Goal: Task Accomplishment & Management: Complete application form

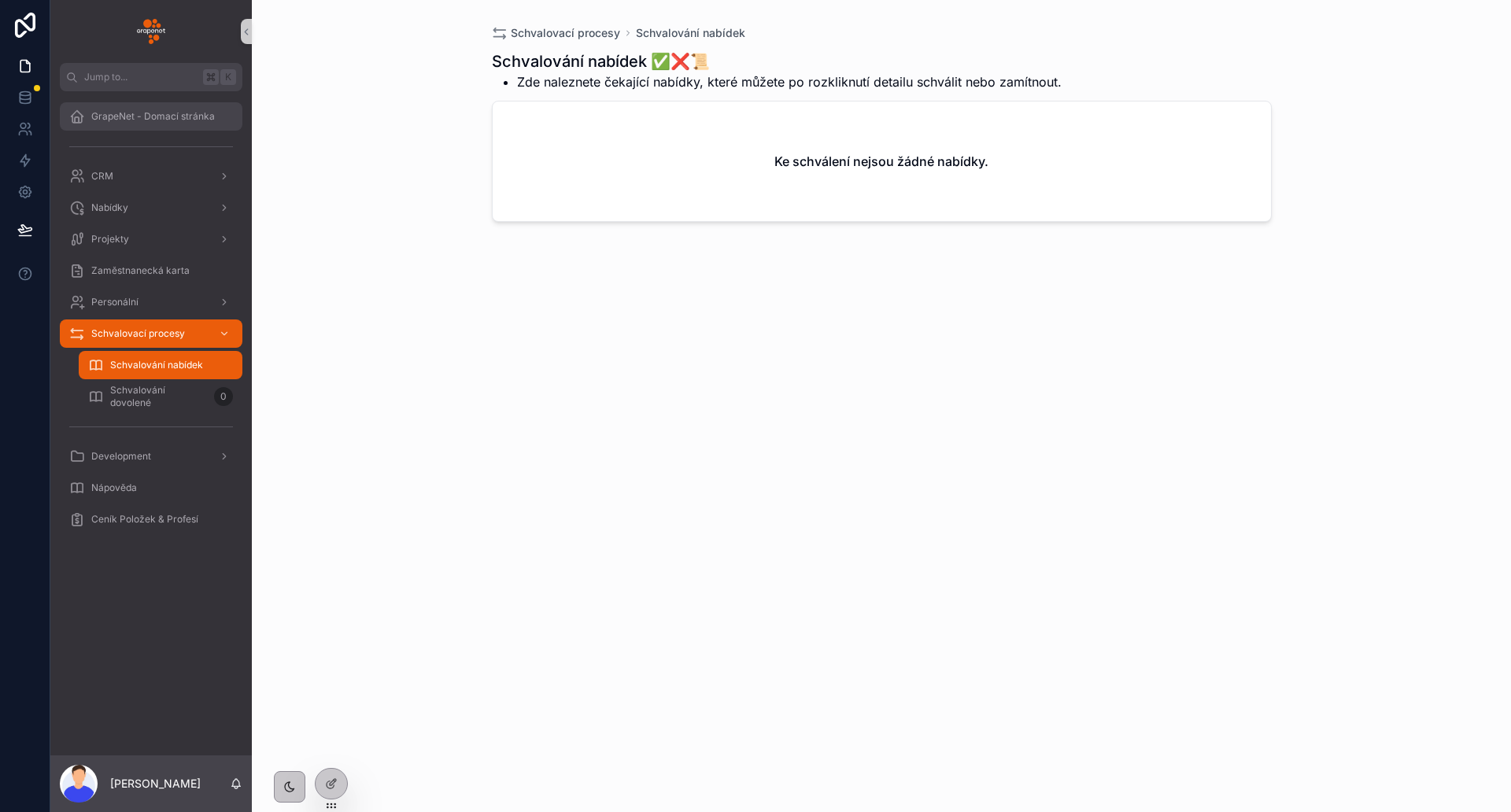
click at [187, 126] on div "GrapeNet - Domací stránka" at bounding box center [151, 116] width 163 height 25
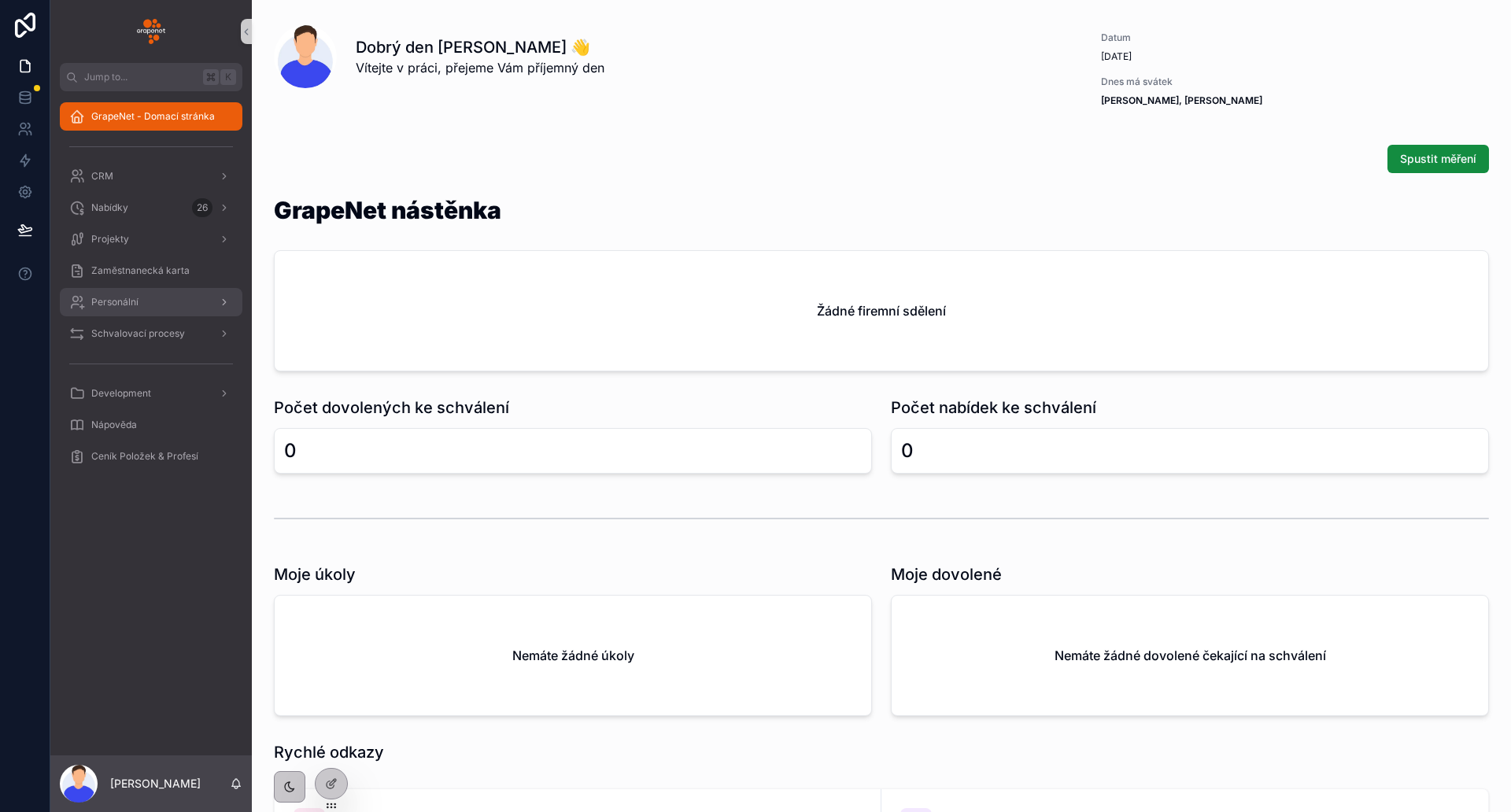
click at [177, 305] on div "Personální" at bounding box center [151, 302] width 163 height 25
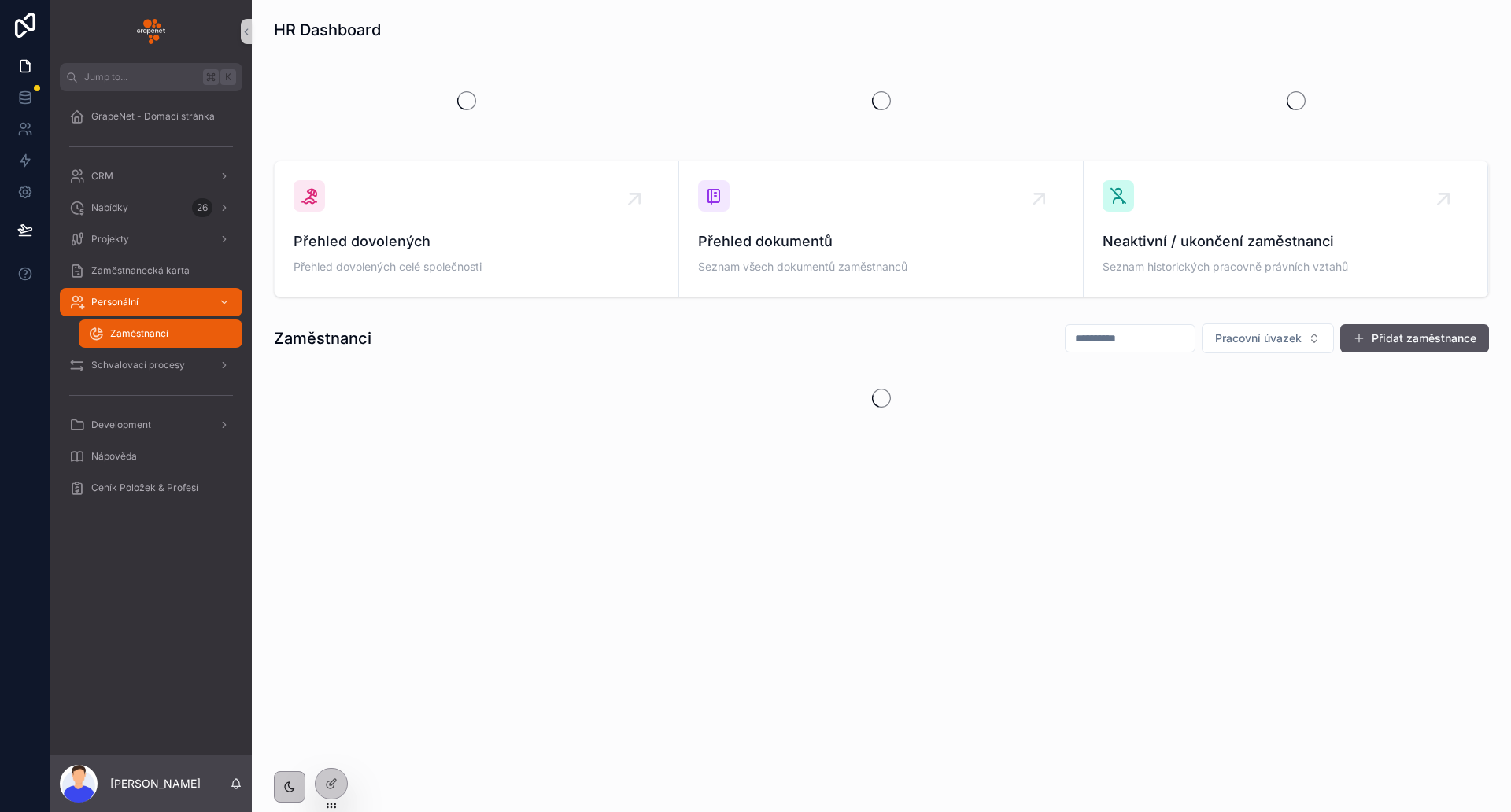
click at [179, 331] on div "Zaměstnanci" at bounding box center [160, 333] width 145 height 25
click at [205, 371] on div "Schvalovací procesy" at bounding box center [151, 365] width 163 height 25
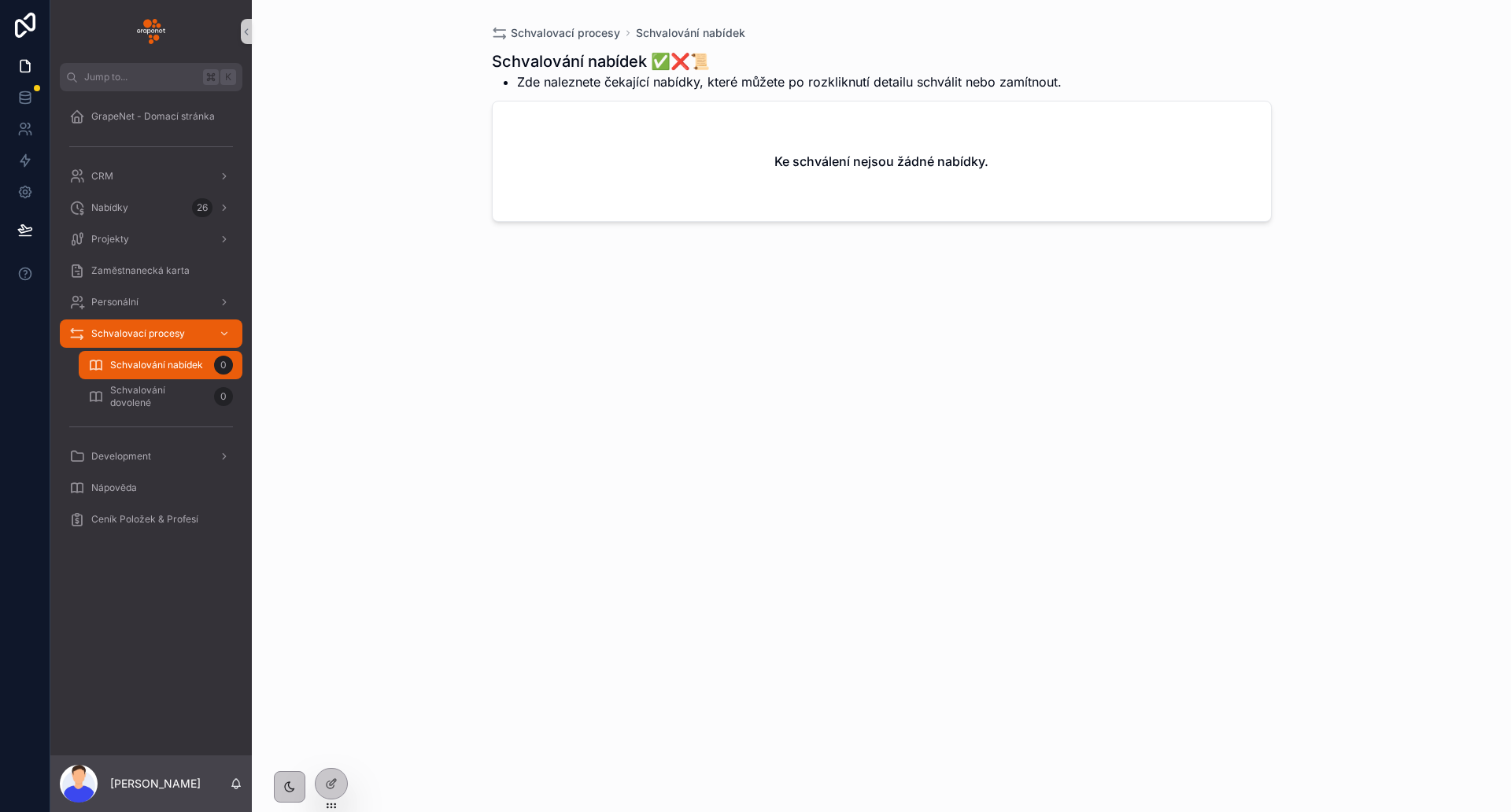
click at [146, 132] on div "scrollable content" at bounding box center [150, 146] width 201 height 28
click at [160, 124] on div "GrapeNet - Domací stránka" at bounding box center [151, 116] width 163 height 25
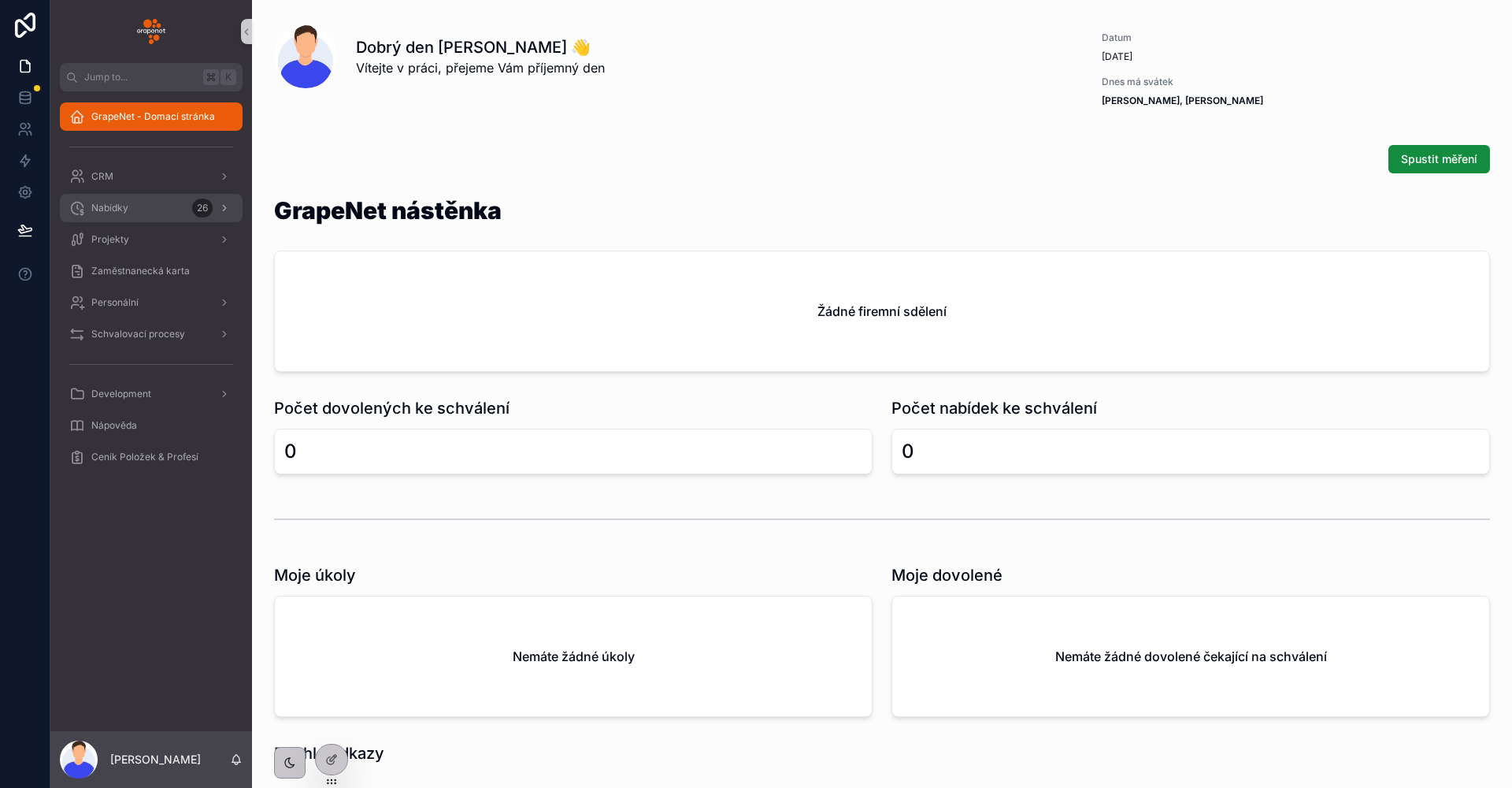
click at [157, 215] on div "Nabídky 26" at bounding box center [151, 207] width 164 height 25
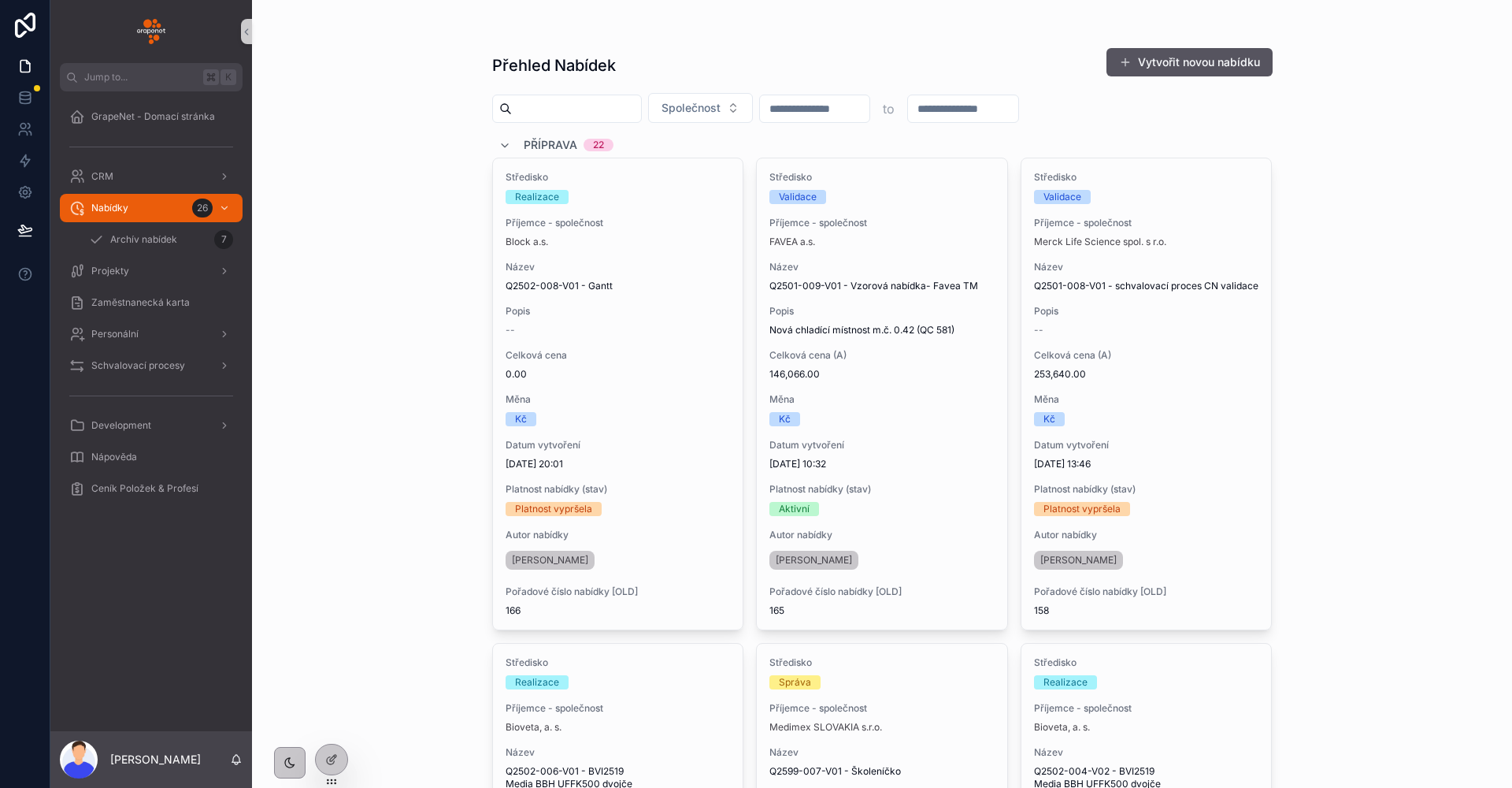
click at [548, 107] on input "scrollable content" at bounding box center [576, 109] width 130 height 22
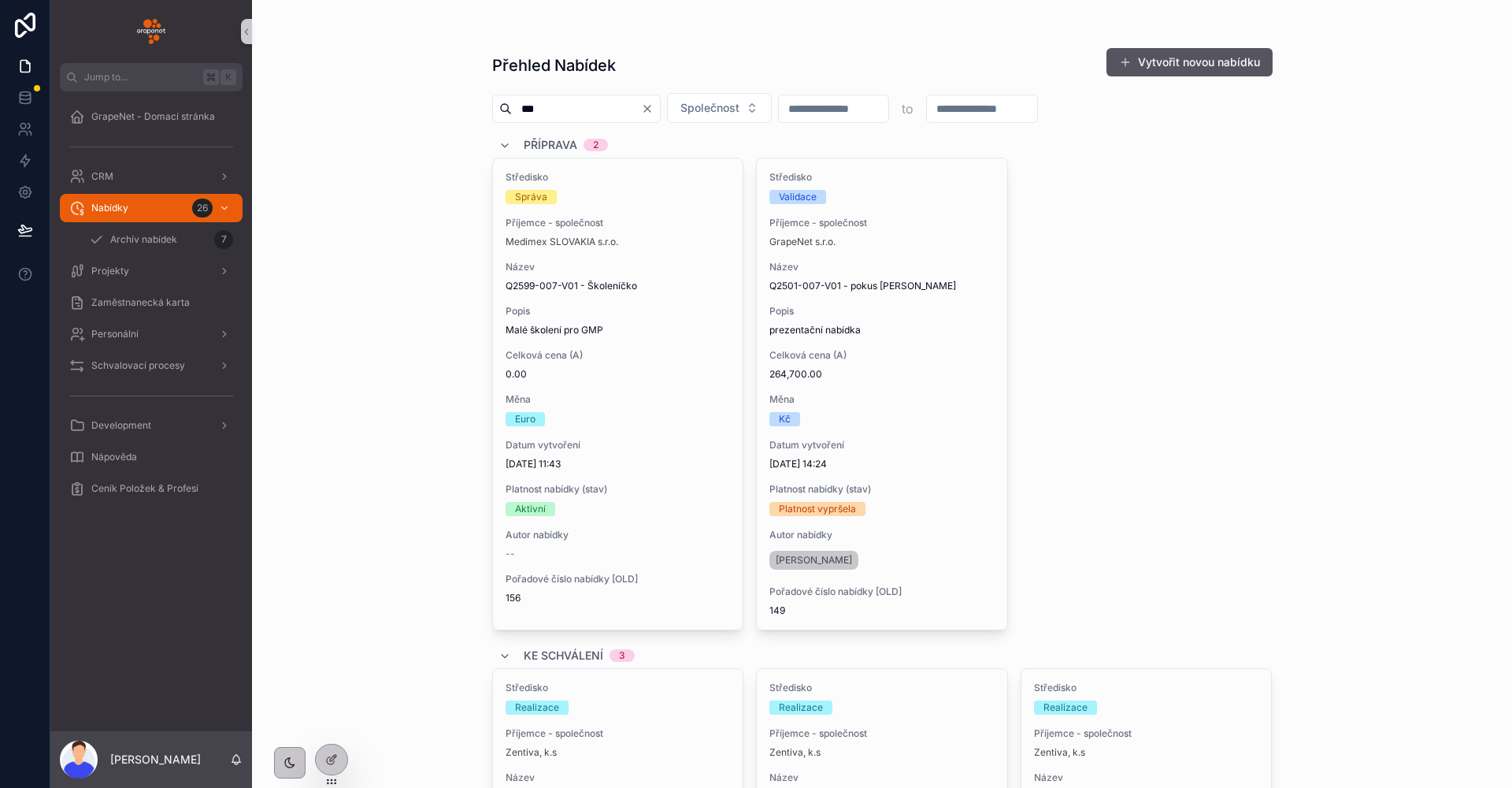
type input "***"
click at [1191, 302] on div "Středisko Správa Příjemce - společnost Medimex SLOVAKIA s.r.o. Název Q2599-007-…" at bounding box center [882, 394] width 780 height 473
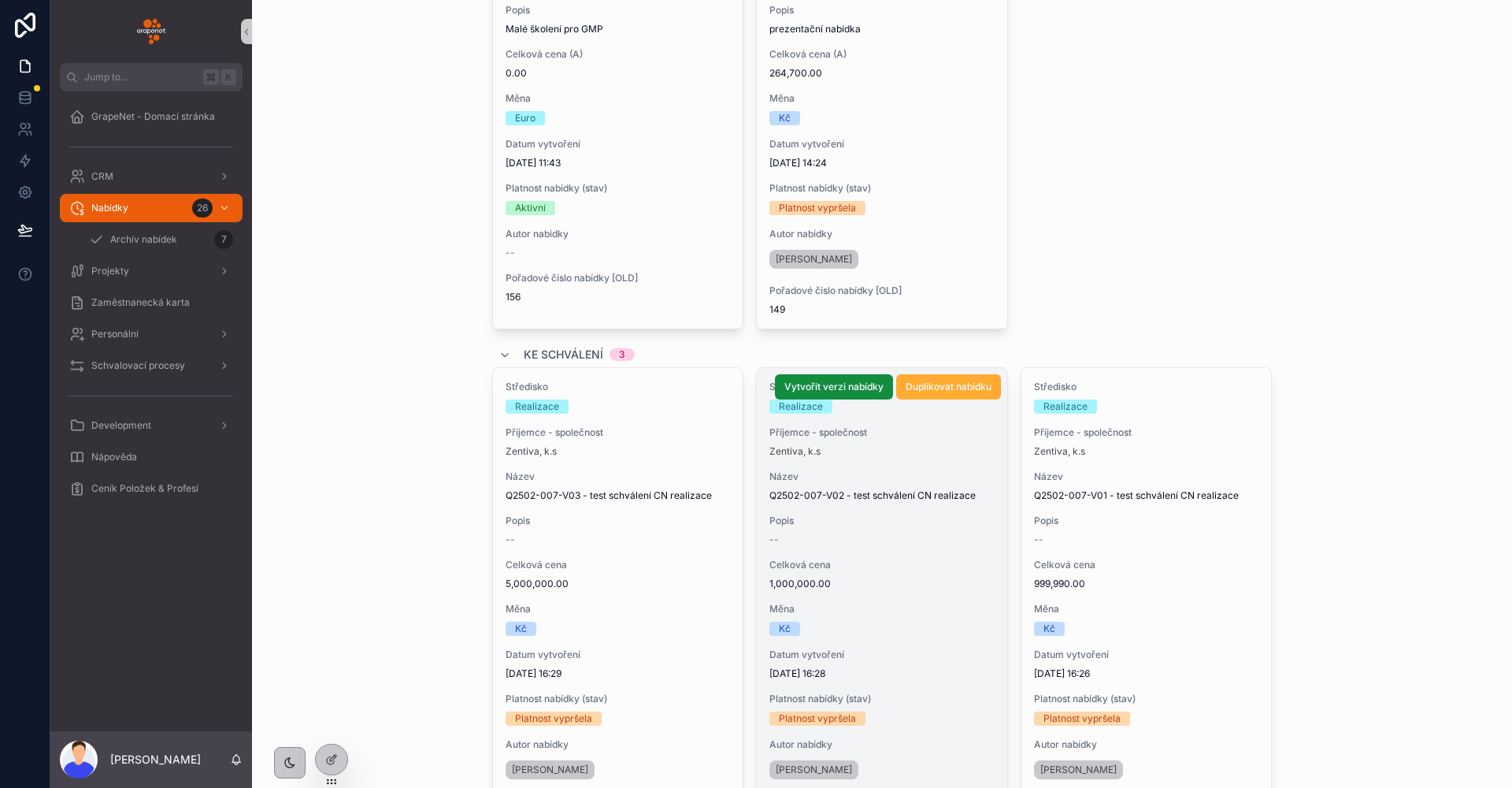
scroll to position [304, 0]
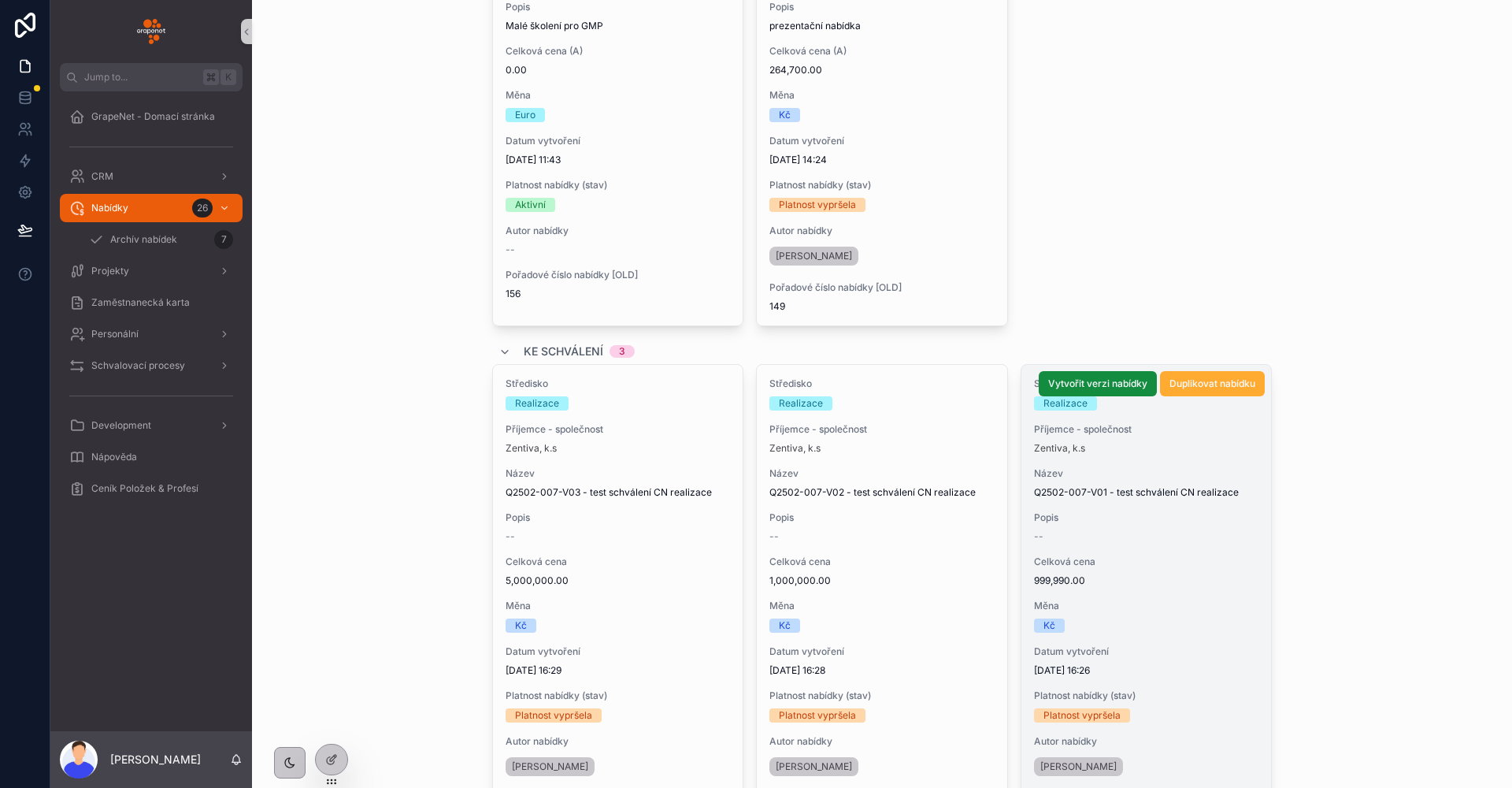
click at [1097, 518] on span "Popis" at bounding box center [1146, 518] width 225 height 13
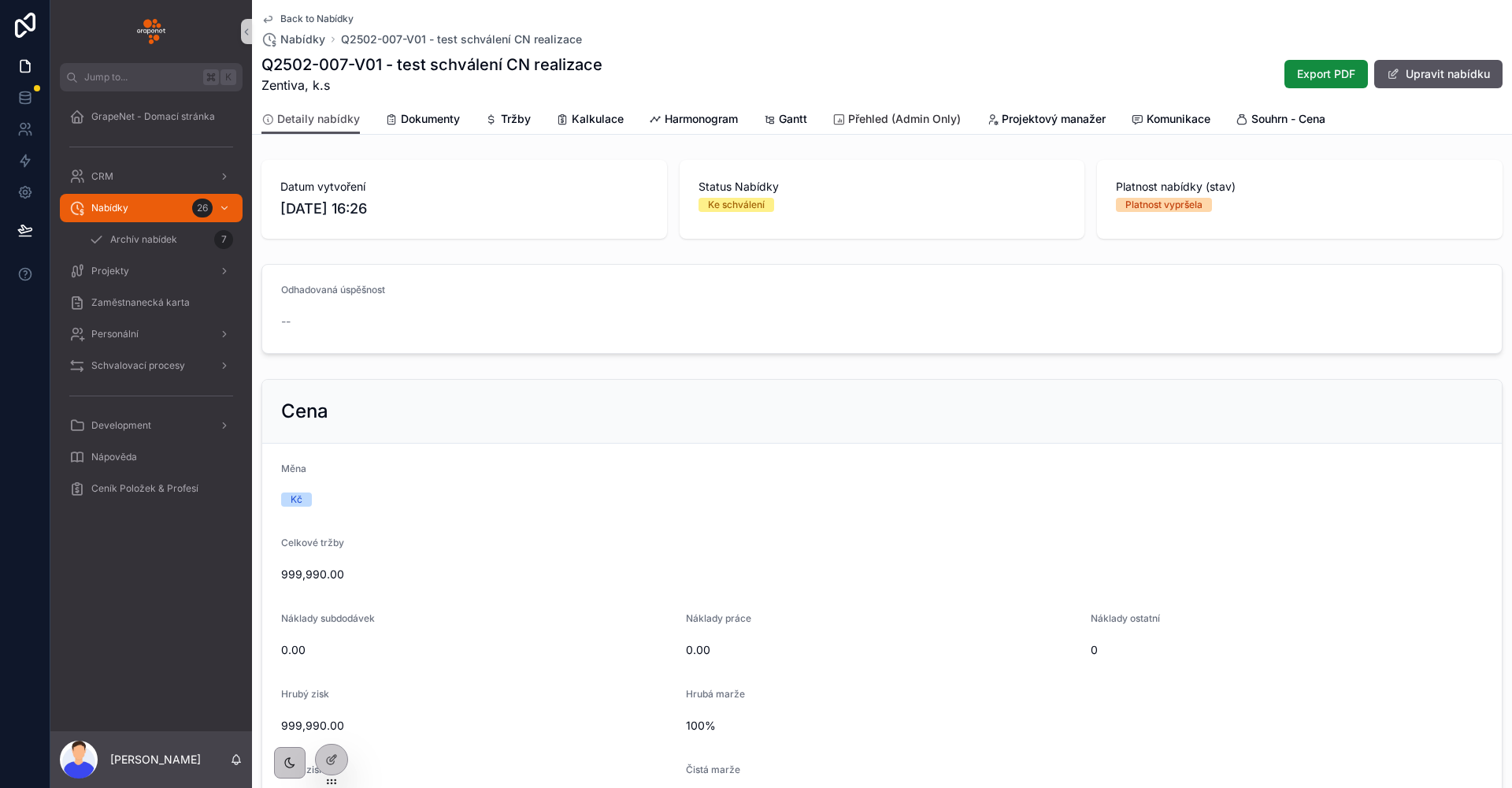
click at [928, 121] on span "Přehled (Admin Only)" at bounding box center [904, 118] width 113 height 15
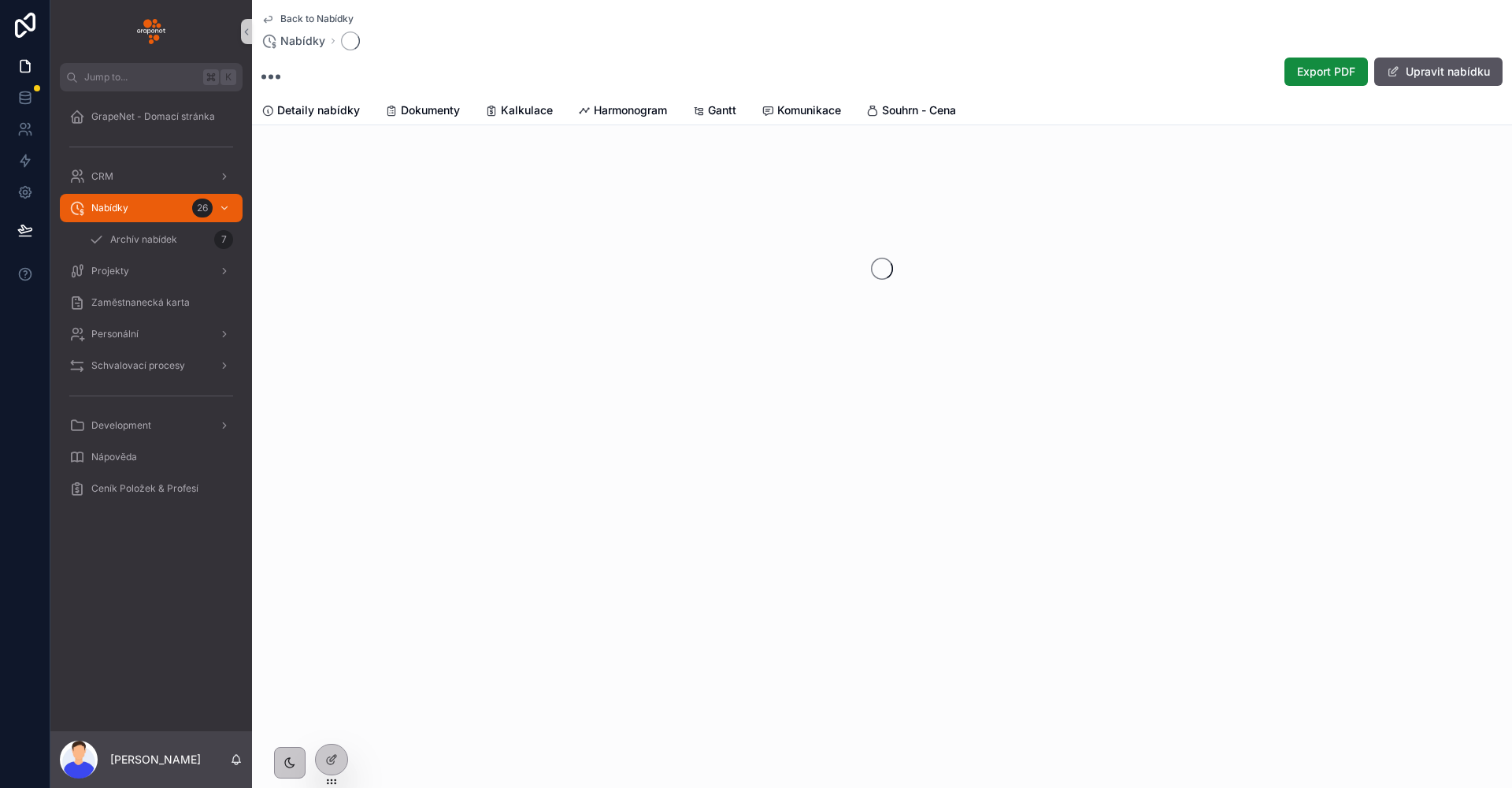
click at [966, 117] on div "Detaily nabídky Dokumenty Kalkulace Harmonogram Gantt Komunikace Souhrn - Cena" at bounding box center [881, 110] width 1241 height 28
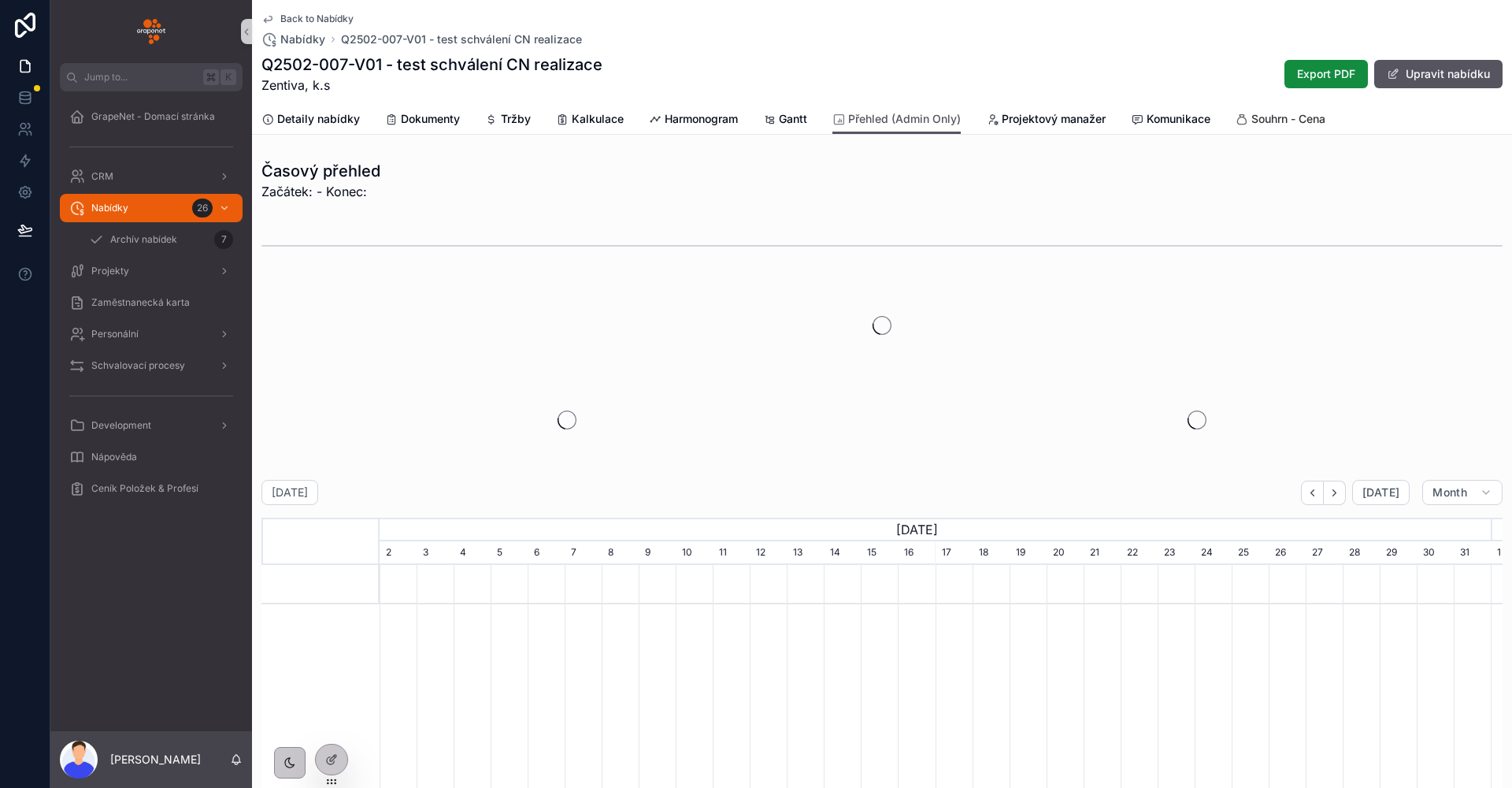
click at [1242, 115] on icon "scrollable content" at bounding box center [1242, 120] width 13 height 13
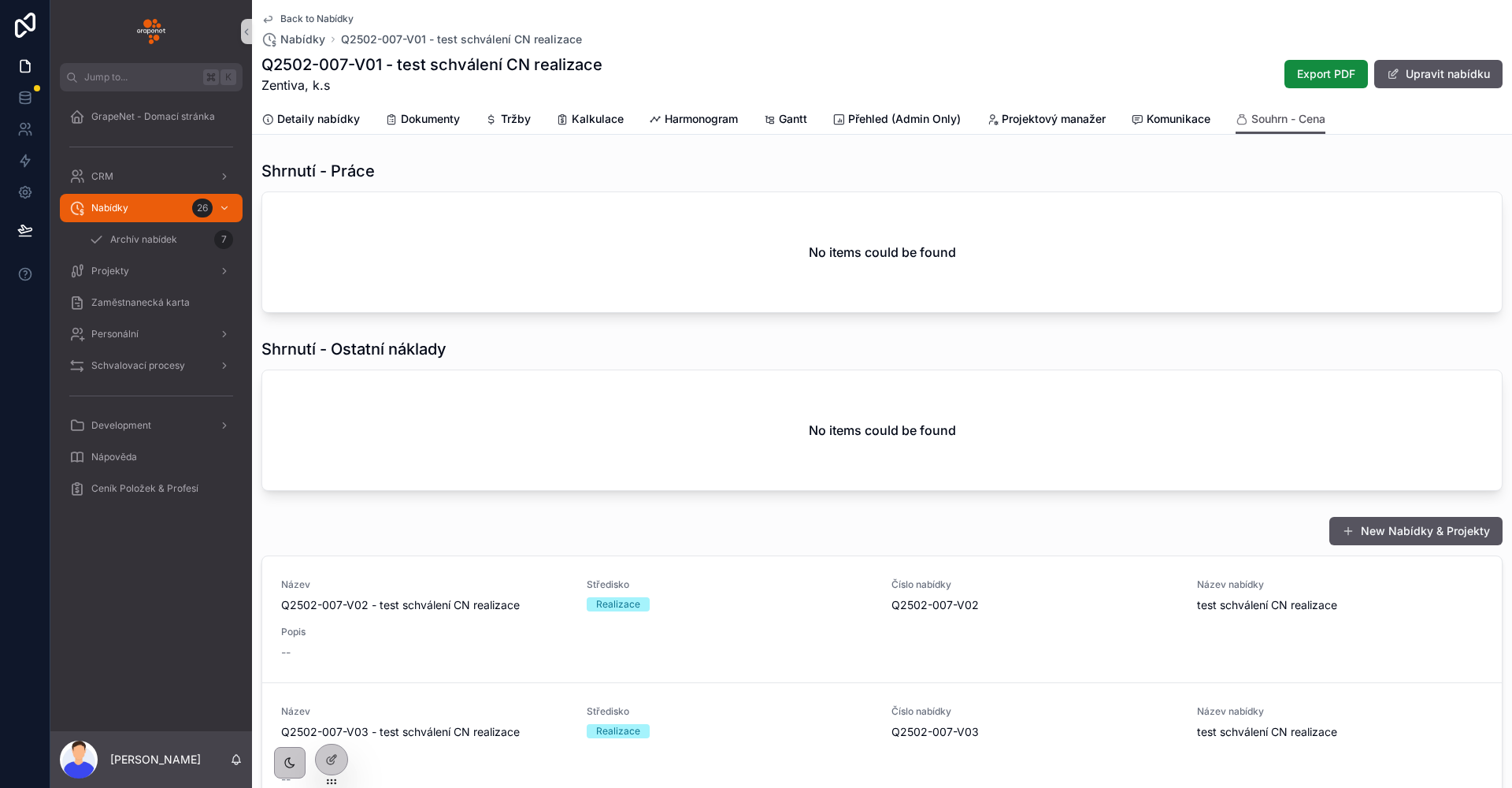
scroll to position [167, 0]
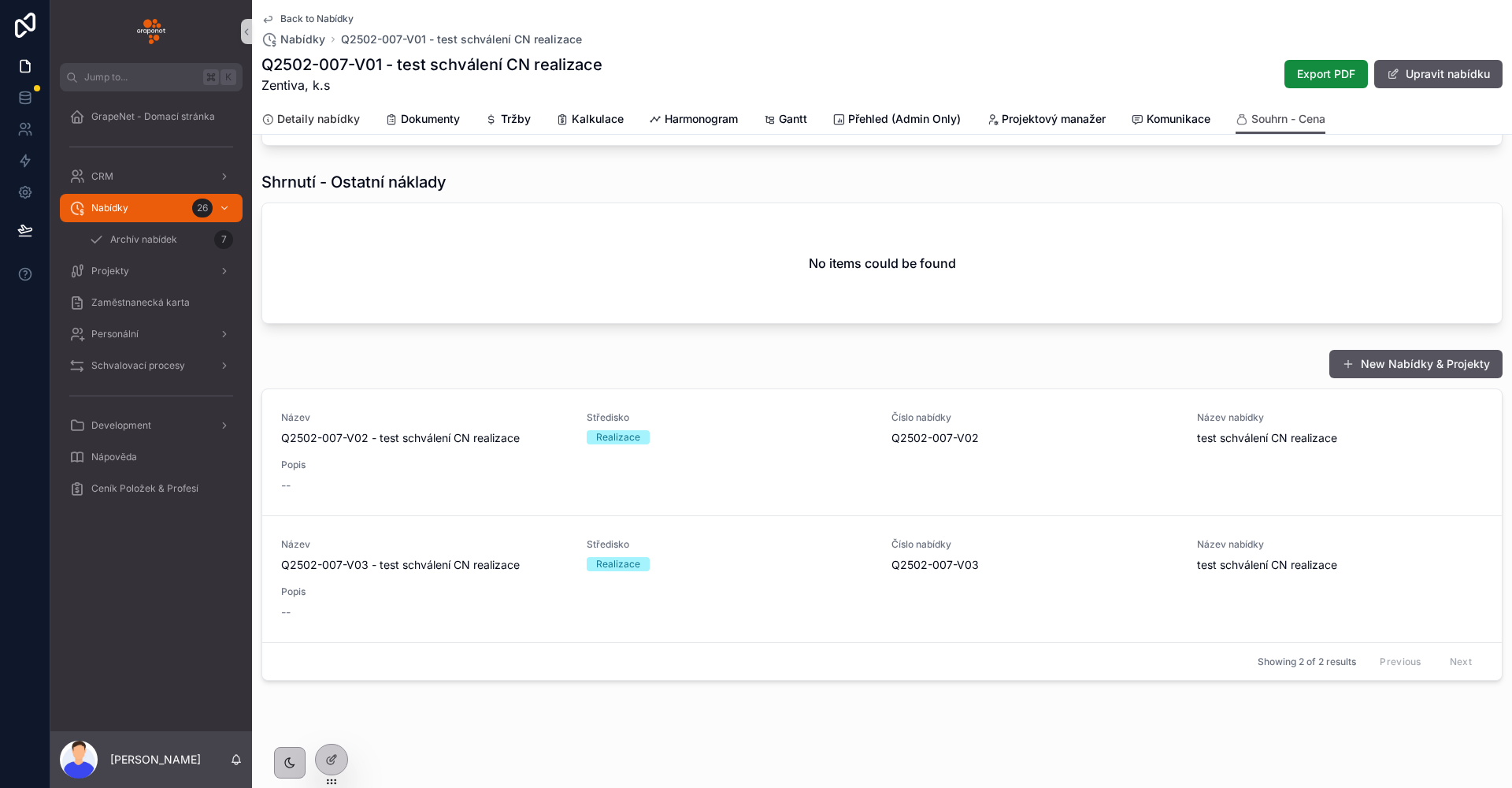
click at [355, 115] on span "Detaily nabídky" at bounding box center [318, 118] width 83 height 15
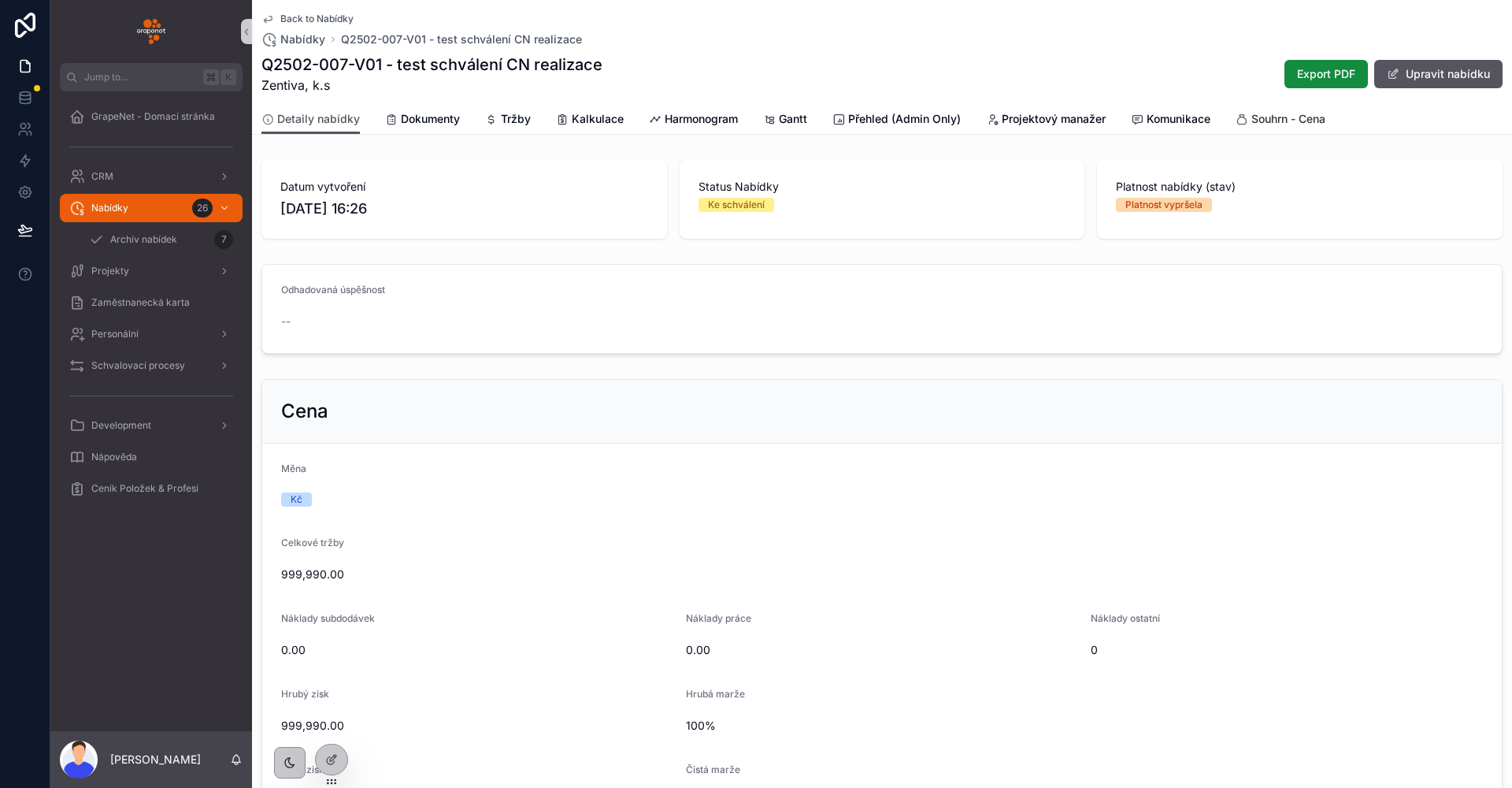
click at [1286, 117] on span "Souhrn - Cena" at bounding box center [1288, 118] width 74 height 15
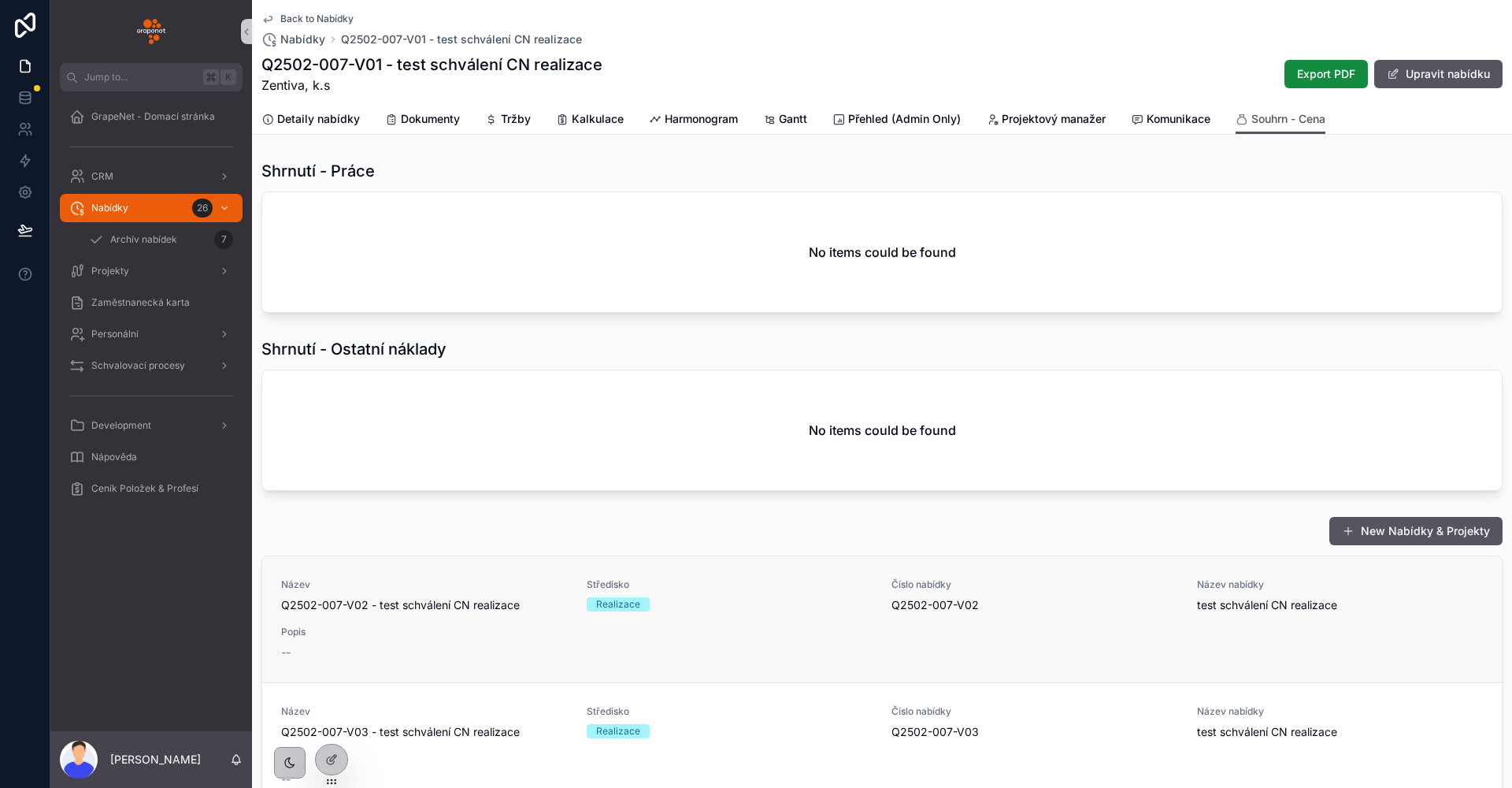
scroll to position [167, 0]
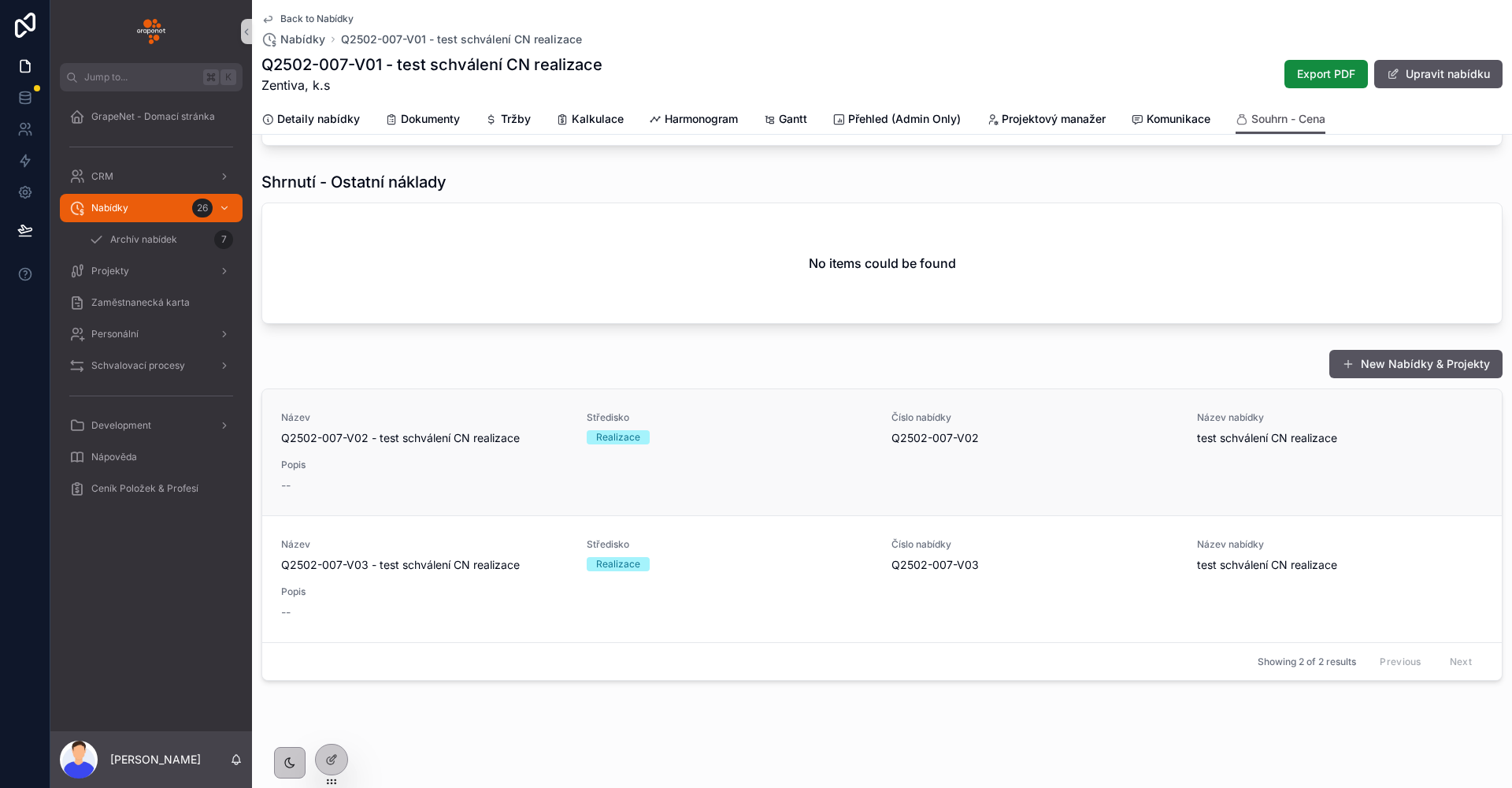
click at [482, 458] on span "Popis" at bounding box center [424, 465] width 287 height 13
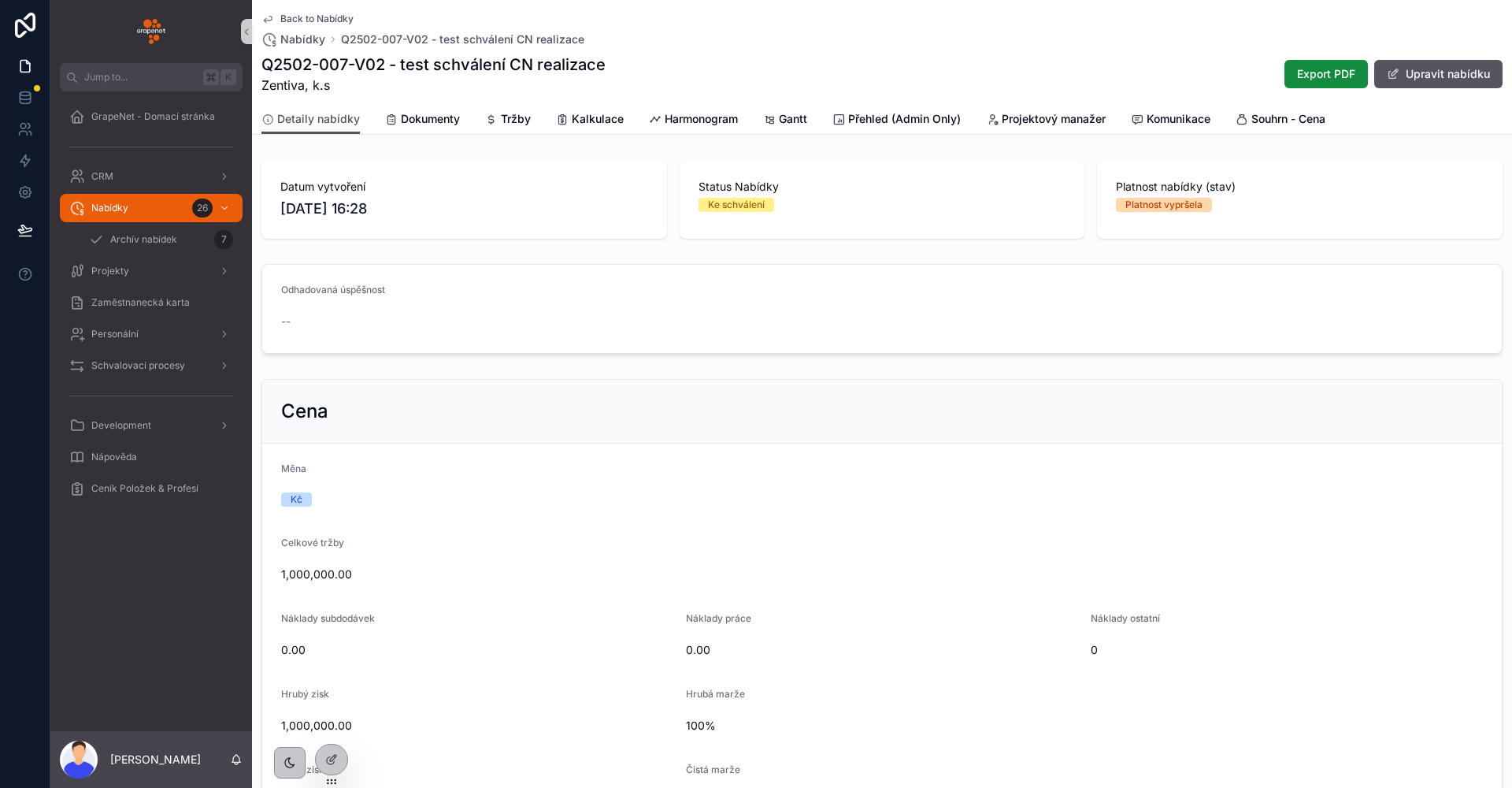
click at [312, 15] on span "Back to Nabídky" at bounding box center [316, 19] width 73 height 13
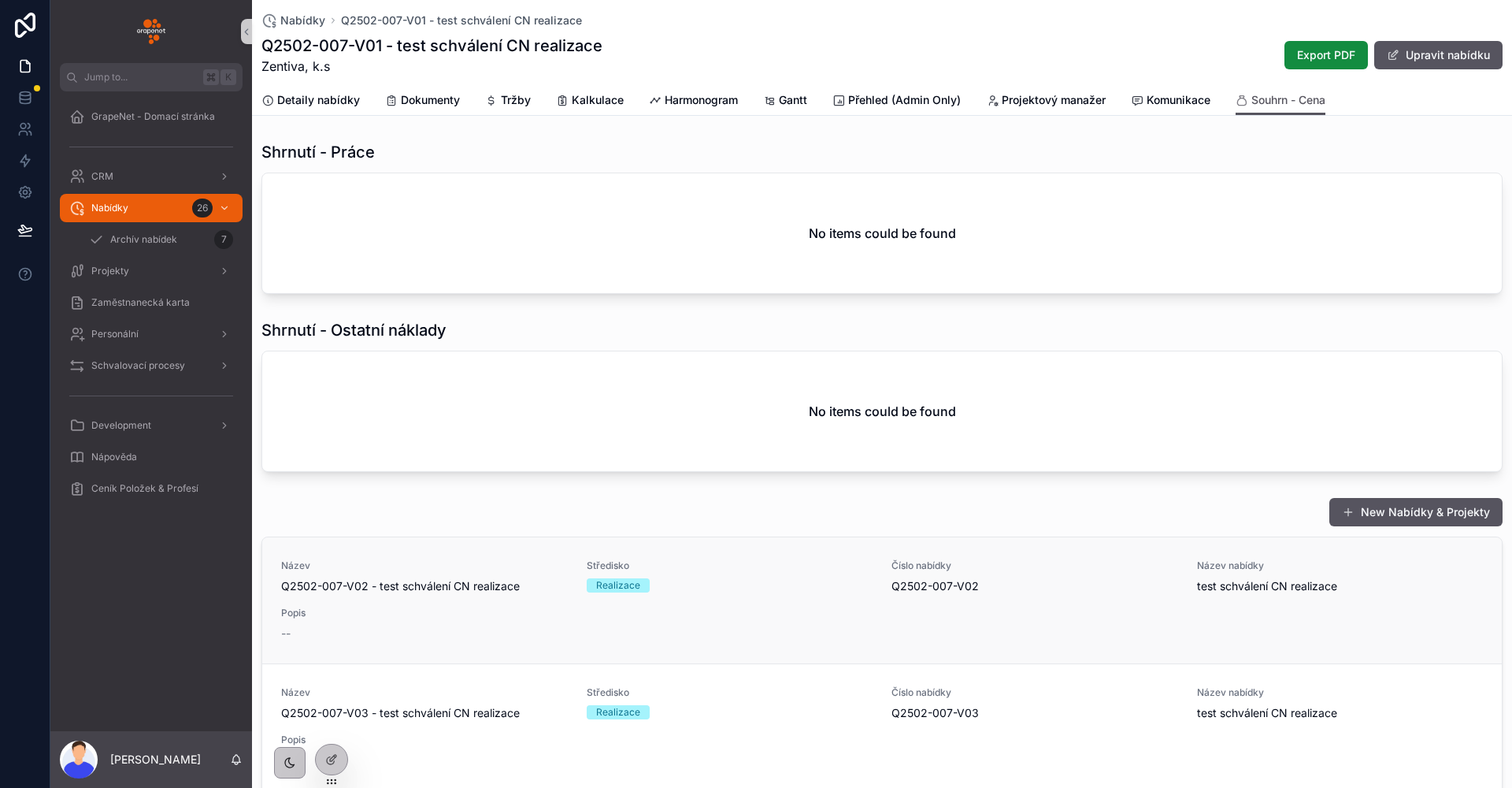
scroll to position [128, 0]
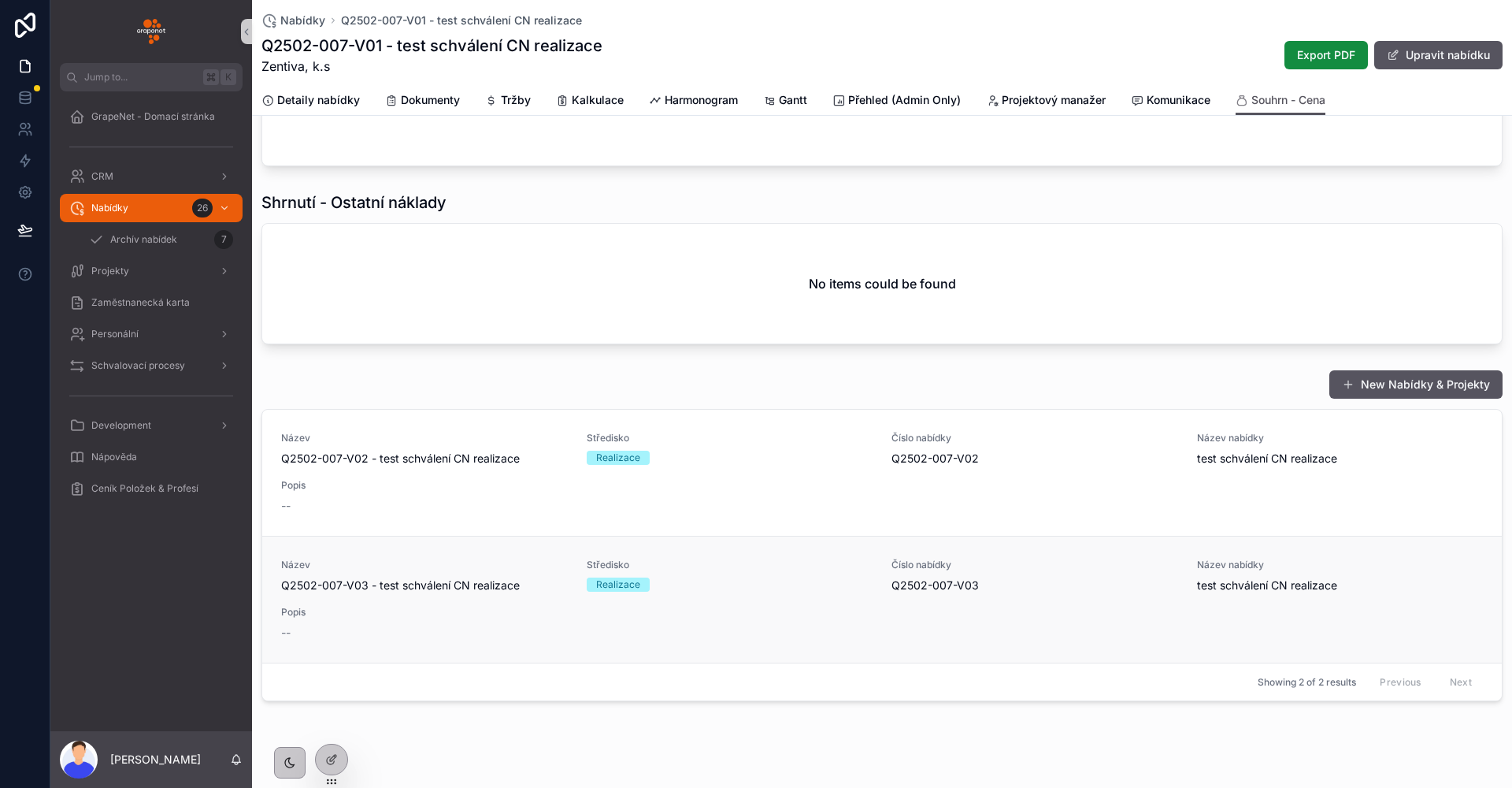
click at [566, 627] on div "Název Q2502-007-V03 - test schválení CN realizace Středisko Realizace Číslo nab…" at bounding box center [881, 599] width 1201 height 82
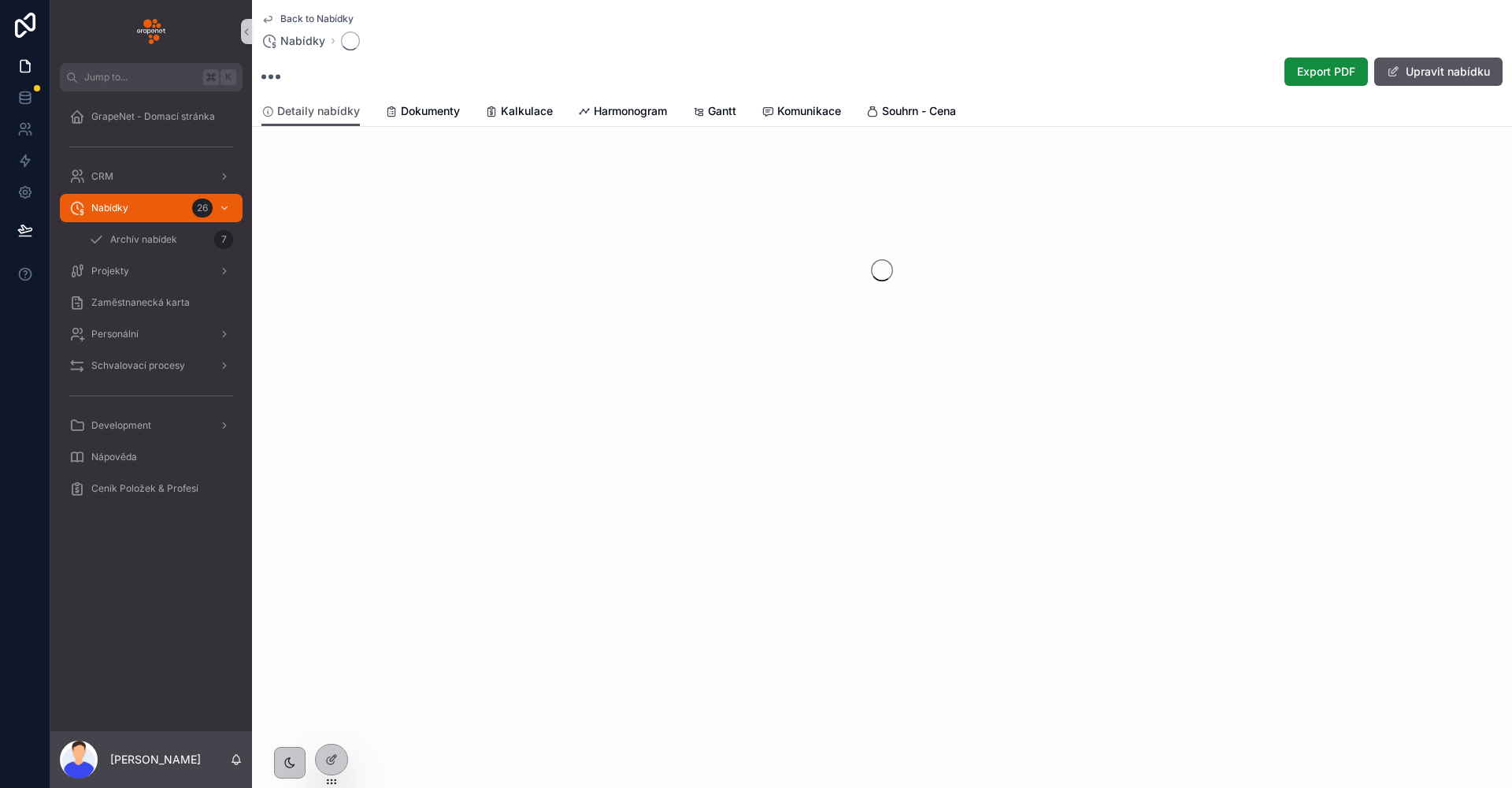
click at [332, 21] on span "Back to Nabídky" at bounding box center [316, 19] width 73 height 13
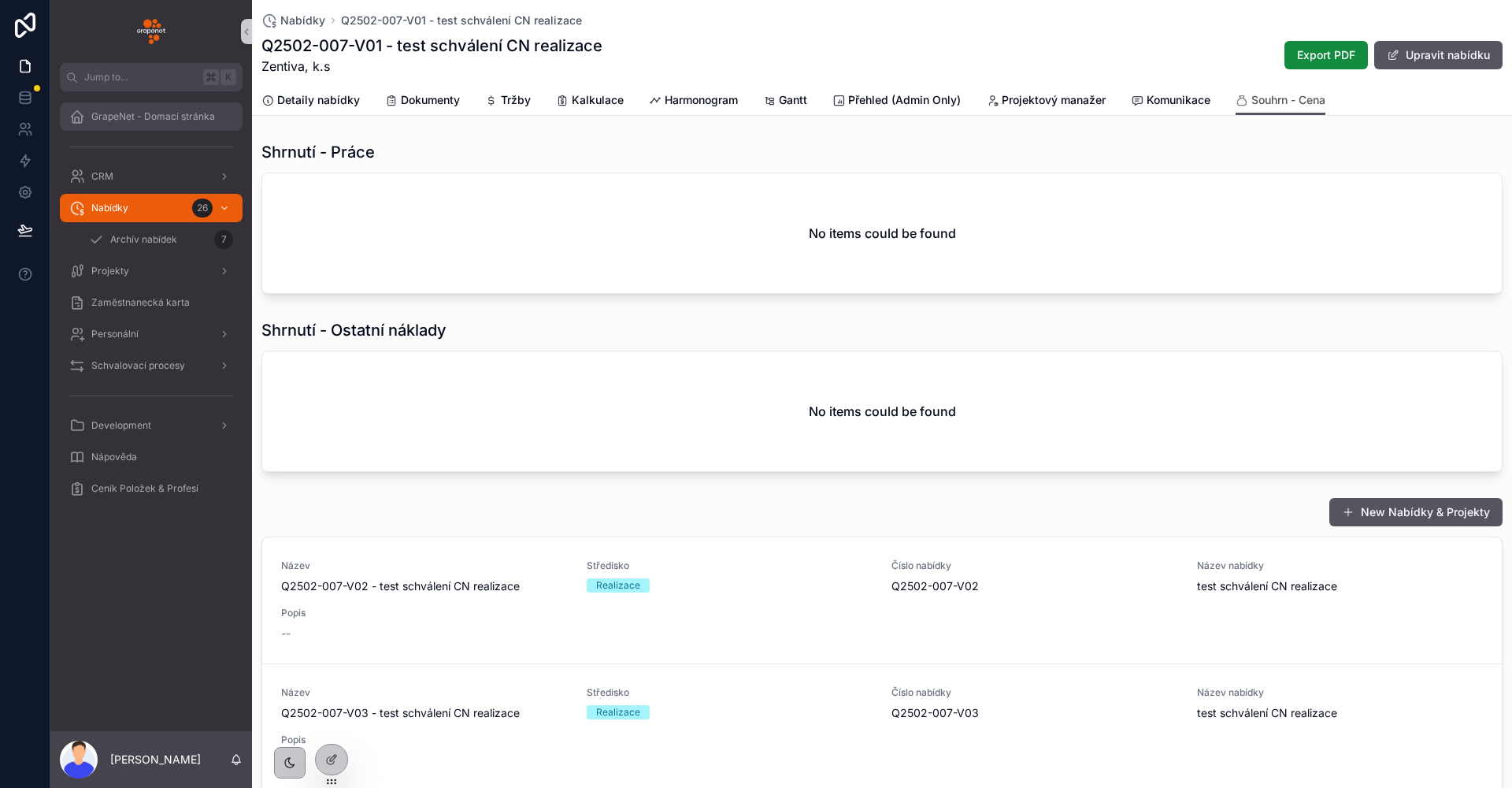
click at [164, 125] on div "GrapeNet - Domací stránka" at bounding box center [151, 116] width 164 height 25
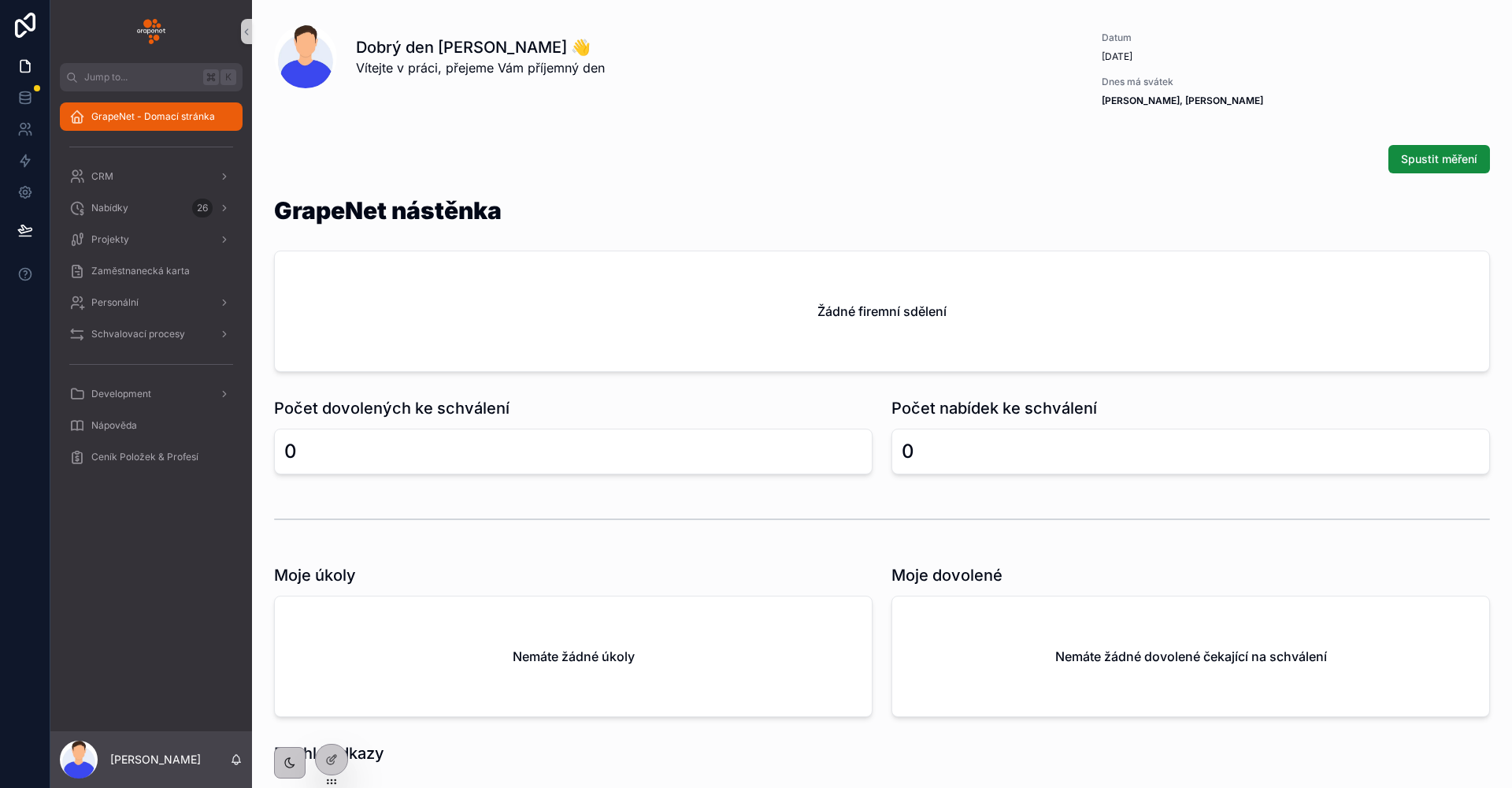
click at [155, 40] on img "scrollable content" at bounding box center [151, 31] width 28 height 25
click at [331, 723] on icon at bounding box center [332, 726] width 13 height 13
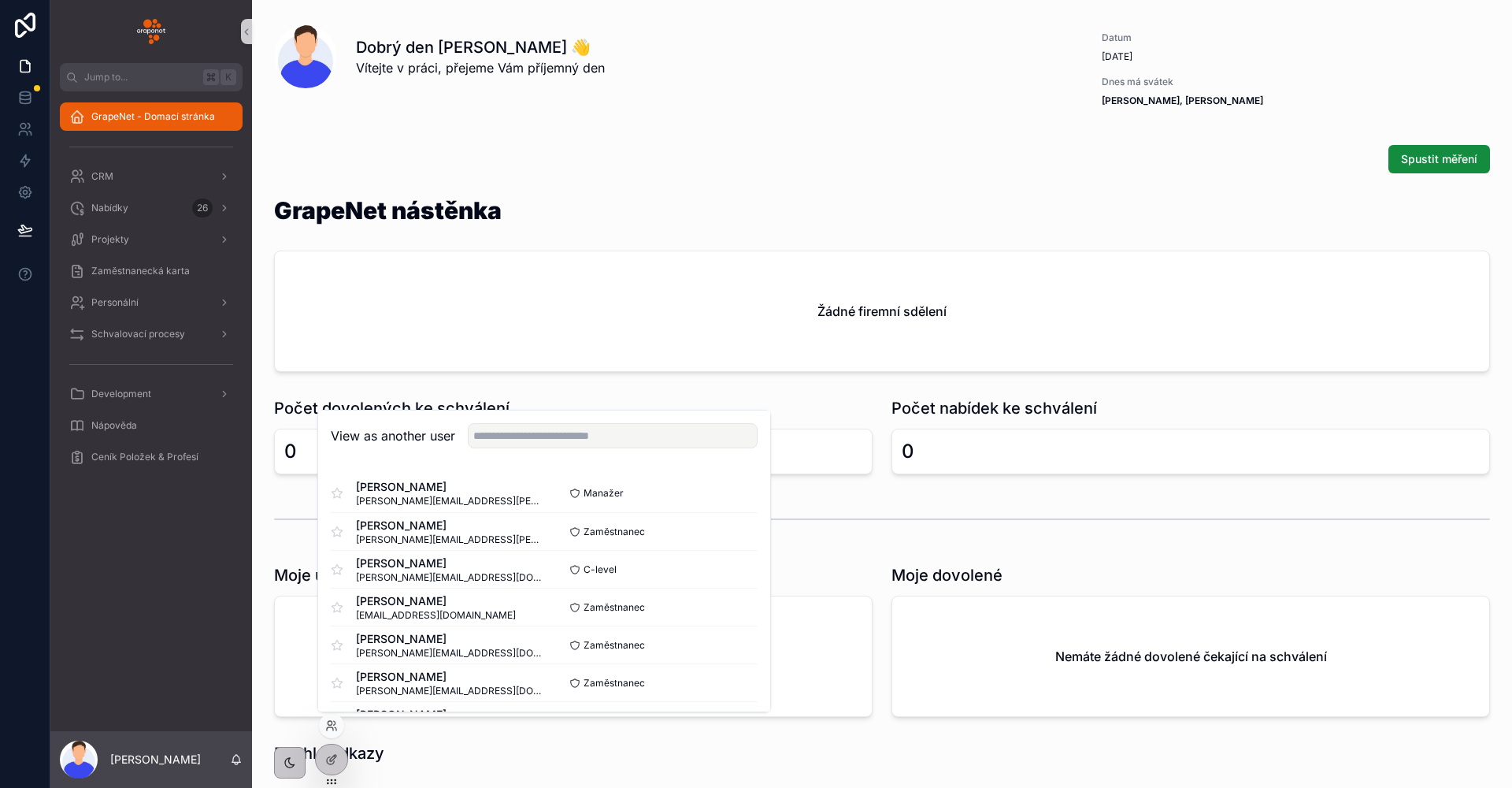
click at [539, 218] on div "GrapeNet nástěnka" at bounding box center [882, 219] width 1216 height 43
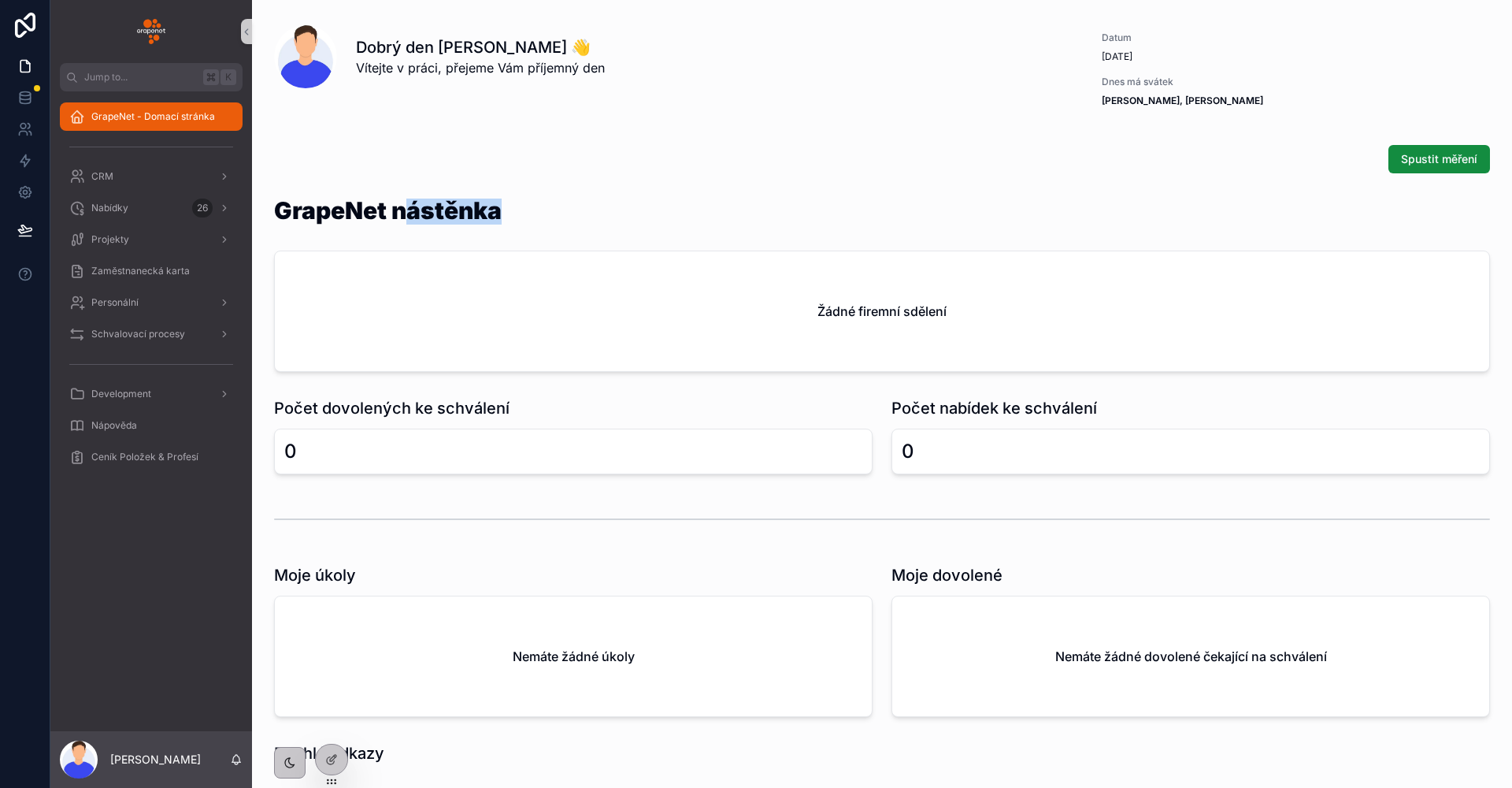
drag, startPoint x: 517, startPoint y: 205, endPoint x: 397, endPoint y: 199, distance: 120.1
click at [403, 201] on div "GrapeNet nástěnka" at bounding box center [882, 219] width 1216 height 43
click at [426, 166] on div "Spustit měření" at bounding box center [882, 159] width 1216 height 28
click at [1385, 143] on div "Spustit měření" at bounding box center [881, 159] width 1234 height 41
click at [1416, 147] on button "Spustit měření" at bounding box center [1438, 159] width 101 height 28
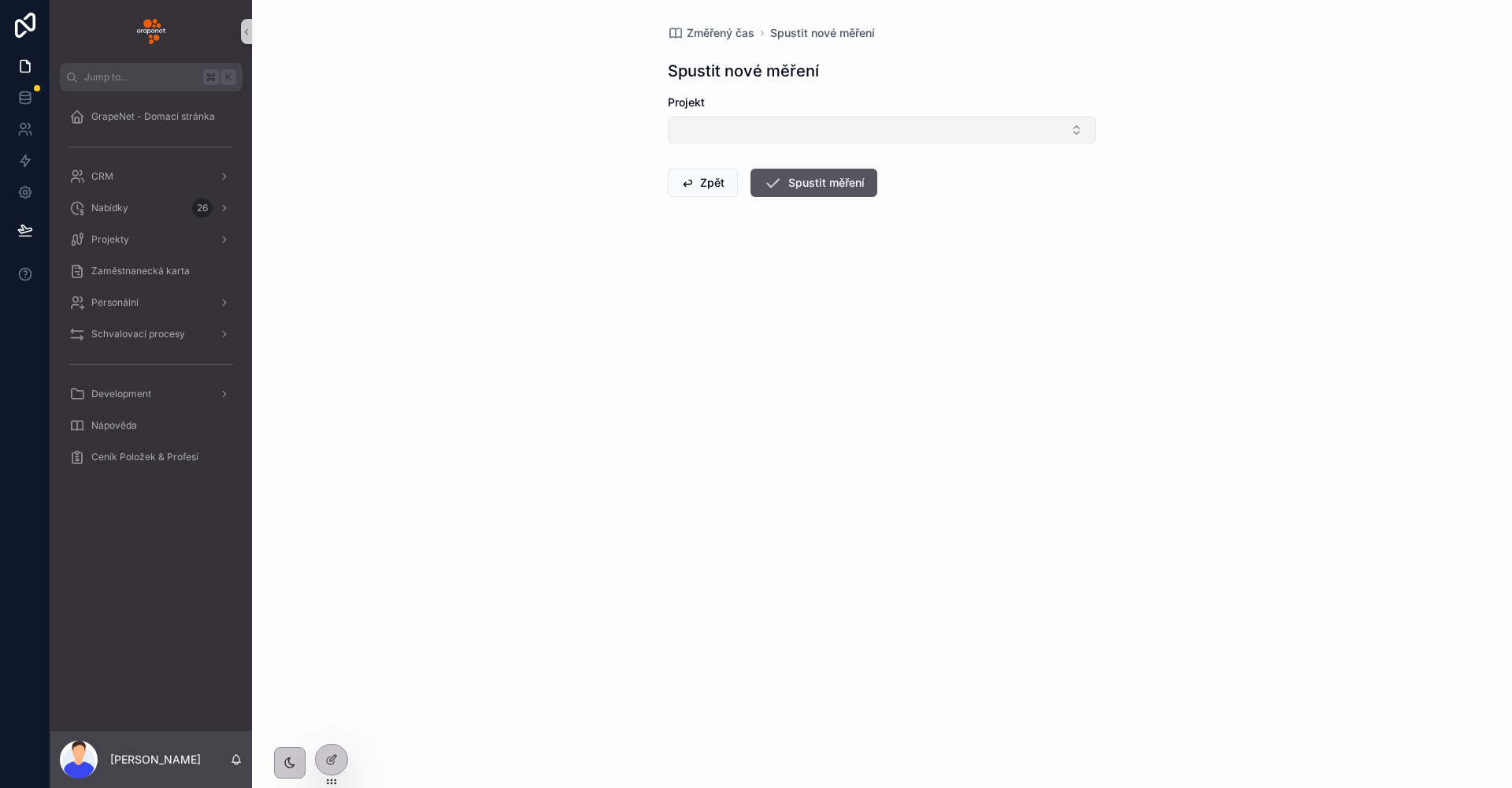
click at [757, 140] on button "Select Button" at bounding box center [881, 130] width 428 height 27
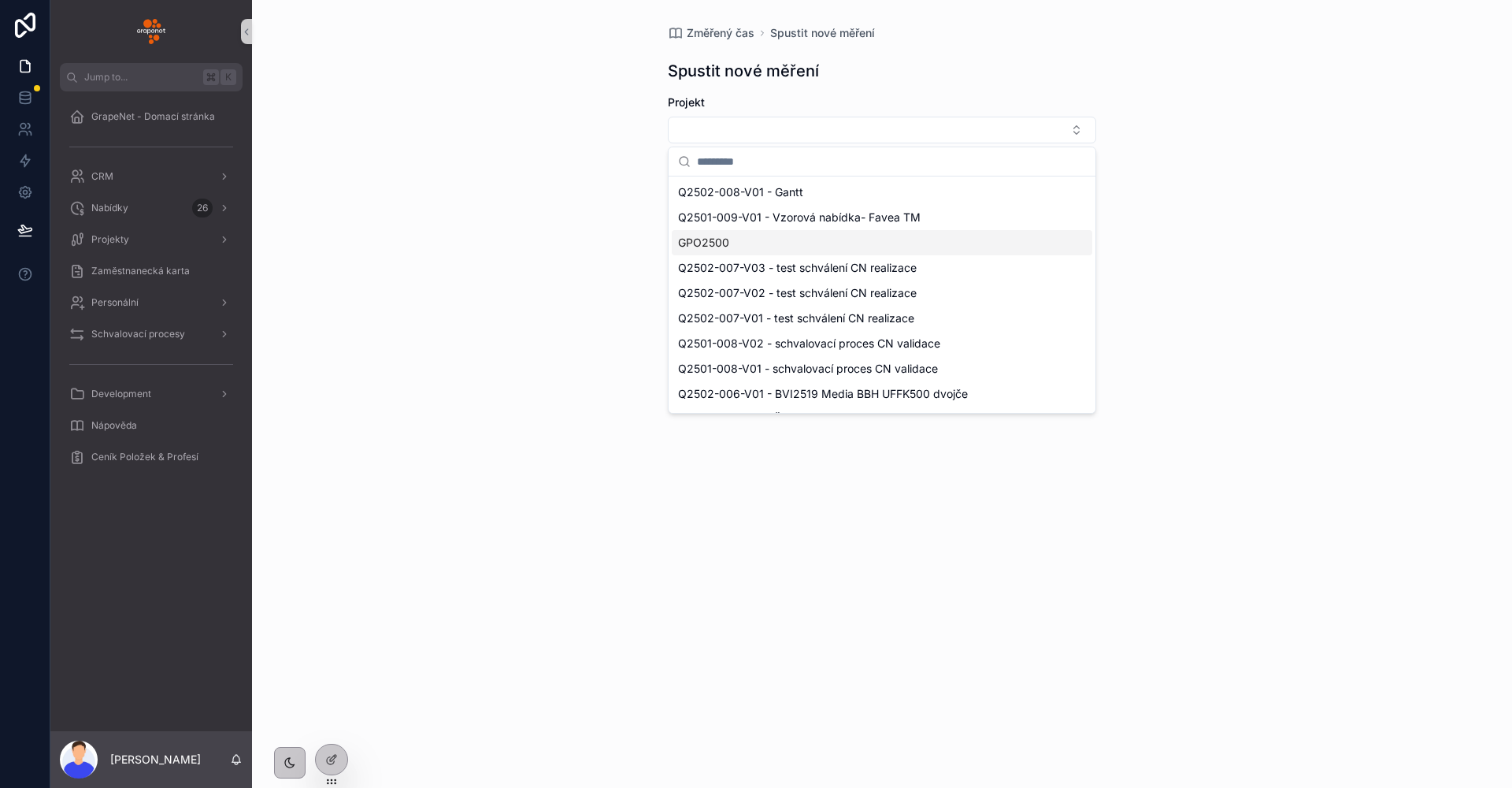
click at [768, 239] on div "GPO2500" at bounding box center [881, 242] width 420 height 25
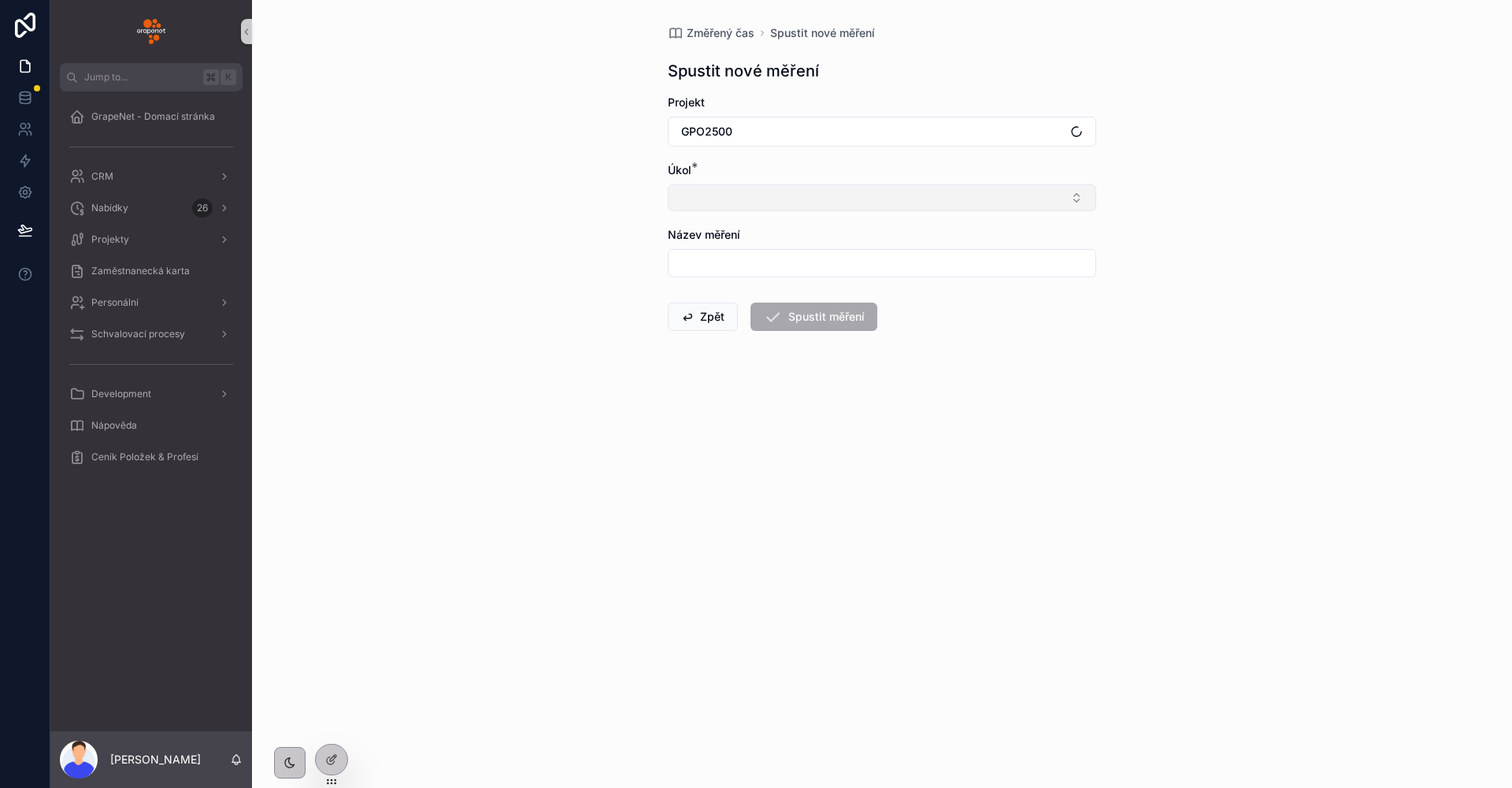
click at [734, 207] on button "Select Button" at bounding box center [881, 198] width 428 height 27
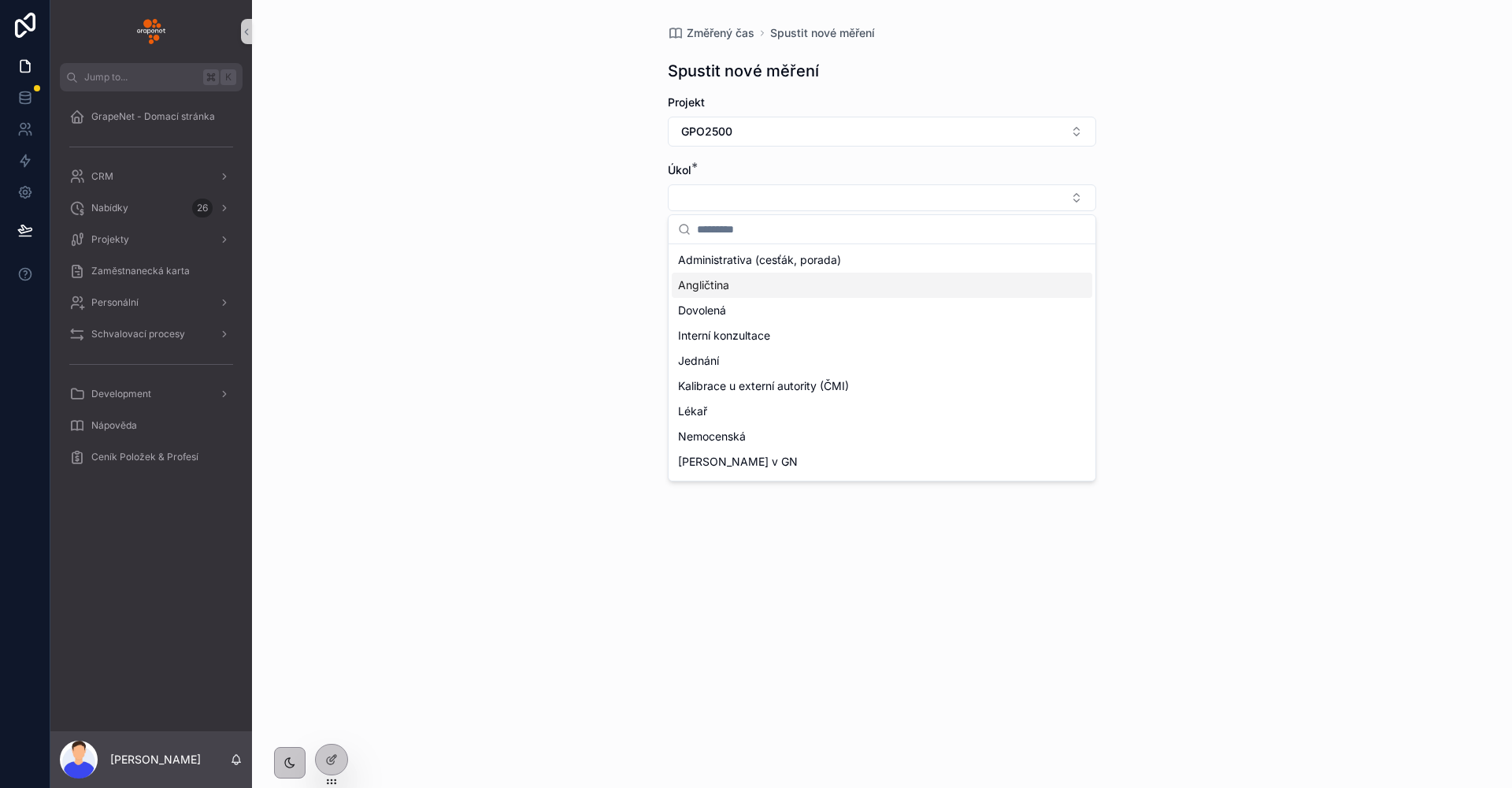
click at [740, 291] on div "Angličtina" at bounding box center [881, 285] width 420 height 25
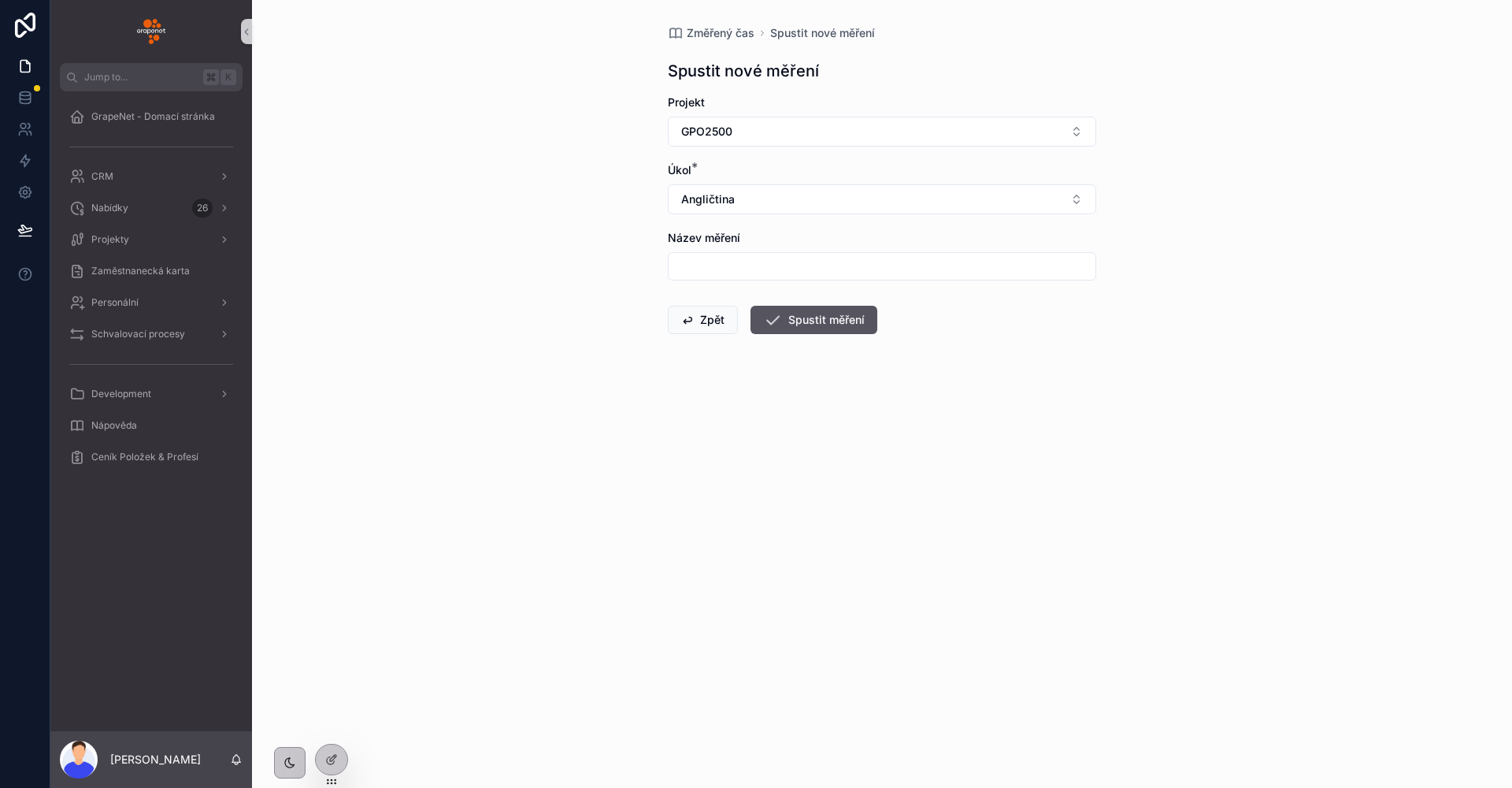
click at [733, 274] on input "scrollable content" at bounding box center [881, 266] width 427 height 22
type input "**********"
click at [788, 325] on button "Spustit měření" at bounding box center [813, 319] width 127 height 28
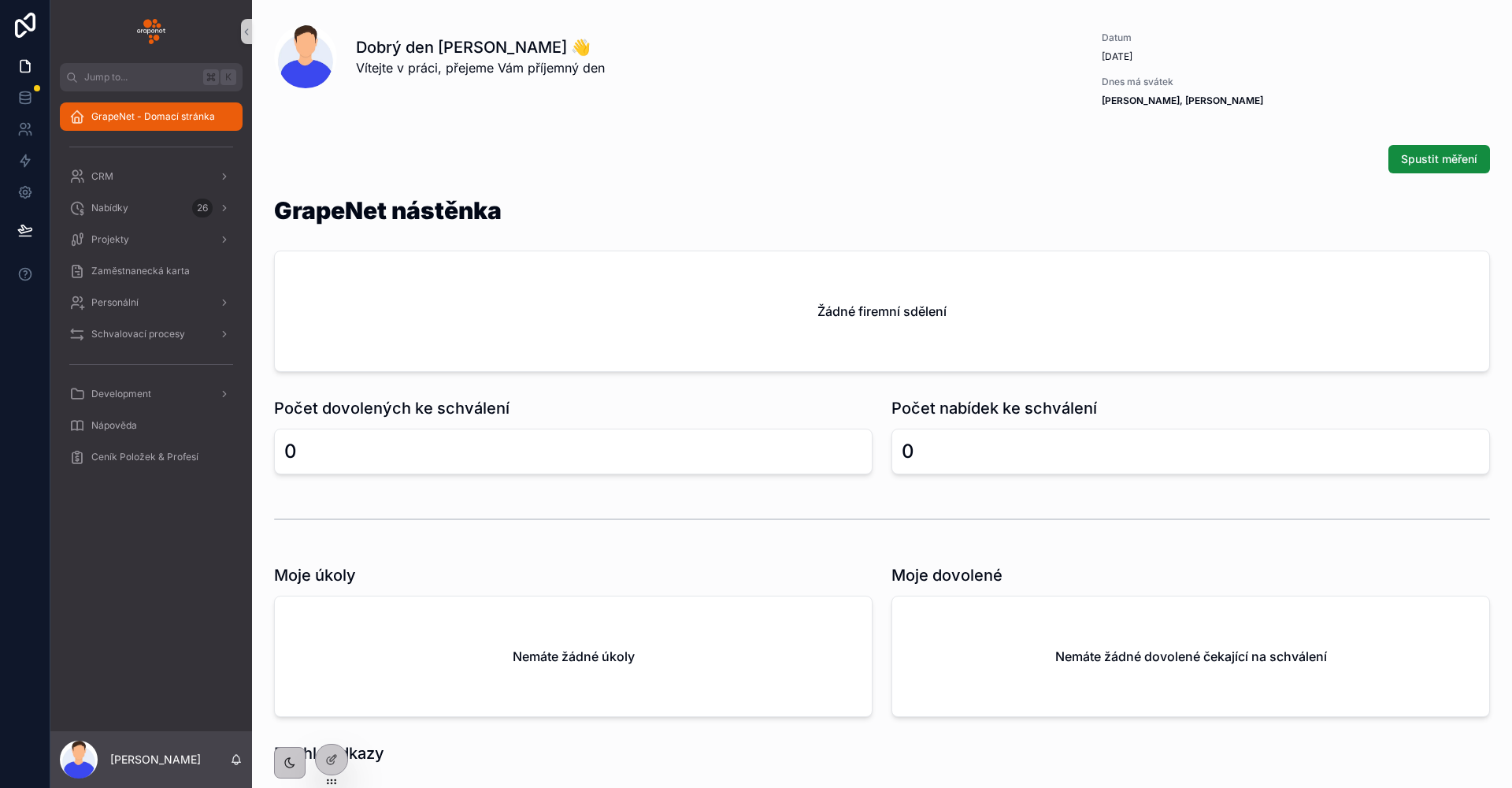
click at [218, 128] on div "GrapeNet - Domací stránka" at bounding box center [151, 116] width 164 height 25
click at [181, 166] on div "CRM" at bounding box center [151, 176] width 164 height 25
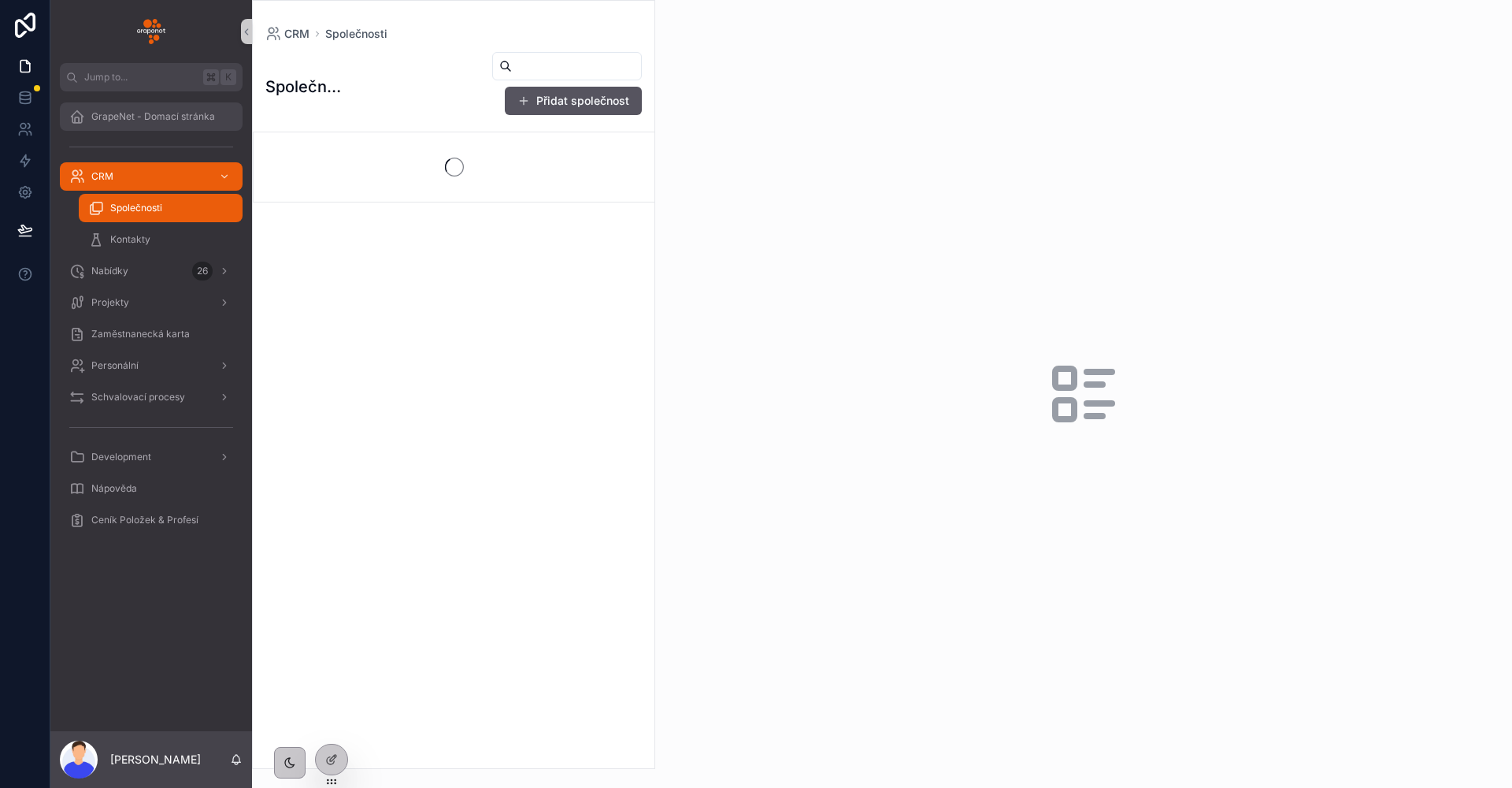
click at [194, 122] on span "GrapeNet - Domací stránka" at bounding box center [153, 117] width 124 height 13
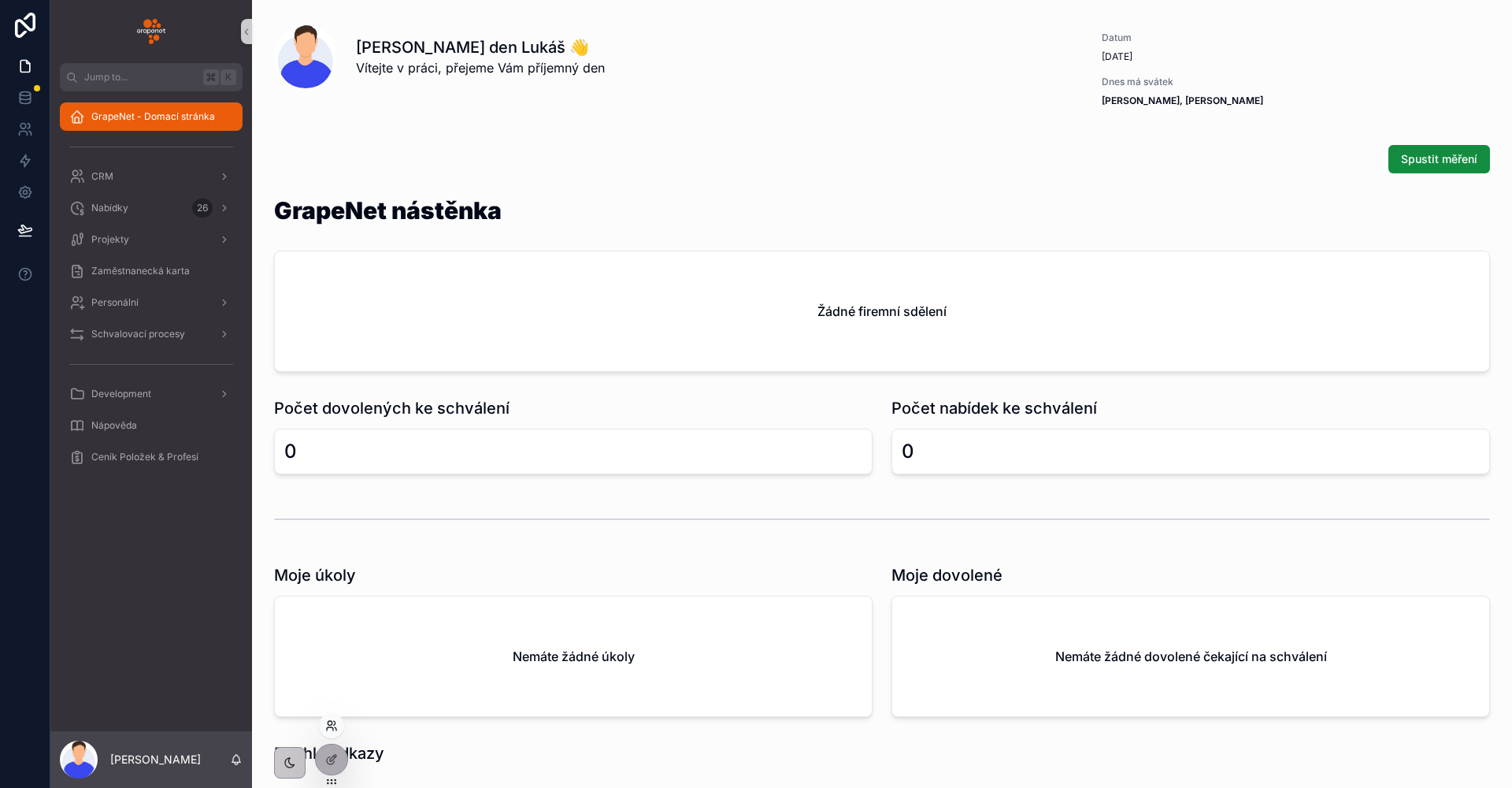
click at [334, 728] on icon at bounding box center [332, 726] width 13 height 13
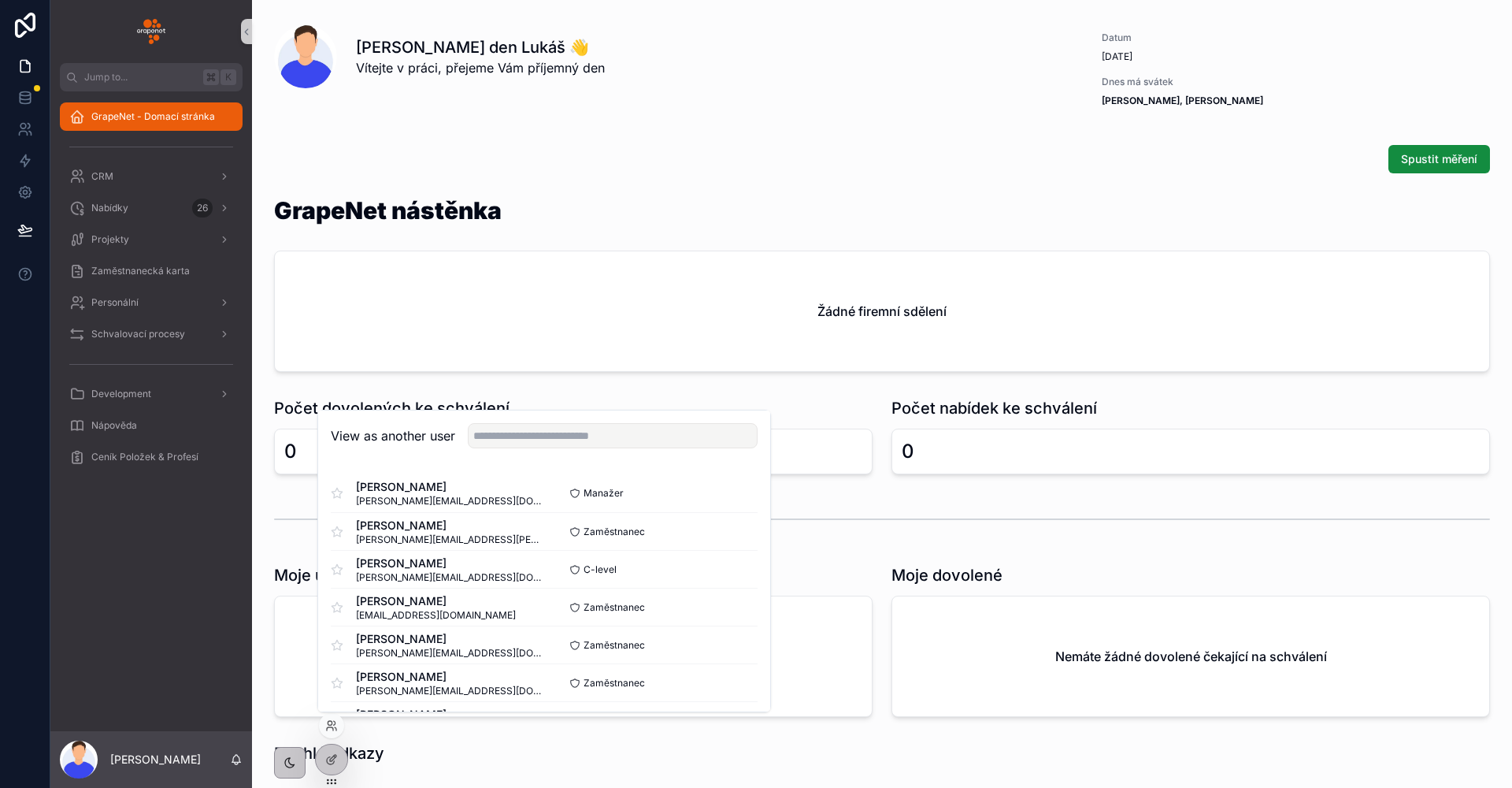
click at [537, 448] on div "View as another user" at bounding box center [544, 436] width 452 height 51
click at [537, 447] on input "text" at bounding box center [613, 435] width 290 height 25
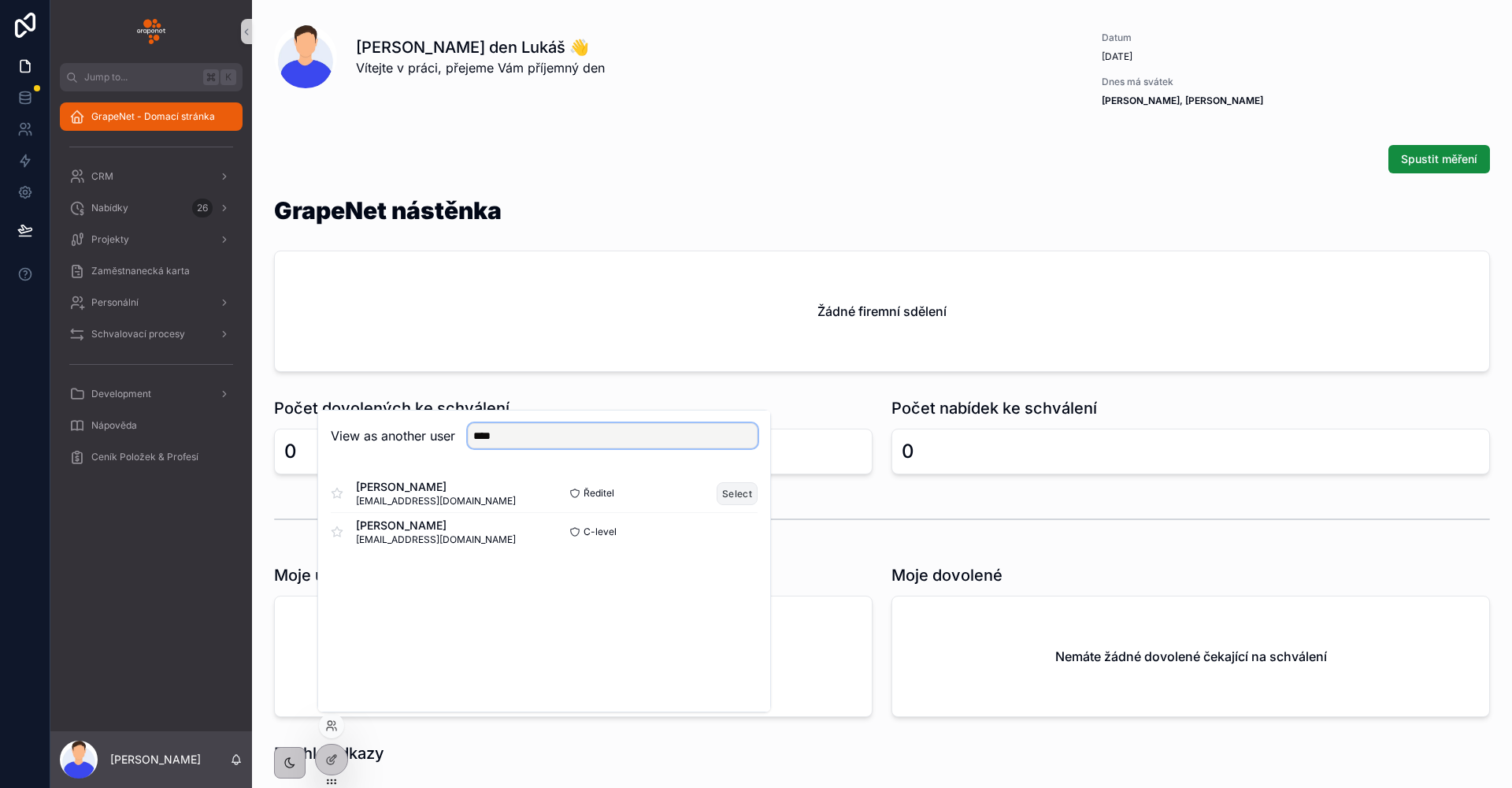
type input "****"
click at [722, 497] on button "Select" at bounding box center [737, 493] width 41 height 23
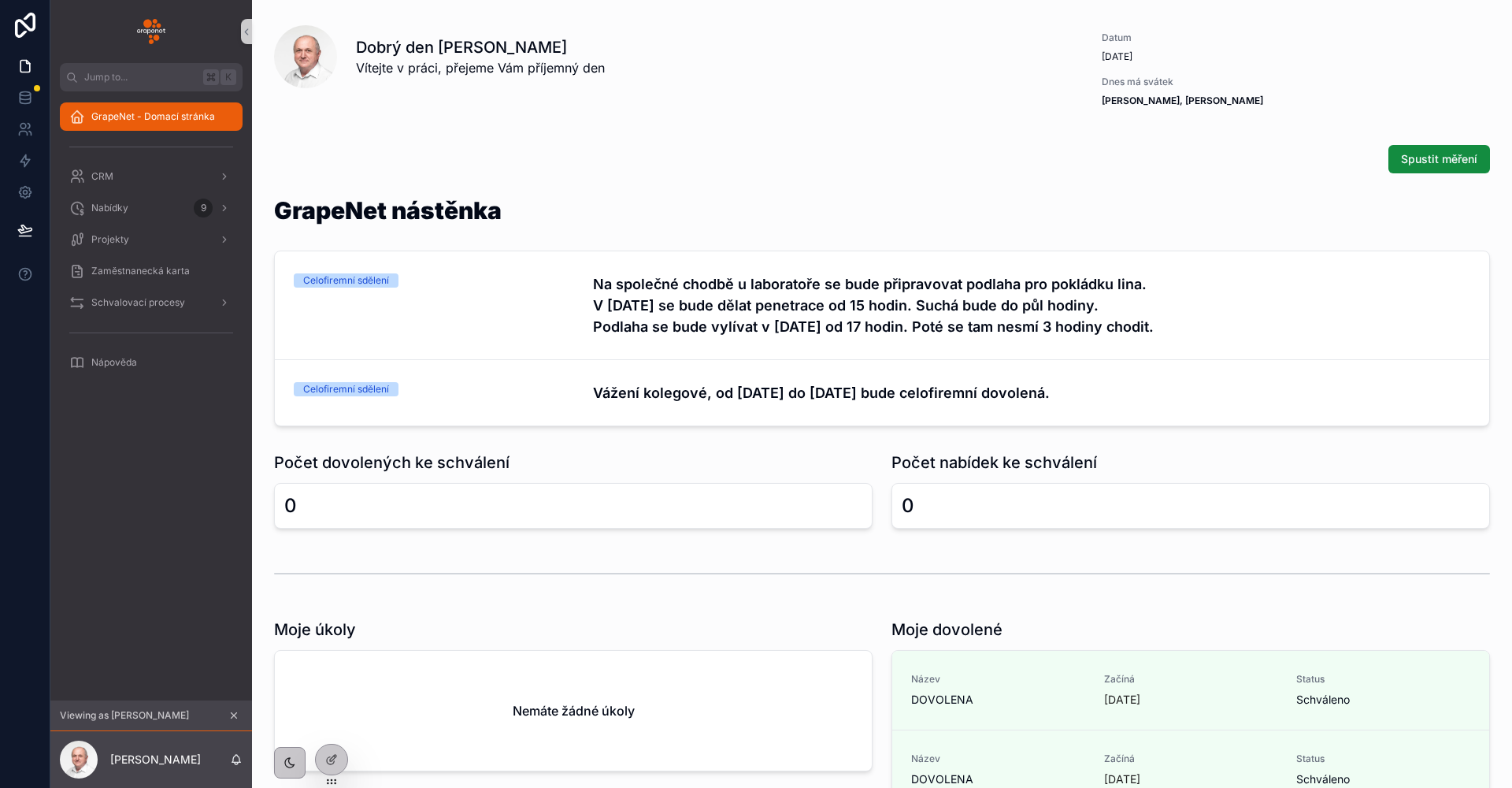
click at [771, 192] on div "GrapeNet nástěnka Celofiremní sdělení Na společné chodbě u laboratoře se bude p…" at bounding box center [881, 312] width 1234 height 241
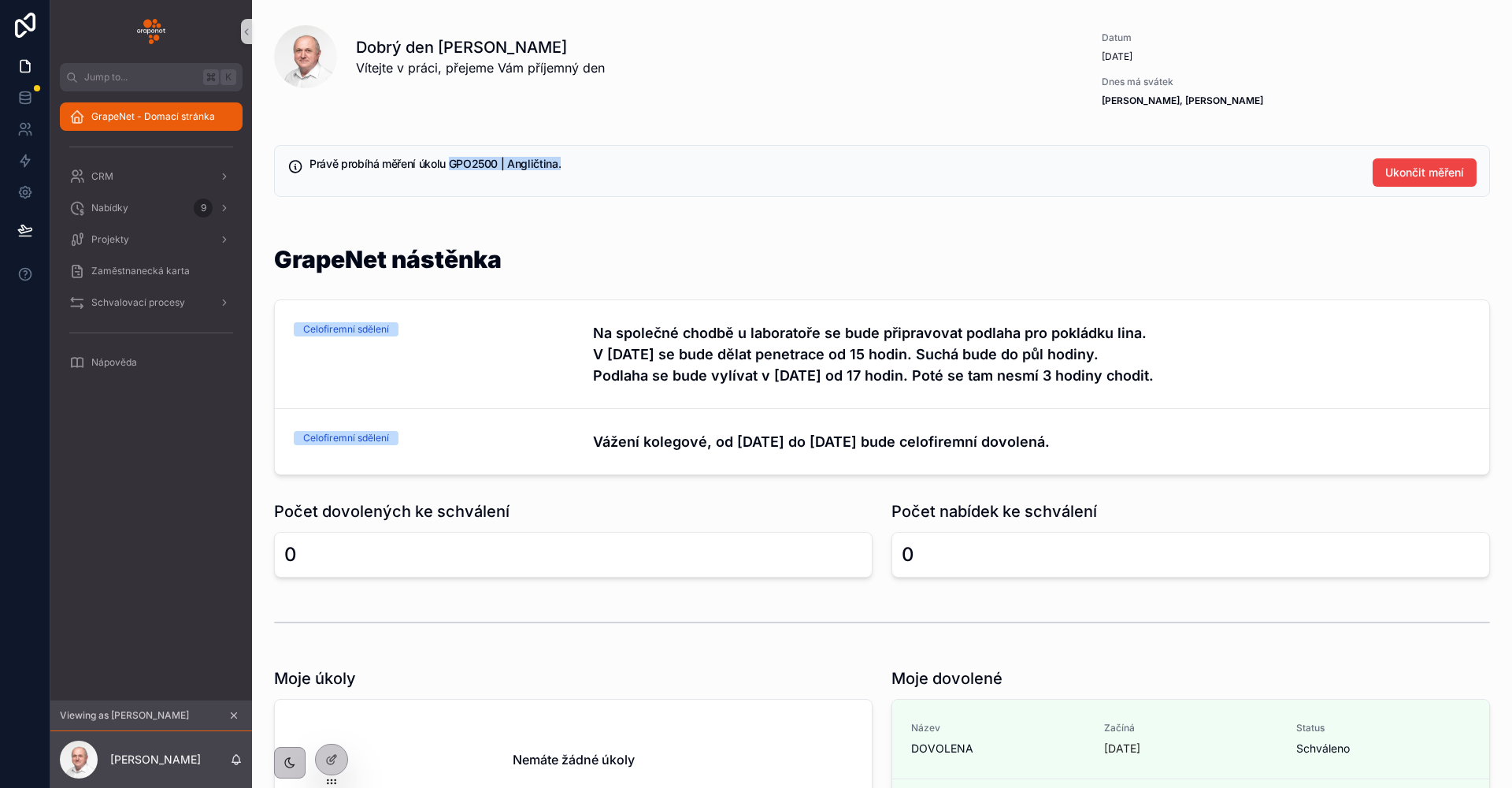
drag, startPoint x: 449, startPoint y: 166, endPoint x: 597, endPoint y: 166, distance: 148.0
click at [597, 166] on h5 "Právě probíhá měření úkolu GPO2500 | Angličtina." at bounding box center [835, 164] width 1051 height 11
click at [598, 262] on div "GrapeNet nástěnka" at bounding box center [882, 268] width 1216 height 43
click at [158, 232] on div "Projekty" at bounding box center [151, 239] width 164 height 25
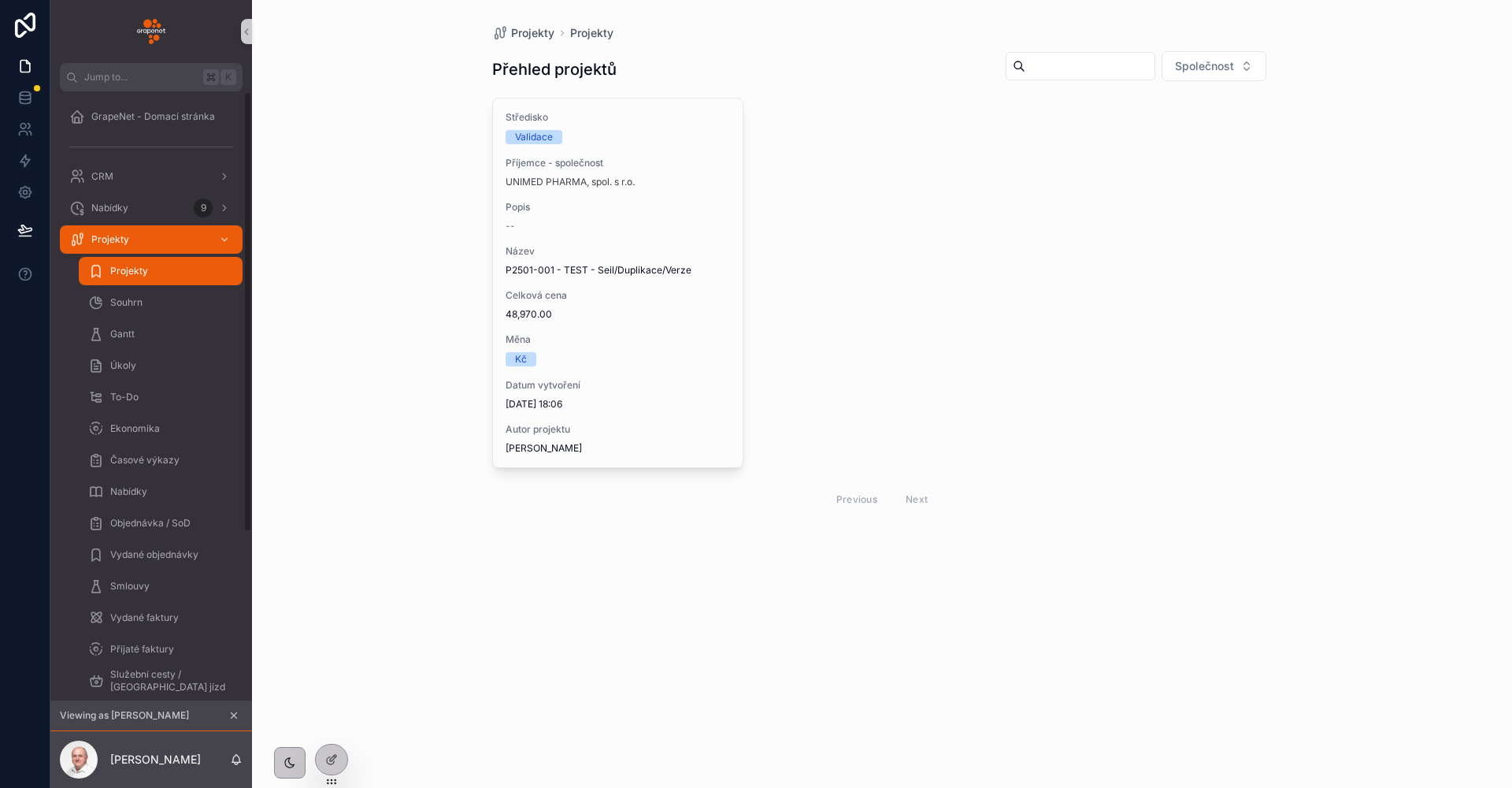
click at [363, 310] on div "Projekty Projekty Přehled projektů Společnost Středisko Validace Příjemce - spo…" at bounding box center [881, 394] width 1259 height 788
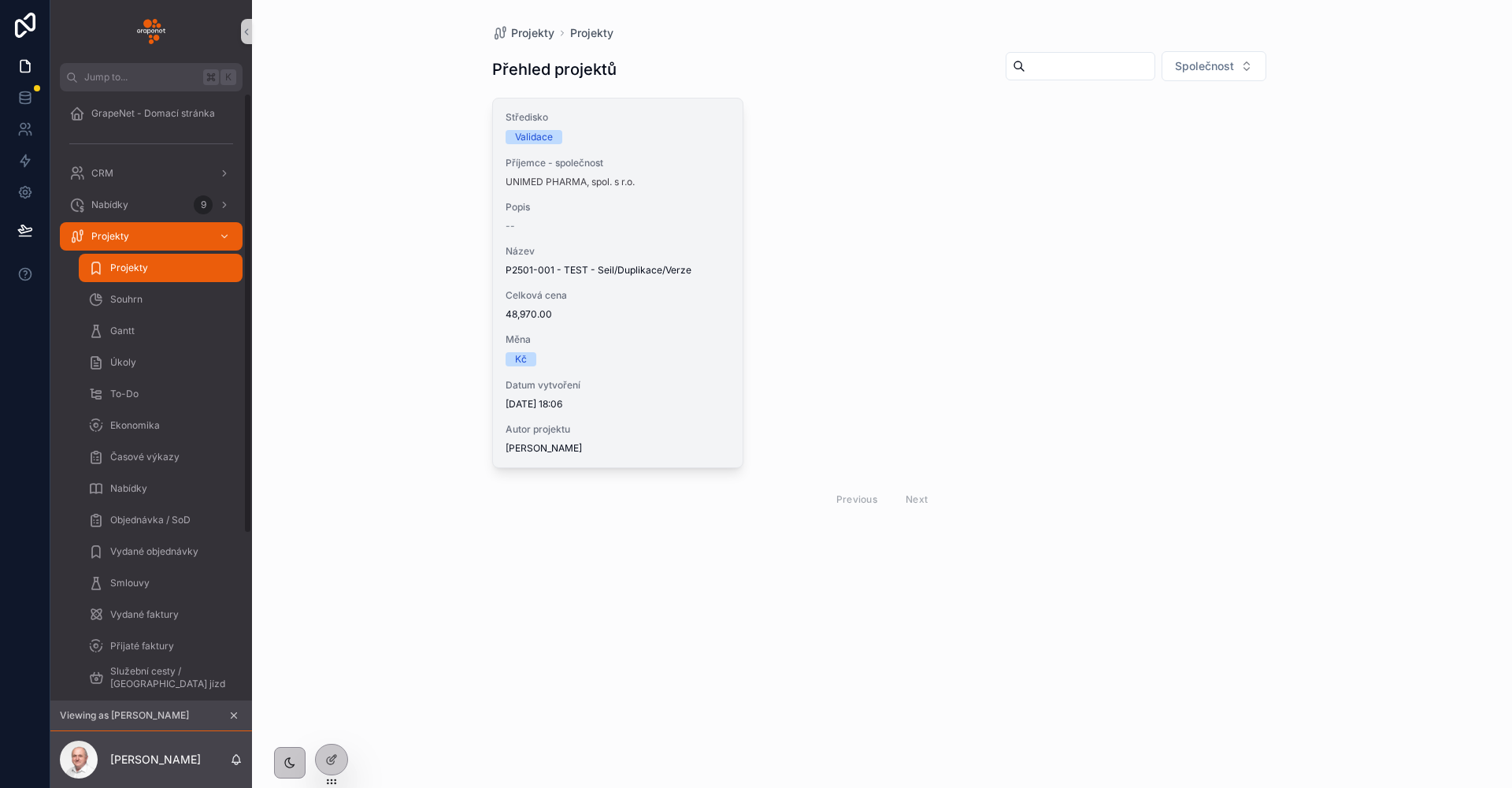
click at [605, 233] on div "Středisko Validace Příjemce - společnost UNIMED PHARMA, spol. s r.o. Popis -- N…" at bounding box center [618, 283] width 250 height 368
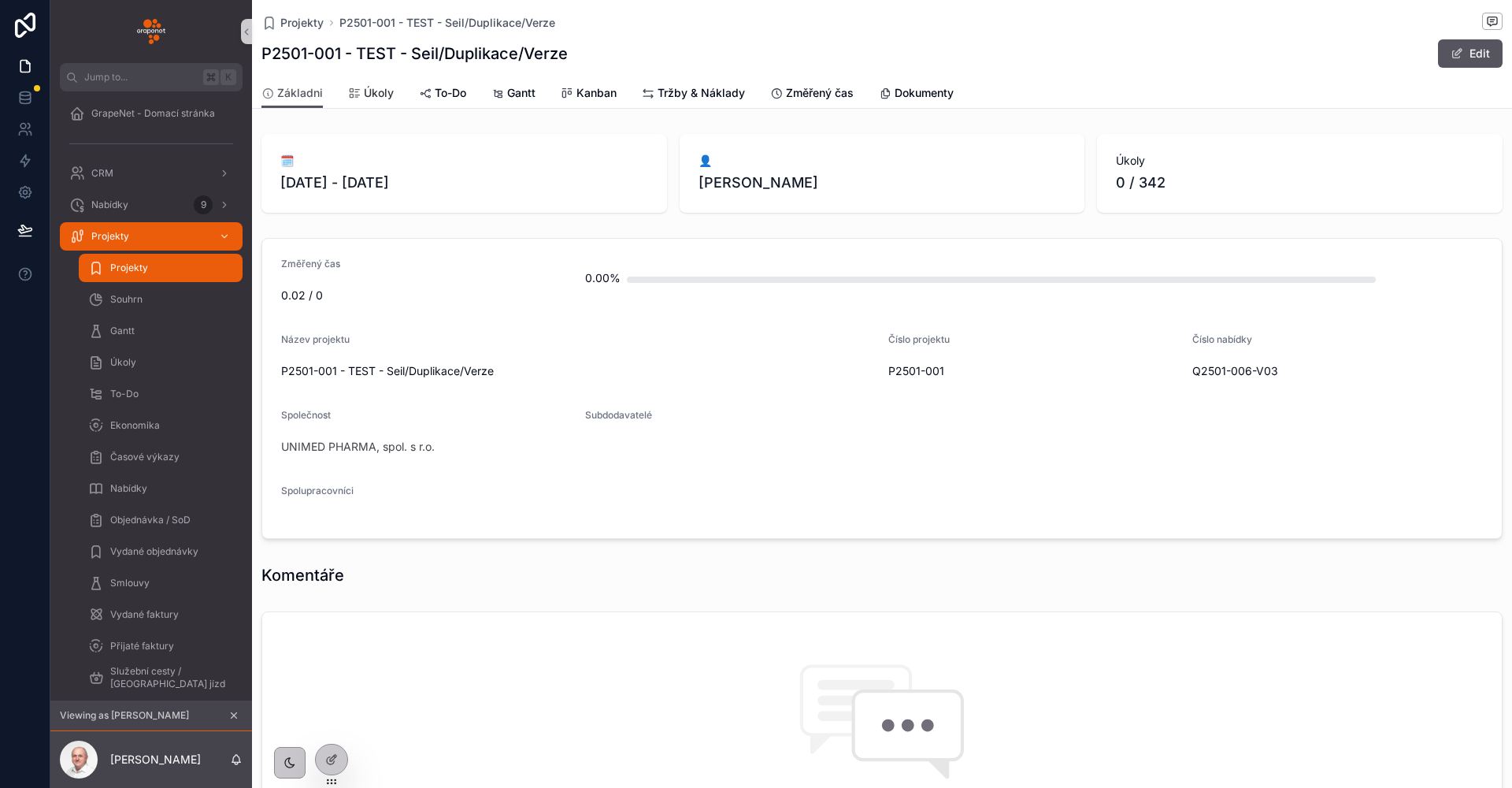
click at [370, 96] on span "Úkoly" at bounding box center [378, 92] width 30 height 15
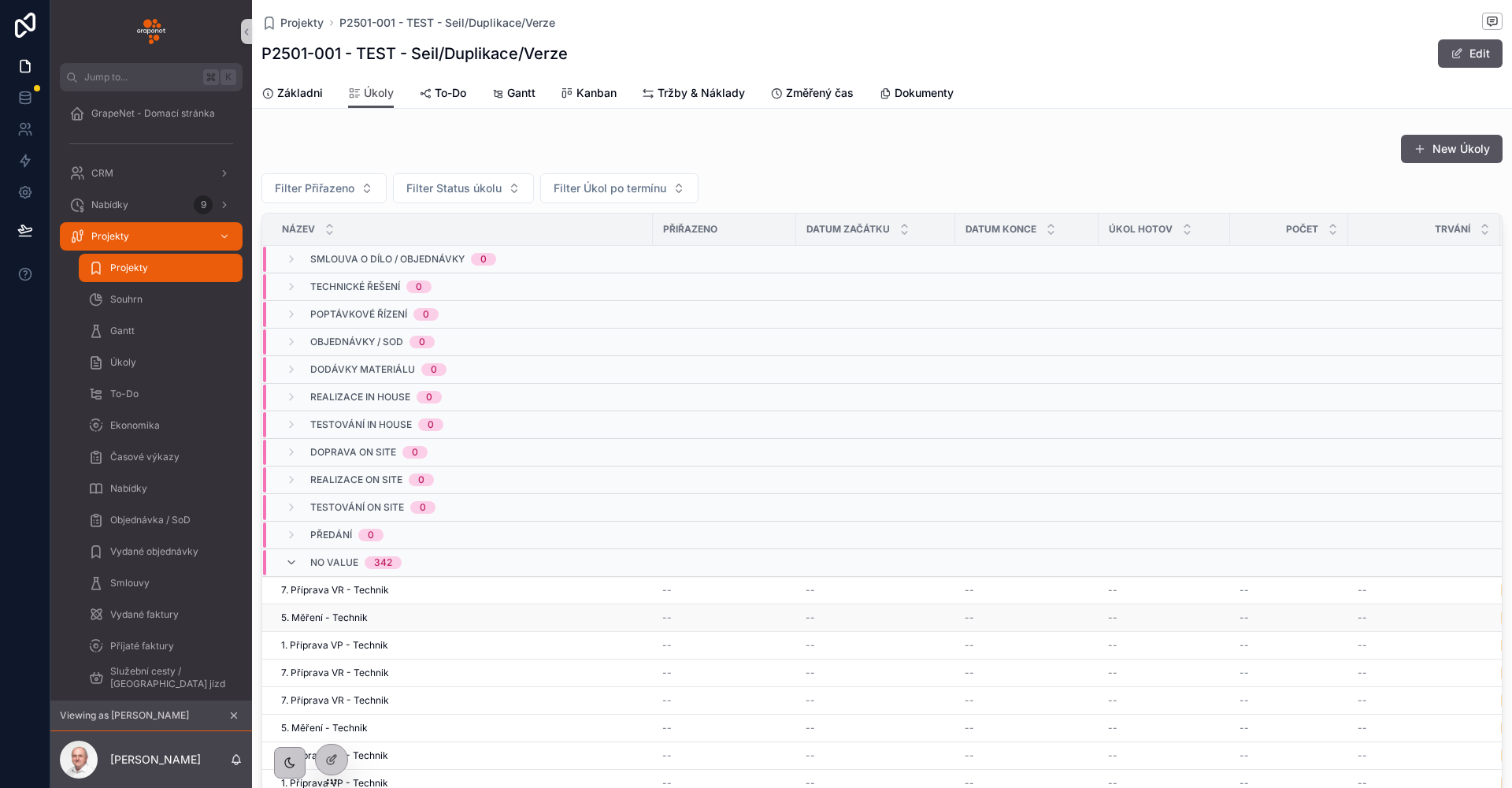
click at [361, 607] on td "5. Měření - Technik 5. Měření - Technik" at bounding box center [457, 618] width 390 height 28
click at [351, 618] on span "5. Měření - Technik" at bounding box center [324, 618] width 87 height 13
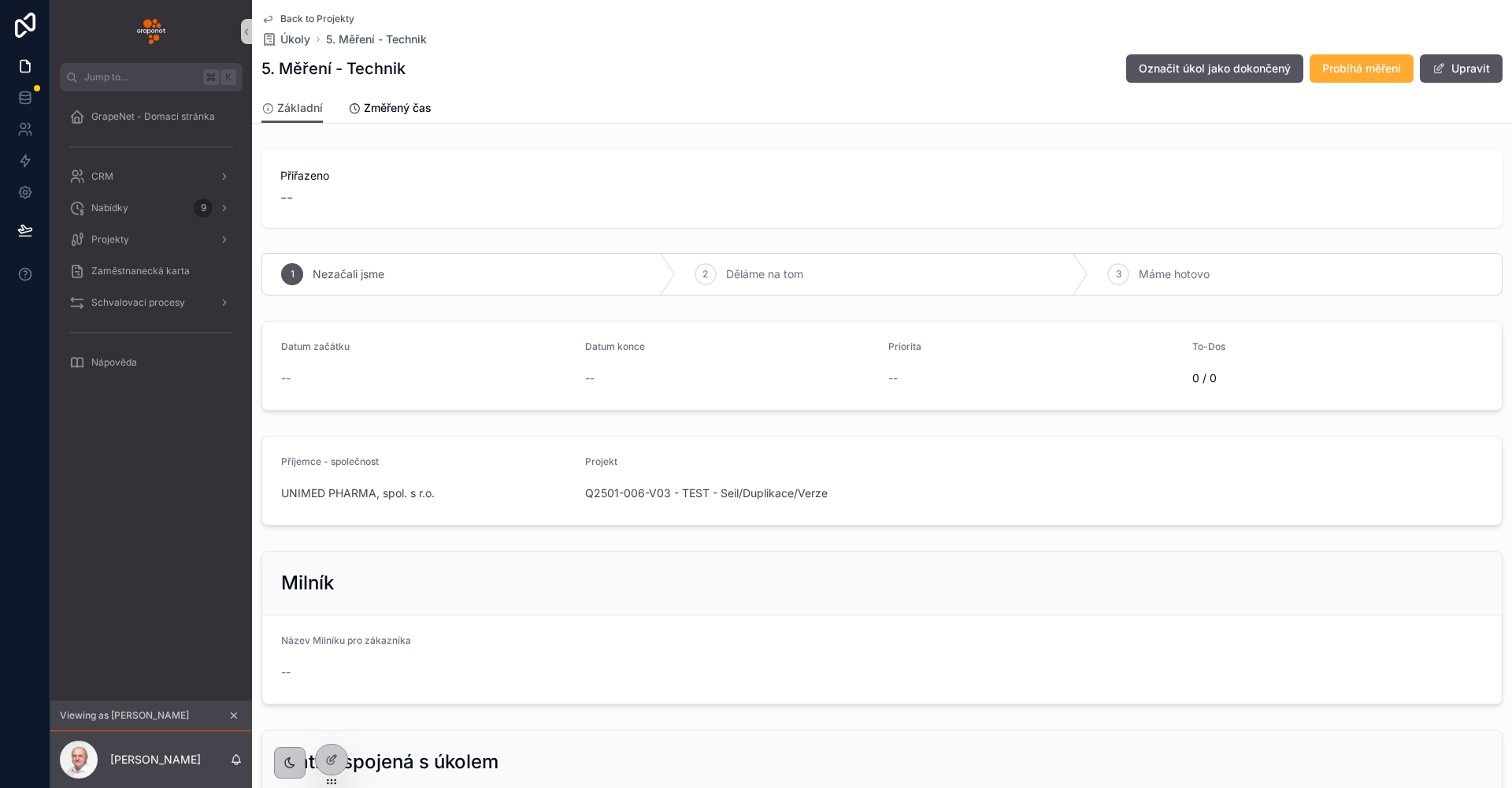
click at [1328, 83] on div "Back to Projekty Úkoly 5. Měření - Technik 5. Měření - Technik Označit úkol jak…" at bounding box center [881, 46] width 1241 height 93
click at [1334, 74] on span "Probíhá měření" at bounding box center [1361, 68] width 79 height 15
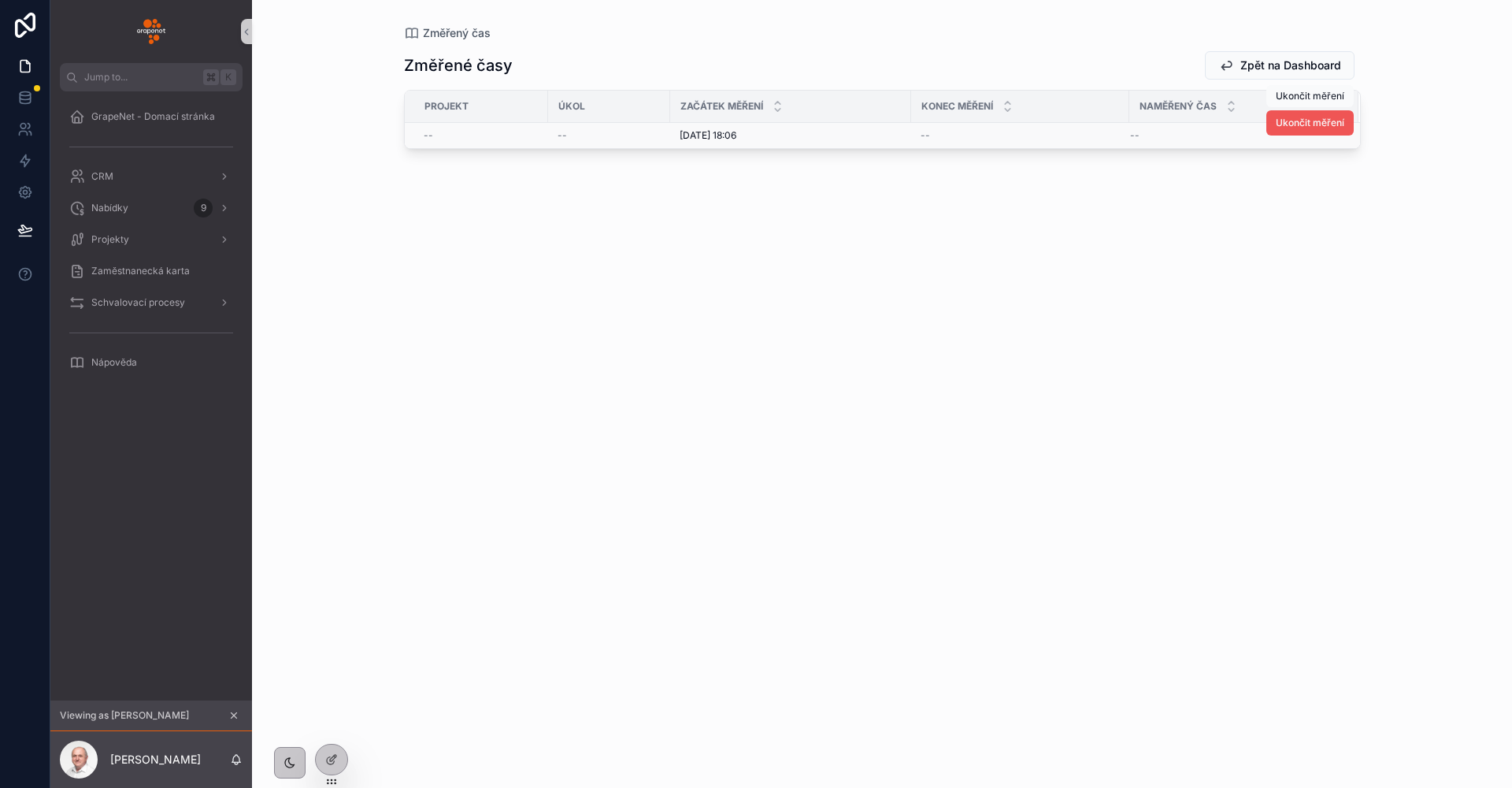
click at [1306, 130] on button "Ukončit měření" at bounding box center [1310, 122] width 87 height 25
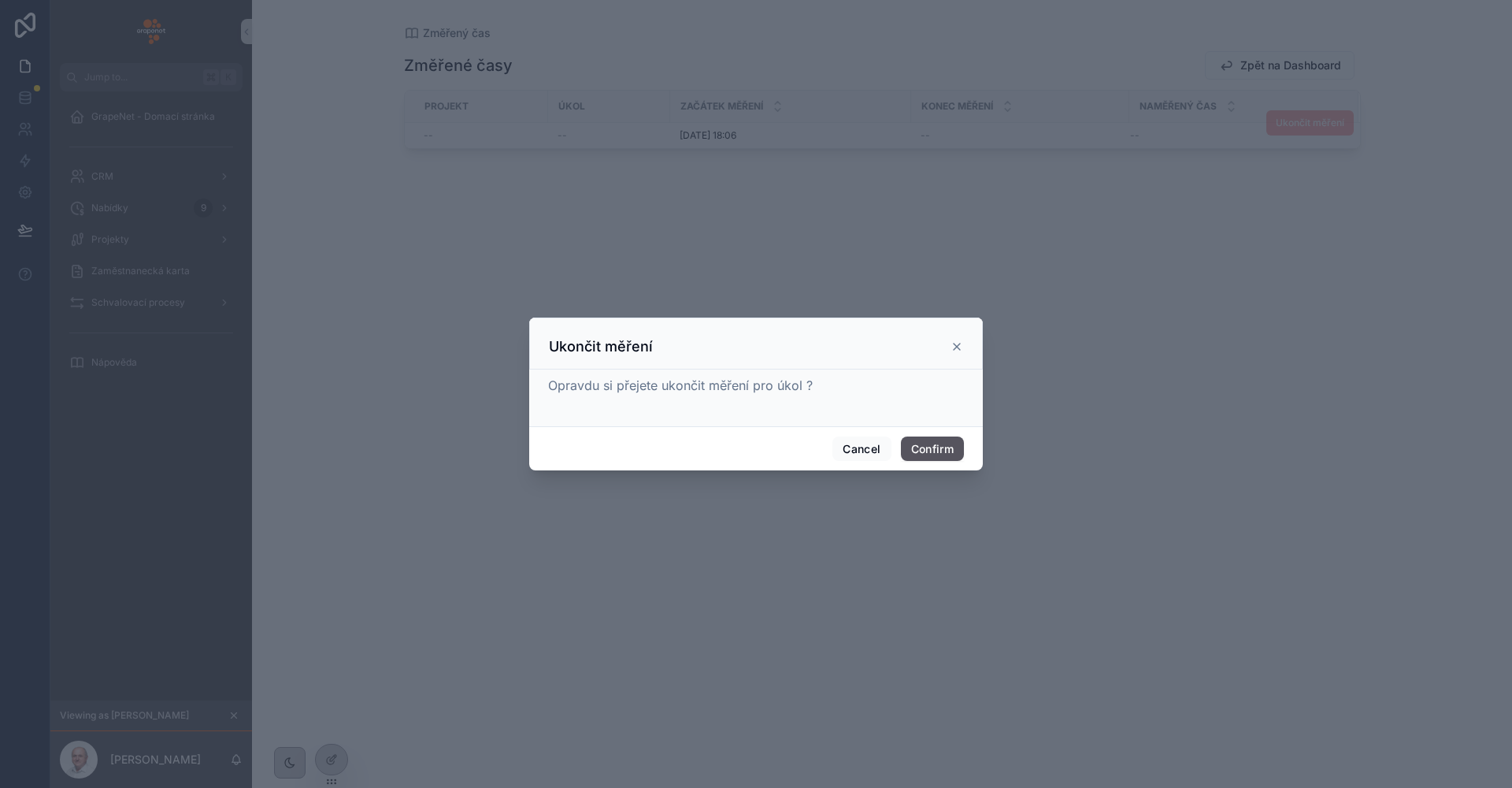
click at [958, 350] on icon at bounding box center [957, 347] width 13 height 13
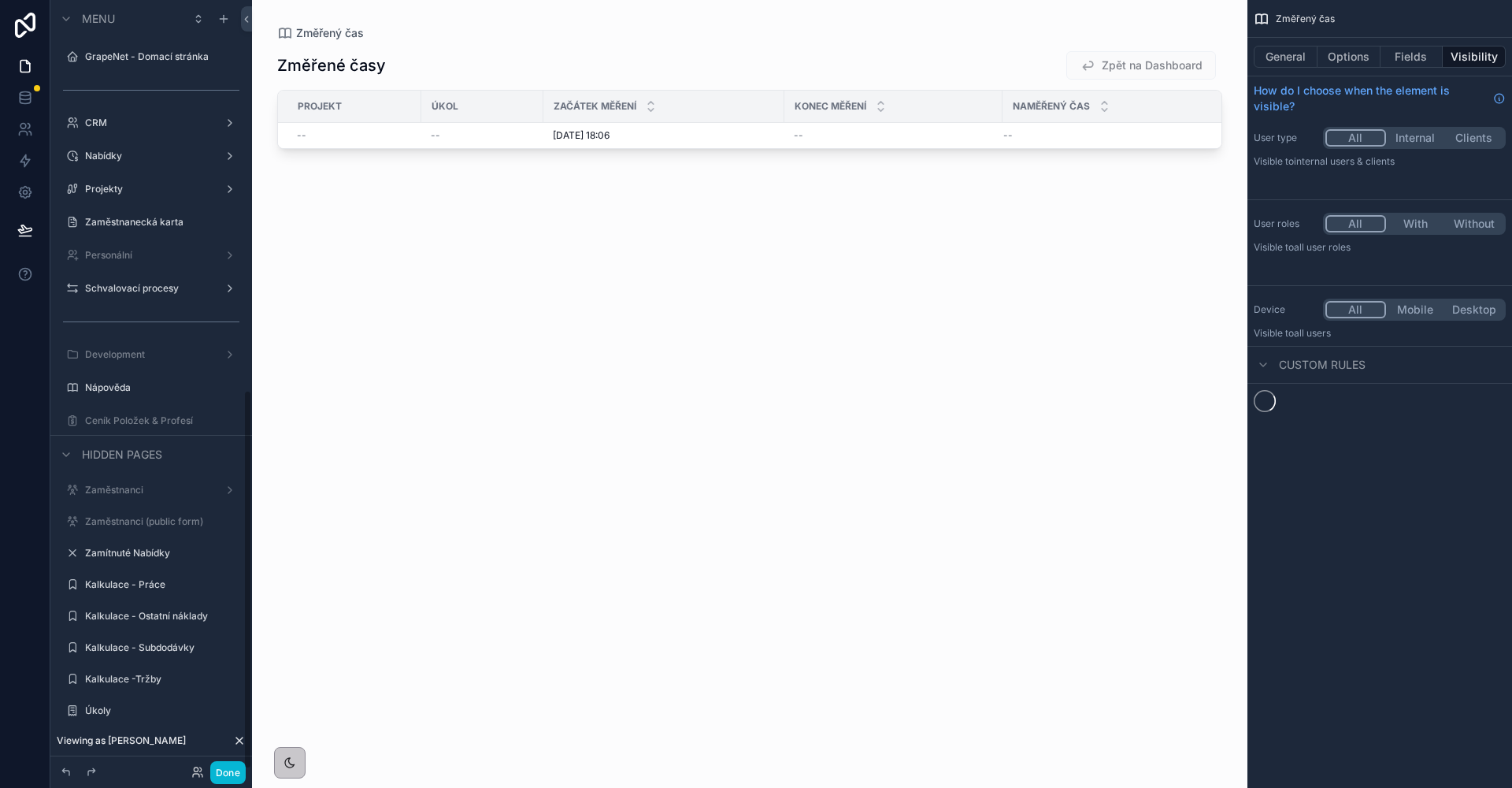
scroll to position [791, 0]
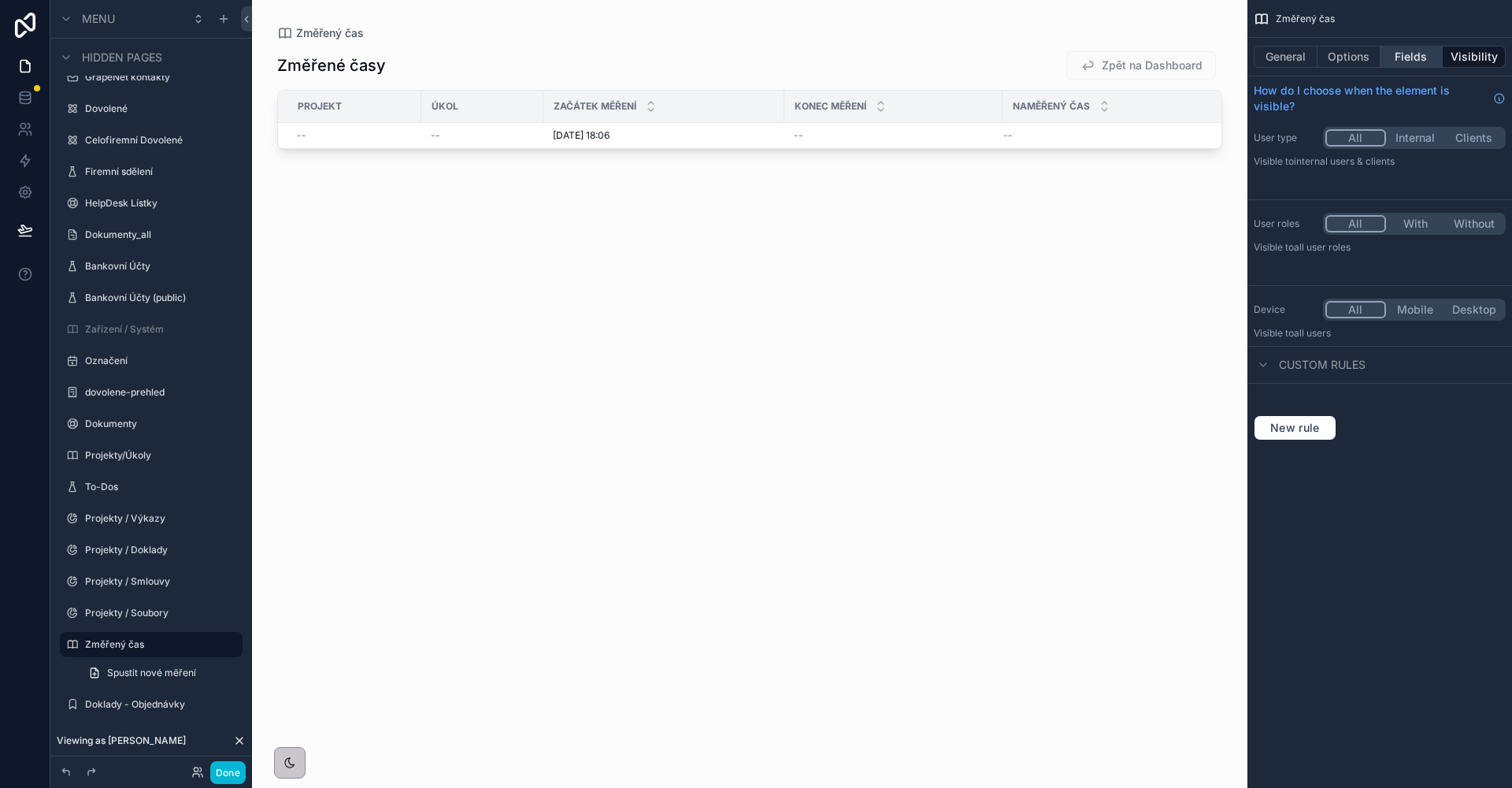
click at [1420, 57] on button "Fields" at bounding box center [1412, 56] width 63 height 22
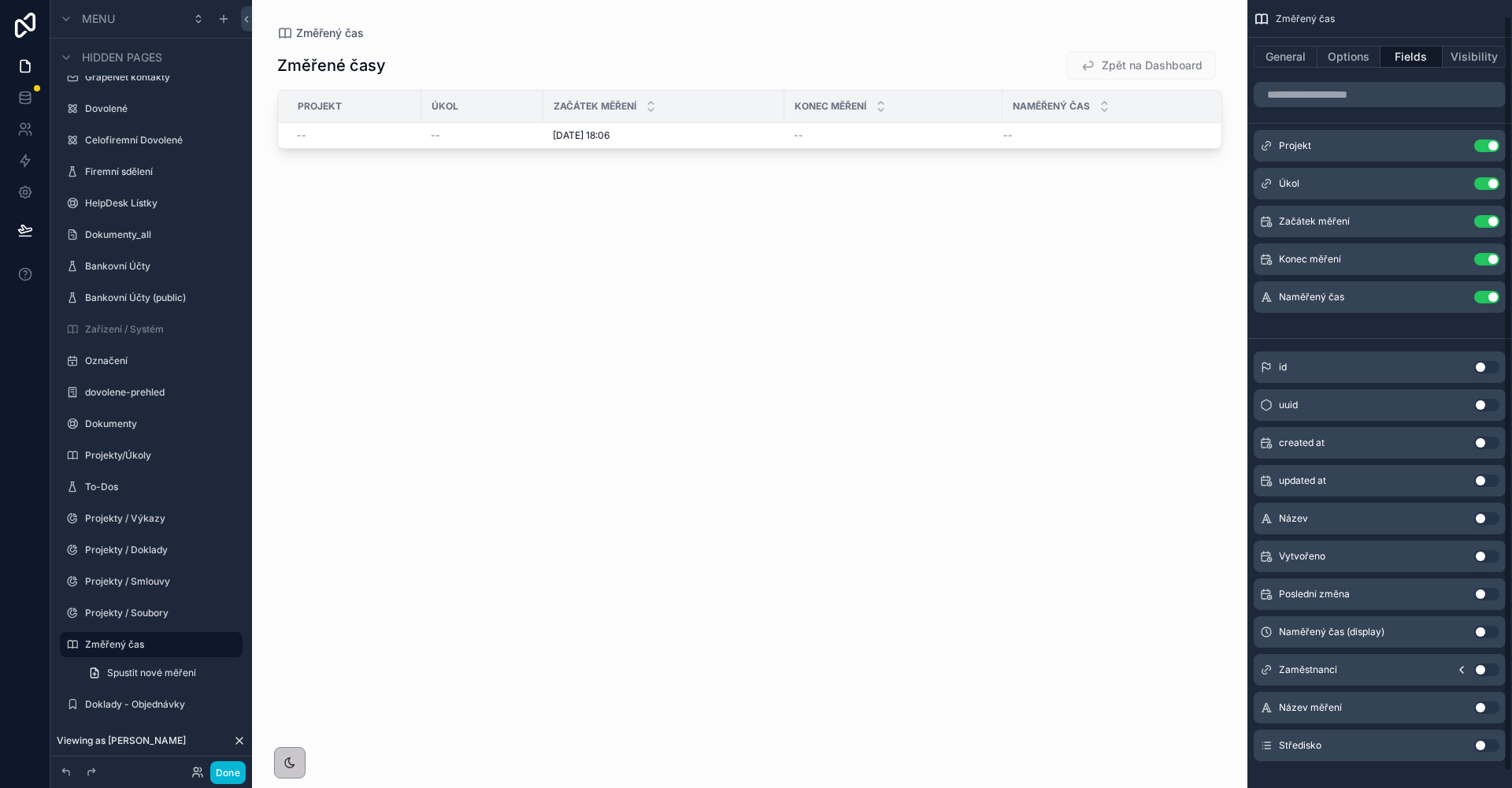
scroll to position [0, 0]
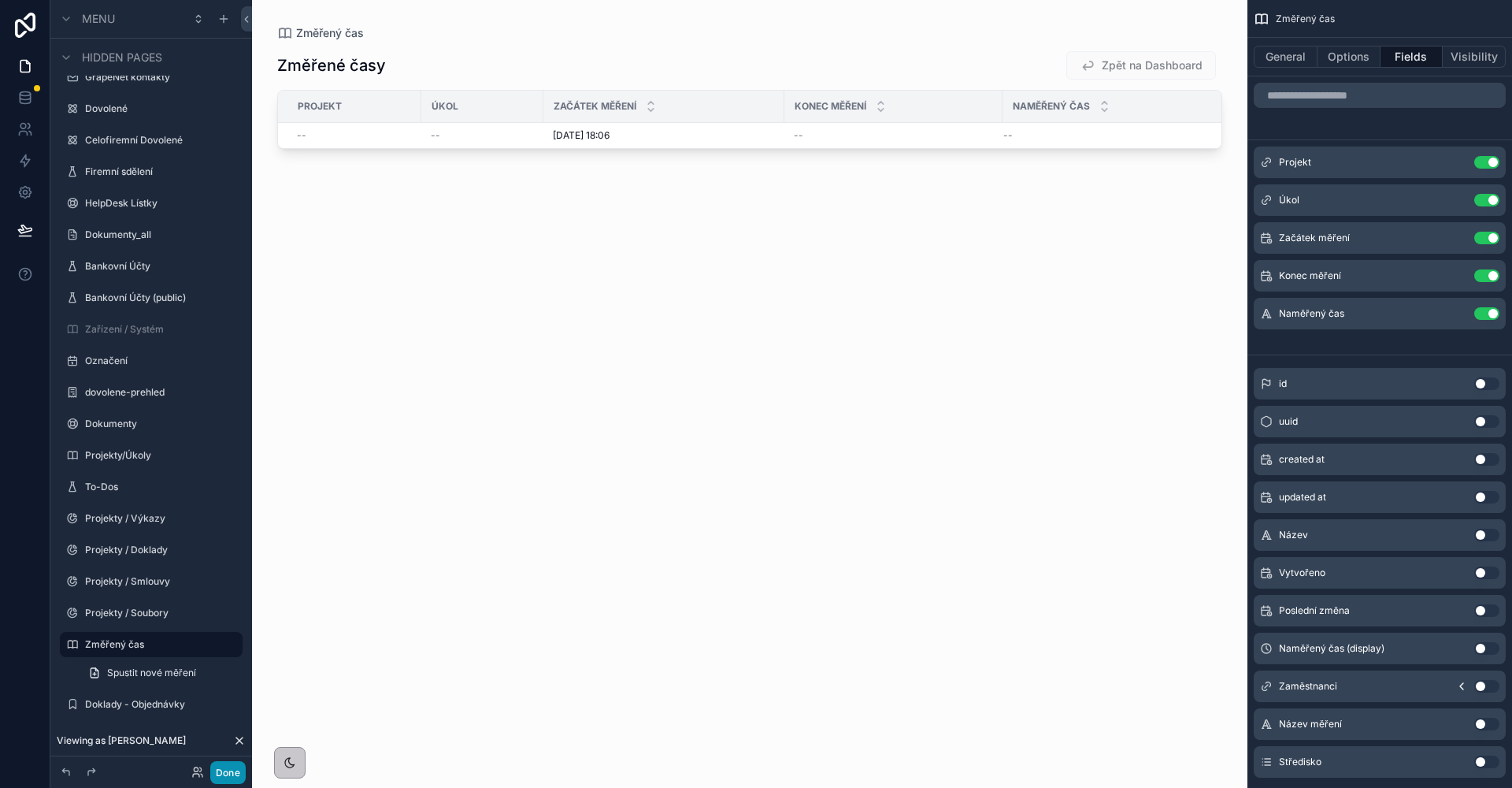
click at [223, 765] on button "Done" at bounding box center [228, 773] width 36 height 23
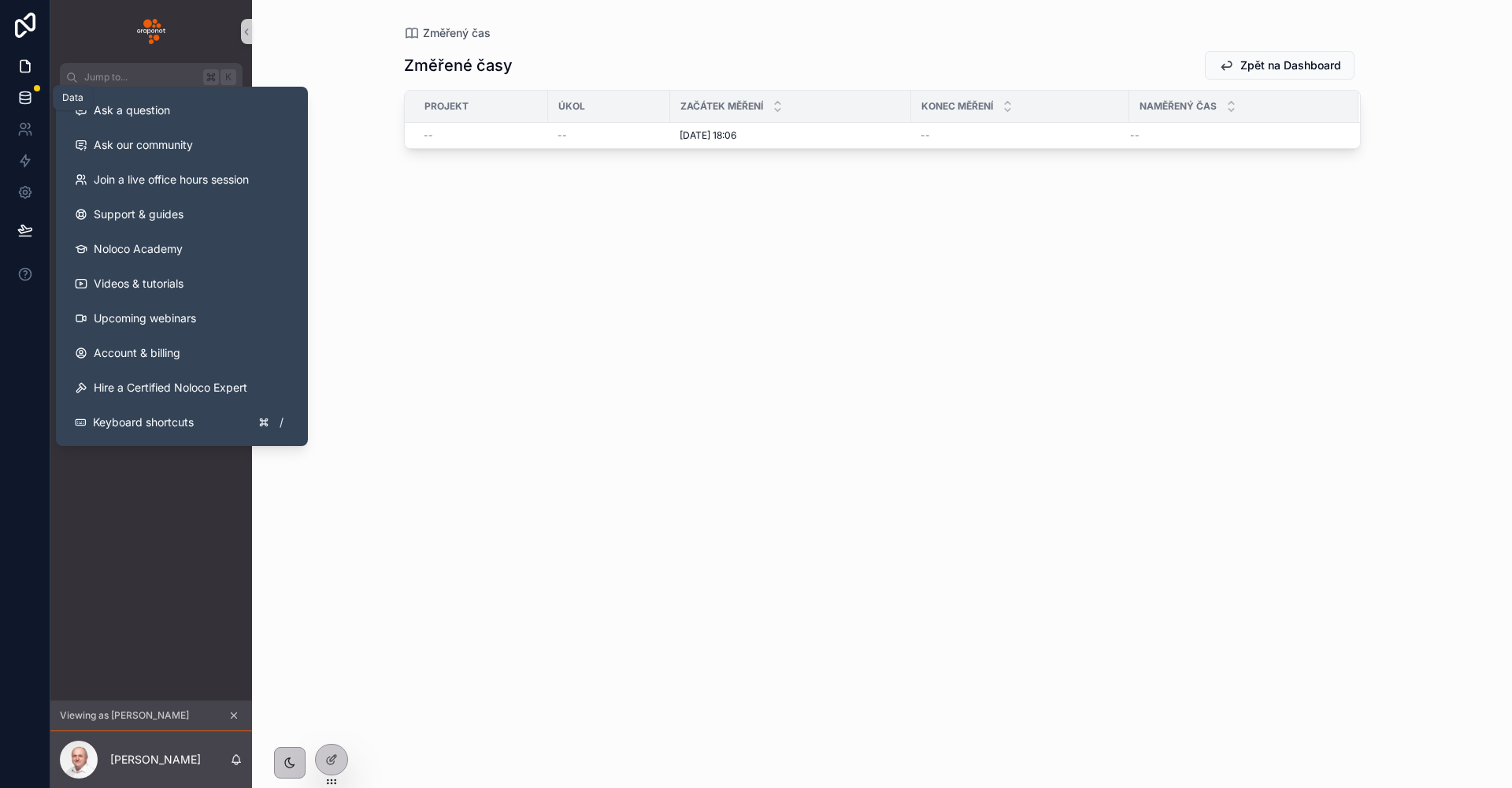
click at [30, 104] on icon at bounding box center [24, 97] width 15 height 15
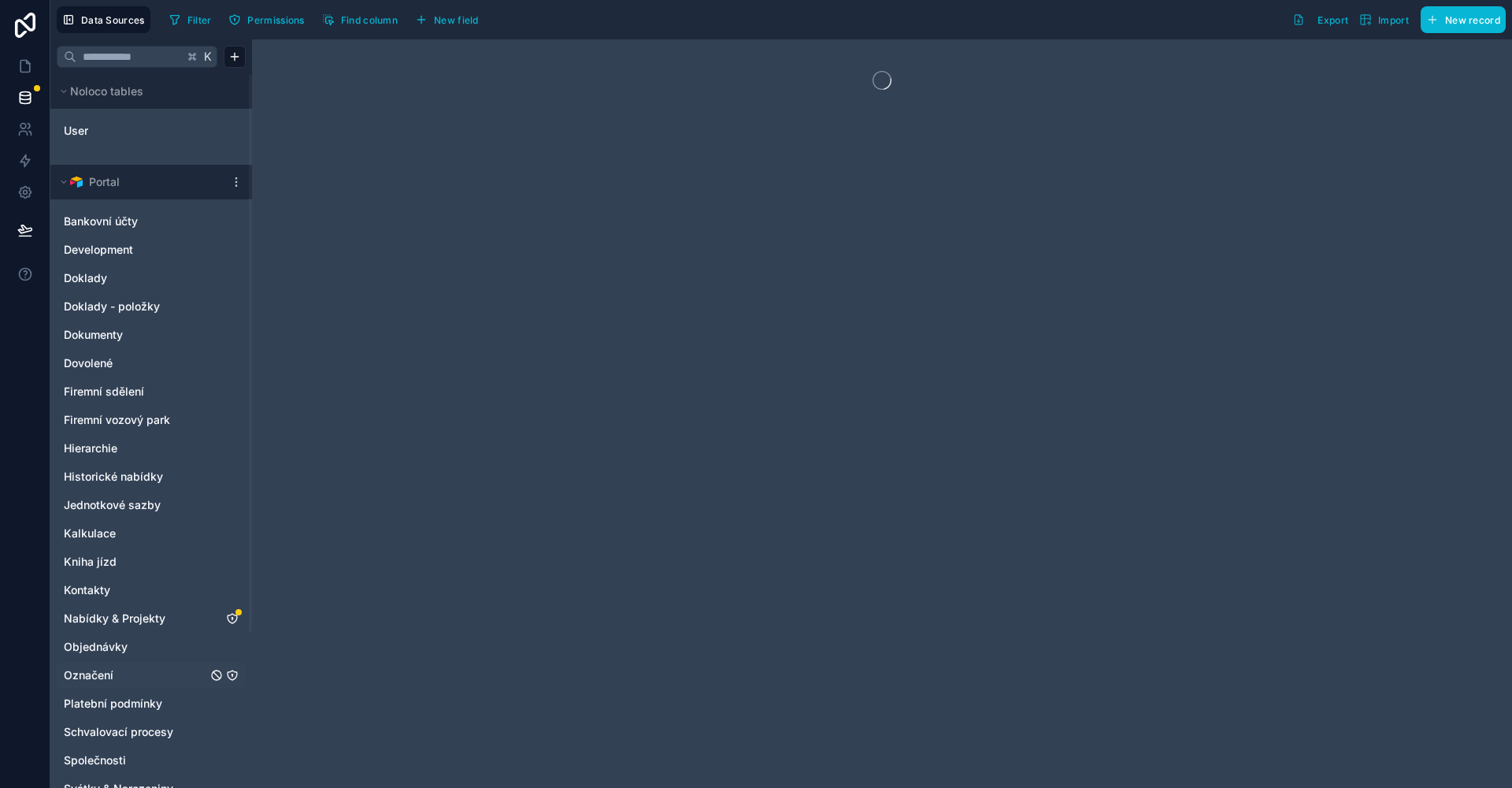
scroll to position [200, 0]
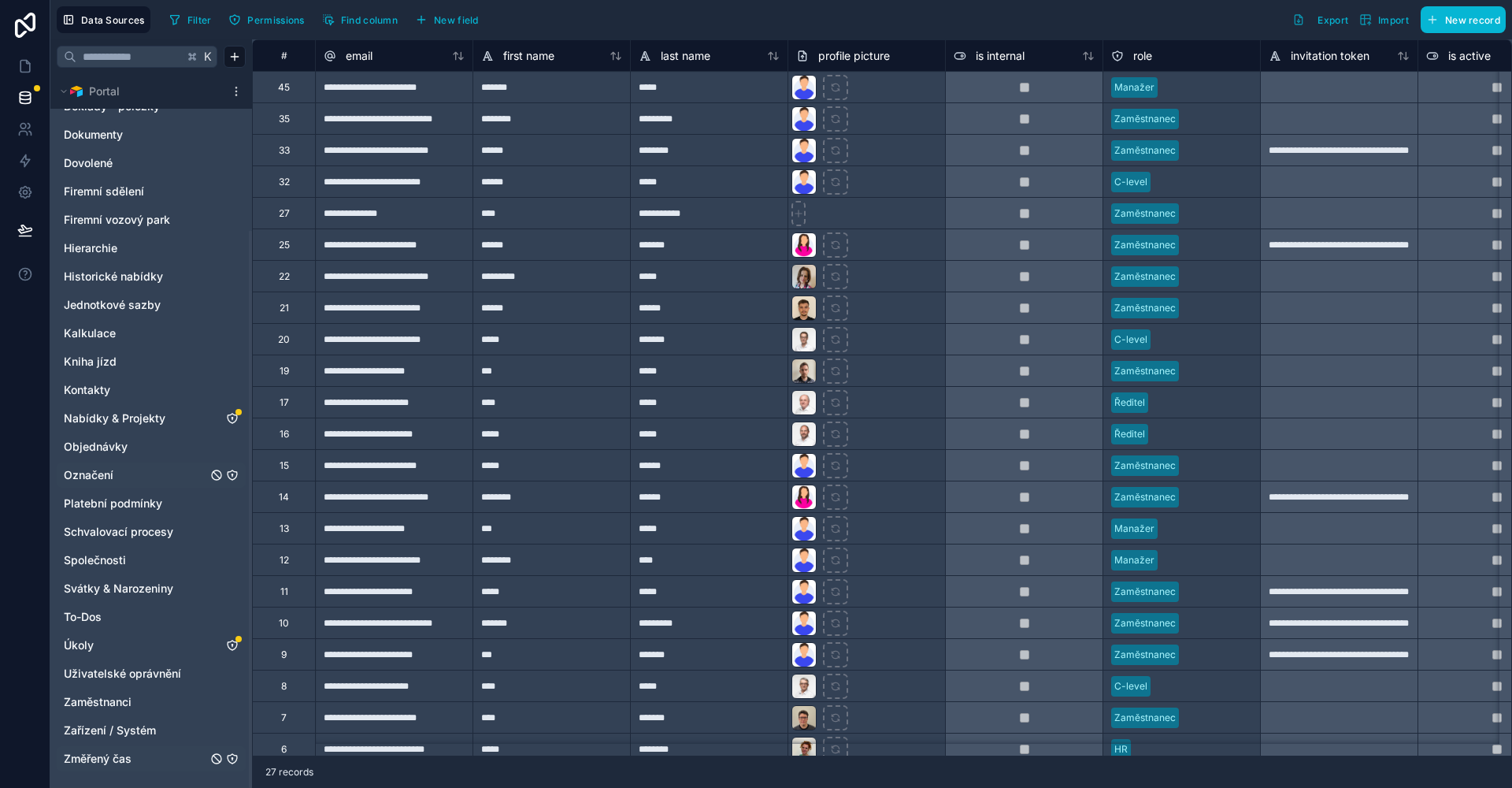
click at [148, 765] on link "Změřený čas" at bounding box center [135, 758] width 143 height 15
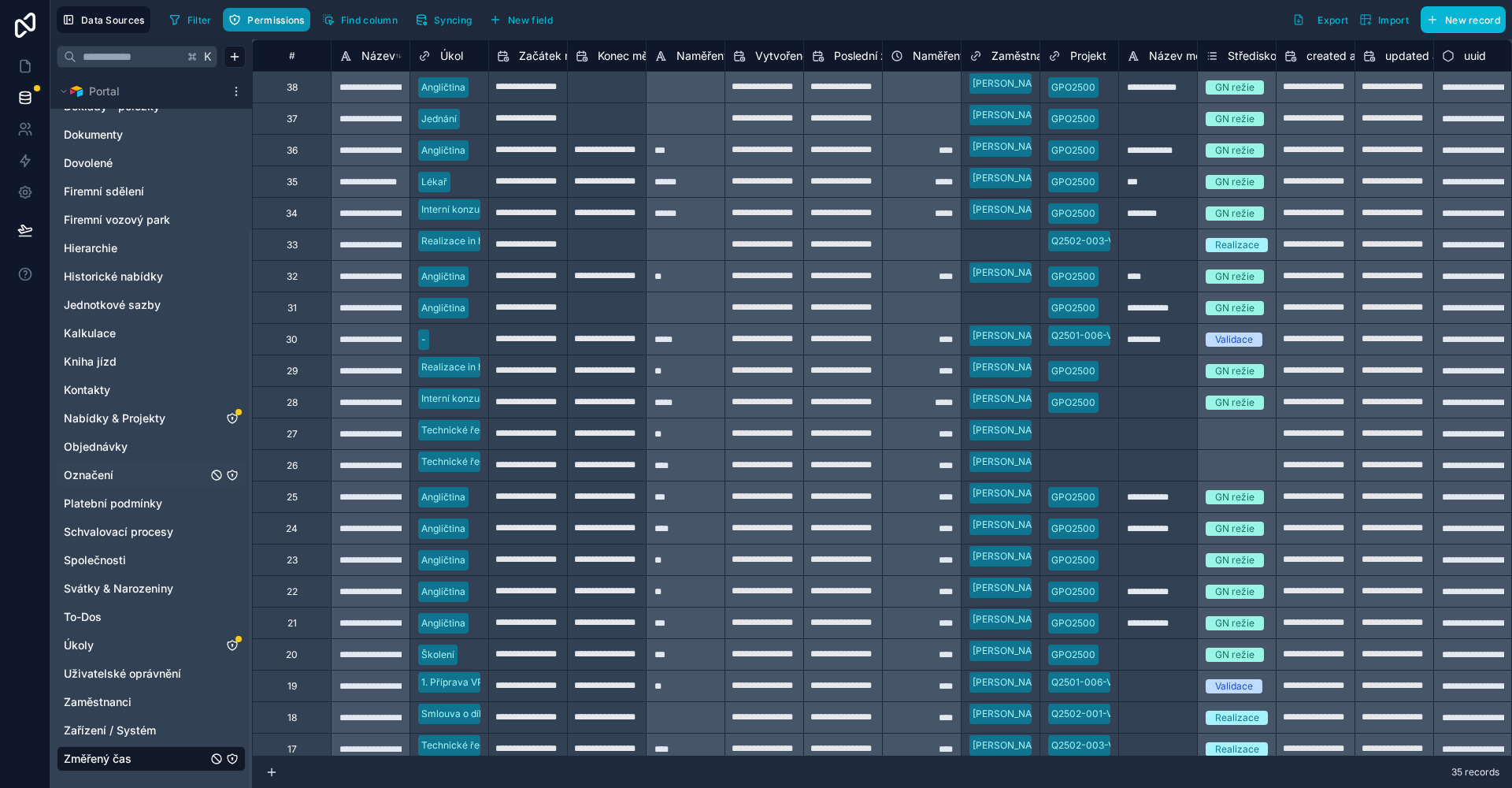
click at [273, 21] on span "Permissions" at bounding box center [275, 20] width 57 height 12
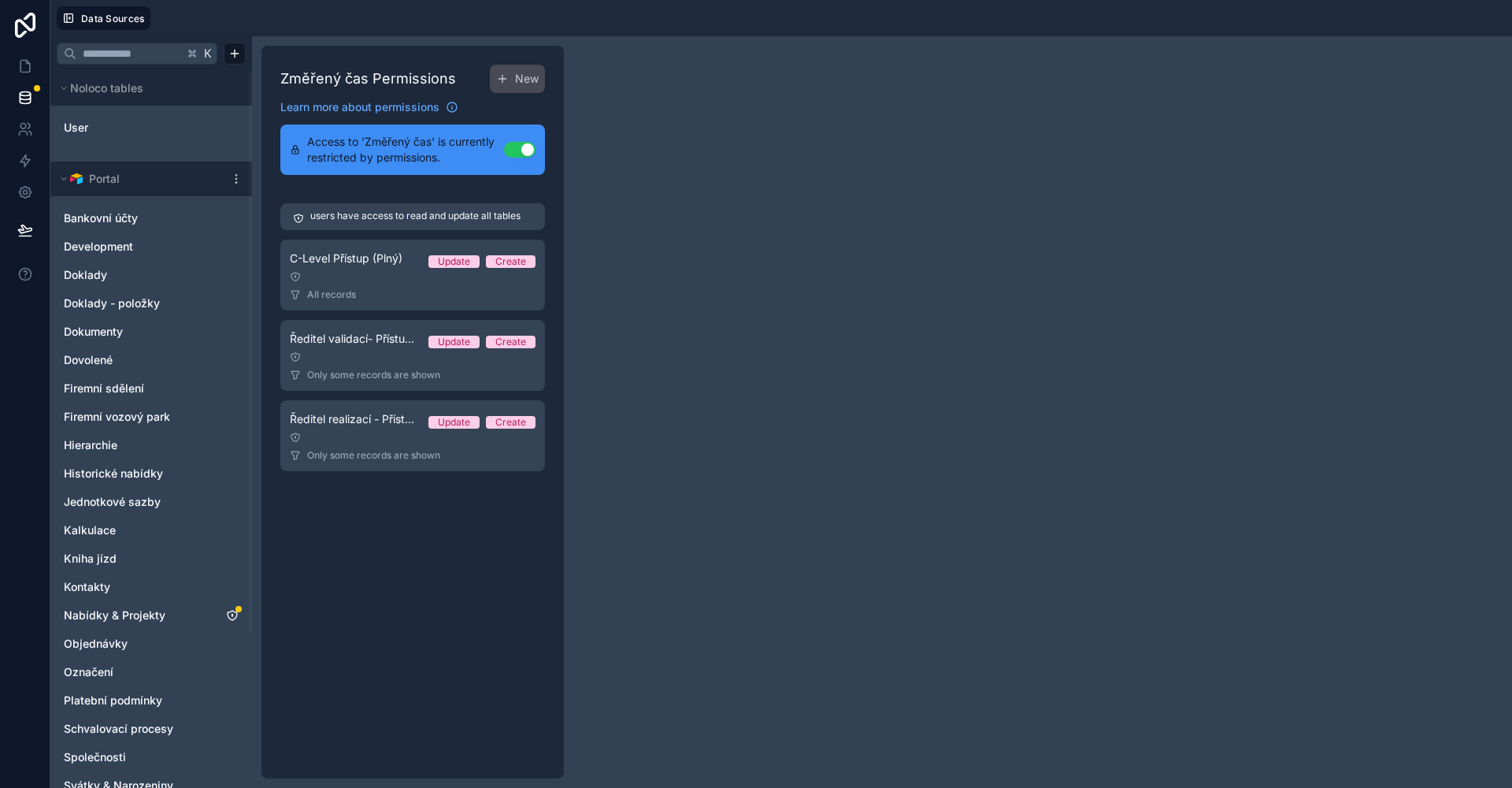
click at [276, 21] on div at bounding box center [834, 18] width 1342 height 23
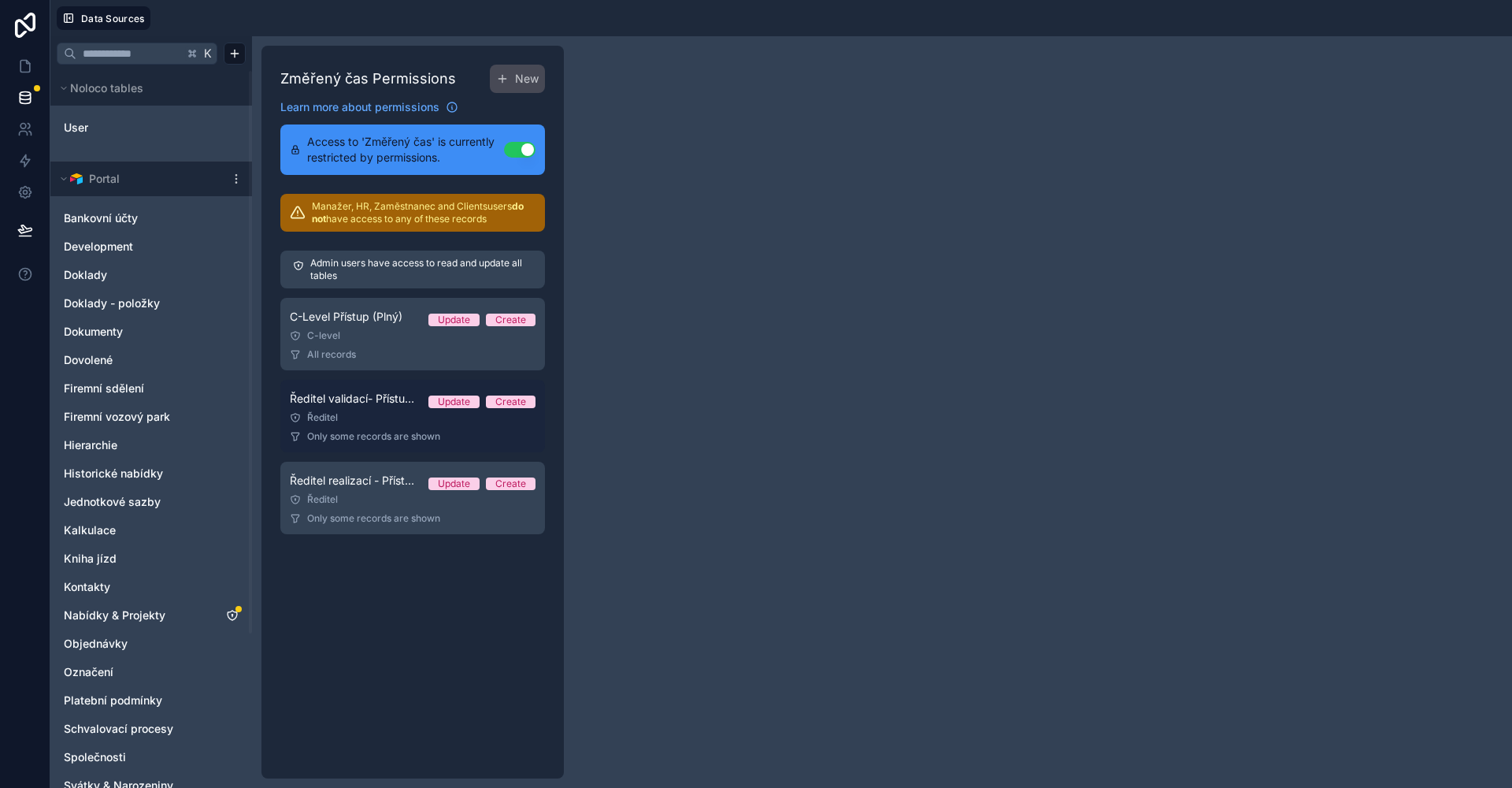
click at [402, 426] on link "Ředitel validací- Přístup (Plný/Oddělení) Update Create Ředitel Only some recor…" at bounding box center [412, 415] width 265 height 72
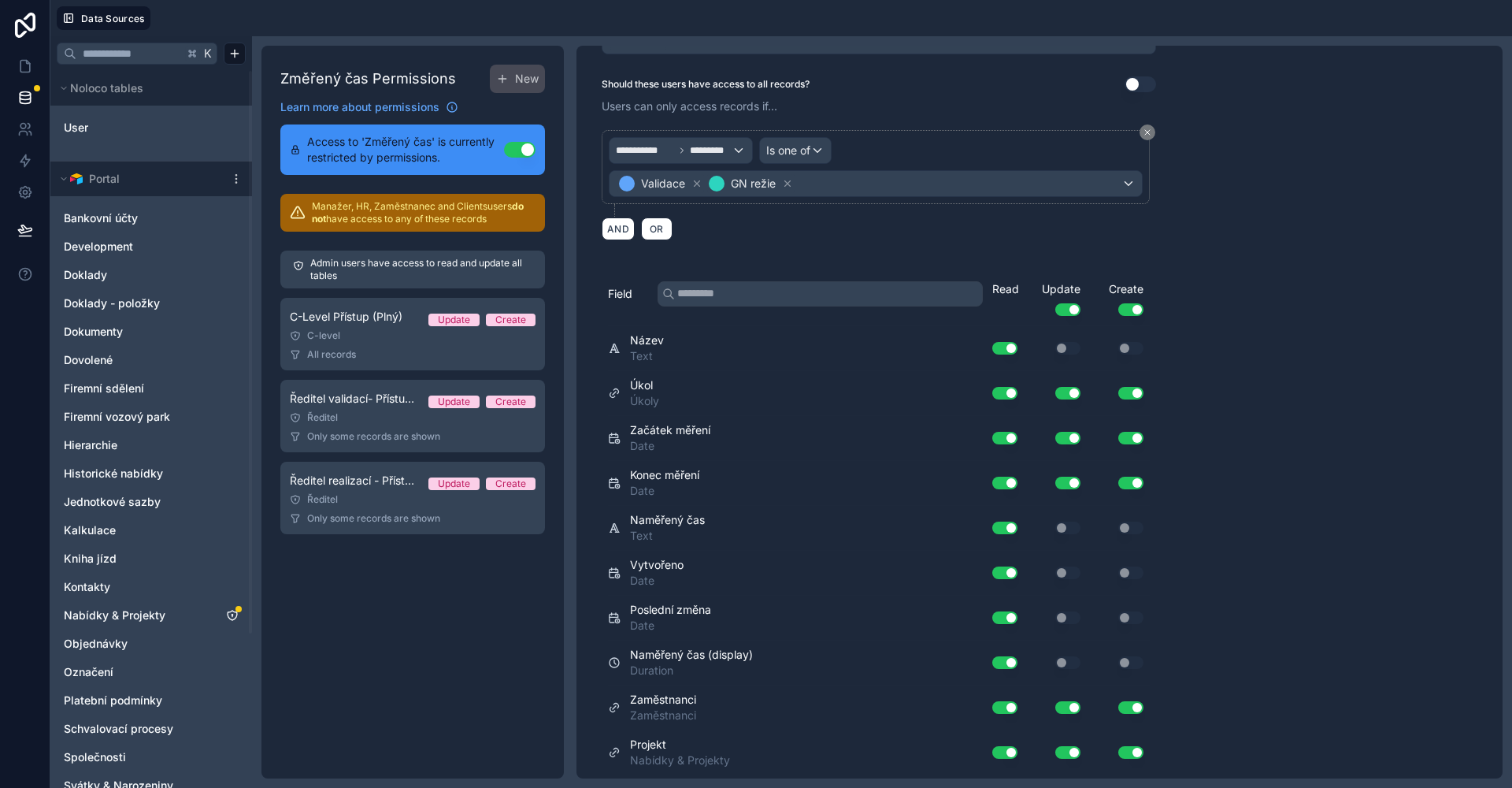
scroll to position [15, 0]
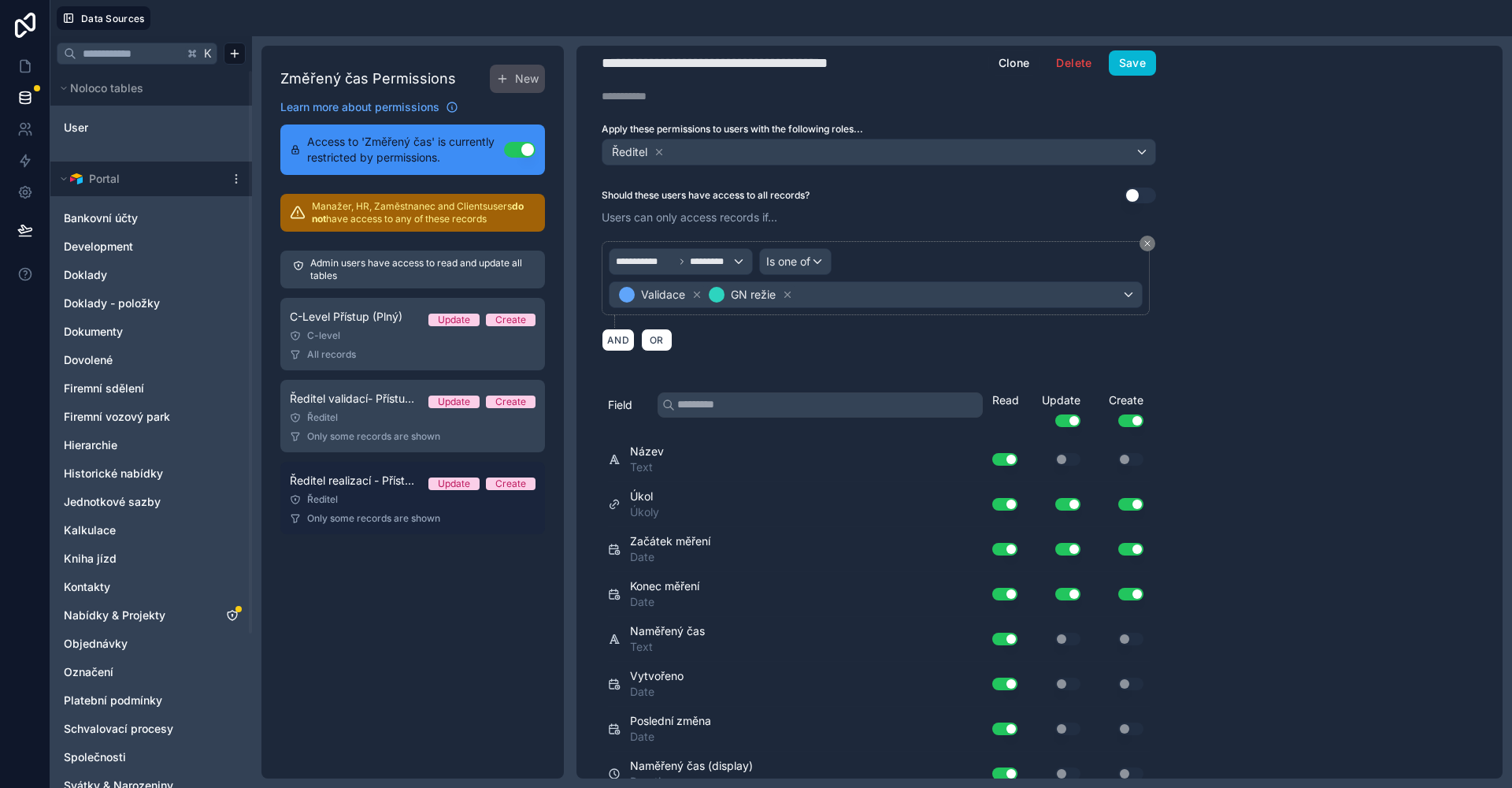
click at [398, 505] on div "Ředitel" at bounding box center [412, 500] width 245 height 13
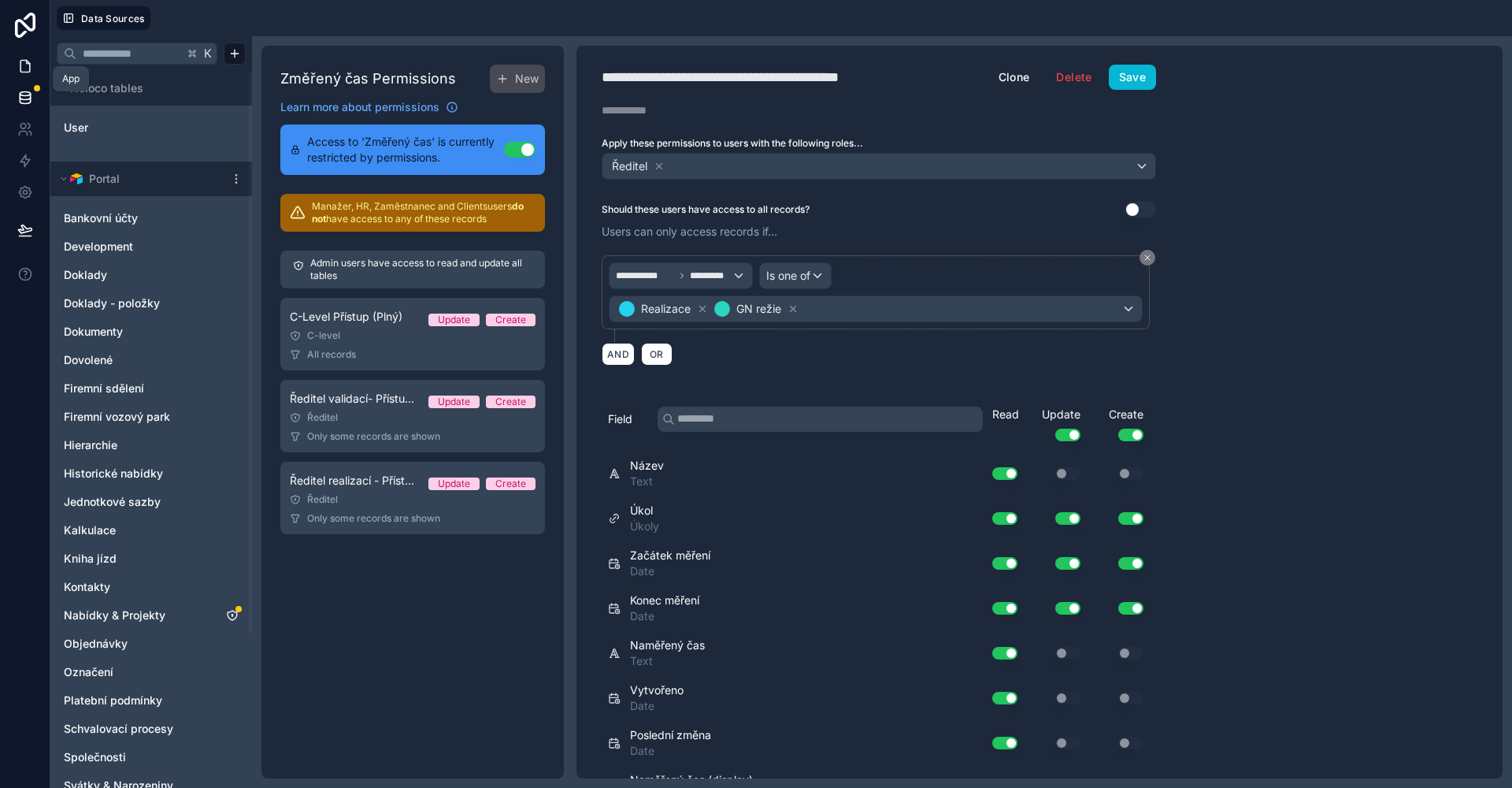
click at [17, 63] on icon at bounding box center [24, 66] width 15 height 15
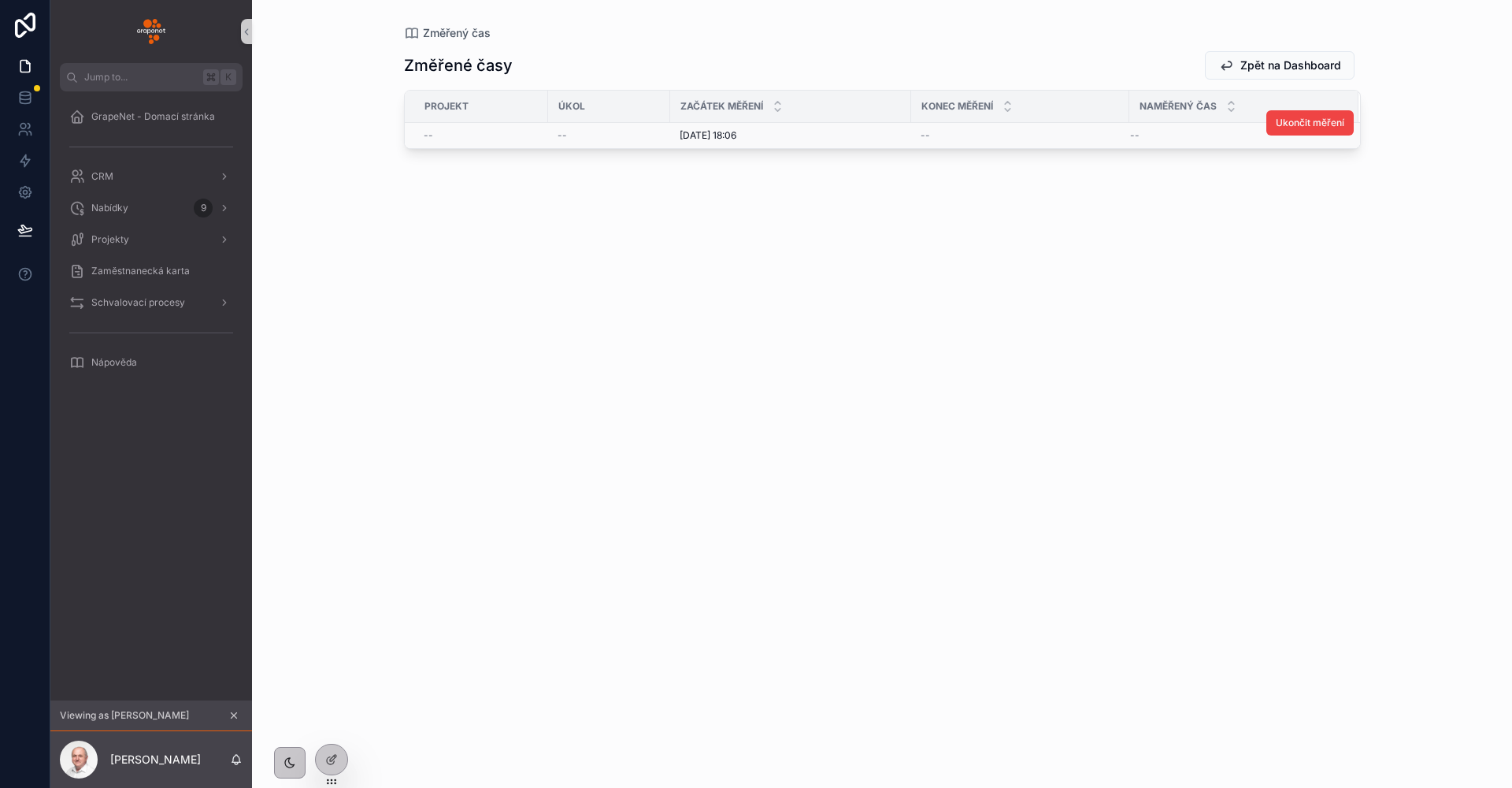
click at [638, 135] on div "--" at bounding box center [609, 136] width 103 height 13
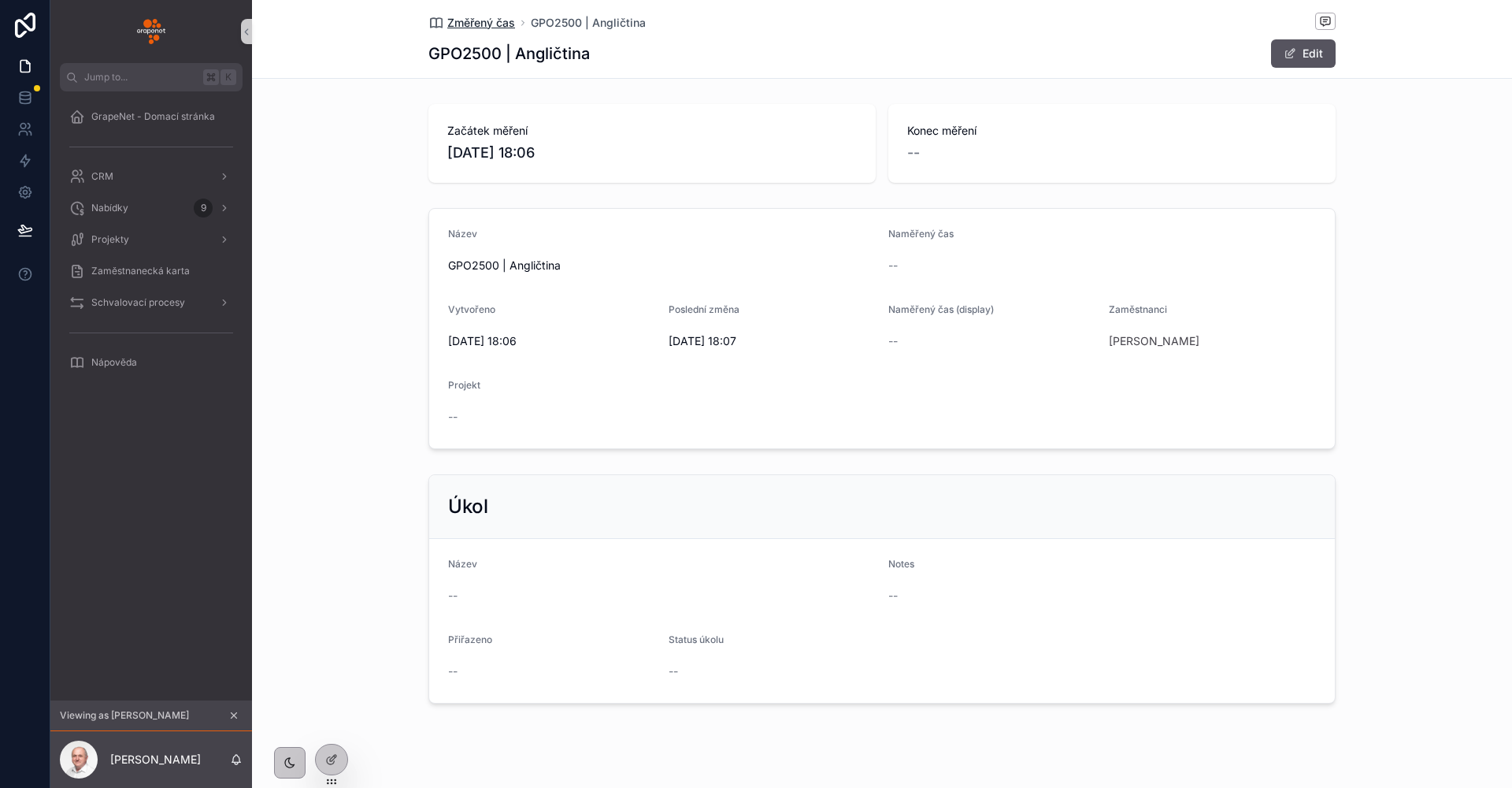
click at [474, 25] on span "Změřený čas" at bounding box center [482, 22] width 68 height 15
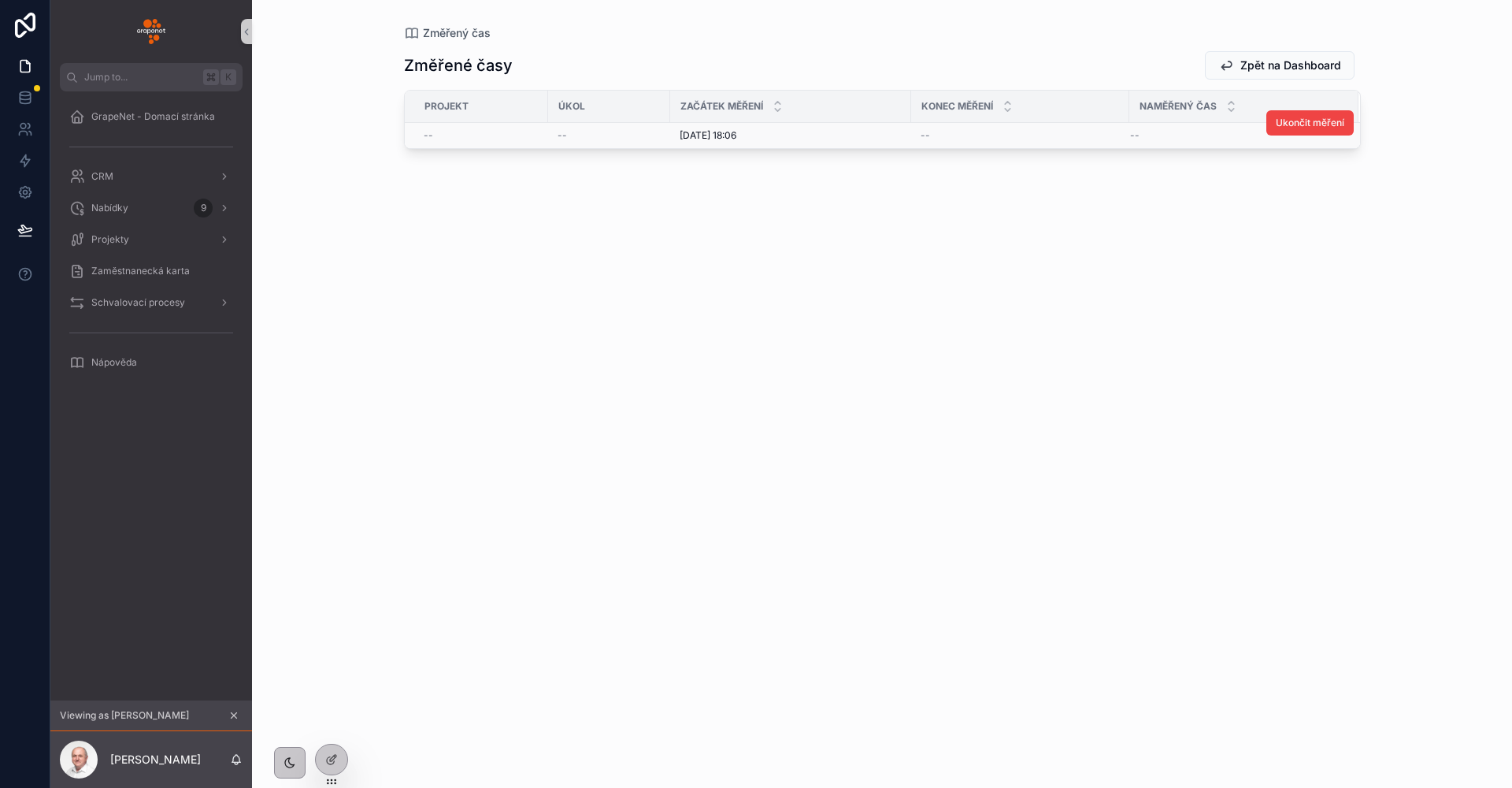
click at [498, 138] on div "--" at bounding box center [481, 136] width 115 height 13
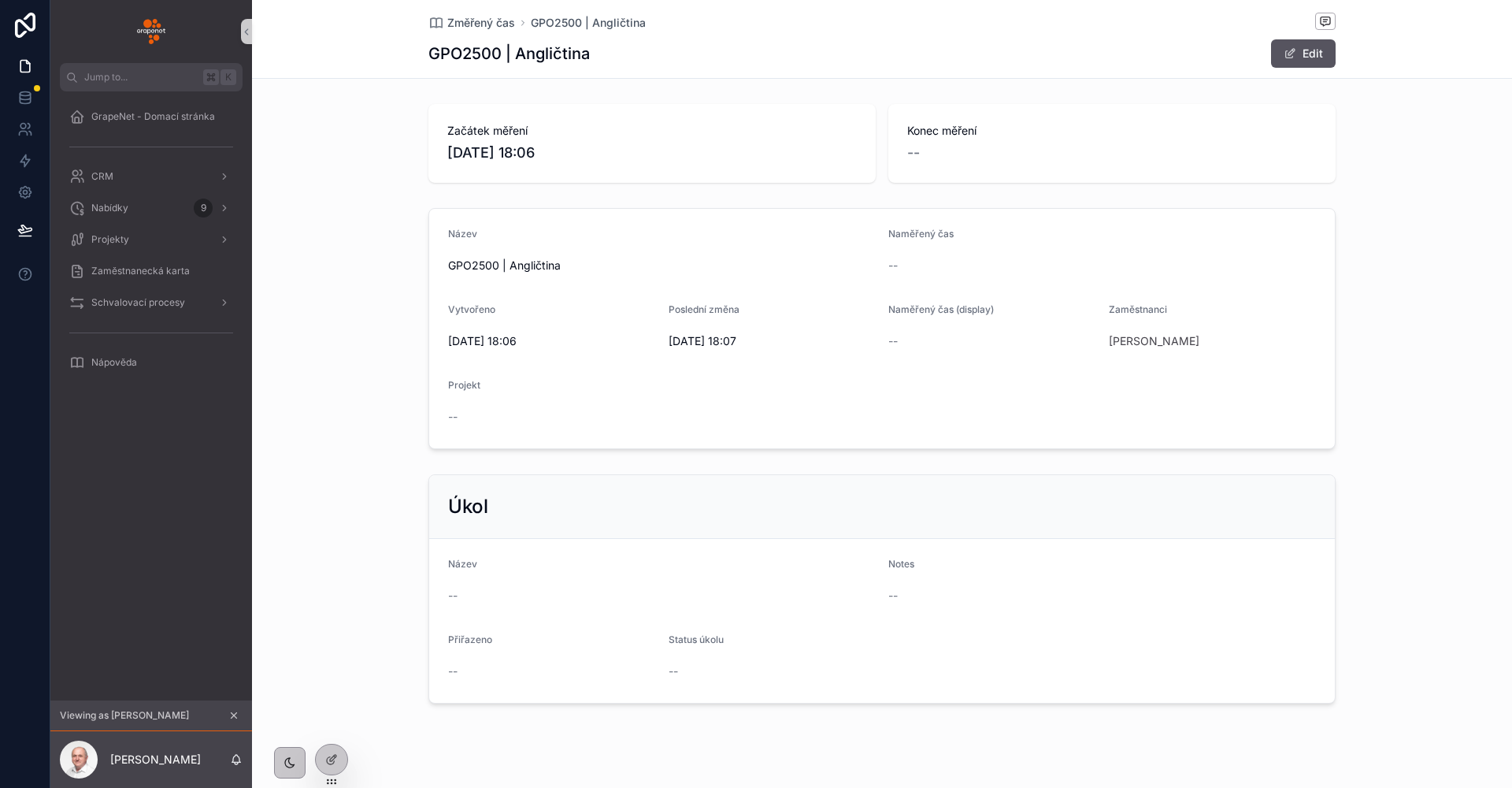
scroll to position [3, 0]
drag, startPoint x: 567, startPoint y: 63, endPoint x: 350, endPoint y: 49, distance: 217.5
click at [350, 49] on div "Změřený čas GPO2500 | Angličtina GPO2500 | Angličtina Edit" at bounding box center [881, 39] width 1259 height 79
click at [818, 435] on form "Název GPO2500 | Angličtina Naměřený čas -- Vytvořeno 29/09/2025 18:06 Poslední …" at bounding box center [881, 326] width 906 height 240
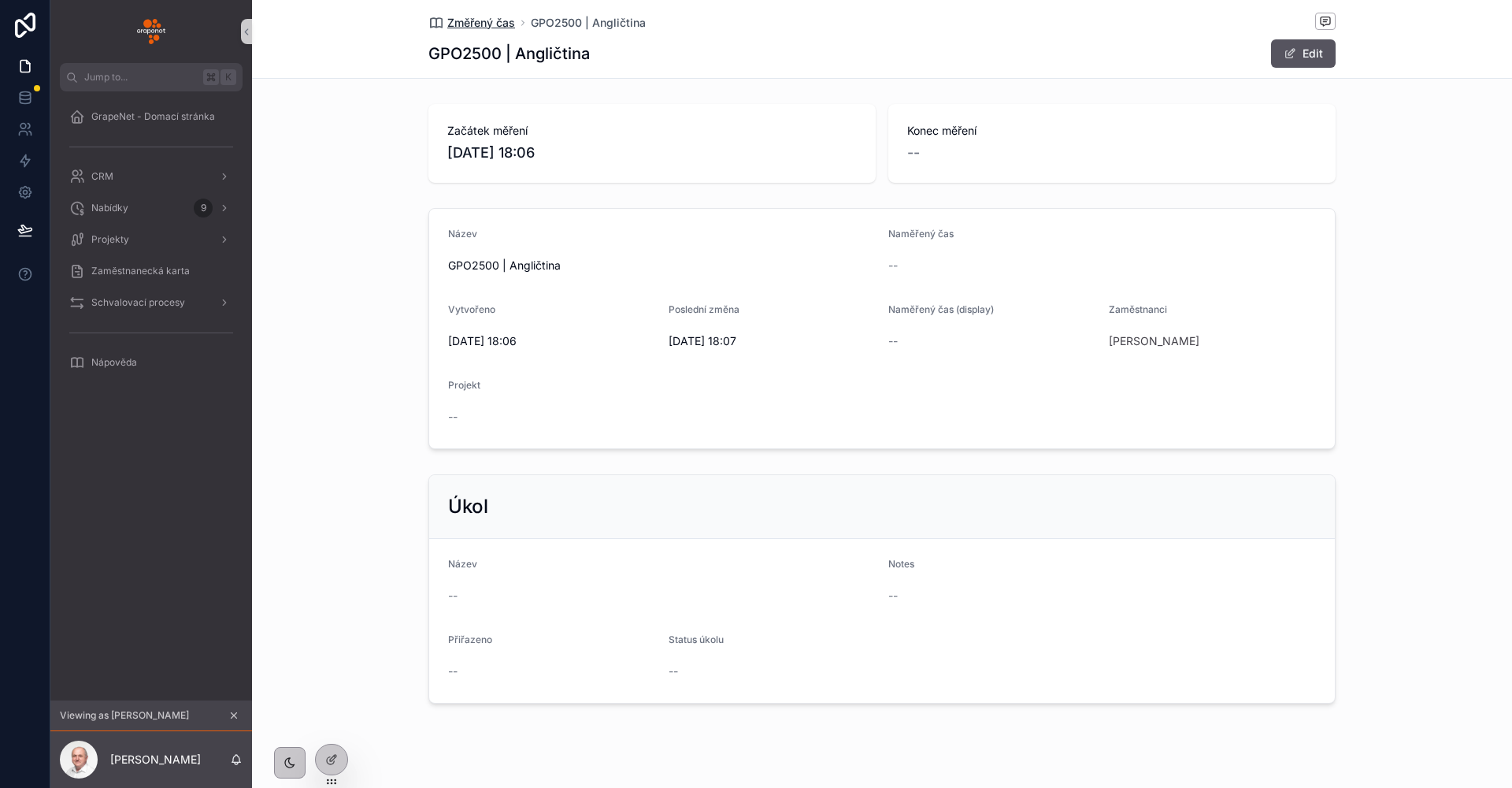
click at [474, 26] on span "Změřený čas" at bounding box center [482, 22] width 68 height 15
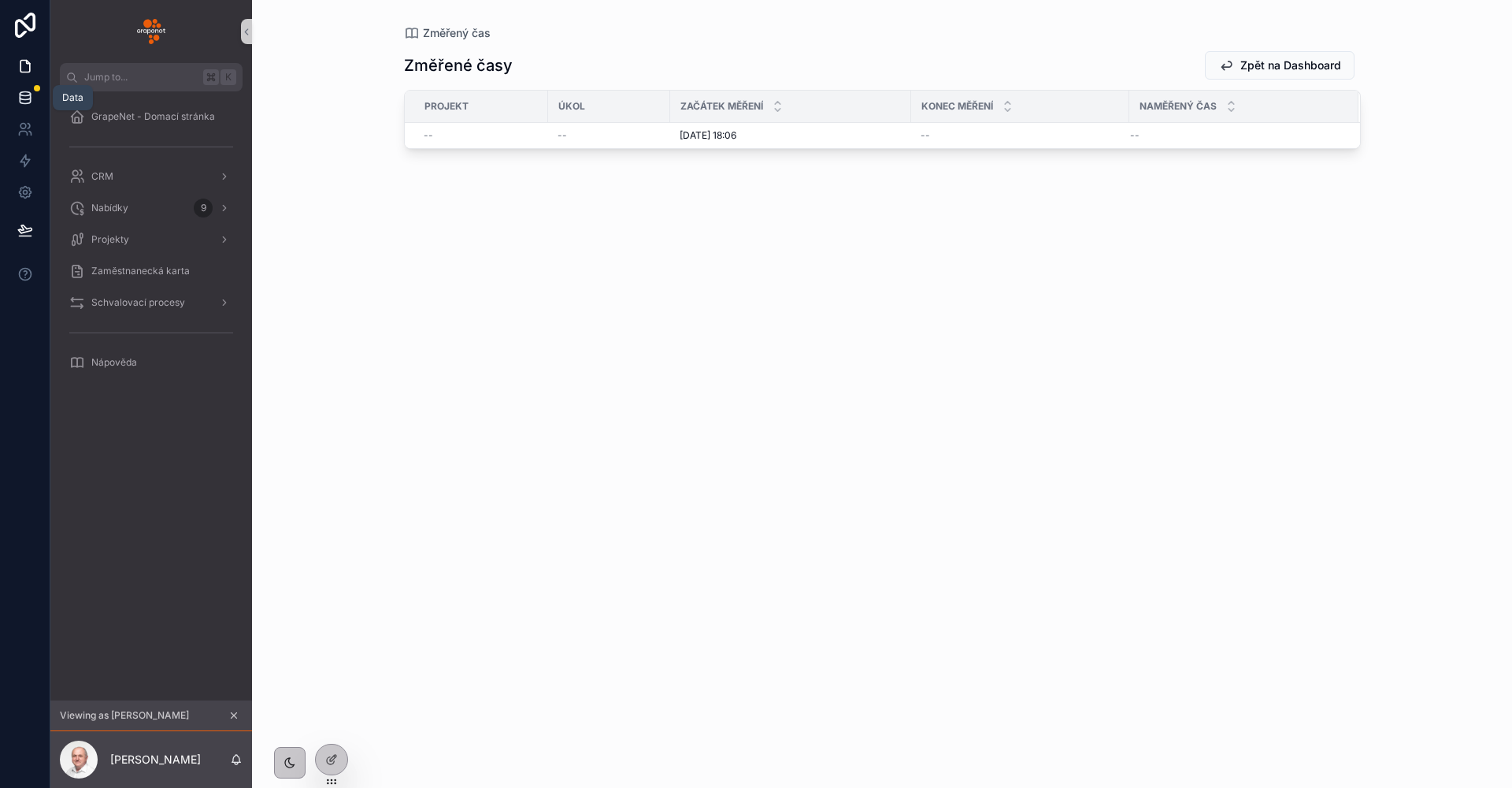
click at [30, 108] on link at bounding box center [24, 97] width 49 height 32
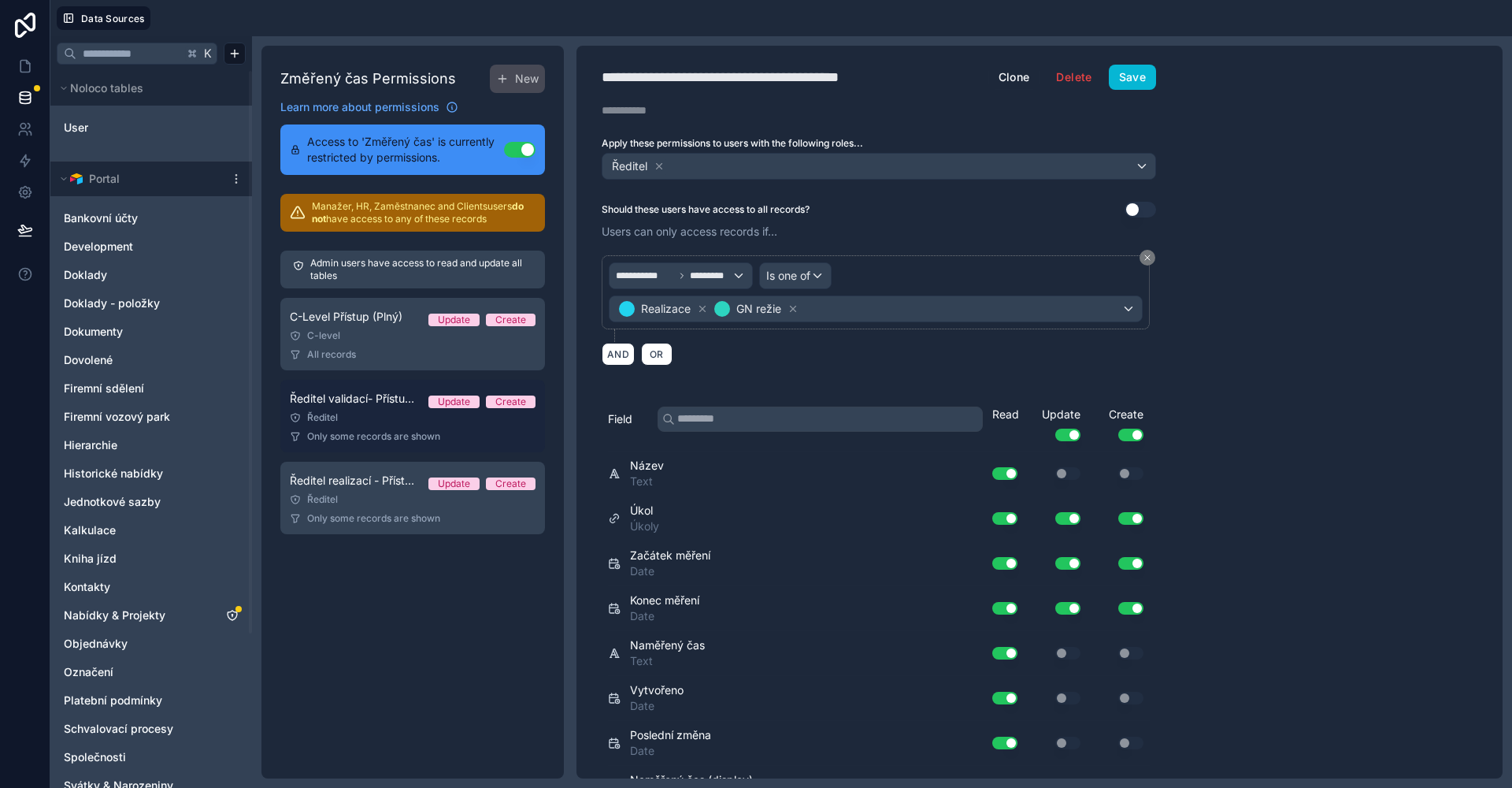
click at [381, 425] on link "Ředitel validací- Přístup (Plný/Oddělení) Update Create Ředitel Only some recor…" at bounding box center [412, 415] width 265 height 72
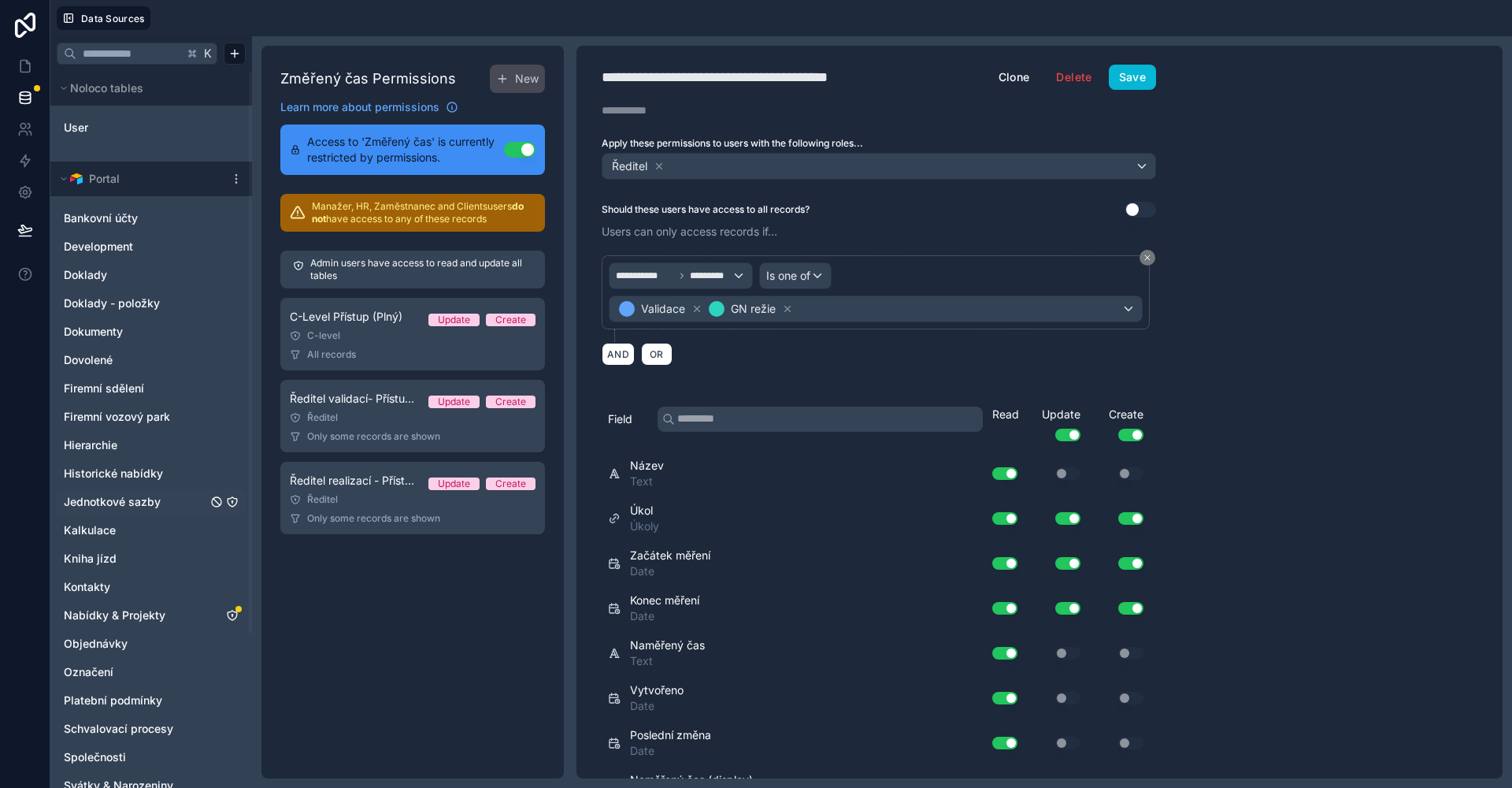
scroll to position [121, 0]
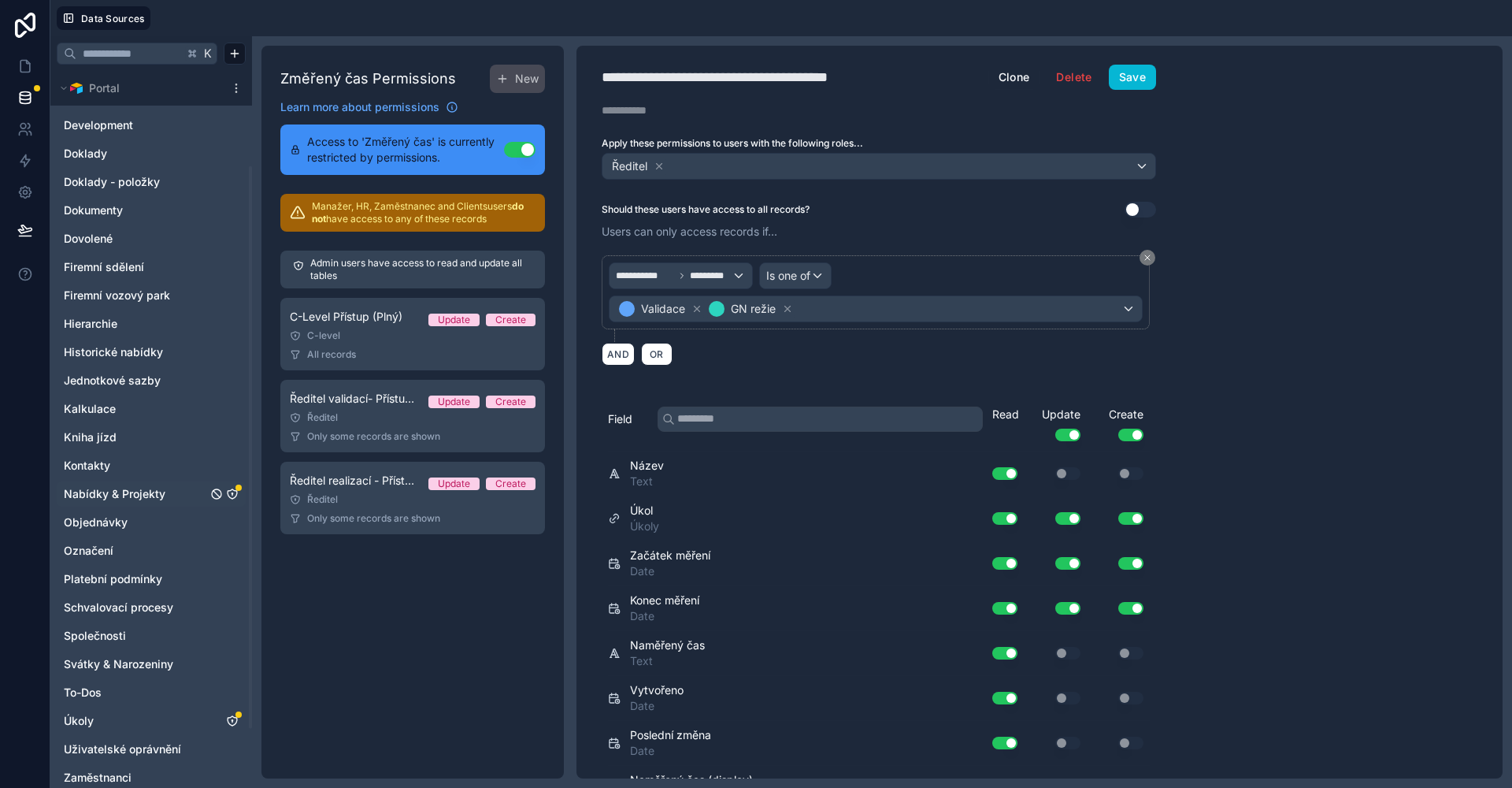
click at [144, 499] on span "Nabídky & Projekty" at bounding box center [114, 493] width 101 height 15
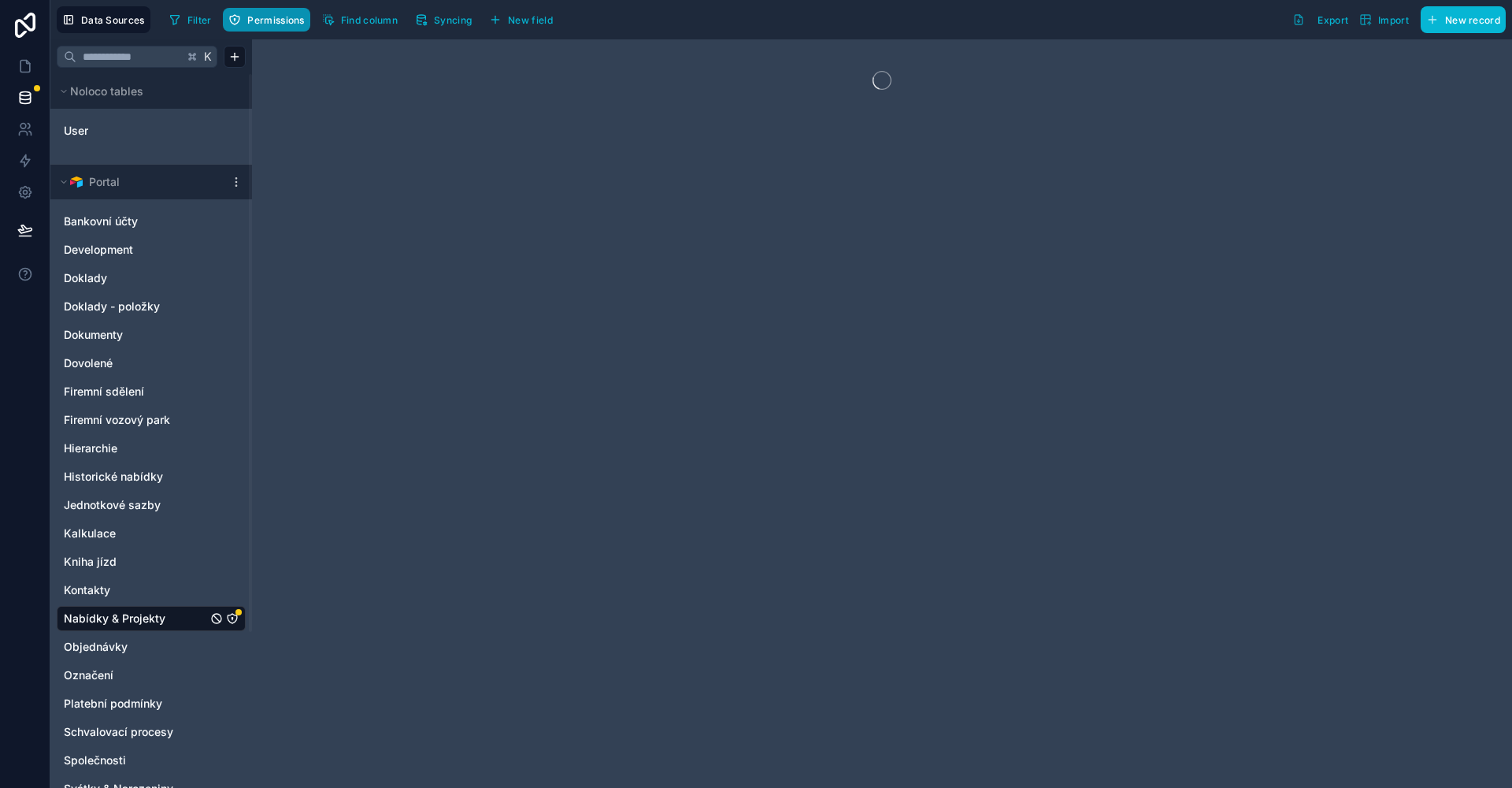
click at [274, 31] on button "Permissions" at bounding box center [265, 19] width 87 height 23
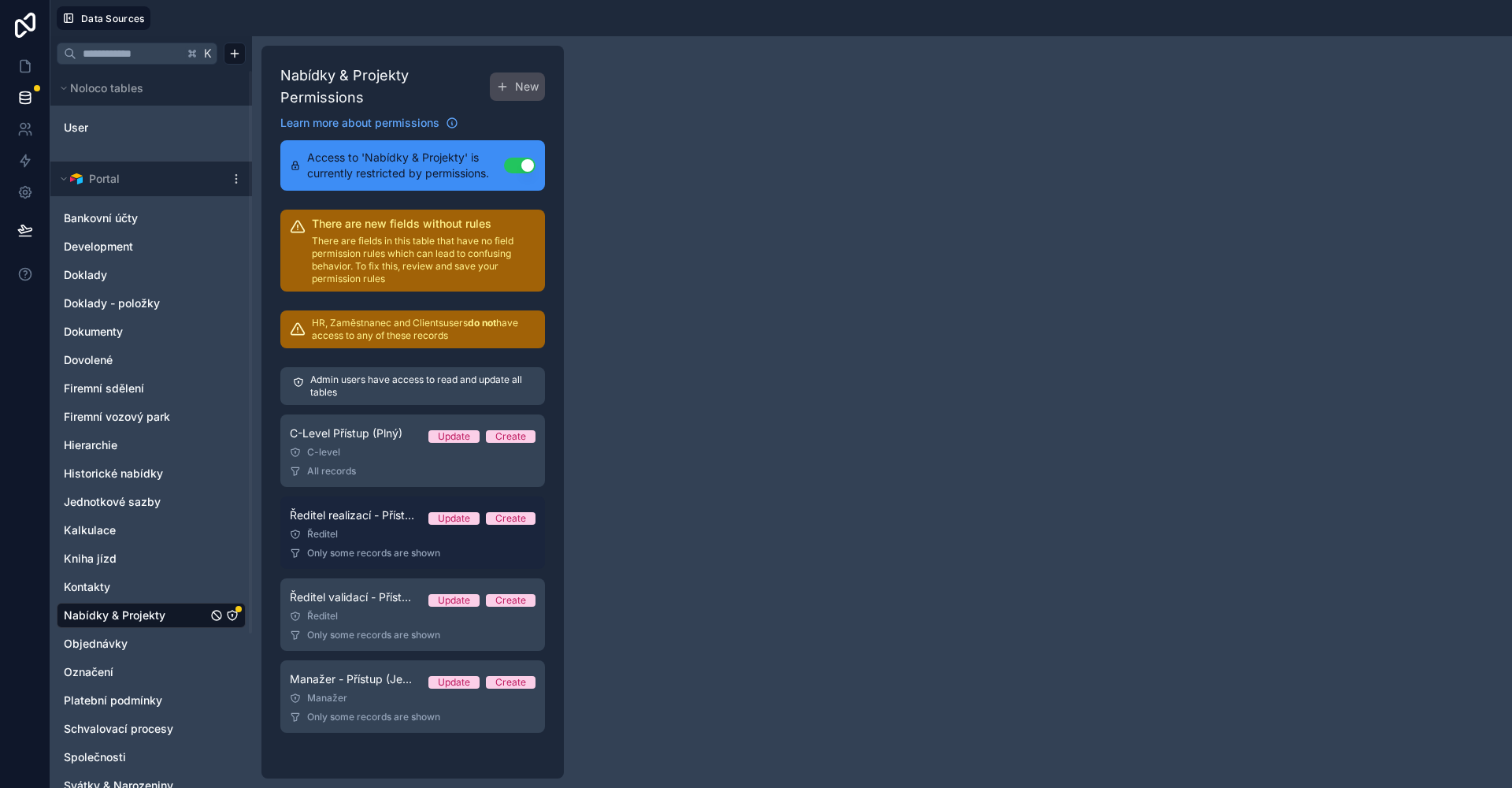
click at [406, 534] on div "Ředitel" at bounding box center [412, 535] width 245 height 13
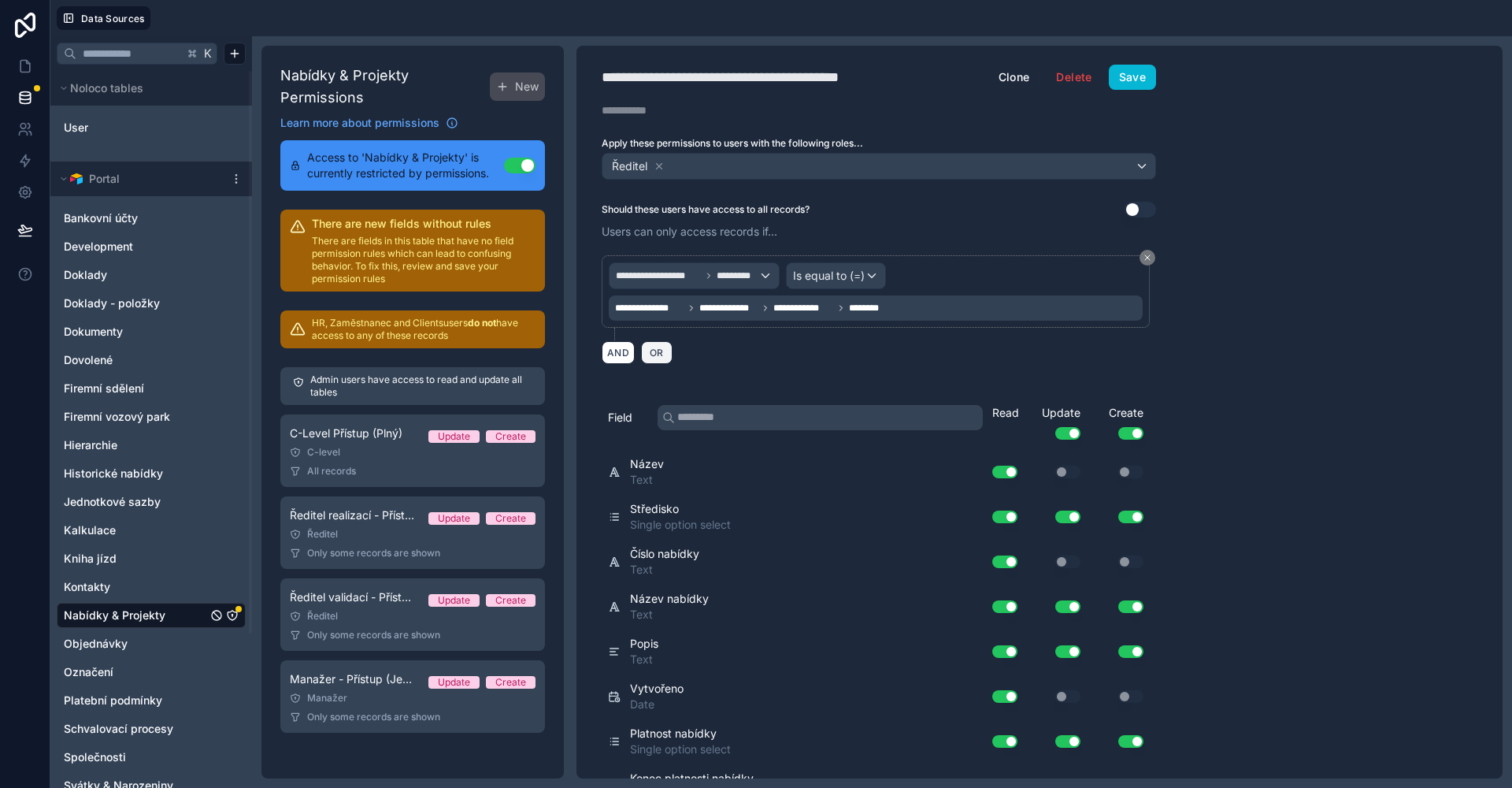
click at [659, 349] on span "OR" at bounding box center [656, 352] width 20 height 12
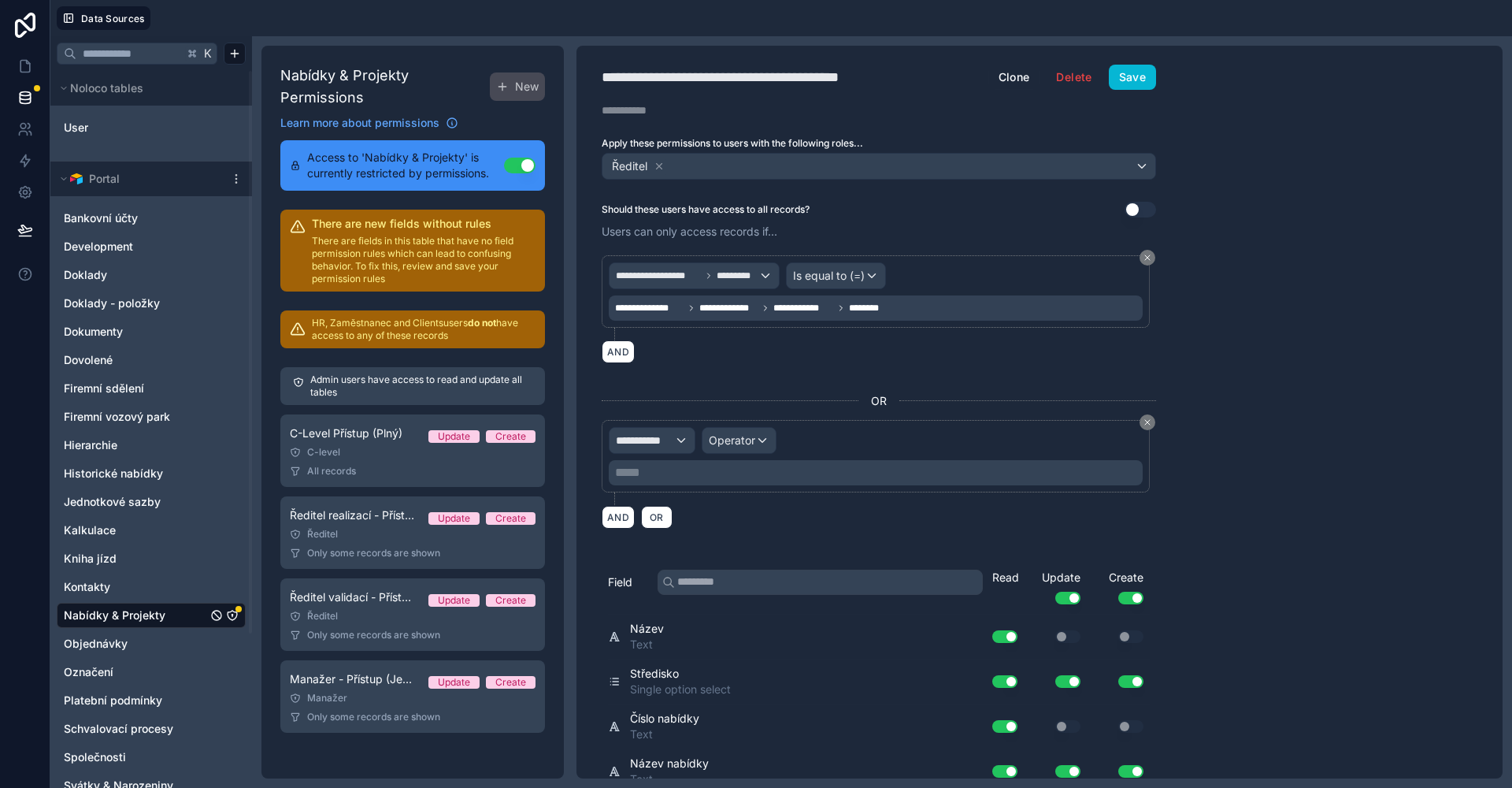
click at [667, 447] on div "**********" at bounding box center [652, 440] width 85 height 25
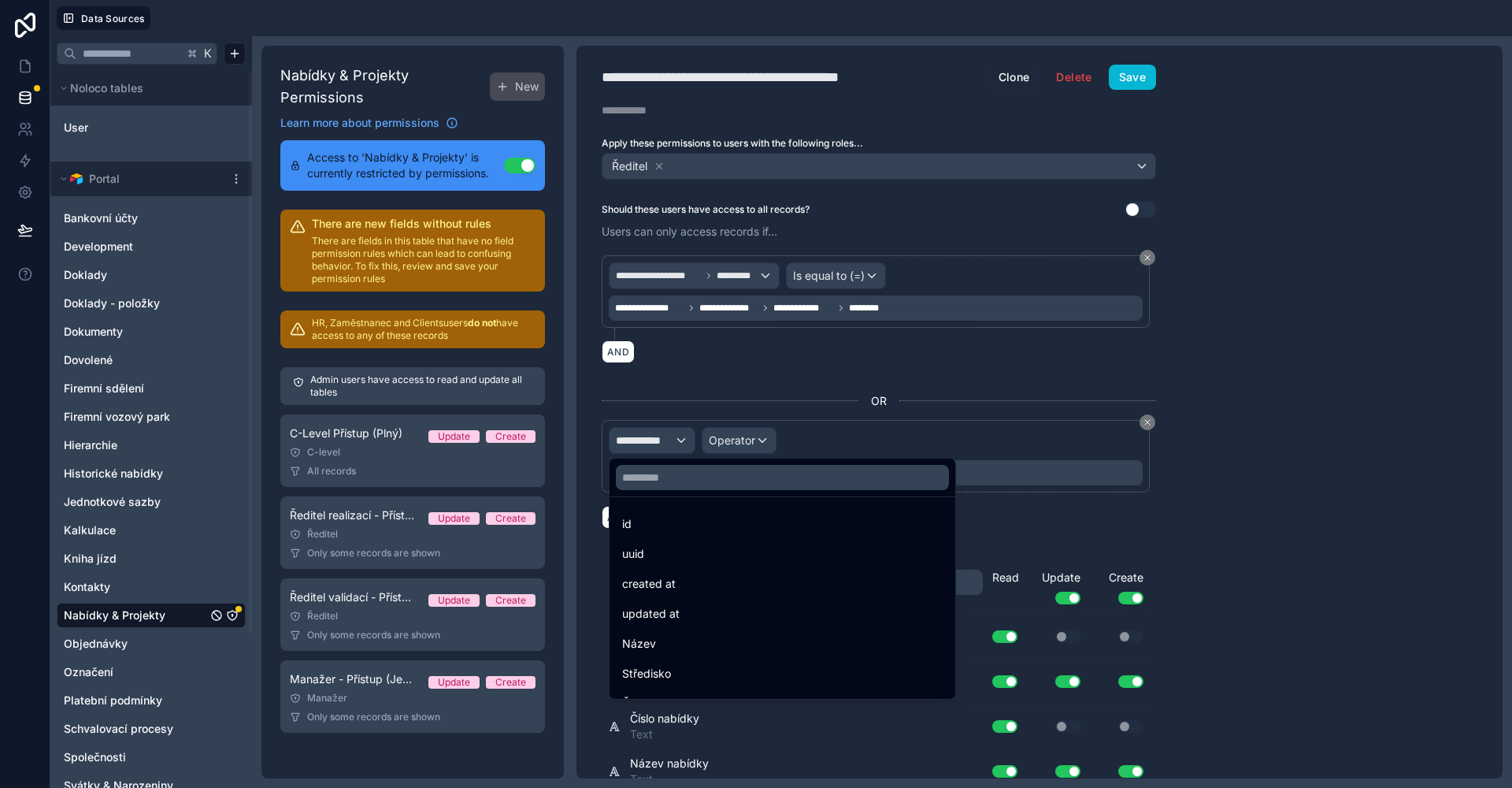
scroll to position [3, 0]
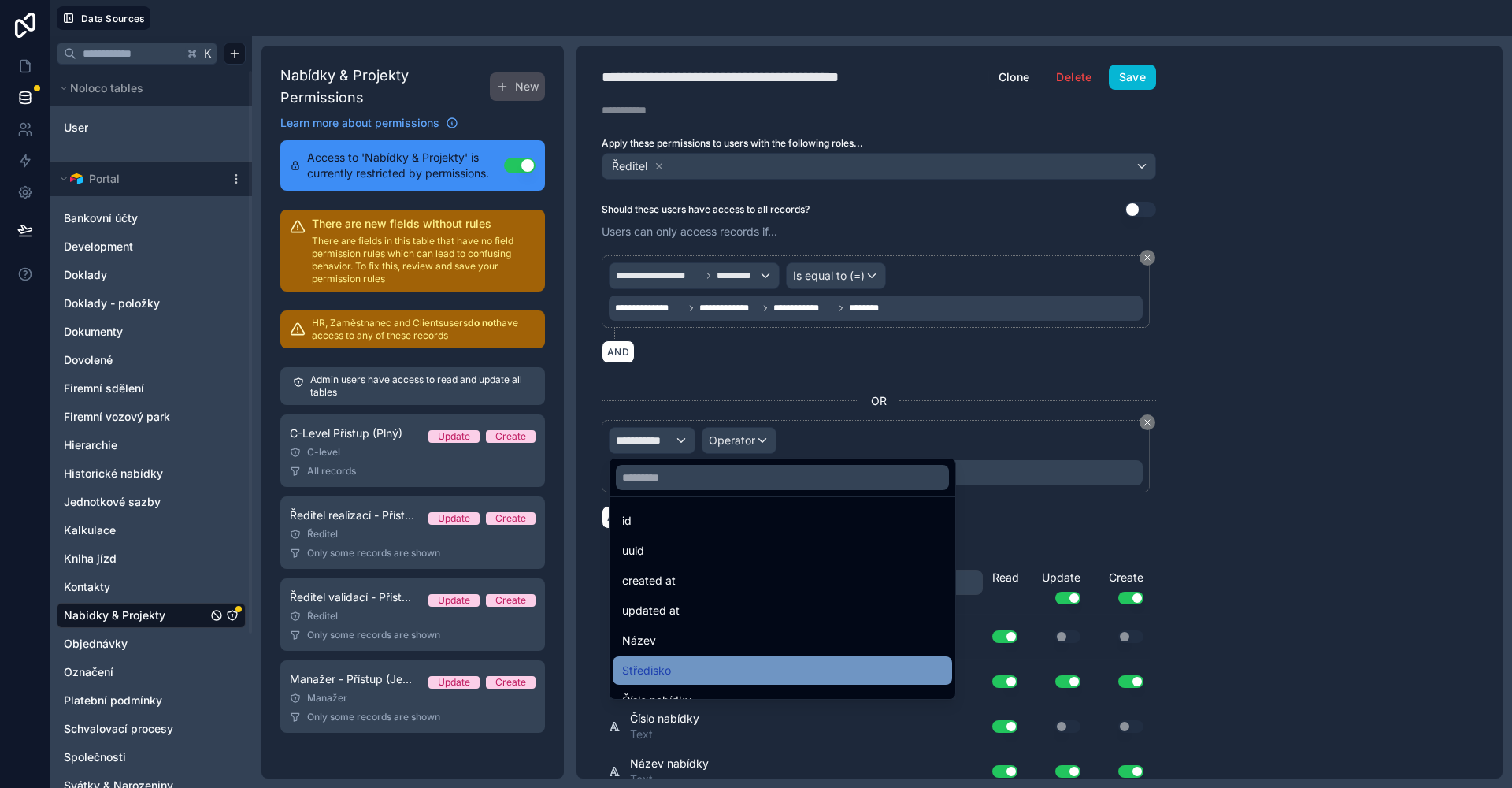
click at [685, 670] on div "Středisko" at bounding box center [782, 670] width 321 height 19
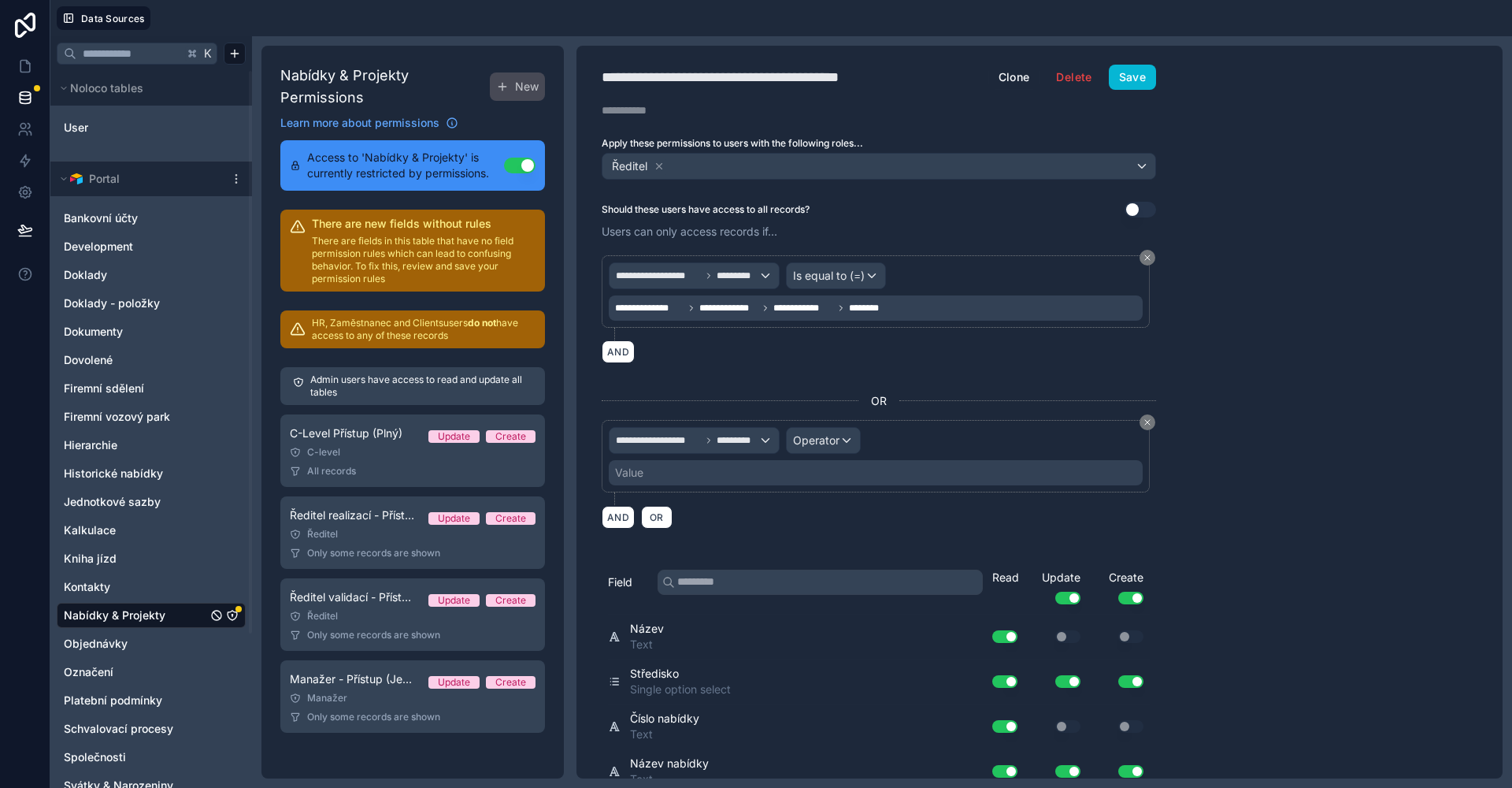
click at [818, 440] on span "Operator" at bounding box center [816, 440] width 46 height 14
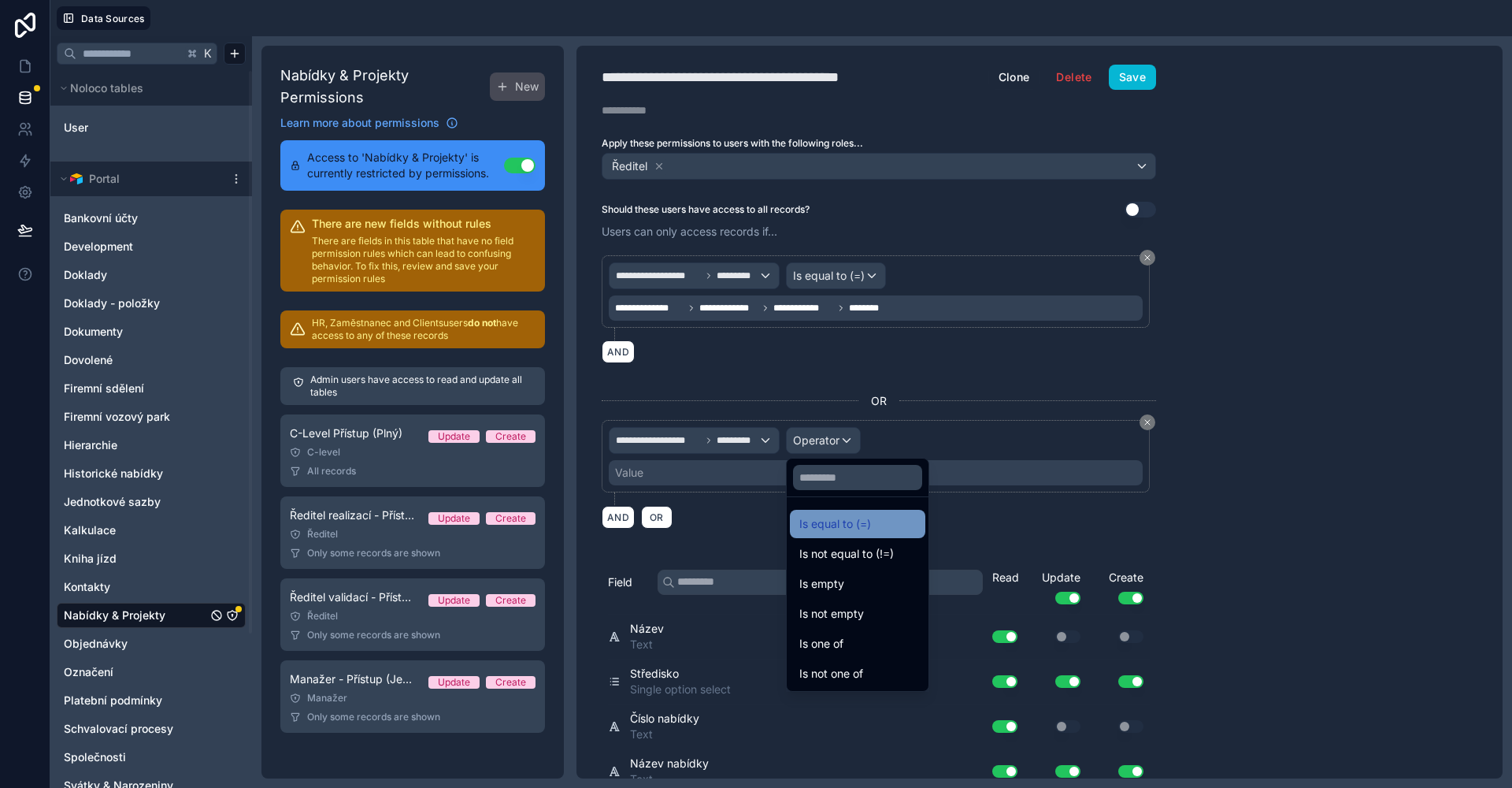
click at [815, 522] on span "Is equal to (=)" at bounding box center [835, 523] width 72 height 19
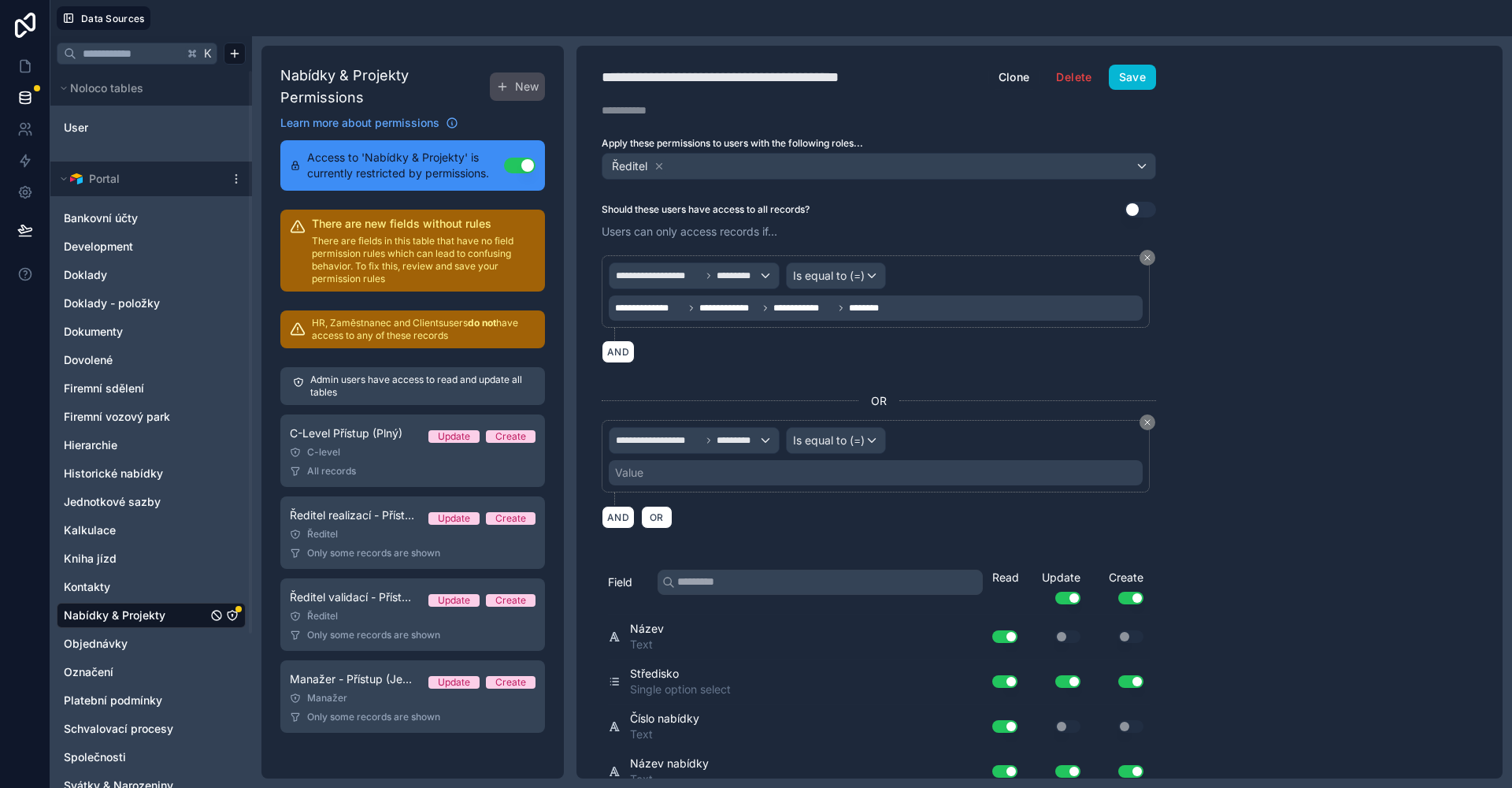
click at [691, 479] on div "Value" at bounding box center [875, 472] width 533 height 25
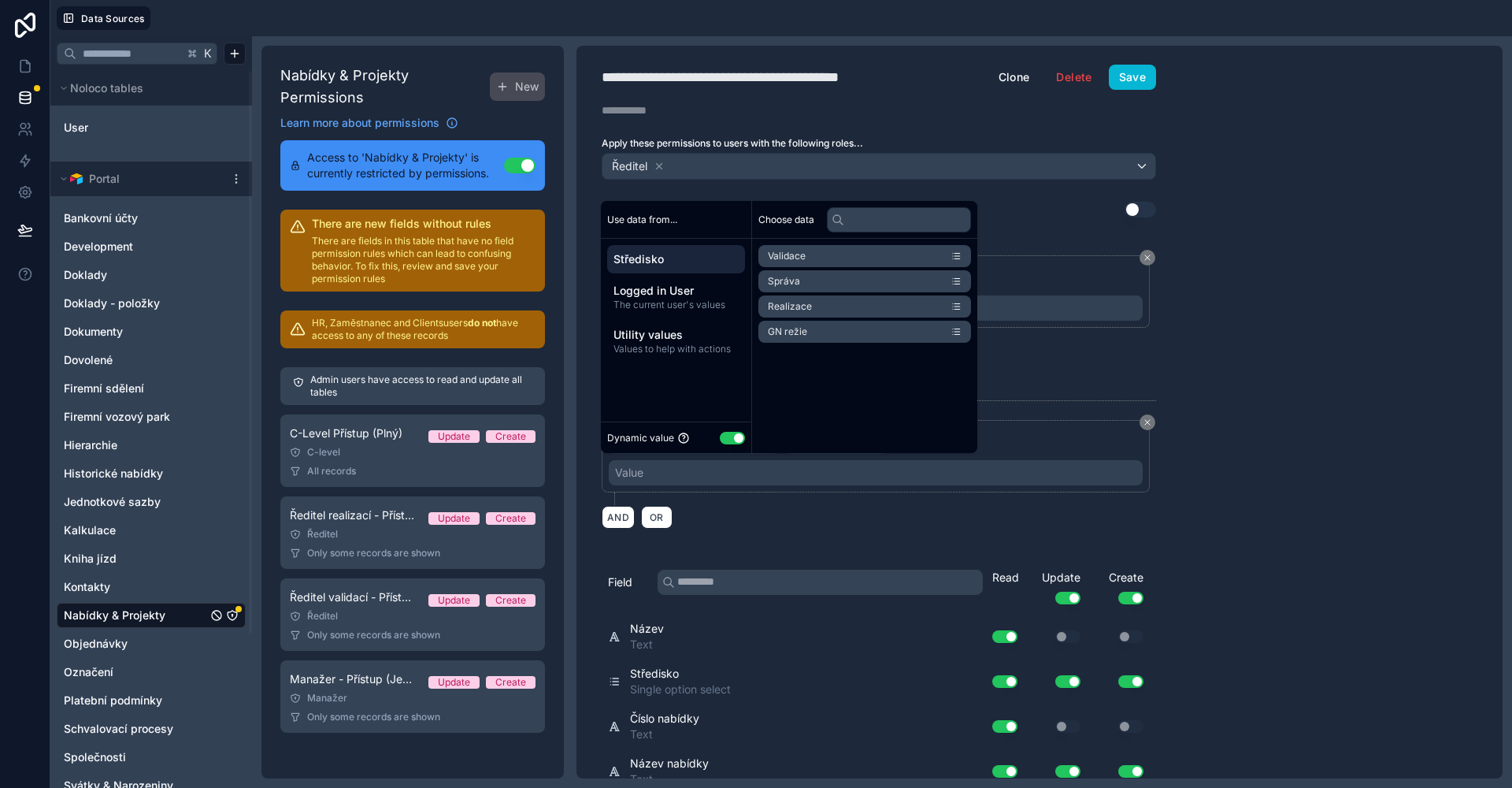
click at [728, 447] on div "Dynamic value Use setting" at bounding box center [676, 437] width 151 height 32
click at [732, 445] on div "Dynamic value Use setting" at bounding box center [676, 437] width 138 height 18
click at [737, 437] on button "Use setting" at bounding box center [732, 438] width 25 height 13
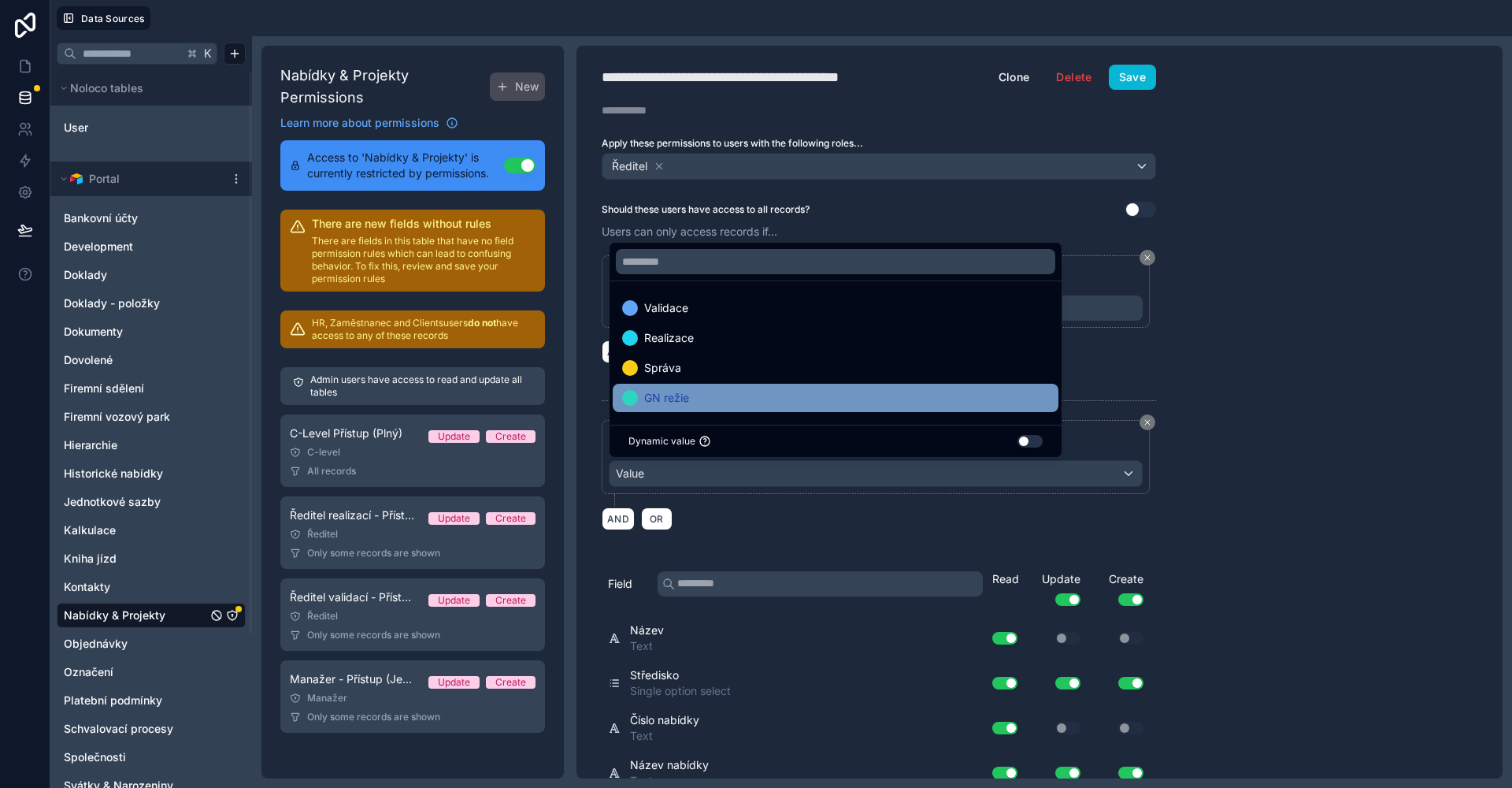
click at [696, 398] on div "GN režie" at bounding box center [835, 398] width 427 height 19
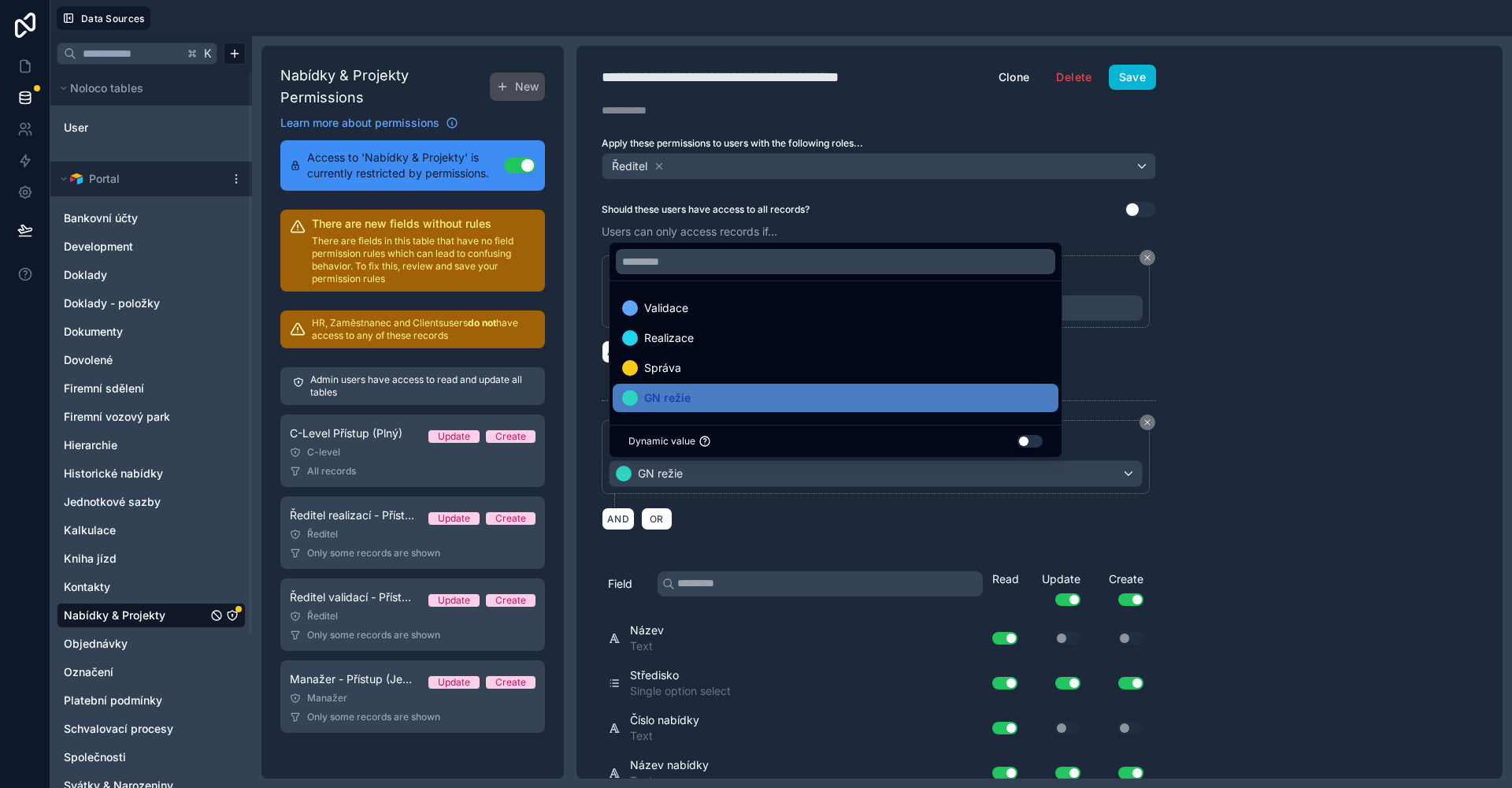
click at [1300, 410] on div "**********" at bounding box center [1039, 411] width 926 height 733
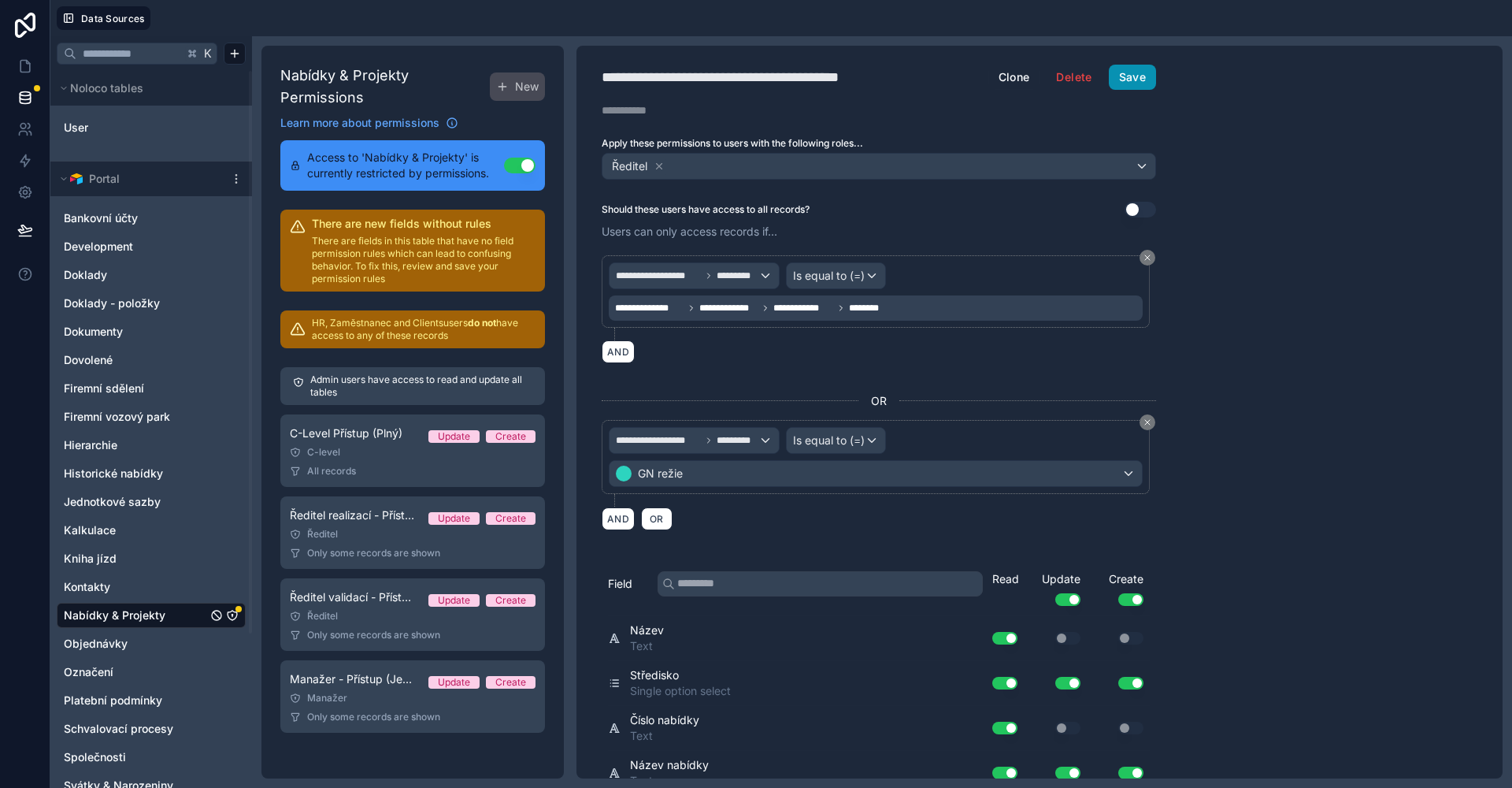
click at [1149, 71] on button "Save" at bounding box center [1132, 77] width 47 height 25
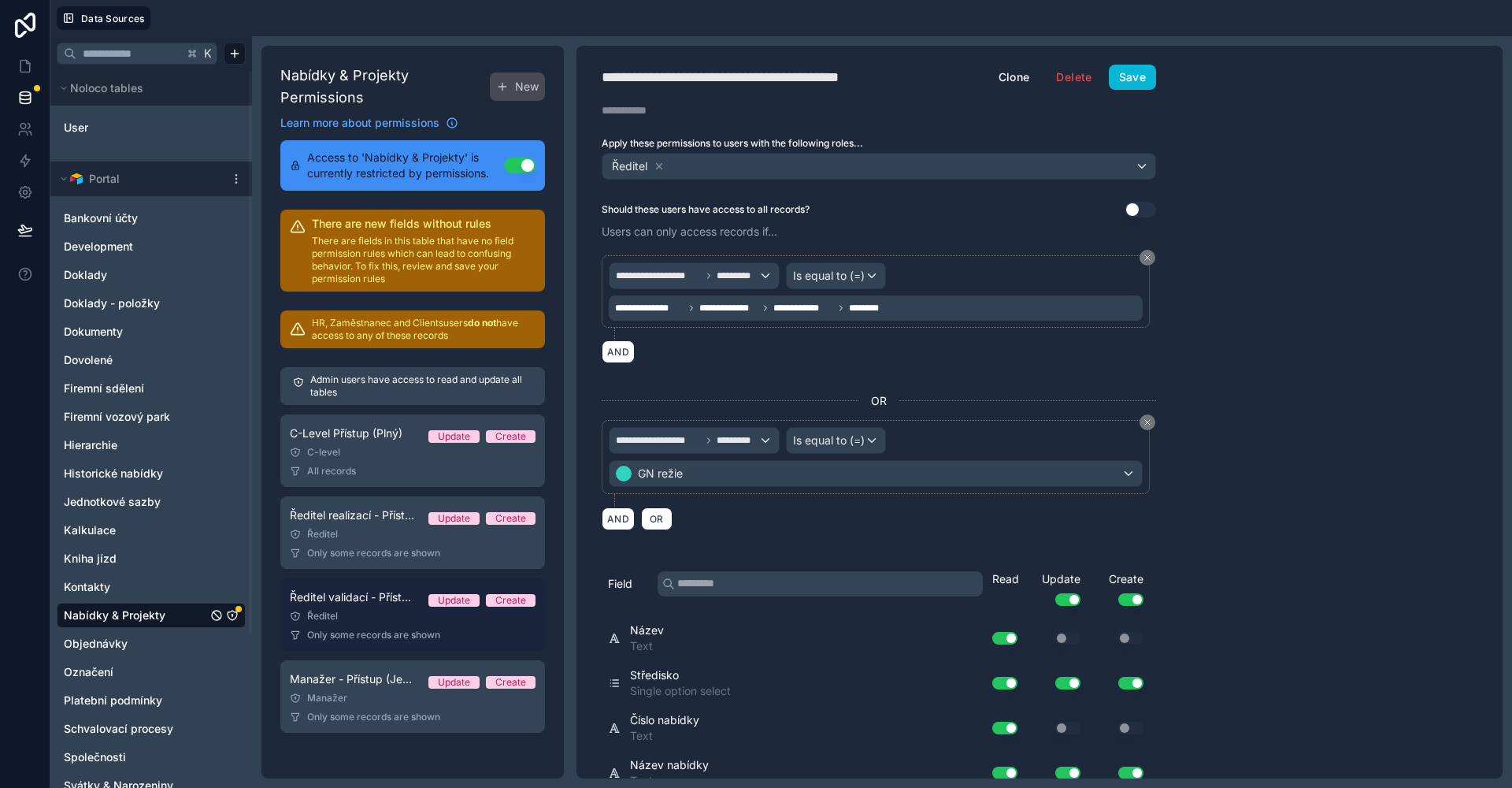
click at [385, 618] on div "Ředitel" at bounding box center [412, 616] width 245 height 13
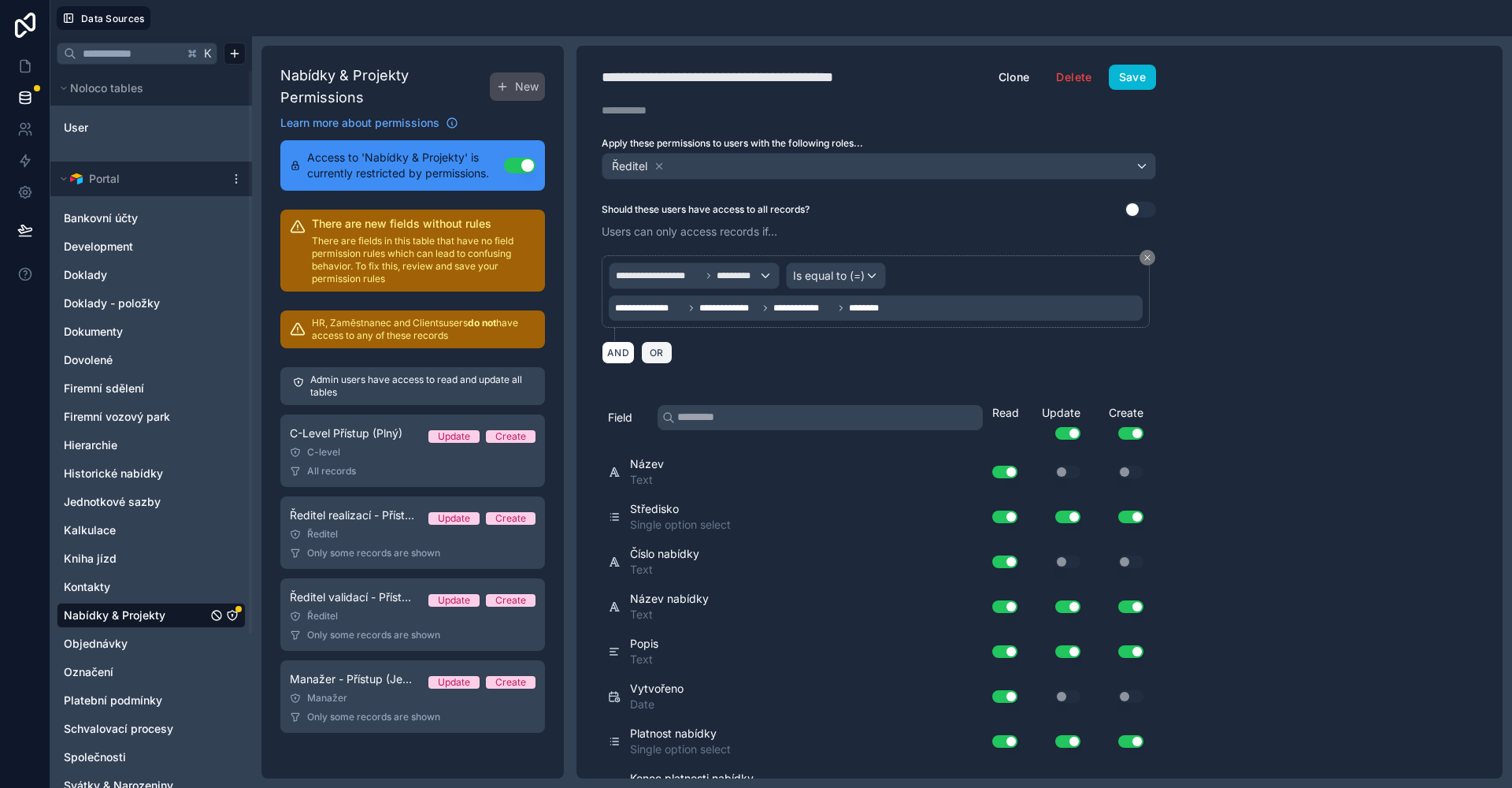
click at [662, 359] on button "OR" at bounding box center [656, 352] width 32 height 23
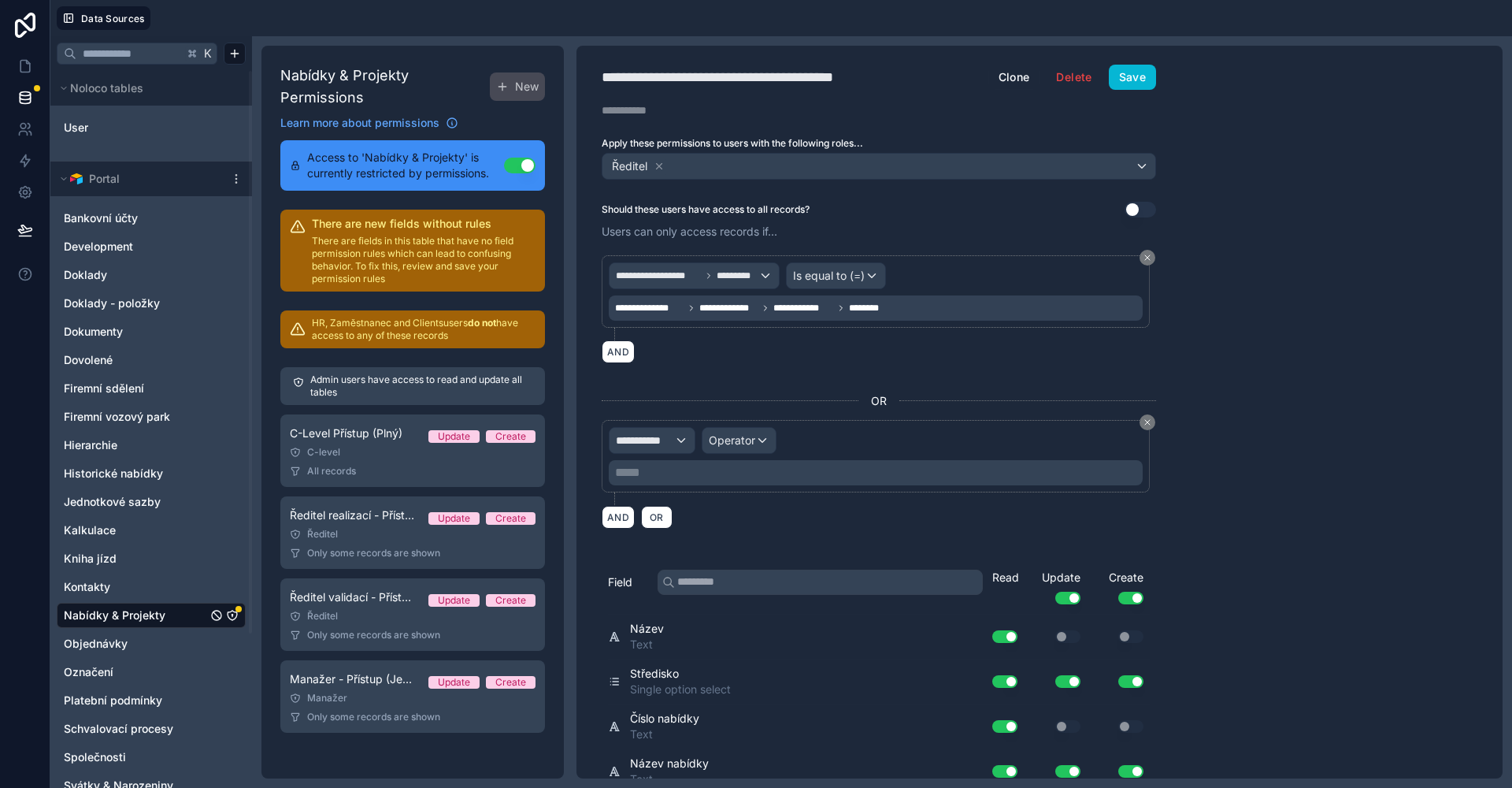
click at [674, 458] on div "**********" at bounding box center [875, 456] width 533 height 58
click at [676, 443] on div "**********" at bounding box center [652, 440] width 85 height 25
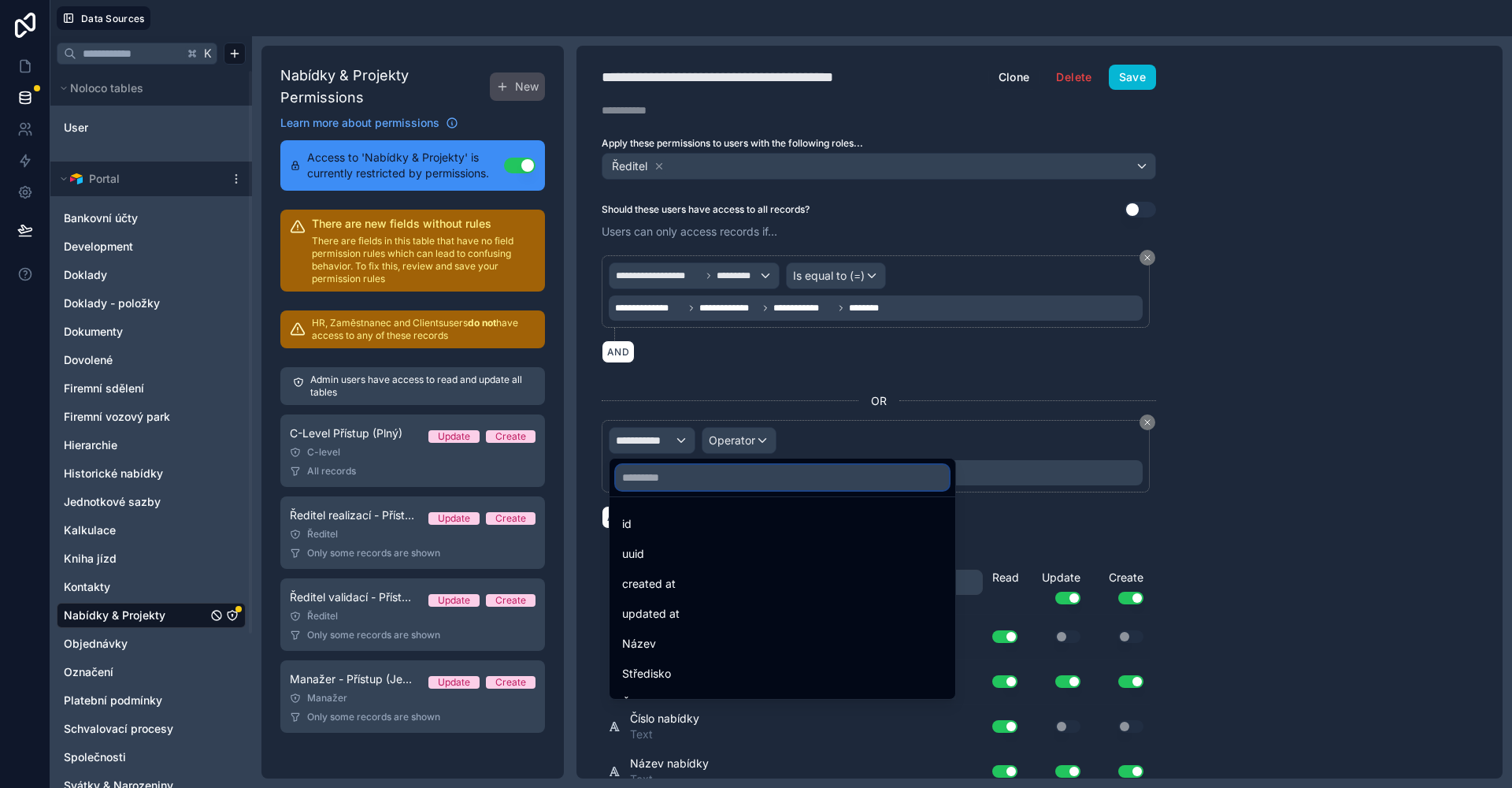
click at [682, 475] on input "text" at bounding box center [782, 477] width 333 height 25
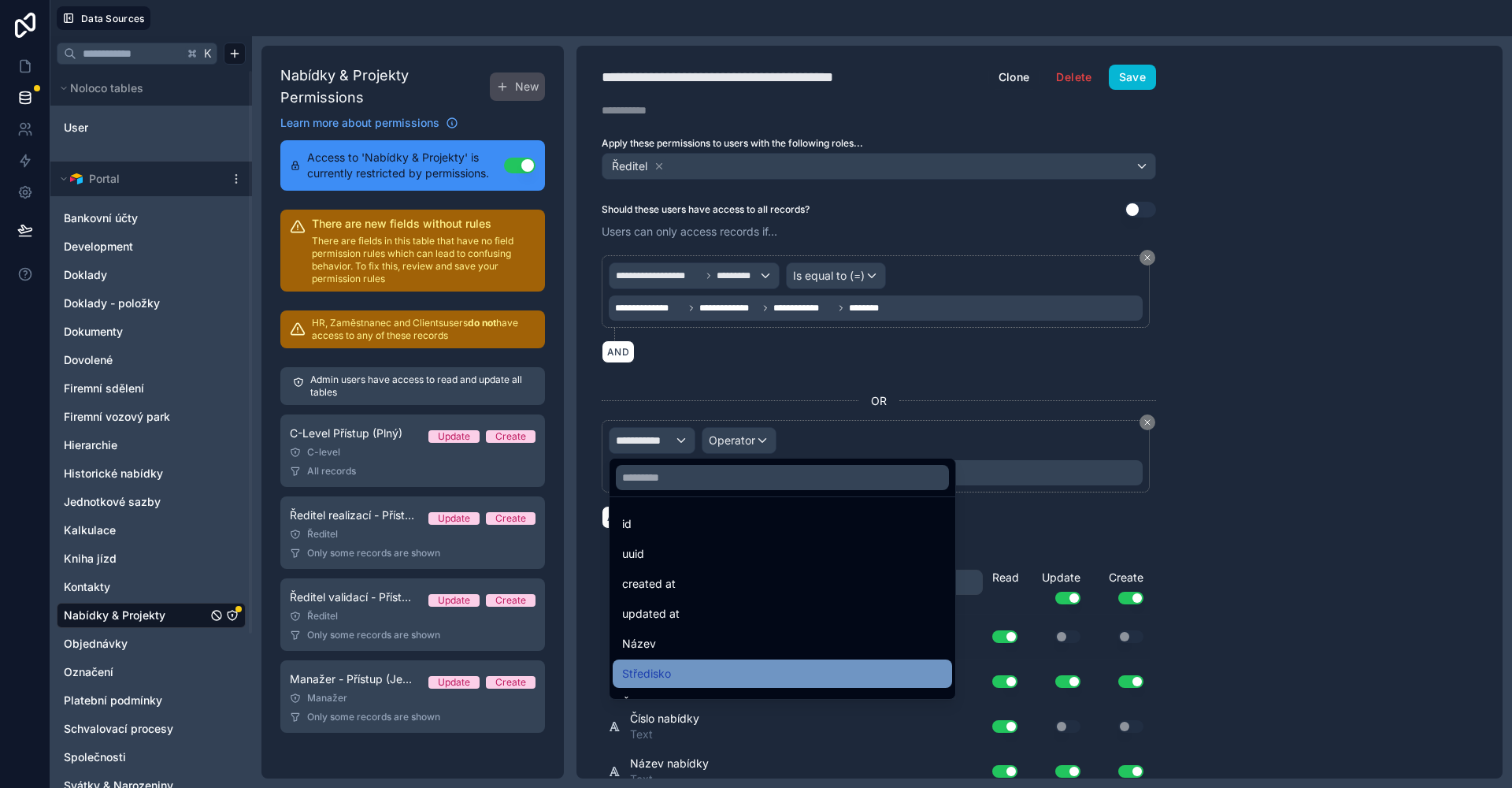
click at [690, 664] on div "Středisko" at bounding box center [782, 673] width 321 height 19
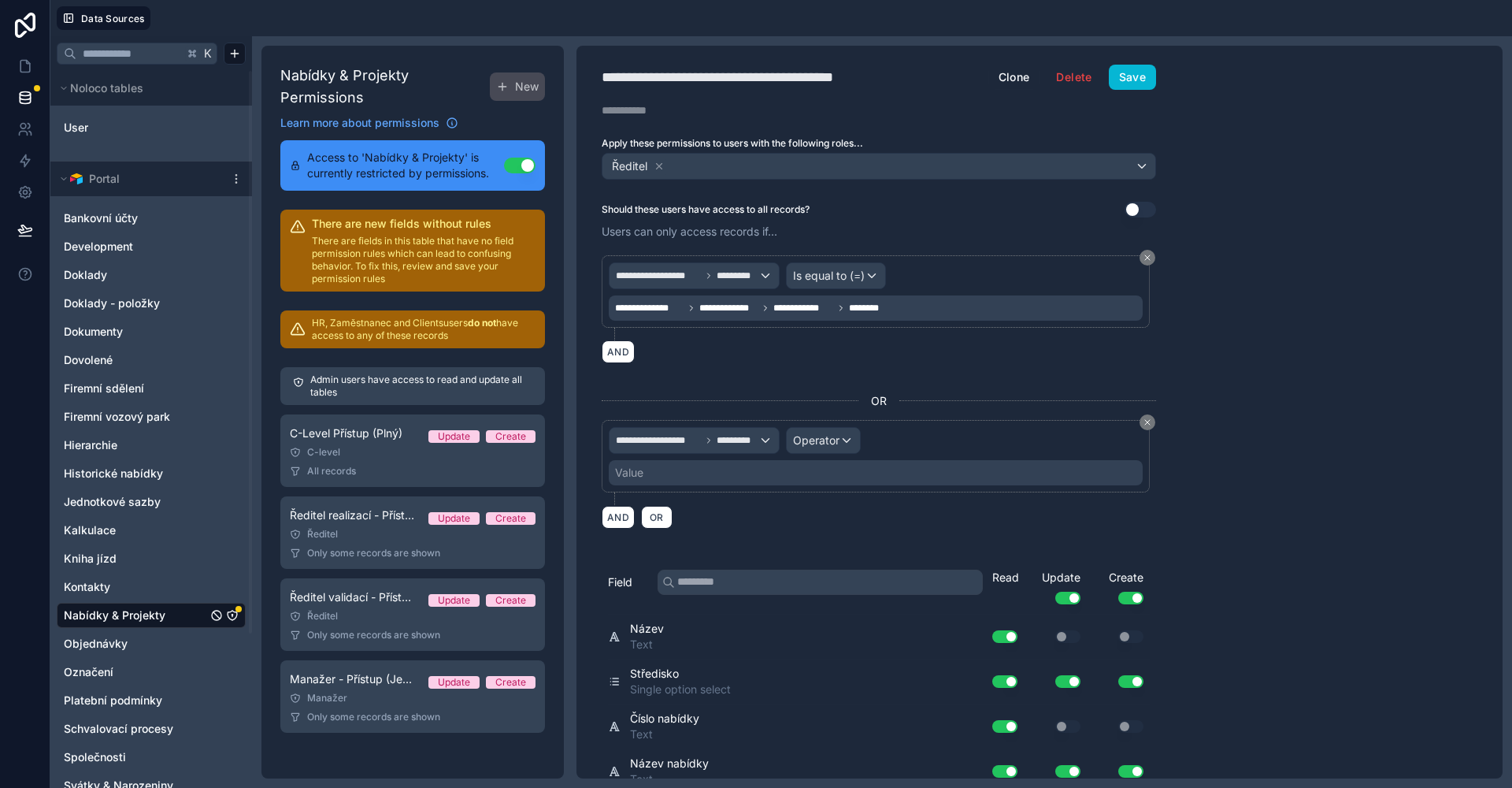
click at [820, 448] on div "Operator" at bounding box center [823, 440] width 73 height 25
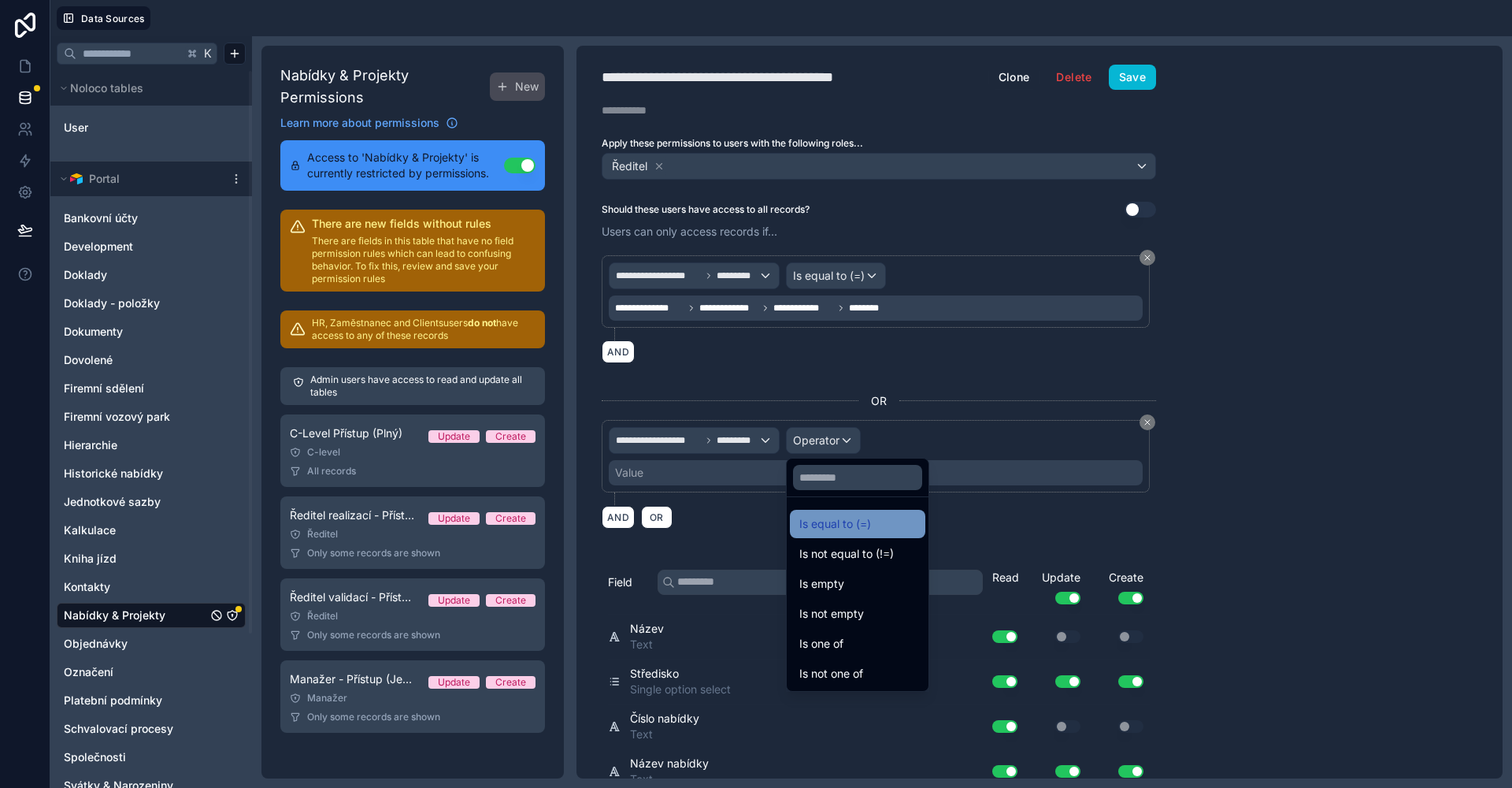
click at [828, 513] on div "Is equal to (=)" at bounding box center [857, 523] width 135 height 28
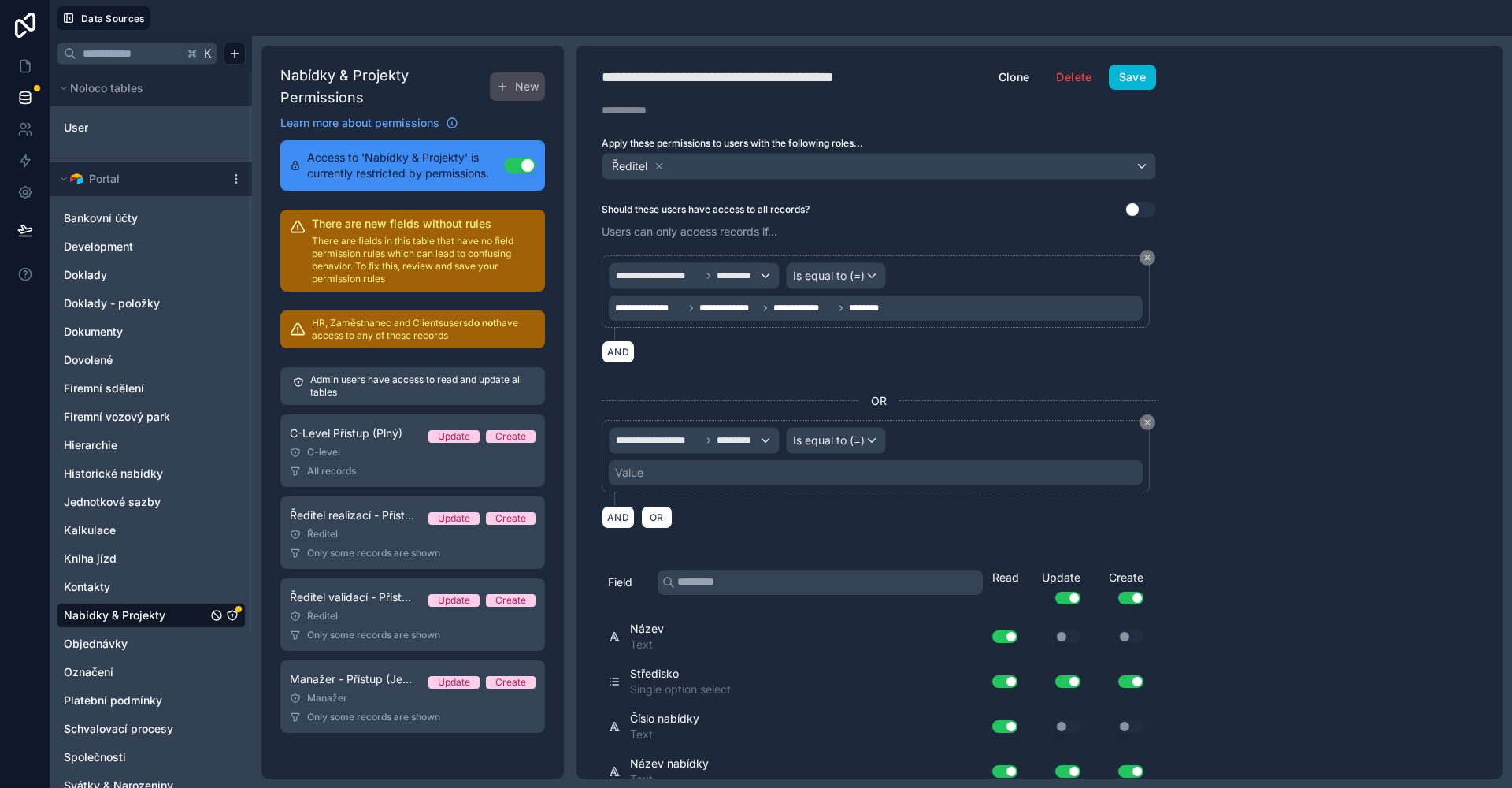
click at [684, 465] on div "Value" at bounding box center [875, 472] width 533 height 25
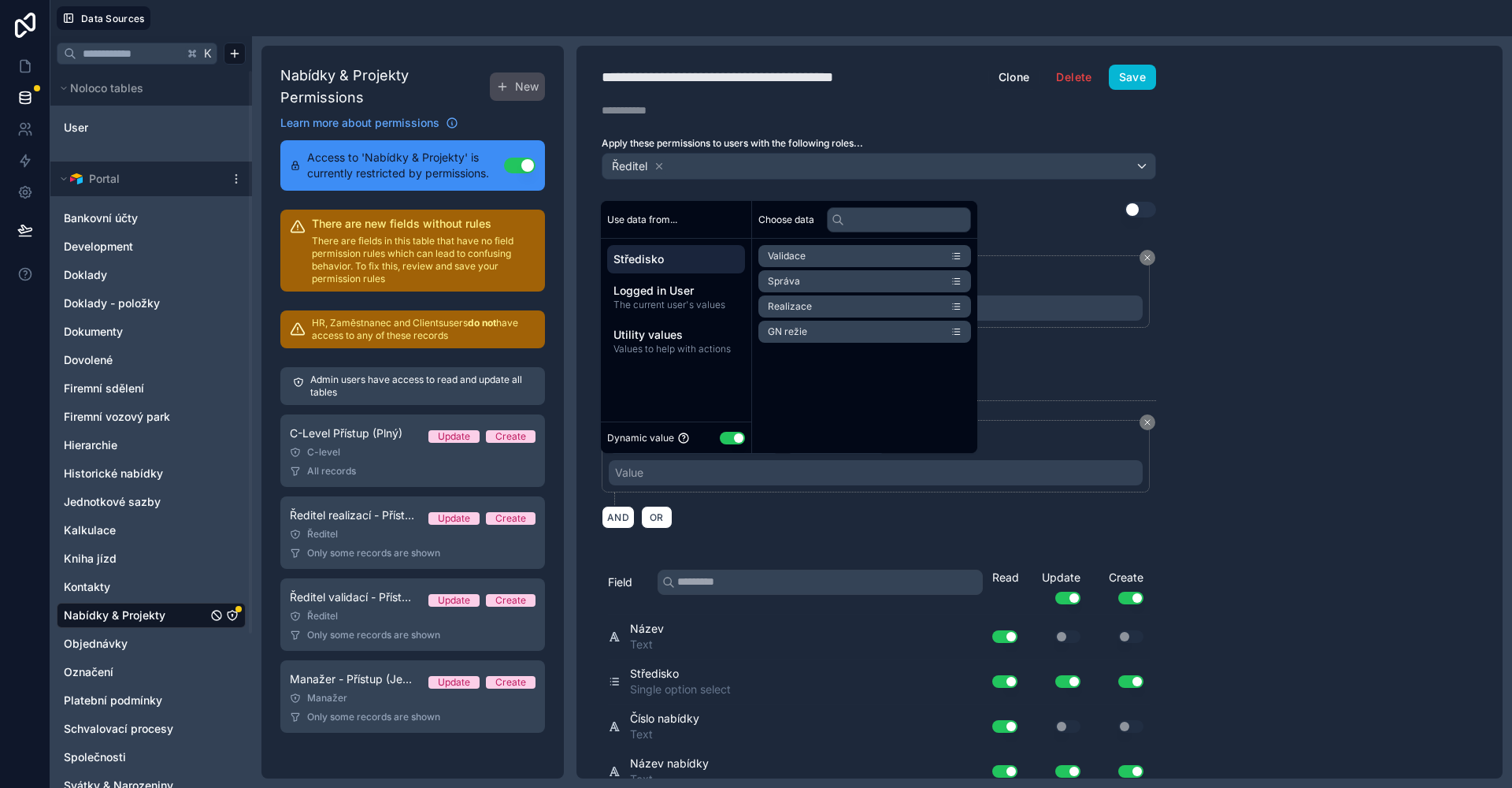
click at [741, 445] on div "Dynamic value Use setting" at bounding box center [676, 437] width 138 height 18
click at [733, 441] on button "Use setting" at bounding box center [732, 438] width 25 height 13
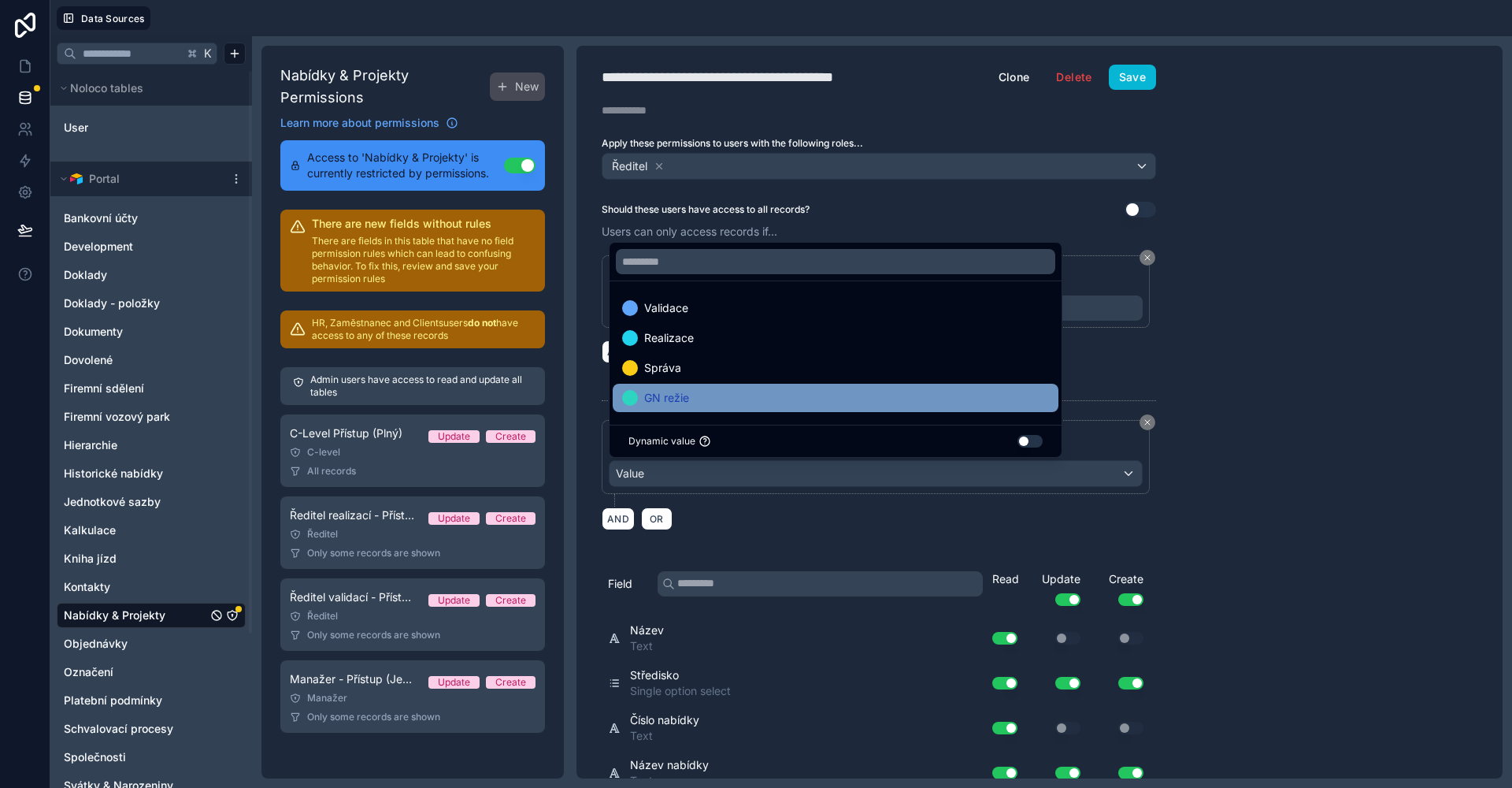
click at [759, 388] on div "GN režie" at bounding box center [835, 398] width 446 height 28
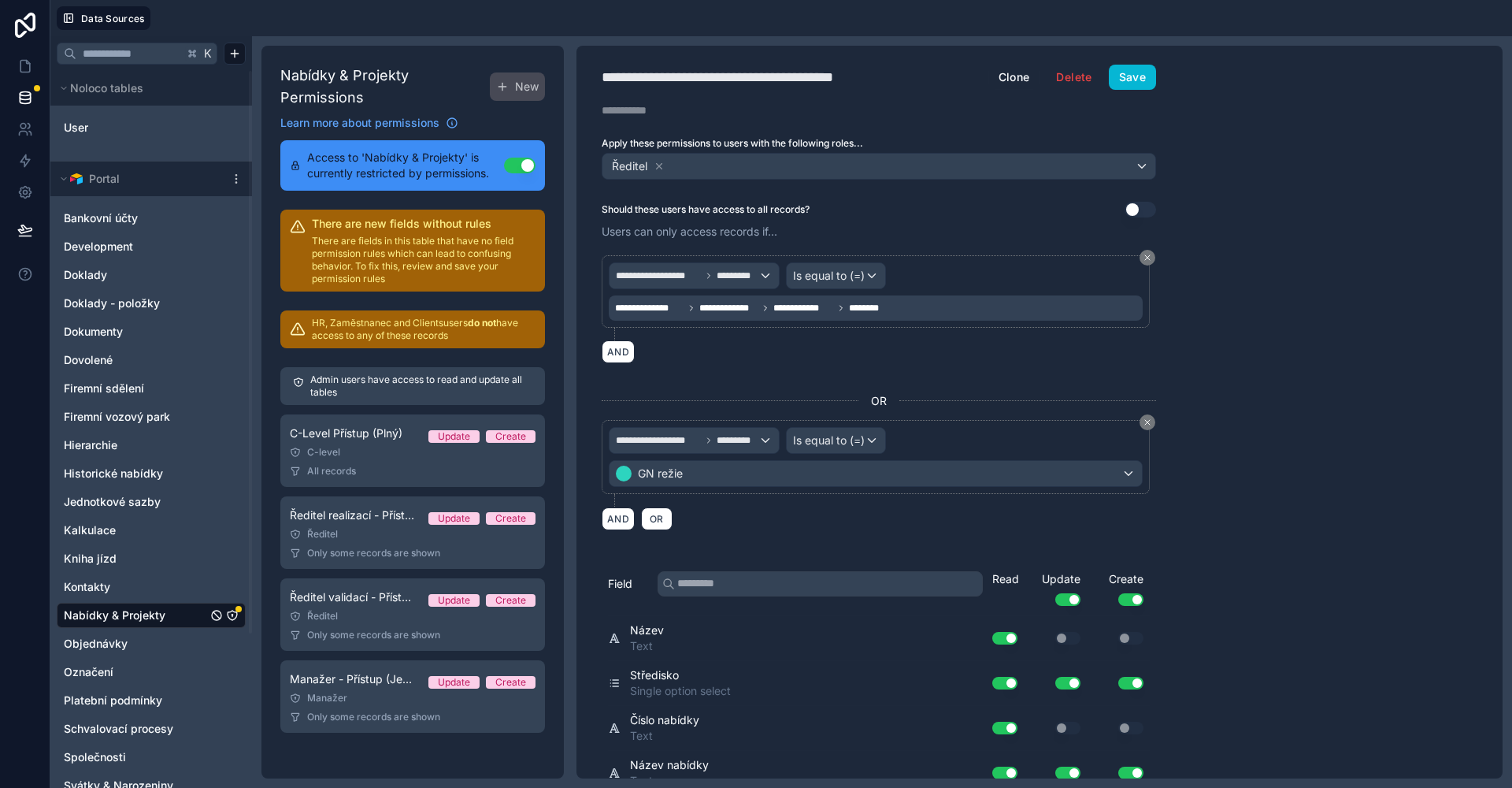
click at [1268, 401] on div "**********" at bounding box center [1039, 411] width 926 height 733
click at [1137, 82] on button "Save" at bounding box center [1132, 77] width 47 height 25
click at [30, 74] on link at bounding box center [24, 66] width 49 height 32
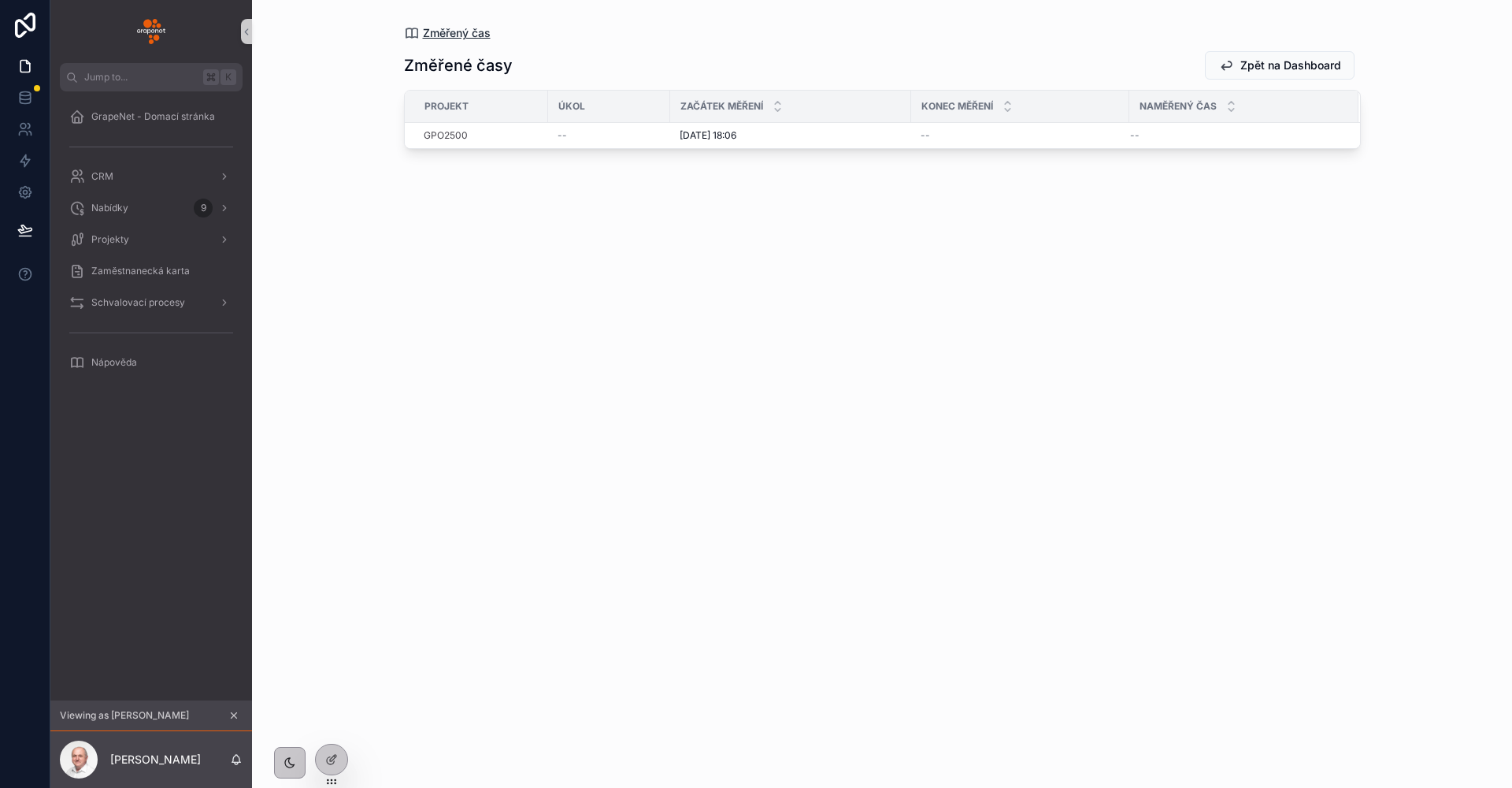
click at [434, 40] on span "Změřený čas" at bounding box center [457, 32] width 68 height 15
click at [23, 108] on link at bounding box center [24, 97] width 49 height 32
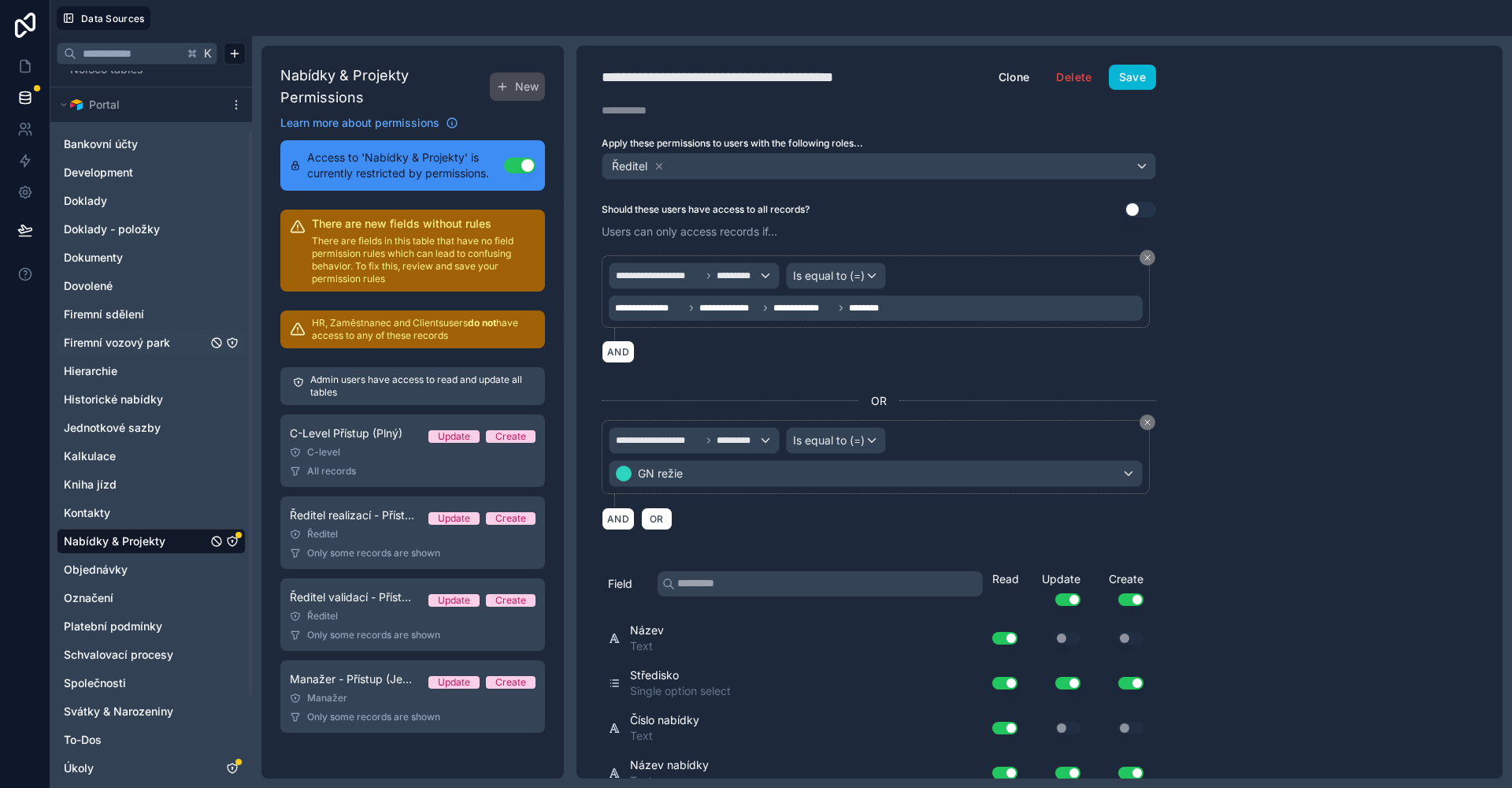
scroll to position [197, 0]
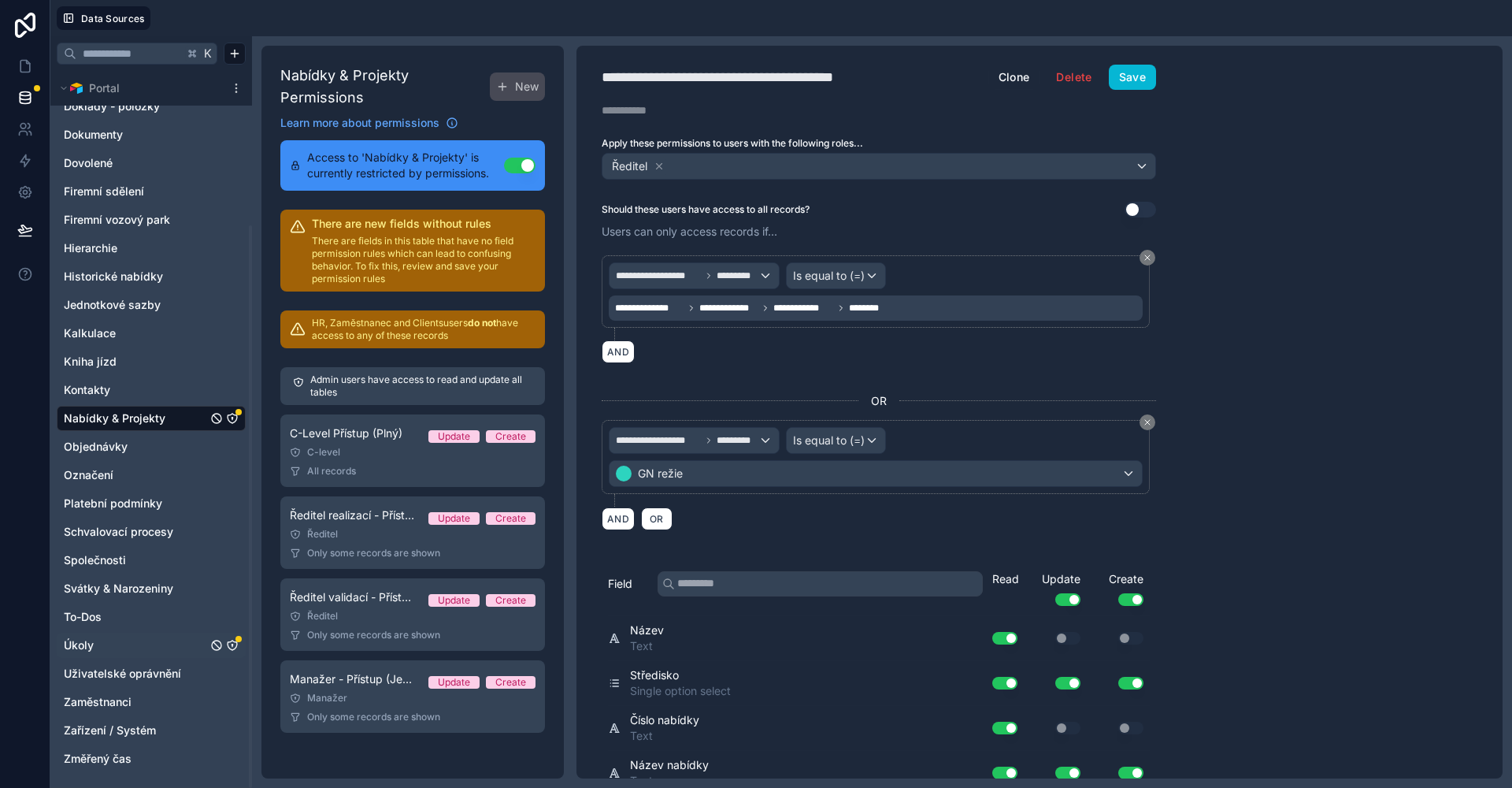
click at [101, 642] on link "Úkoly" at bounding box center [135, 645] width 143 height 15
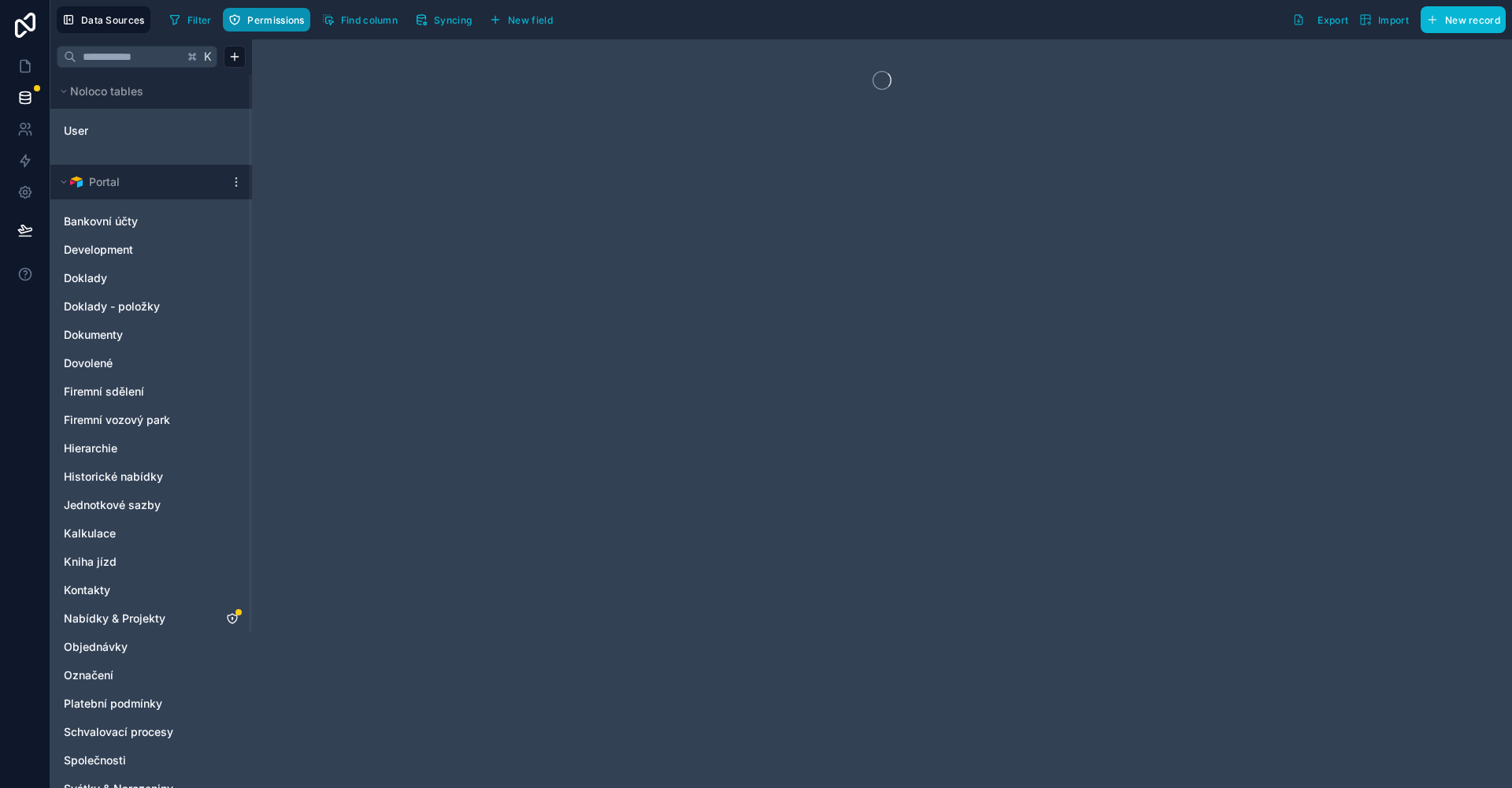
click at [282, 27] on button "Permissions" at bounding box center [265, 19] width 87 height 23
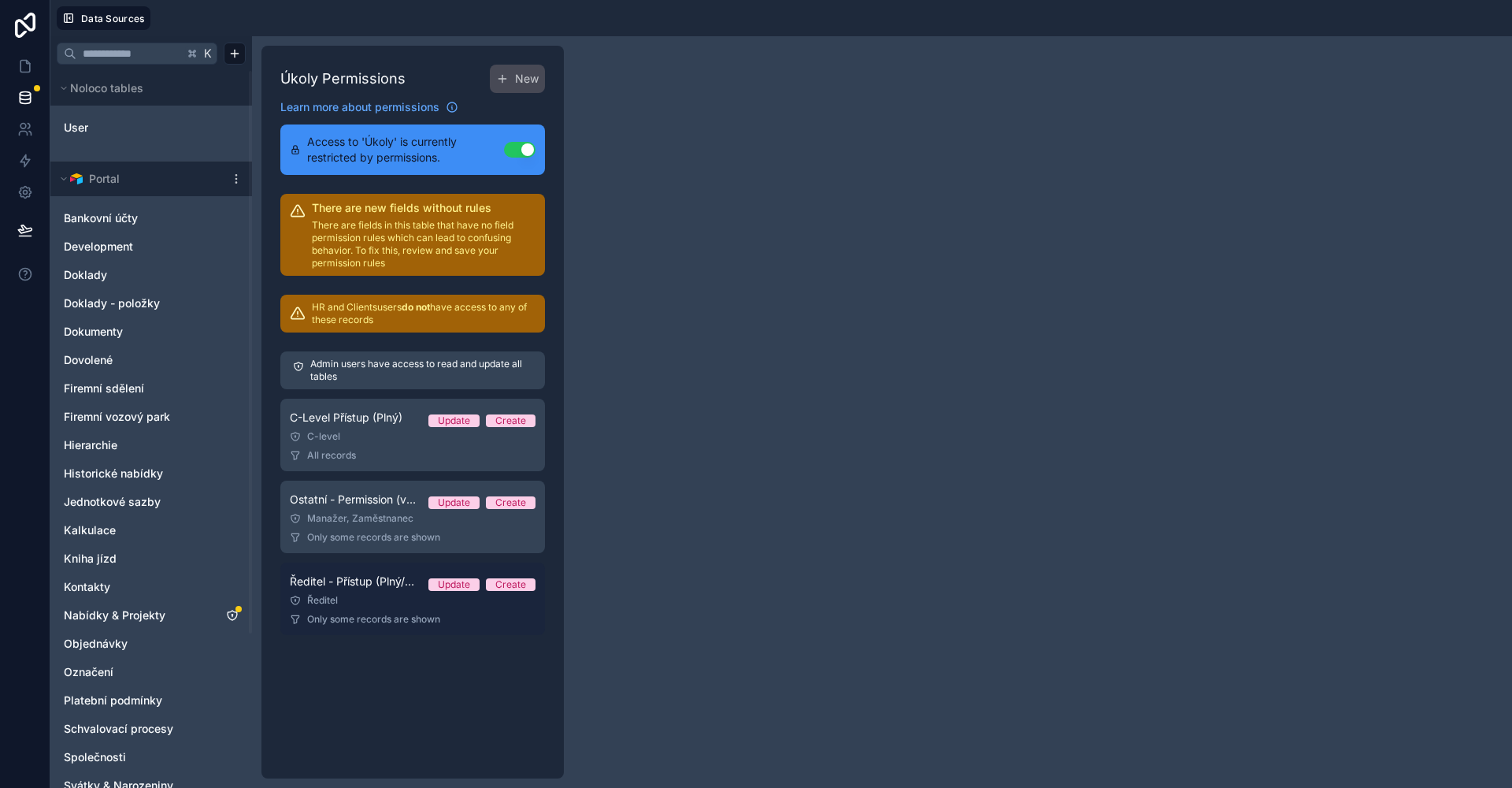
click at [384, 607] on link "Ředitel - Přístup (Plný/Oddělení) Update Create Ředitel Only some records are s…" at bounding box center [412, 598] width 265 height 72
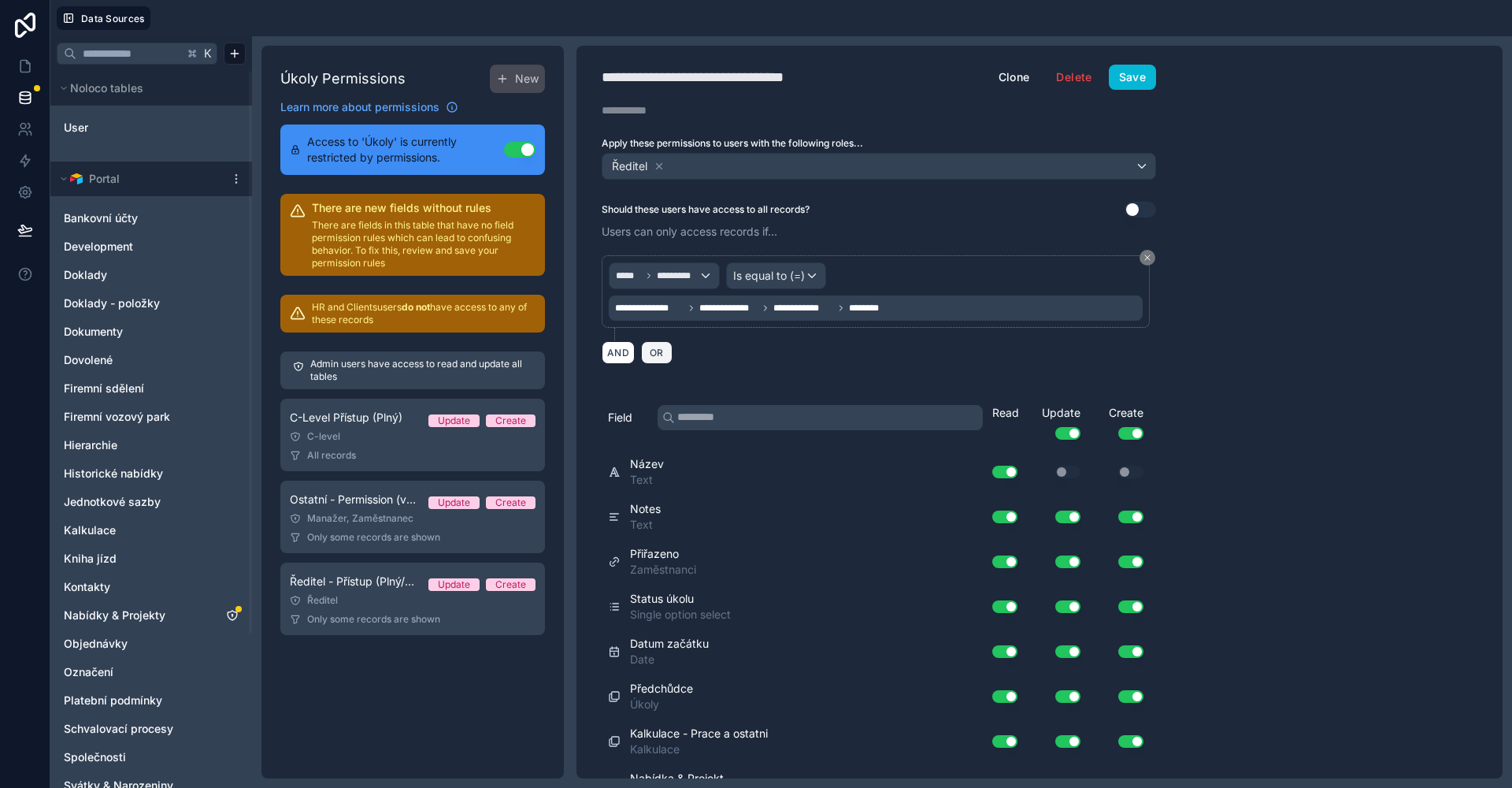
click at [652, 359] on button "OR" at bounding box center [656, 352] width 32 height 23
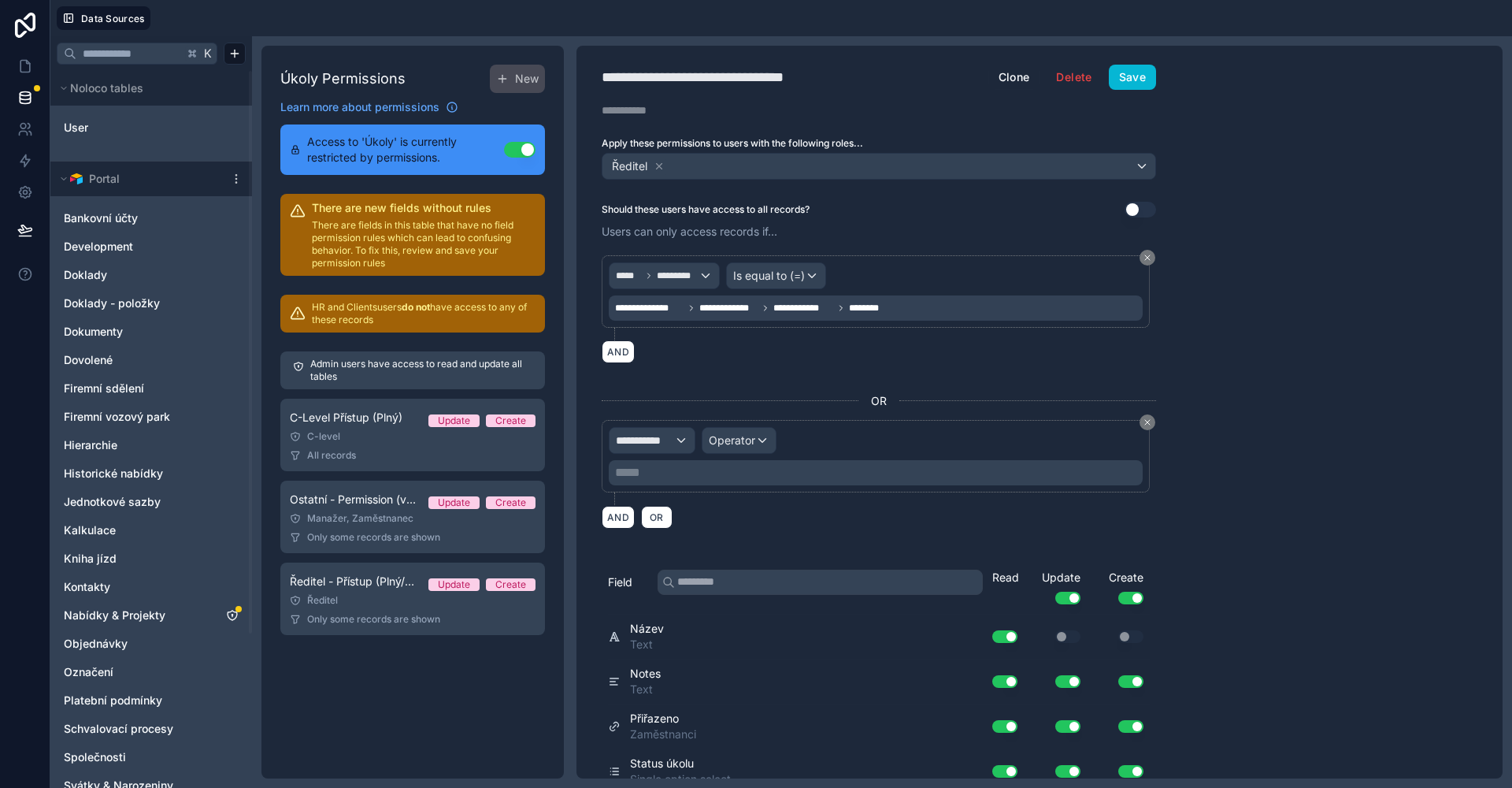
click at [639, 438] on span "**********" at bounding box center [645, 440] width 58 height 15
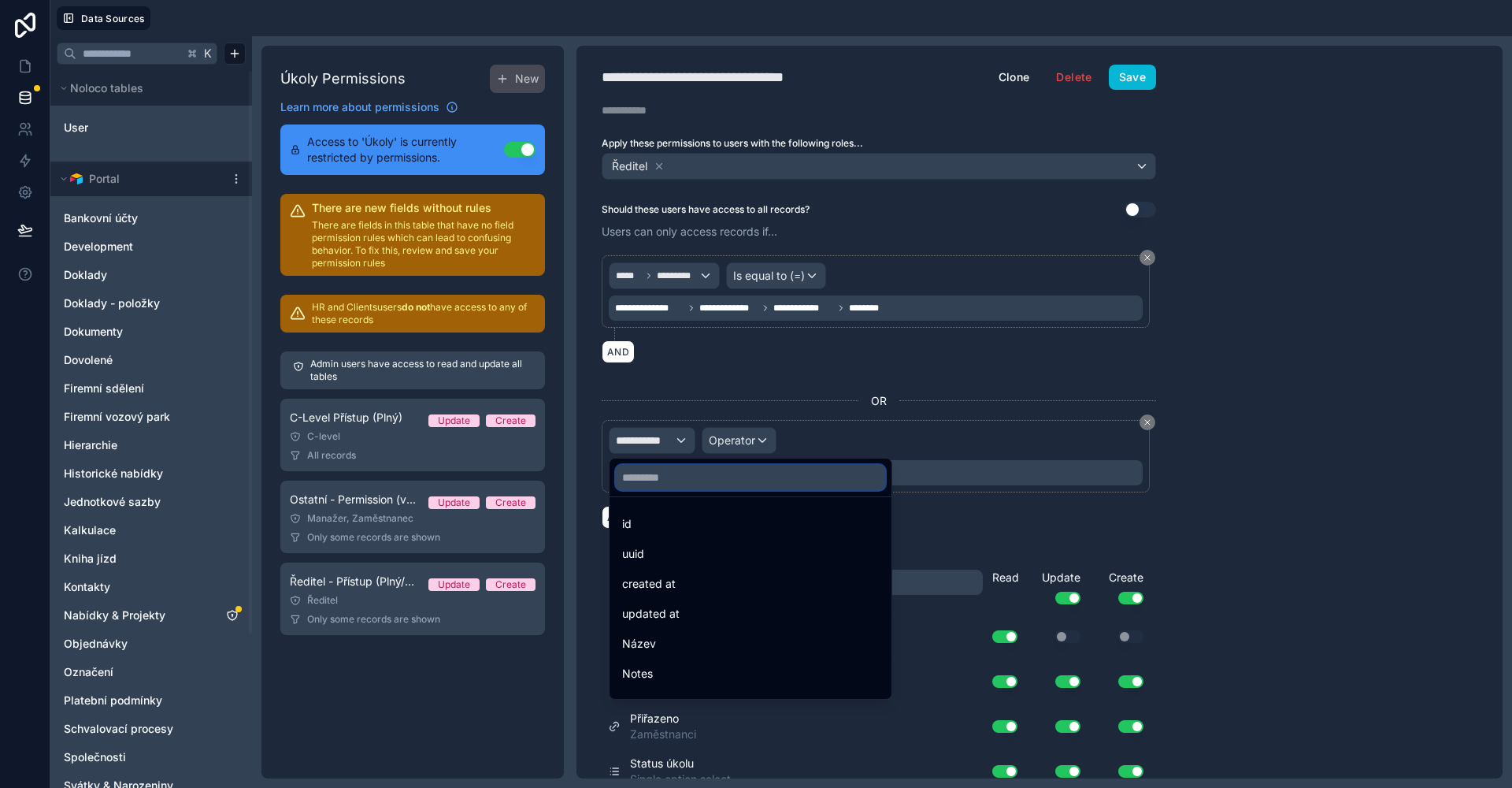
click at [670, 483] on input "text" at bounding box center [750, 477] width 270 height 25
type input "***"
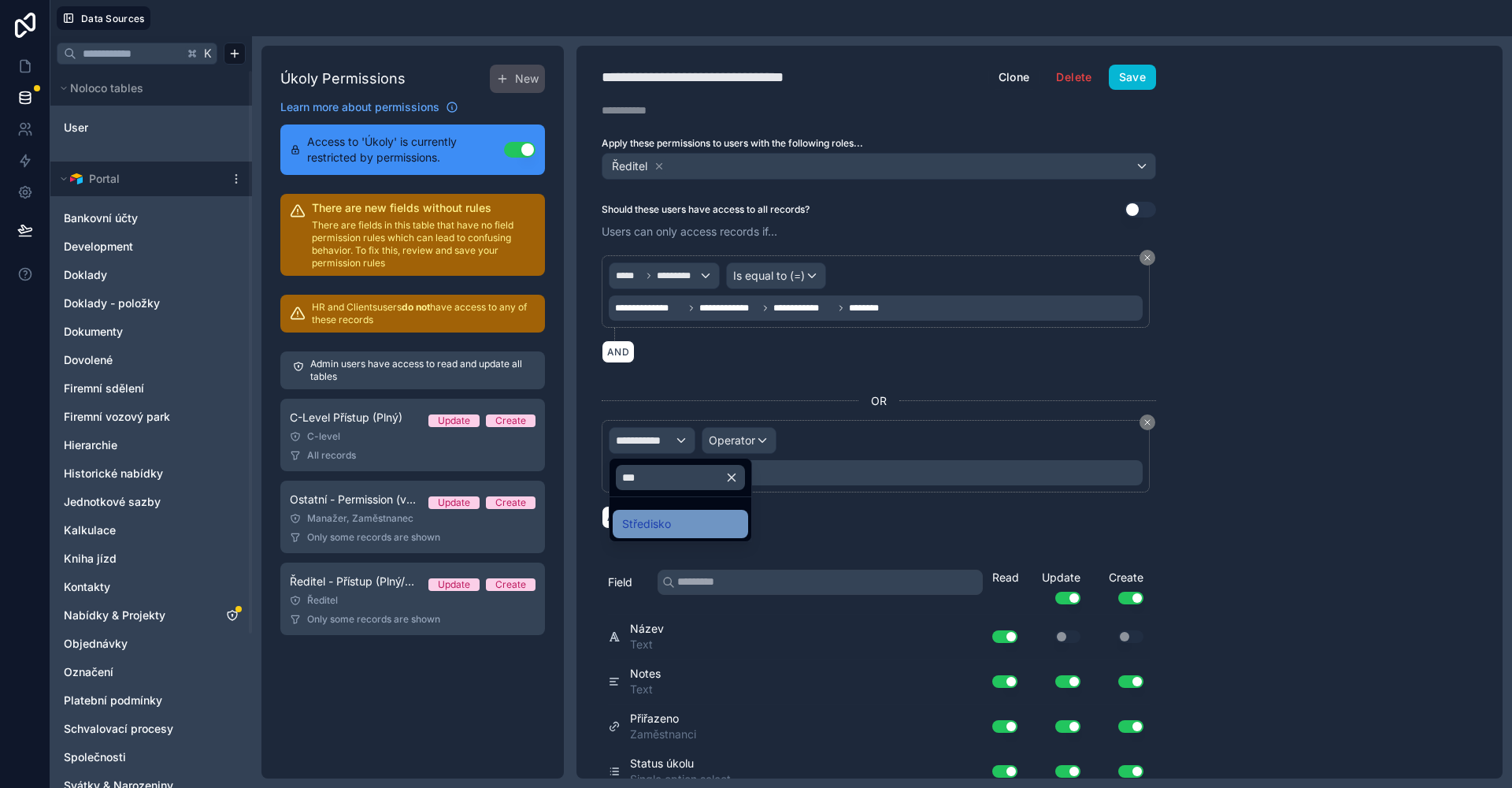
click at [669, 529] on span "Středisko" at bounding box center [646, 523] width 49 height 19
click at [749, 445] on span "Operator" at bounding box center [756, 440] width 46 height 15
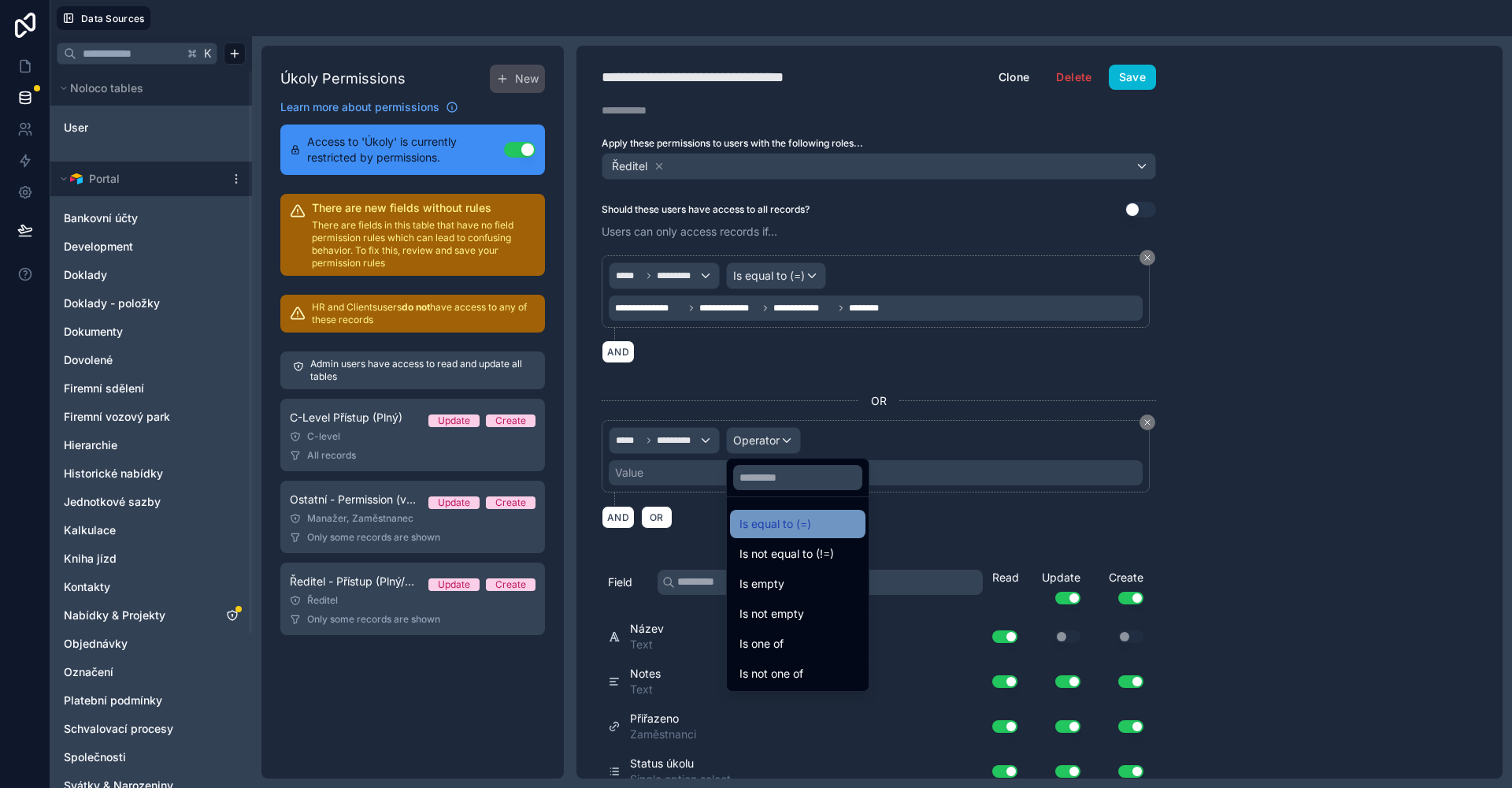
click at [758, 526] on span "Is equal to (=)" at bounding box center [775, 523] width 72 height 19
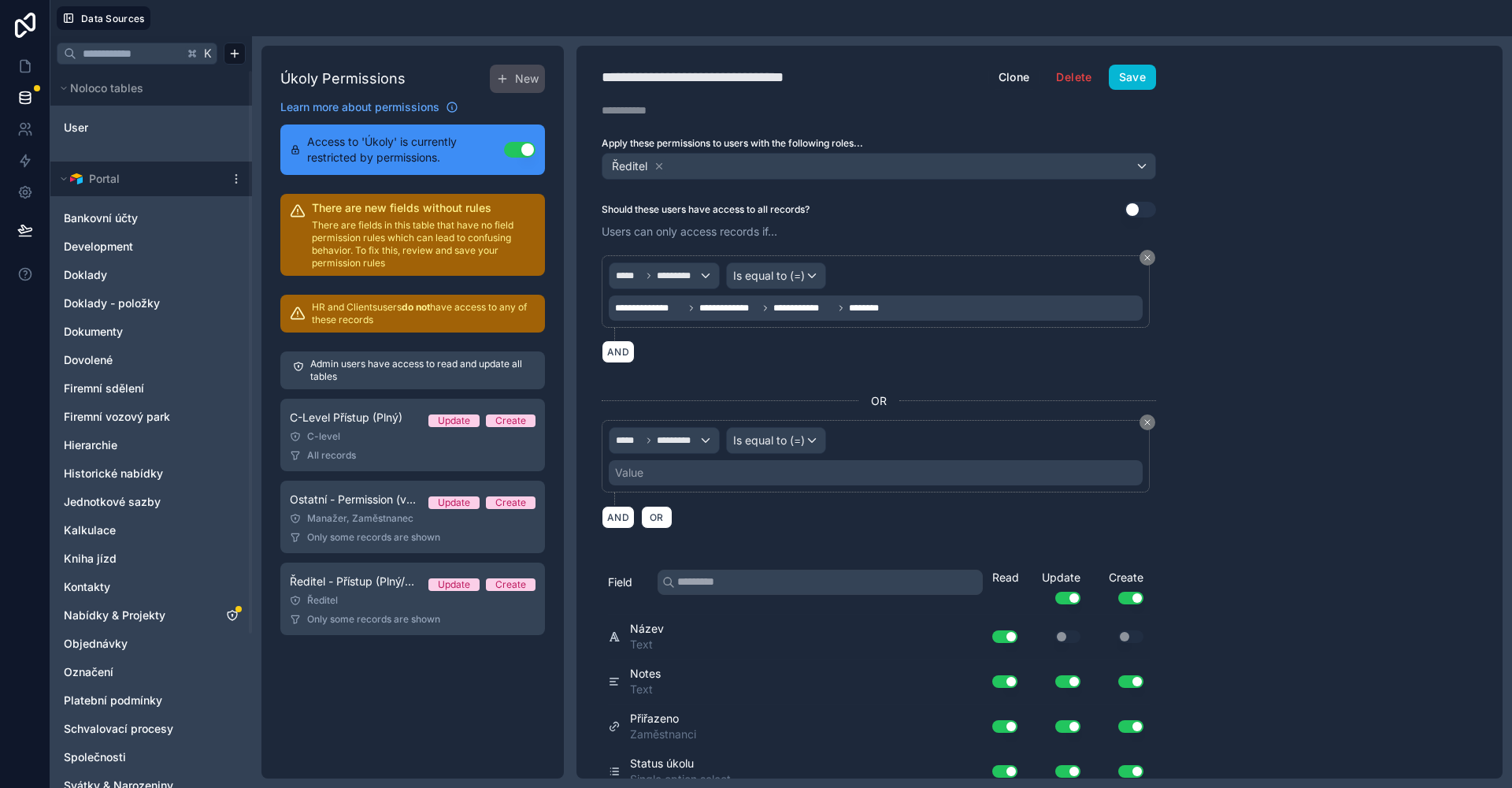
click at [639, 476] on div "Value" at bounding box center [629, 472] width 28 height 15
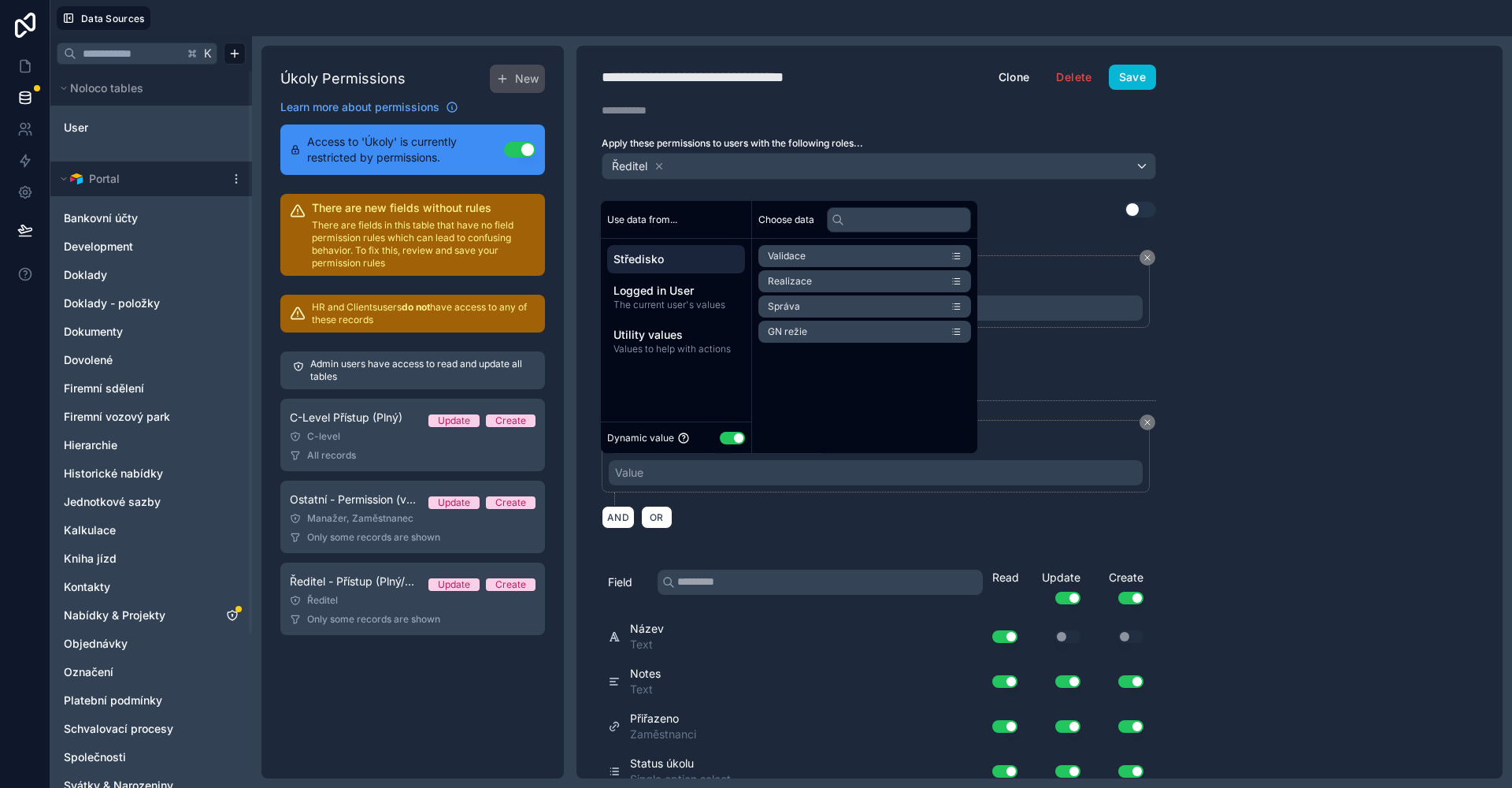
click at [728, 442] on button "Use setting" at bounding box center [732, 438] width 25 height 13
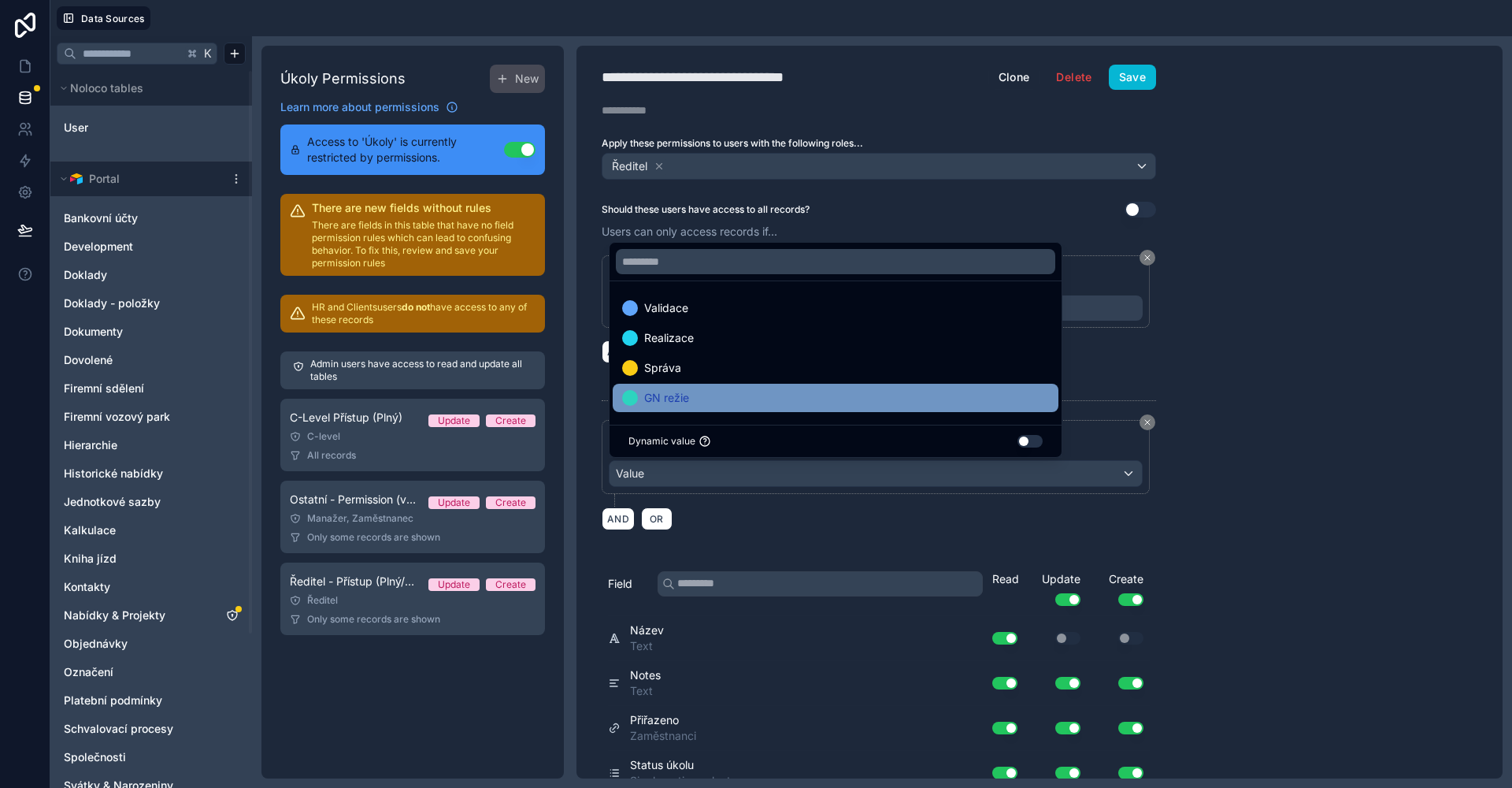
click at [724, 398] on div "GN režie" at bounding box center [835, 398] width 427 height 19
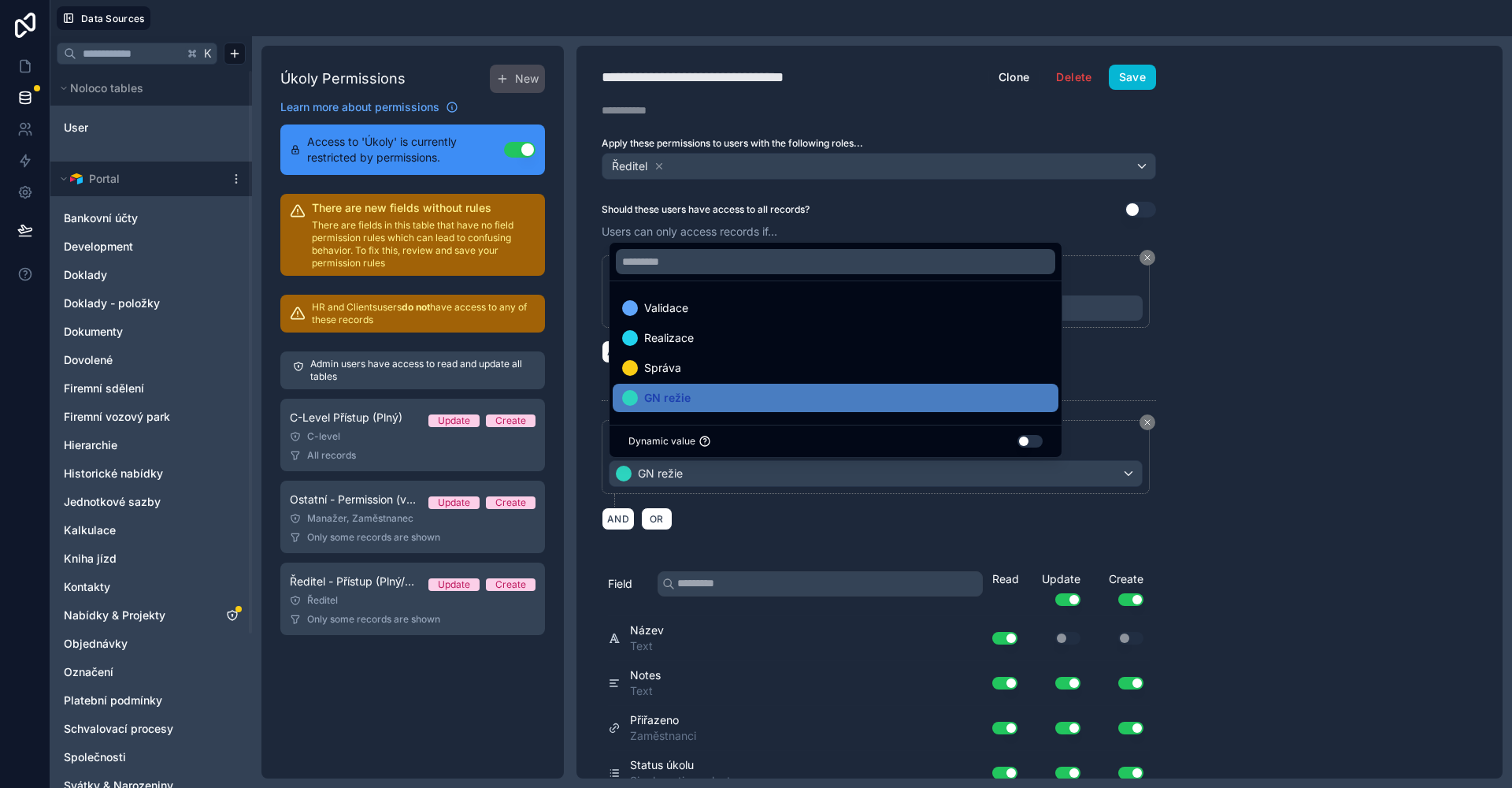
click at [1347, 384] on div "**********" at bounding box center [1039, 411] width 926 height 733
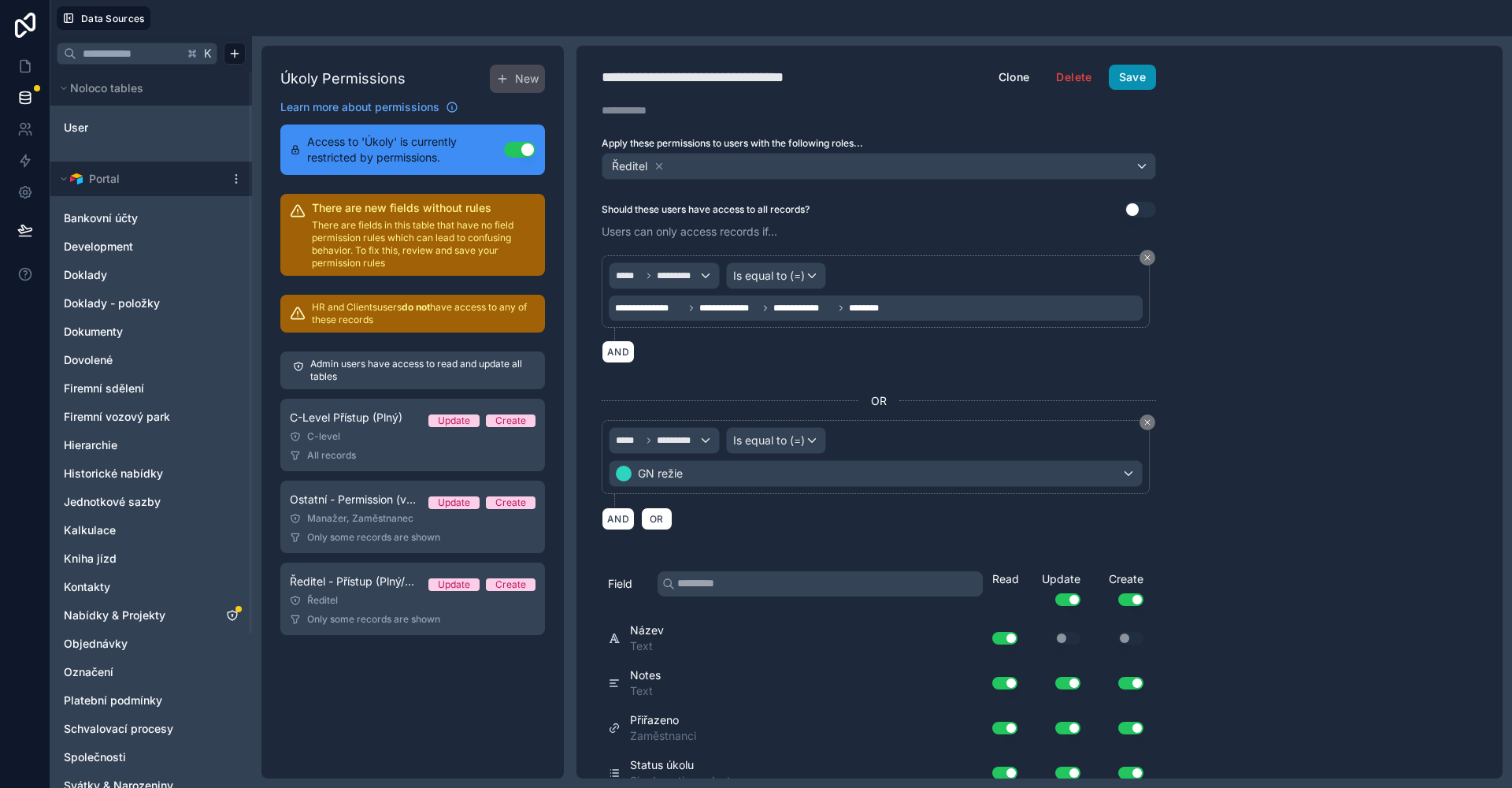
click at [1140, 73] on button "Save" at bounding box center [1132, 77] width 47 height 25
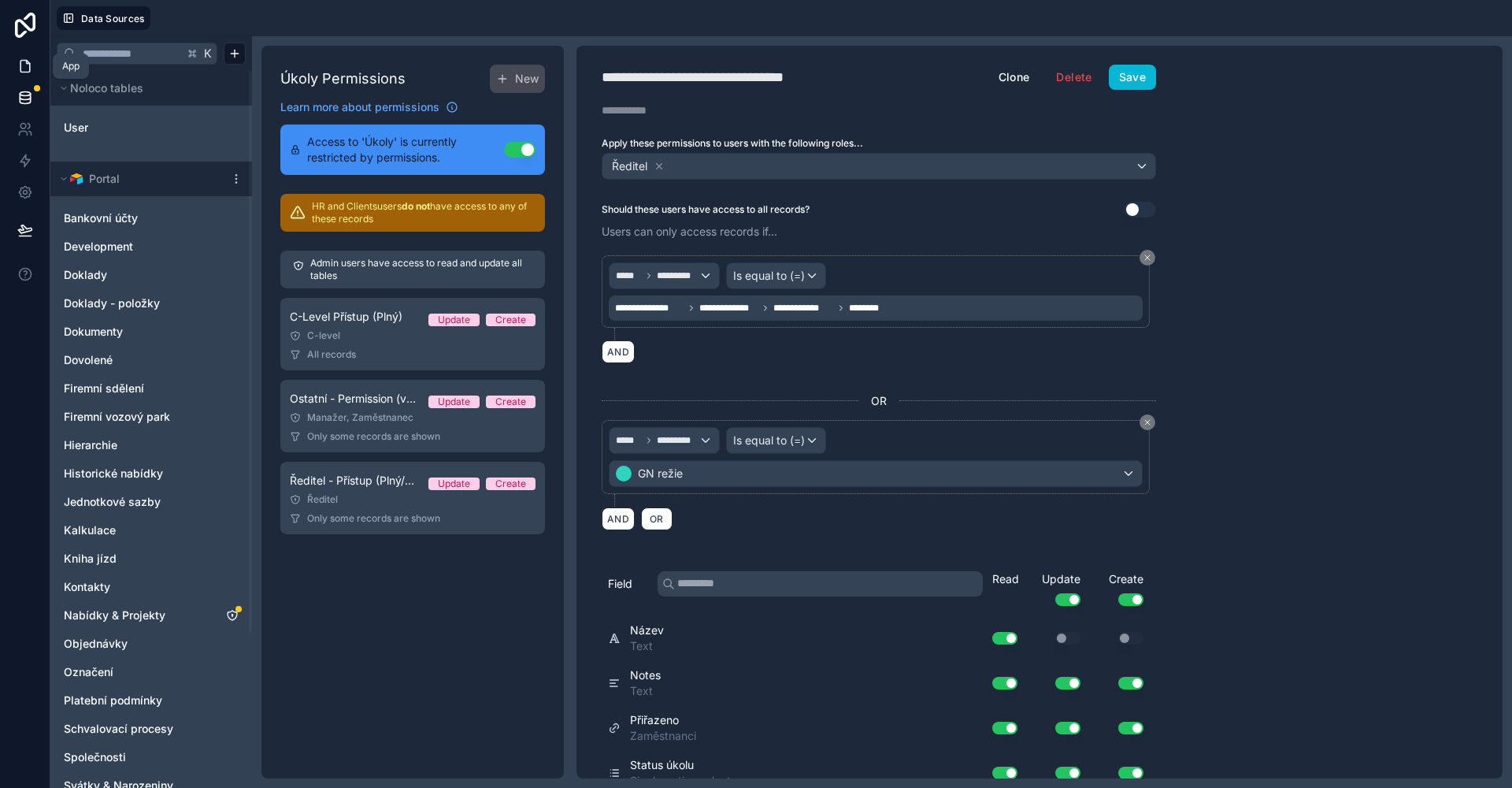
click at [28, 70] on icon at bounding box center [24, 66] width 15 height 15
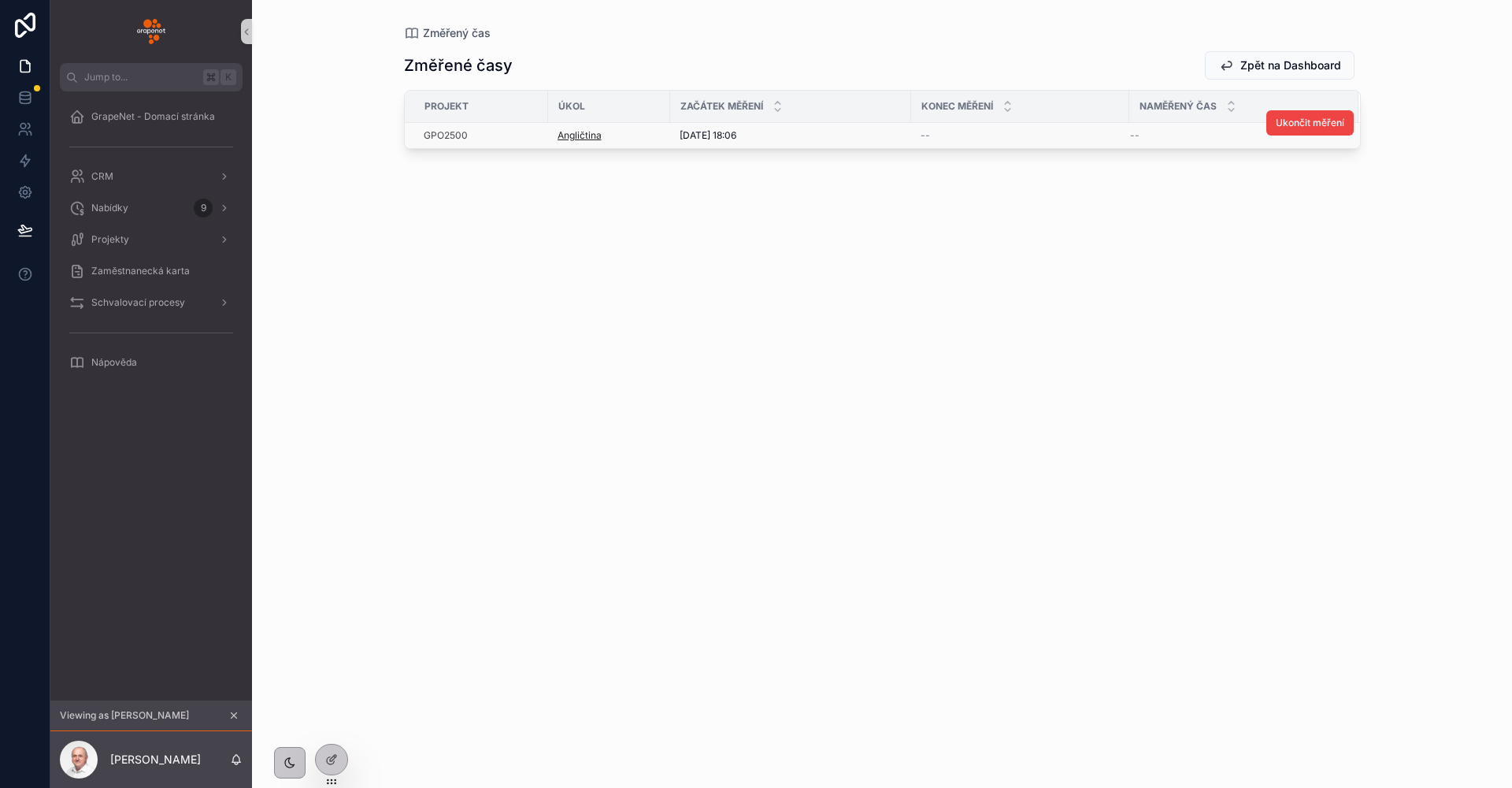
click at [575, 135] on span "Angličtina" at bounding box center [580, 136] width 44 height 13
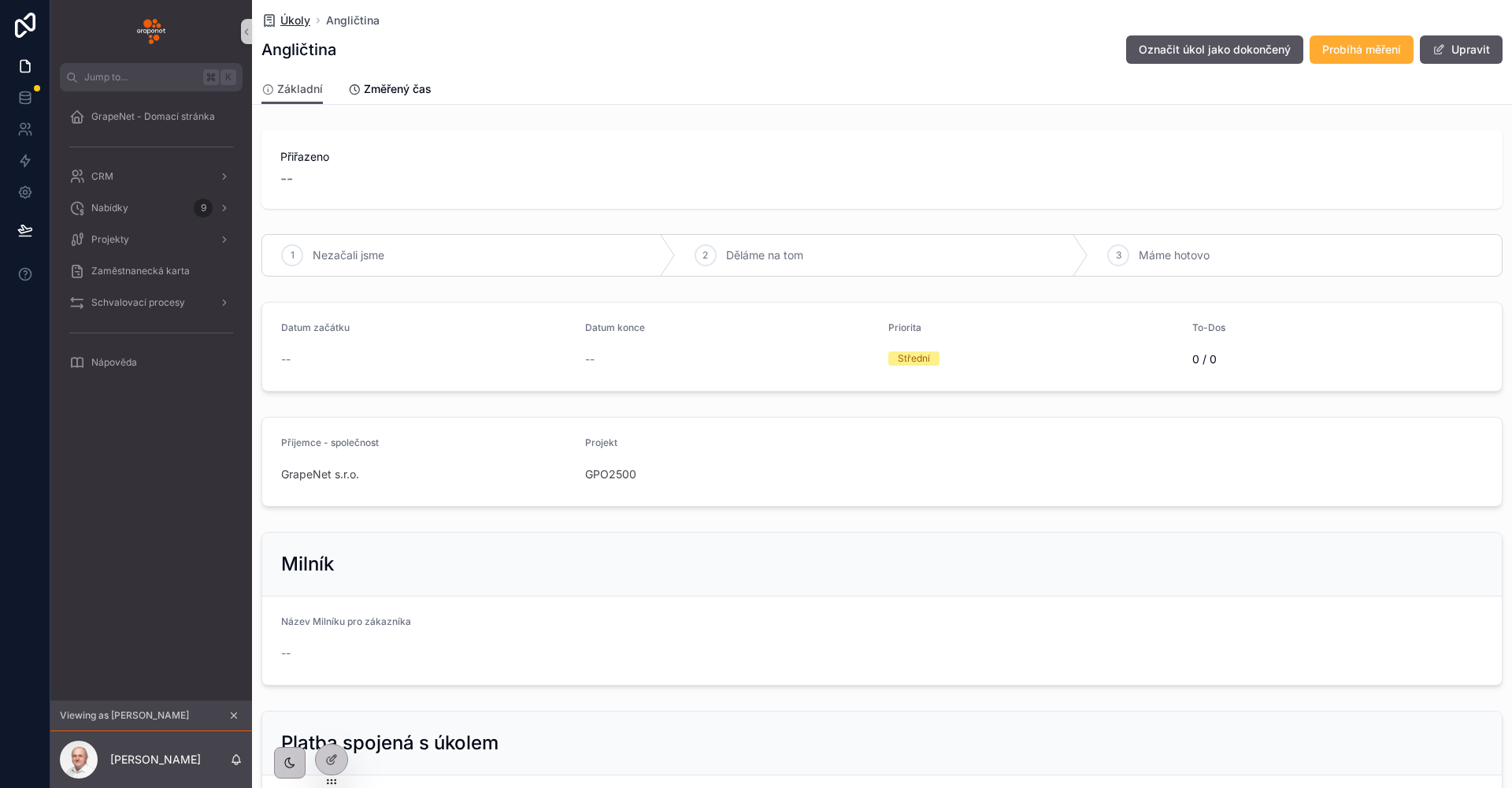
click at [295, 19] on span "Úkoly" at bounding box center [295, 20] width 30 height 15
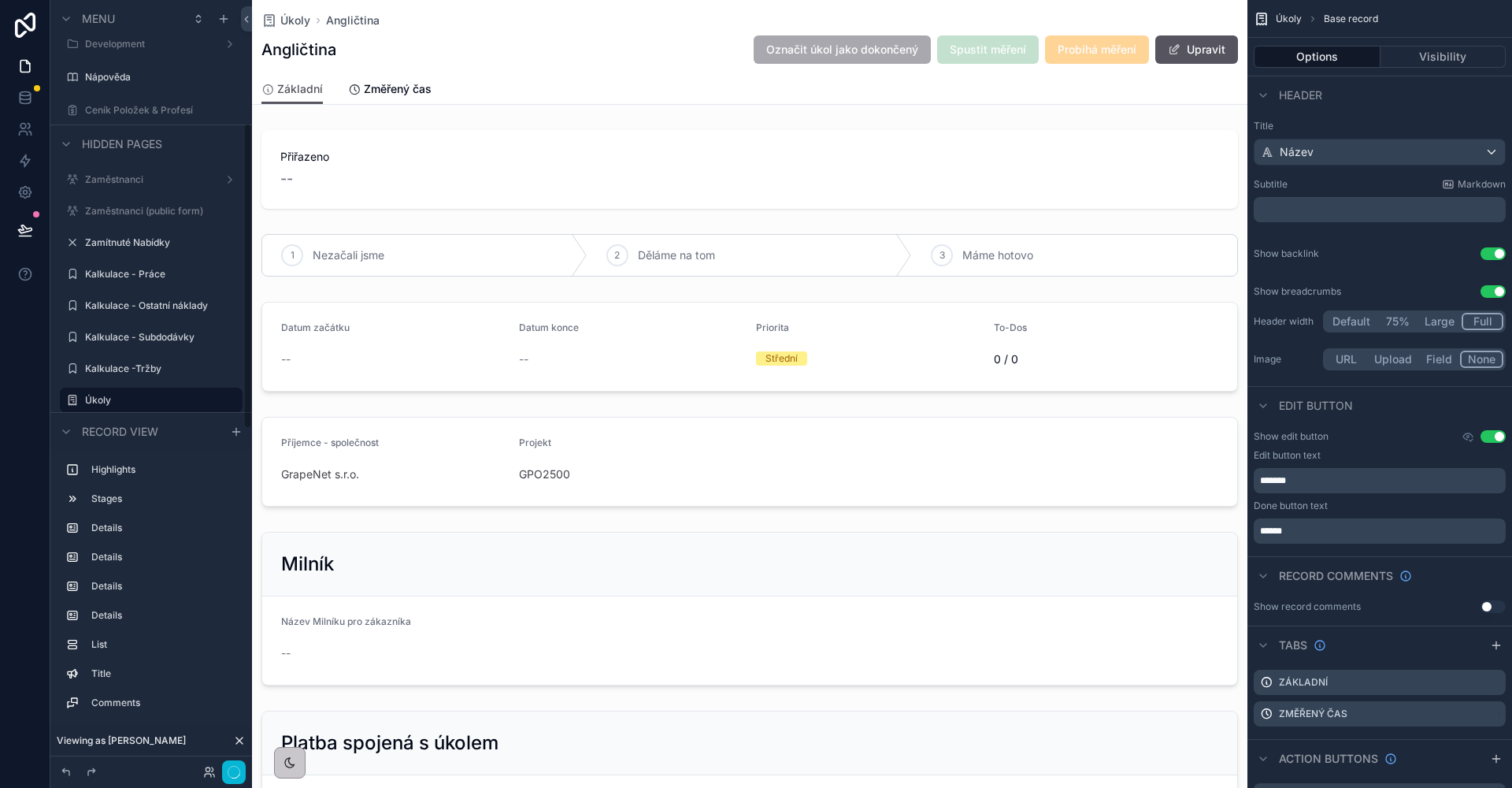
scroll to position [310, 0]
click at [1490, 291] on button "Use setting" at bounding box center [1493, 292] width 25 height 13
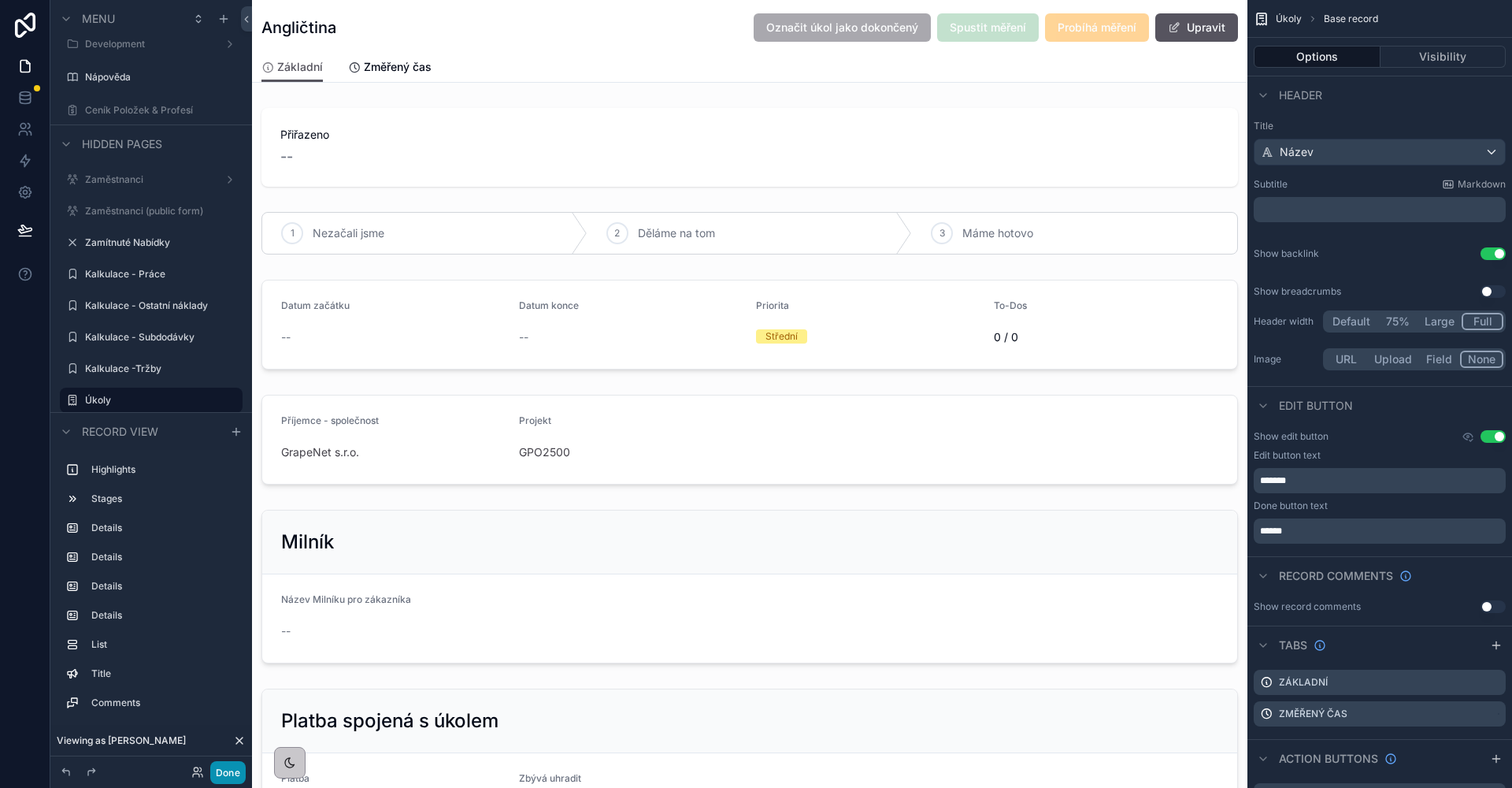
click at [227, 765] on button "Done" at bounding box center [228, 773] width 36 height 23
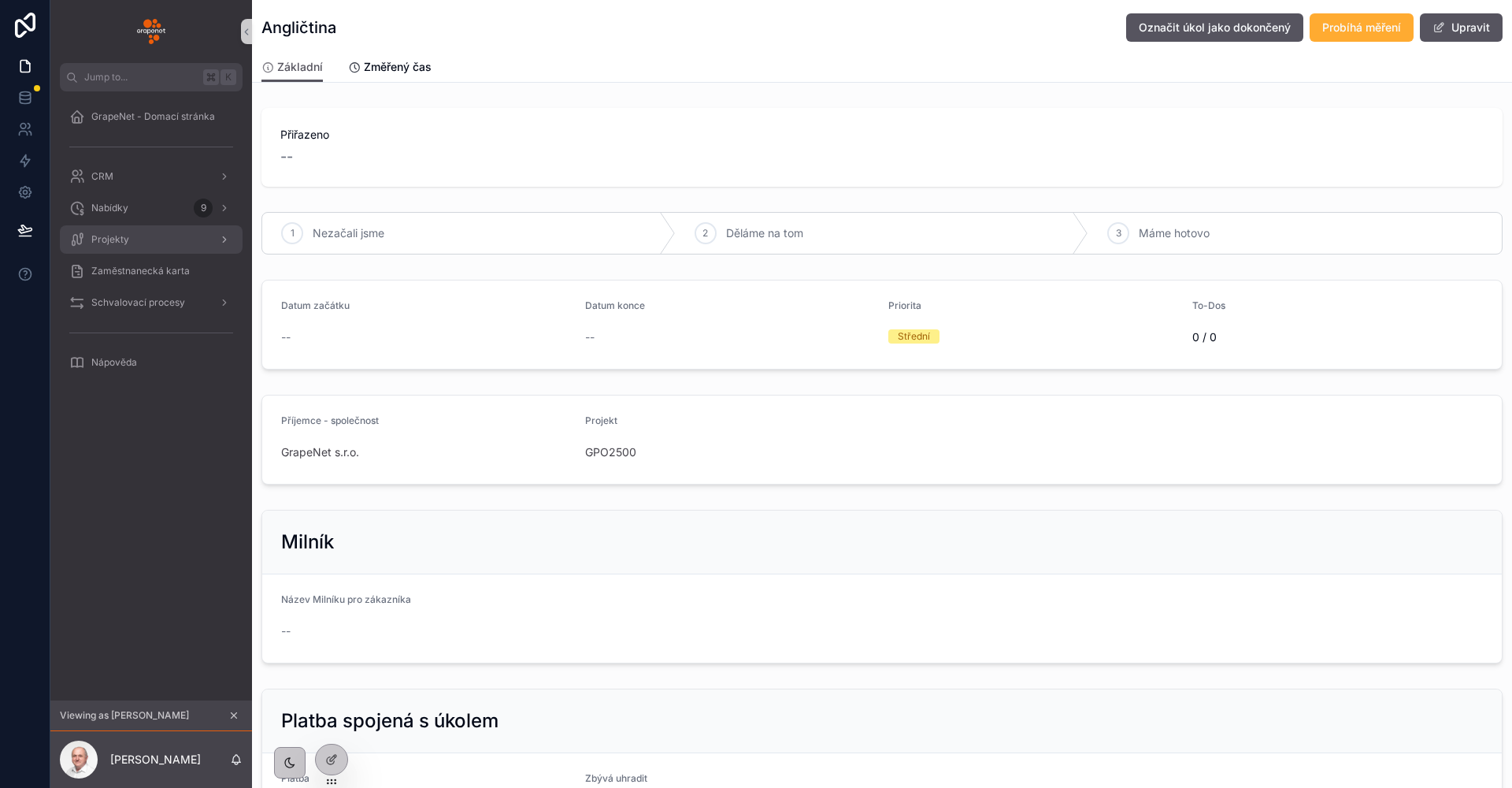
click at [142, 232] on div "Projekty" at bounding box center [151, 239] width 164 height 25
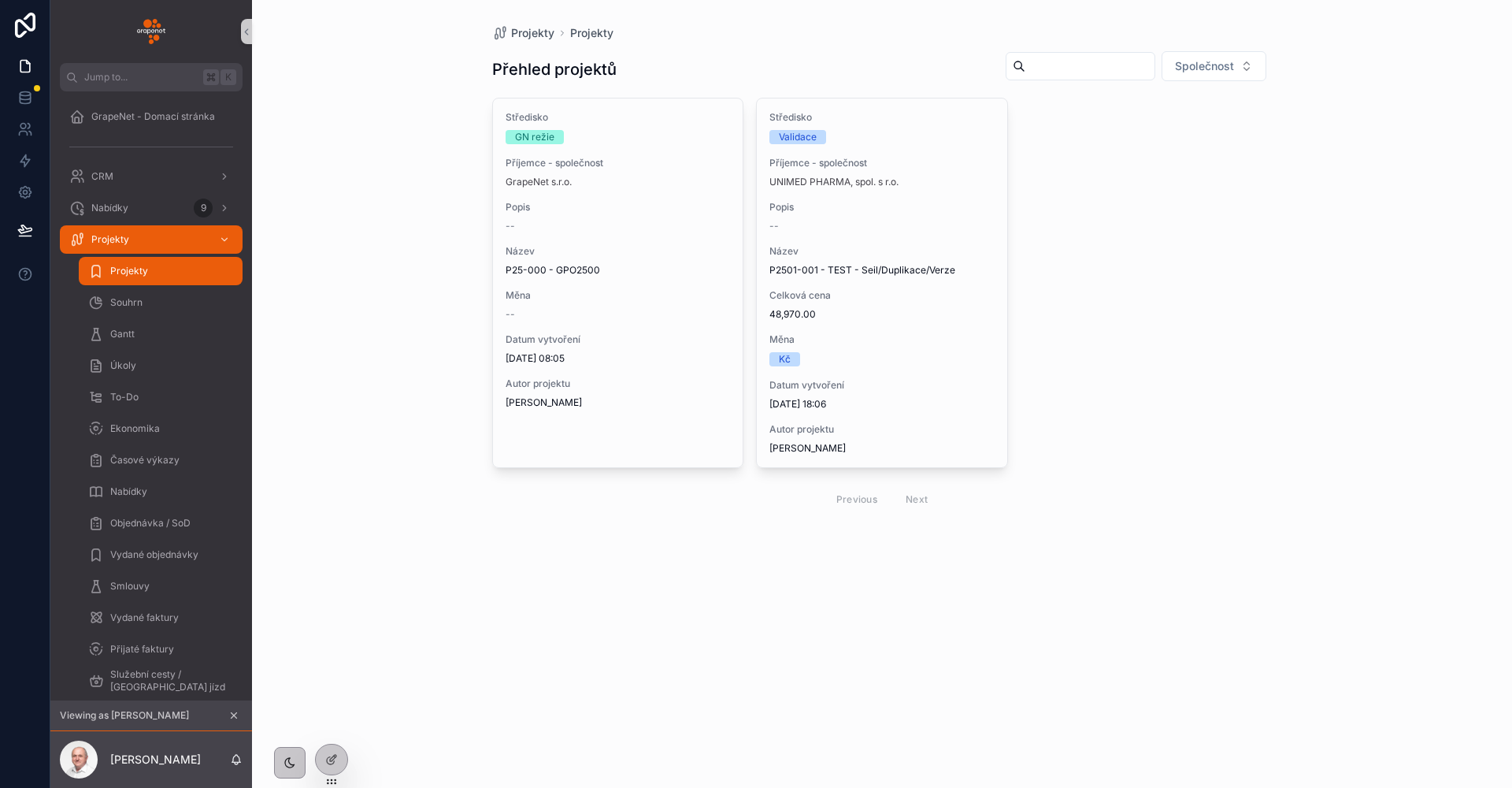
click at [366, 236] on div "Projekty Projekty Přehled projektů Společnost Středisko GN režie Příjemce - spo…" at bounding box center [881, 394] width 1259 height 788
click at [164, 128] on div "GrapeNet - Domací stránka" at bounding box center [151, 116] width 164 height 25
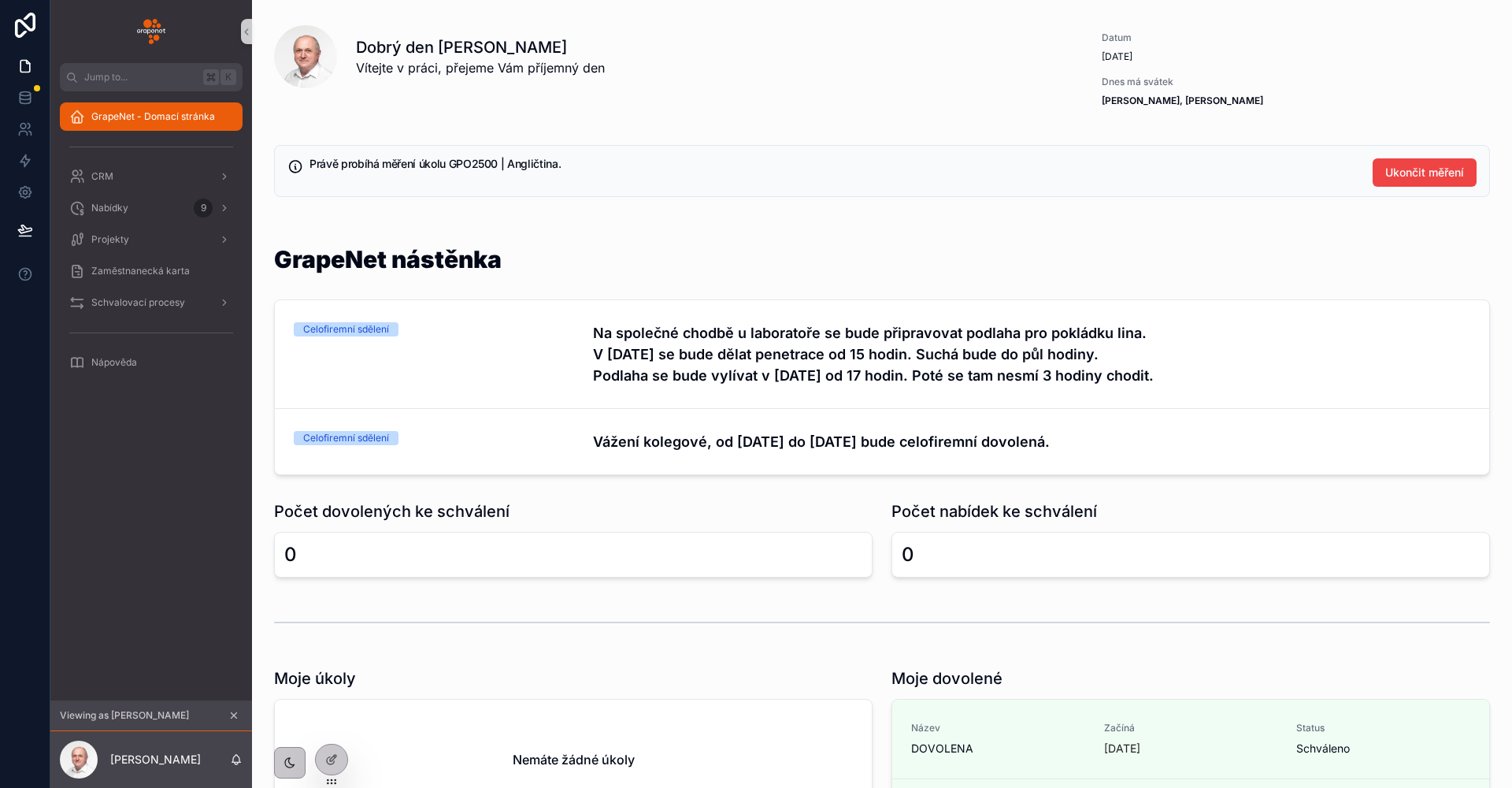
click at [537, 271] on div "GrapeNet nástěnka" at bounding box center [882, 268] width 1216 height 43
drag, startPoint x: 505, startPoint y: 262, endPoint x: 274, endPoint y: 265, distance: 231.0
click at [274, 265] on div "GrapeNet nástěnka Celofiremní sdělení Na společné chodbě u laboratoře se bude p…" at bounding box center [881, 361] width 1234 height 241
click at [274, 264] on h1 "GrapeNet nástěnka" at bounding box center [388, 258] width 227 height 23
drag, startPoint x: 274, startPoint y: 264, endPoint x: 508, endPoint y: 265, distance: 234.0
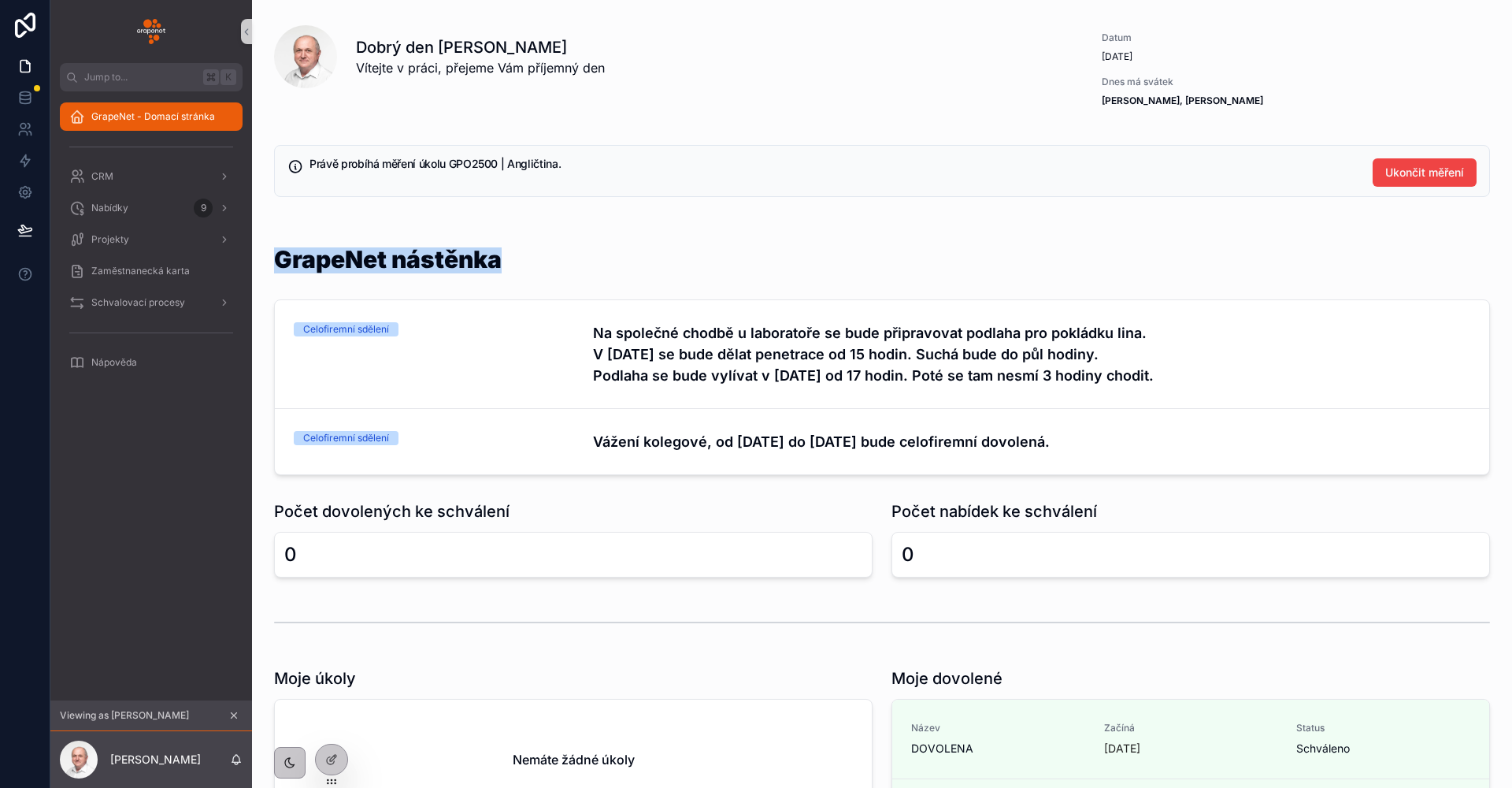
click at [508, 265] on div "GrapeNet nástěnka" at bounding box center [882, 268] width 1216 height 43
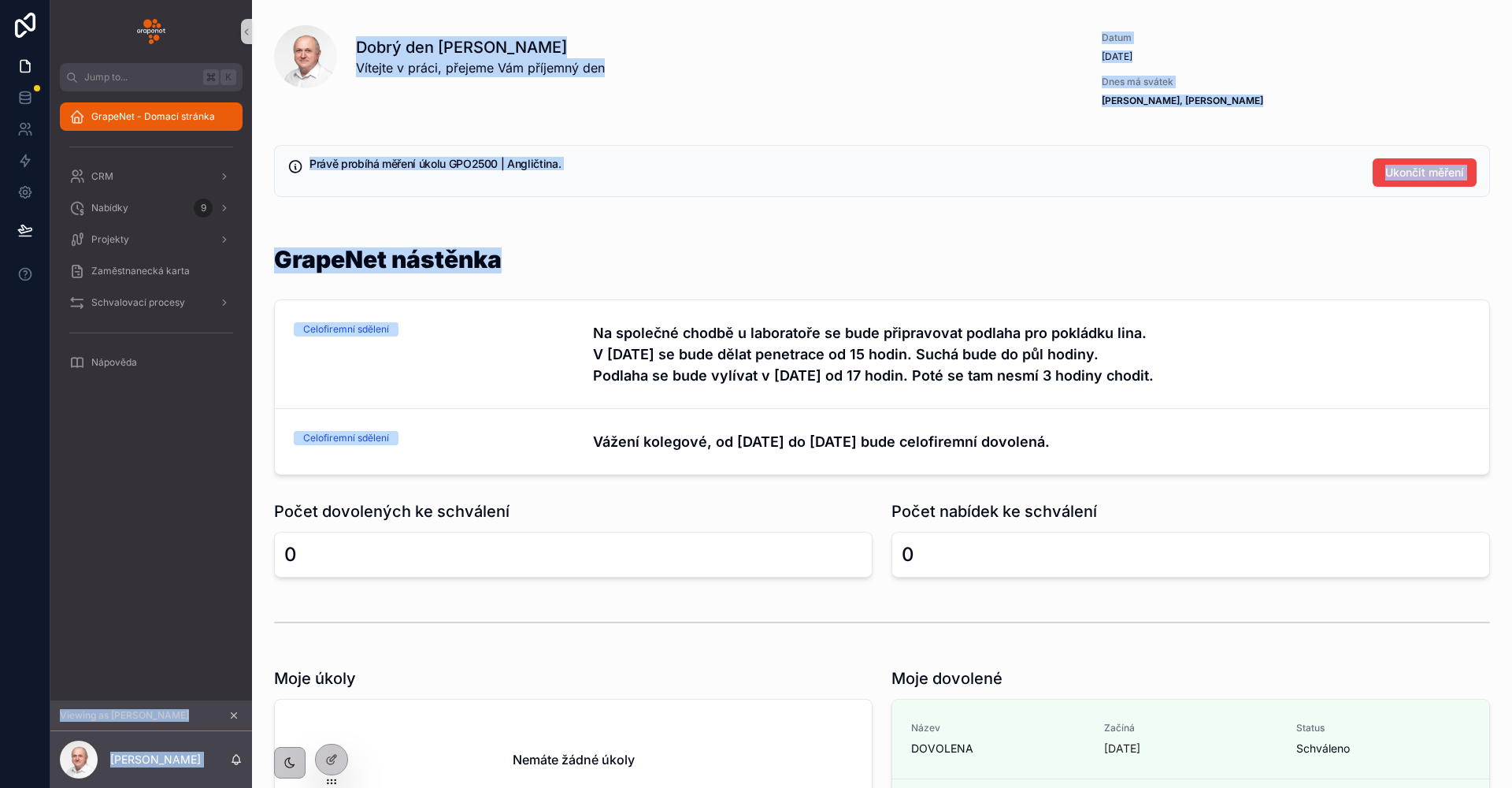
drag, startPoint x: 508, startPoint y: 265, endPoint x: 248, endPoint y: 265, distance: 260.0
click at [248, 265] on div "Jump to... K GrapeNet - Domací stránka CRM Nabídky 9 Projekty Zaměstnanecká kar…" at bounding box center [780, 394] width 1461 height 788
click at [285, 264] on h1 "GrapeNet nástěnka" at bounding box center [388, 258] width 227 height 23
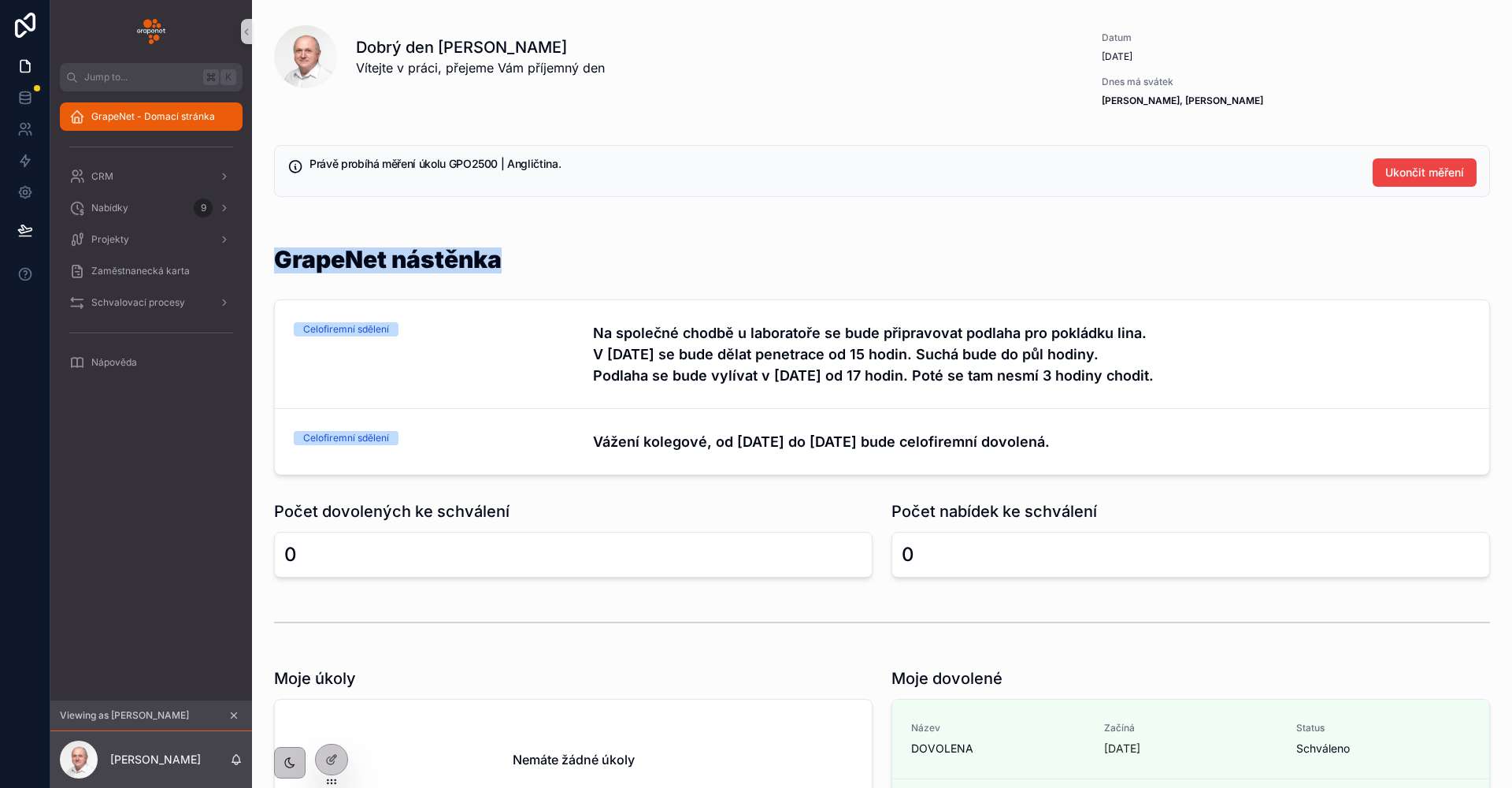
drag, startPoint x: 280, startPoint y: 266, endPoint x: 533, endPoint y: 266, distance: 253.0
click at [533, 266] on div "GrapeNet nástěnka" at bounding box center [882, 268] width 1216 height 43
drag, startPoint x: 519, startPoint y: 265, endPoint x: 286, endPoint y: 268, distance: 233.0
click at [286, 268] on div "GrapeNet nástěnka" at bounding box center [882, 268] width 1216 height 43
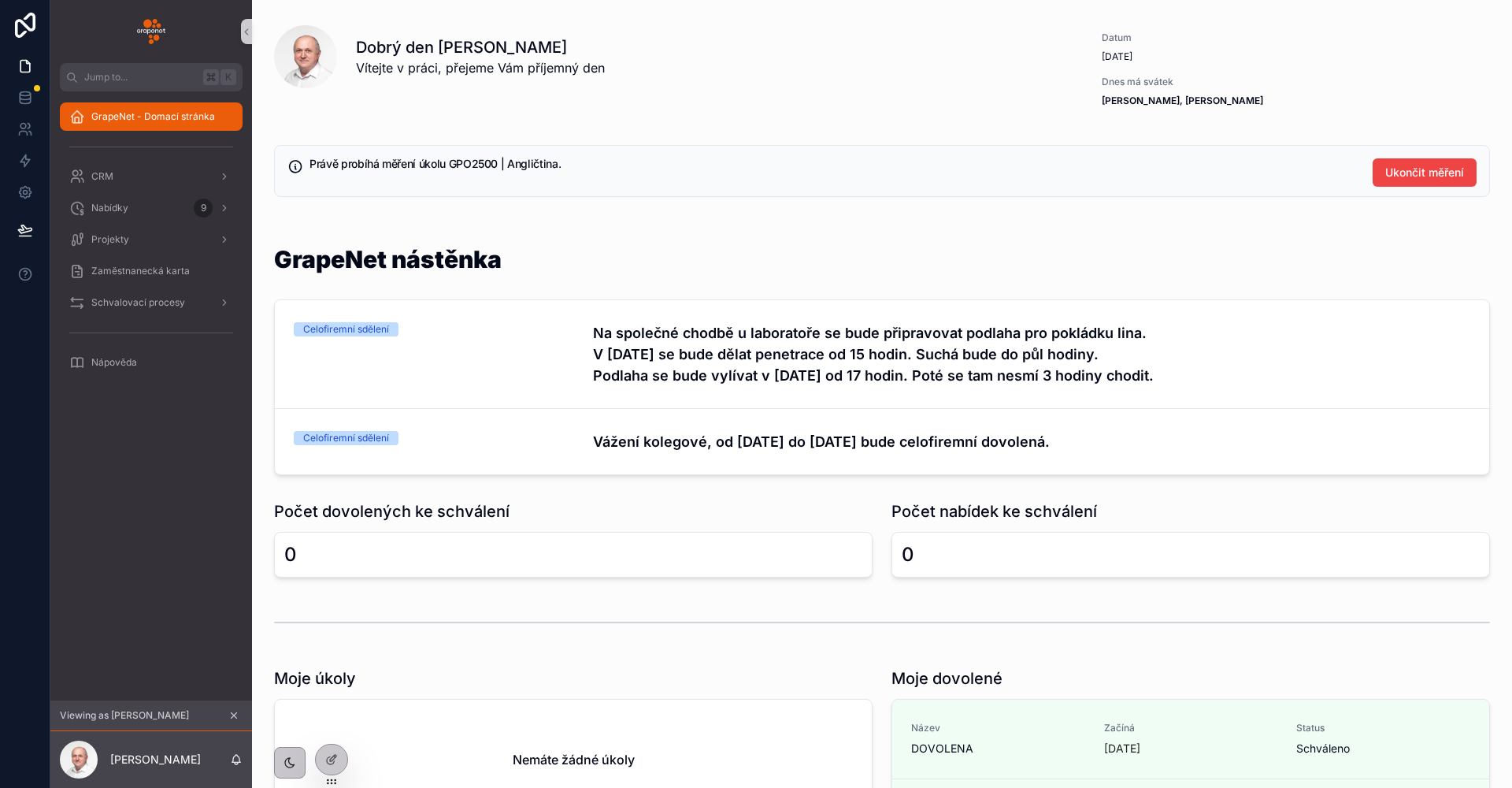
click at [278, 267] on h1 "GrapeNet nástěnka" at bounding box center [388, 258] width 227 height 23
drag, startPoint x: 278, startPoint y: 267, endPoint x: 529, endPoint y: 264, distance: 251.0
click at [527, 264] on div "GrapeNet nástěnka" at bounding box center [882, 268] width 1216 height 43
click at [529, 264] on div "GrapeNet nástěnka" at bounding box center [882, 268] width 1216 height 43
drag, startPoint x: 529, startPoint y: 262, endPoint x: 275, endPoint y: 260, distance: 254.0
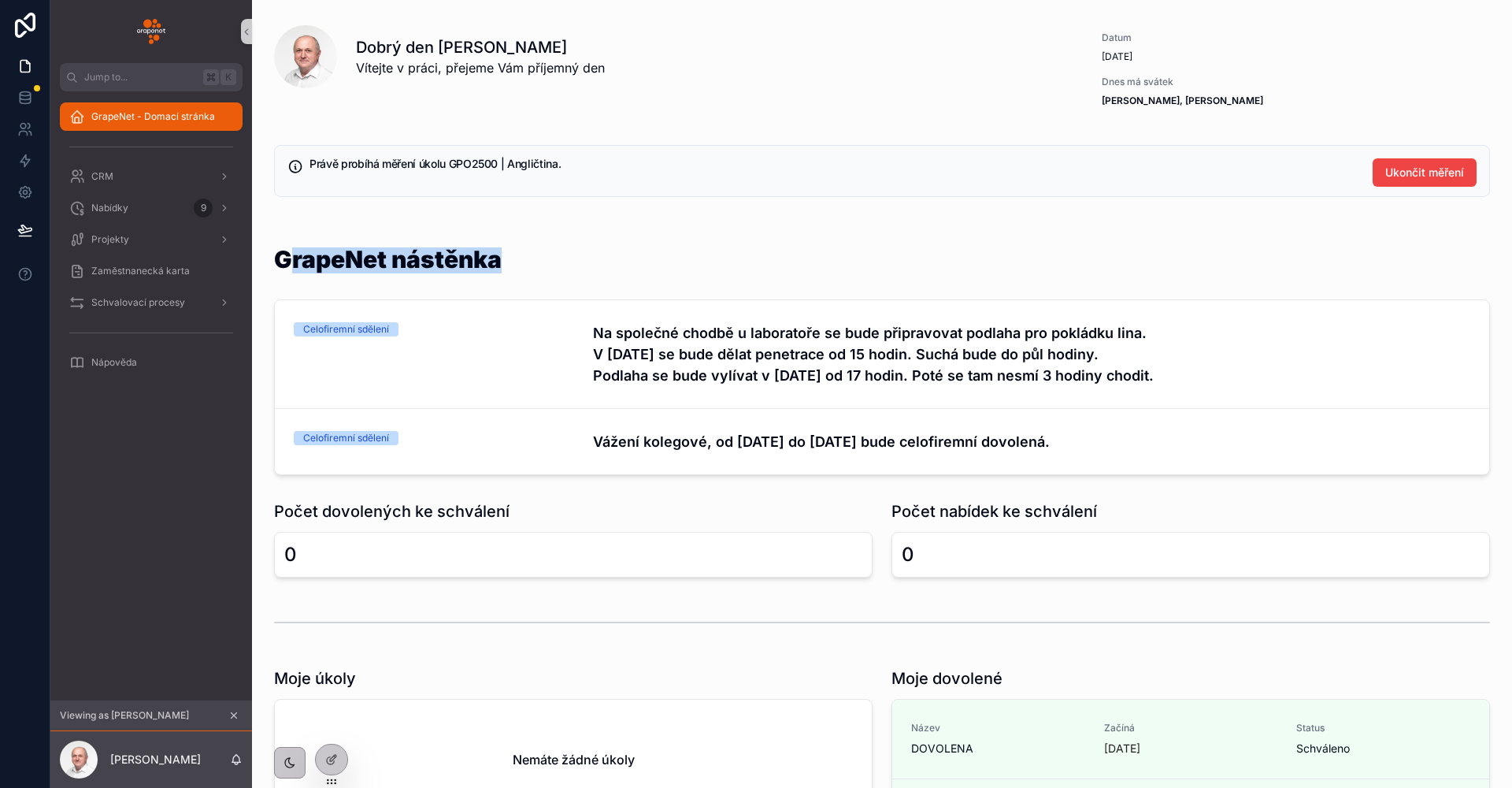
click at [282, 260] on div "GrapeNet nástěnka" at bounding box center [882, 268] width 1216 height 43
click at [274, 260] on div "GrapeNet nástěnka Celofiremní sdělení Na společné chodbě u laboratoře se bude p…" at bounding box center [881, 361] width 1234 height 241
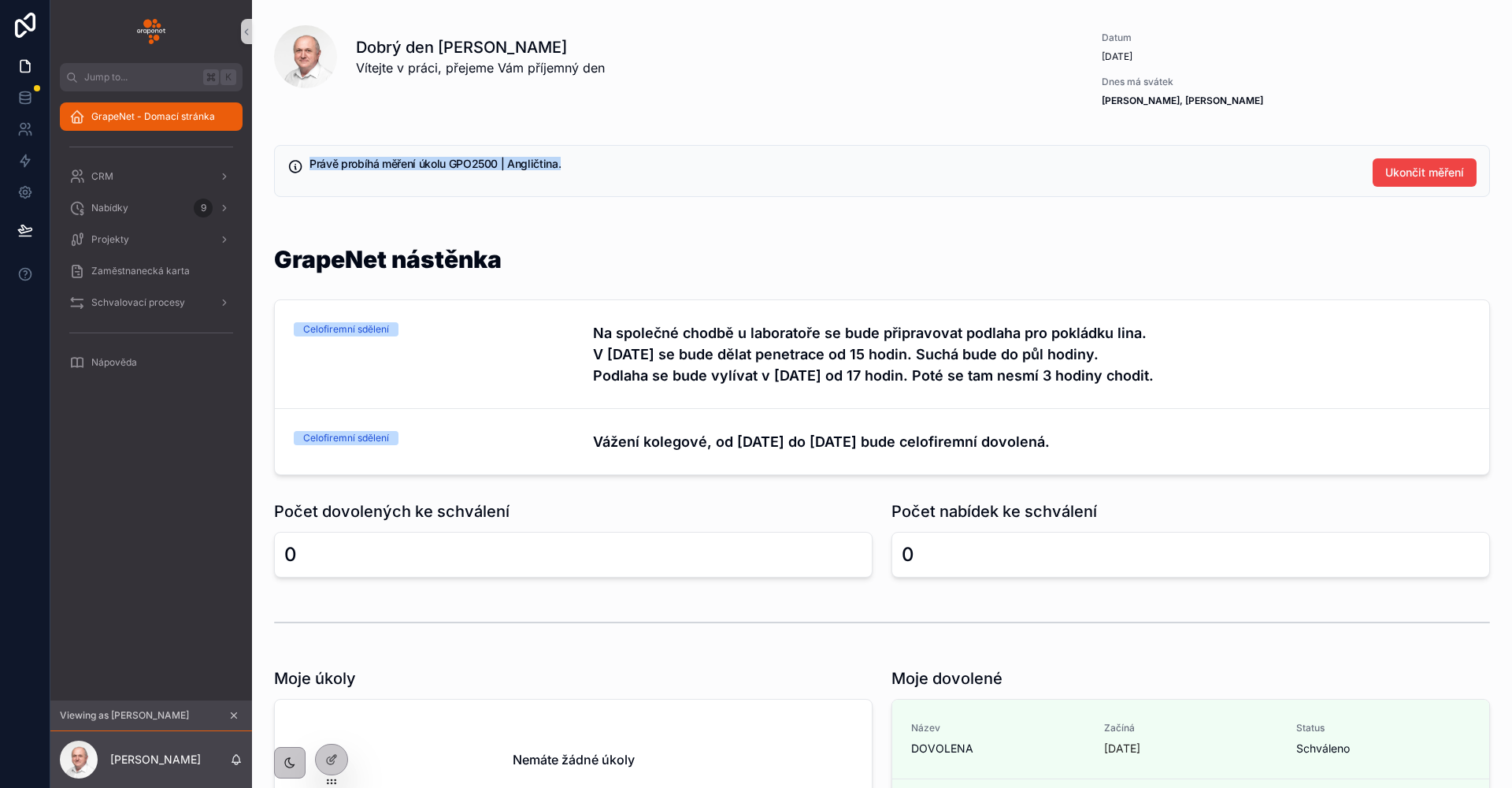
drag, startPoint x: 592, startPoint y: 164, endPoint x: 284, endPoint y: 155, distance: 308.1
click at [284, 155] on div "Právě probíhá měření úkolu GPO2500 | Angličtina. Ukončit měření" at bounding box center [882, 171] width 1216 height 52
click at [299, 166] on icon "scrollable content" at bounding box center [295, 166] width 15 height 15
drag, startPoint x: 302, startPoint y: 164, endPoint x: 554, endPoint y: 164, distance: 252.0
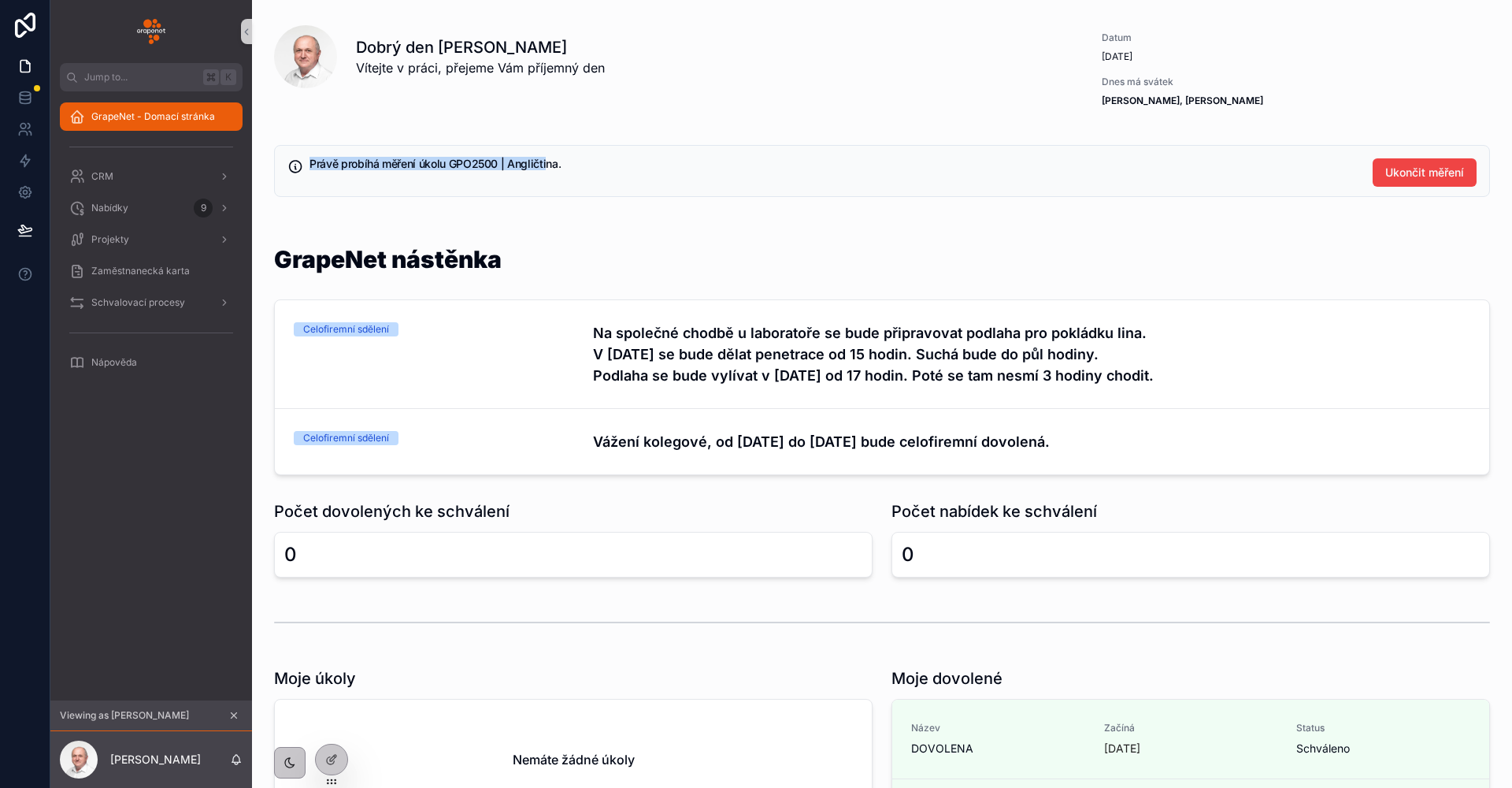
click at [551, 164] on div "Právě probíhá měření úkolu GPO2500 | Angličtina. Ukončit měření" at bounding box center [882, 171] width 1216 height 52
click at [582, 166] on h5 "Právě probíhá měření úkolu GPO2500 | Angličtina." at bounding box center [835, 164] width 1051 height 11
drag, startPoint x: 582, startPoint y: 166, endPoint x: 285, endPoint y: 158, distance: 297.1
click at [285, 158] on div "Právě probíhá měření úkolu GPO2500 | Angličtina. Ukončit měření" at bounding box center [882, 171] width 1216 height 52
click at [375, 149] on div "Právě probíhá měření úkolu GPO2500 | Angličtina. Ukončit měření" at bounding box center [882, 171] width 1216 height 52
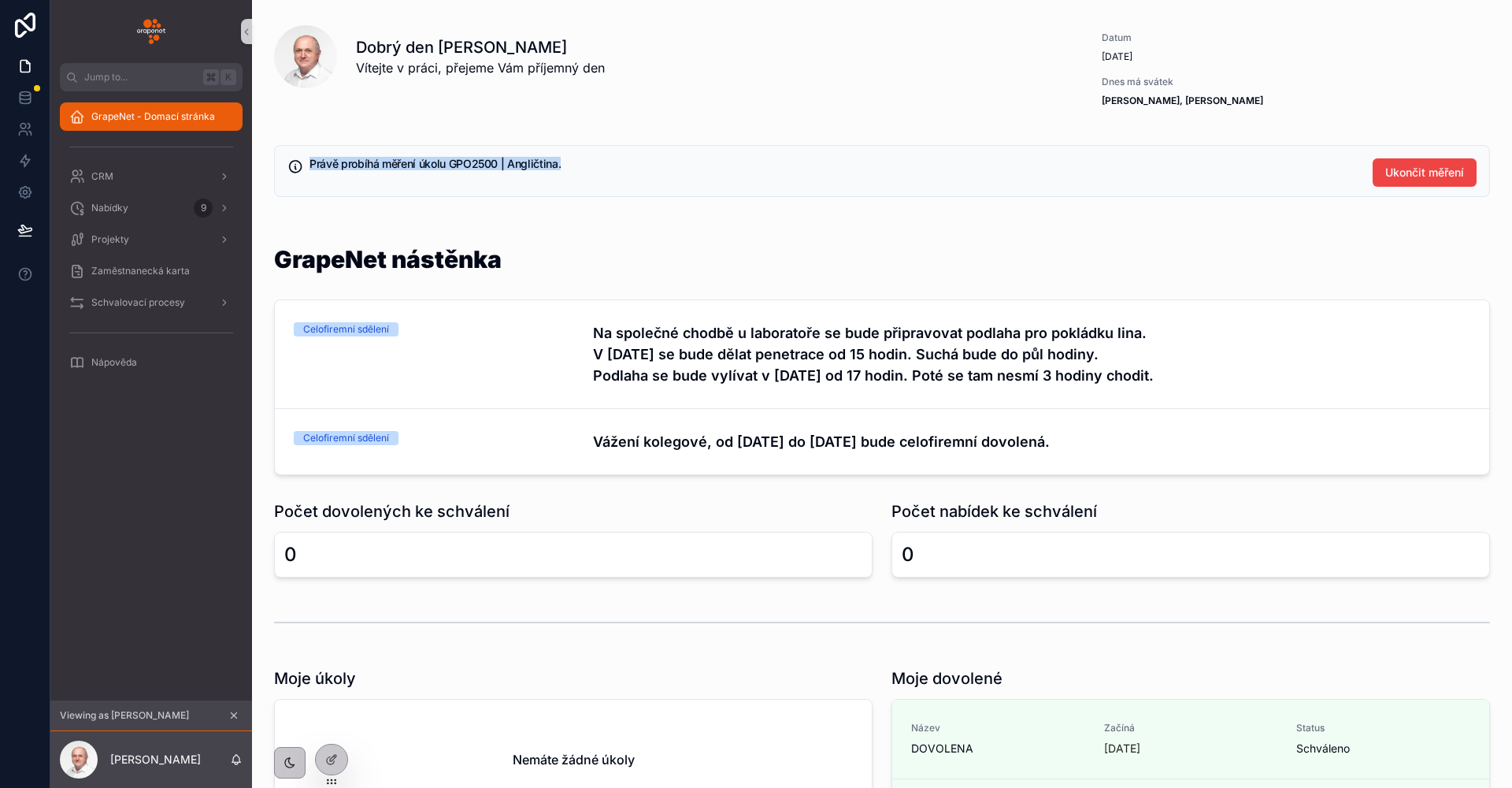
drag, startPoint x: 312, startPoint y: 163, endPoint x: 588, endPoint y: 163, distance: 276.0
click at [588, 163] on h5 "Právě probíhá měření úkolu GPO2500 | Angličtina." at bounding box center [835, 164] width 1051 height 11
drag, startPoint x: 605, startPoint y: 61, endPoint x: 359, endPoint y: 49, distance: 246.3
click at [359, 49] on div "Dobrý den Jiří 👋 Vítejte v práci, přejeme Vám příjemný den" at bounding box center [713, 57] width 714 height 41
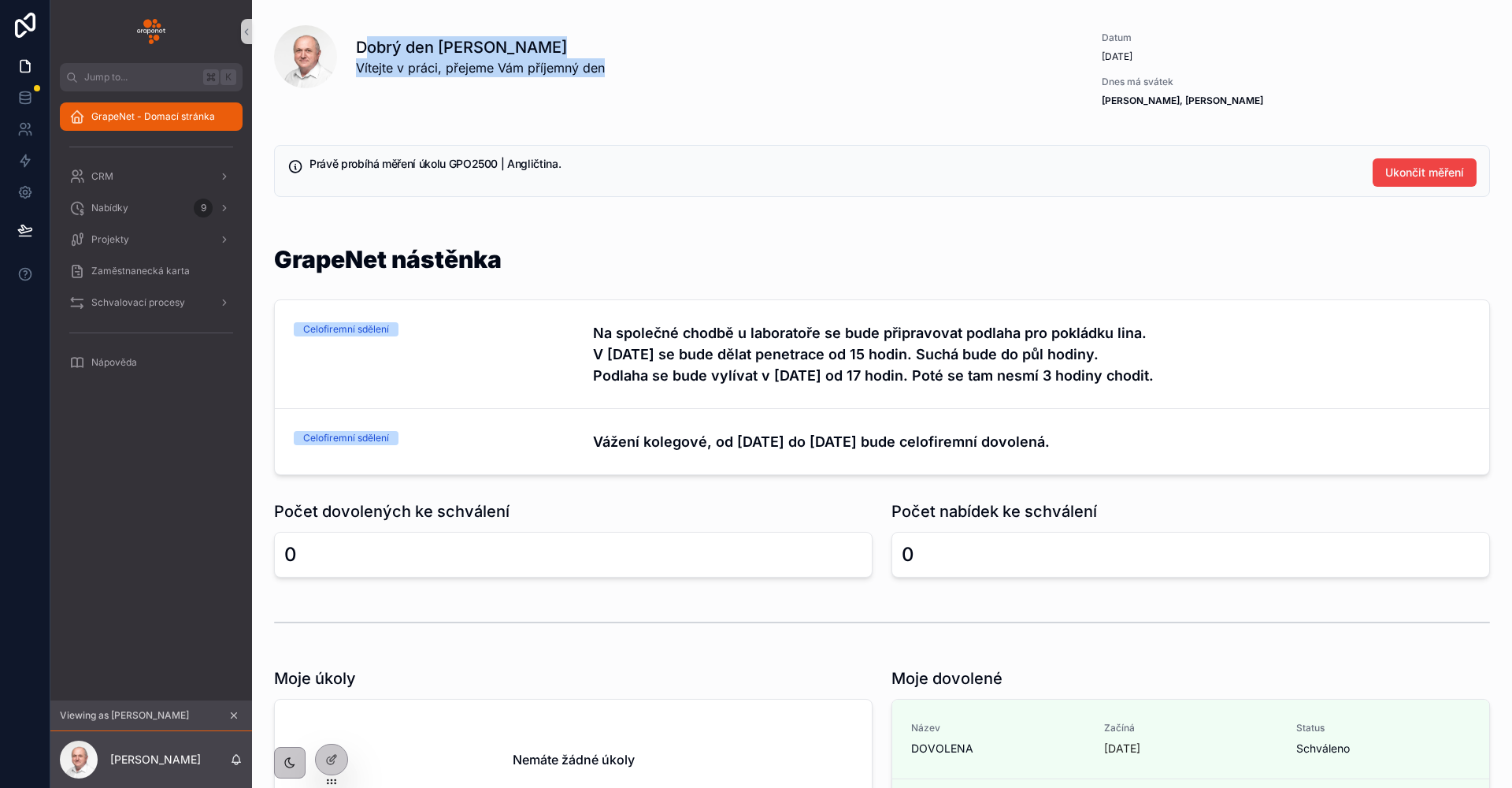
click at [529, 40] on h1 "Dobrý den Jiří 👋" at bounding box center [480, 47] width 248 height 22
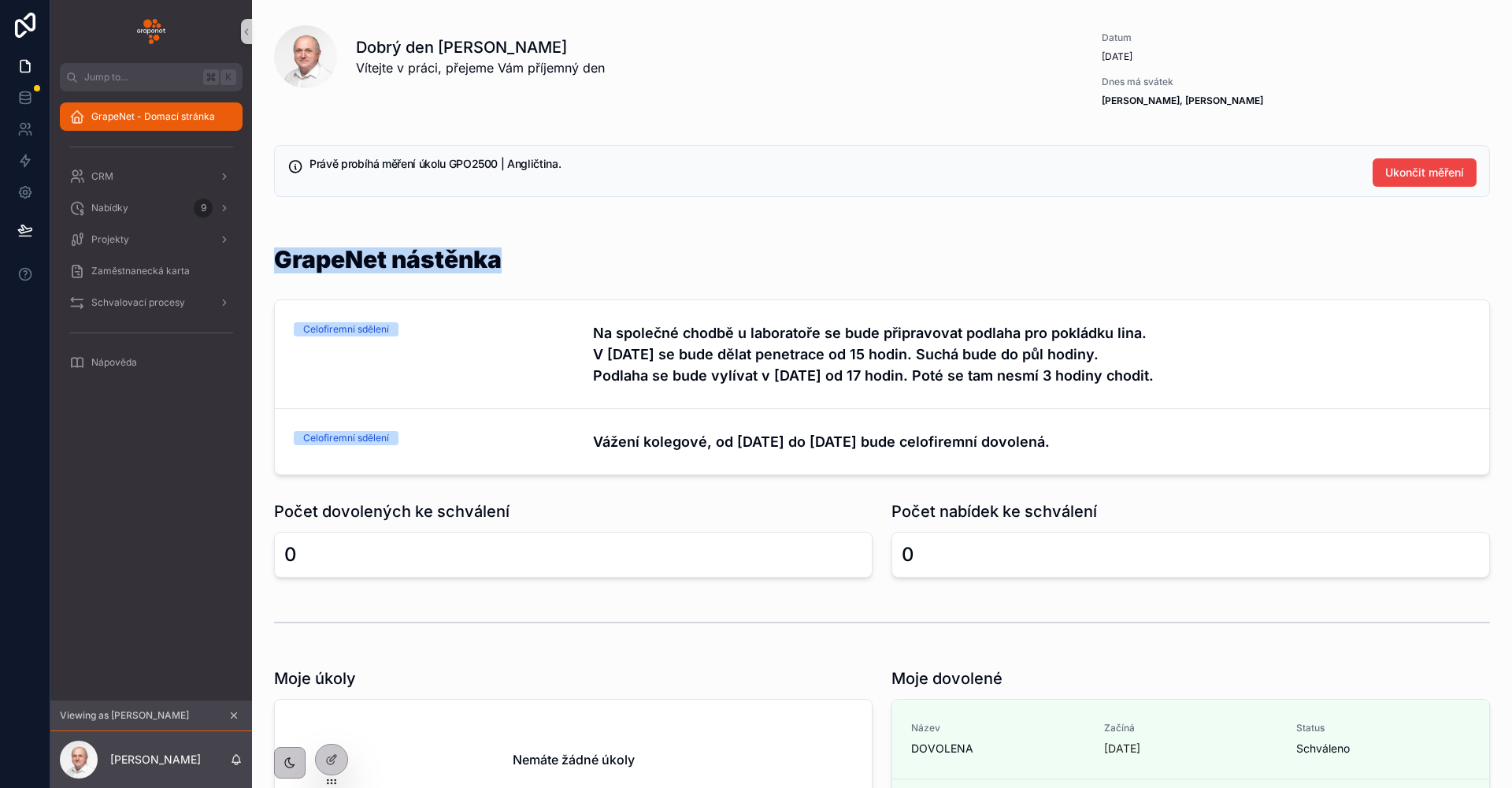
drag, startPoint x: 469, startPoint y: 263, endPoint x: 269, endPoint y: 269, distance: 200.1
click at [269, 269] on div "GrapeNet nástěnka Celofiremní sdělení Na společné chodbě u laboratoře se bude p…" at bounding box center [881, 361] width 1234 height 241
drag, startPoint x: 269, startPoint y: 269, endPoint x: 534, endPoint y: 270, distance: 265.0
click at [534, 270] on div "GrapeNet nástěnka Celofiremní sdělení Na společné chodbě u laboratoře se bude p…" at bounding box center [881, 361] width 1234 height 241
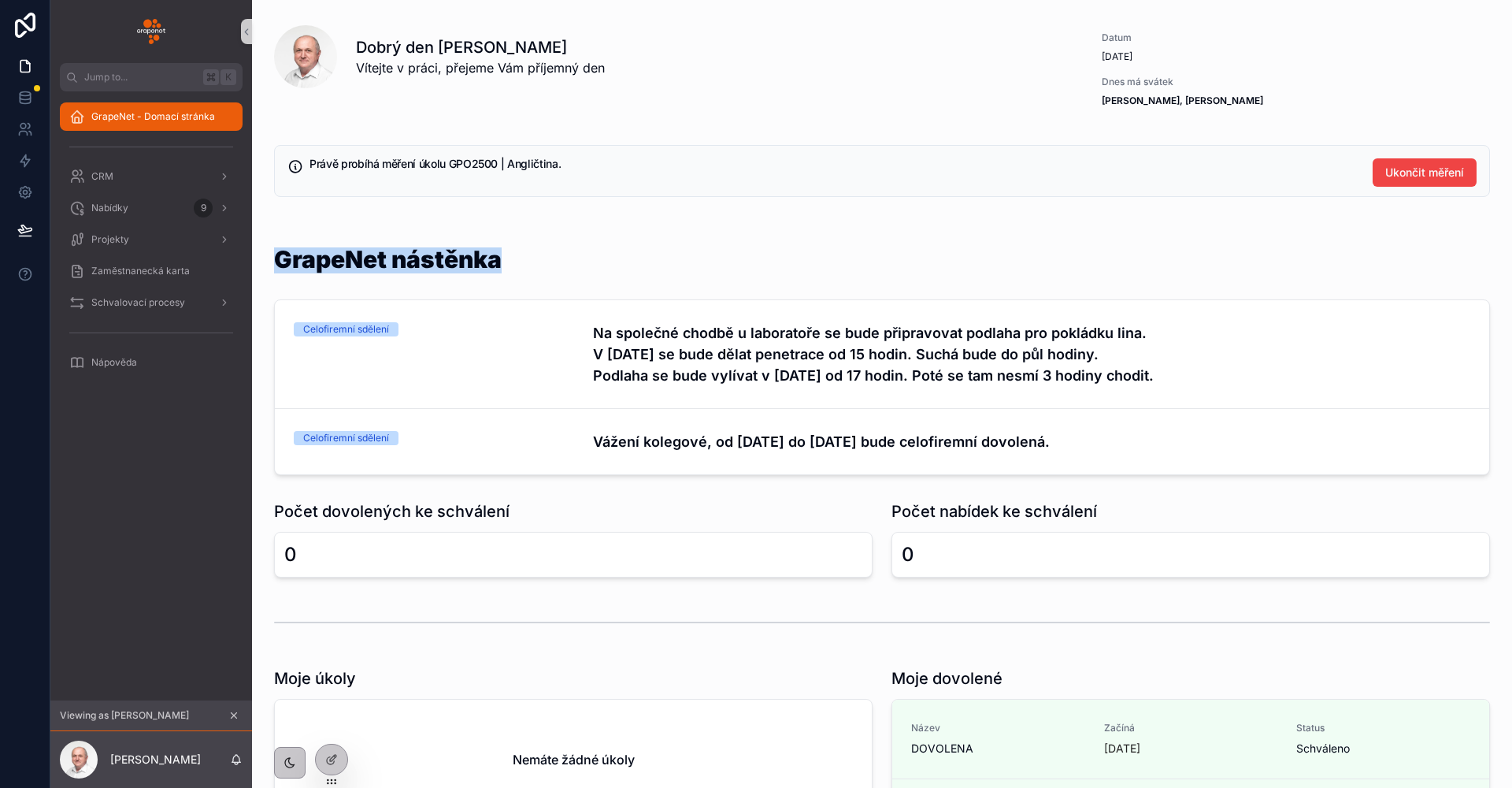
click at [534, 270] on div "GrapeNet nástěnka" at bounding box center [882, 268] width 1216 height 43
drag, startPoint x: 534, startPoint y: 270, endPoint x: 261, endPoint y: 279, distance: 273.1
click at [267, 278] on div "GrapeNet nástěnka Celofiremní sdělení Na společné chodbě u laboratoře se bude p…" at bounding box center [881, 361] width 1234 height 241
click at [159, 238] on div "Projekty" at bounding box center [151, 239] width 164 height 25
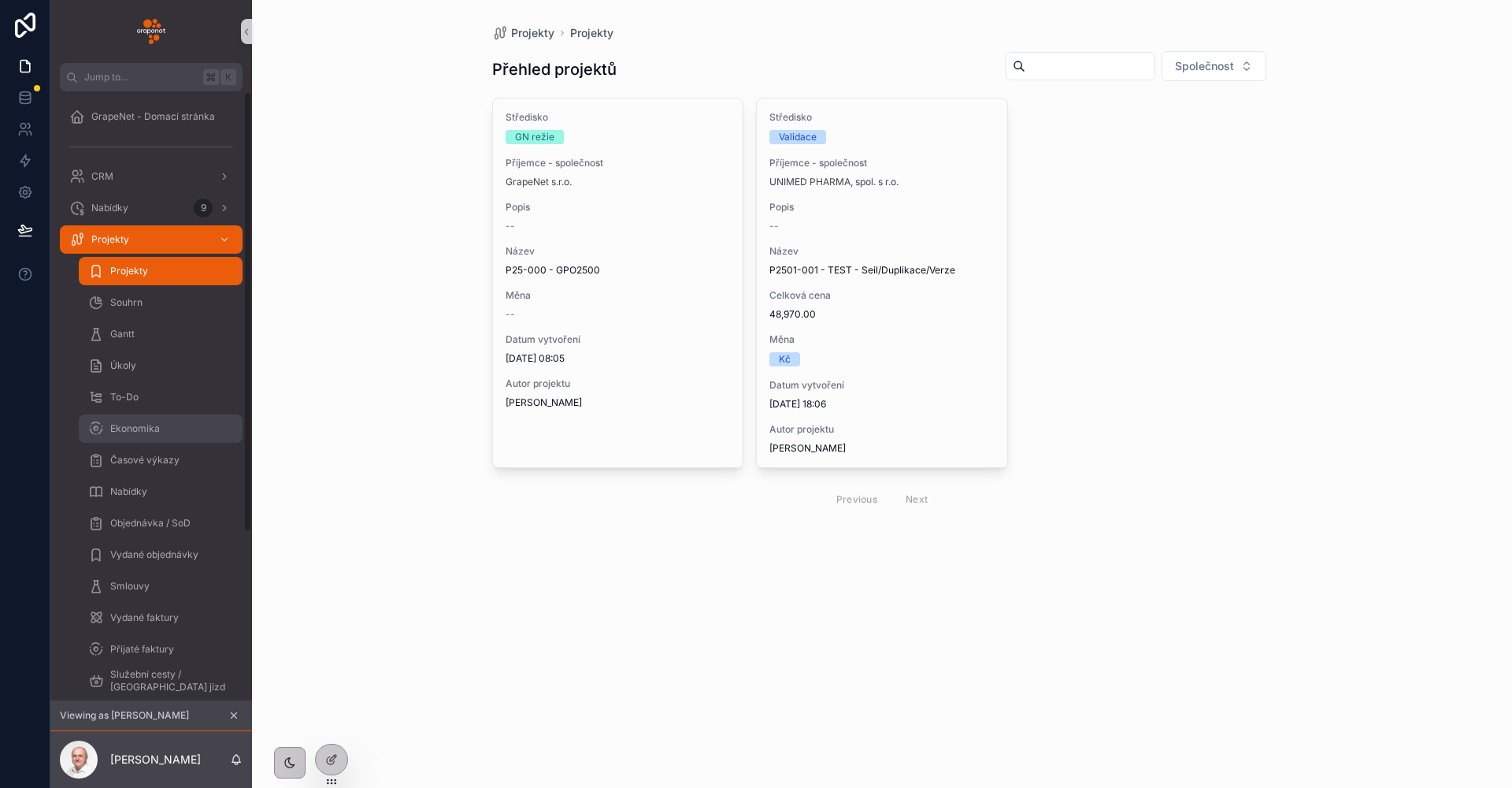
scroll to position [25, 0]
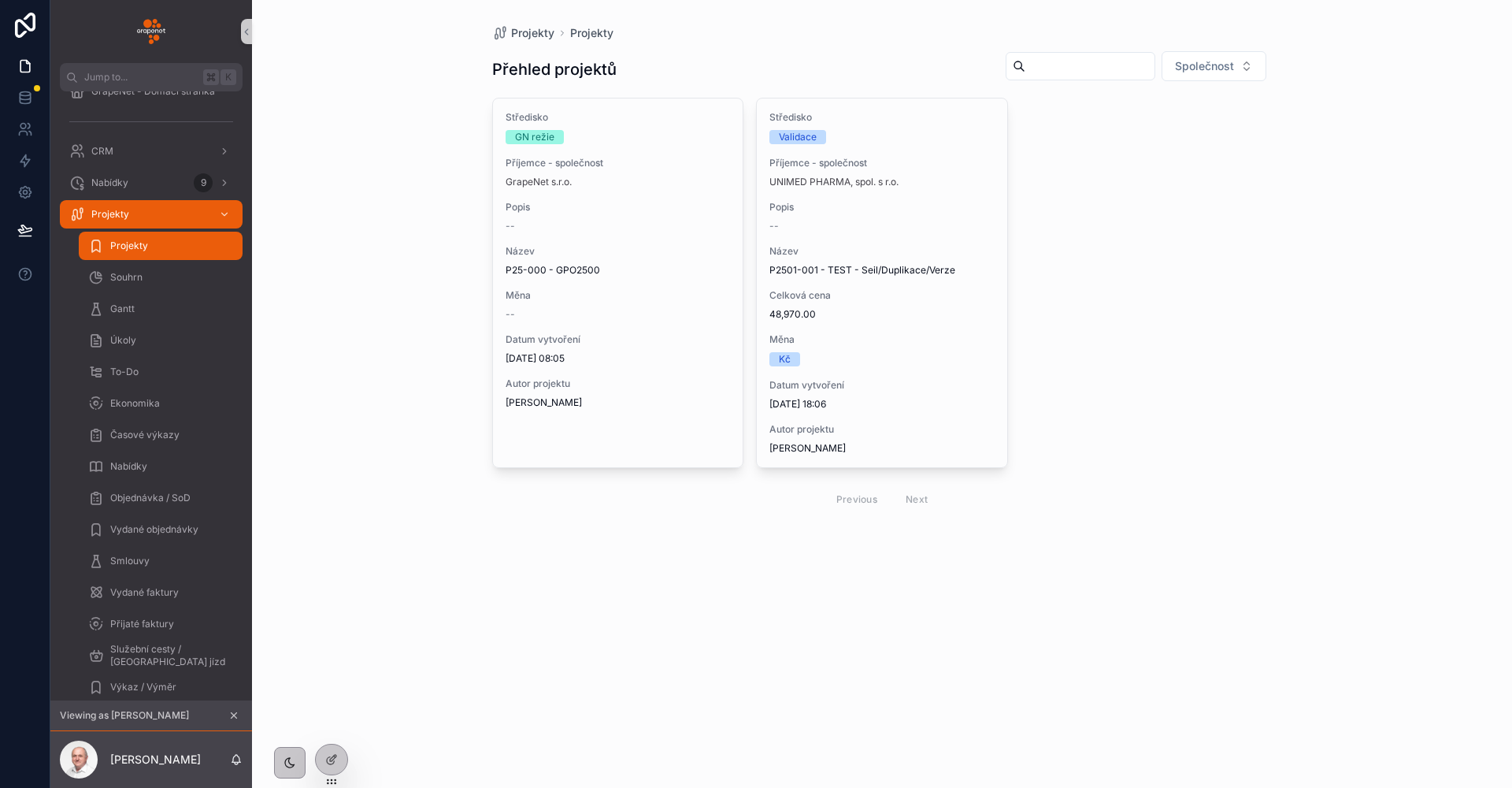
click at [308, 536] on div "Projekty Projekty Přehled projektů Společnost Středisko GN režie Příjemce - spo…" at bounding box center [881, 394] width 1259 height 788
click at [166, 527] on span "Vydané objednávky" at bounding box center [154, 530] width 88 height 13
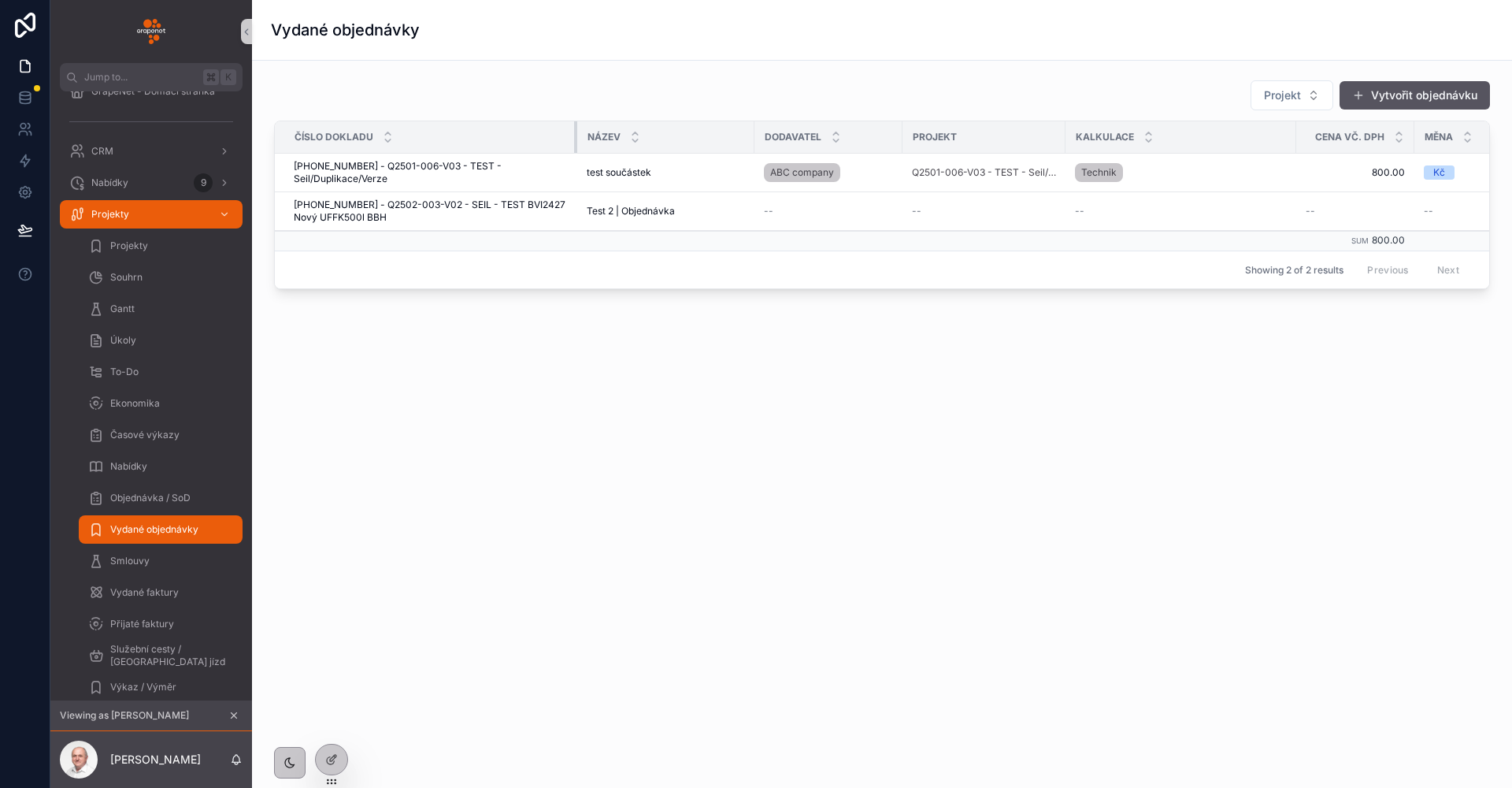
drag, startPoint x: 589, startPoint y: 143, endPoint x: 575, endPoint y: 140, distance: 14.3
click at [575, 140] on div "scrollable content" at bounding box center [577, 137] width 6 height 32
drag, startPoint x: 287, startPoint y: 172, endPoint x: 344, endPoint y: 177, distance: 57.2
click at [344, 177] on td "25-01-002 - Q2501-006-V03 - TEST - Seil/Duplikace/Verze 25-01-002 - Q2501-006-V…" at bounding box center [426, 173] width 303 height 39
drag, startPoint x: 288, startPoint y: 205, endPoint x: 499, endPoint y: 221, distance: 211.6
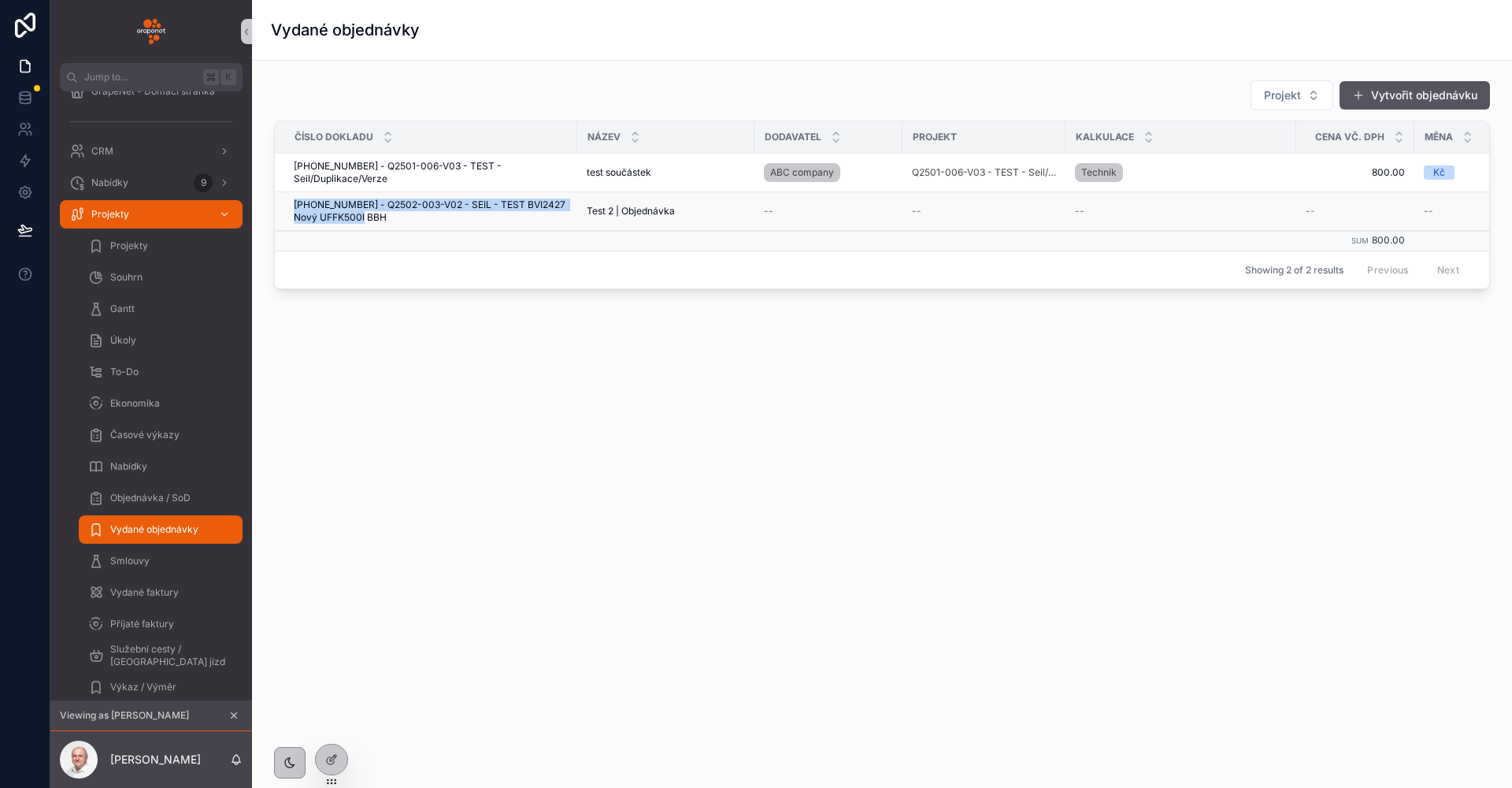
click at [499, 221] on td "25-02-001 - Q2502-003-V02 - SEIL - TEST BVI2427 Nový UFFK500l BBH 25-02-001 - Q…" at bounding box center [426, 211] width 303 height 39
click at [1426, 96] on button "Vytvořit objednávku" at bounding box center [1415, 95] width 151 height 28
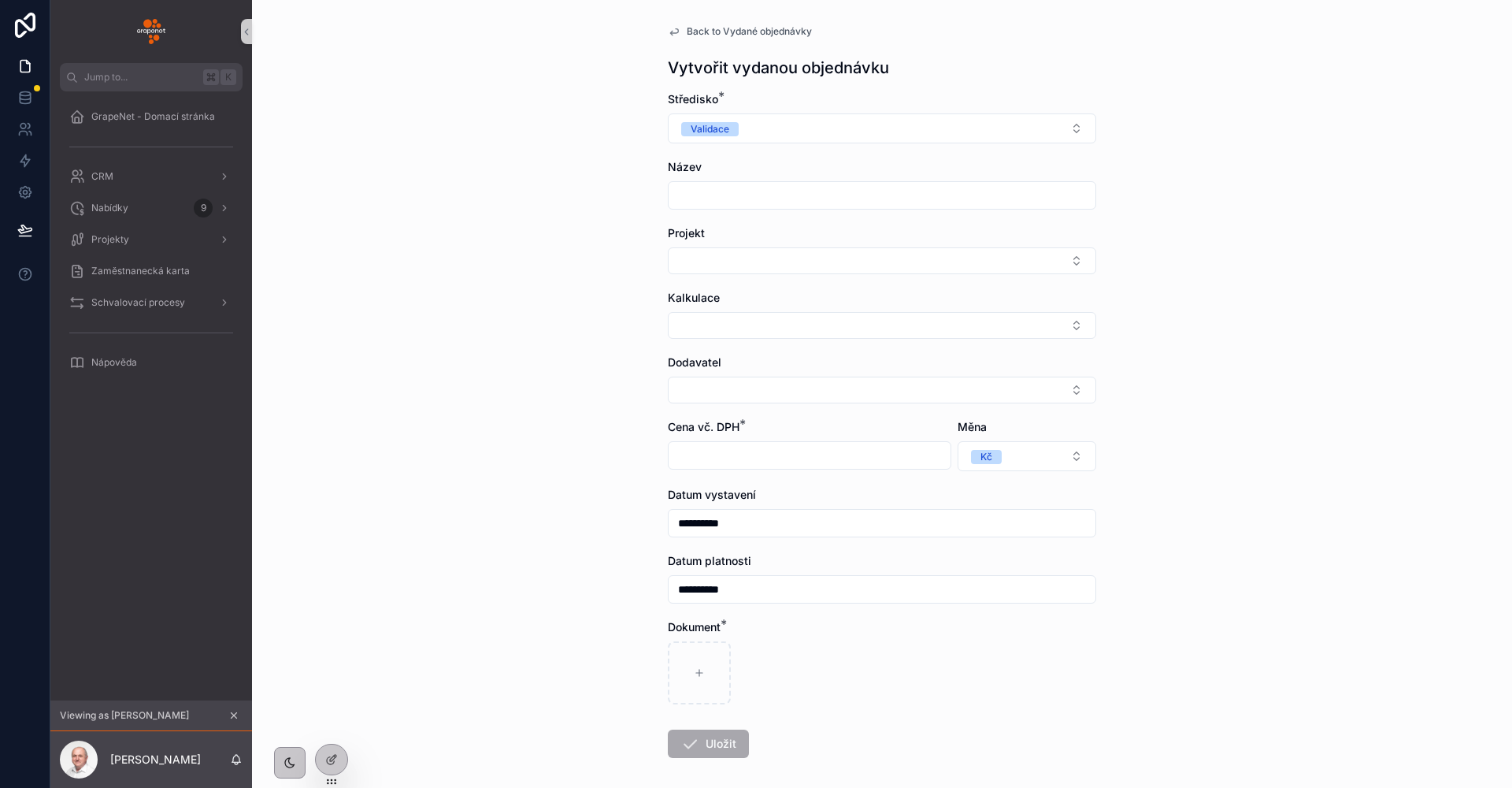
click at [694, 40] on div "**********" at bounding box center [881, 429] width 453 height 858
click at [693, 36] on span "Back to Vydané objednávky" at bounding box center [749, 32] width 125 height 13
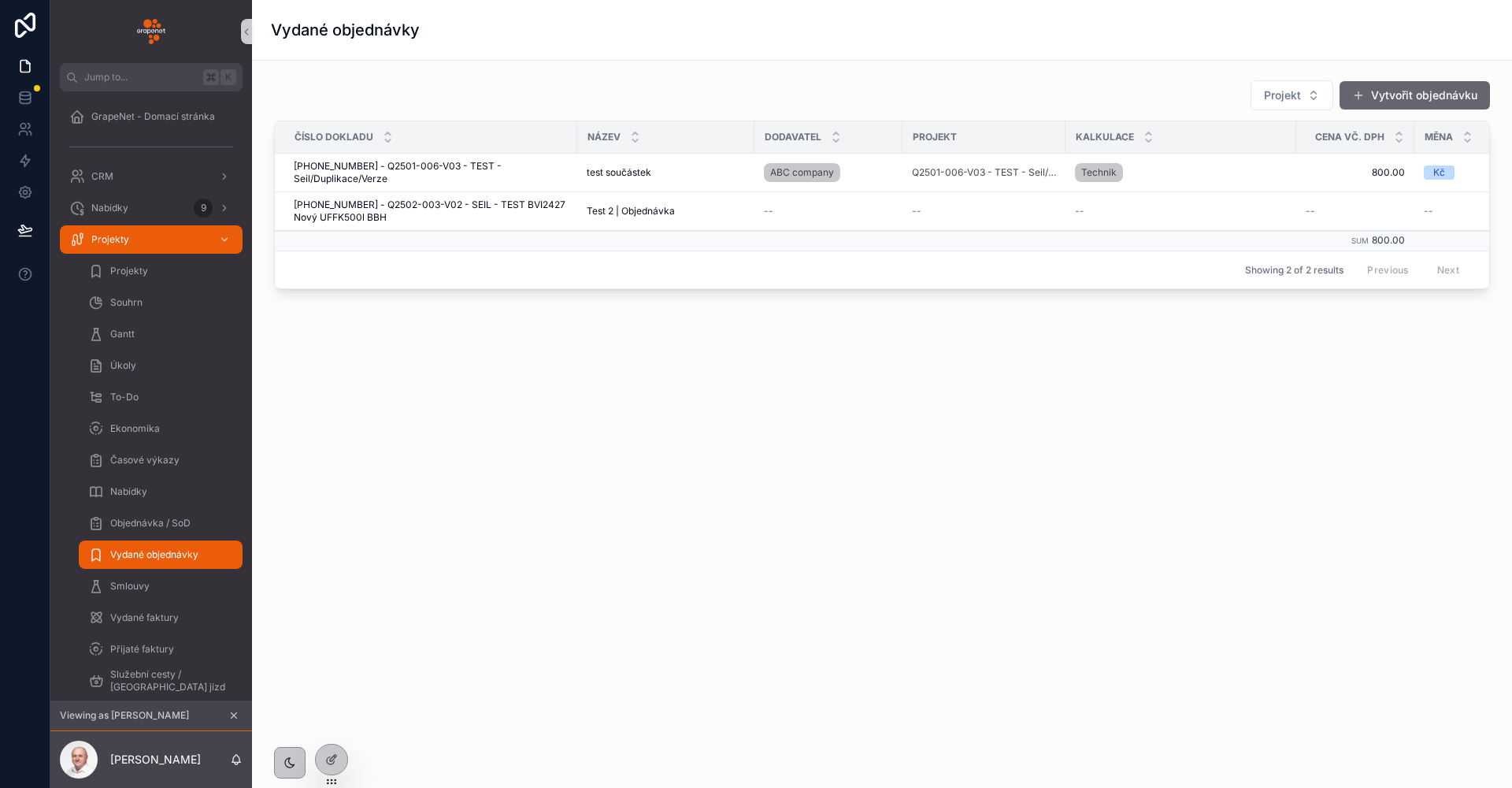
click at [1404, 90] on button "Vytvořit objednávku" at bounding box center [1415, 95] width 151 height 28
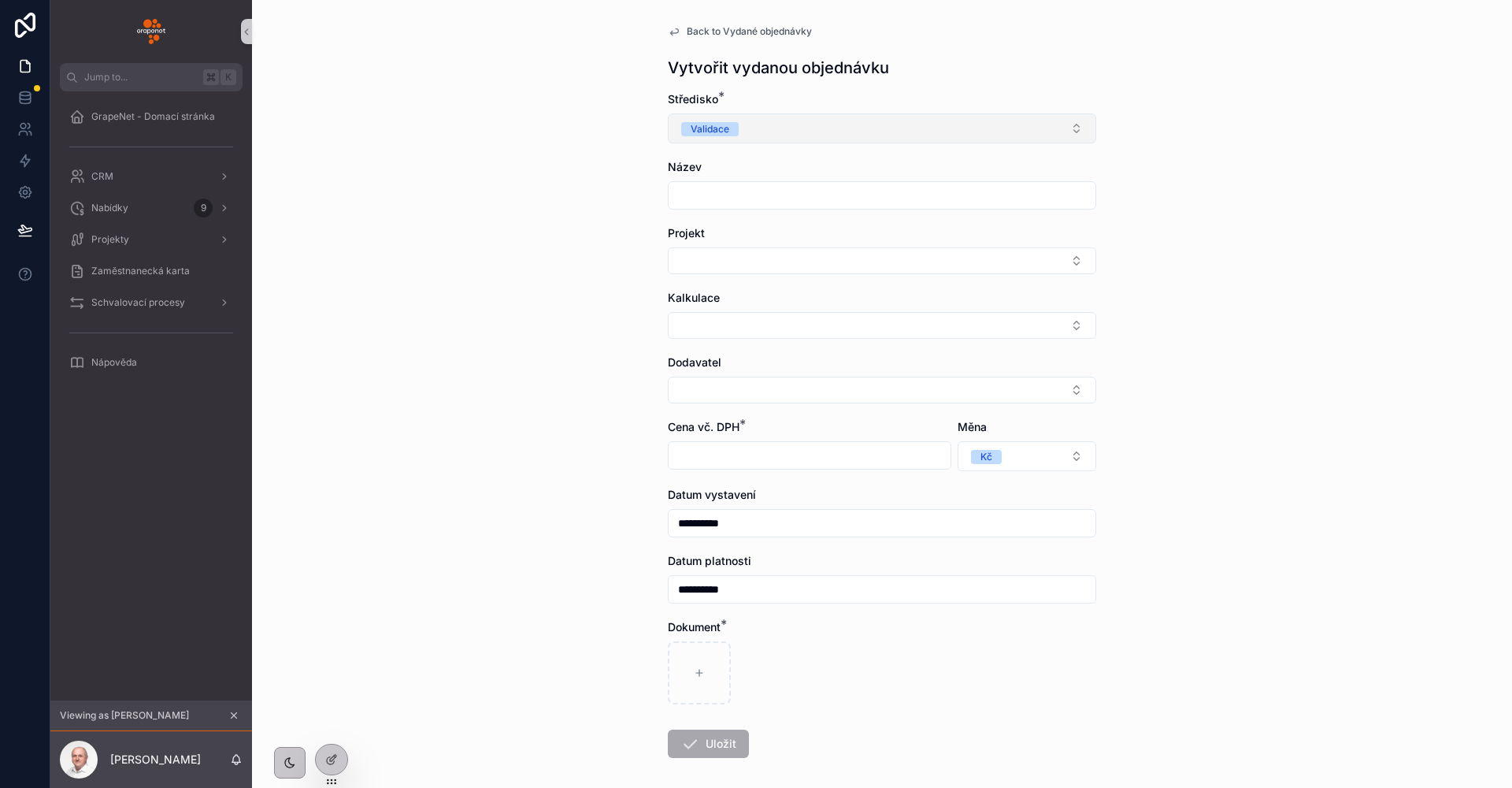
click at [805, 128] on button "Validace" at bounding box center [881, 128] width 428 height 30
click at [546, 192] on div "**********" at bounding box center [881, 394] width 1259 height 788
click at [750, 260] on button "Select Button" at bounding box center [881, 260] width 428 height 27
click at [675, 172] on span "Název" at bounding box center [685, 166] width 34 height 14
click at [686, 179] on div "Název" at bounding box center [881, 184] width 428 height 50
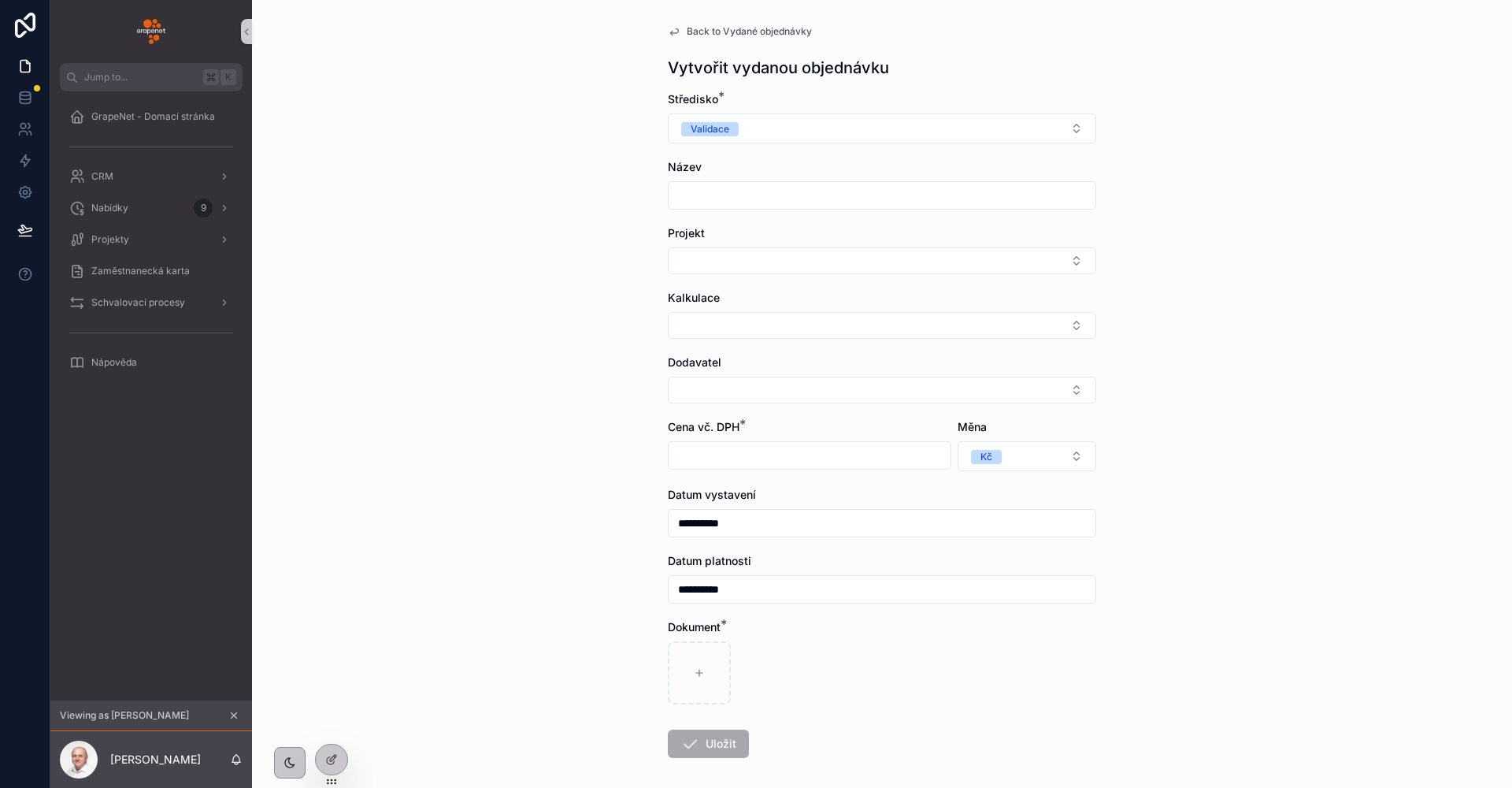
click at [694, 188] on input "scrollable content" at bounding box center [881, 195] width 427 height 22
type input "*******"
click at [734, 269] on button "Select Button" at bounding box center [881, 260] width 428 height 27
click at [725, 270] on button "Select Button" at bounding box center [881, 260] width 428 height 27
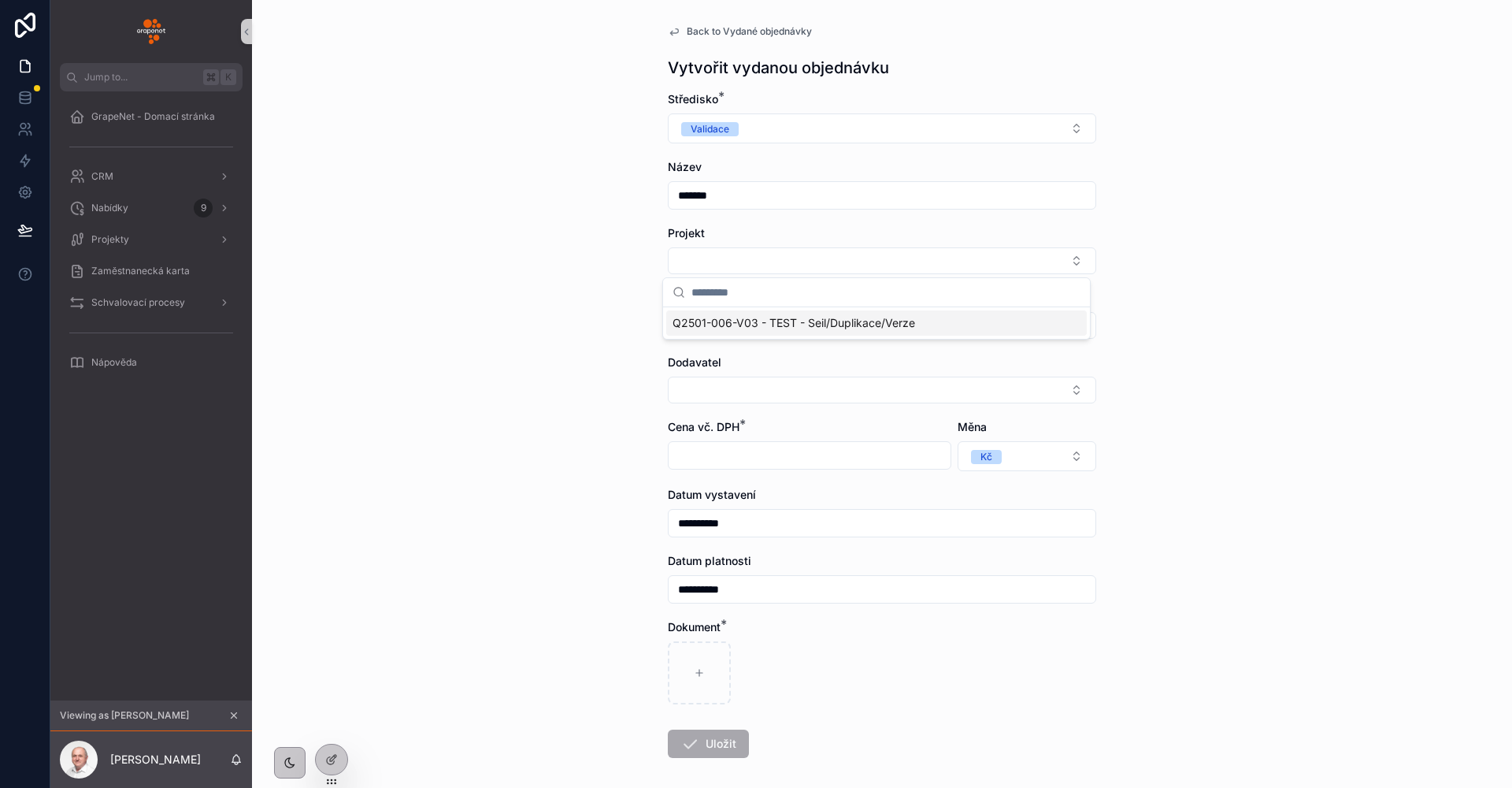
click at [788, 330] on span "Q2501-006-V03 - TEST - Seil/Duplikace/Verze" at bounding box center [794, 322] width 243 height 15
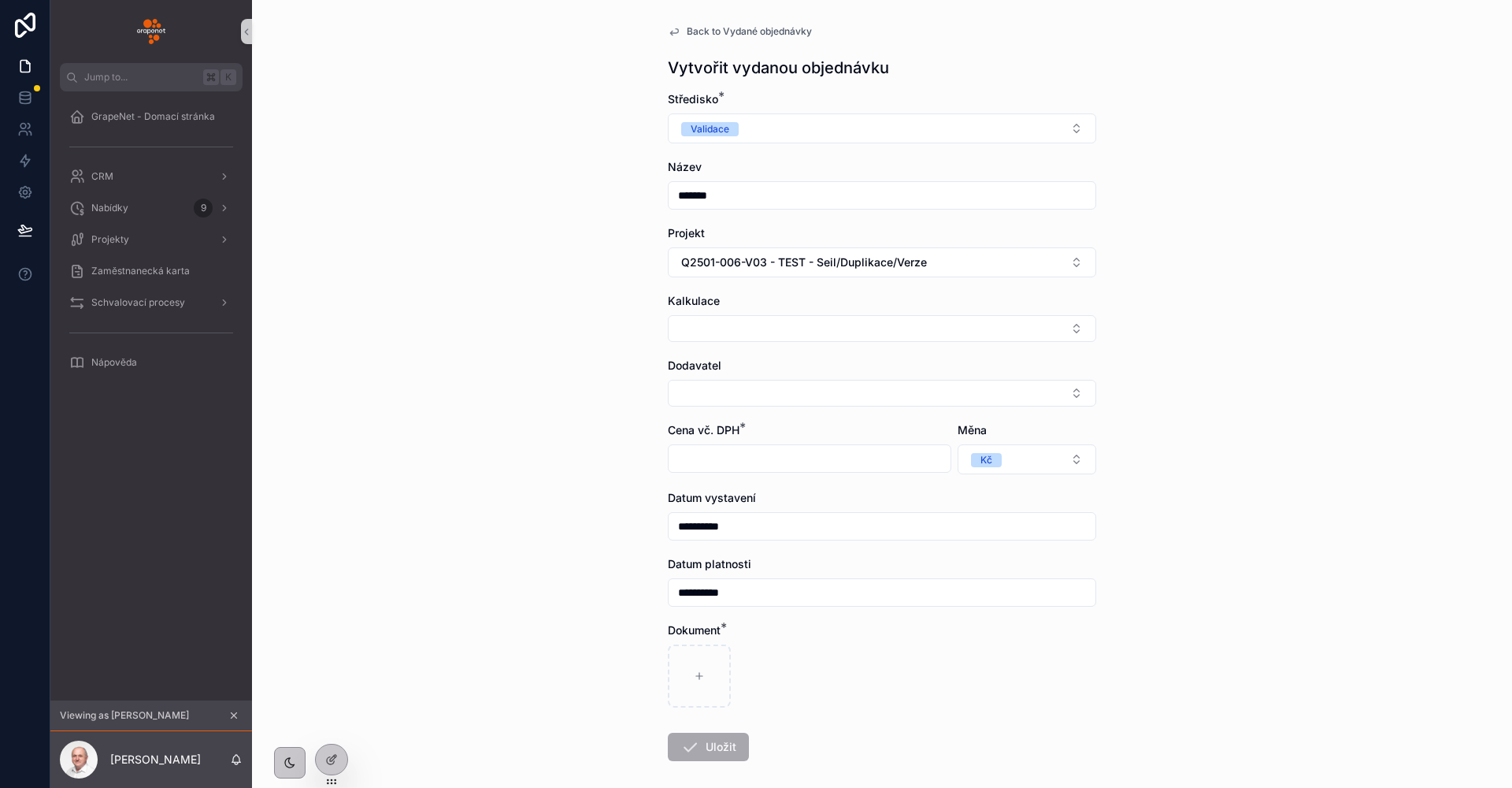
click at [697, 15] on div "**********" at bounding box center [881, 431] width 453 height 862
click at [697, 23] on div "**********" at bounding box center [881, 431] width 453 height 862
click at [686, 35] on span "Back to Vydané objednávky" at bounding box center [749, 32] width 125 height 13
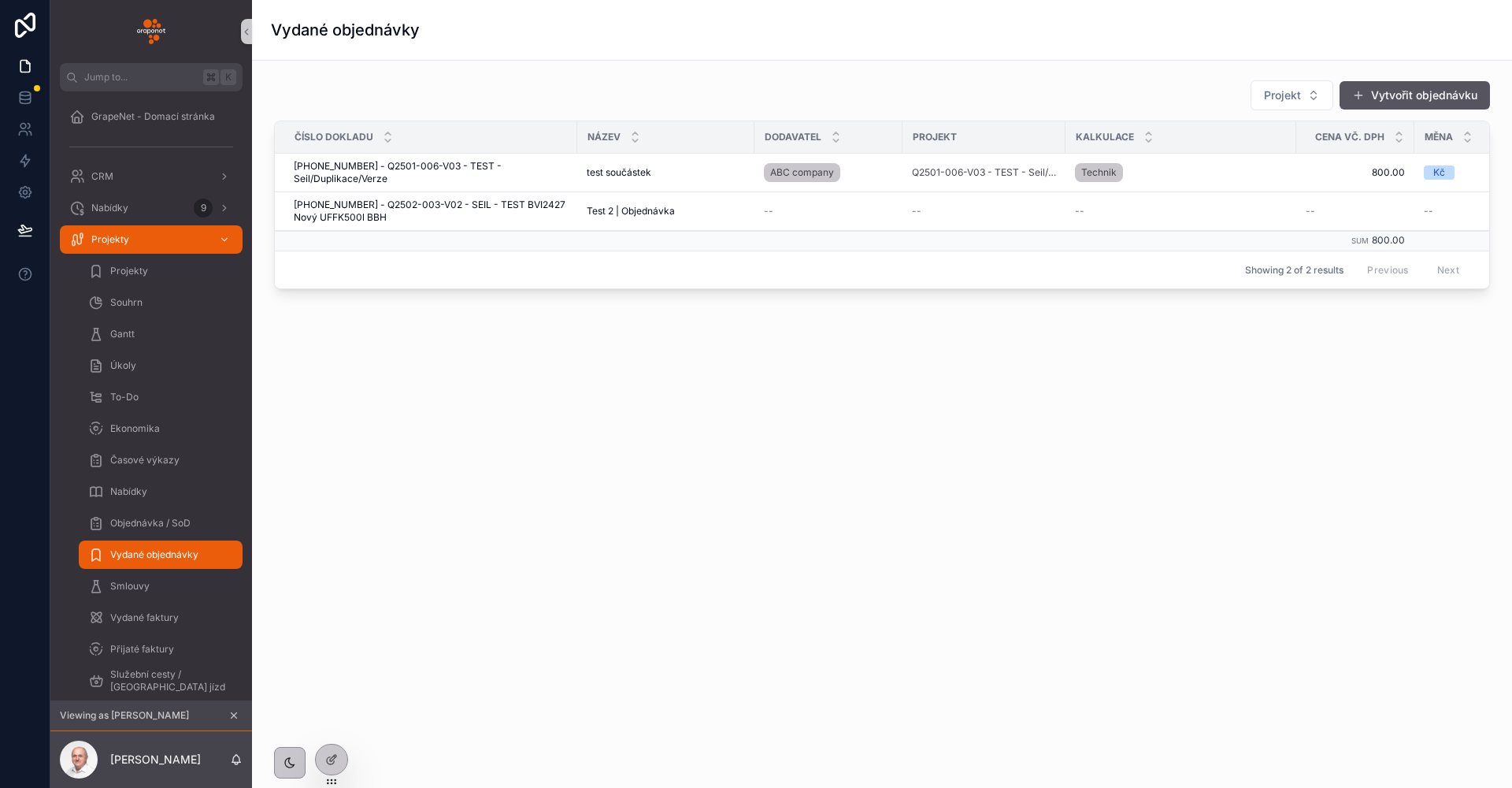
click at [236, 717] on icon "scrollable content" at bounding box center [234, 715] width 6 height 6
click at [649, 90] on div "Projekt Vytvořit objednávku" at bounding box center [882, 95] width 1216 height 32
drag, startPoint x: 440, startPoint y: 39, endPoint x: 261, endPoint y: 38, distance: 179.0
click at [261, 38] on div "Vydané objednávky" at bounding box center [881, 30] width 1259 height 61
click at [265, 37] on div "Vydané objednávky" at bounding box center [881, 30] width 1259 height 61
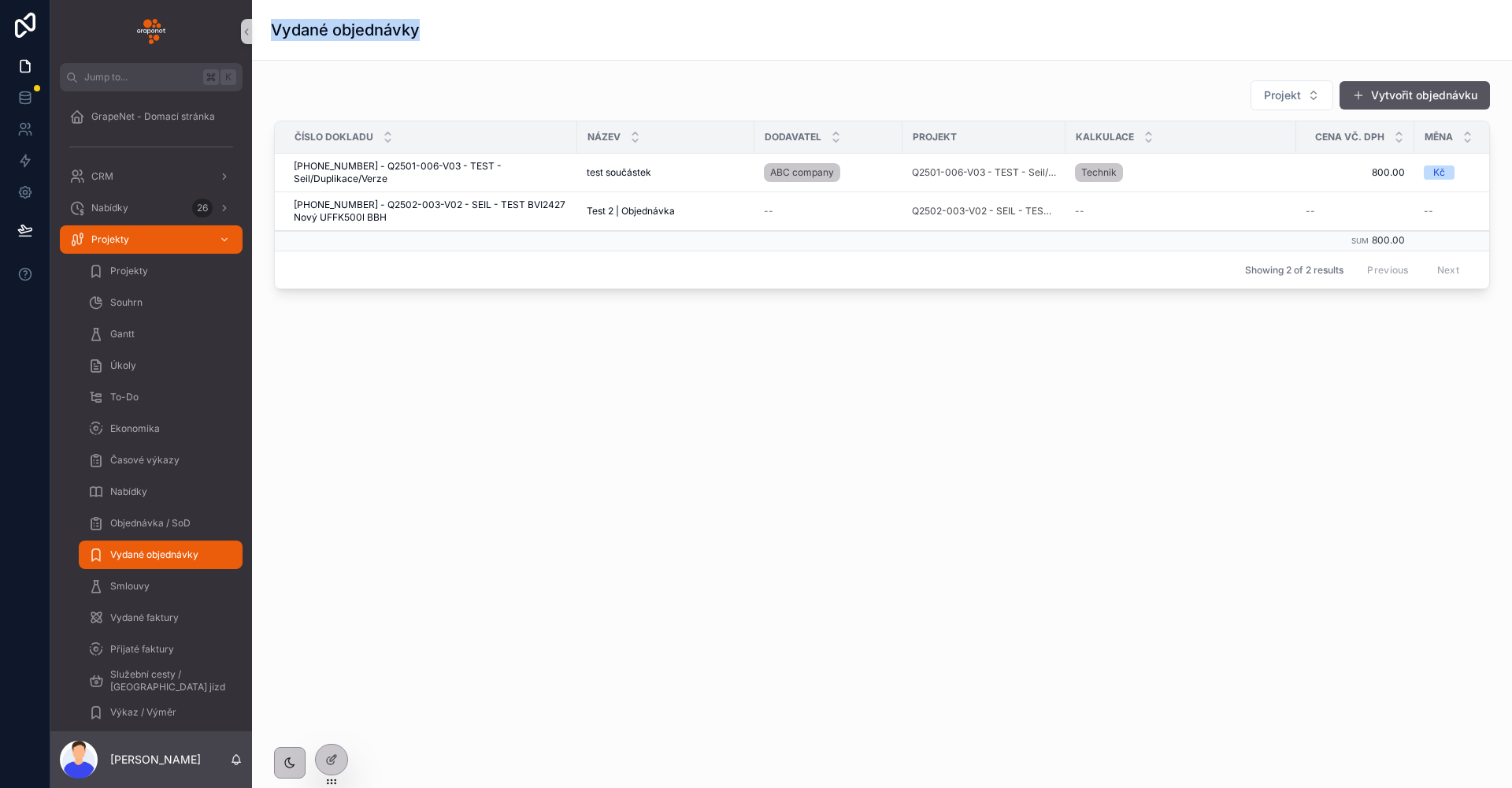
drag, startPoint x: 265, startPoint y: 37, endPoint x: 427, endPoint y: 32, distance: 162.1
click at [427, 32] on div "Vydané objednávky" at bounding box center [881, 30] width 1259 height 61
click at [437, 32] on div "Vydané objednávky" at bounding box center [882, 29] width 1222 height 22
drag, startPoint x: 445, startPoint y: 40, endPoint x: 268, endPoint y: 37, distance: 177.0
click at [268, 38] on div "Vydané objednávky" at bounding box center [881, 30] width 1259 height 61
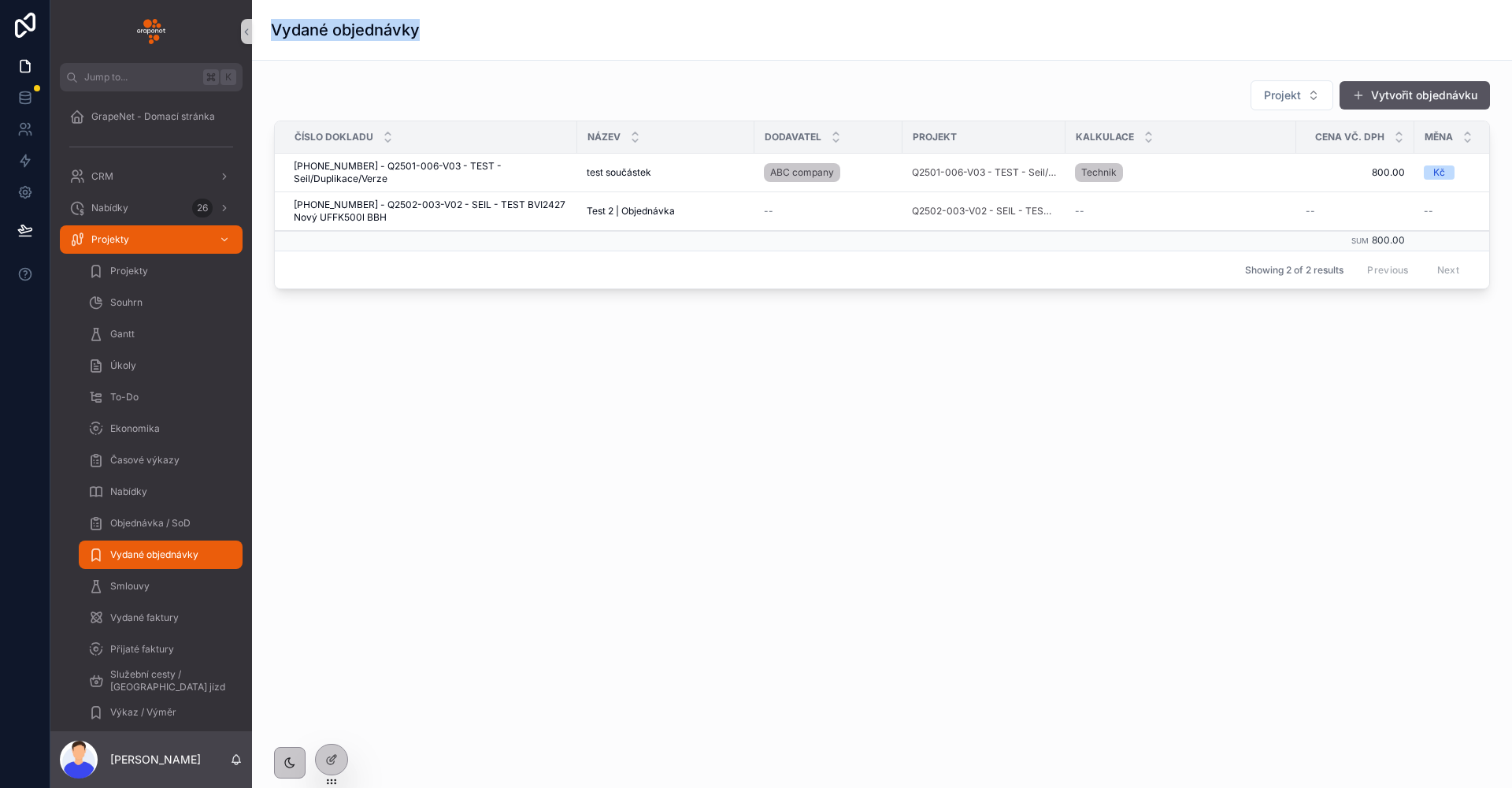
click at [268, 36] on div "Vydané objednávky" at bounding box center [881, 30] width 1259 height 61
drag, startPoint x: 269, startPoint y: 36, endPoint x: 423, endPoint y: 31, distance: 154.1
click at [423, 31] on div "Vydané objednávky" at bounding box center [881, 30] width 1259 height 61
click at [423, 31] on div "Vydané objednávky" at bounding box center [882, 29] width 1222 height 22
drag, startPoint x: 423, startPoint y: 31, endPoint x: 259, endPoint y: 21, distance: 164.3
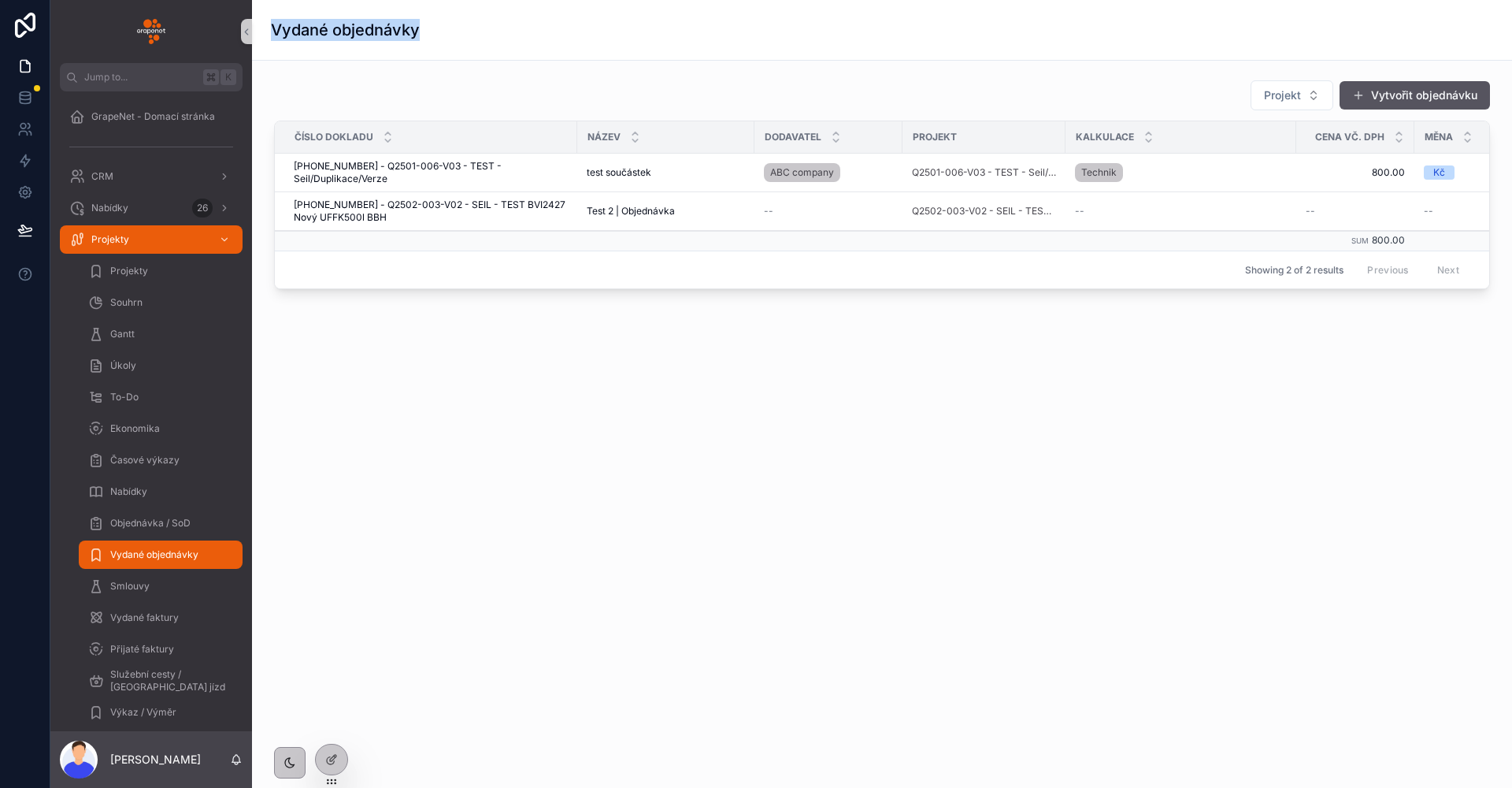
click at [259, 21] on div "Vydané objednávky" at bounding box center [881, 30] width 1259 height 61
click at [265, 22] on div "Vydané objednávky" at bounding box center [881, 30] width 1259 height 61
drag, startPoint x: 270, startPoint y: 23, endPoint x: 425, endPoint y: 34, distance: 155.4
click at [425, 34] on div "Vydané objednávky" at bounding box center [881, 30] width 1259 height 61
click at [425, 34] on div "Vydané objednávky" at bounding box center [882, 29] width 1222 height 22
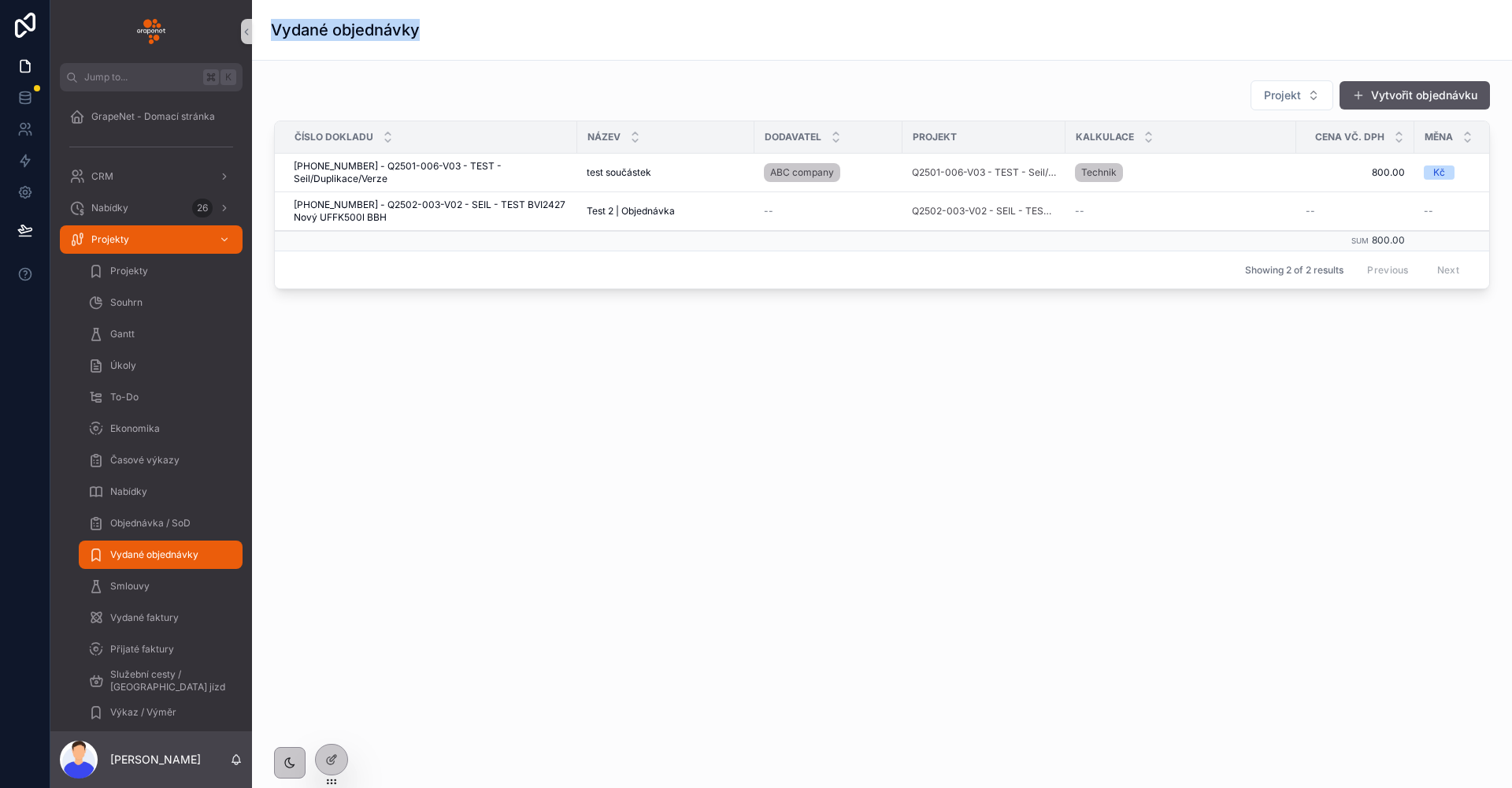
drag, startPoint x: 364, startPoint y: 33, endPoint x: 273, endPoint y: 27, distance: 91.2
click at [274, 27] on div "Vydané objednávky" at bounding box center [882, 30] width 1222 height 60
click at [273, 27] on h1 "Vydané objednávky" at bounding box center [346, 29] width 149 height 22
drag, startPoint x: 273, startPoint y: 27, endPoint x: 512, endPoint y: 21, distance: 239.1
click at [512, 21] on div "Vydané objednávky" at bounding box center [882, 29] width 1222 height 22
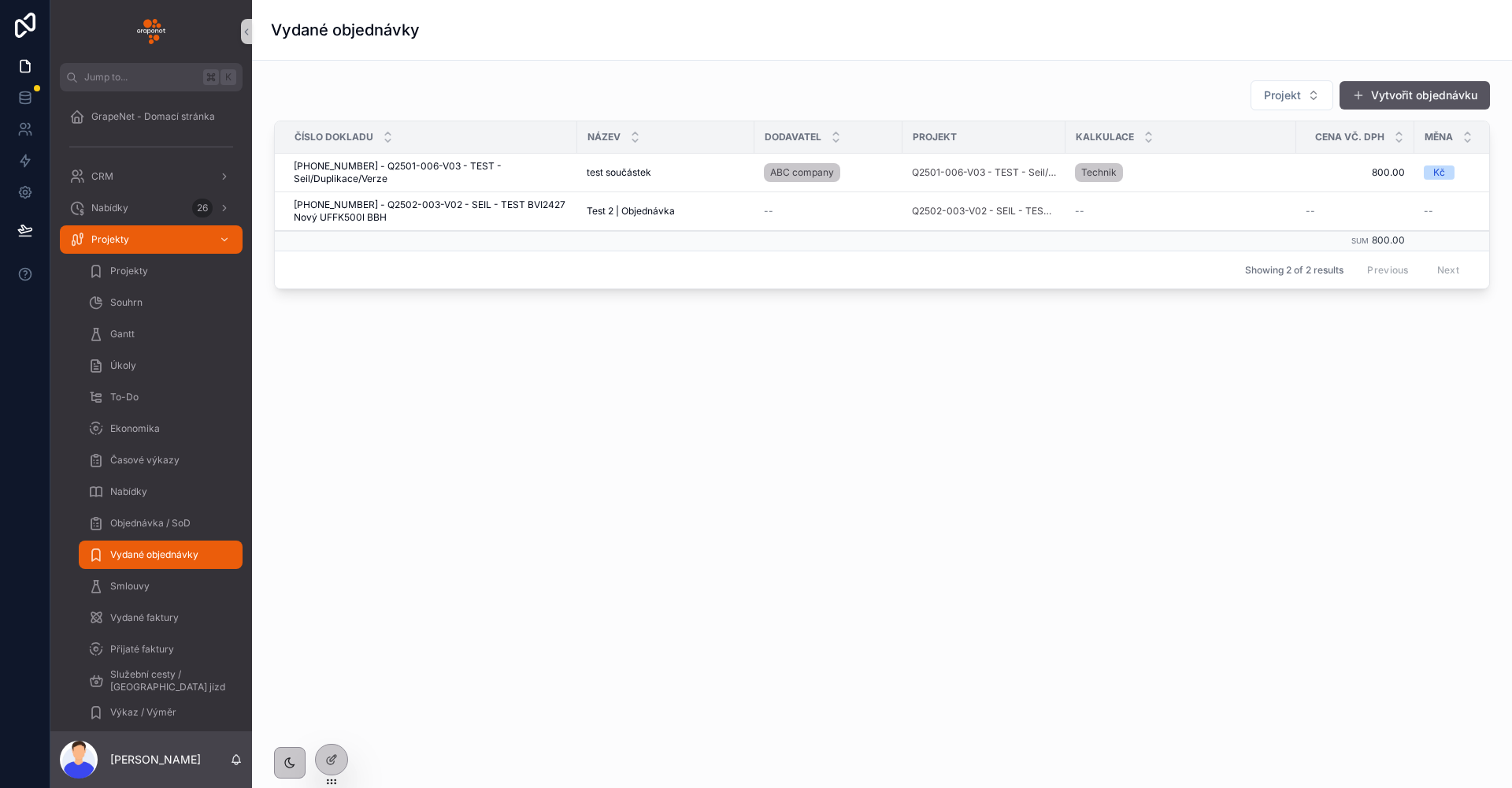
click at [510, 22] on div "Vydané objednávky" at bounding box center [882, 29] width 1222 height 22
click at [512, 22] on div "Vydané objednávky" at bounding box center [882, 29] width 1222 height 22
click at [501, 51] on div "Vydané objednávky" at bounding box center [882, 30] width 1222 height 60
click at [1365, 104] on button "Vytvořit objednávku" at bounding box center [1415, 95] width 151 height 28
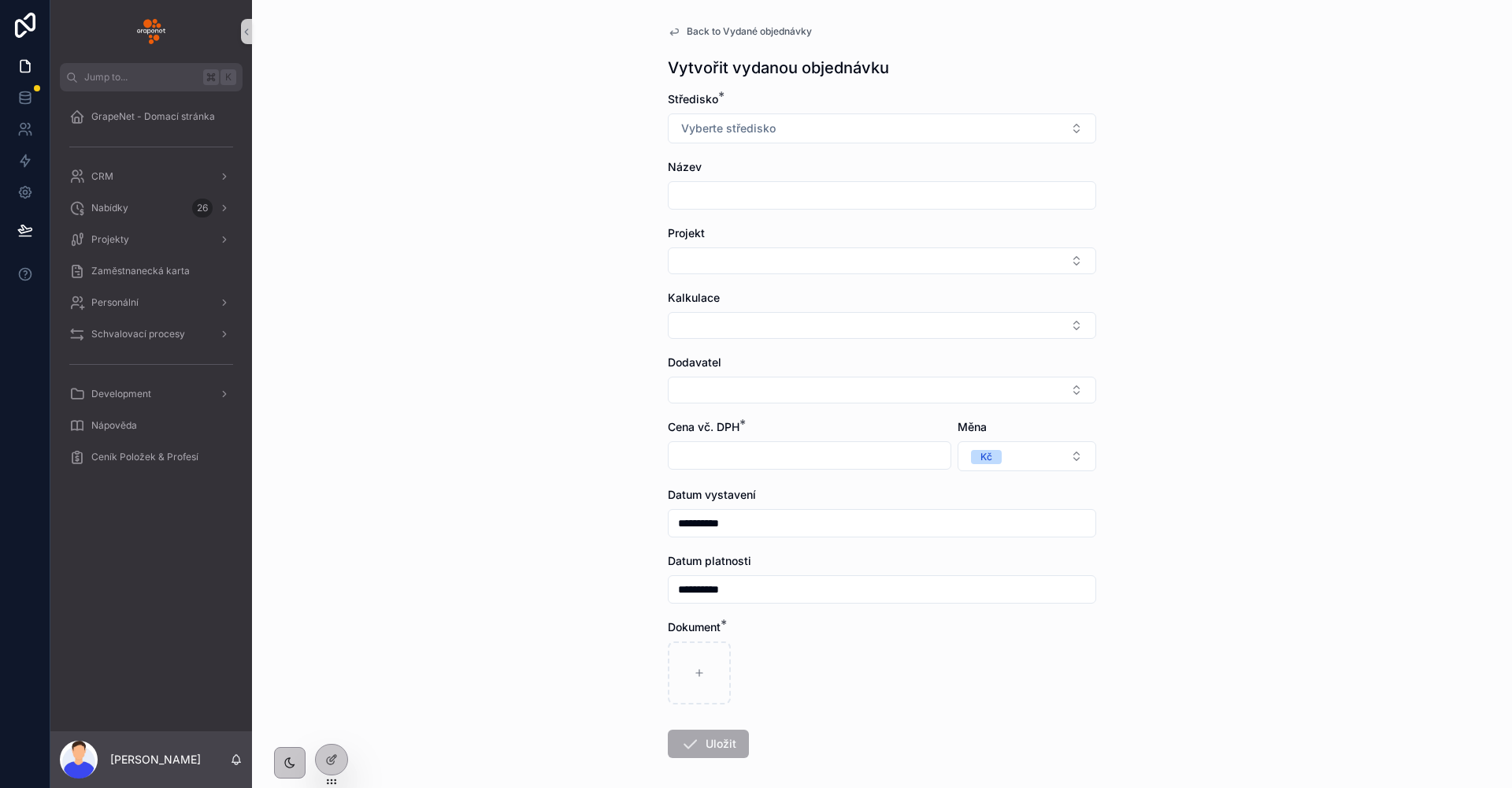
click at [711, 131] on span "Vyberte středisko" at bounding box center [728, 128] width 95 height 15
click at [559, 176] on div "**********" at bounding box center [881, 394] width 1259 height 788
click at [333, 730] on icon at bounding box center [332, 726] width 13 height 13
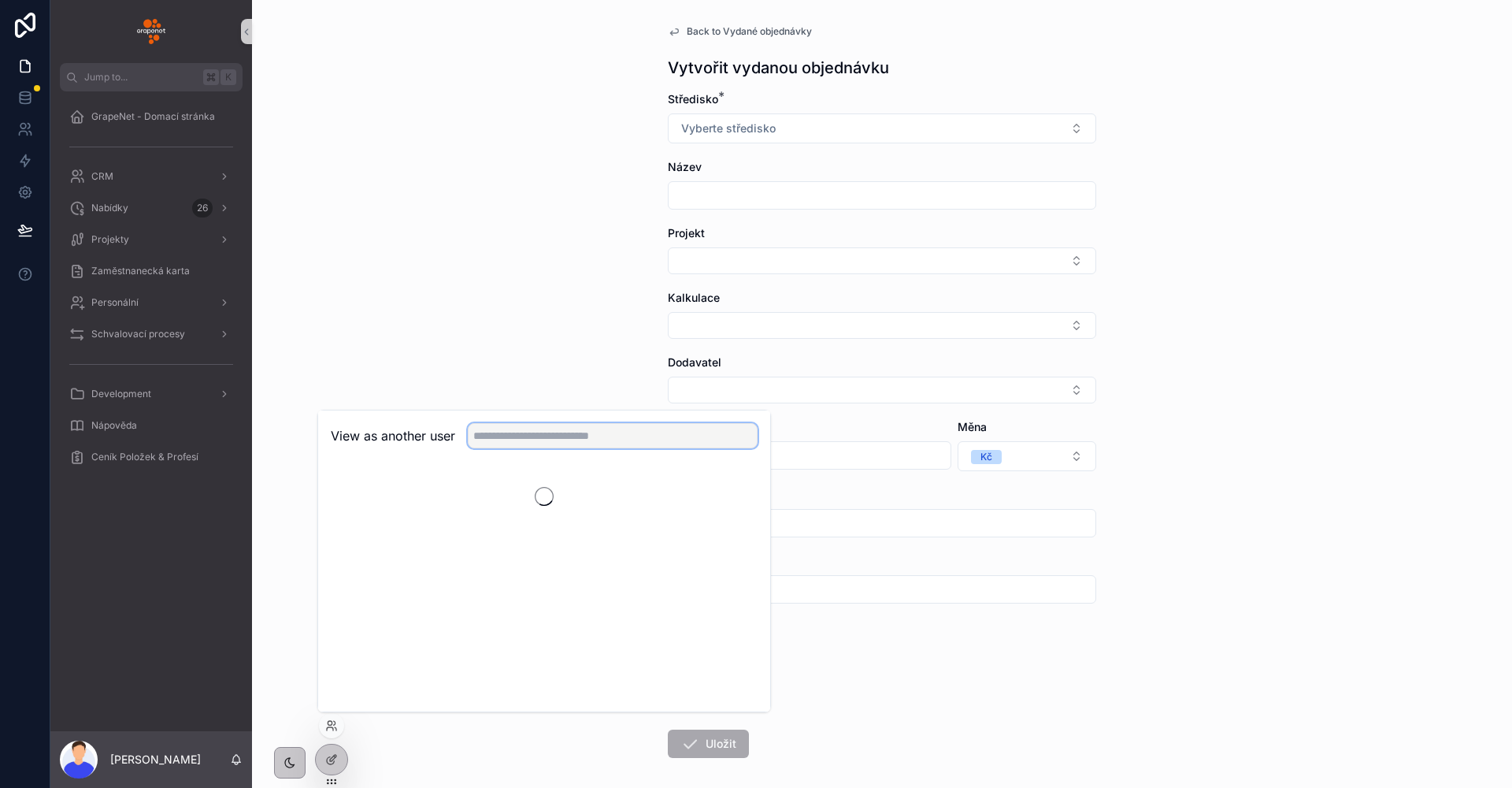
click at [523, 433] on input "text" at bounding box center [613, 435] width 290 height 25
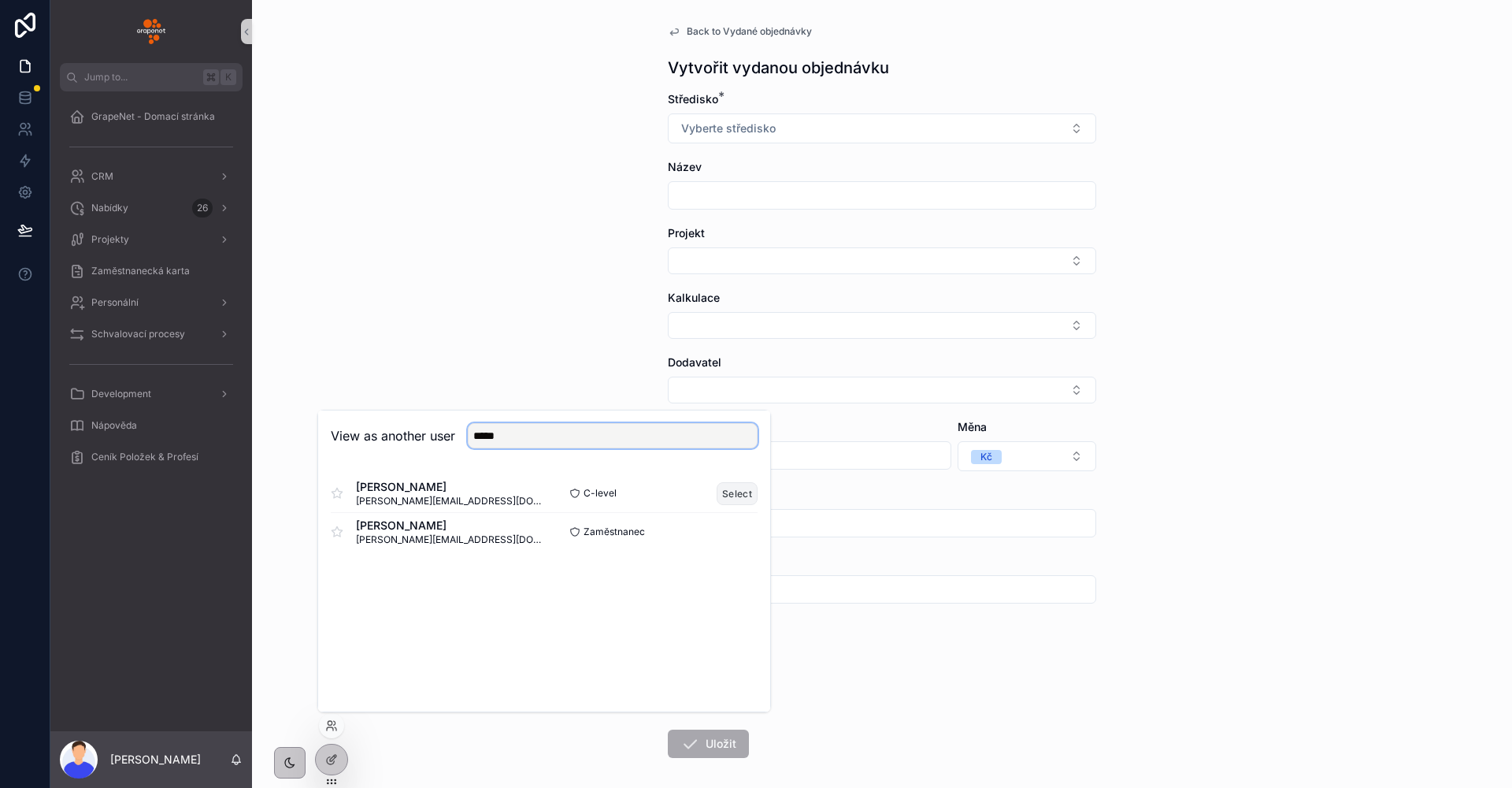
type input "*****"
click at [736, 498] on button "Select" at bounding box center [737, 493] width 41 height 23
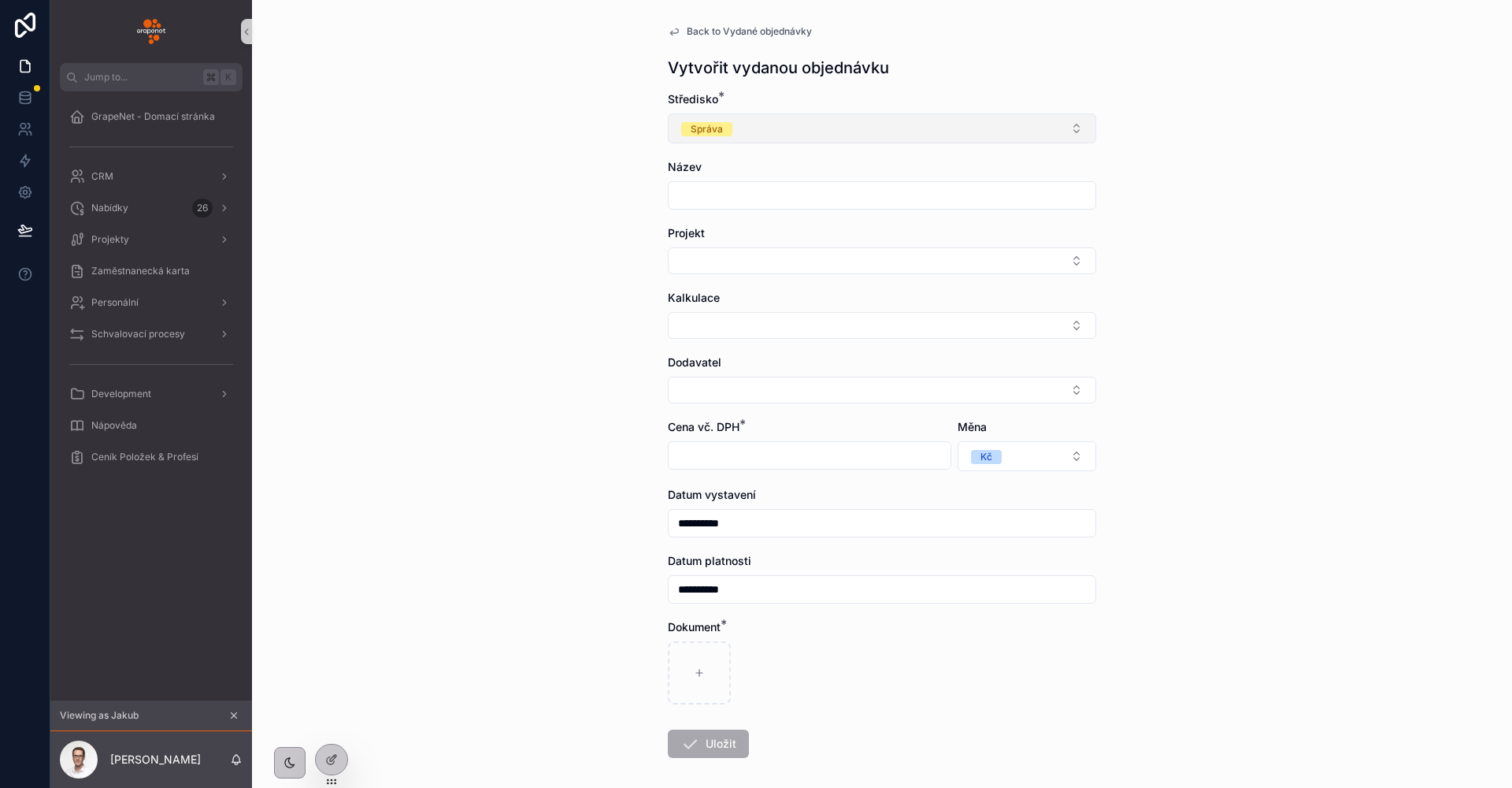
click at [761, 135] on button "Správa" at bounding box center [881, 128] width 428 height 30
click at [733, 191] on div "Validace" at bounding box center [876, 191] width 420 height 23
click at [743, 130] on button "Validace" at bounding box center [881, 128] width 428 height 30
drag, startPoint x: 723, startPoint y: 217, endPoint x: 732, endPoint y: 195, distance: 23.8
click at [723, 217] on div "Realizace" at bounding box center [703, 215] width 44 height 15
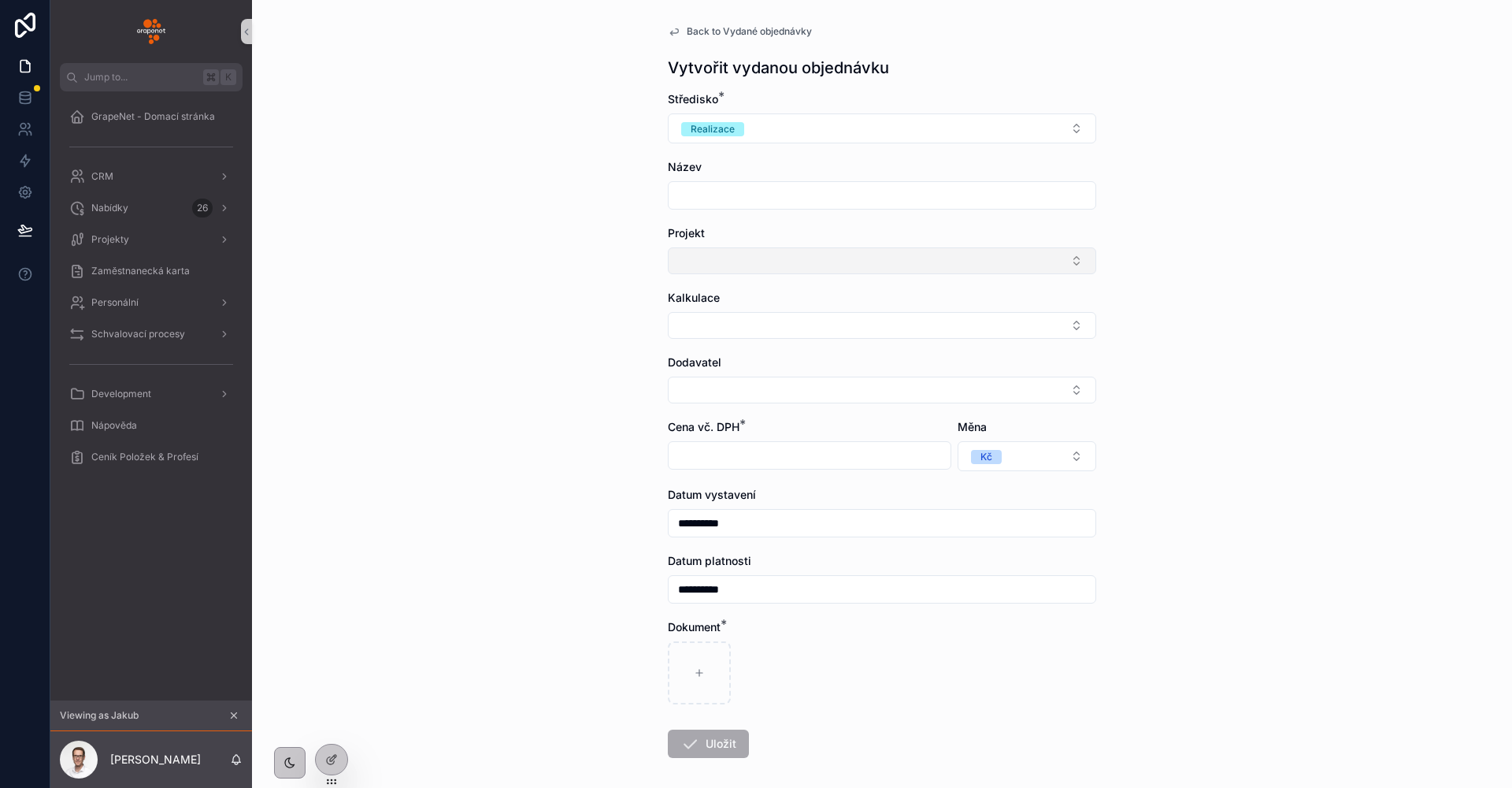
click at [733, 258] on button "Select Button" at bounding box center [881, 260] width 428 height 27
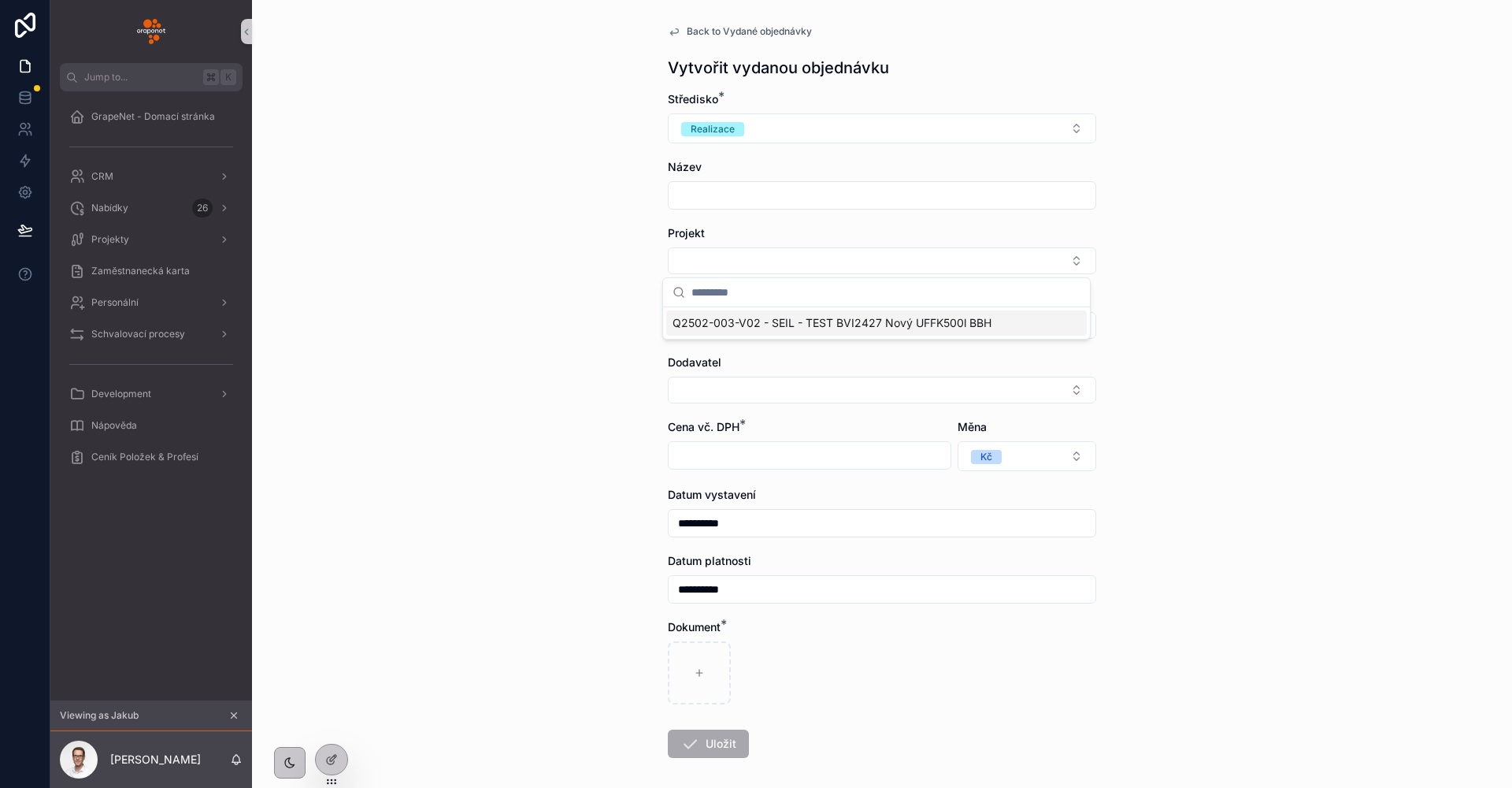
click at [707, 318] on span "Q2502-003-V02 - SEIL - TEST BVI2427 Nový UFFK500l BBH" at bounding box center [832, 322] width 319 height 15
click at [699, 332] on button "Select Button" at bounding box center [881, 328] width 428 height 27
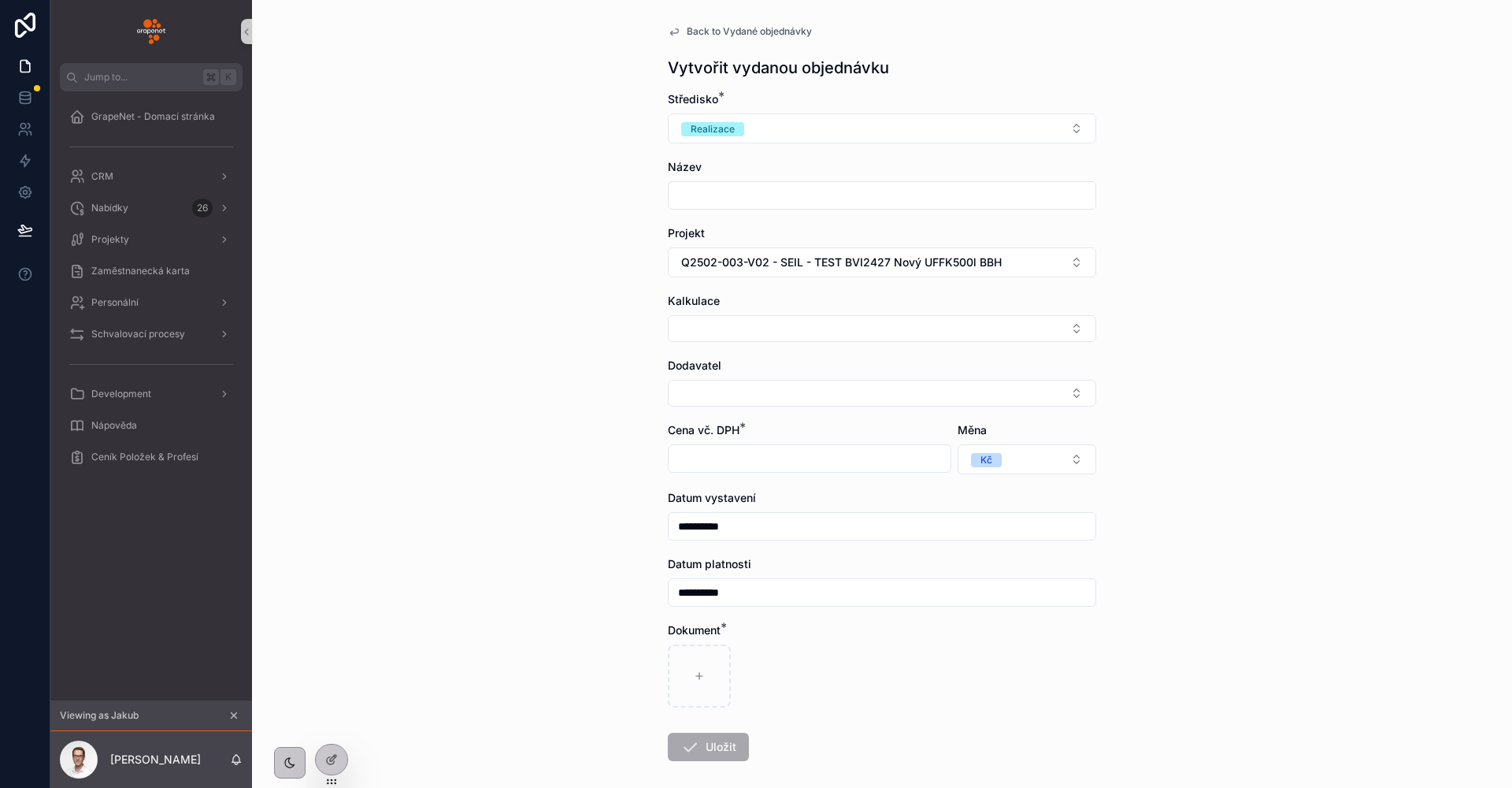
click at [581, 384] on div "**********" at bounding box center [881, 394] width 1259 height 788
click at [678, 334] on button "Select Button" at bounding box center [881, 328] width 428 height 27
click at [629, 177] on div "**********" at bounding box center [881, 394] width 1259 height 788
click at [655, 164] on div "**********" at bounding box center [881, 431] width 453 height 862
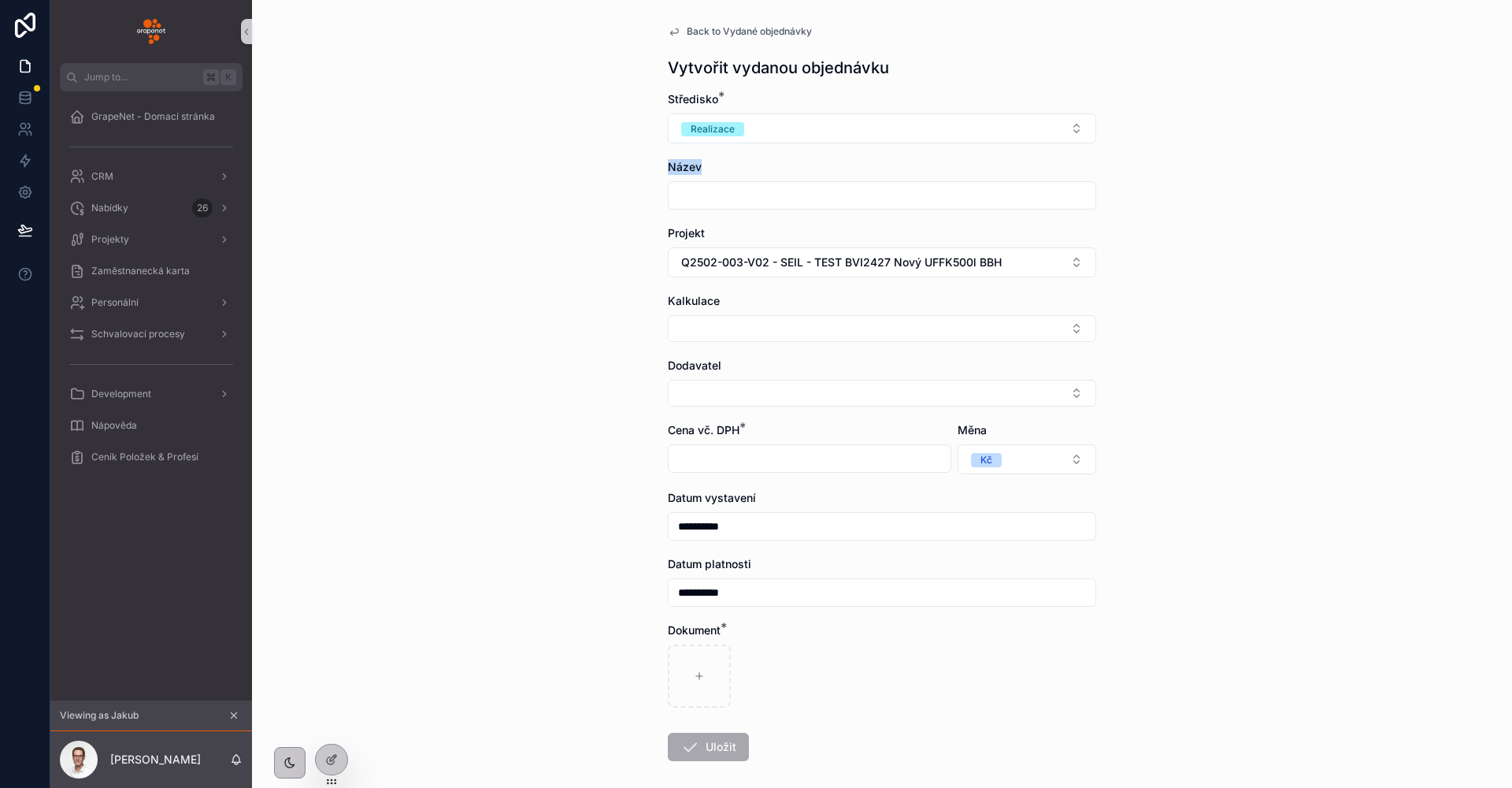
click at [655, 164] on div "**********" at bounding box center [881, 431] width 453 height 862
click at [644, 168] on div "**********" at bounding box center [881, 394] width 1259 height 788
drag, startPoint x: 659, startPoint y: 231, endPoint x: 711, endPoint y: 232, distance: 52.0
click at [711, 232] on div "**********" at bounding box center [881, 431] width 453 height 862
click at [711, 232] on div "Projekt" at bounding box center [881, 232] width 428 height 15
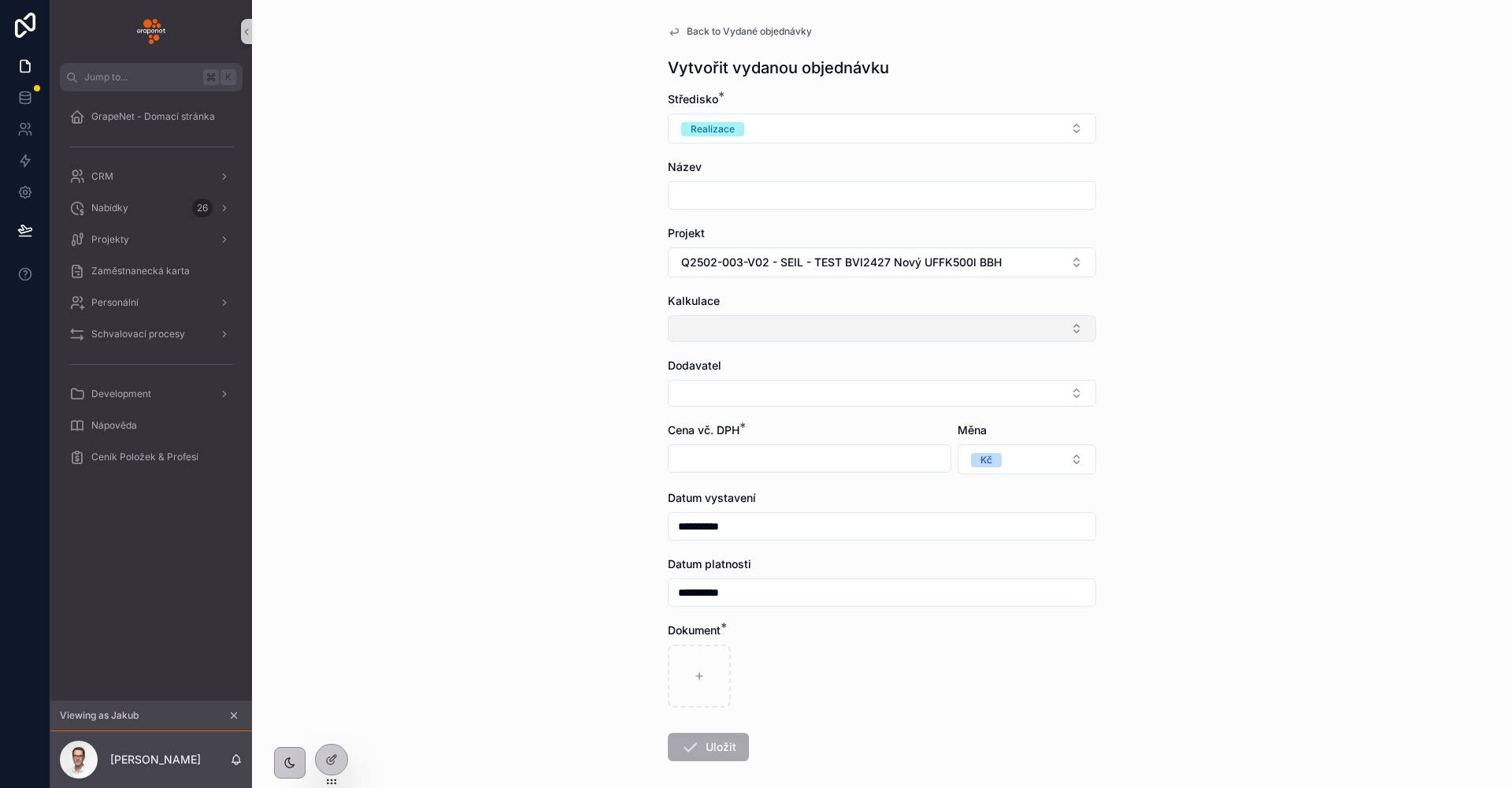
click at [718, 321] on button "Select Button" at bounding box center [881, 328] width 428 height 27
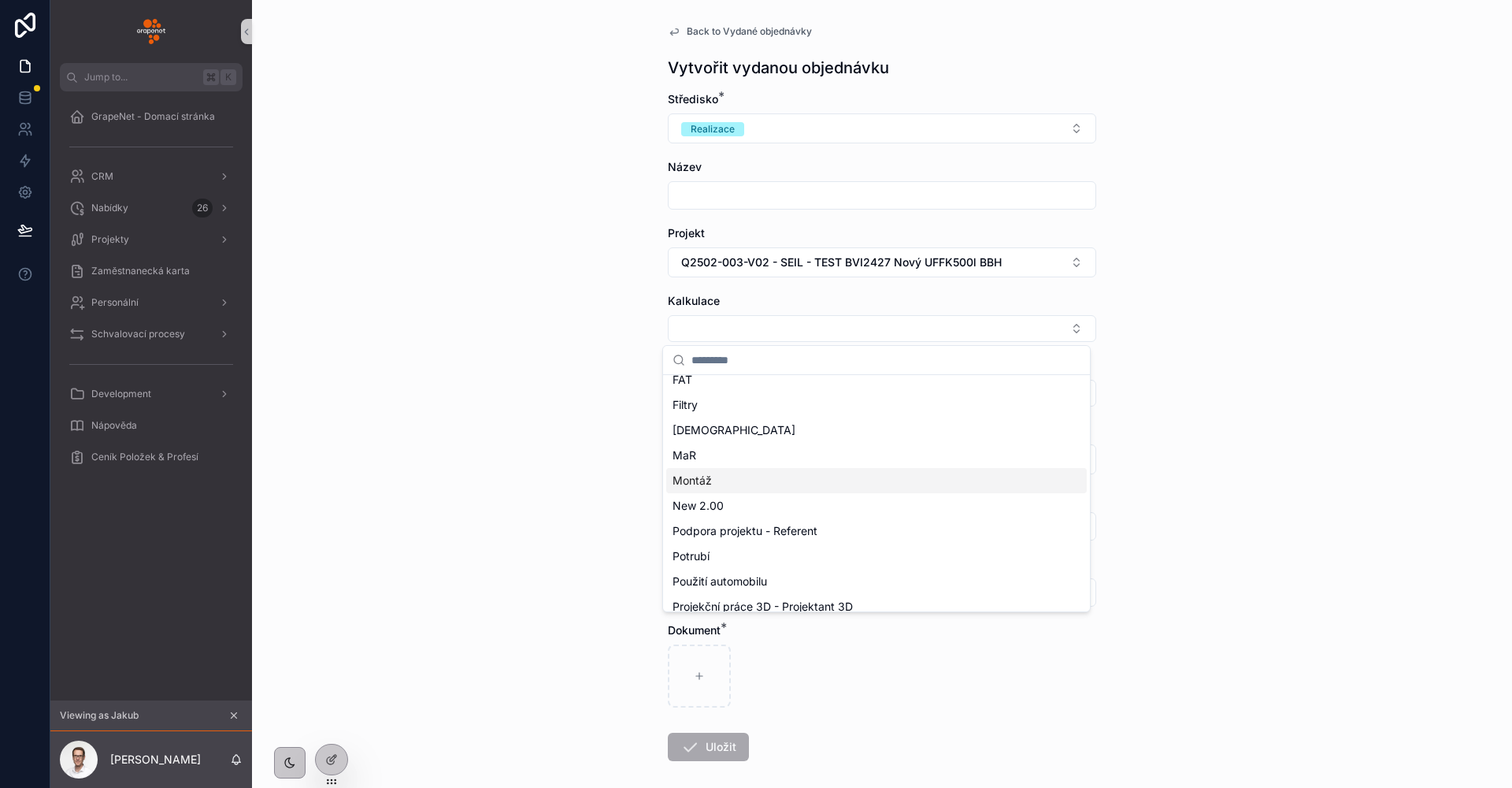
scroll to position [258, 0]
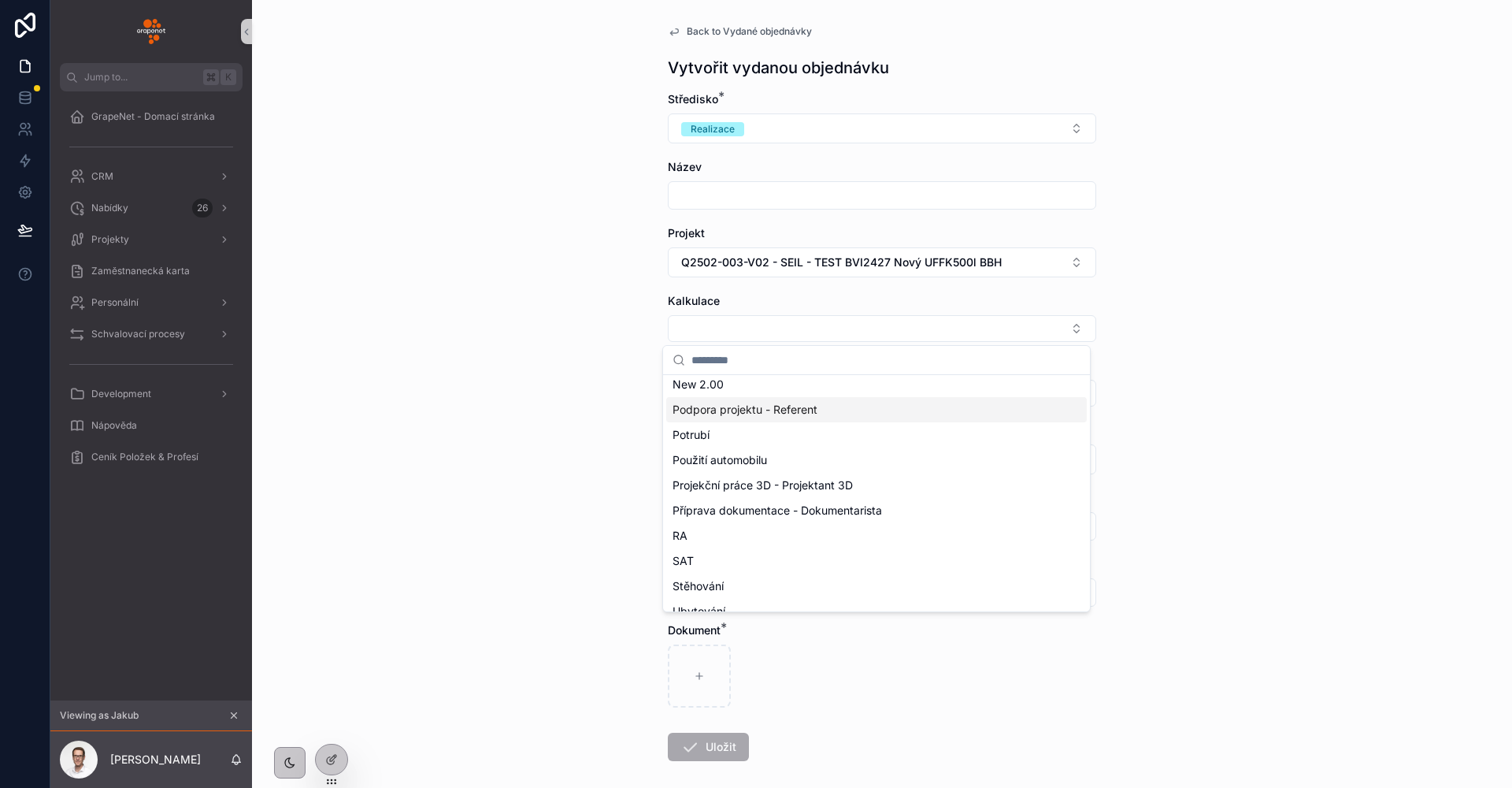
click at [762, 418] on div "Podpora projektu - Referent" at bounding box center [876, 409] width 420 height 25
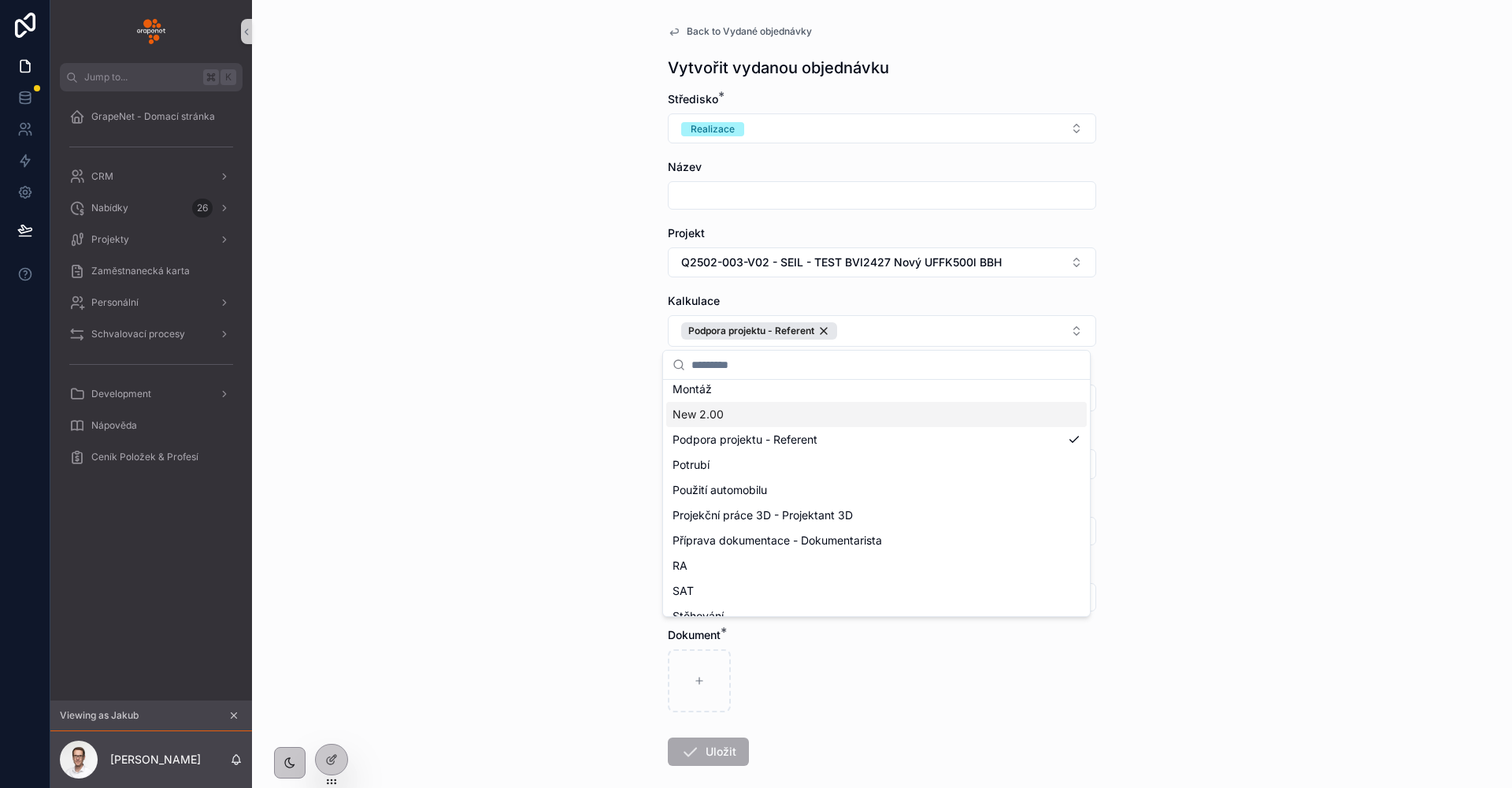
click at [1153, 351] on div "**********" at bounding box center [881, 394] width 1259 height 788
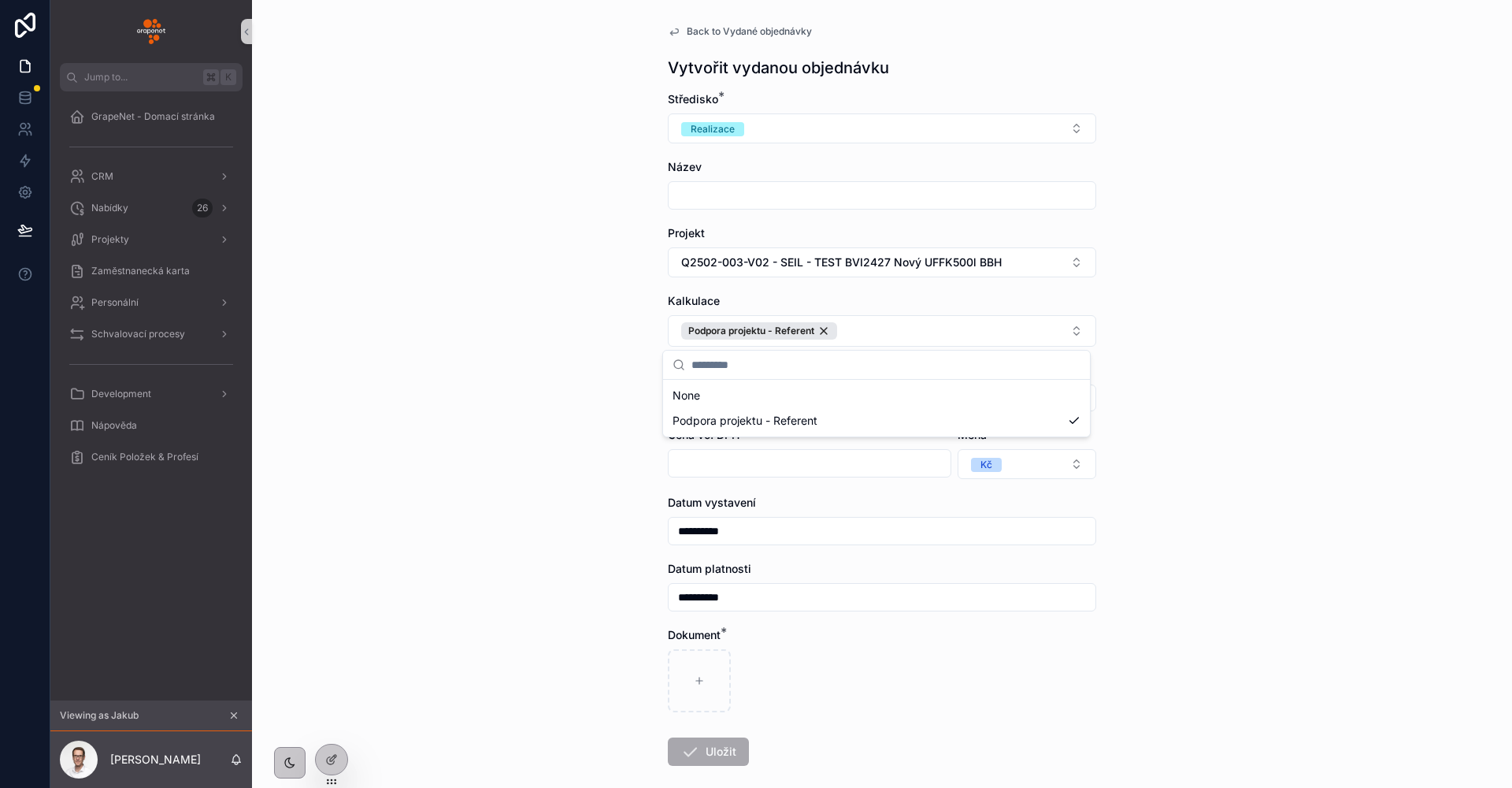
scroll to position [0, 0]
click at [845, 330] on button "Podpora projektu - Referent" at bounding box center [881, 330] width 428 height 32
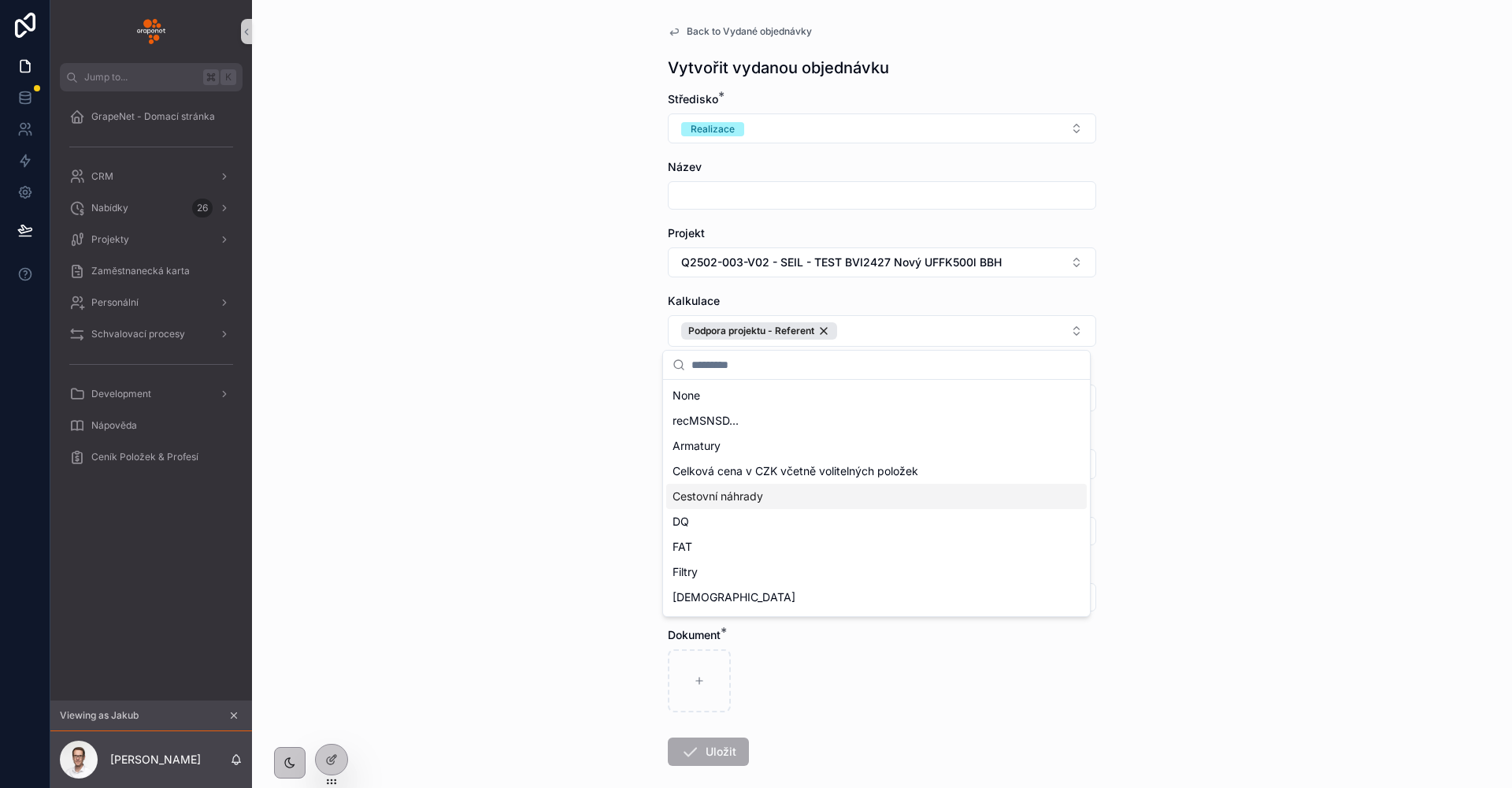
click at [733, 487] on div "Cestovní náhrady" at bounding box center [876, 496] width 420 height 25
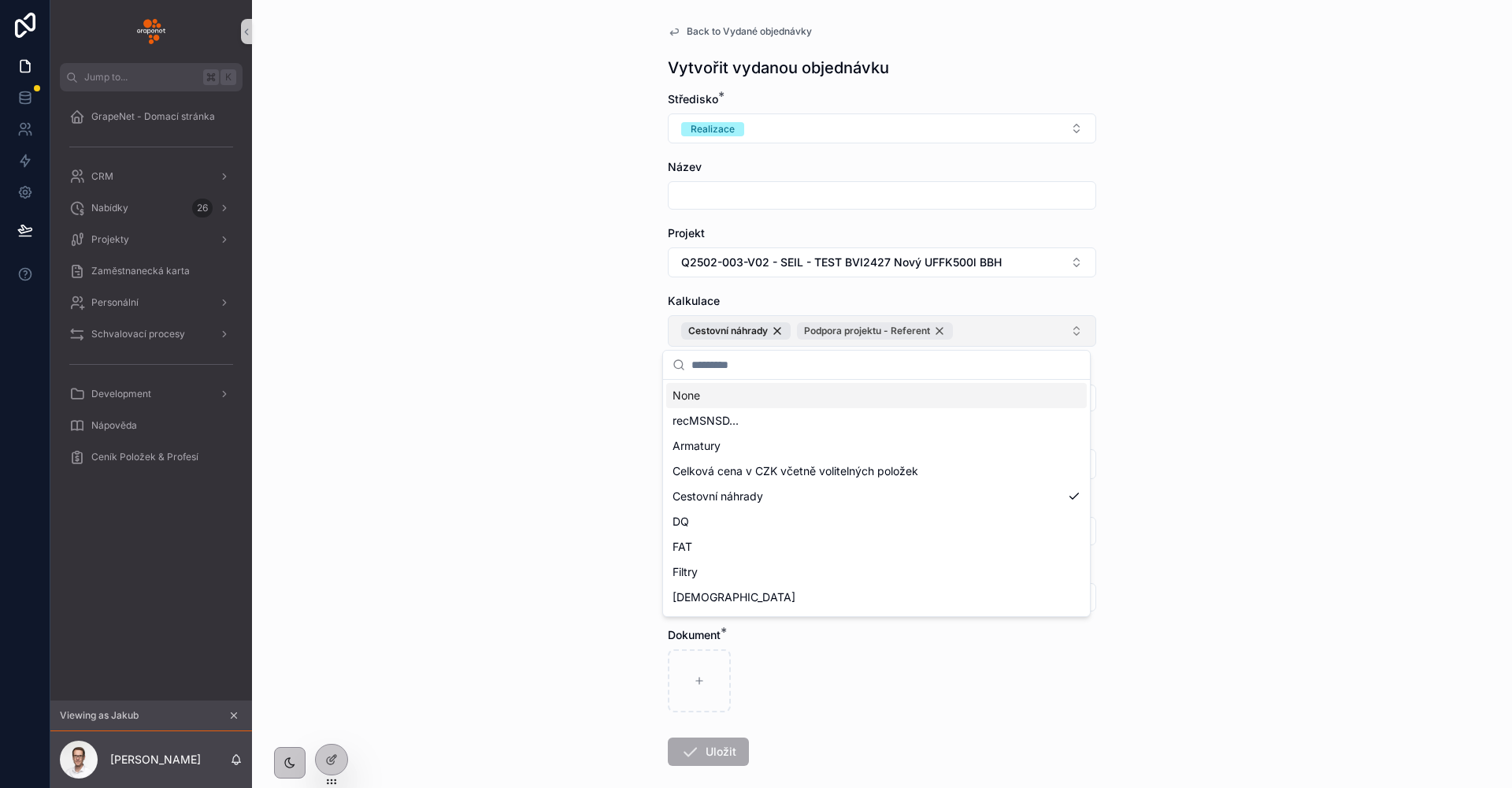
click at [933, 334] on div "Podpora projektu - Referent" at bounding box center [874, 330] width 156 height 17
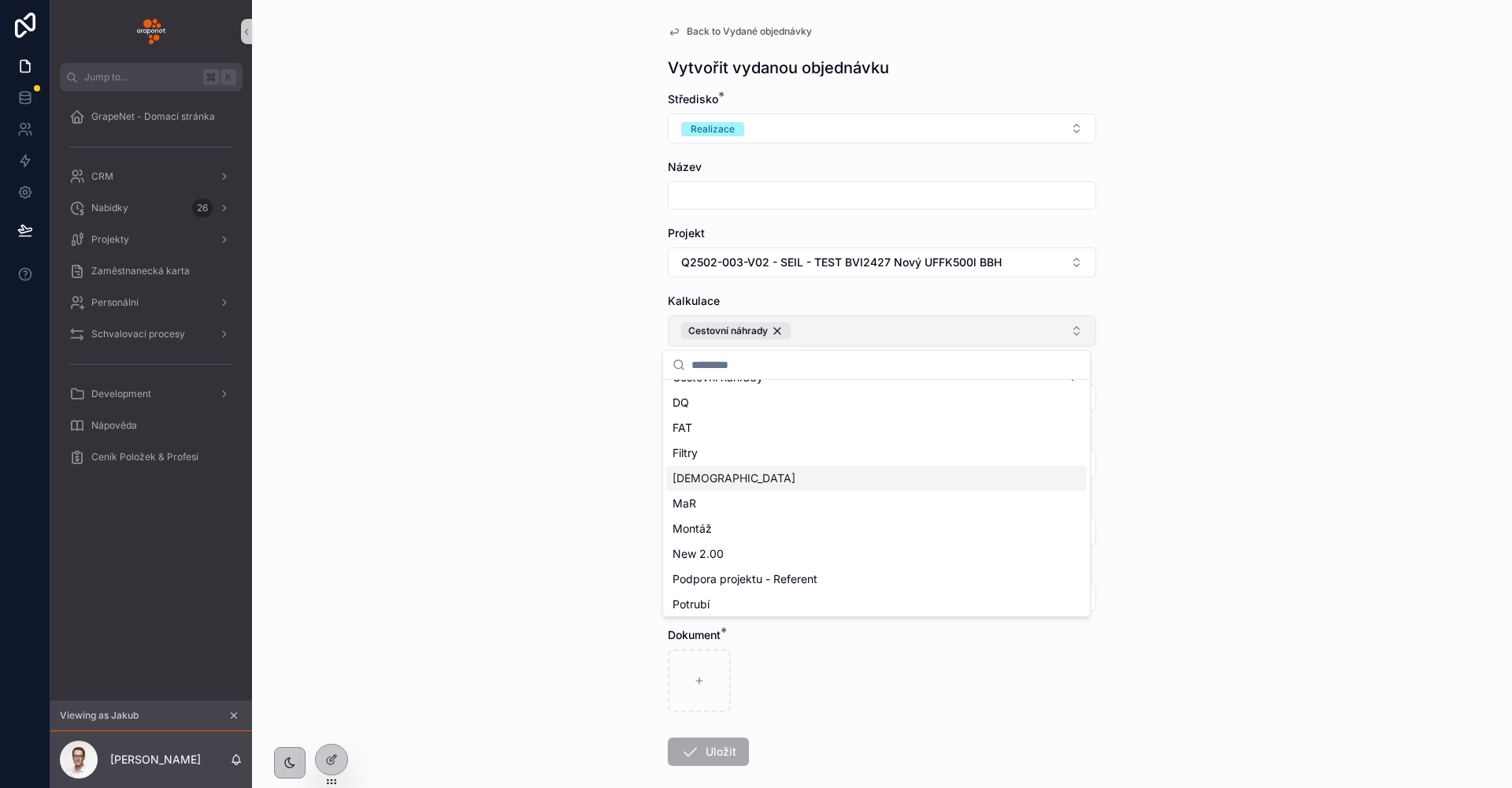
scroll to position [150, 0]
click at [1208, 421] on div "**********" at bounding box center [881, 394] width 1259 height 788
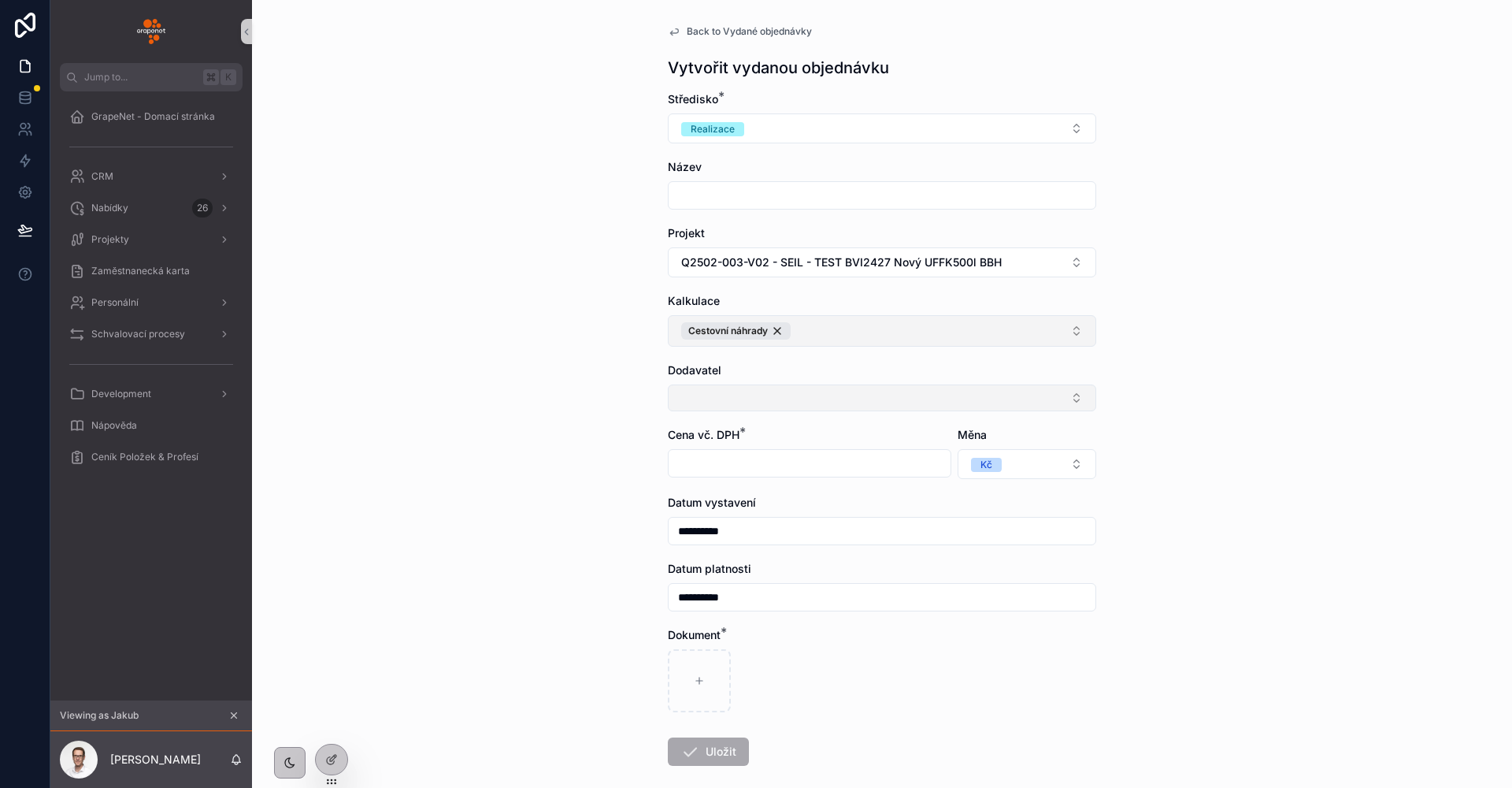
click at [931, 387] on button "Select Button" at bounding box center [881, 398] width 428 height 27
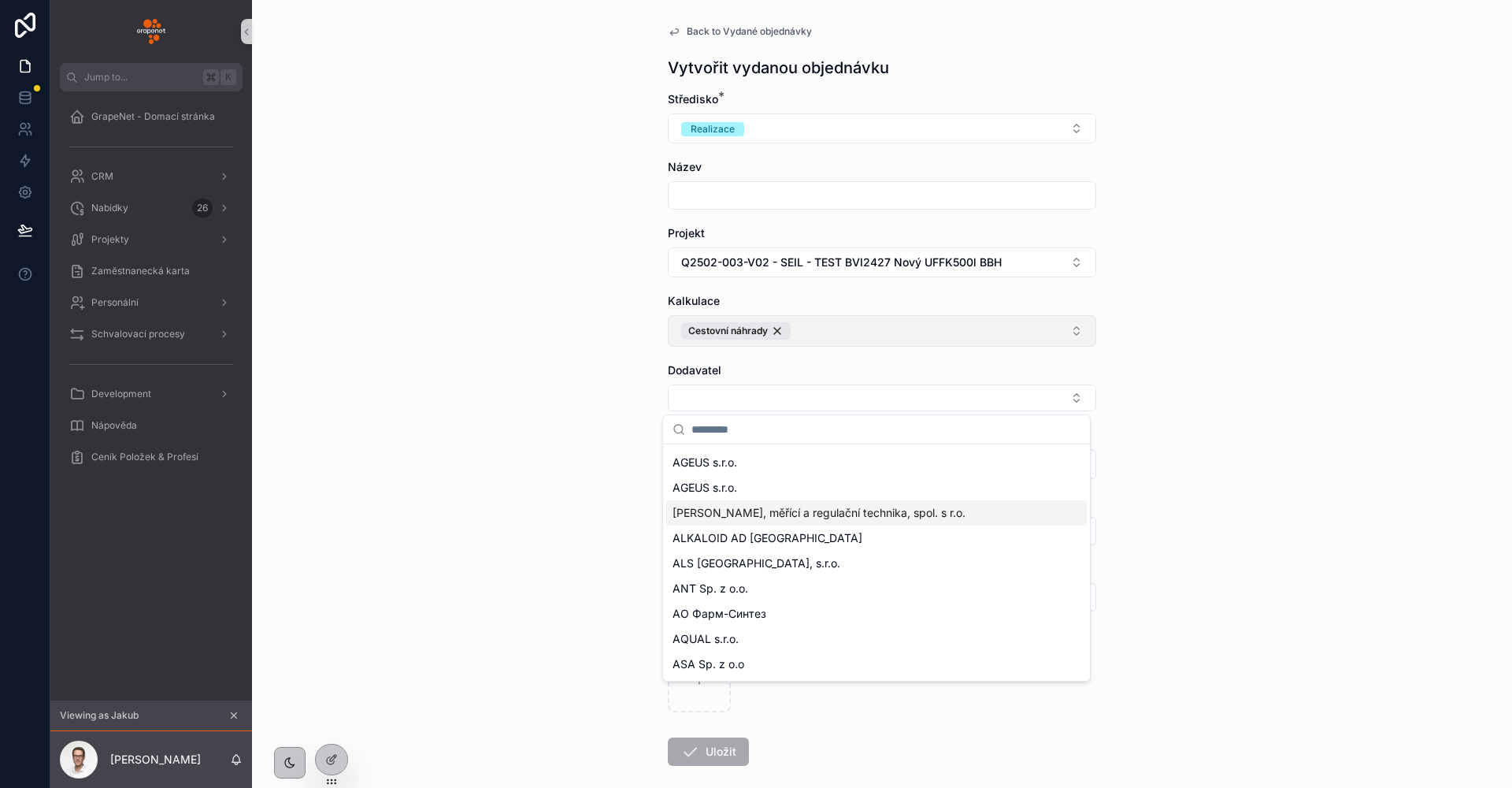
scroll to position [124, 0]
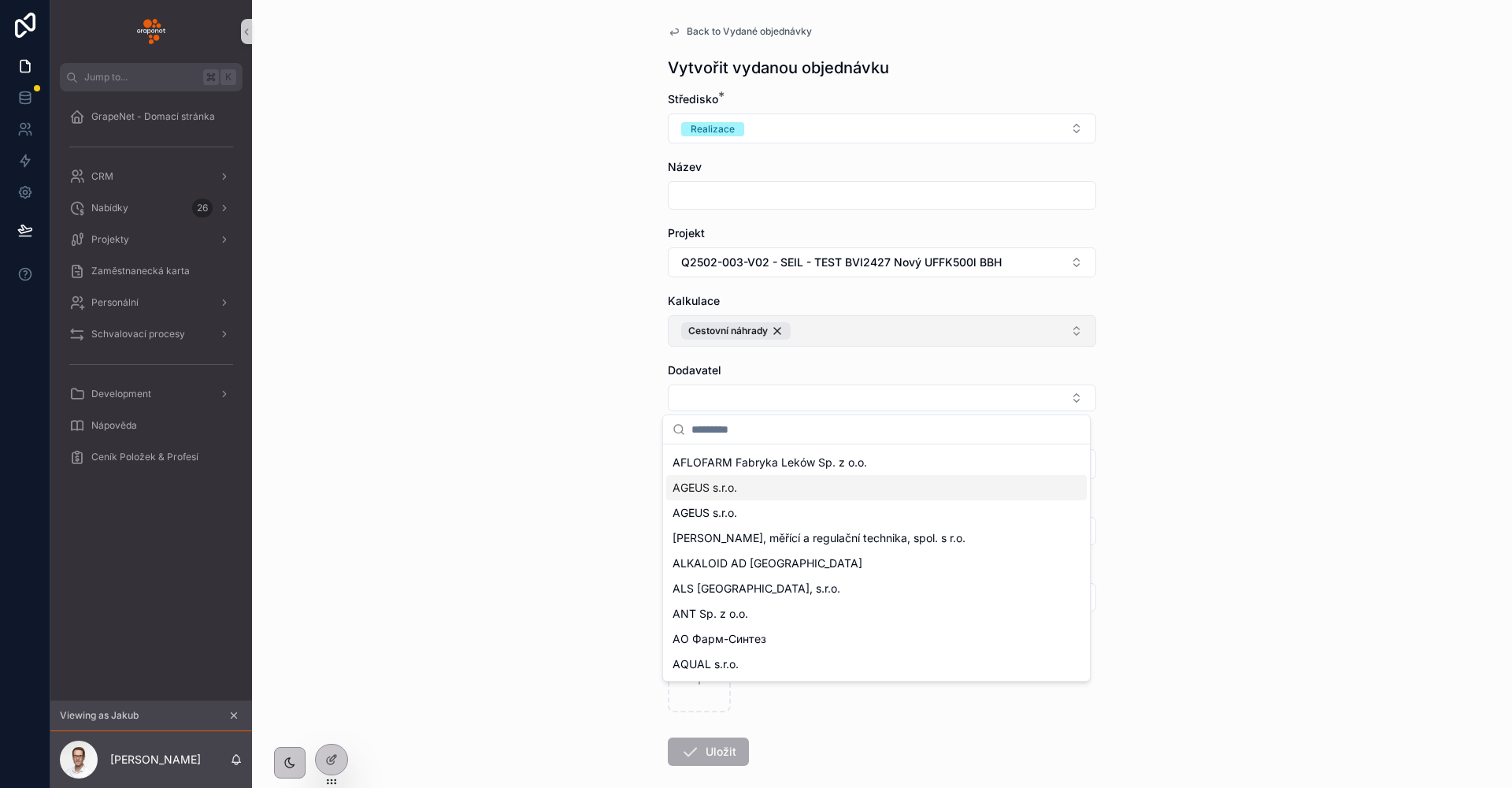
click at [1275, 458] on div "**********" at bounding box center [881, 394] width 1259 height 788
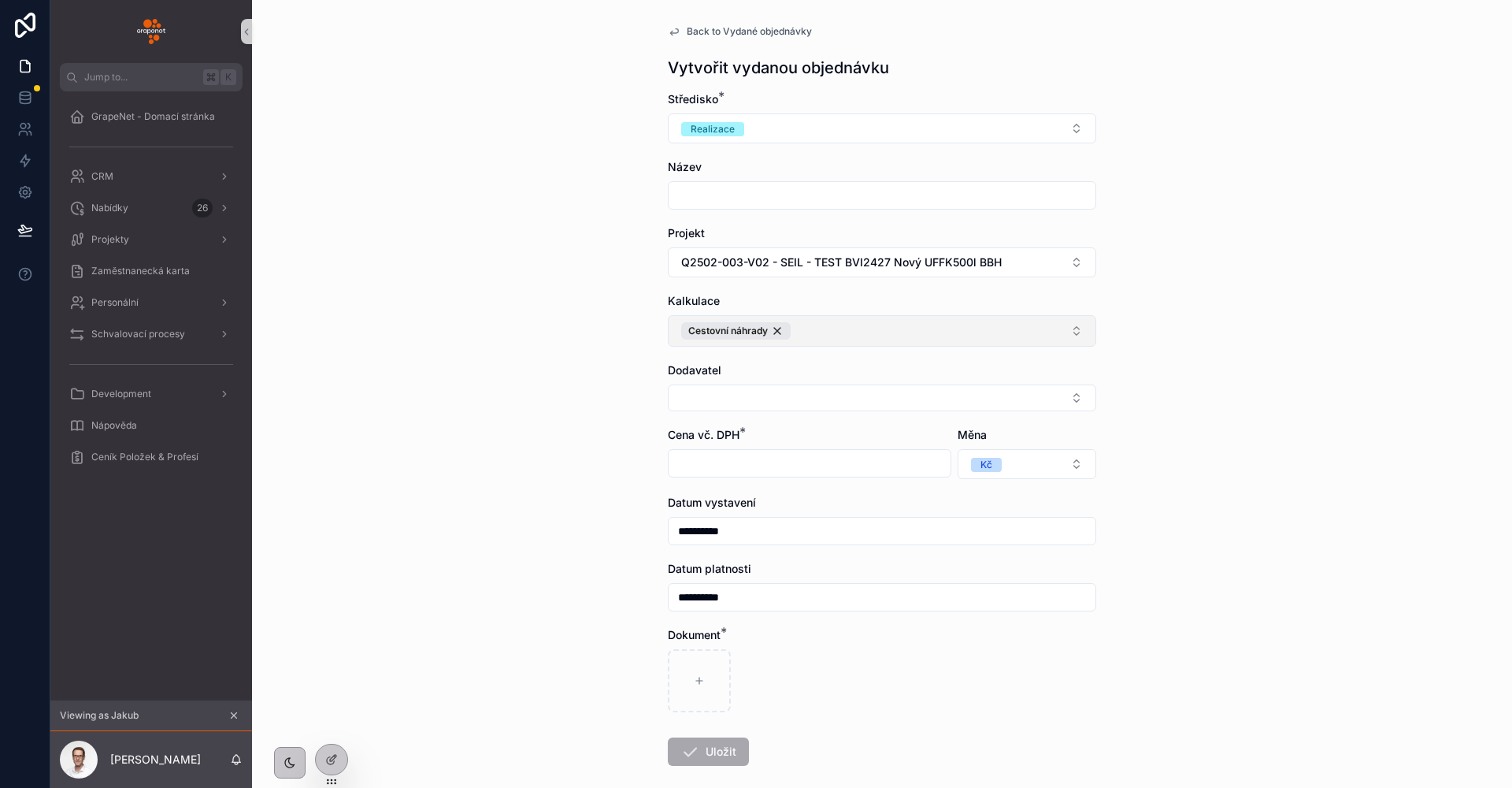
click at [583, 592] on div "**********" at bounding box center [881, 394] width 1259 height 788
drag, startPoint x: 940, startPoint y: 75, endPoint x: 560, endPoint y: 72, distance: 380.0
click at [560, 72] on div "**********" at bounding box center [881, 394] width 1259 height 788
click at [618, 69] on div "**********" at bounding box center [881, 394] width 1259 height 788
drag, startPoint x: 629, startPoint y: 64, endPoint x: 950, endPoint y: 66, distance: 321.0
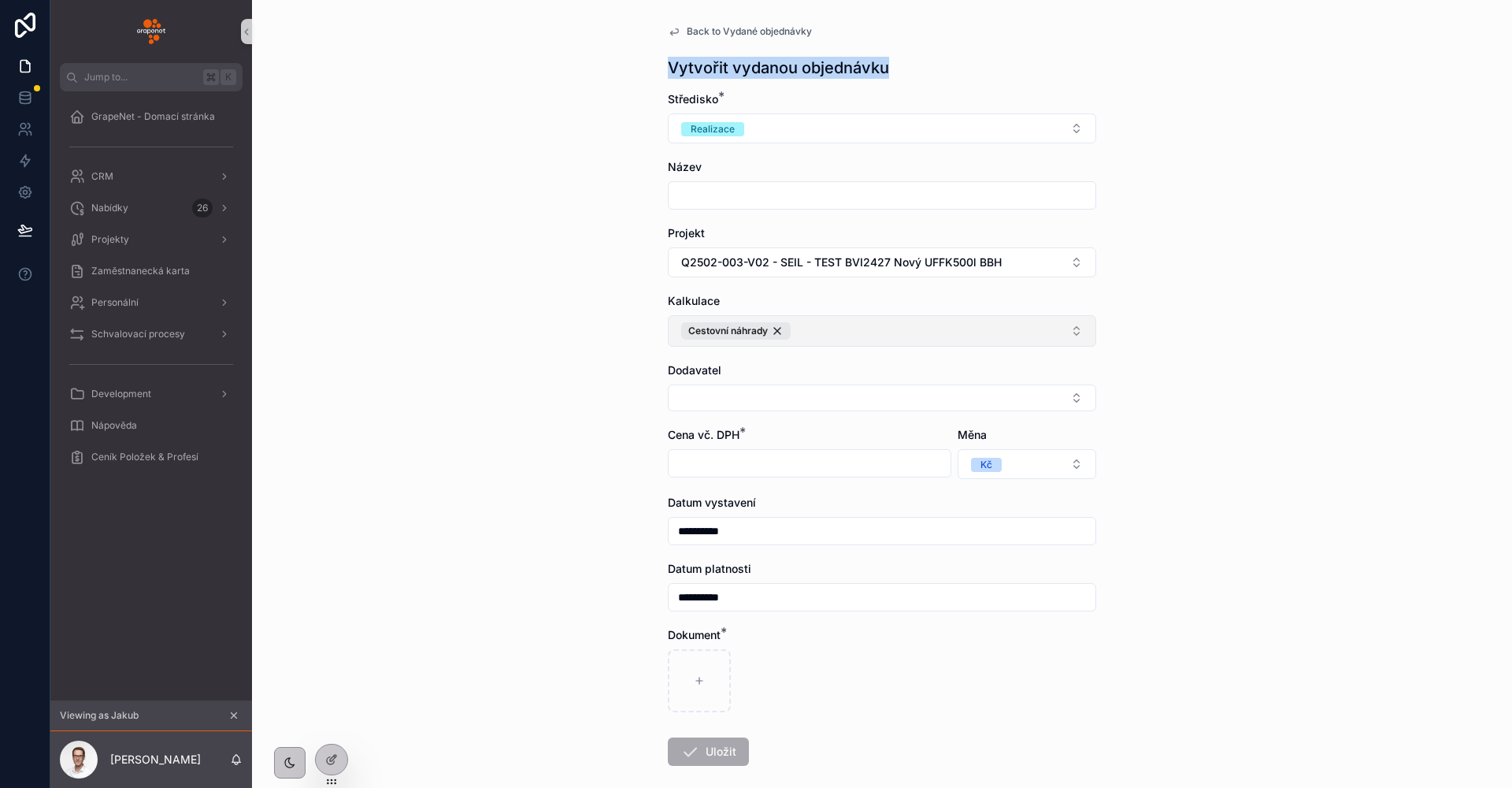
click at [950, 66] on div "**********" at bounding box center [881, 394] width 1259 height 788
click at [950, 66] on div "Vytvořit vydanou objednávku" at bounding box center [881, 67] width 428 height 22
click at [601, 185] on div "**********" at bounding box center [881, 394] width 1259 height 788
drag, startPoint x: 772, startPoint y: 332, endPoint x: 542, endPoint y: 339, distance: 230.1
click at [542, 339] on div "**********" at bounding box center [881, 394] width 1259 height 788
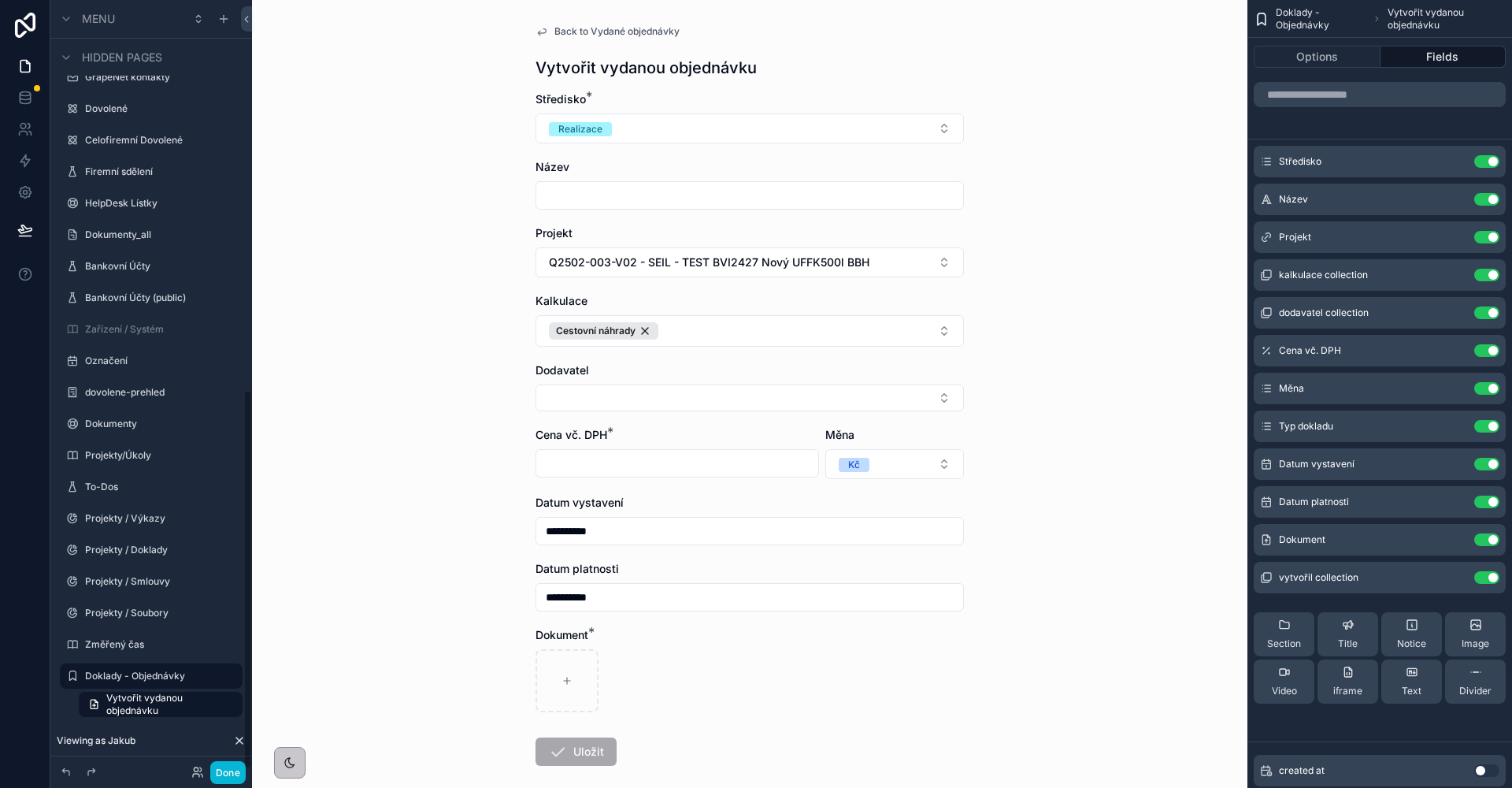
scroll to position [79, 0]
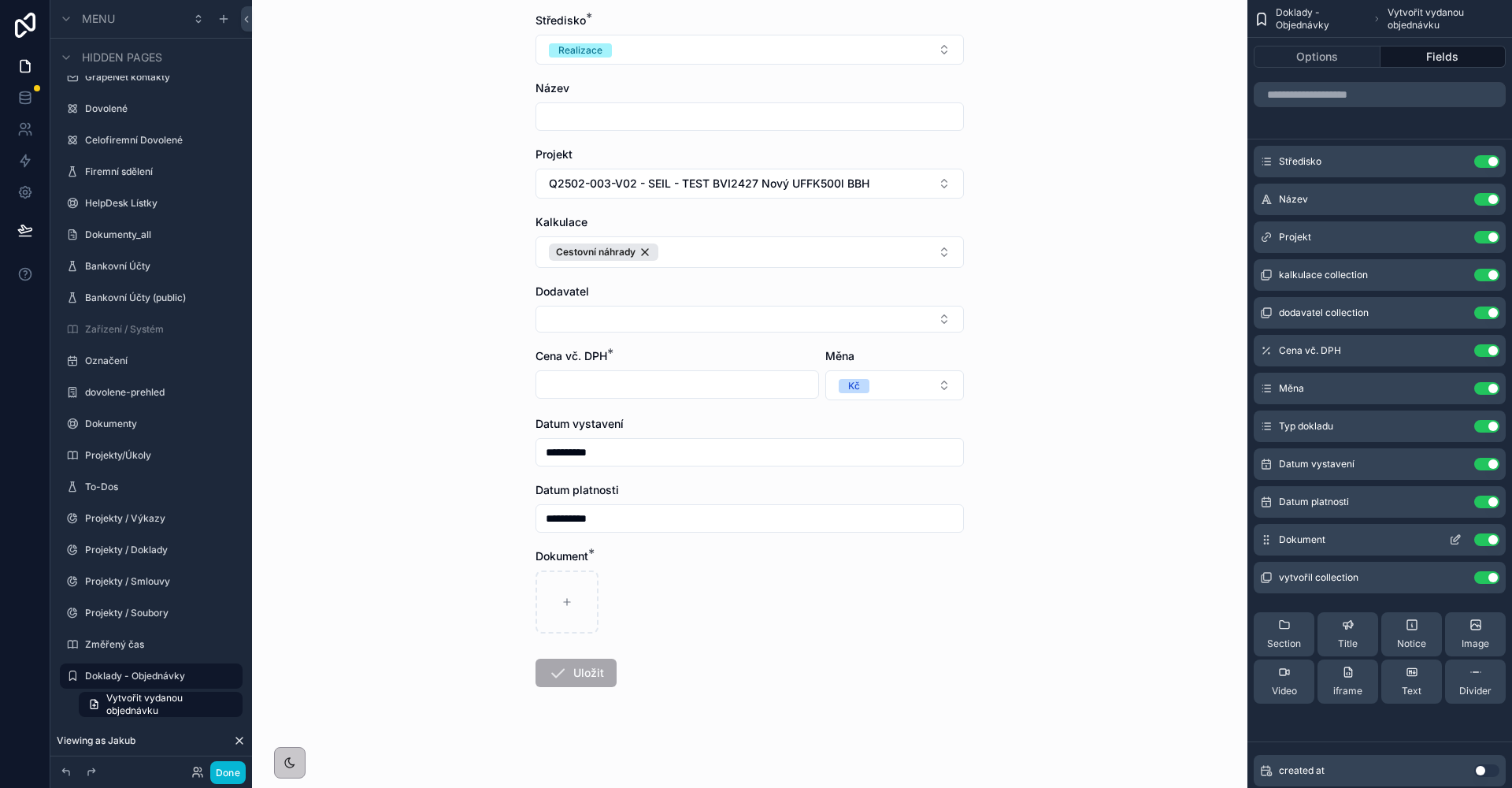
click at [1457, 543] on icon "scrollable content" at bounding box center [1455, 540] width 13 height 13
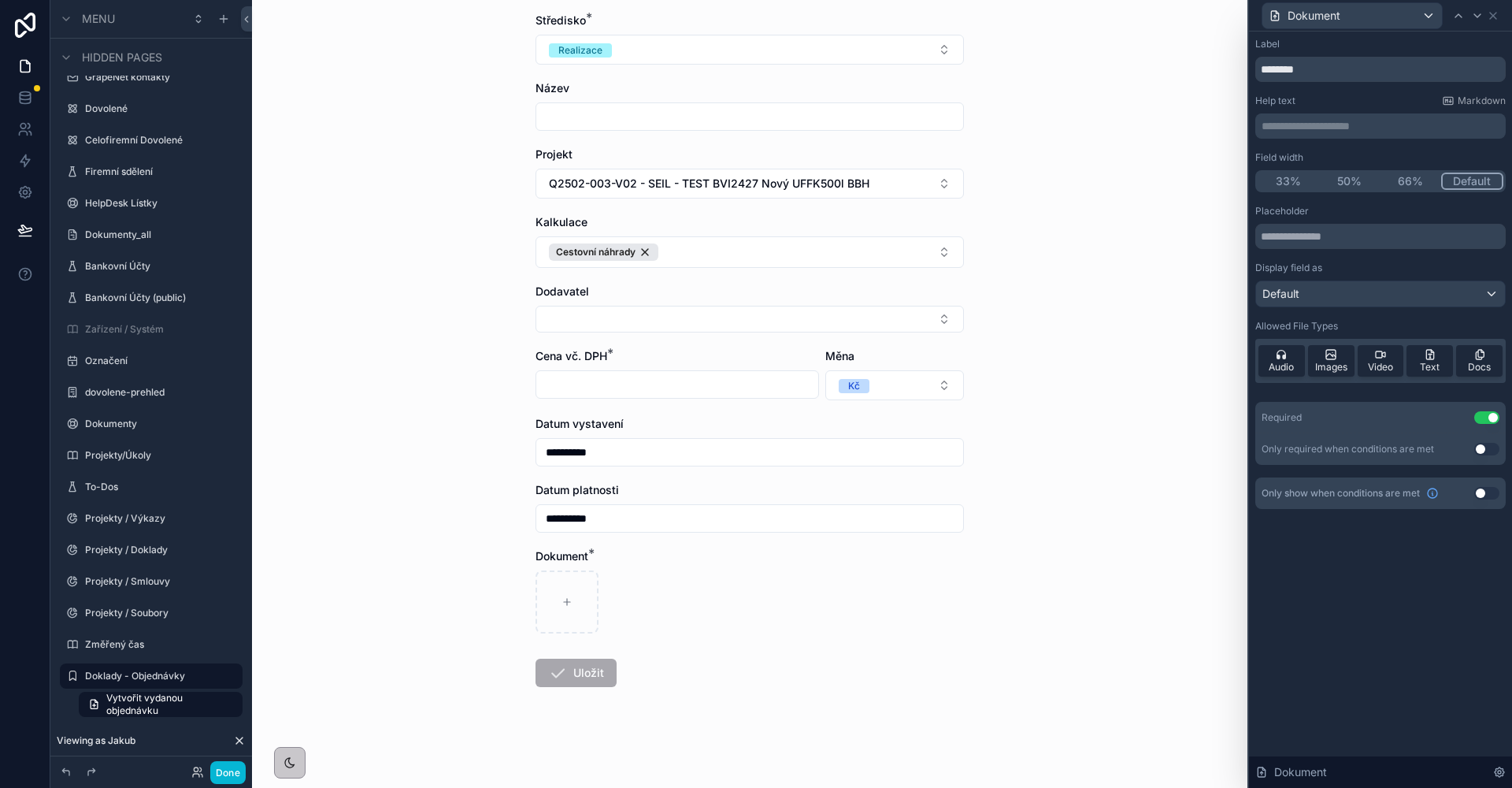
click at [1306, 300] on div "Default" at bounding box center [1379, 293] width 248 height 25
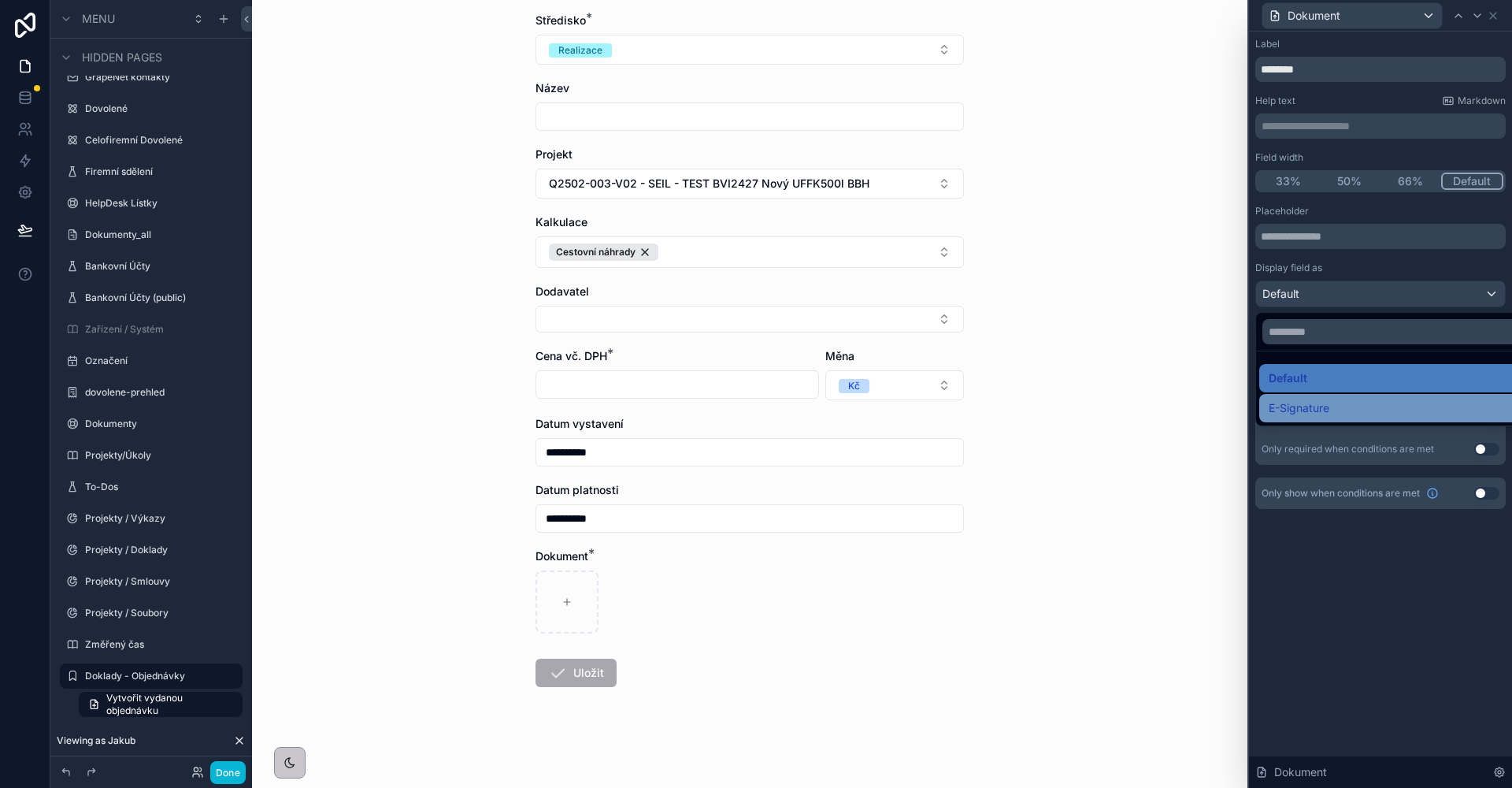
click at [1291, 405] on span "E-Signature" at bounding box center [1298, 407] width 61 height 19
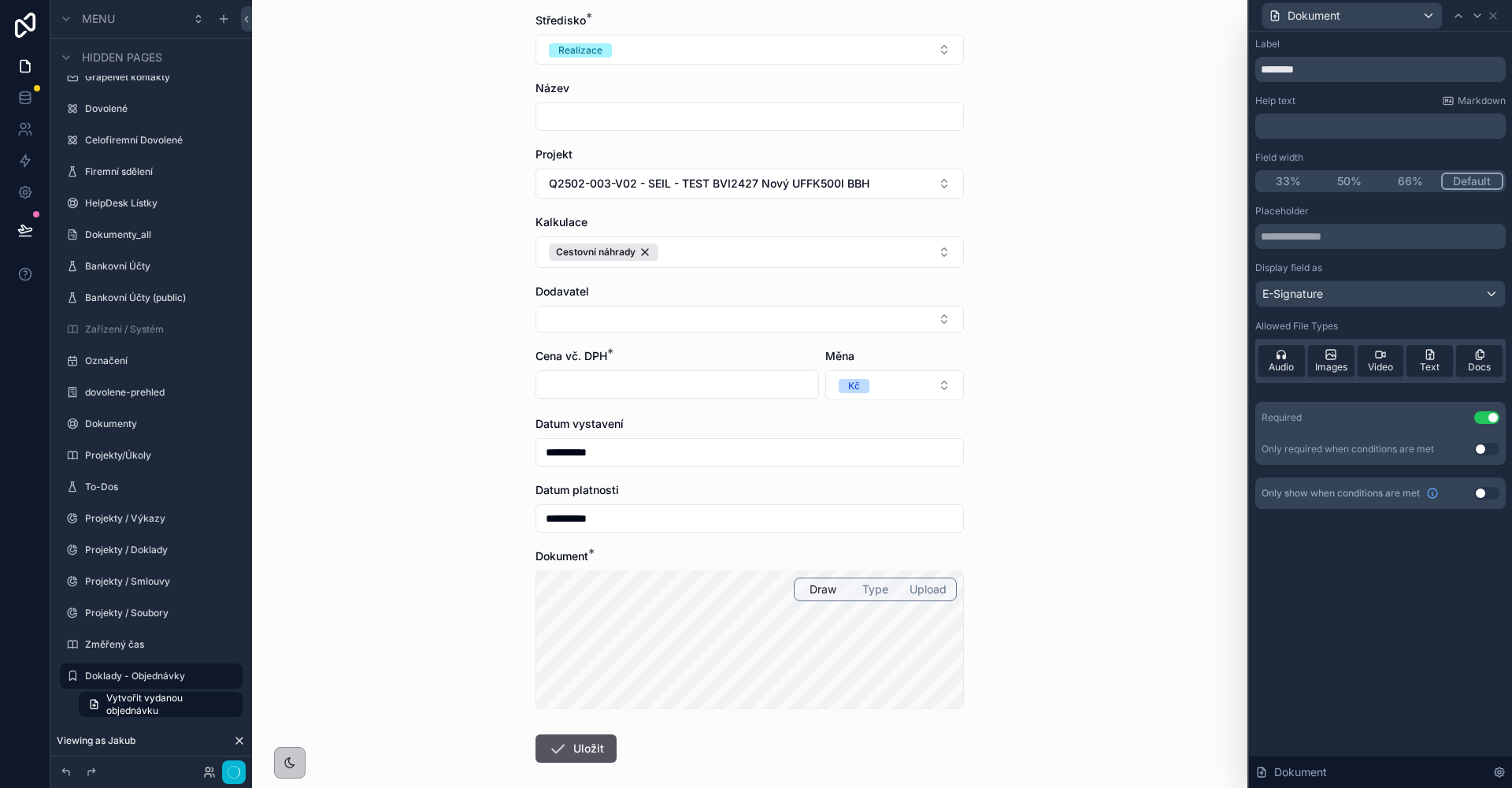
scroll to position [0, 0]
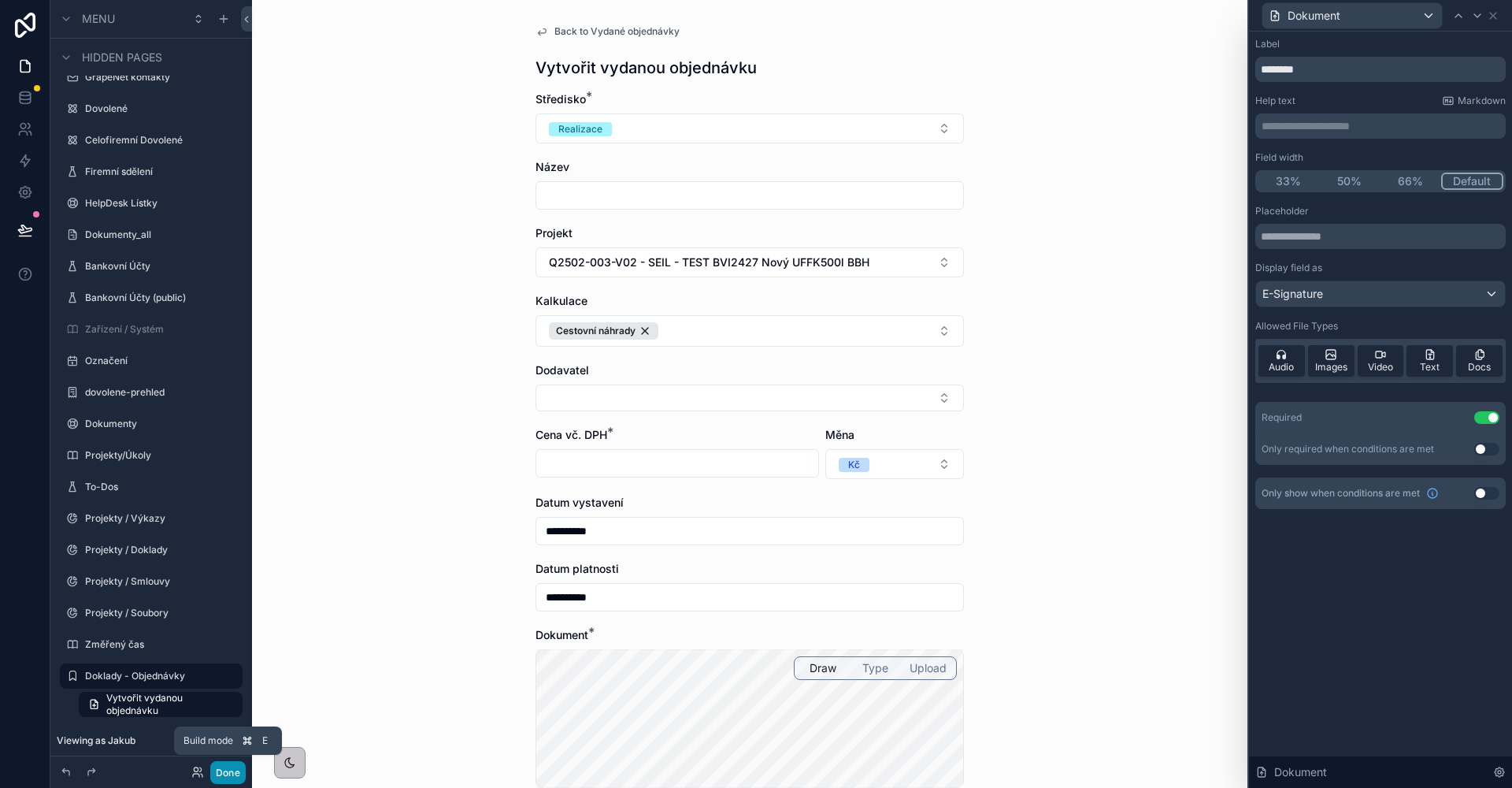
click at [231, 770] on button "Done" at bounding box center [228, 773] width 36 height 23
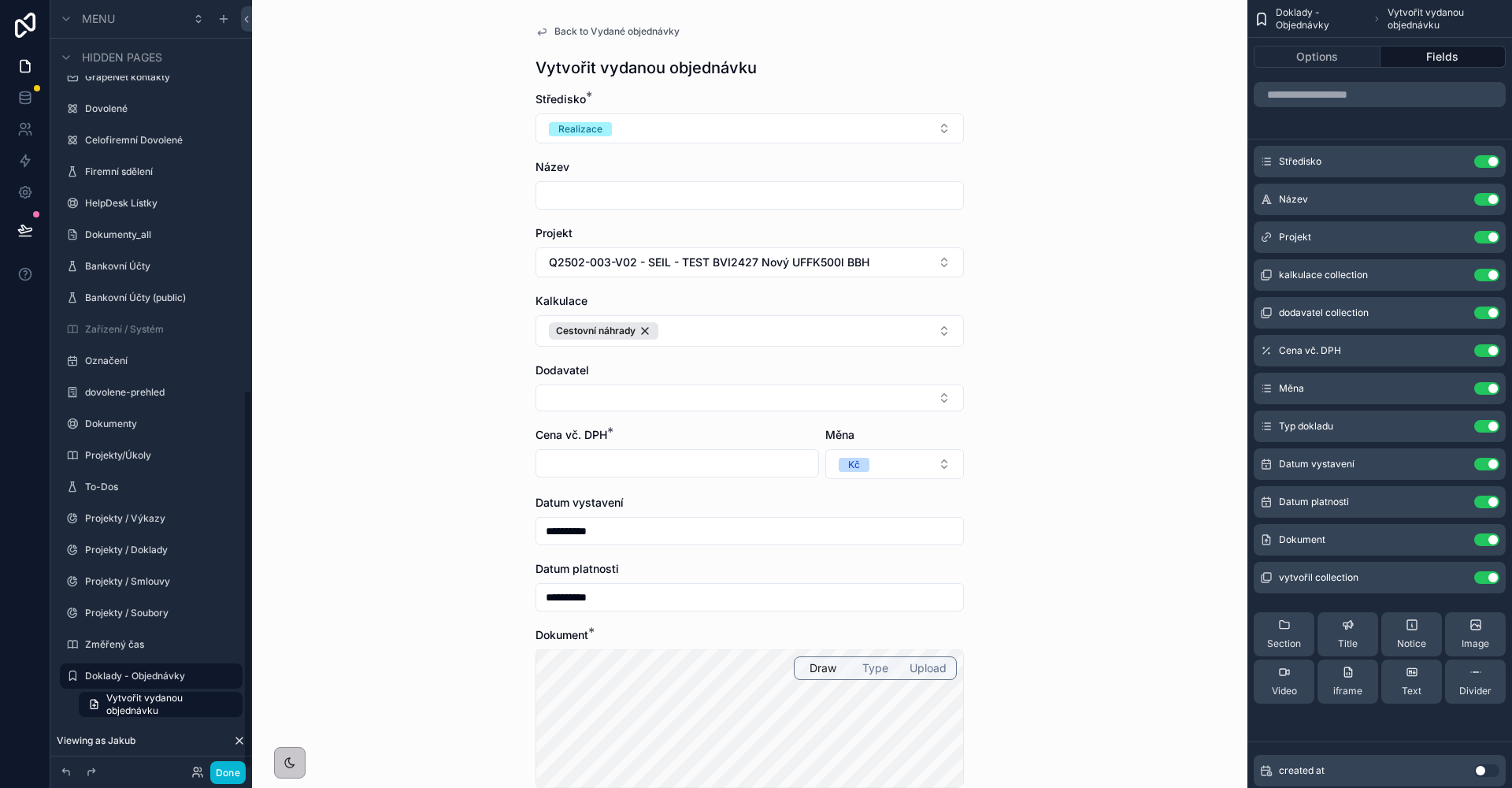
scroll to position [155, 0]
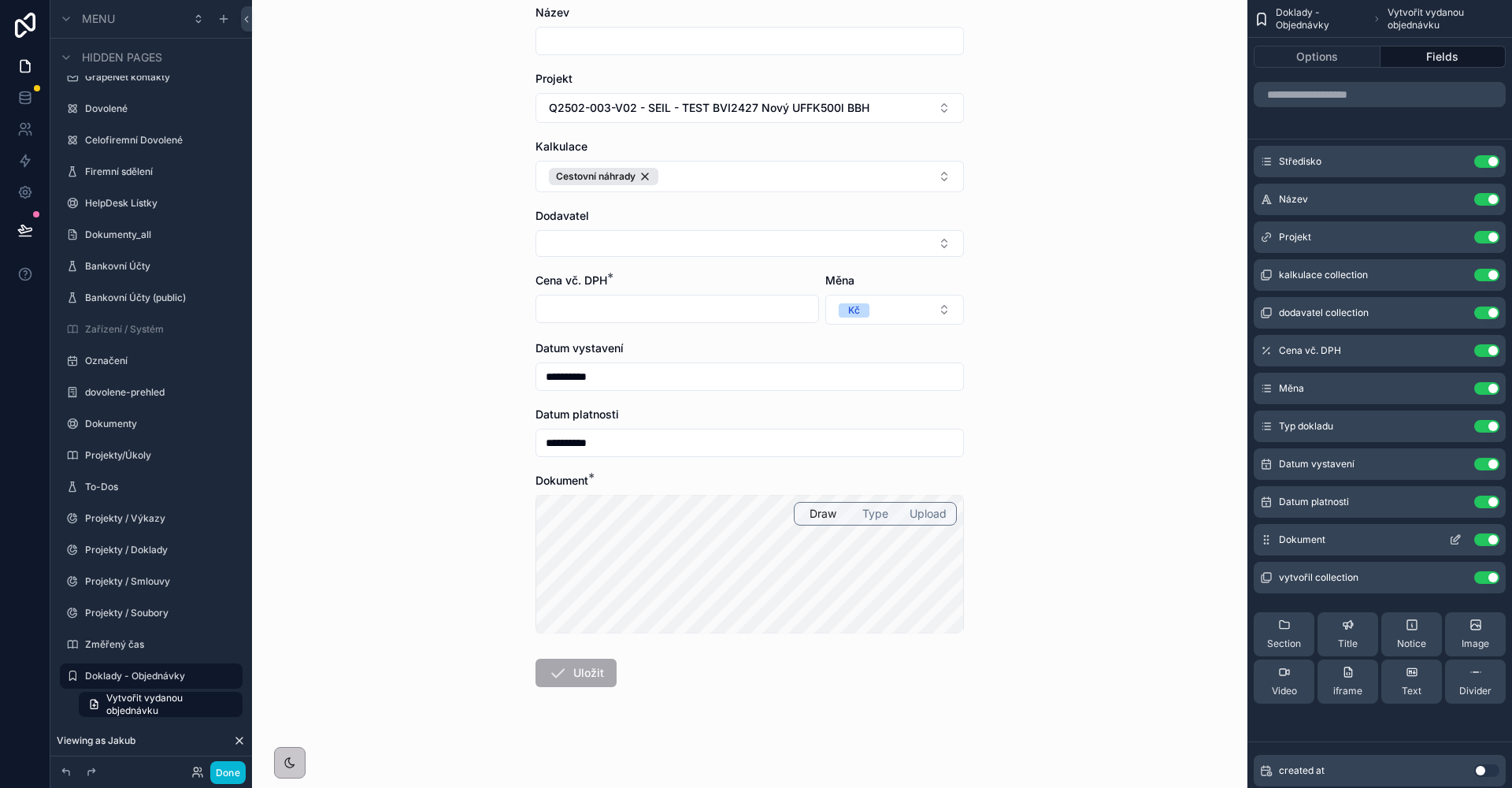
click at [1456, 544] on icon "scrollable content" at bounding box center [1455, 540] width 7 height 7
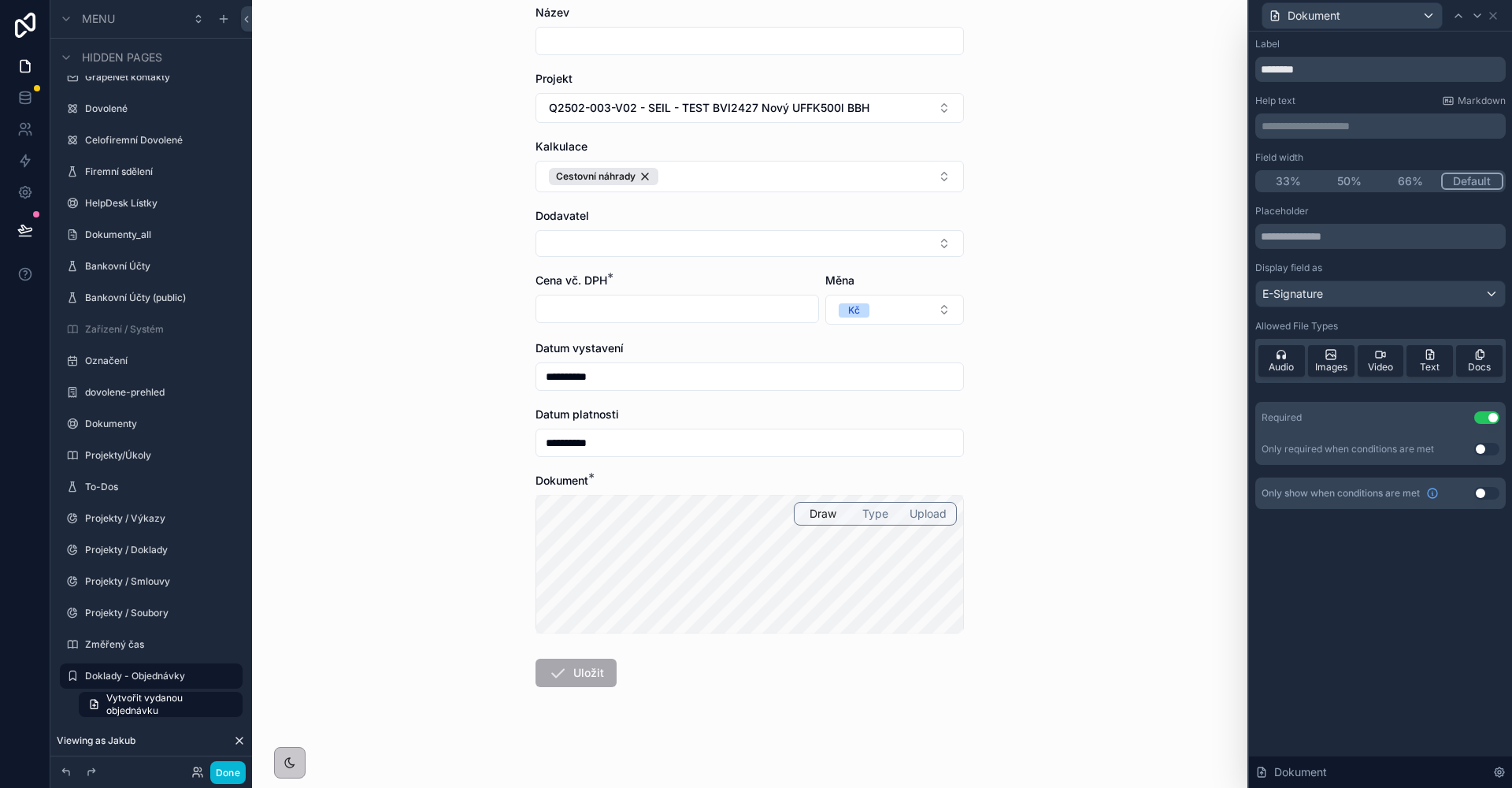
click at [1353, 303] on div "E-Signature" at bounding box center [1379, 293] width 248 height 25
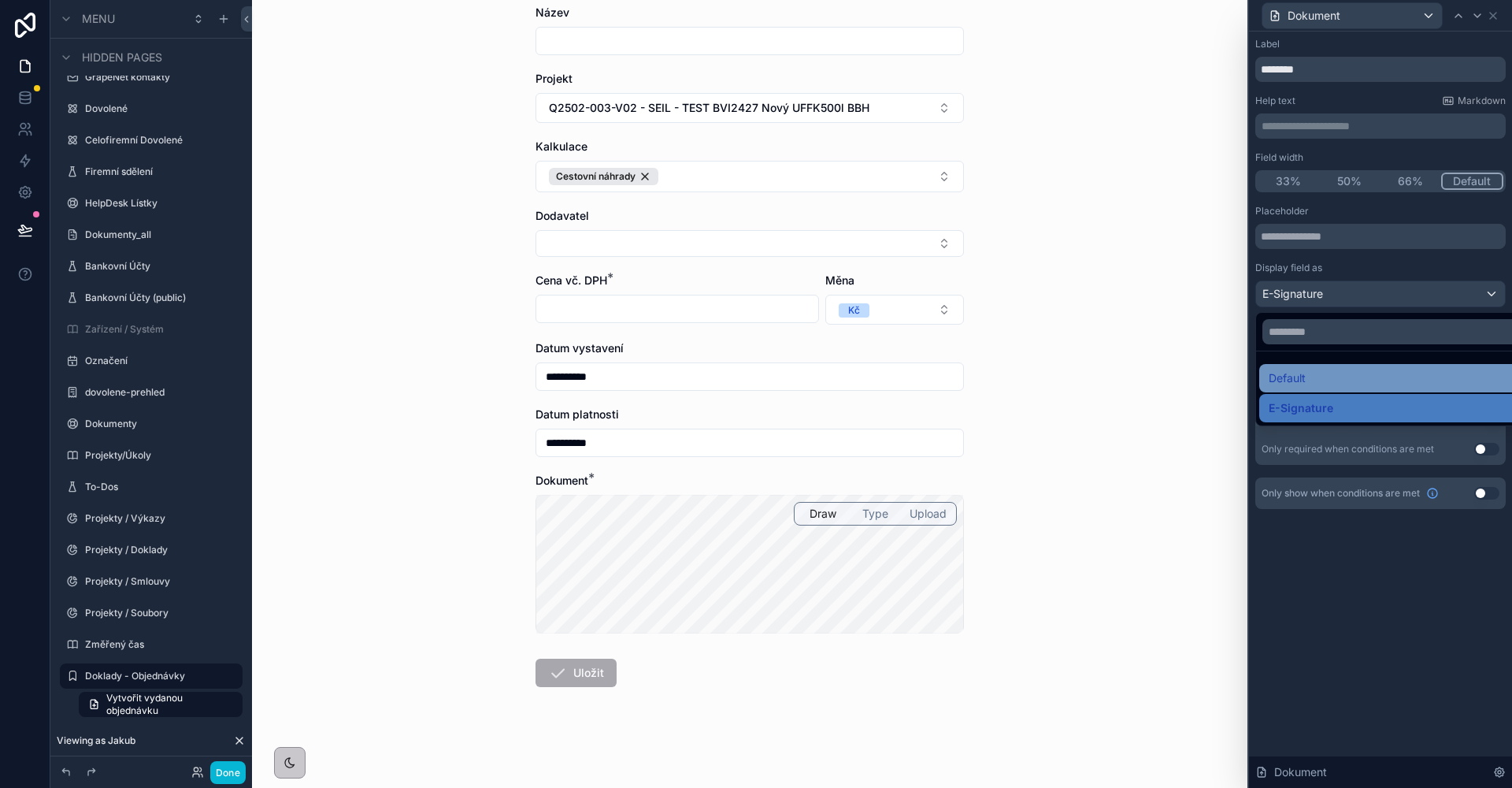
click at [1340, 379] on div "Default" at bounding box center [1398, 377] width 260 height 19
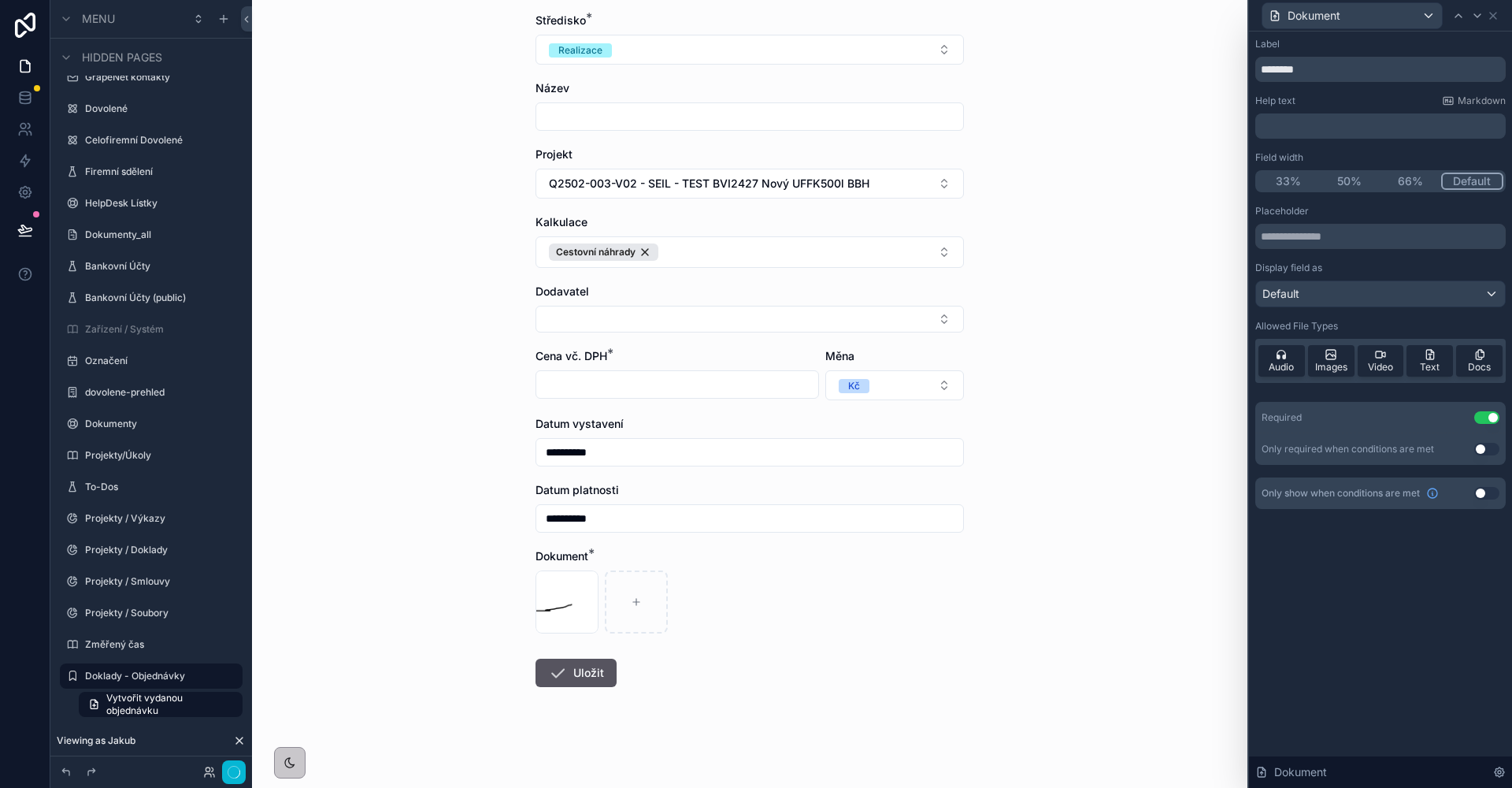
scroll to position [0, 0]
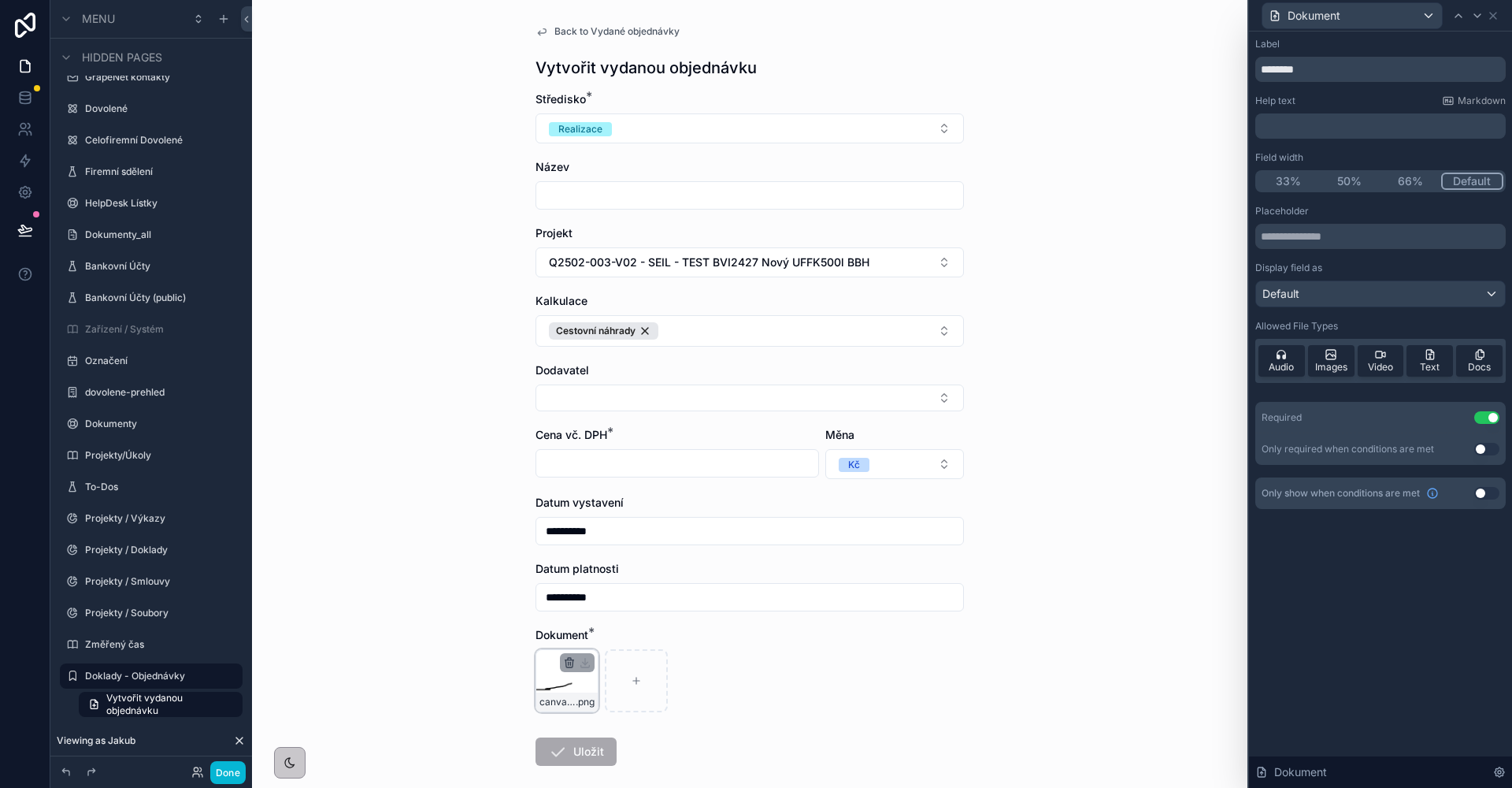
click at [563, 663] on icon "scrollable content" at bounding box center [569, 662] width 13 height 13
click at [596, 632] on icon "scrollable content" at bounding box center [596, 632] width 9 height 0
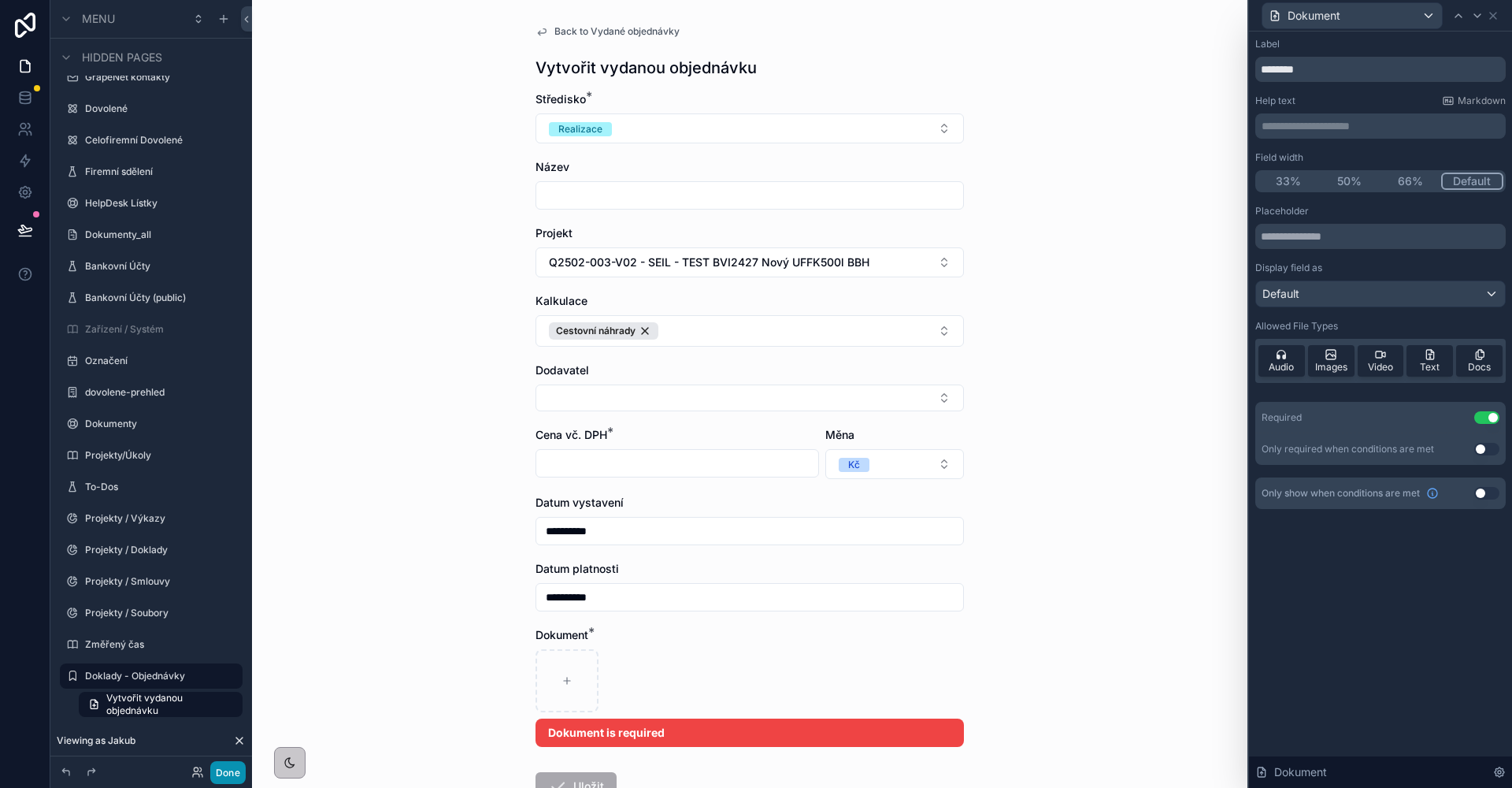
click at [233, 770] on button "Done" at bounding box center [228, 773] width 36 height 23
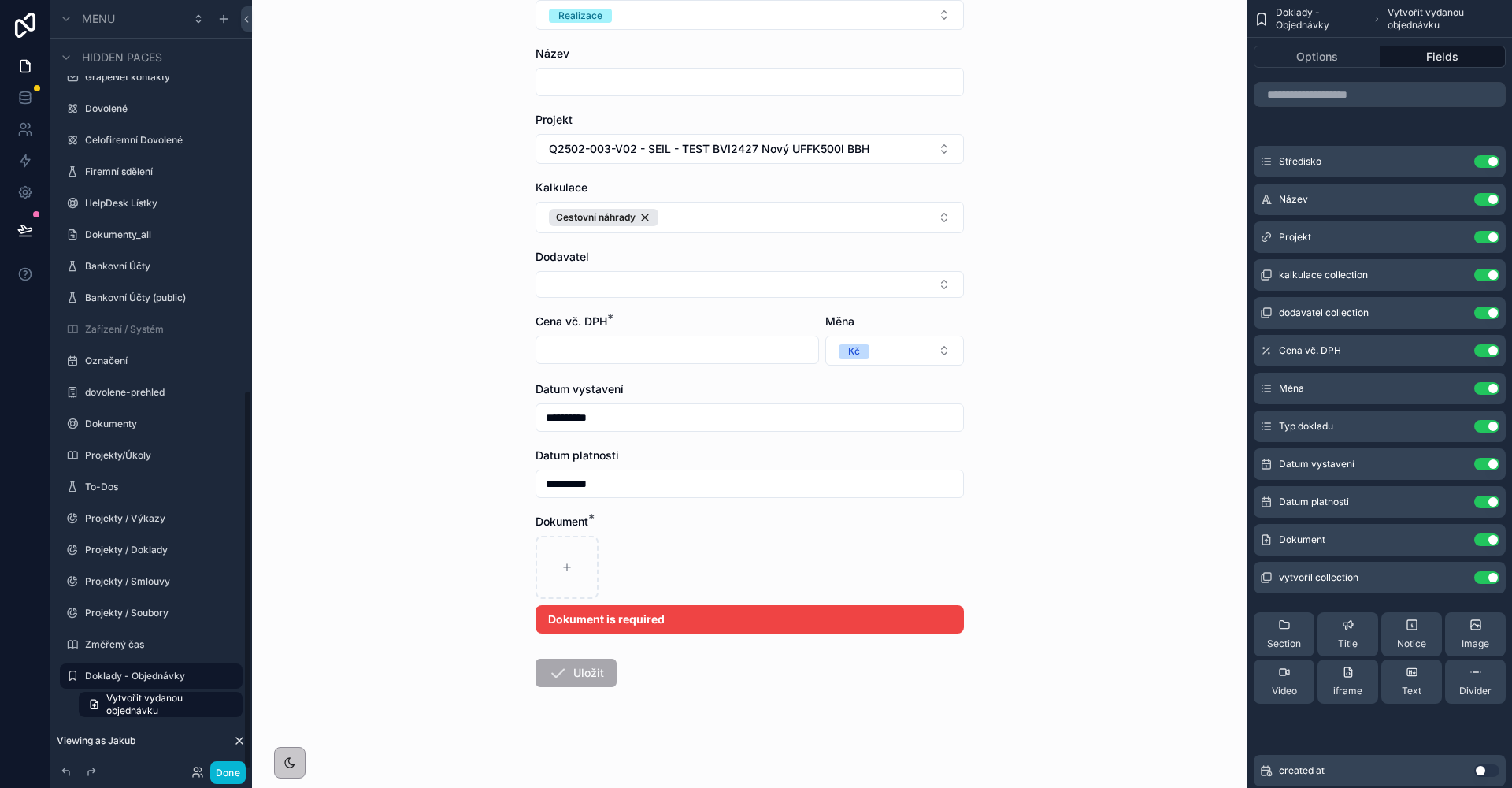
scroll to position [130, 0]
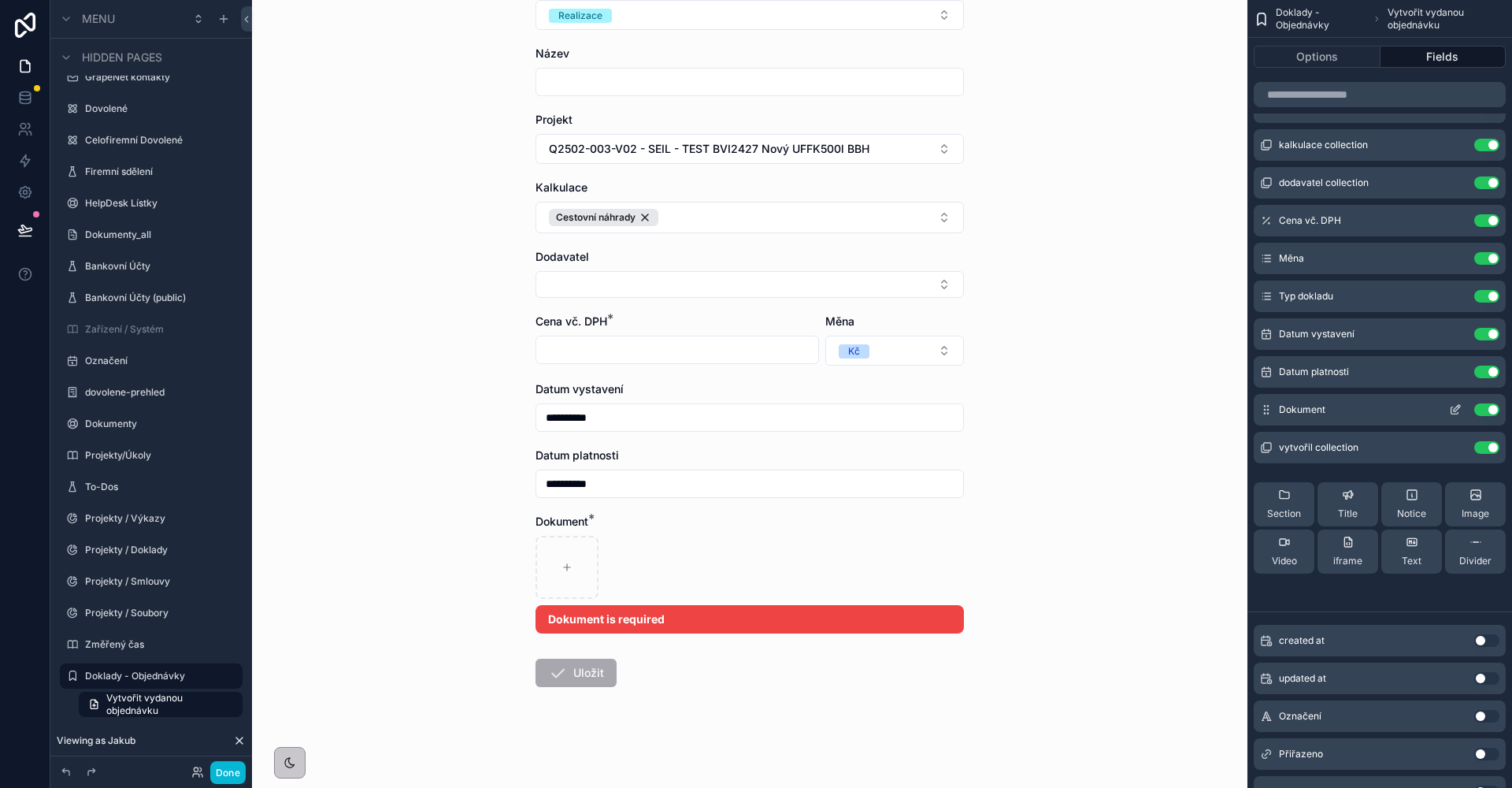
click at [1457, 411] on icon "scrollable content" at bounding box center [1455, 410] width 13 height 13
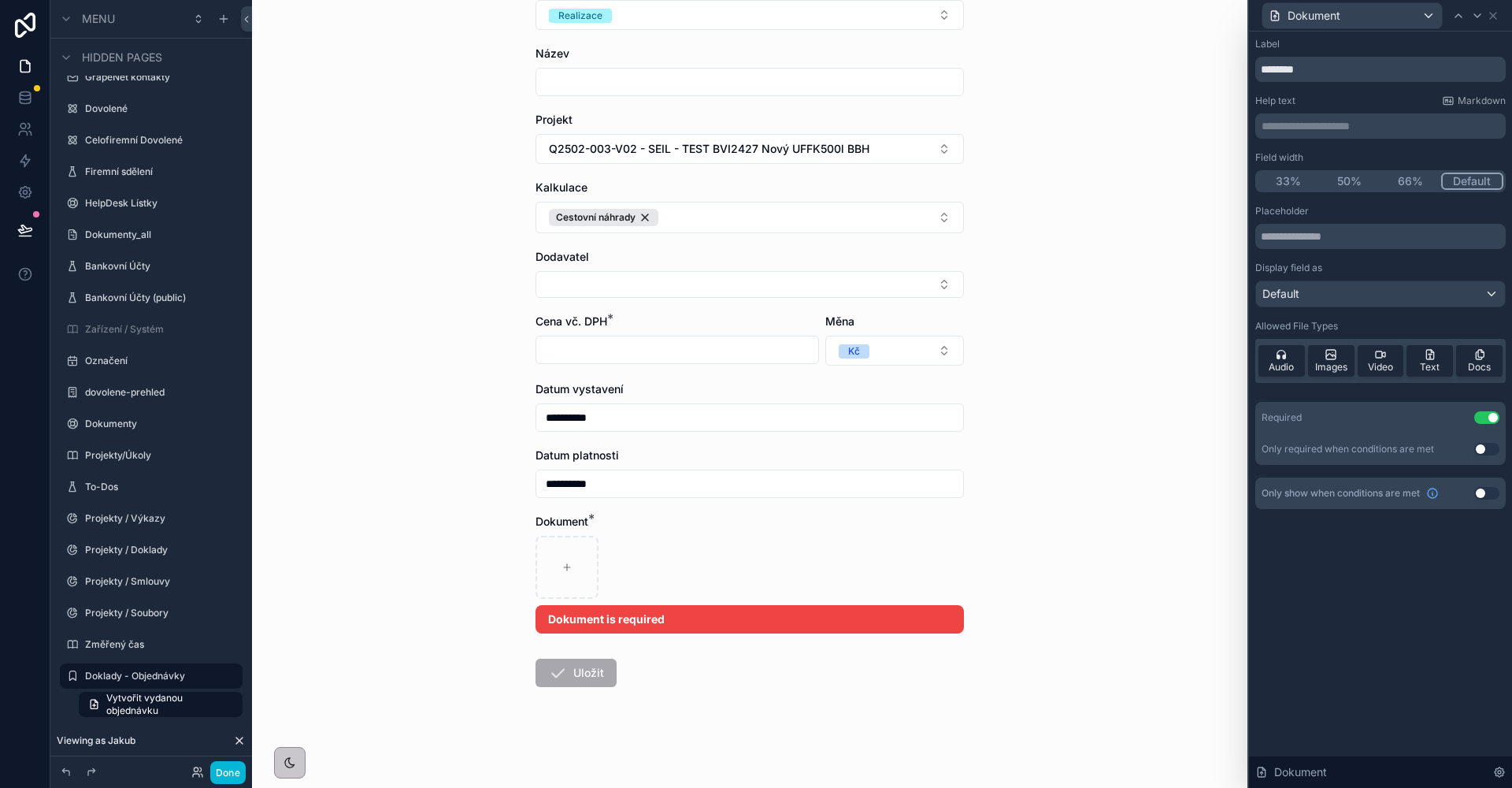
click at [1340, 303] on div "Default" at bounding box center [1379, 293] width 248 height 25
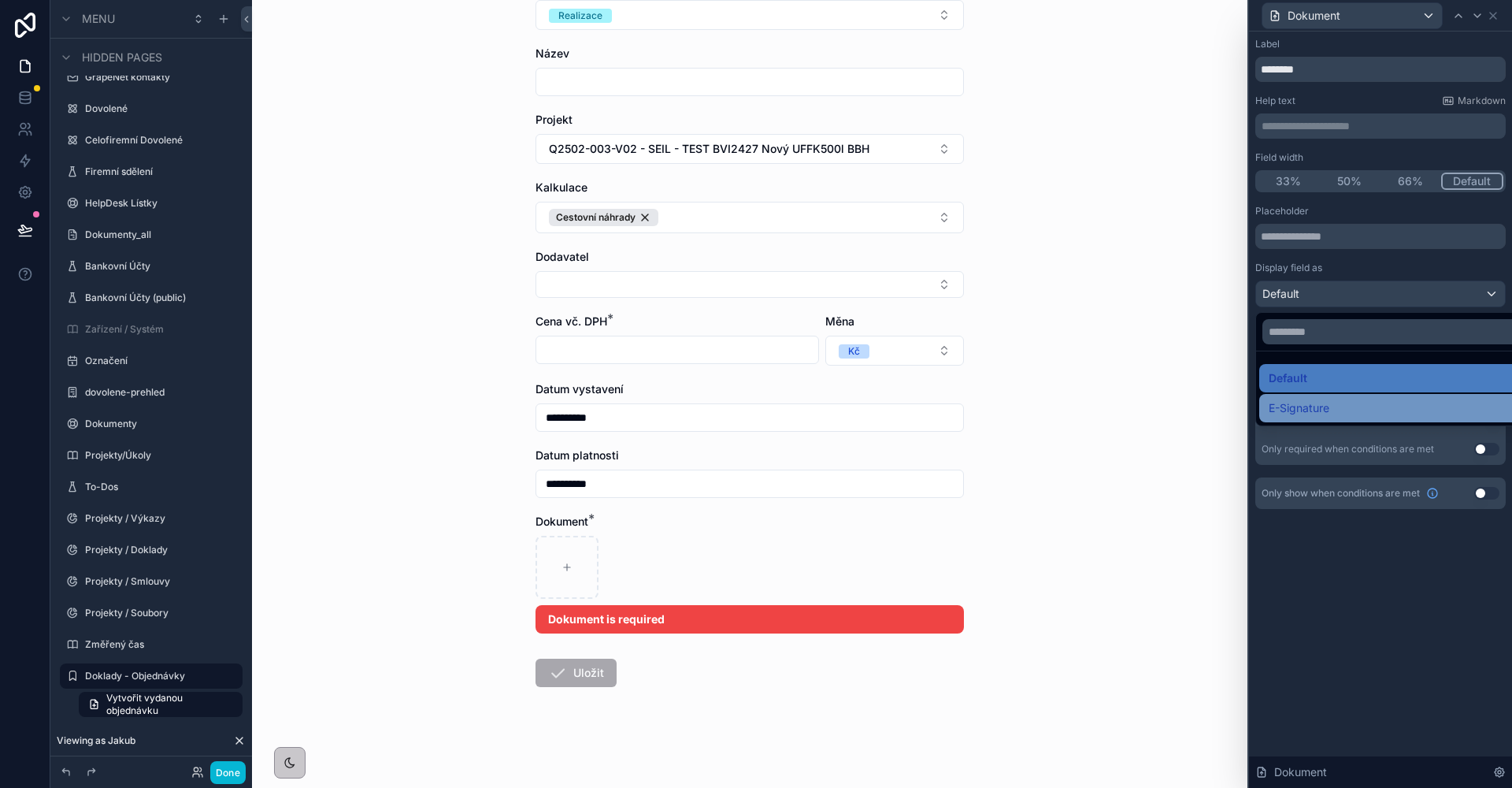
click at [1319, 408] on span "E-Signature" at bounding box center [1298, 407] width 61 height 19
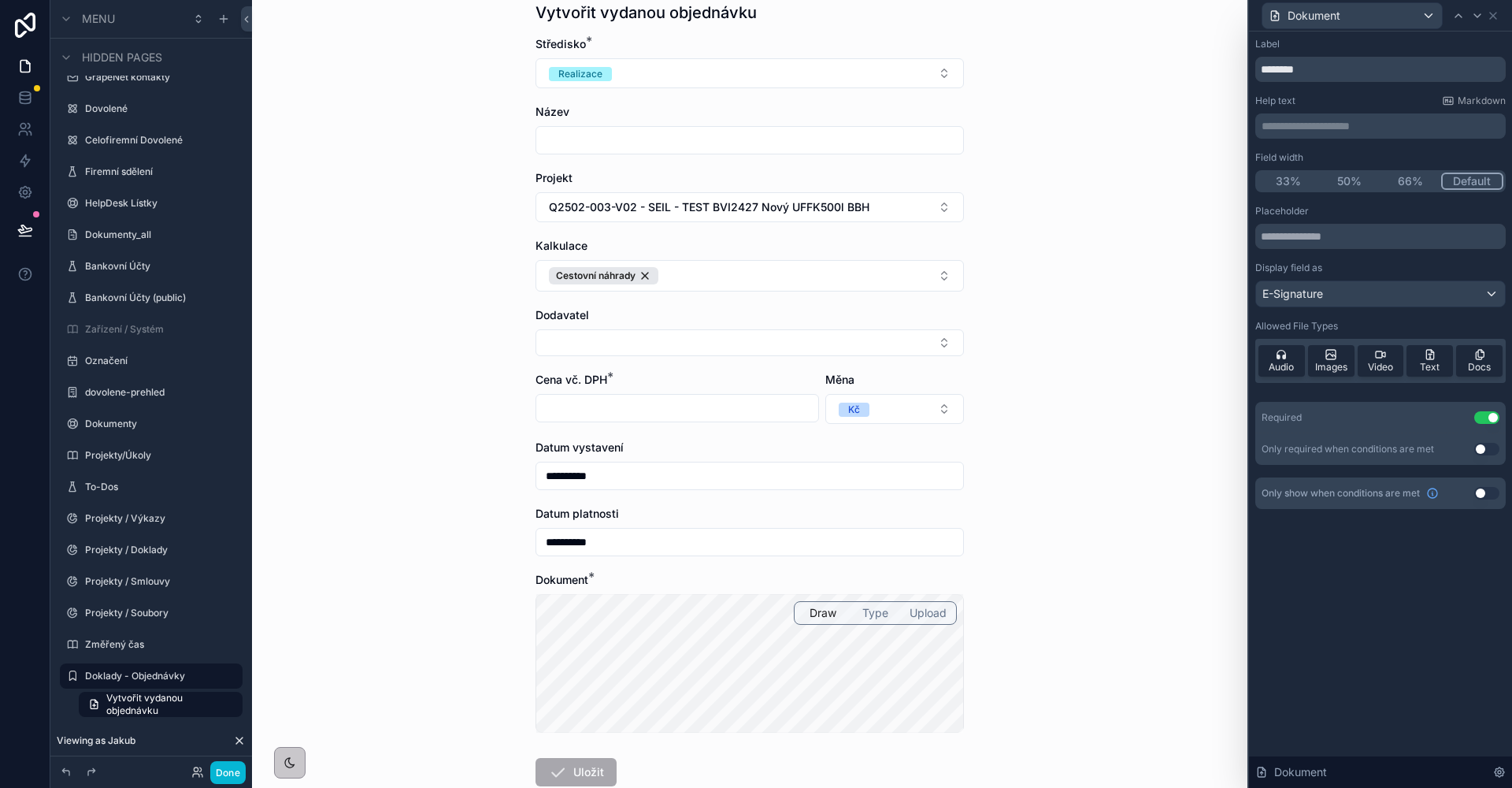
scroll to position [58, 0]
click at [221, 776] on button "Done" at bounding box center [228, 773] width 36 height 23
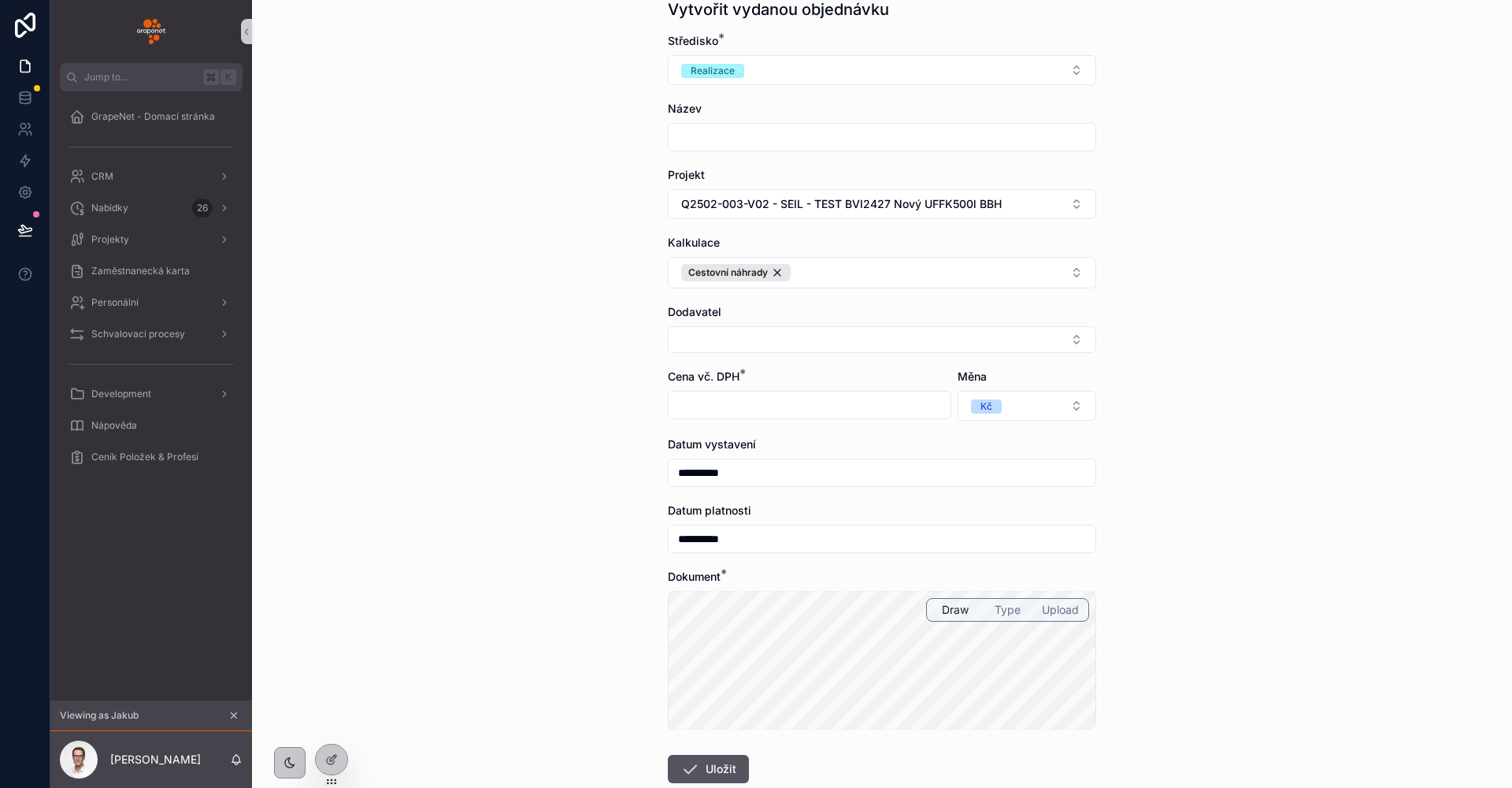
scroll to position [0, 0]
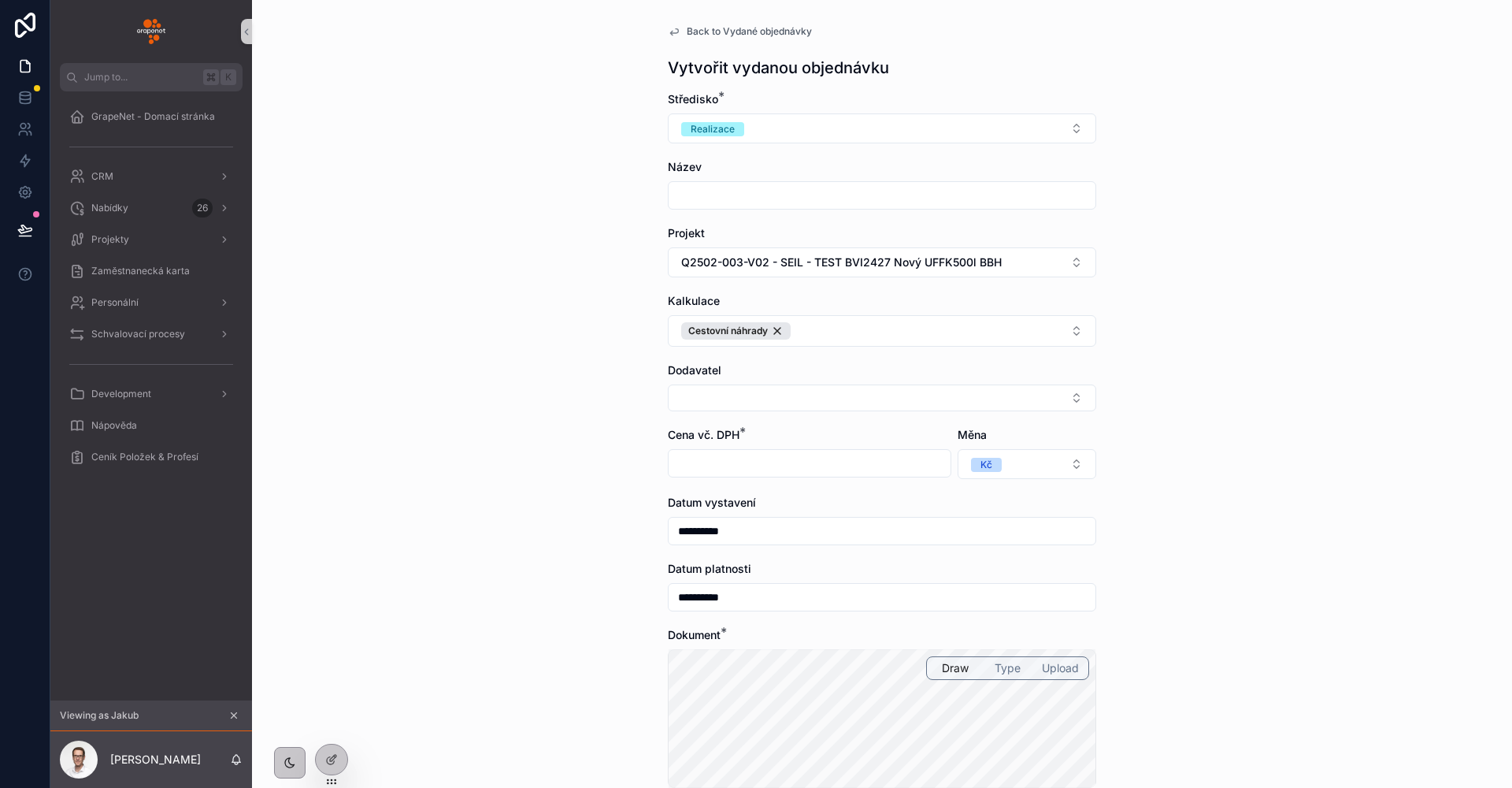
click at [1063, 660] on span "Upload" at bounding box center [1060, 667] width 37 height 15
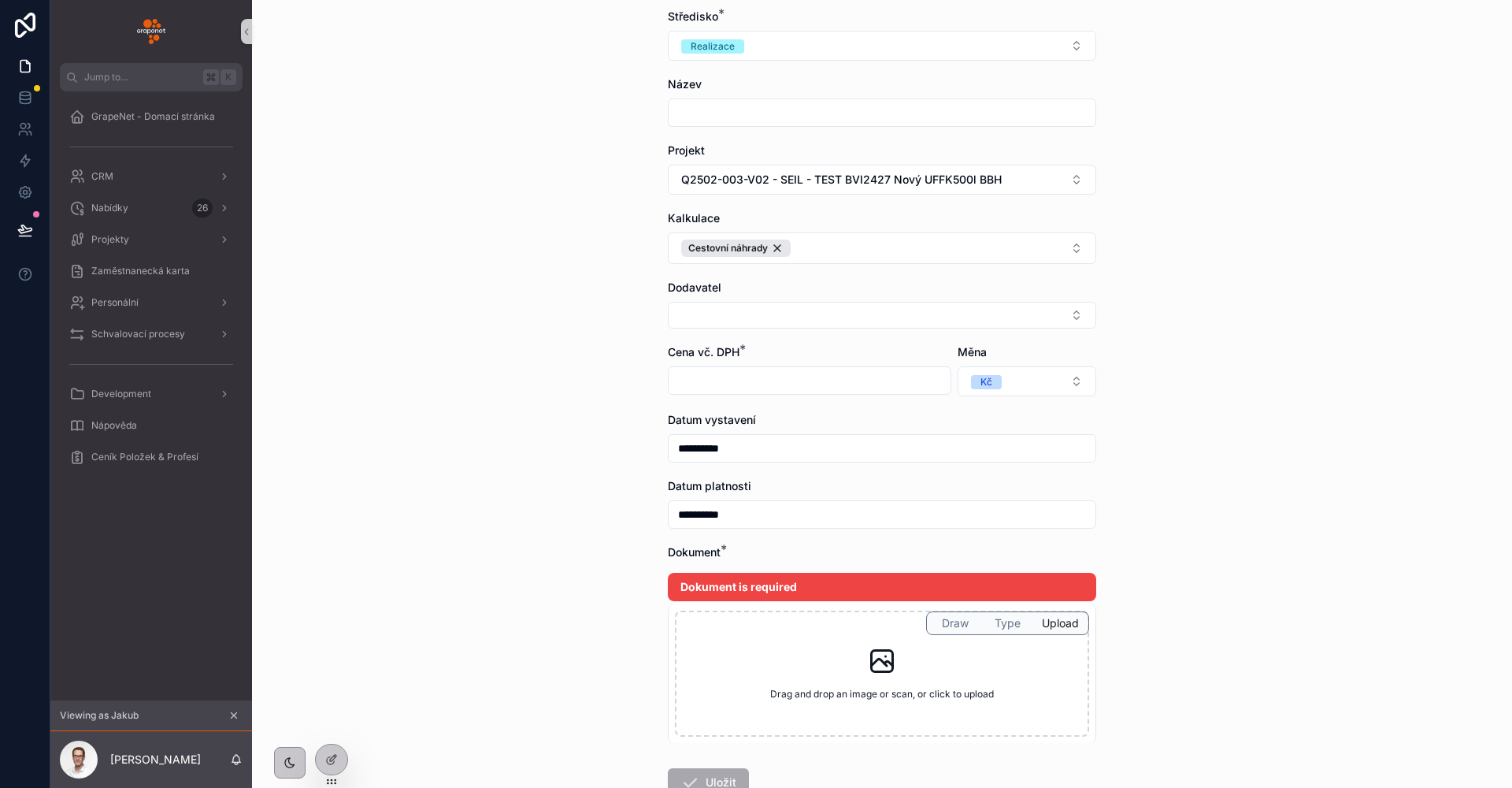
scroll to position [103, 0]
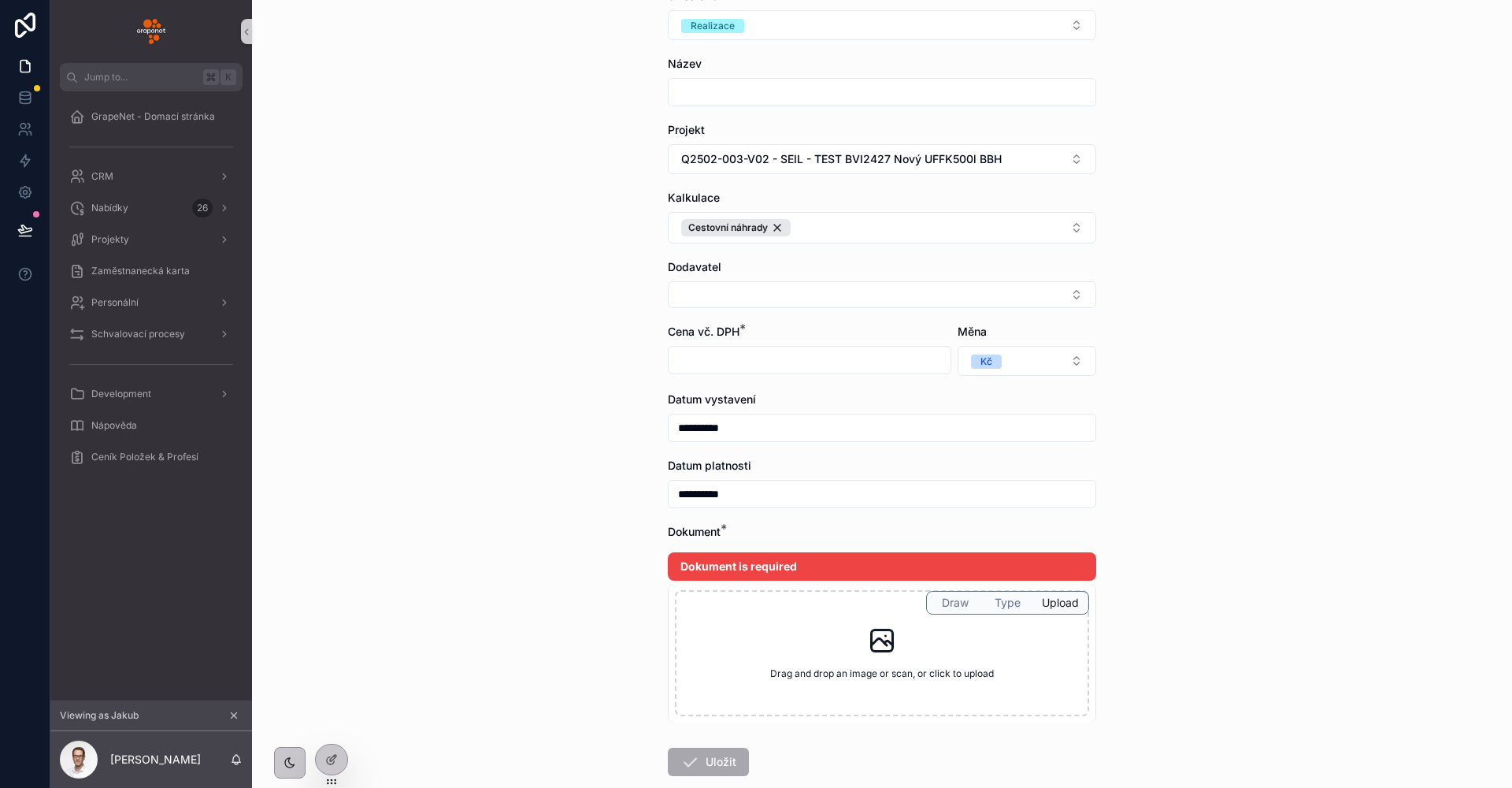
click at [1000, 597] on span "Type" at bounding box center [1008, 602] width 26 height 15
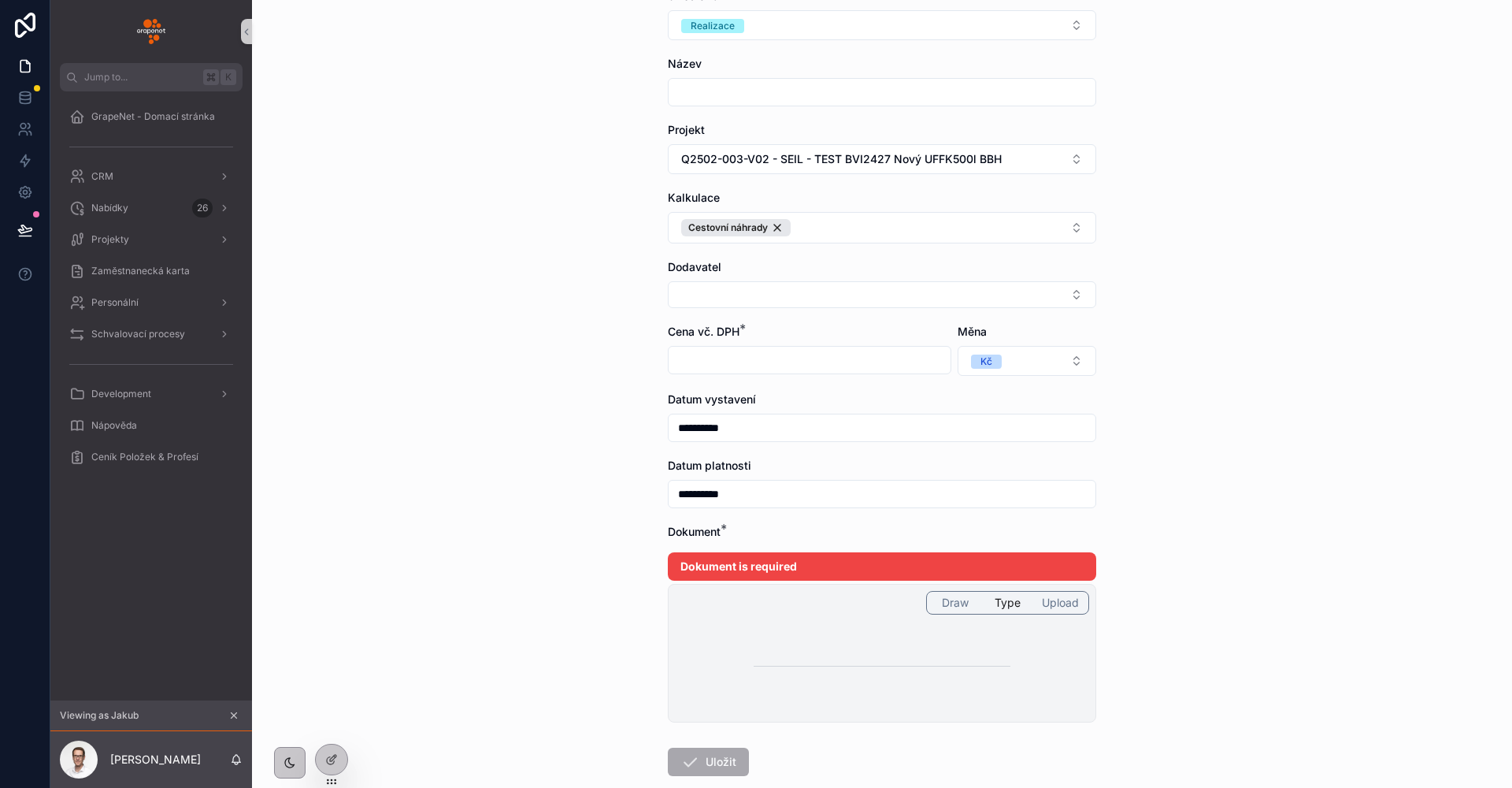
click at [790, 659] on input "scrollable content" at bounding box center [881, 654] width 256 height 26
type input "*****"
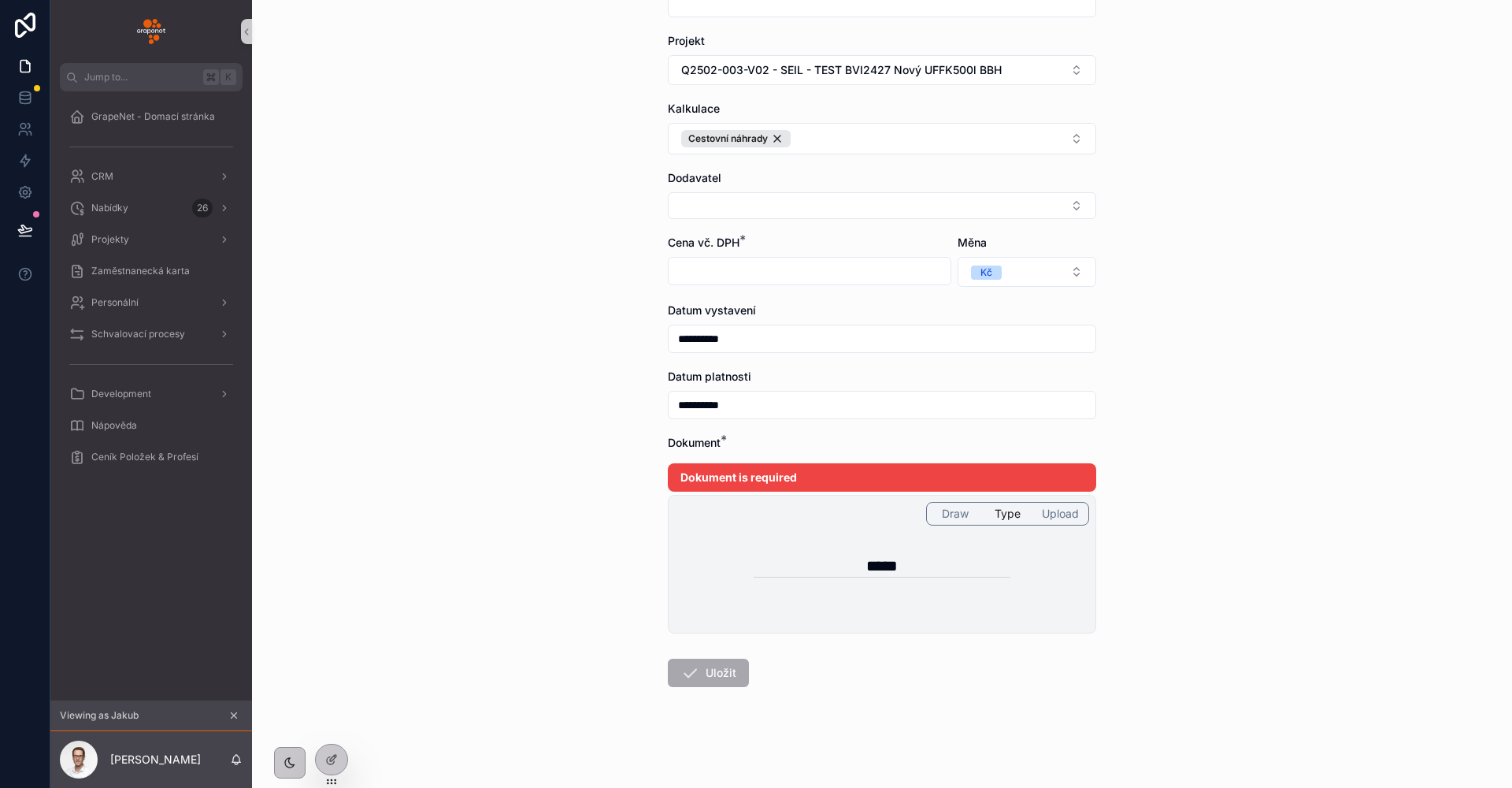
drag, startPoint x: 806, startPoint y: 556, endPoint x: 735, endPoint y: 546, distance: 71.7
click at [751, 550] on div "Draw Type Upload *****" at bounding box center [881, 564] width 428 height 138
click at [949, 516] on span "Draw" at bounding box center [954, 513] width 27 height 15
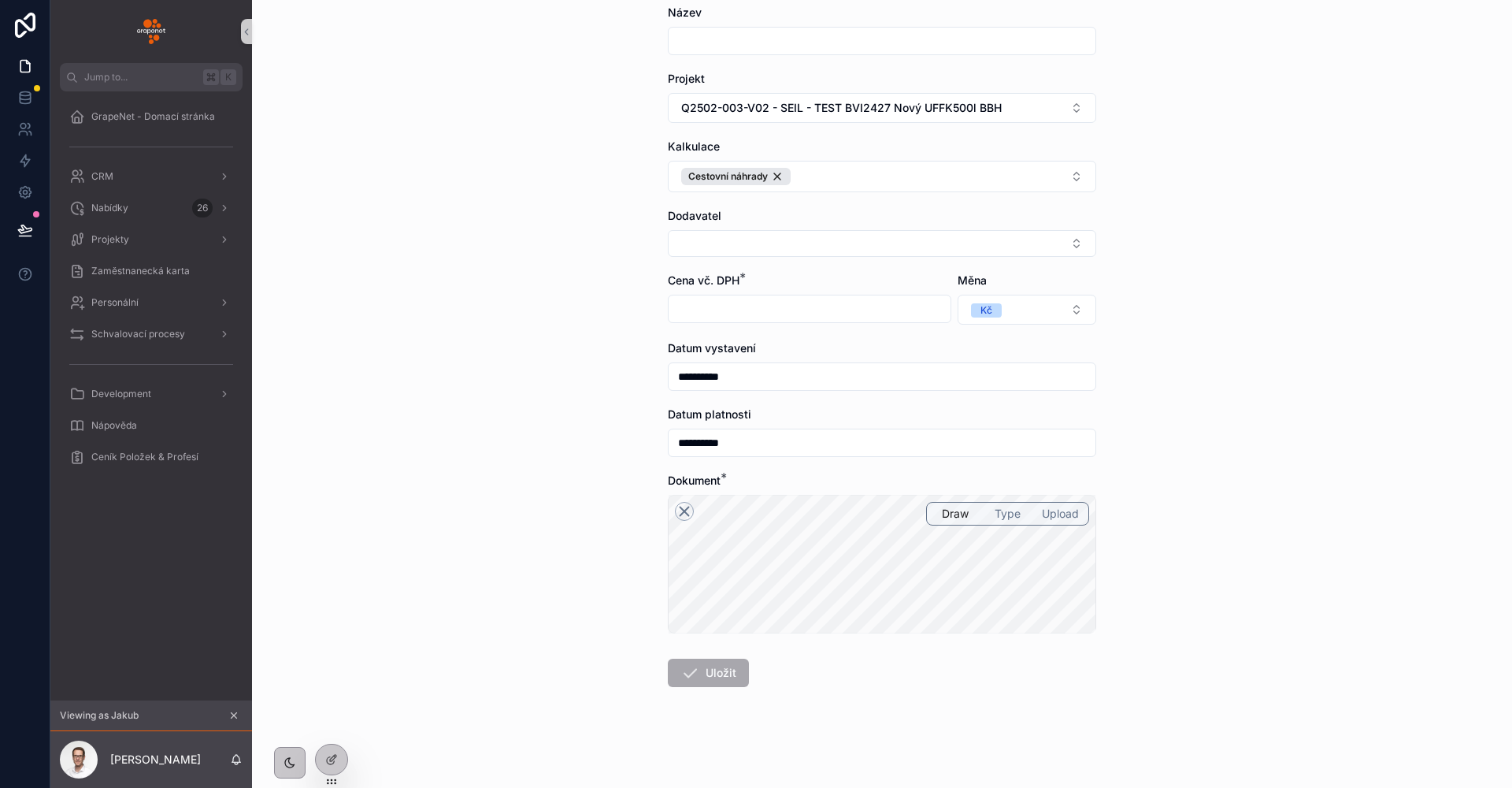
click at [675, 512] on icon "scrollable content" at bounding box center [684, 511] width 19 height 19
click at [676, 511] on icon "scrollable content" at bounding box center [684, 511] width 19 height 19
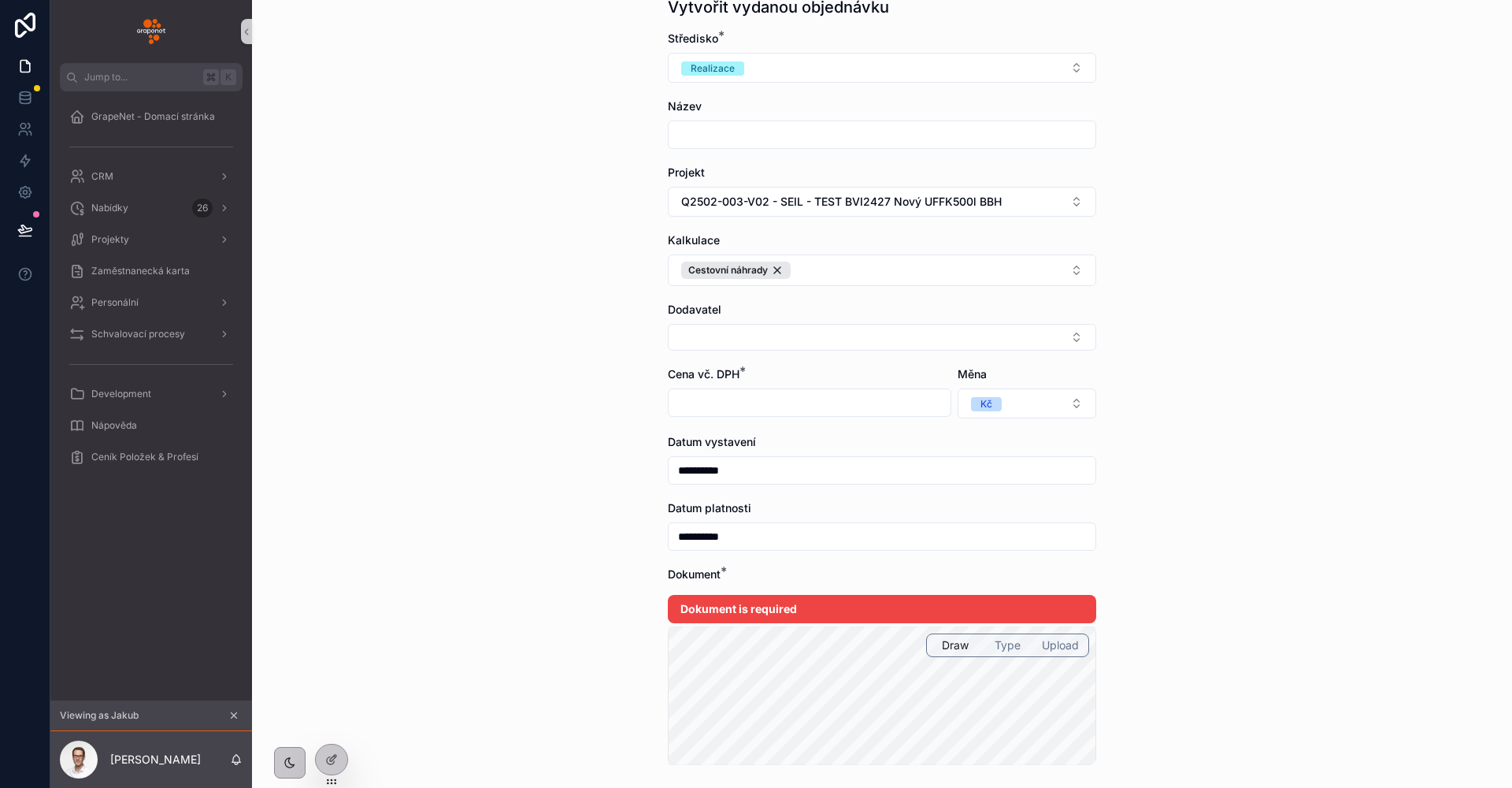
scroll to position [159, 0]
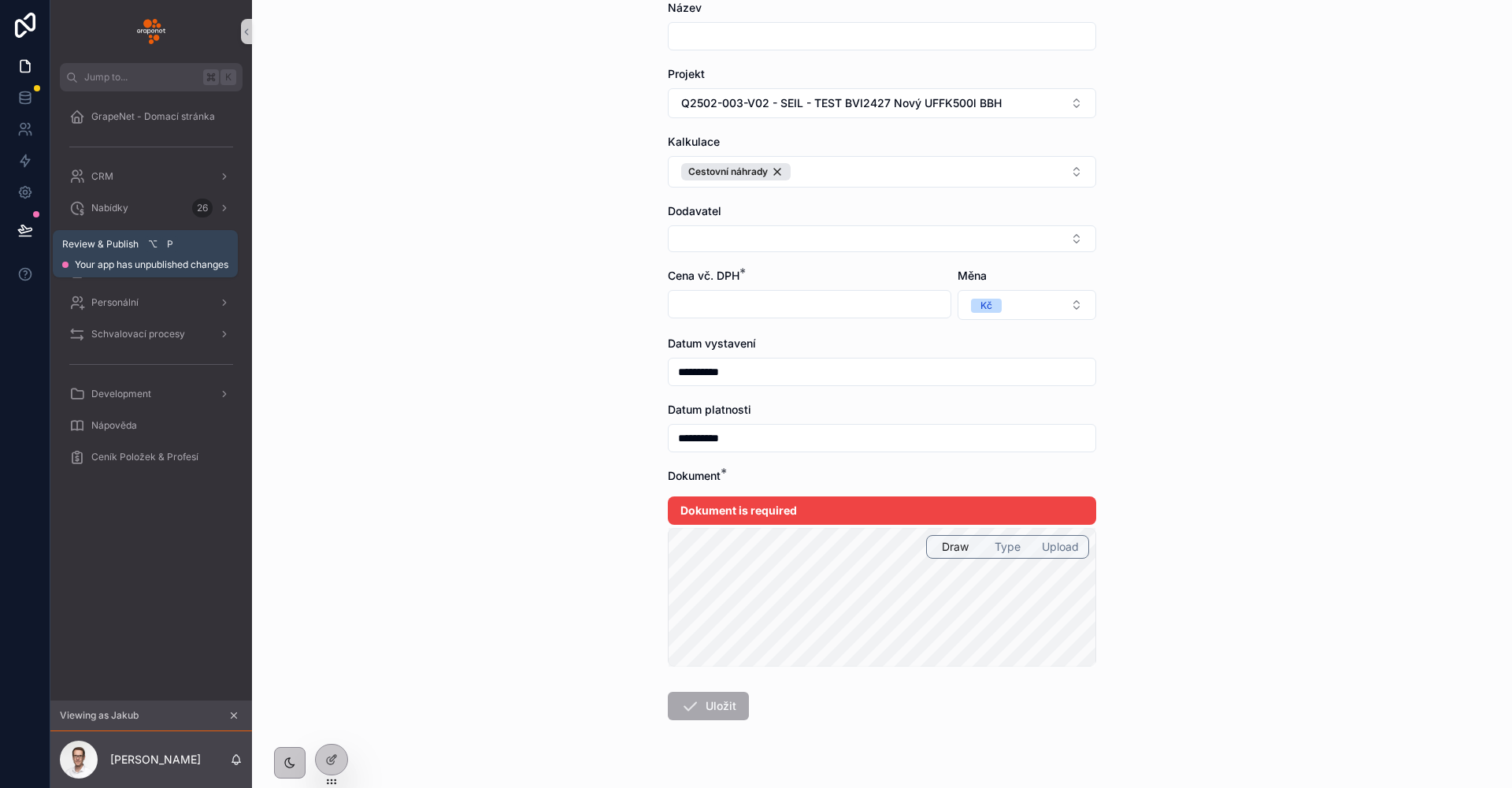
click at [25, 228] on icon at bounding box center [24, 229] width 14 height 8
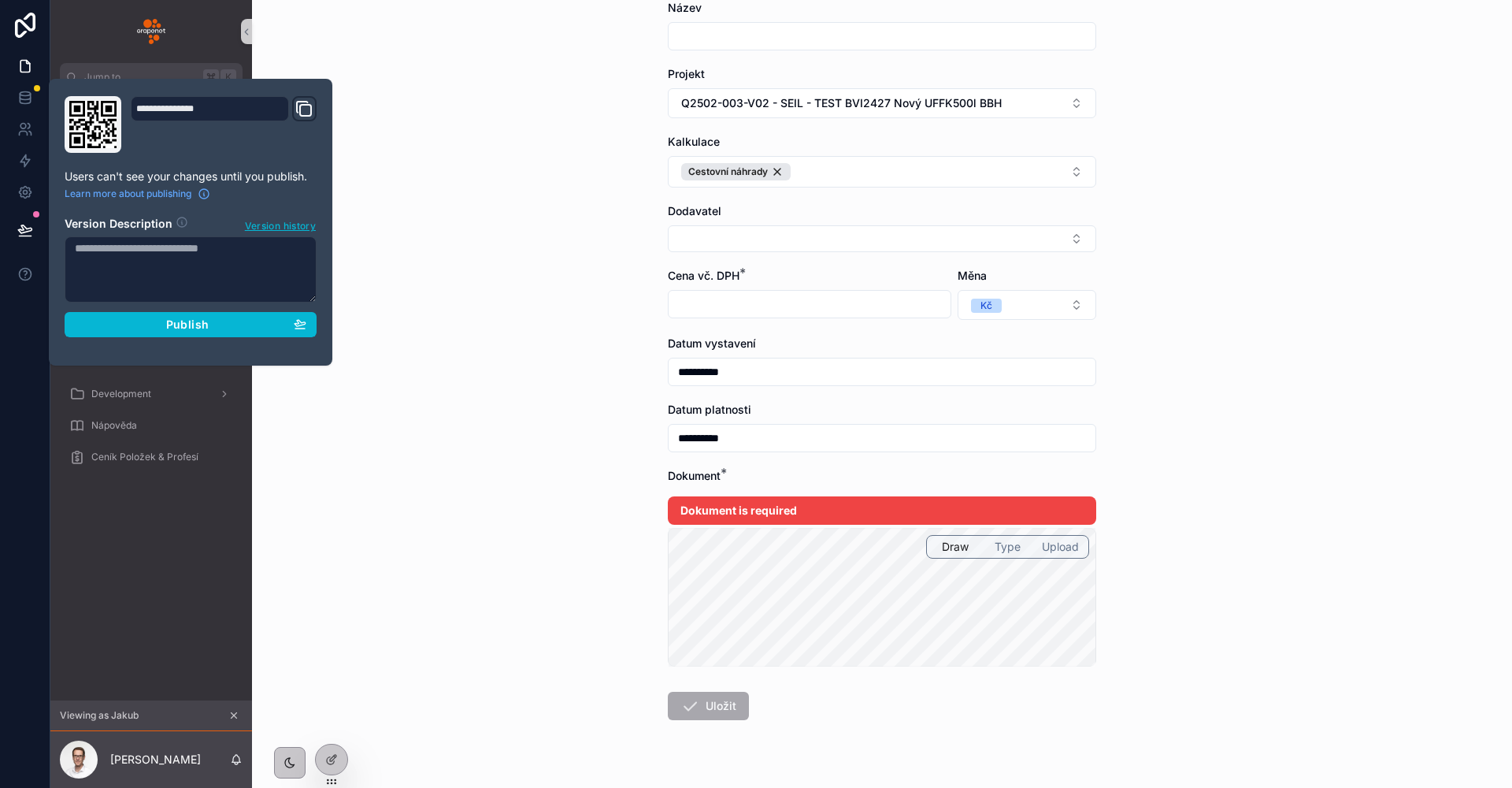
click at [175, 322] on span "Publish" at bounding box center [187, 325] width 43 height 15
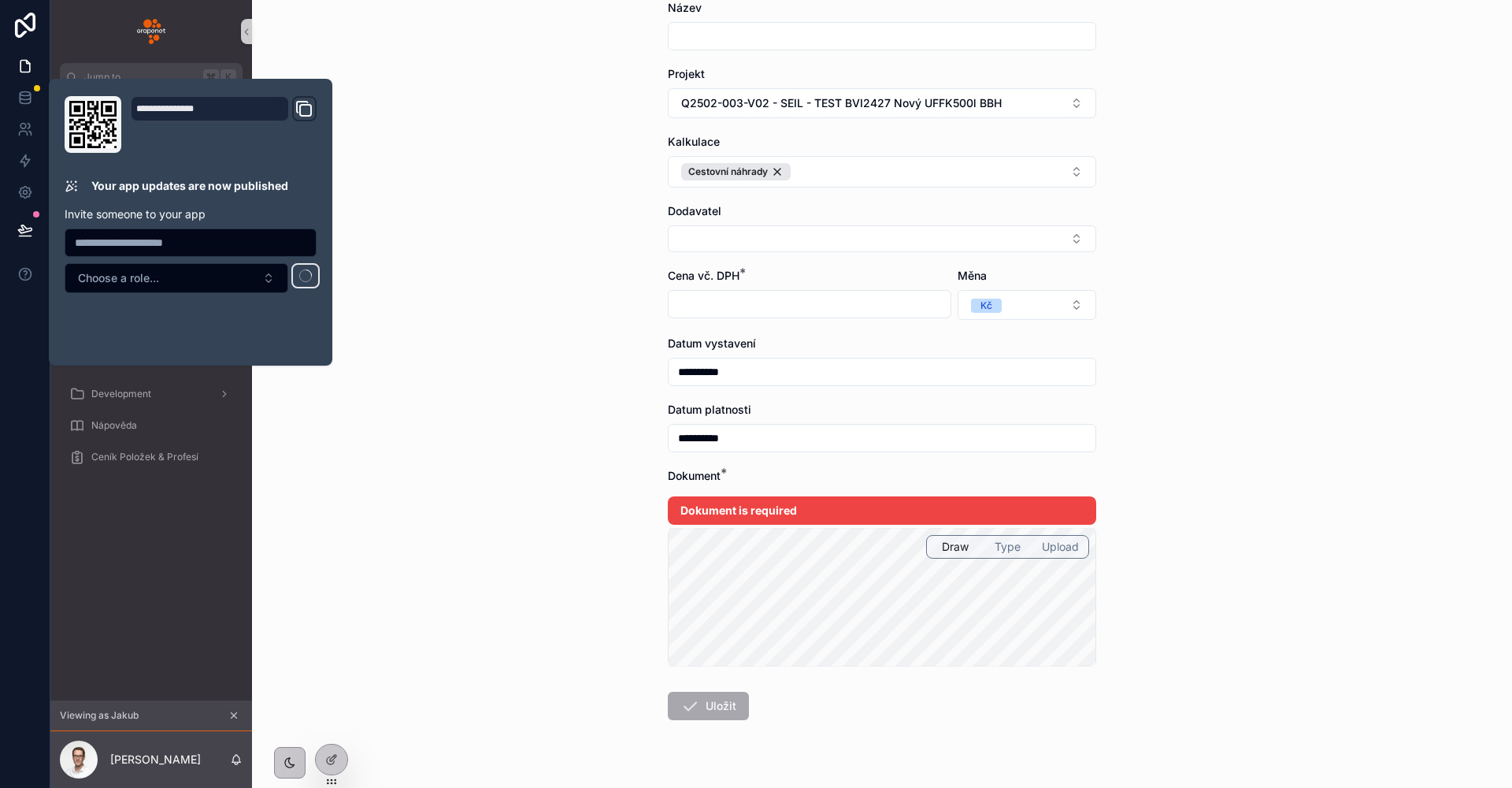
click at [498, 238] on div "**********" at bounding box center [881, 235] width 1259 height 788
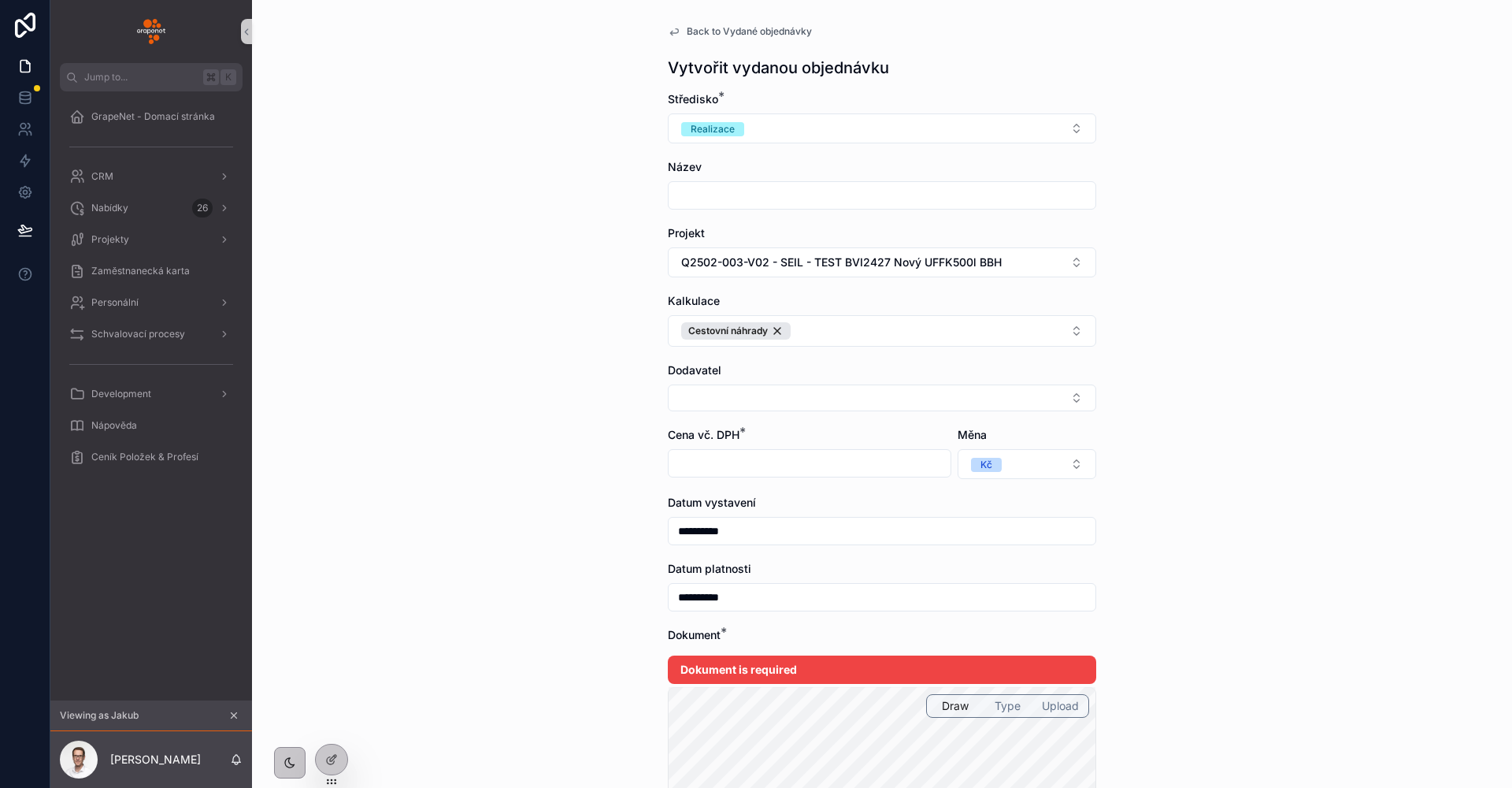
scroll to position [140, 0]
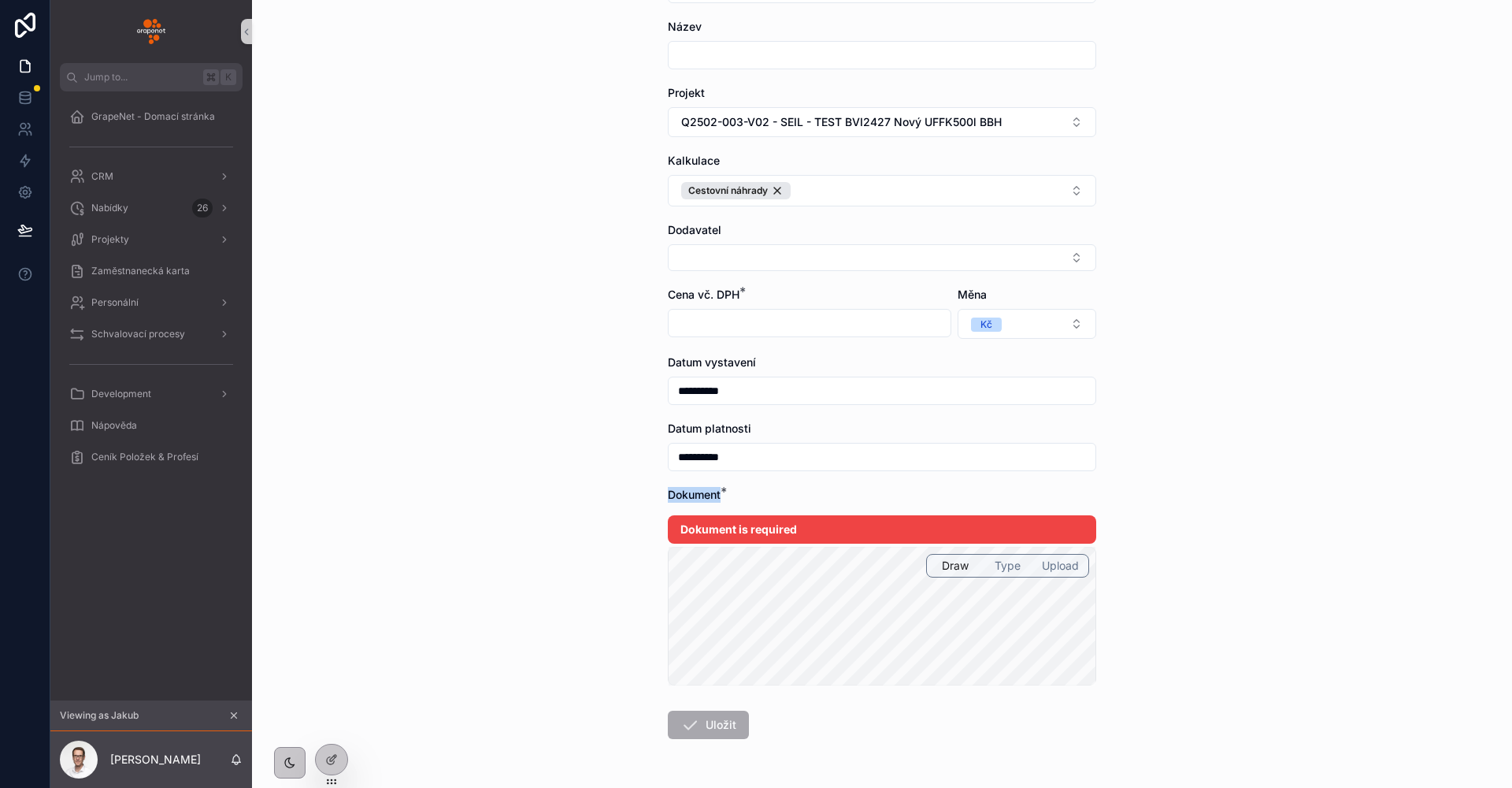
drag, startPoint x: 726, startPoint y: 488, endPoint x: 628, endPoint y: 485, distance: 98.0
click at [628, 485] on div "**********" at bounding box center [881, 253] width 1259 height 788
click at [655, 490] on div "**********" at bounding box center [881, 350] width 453 height 980
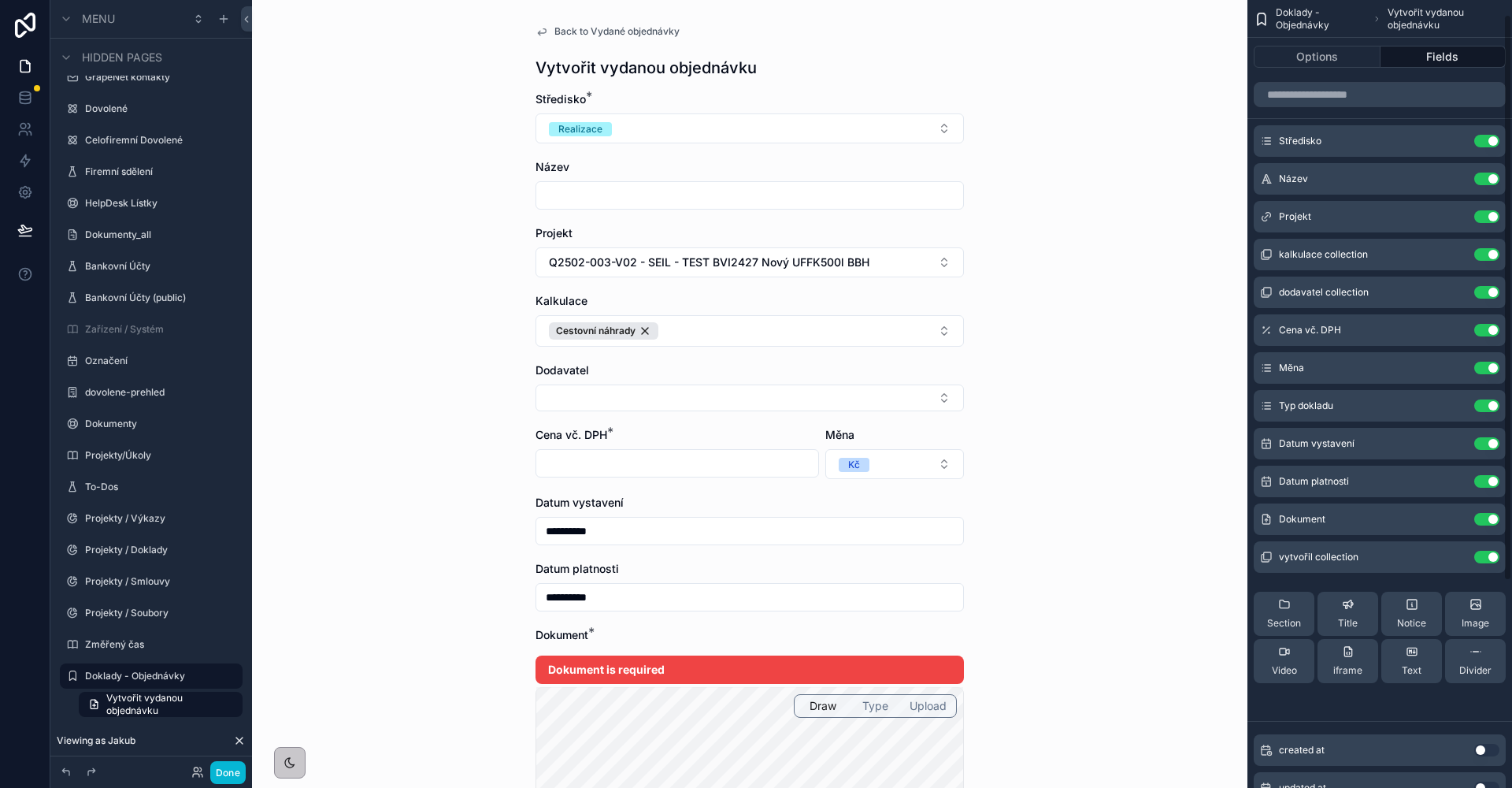
scroll to position [28, 0]
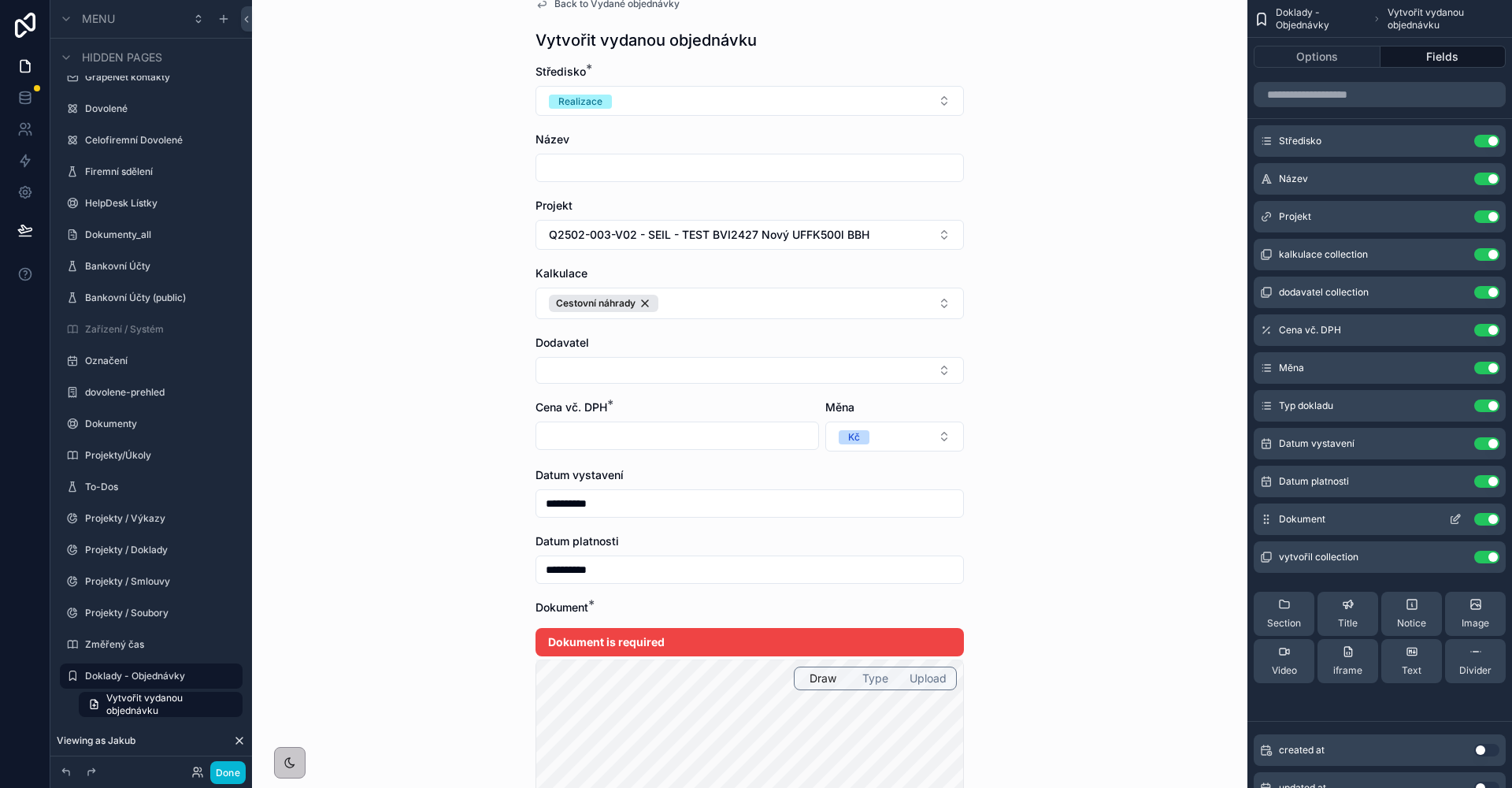
click at [1458, 521] on icon "scrollable content" at bounding box center [1455, 519] width 13 height 13
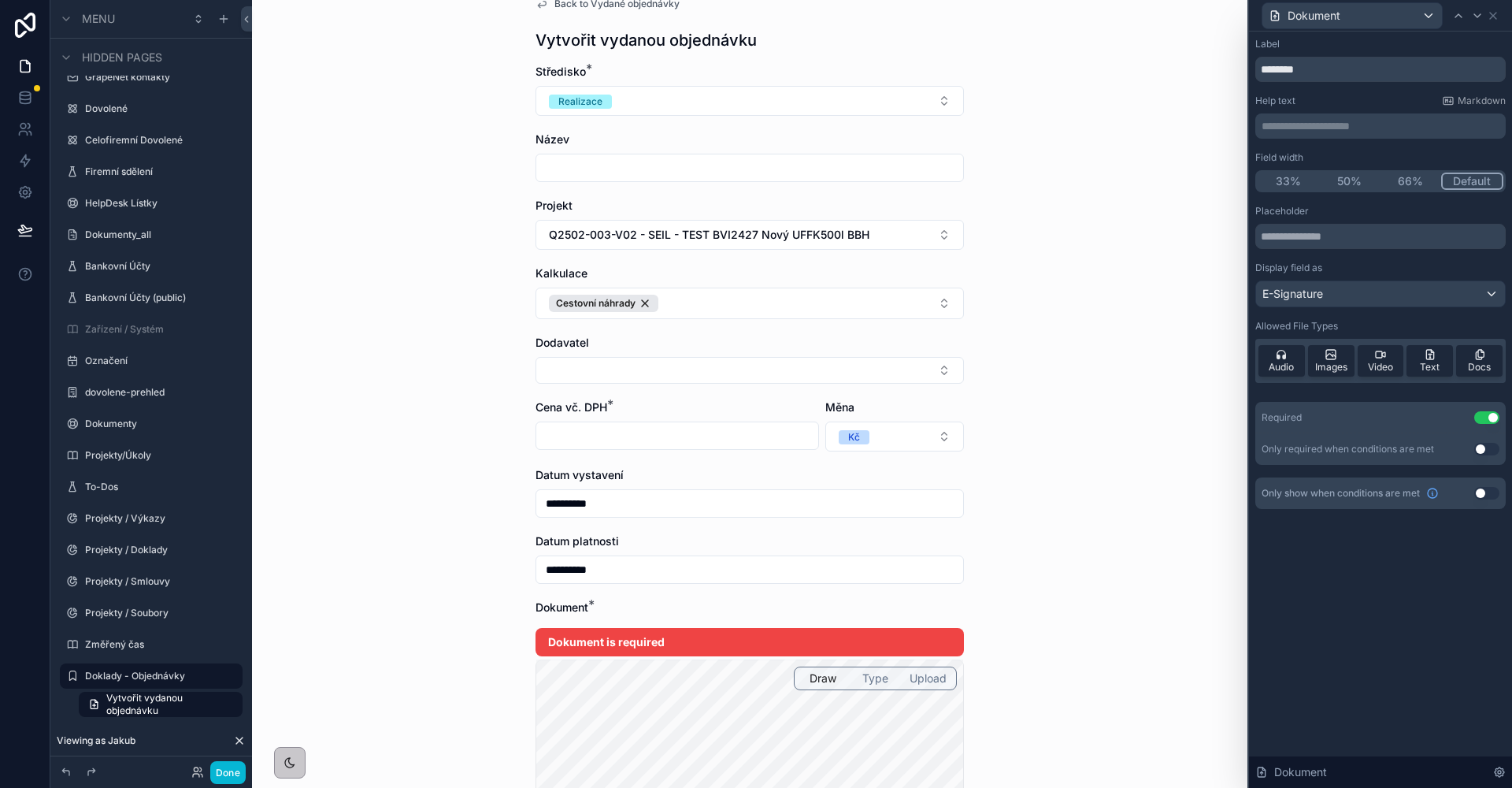
click at [1383, 293] on div "E-Signature" at bounding box center [1379, 293] width 248 height 25
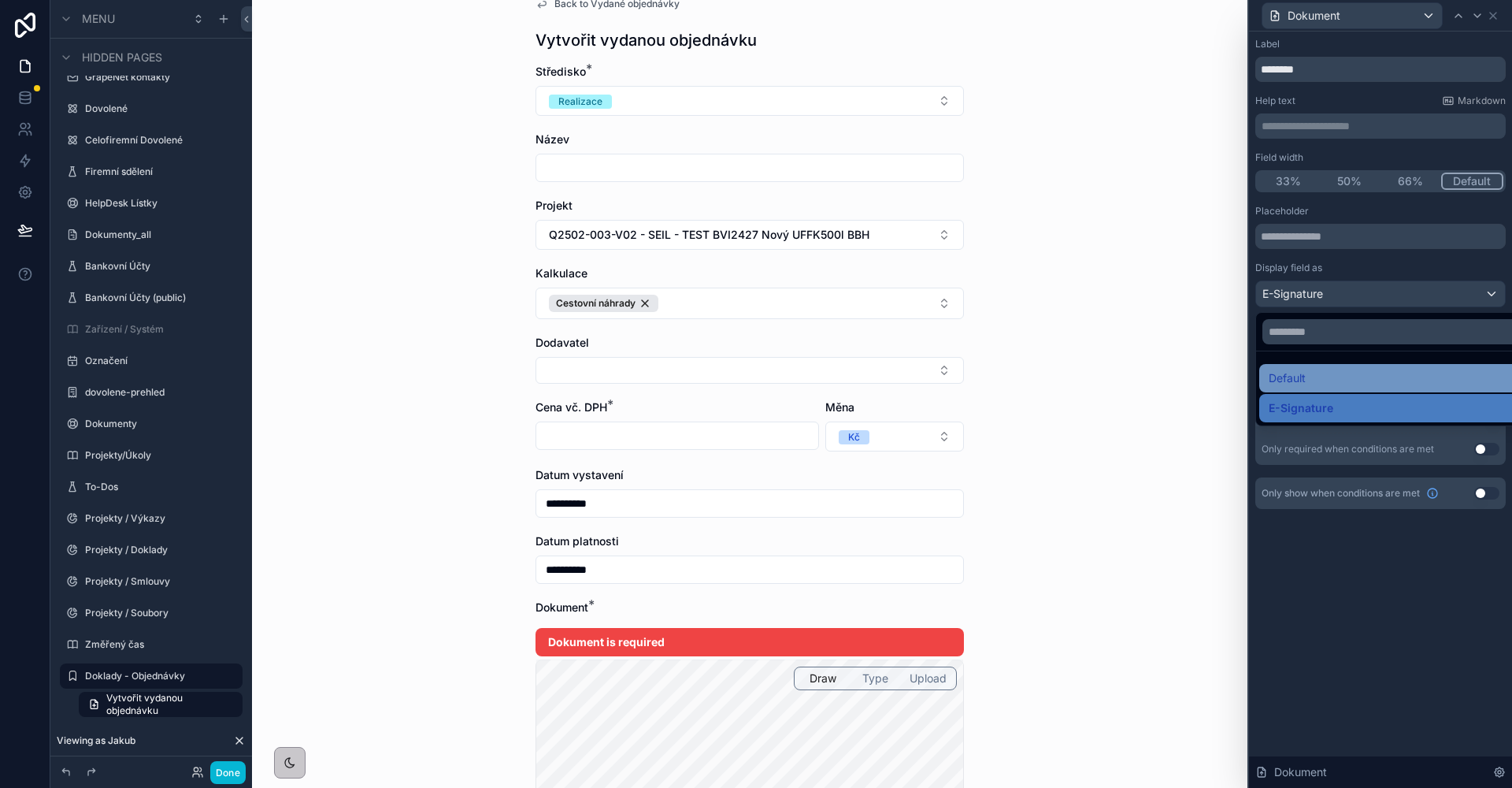
click at [1353, 378] on div "Default" at bounding box center [1398, 377] width 260 height 19
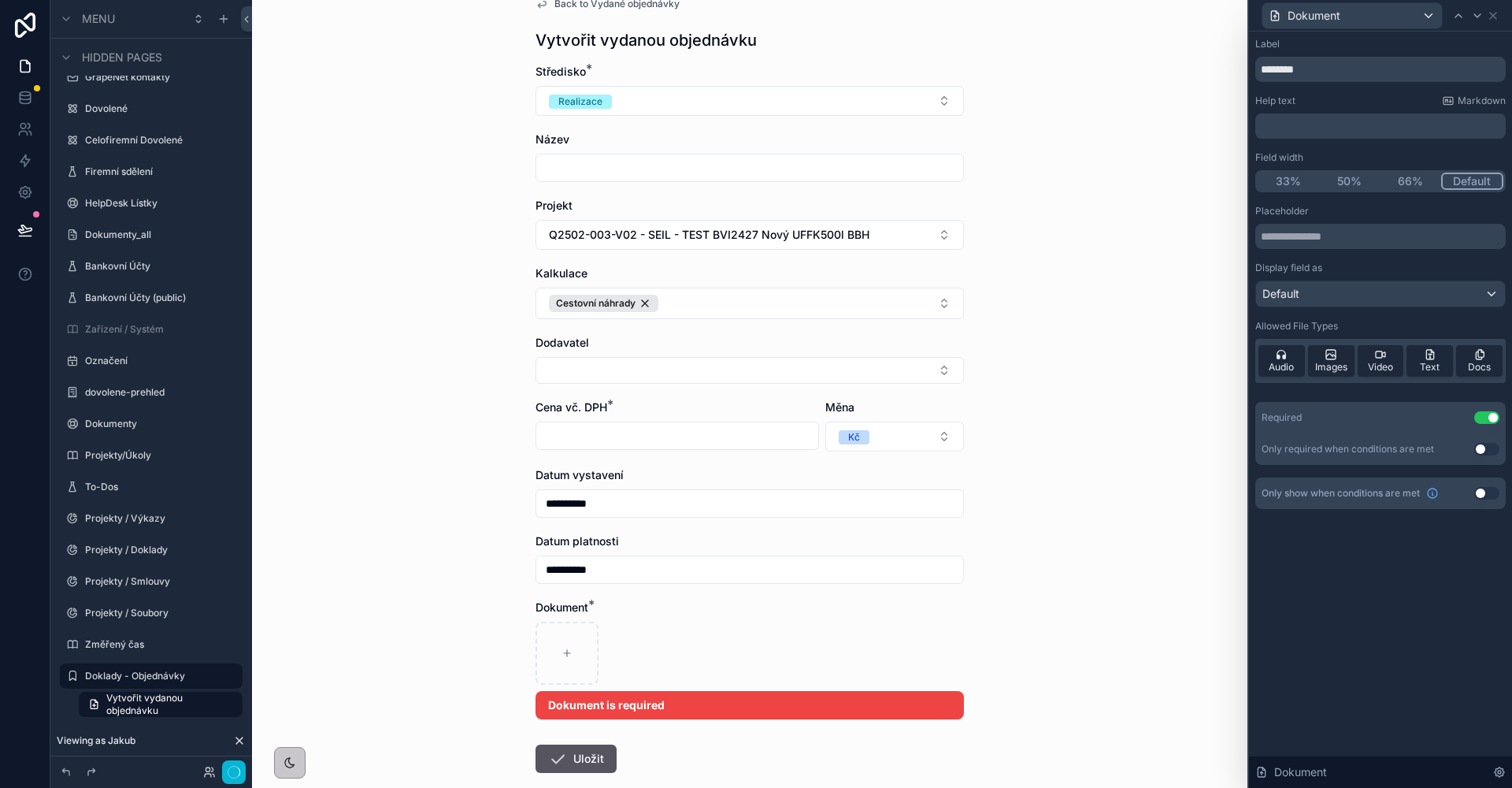
scroll to position [0, 0]
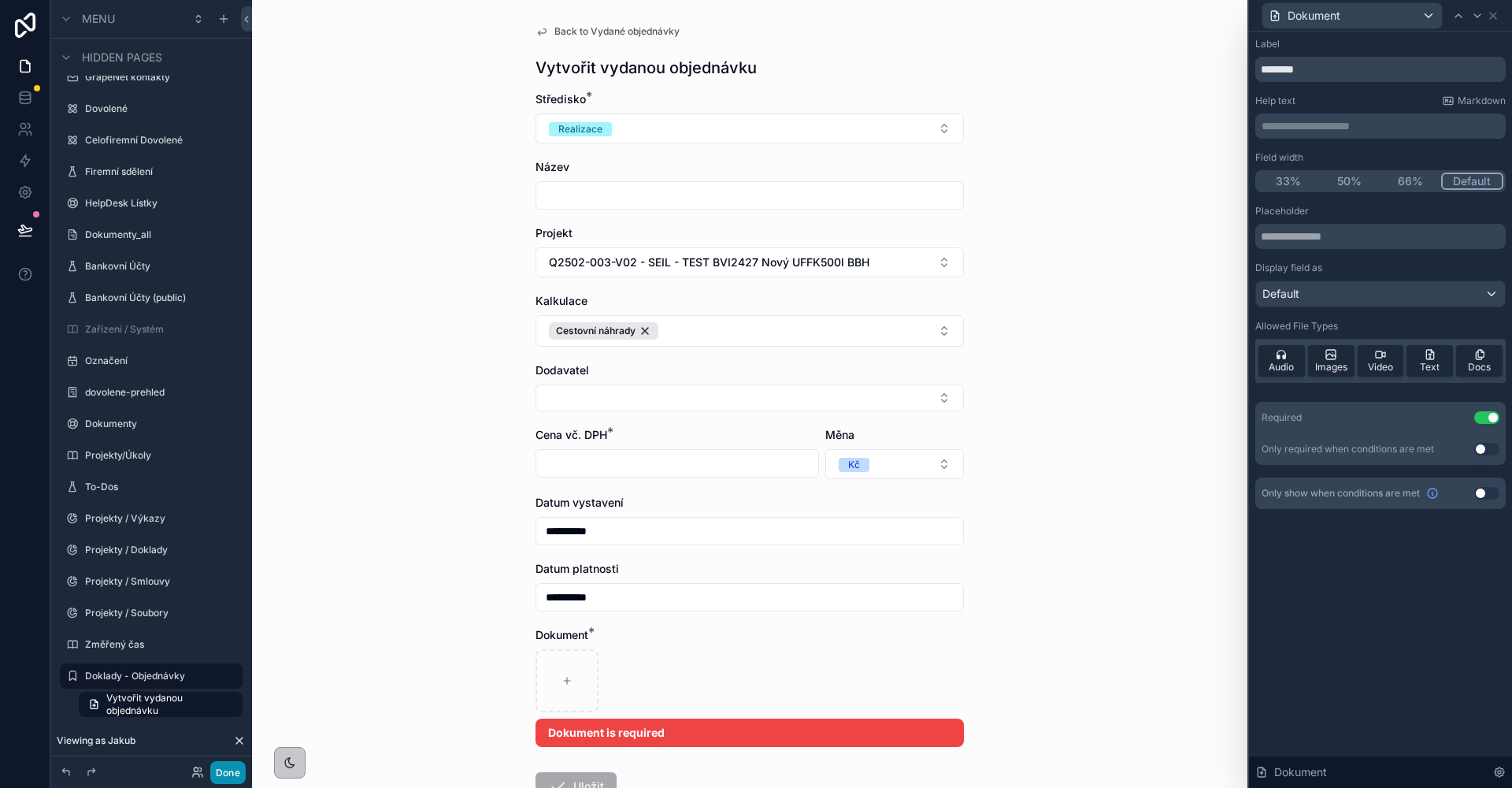
click at [224, 774] on button "Done" at bounding box center [228, 773] width 36 height 23
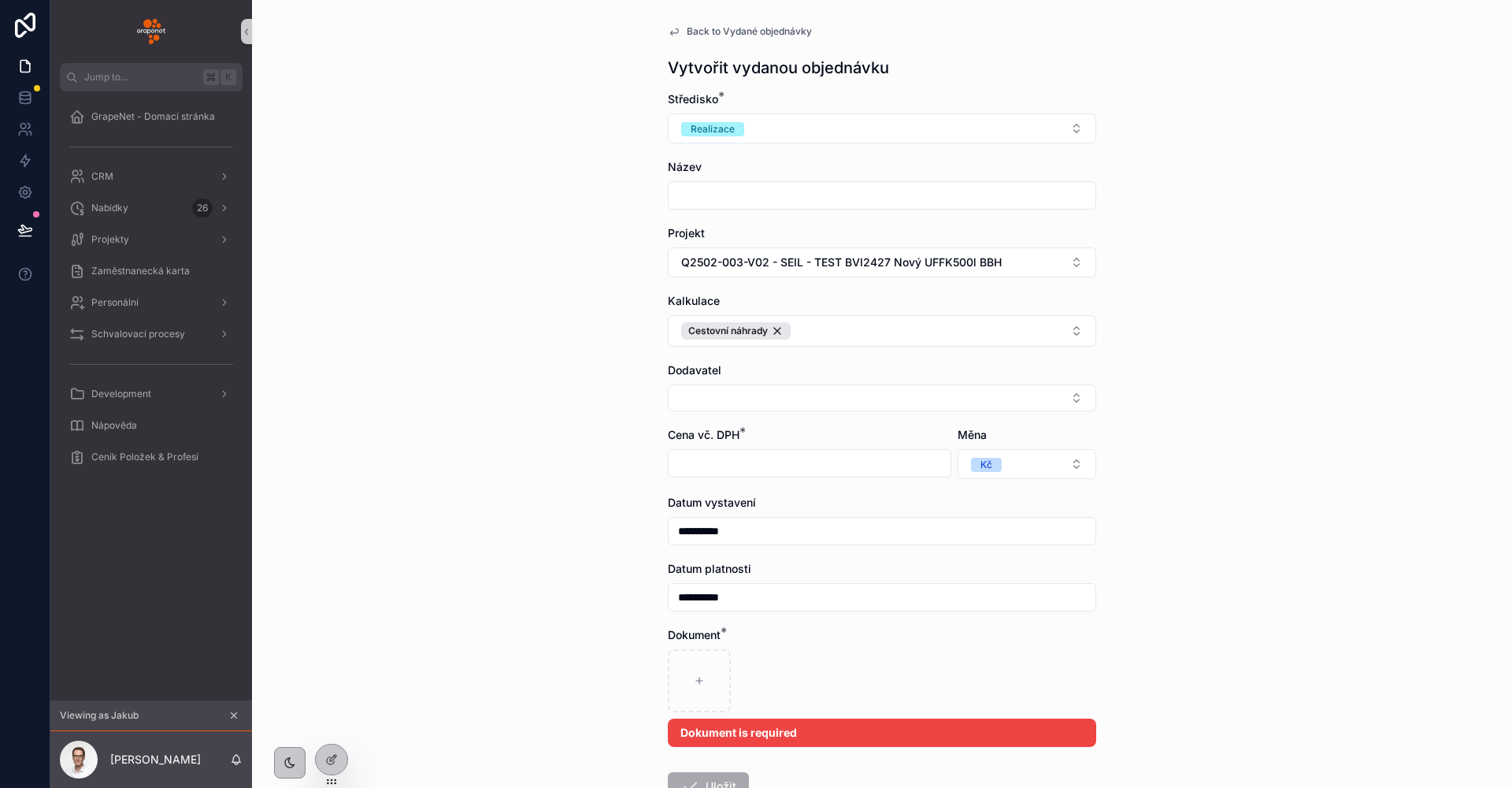
click at [479, 350] on div "**********" at bounding box center [881, 394] width 1259 height 788
click at [23, 224] on icon at bounding box center [24, 229] width 15 height 15
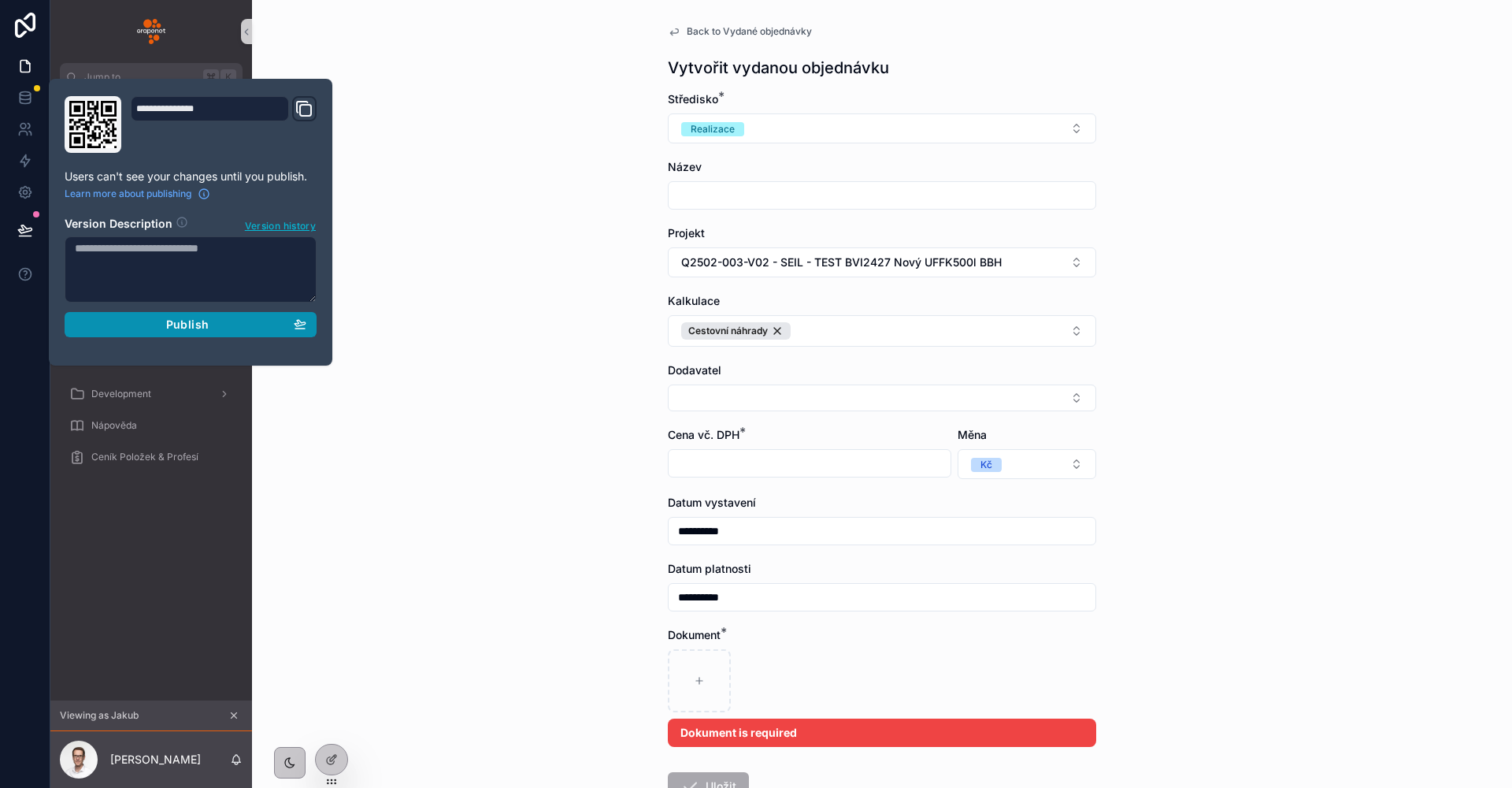
click at [196, 318] on span "Publish" at bounding box center [187, 325] width 43 height 15
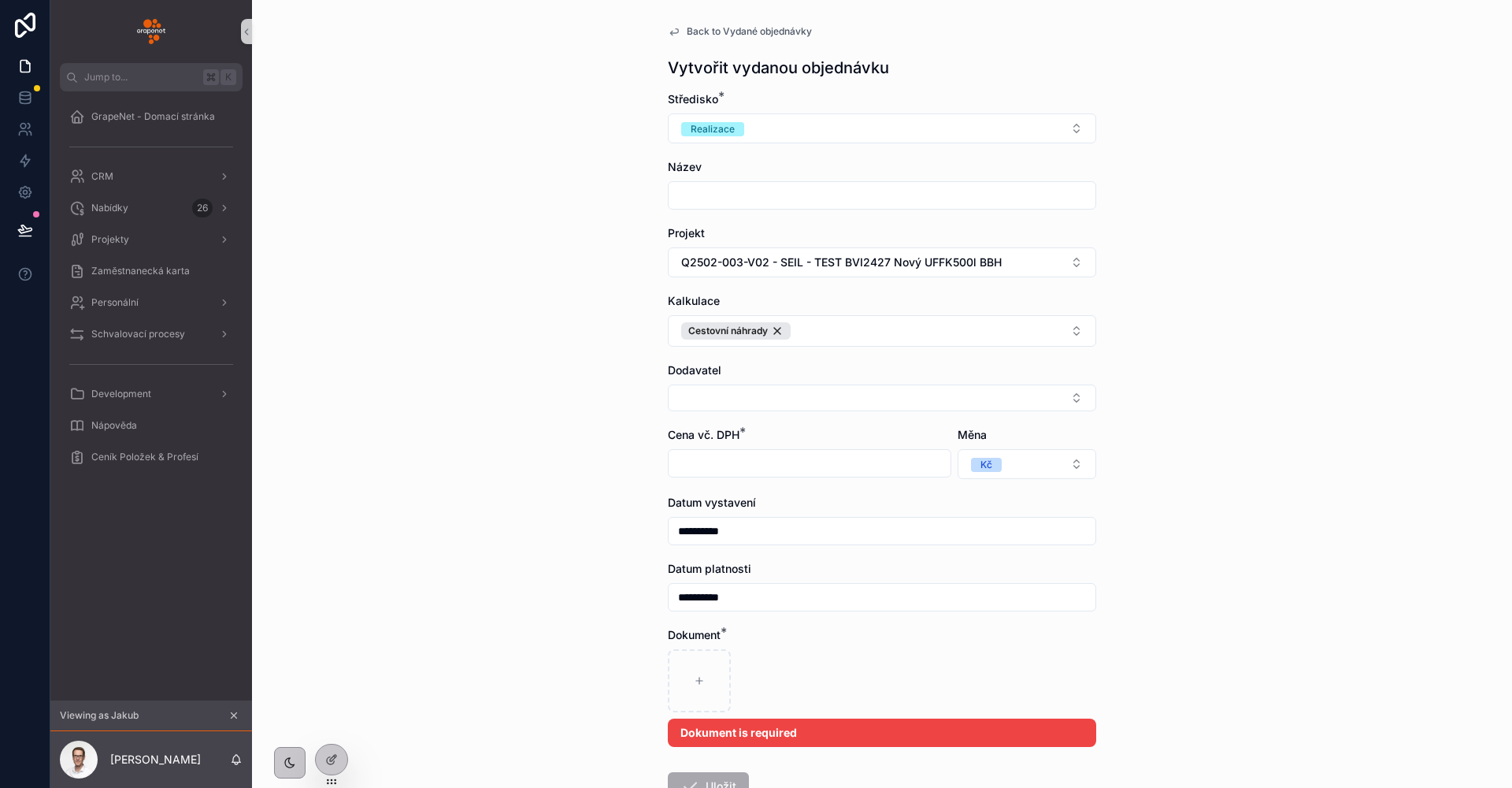
click at [468, 281] on div "**********" at bounding box center [881, 394] width 1259 height 788
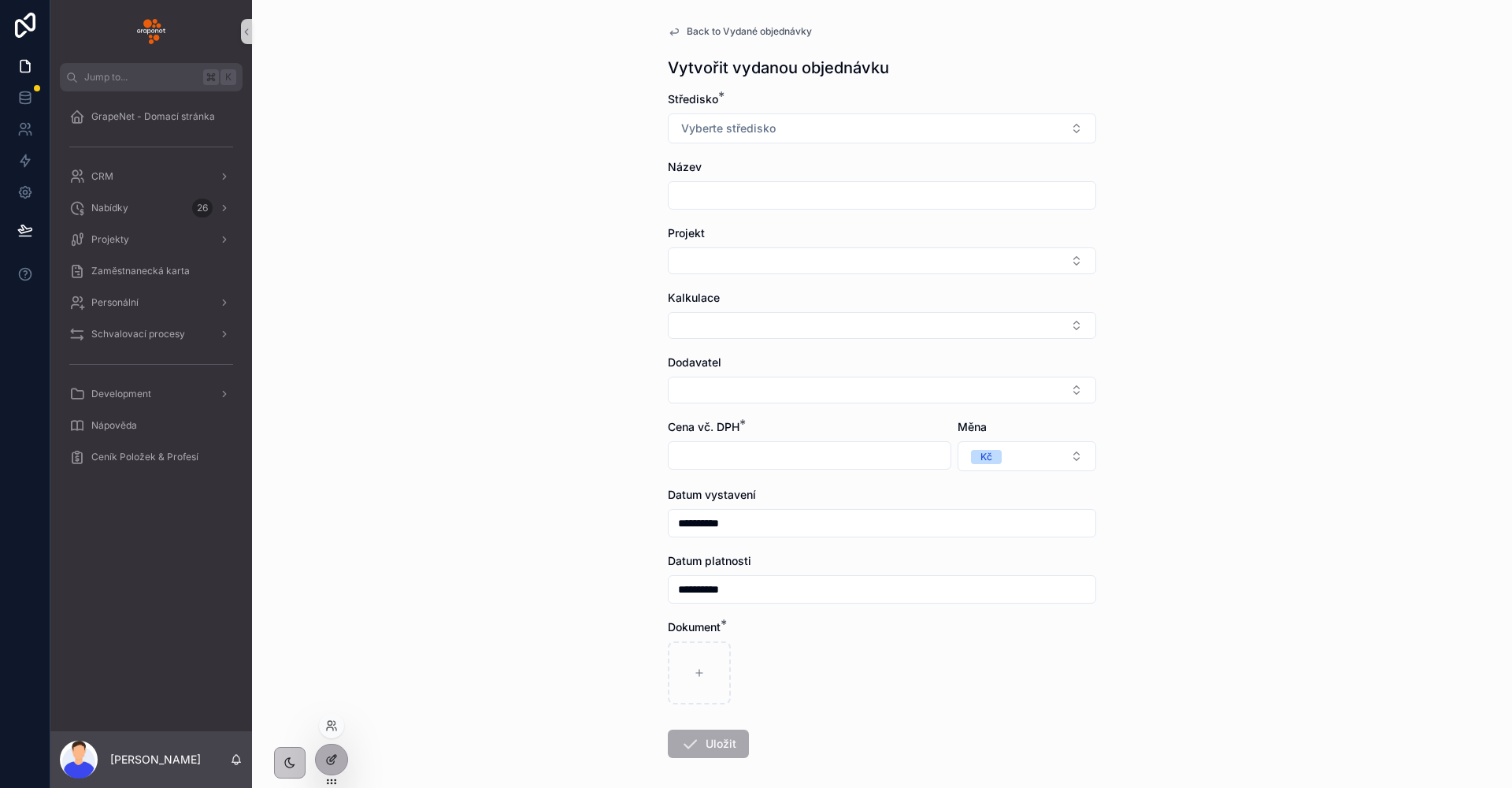
click at [342, 750] on div at bounding box center [331, 759] width 32 height 30
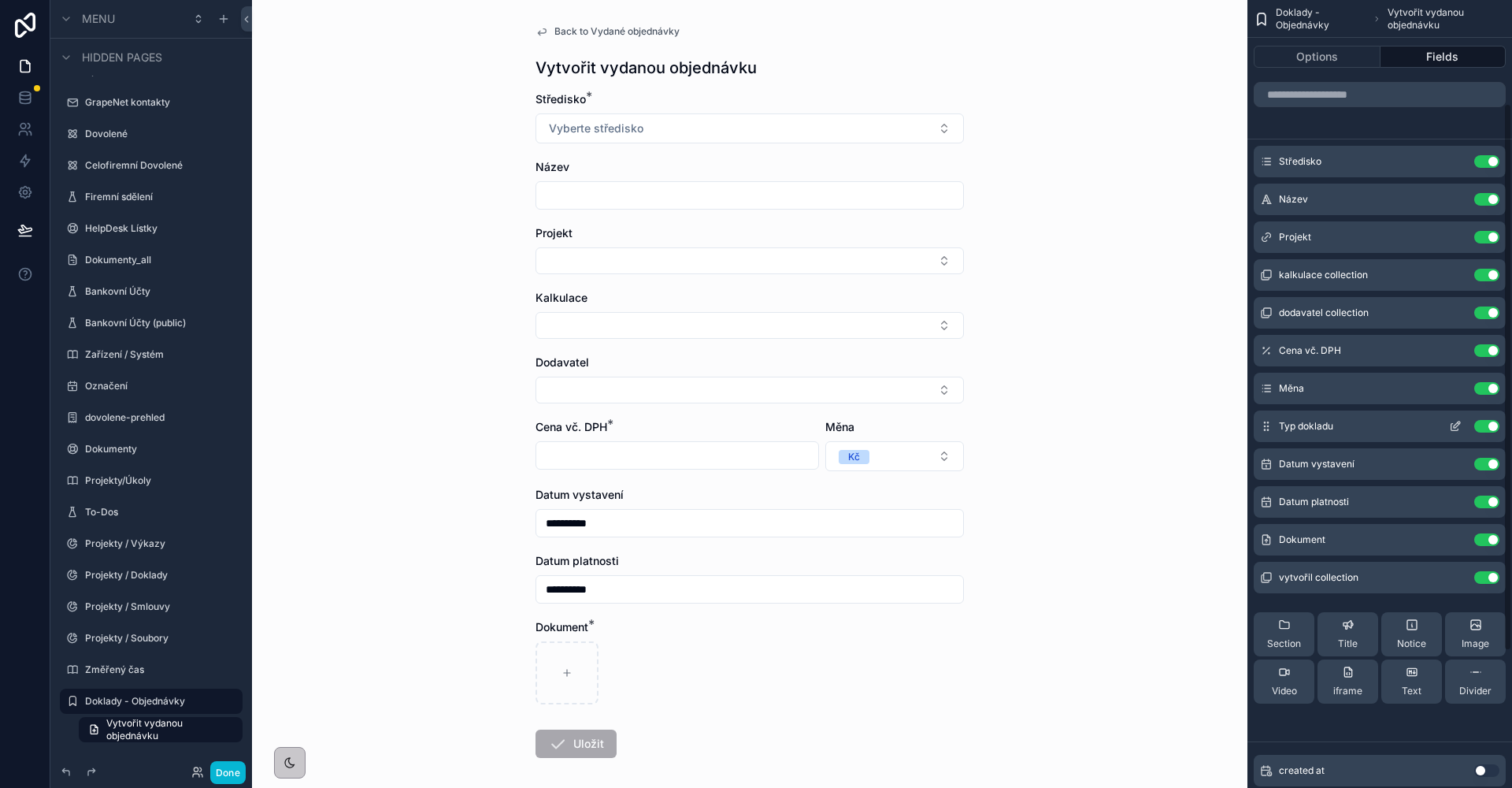
scroll to position [345, 0]
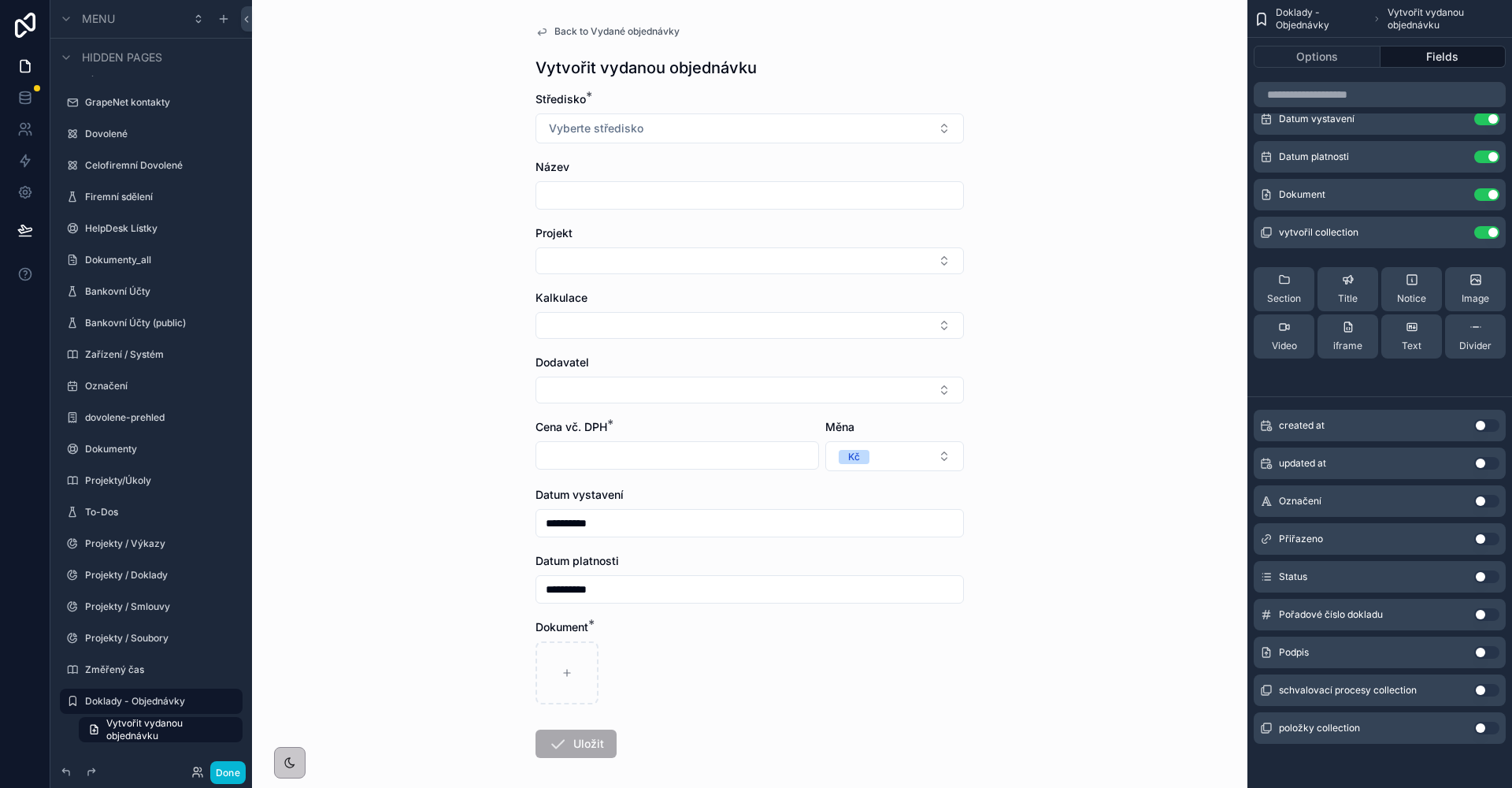
click at [1481, 656] on button "Use setting" at bounding box center [1486, 653] width 25 height 13
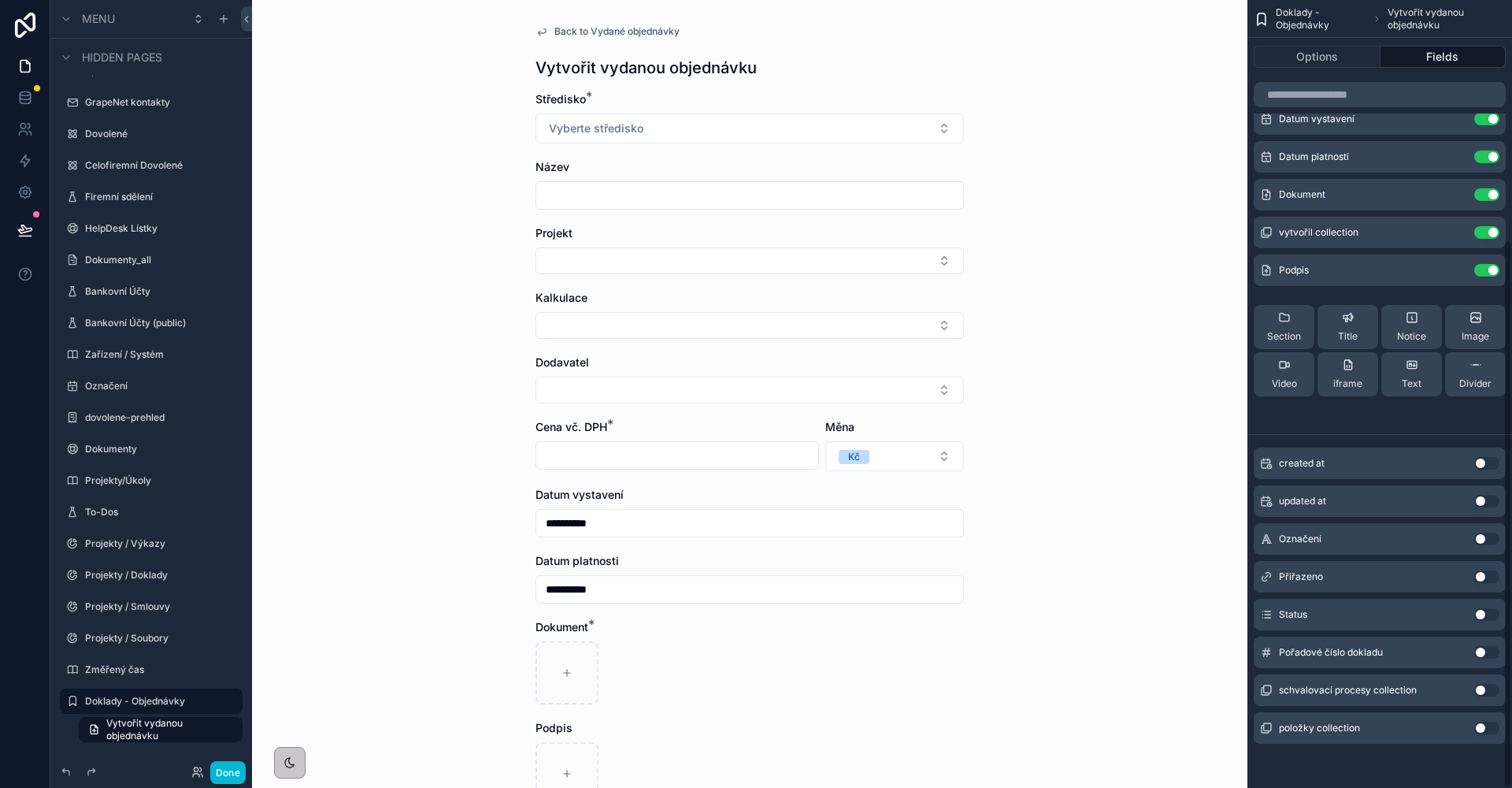
scroll to position [342, 0]
click at [1455, 273] on icon "scrollable content" at bounding box center [1457, 272] width 6 height 6
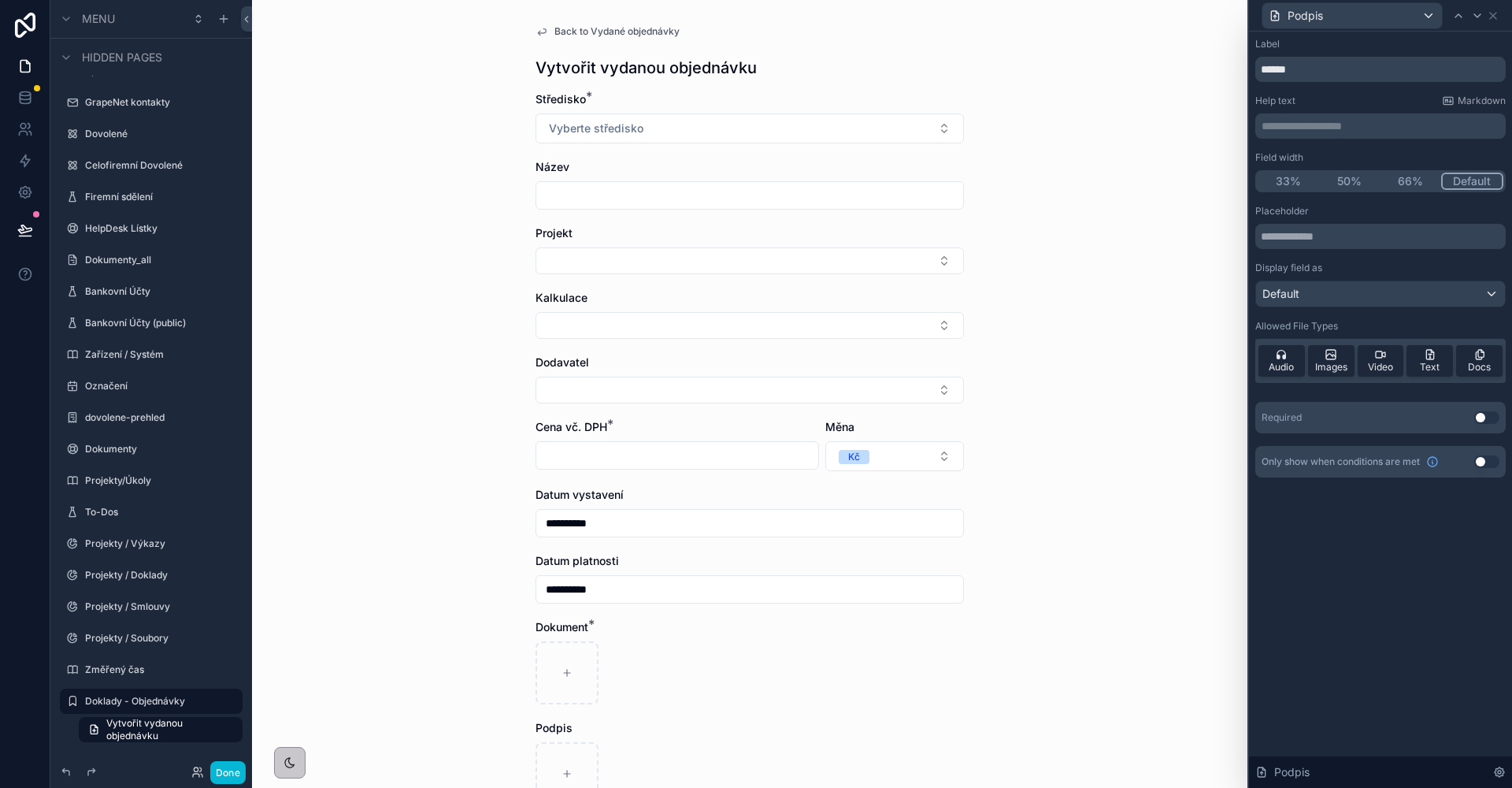
click at [1341, 298] on div "Default" at bounding box center [1379, 293] width 248 height 25
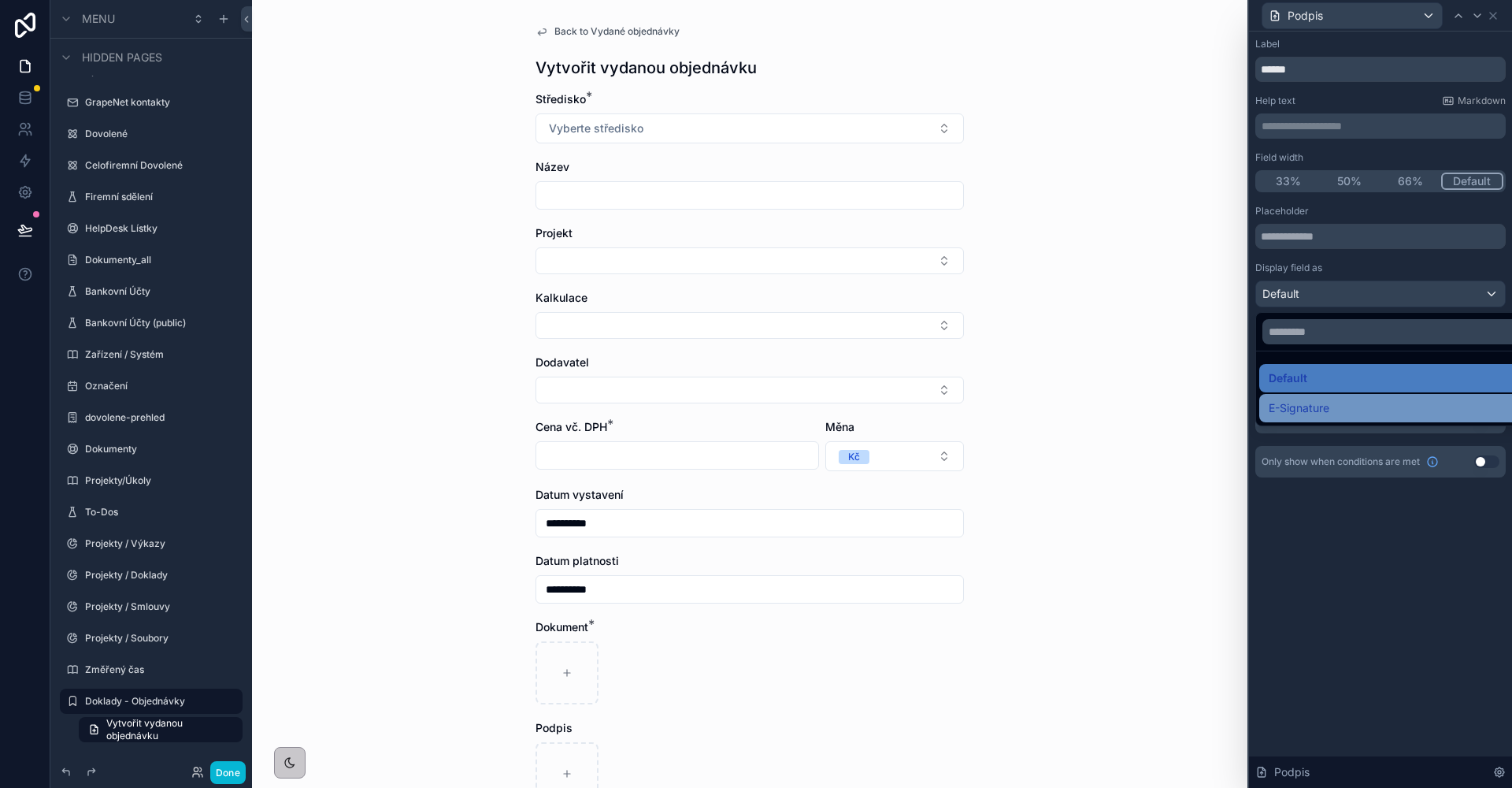
click at [1321, 400] on span "E-Signature" at bounding box center [1298, 407] width 61 height 19
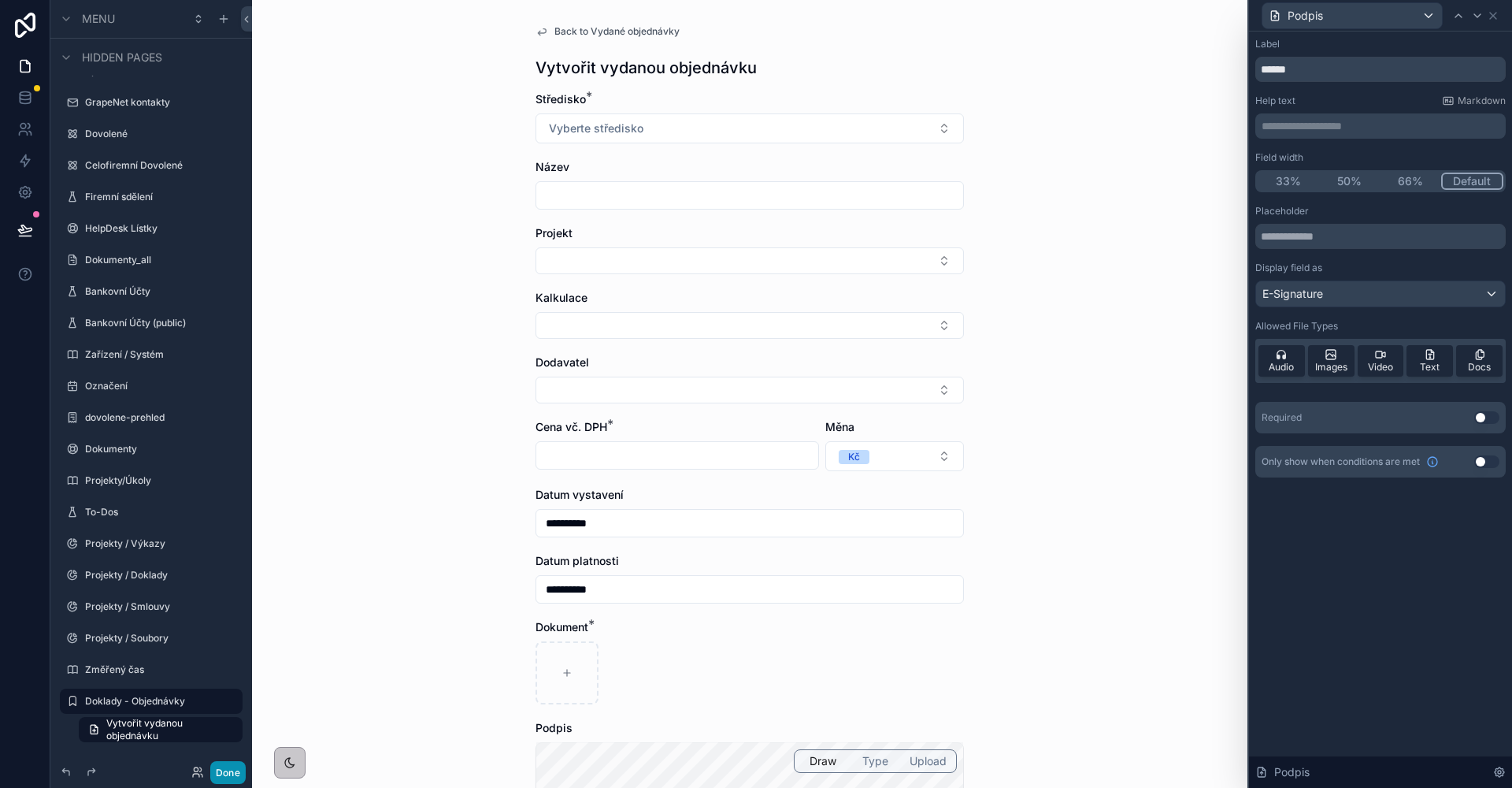
click at [221, 781] on button "Done" at bounding box center [228, 773] width 36 height 23
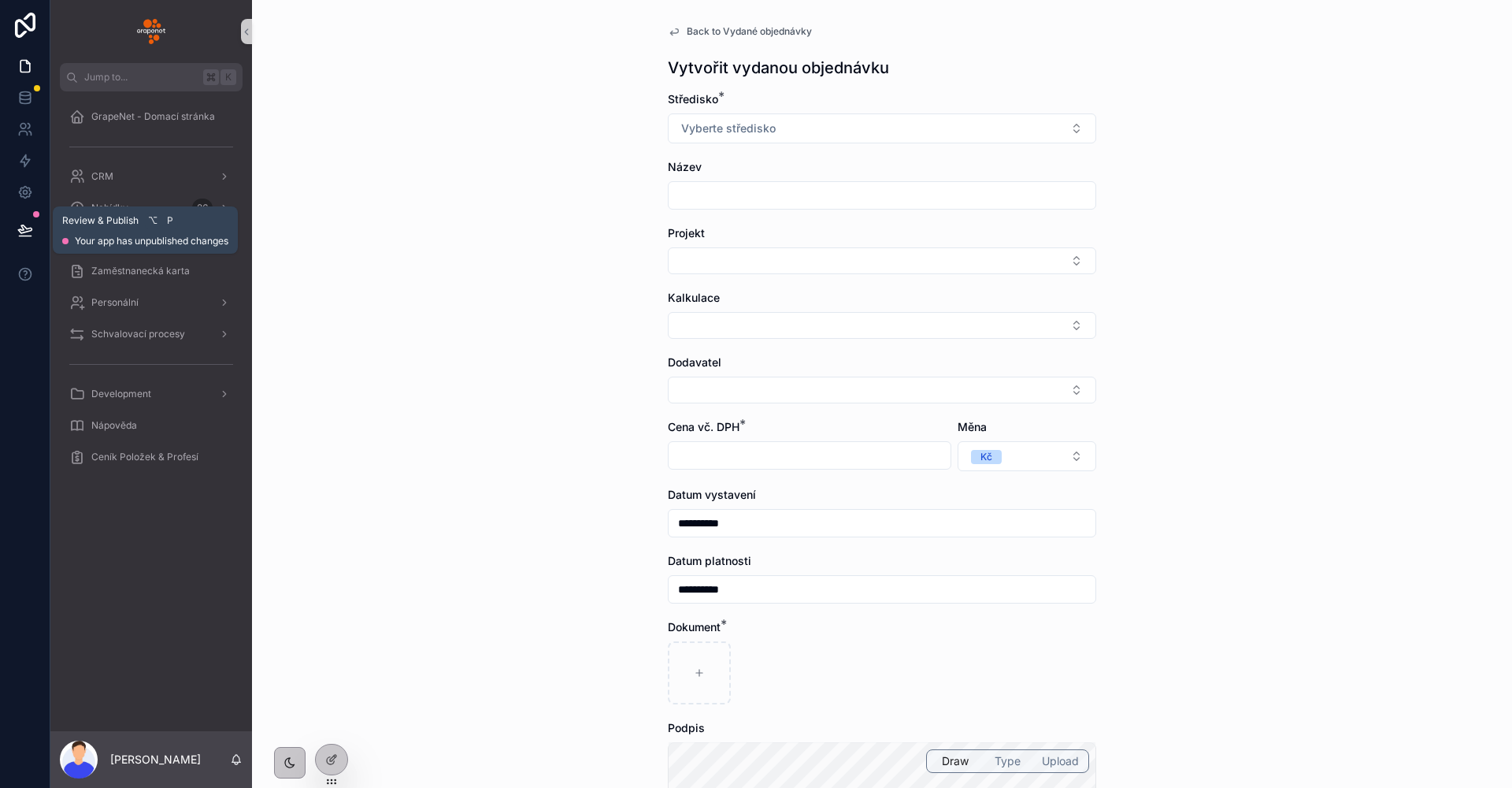
click at [23, 226] on icon at bounding box center [24, 229] width 15 height 15
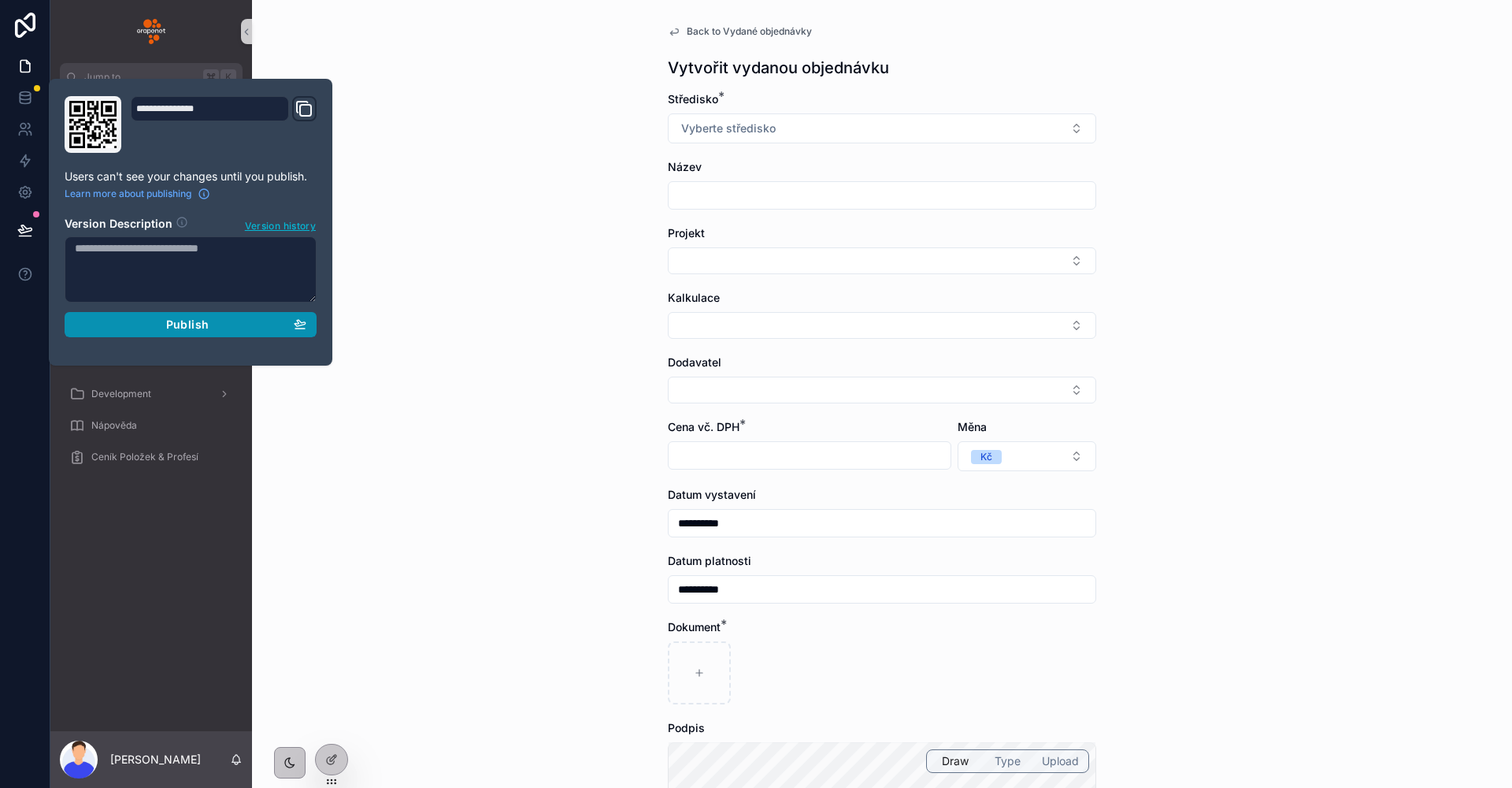
click at [149, 325] on div "Publish" at bounding box center [190, 325] width 231 height 15
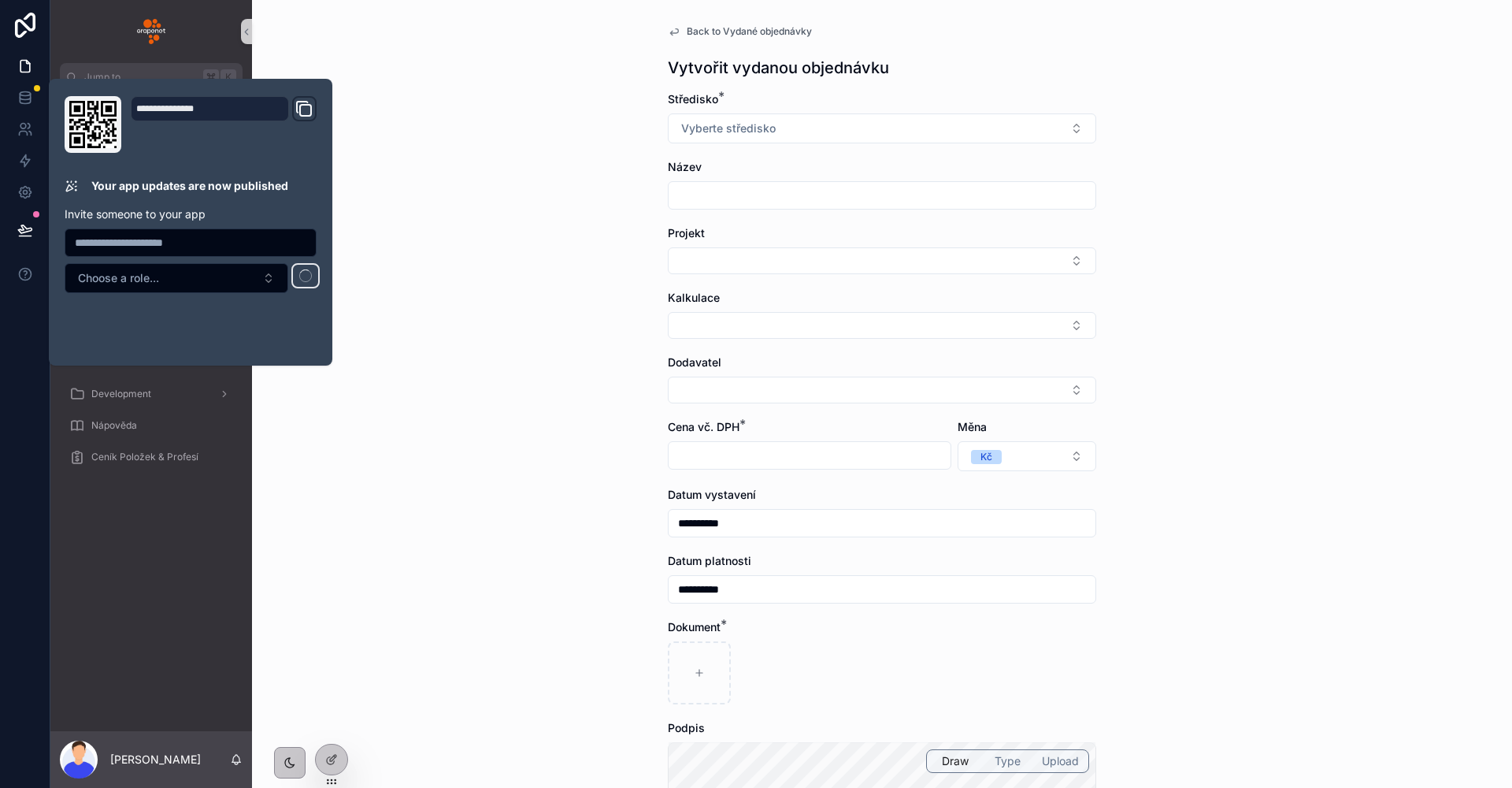
click at [448, 325] on div "**********" at bounding box center [881, 394] width 1259 height 788
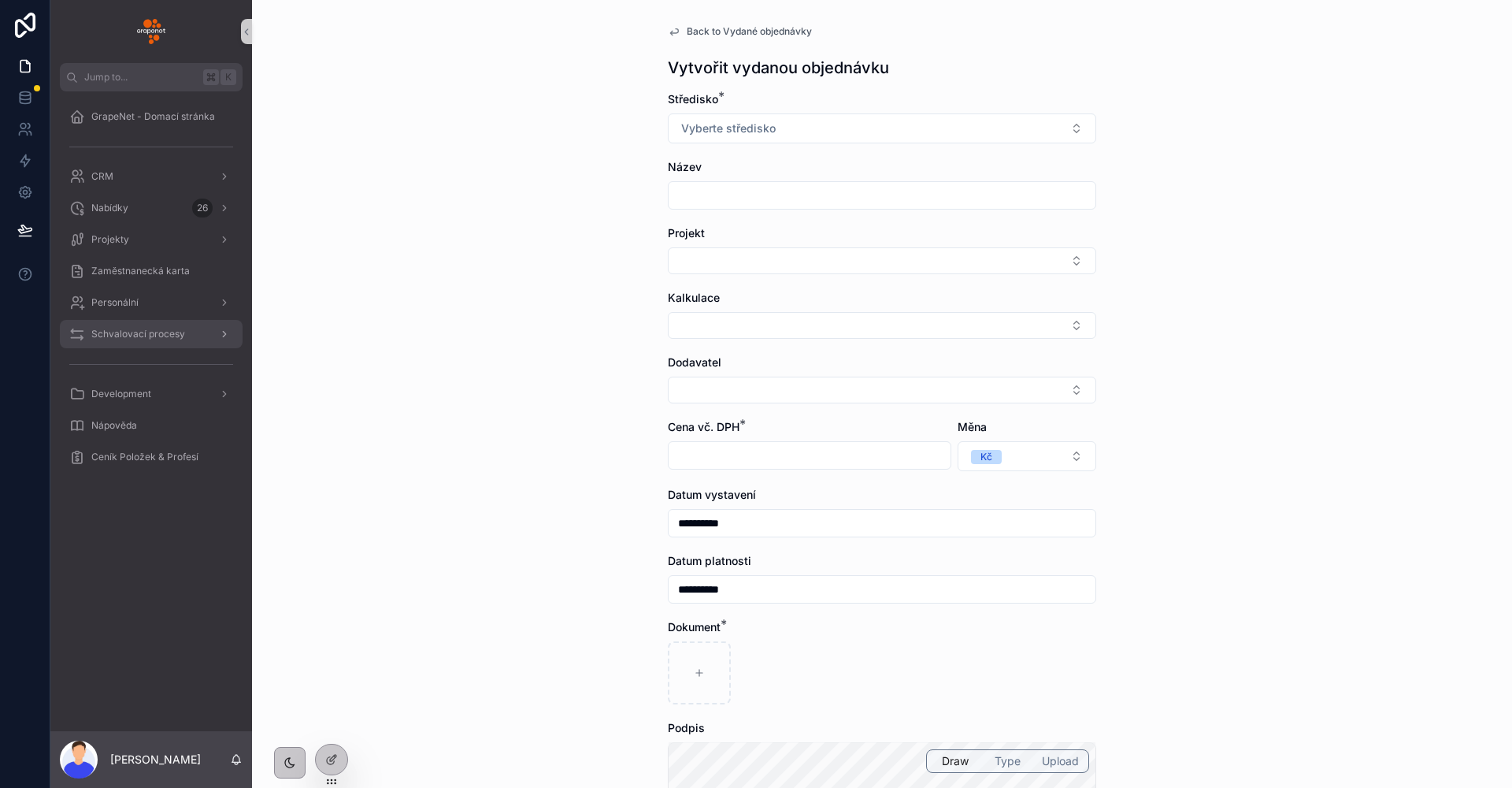
click at [147, 329] on span "Schvalovací procesy" at bounding box center [138, 334] width 94 height 13
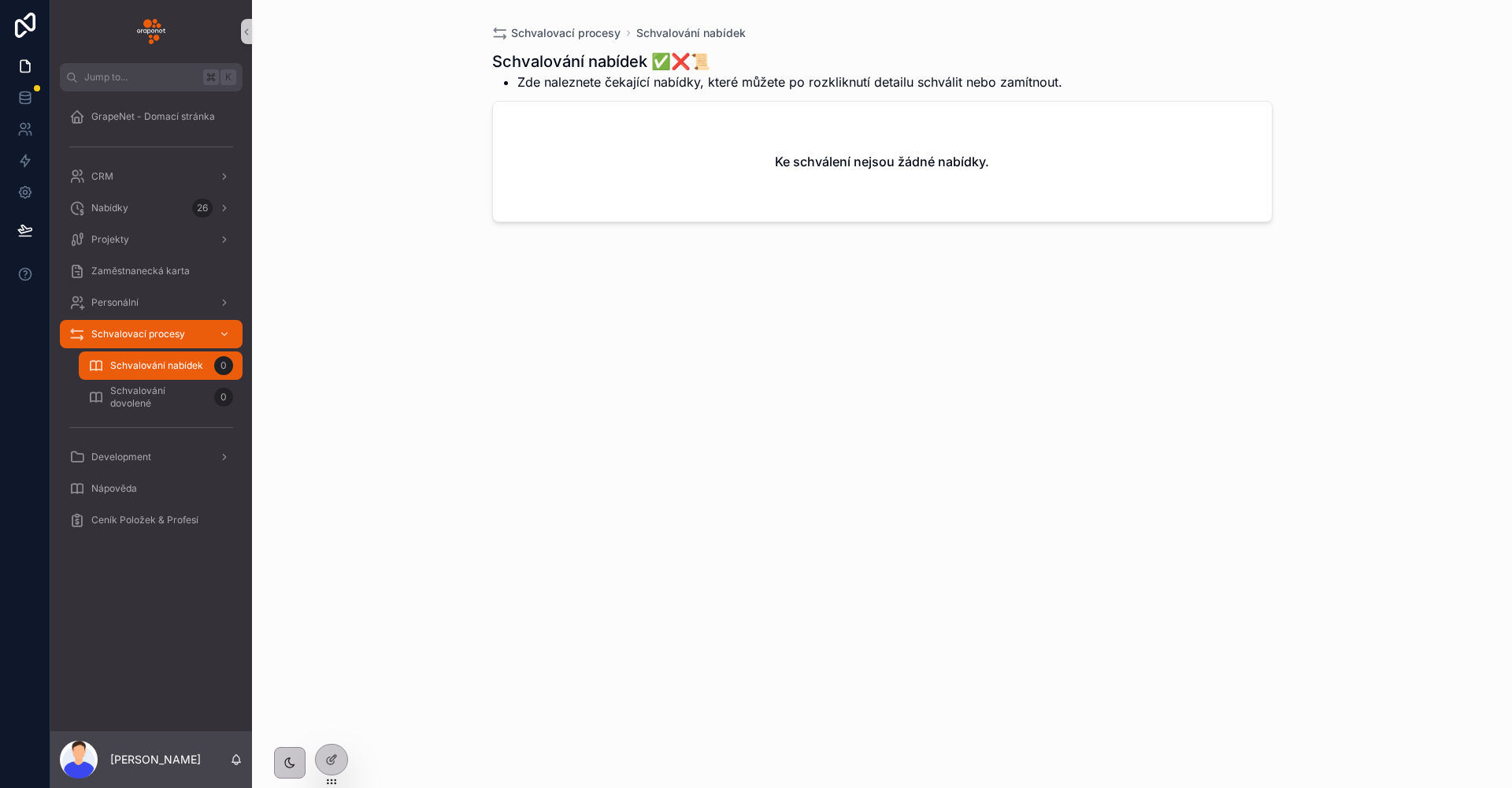
click at [412, 300] on div "Schvalovací procesy Schvalování nabídek Schvalování nabídek ✅❌📜 Zde naleznete č…" at bounding box center [881, 394] width 1259 height 788
click at [412, 300] on div "Schvalovací procesy Schvalování nabídek Schvalování nabídek ✅❌📜 Zde naleznete č…" at bounding box center [881, 394] width 1259 height 788
click at [176, 337] on span "Schvalovací procesy" at bounding box center [138, 334] width 94 height 13
click at [351, 411] on div "Schvalovací procesy Schvalování nabídek Schvalování nabídek ✅❌📜 Zde naleznete č…" at bounding box center [881, 394] width 1259 height 788
click at [126, 222] on div "Nabídky 26" at bounding box center [151, 207] width 202 height 32
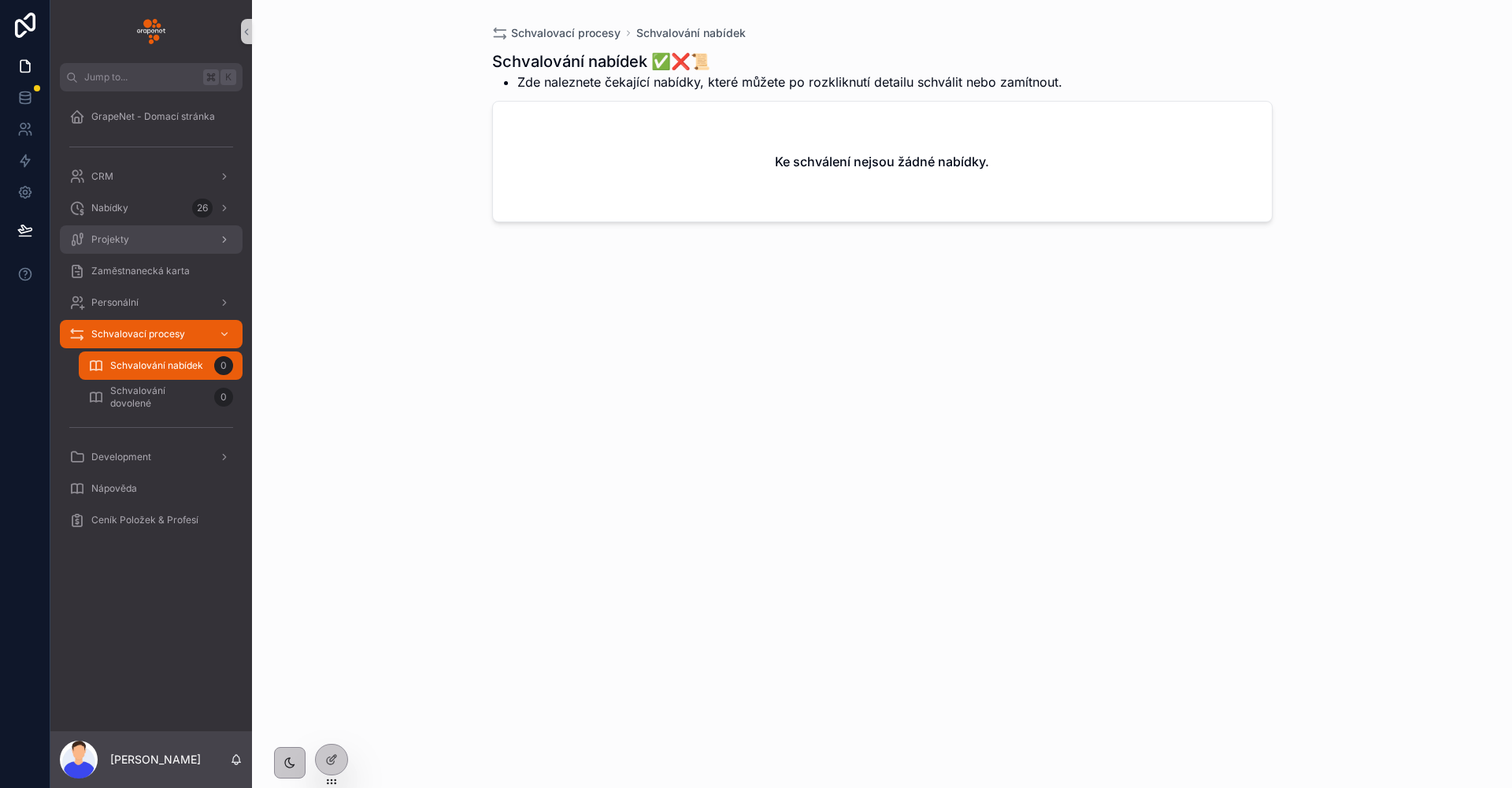
click at [135, 242] on div "Projekty" at bounding box center [151, 239] width 164 height 25
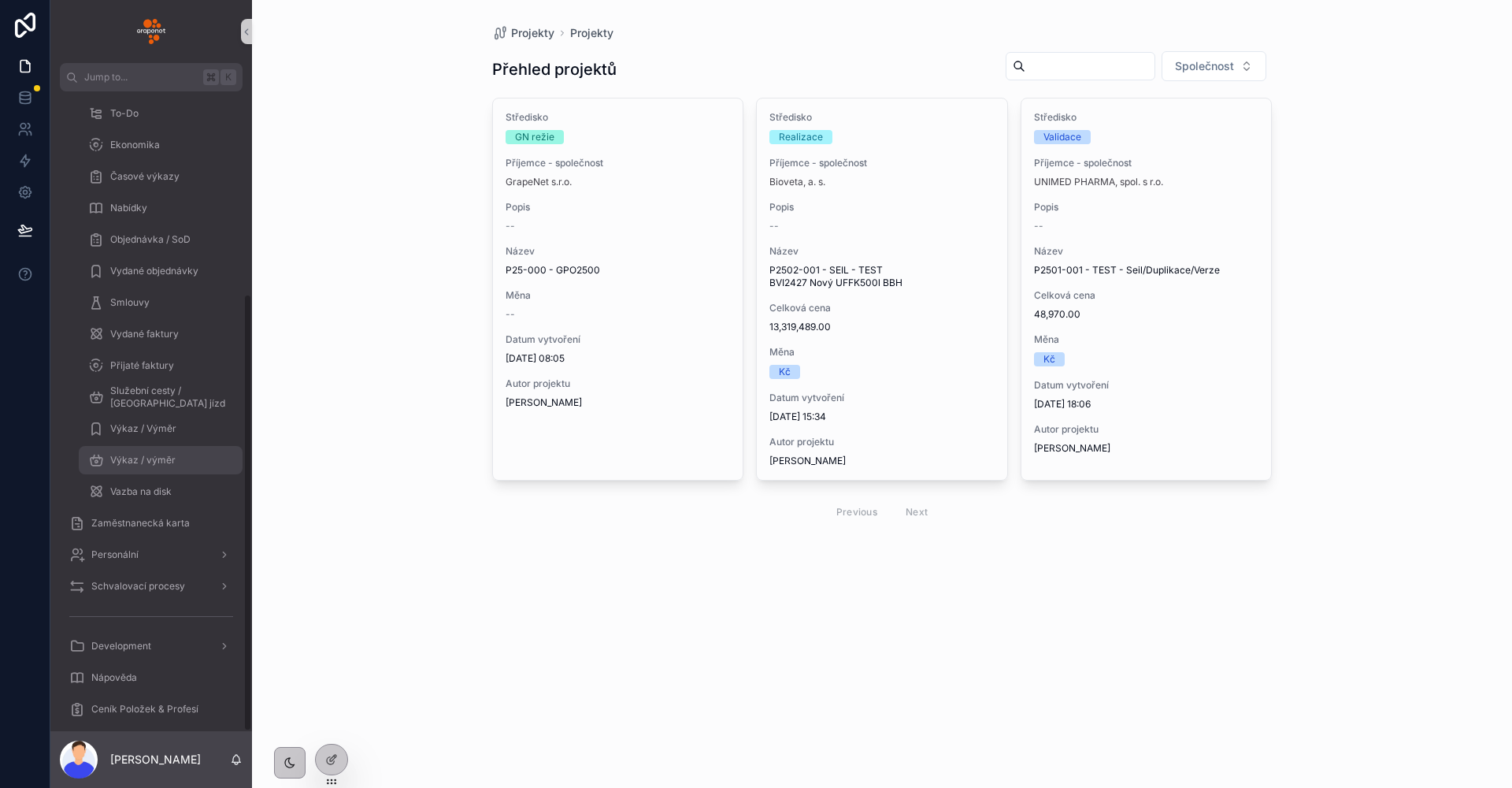
scroll to position [296, 0]
click at [153, 568] on span "Schvalovací procesy" at bounding box center [138, 573] width 94 height 13
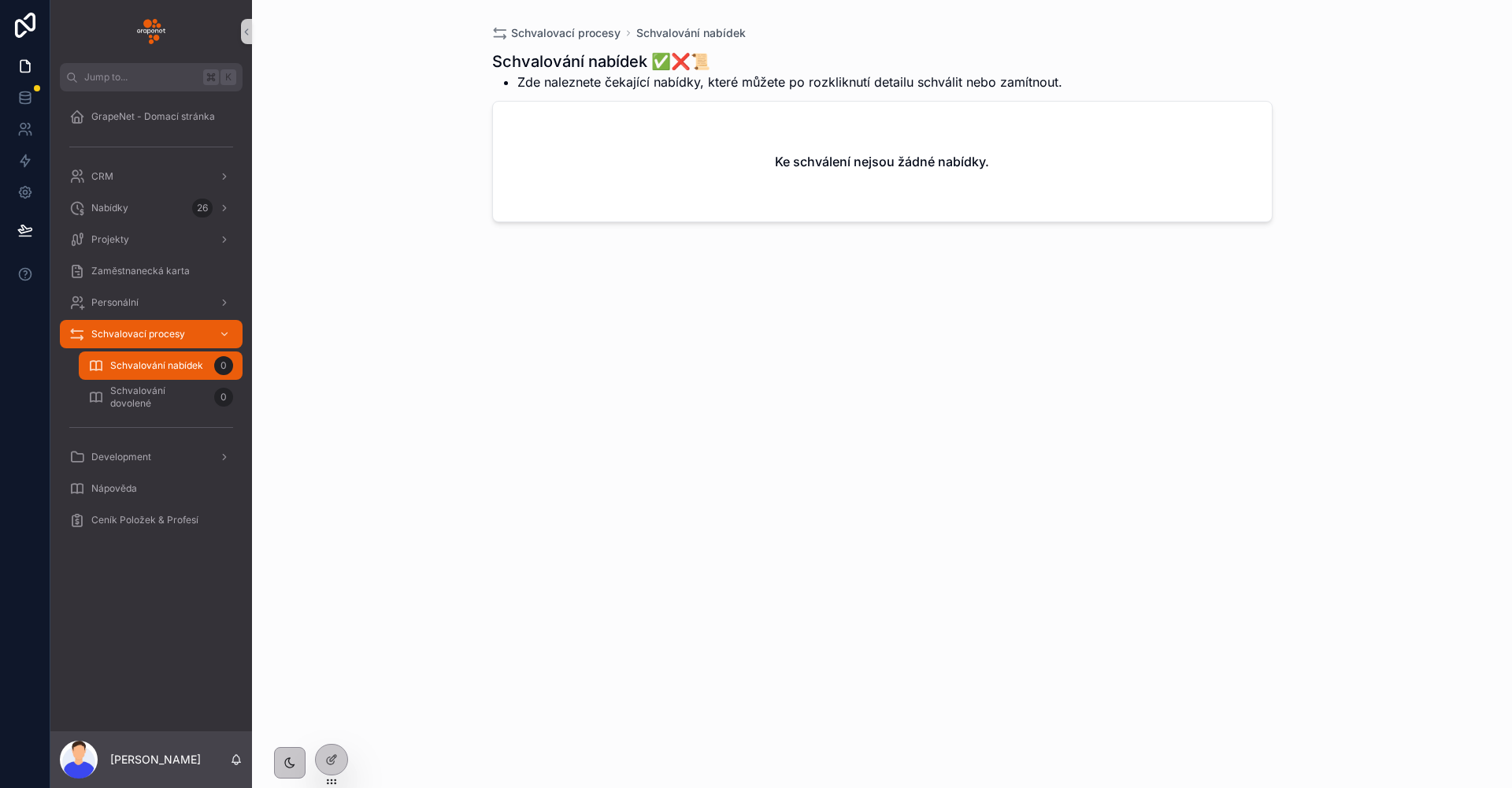
click at [382, 280] on div "Schvalovací procesy Schvalování nabídek Schvalování nabídek ✅❌📜 Zde naleznete č…" at bounding box center [881, 394] width 1259 height 788
click at [418, 236] on div "Schvalovací procesy Schvalování nabídek Schvalování nabídek ✅❌📜 Zde naleznete č…" at bounding box center [881, 394] width 1259 height 788
click at [369, 163] on div "Schvalovací procesy Schvalování nabídek Schvalování nabídek ✅❌📜 Zde naleznete č…" at bounding box center [881, 394] width 1259 height 788
click at [140, 224] on div "Projekty" at bounding box center [151, 239] width 202 height 32
click at [140, 219] on div "Nabídky 26" at bounding box center [151, 207] width 164 height 25
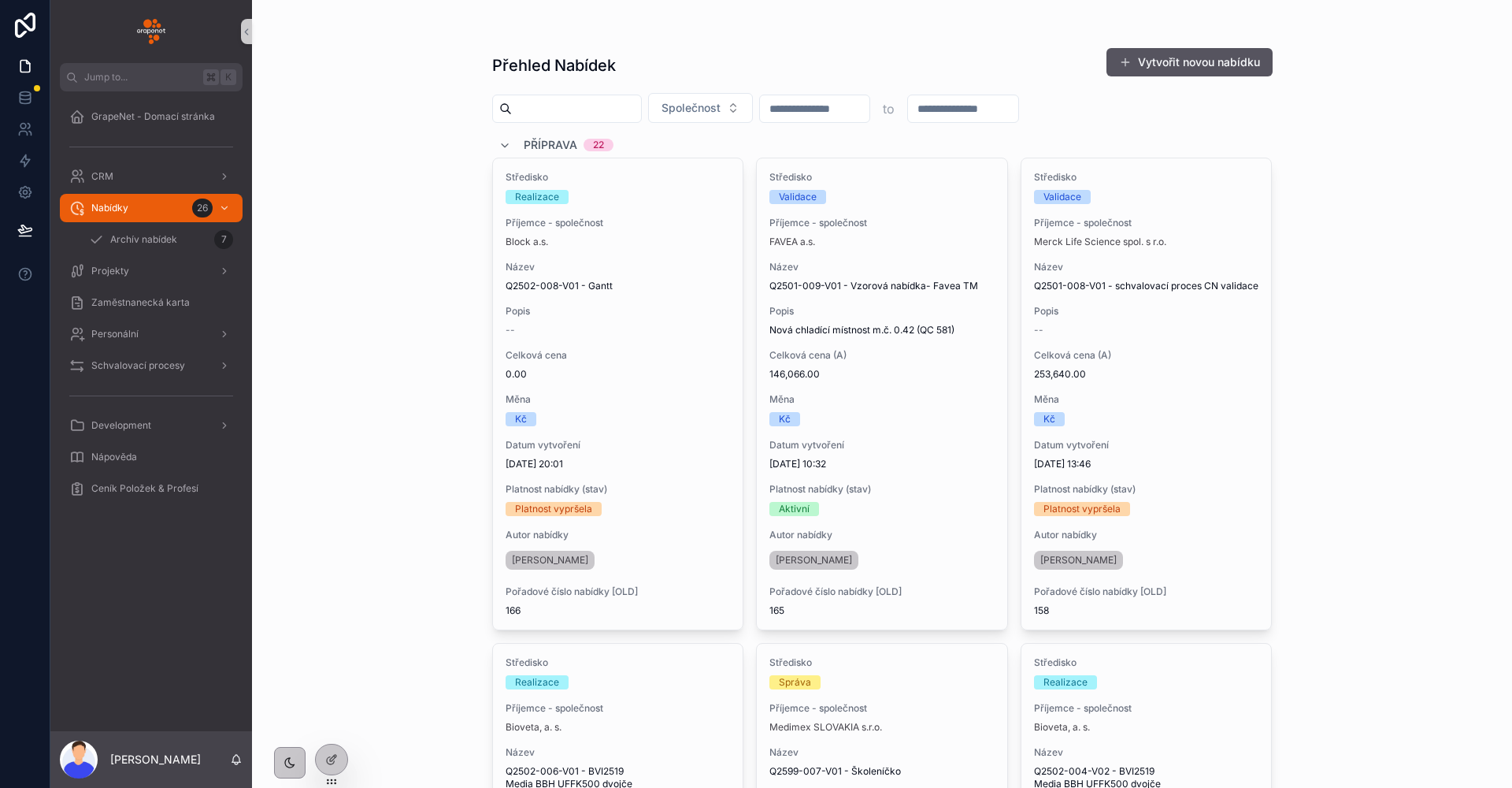
click at [567, 105] on input "scrollable content" at bounding box center [576, 109] width 130 height 22
type input "***"
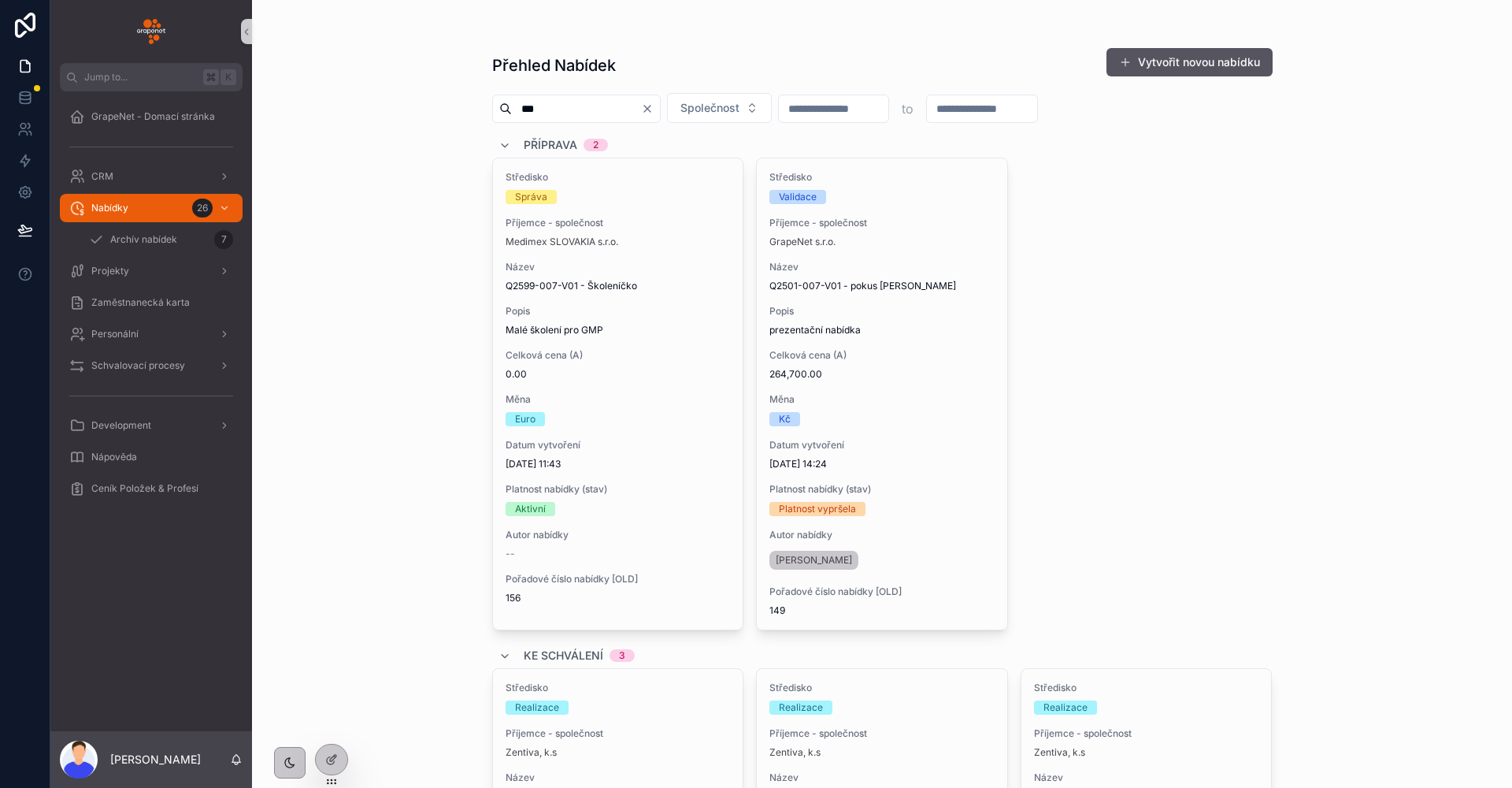
scroll to position [453, 0]
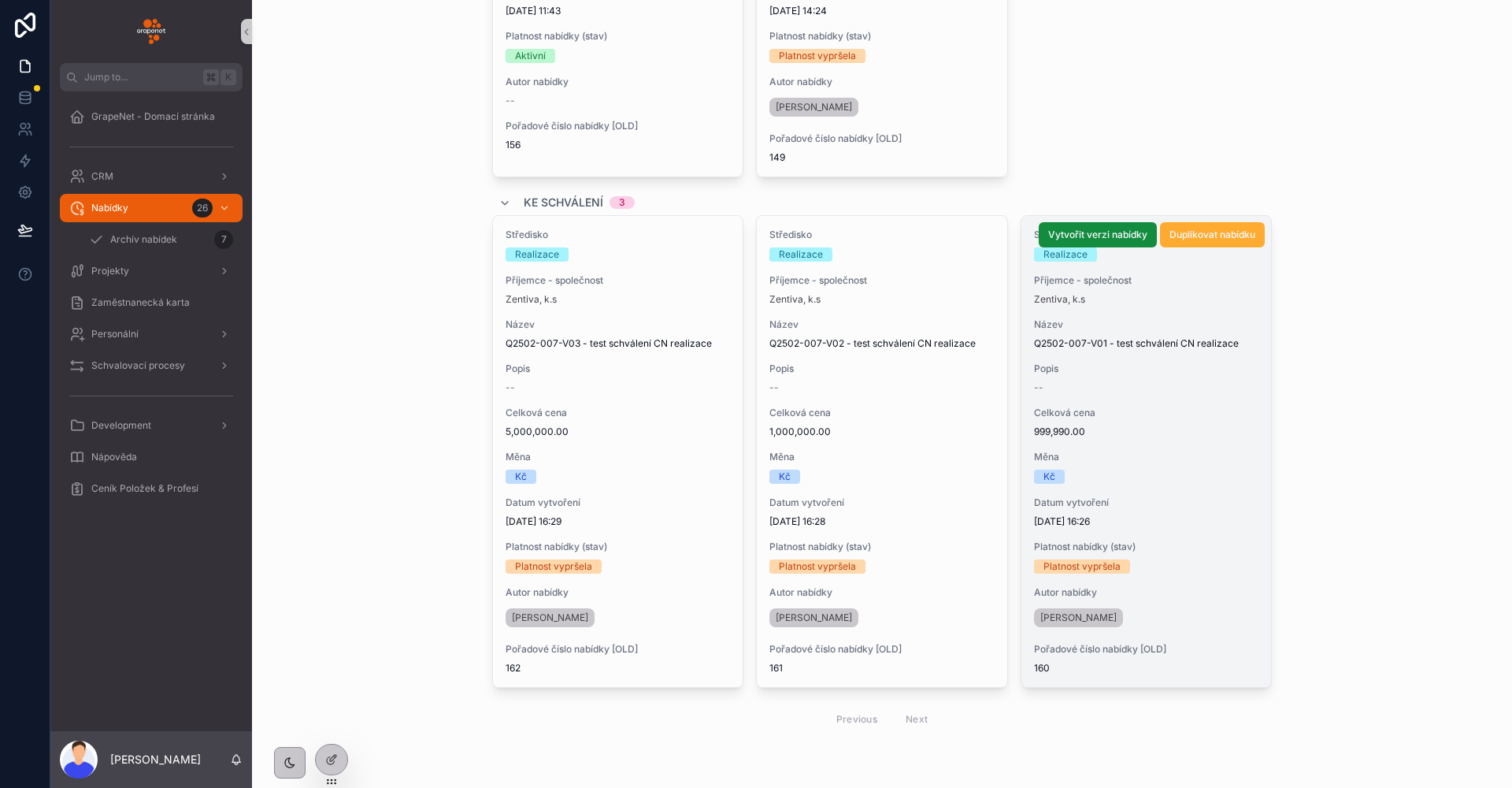
click at [1180, 432] on span "999,990.00" at bounding box center [1146, 432] width 225 height 13
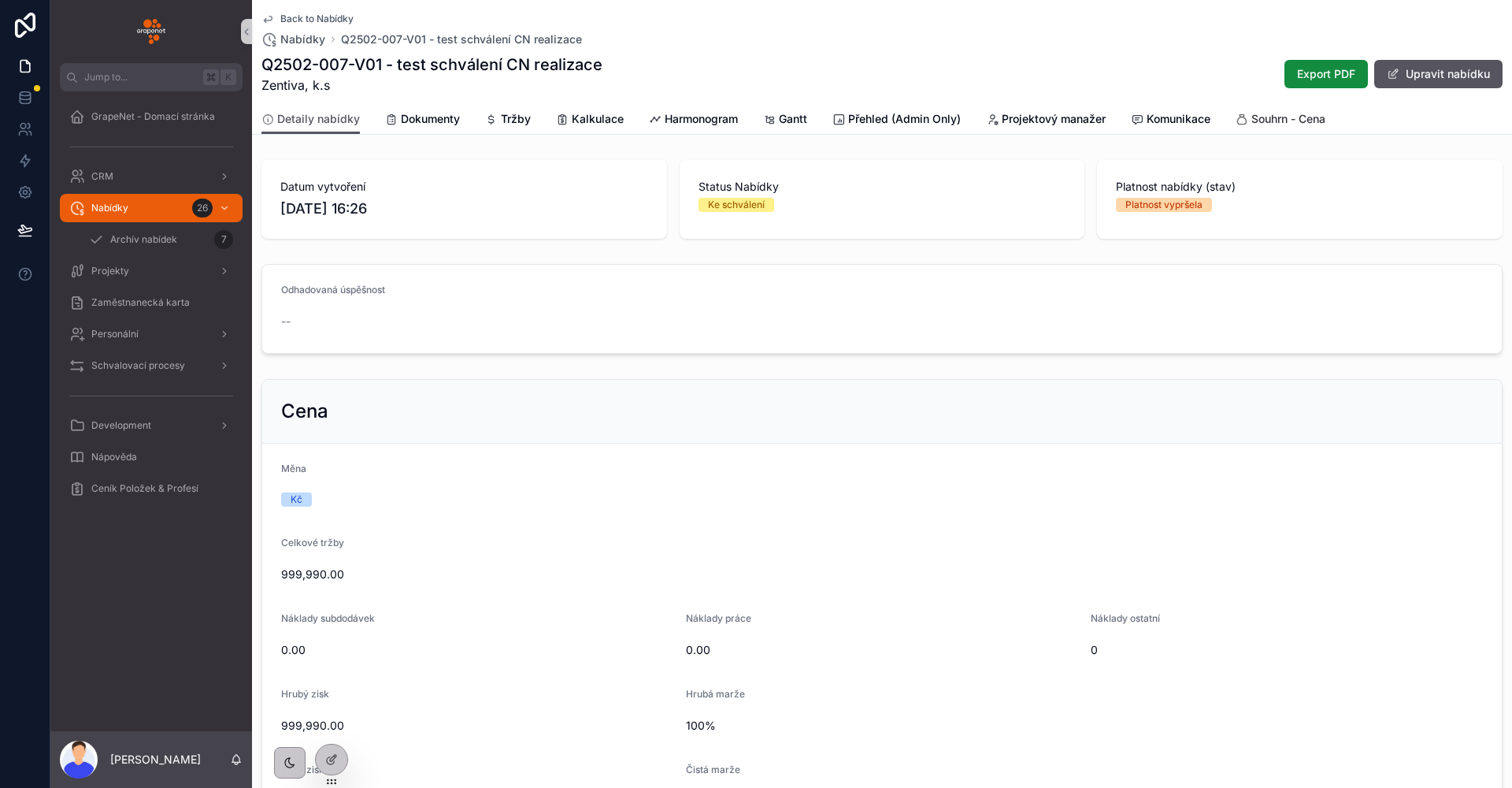
click at [1292, 117] on span "Souhrn - Cena" at bounding box center [1288, 118] width 74 height 15
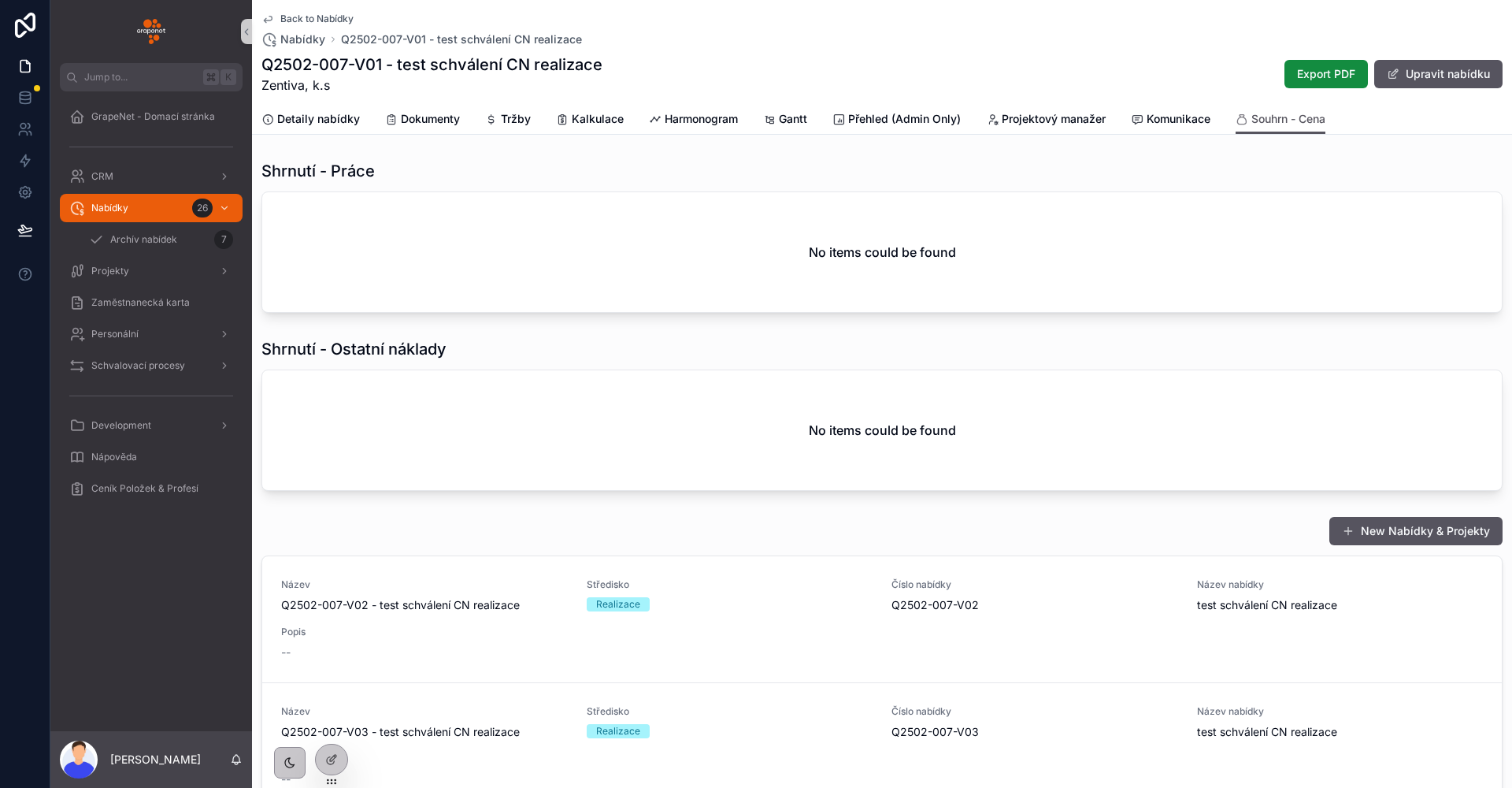
scroll to position [167, 0]
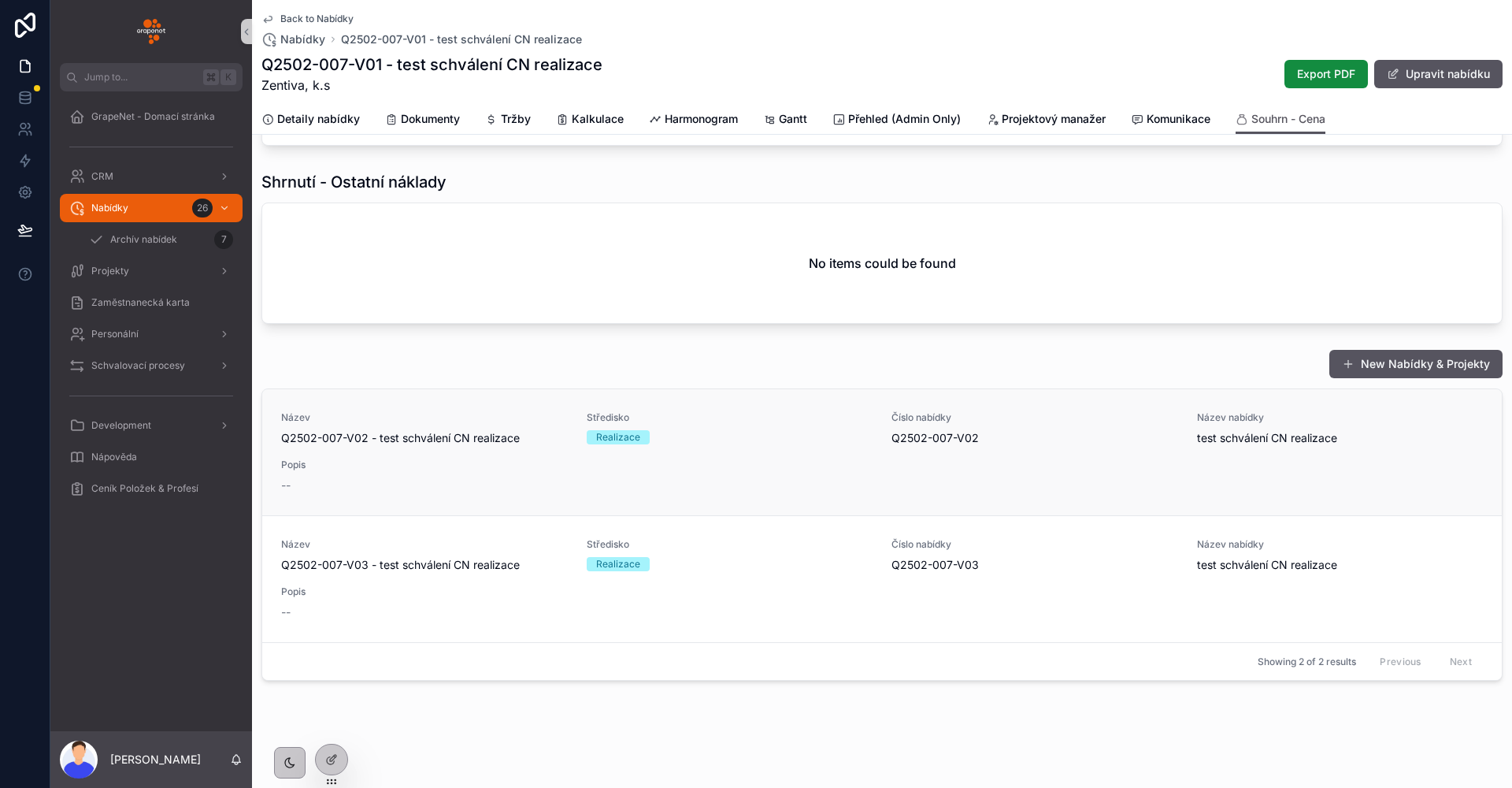
click at [480, 493] on link "Název Q2502-007-V02 - test schválení CN realizace Středisko Realizace Číslo nab…" at bounding box center [881, 453] width 1239 height 126
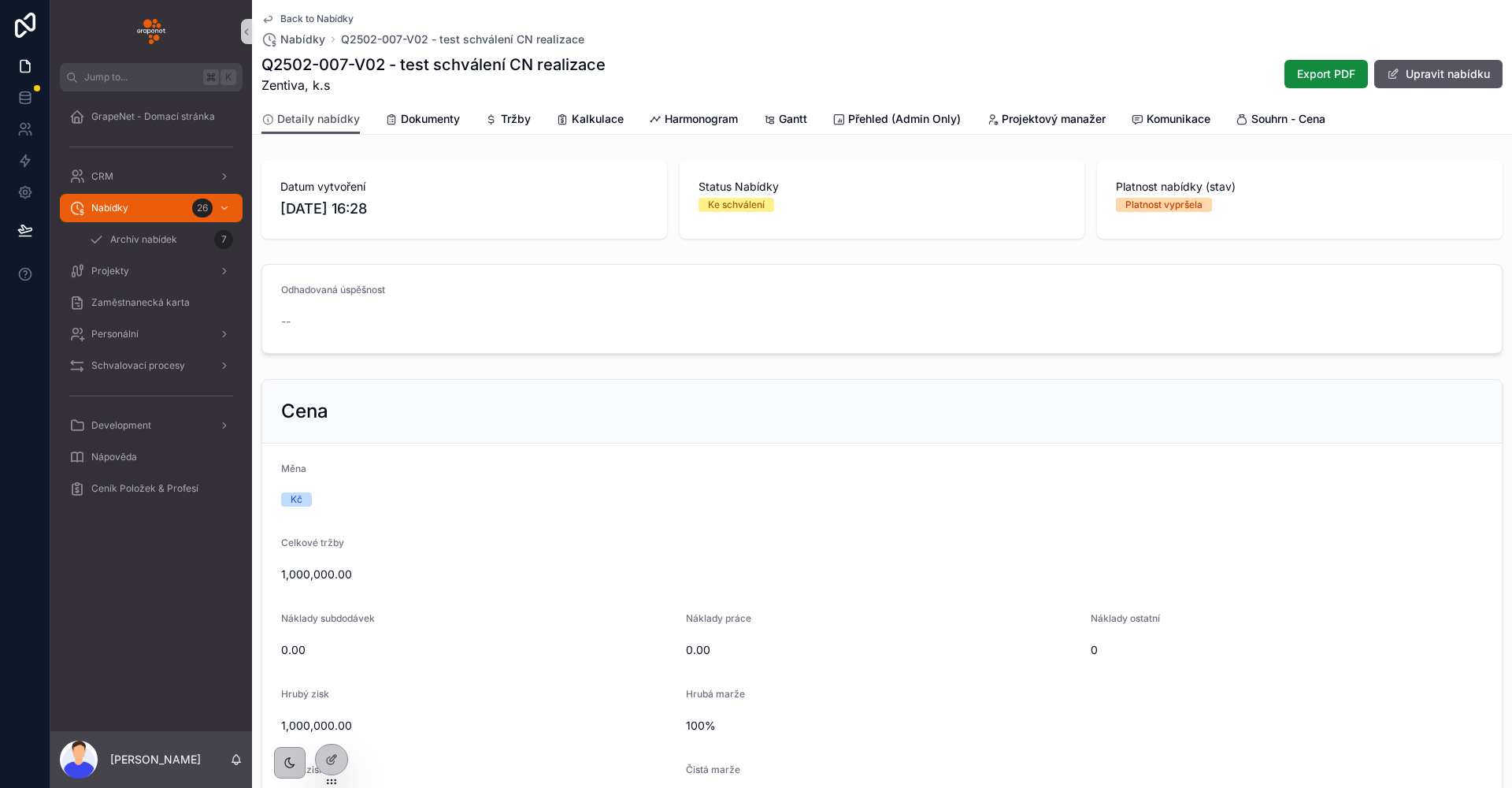
click at [285, 21] on span "Back to Nabídky" at bounding box center [316, 19] width 73 height 13
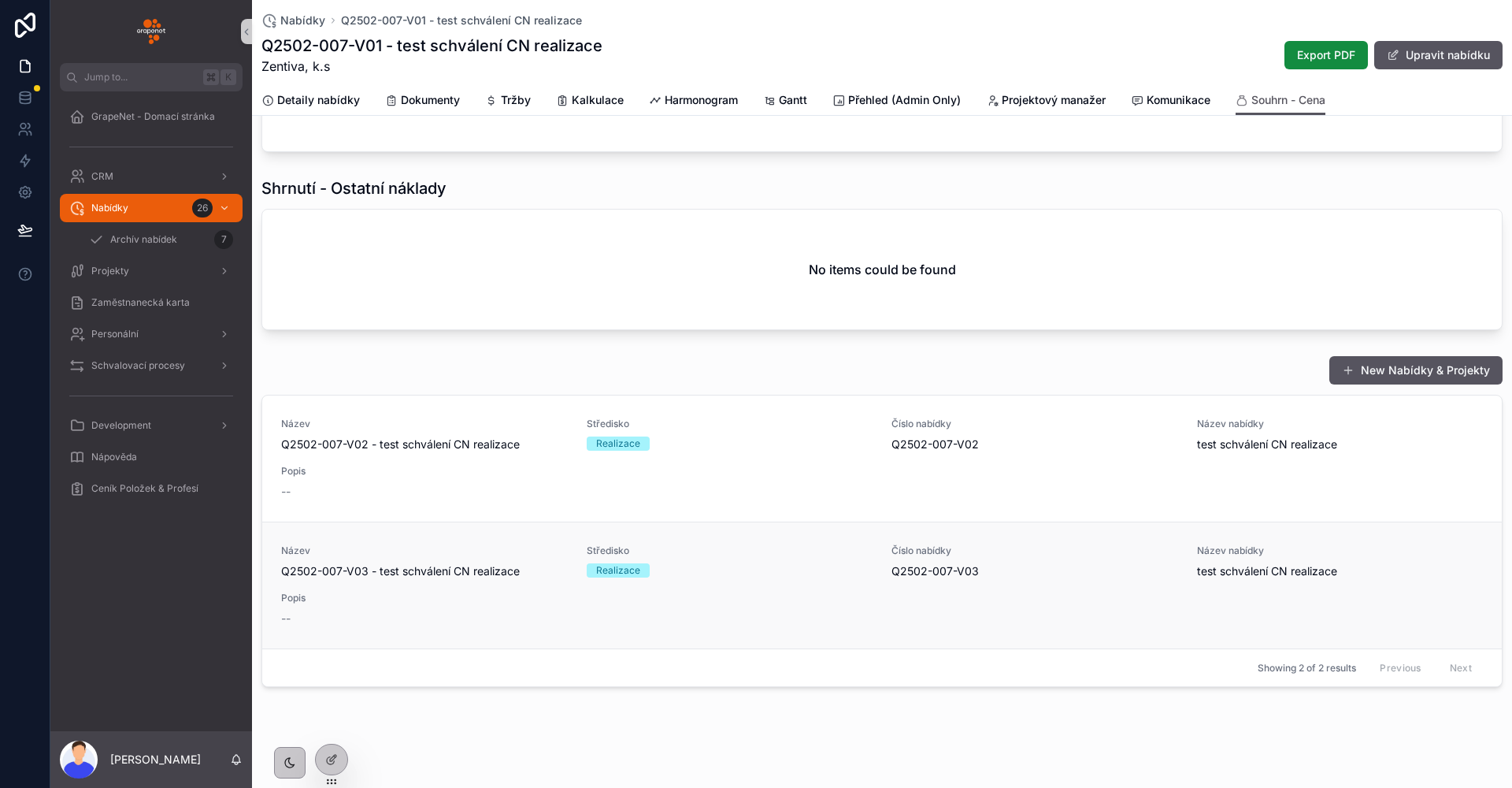
scroll to position [148, 0]
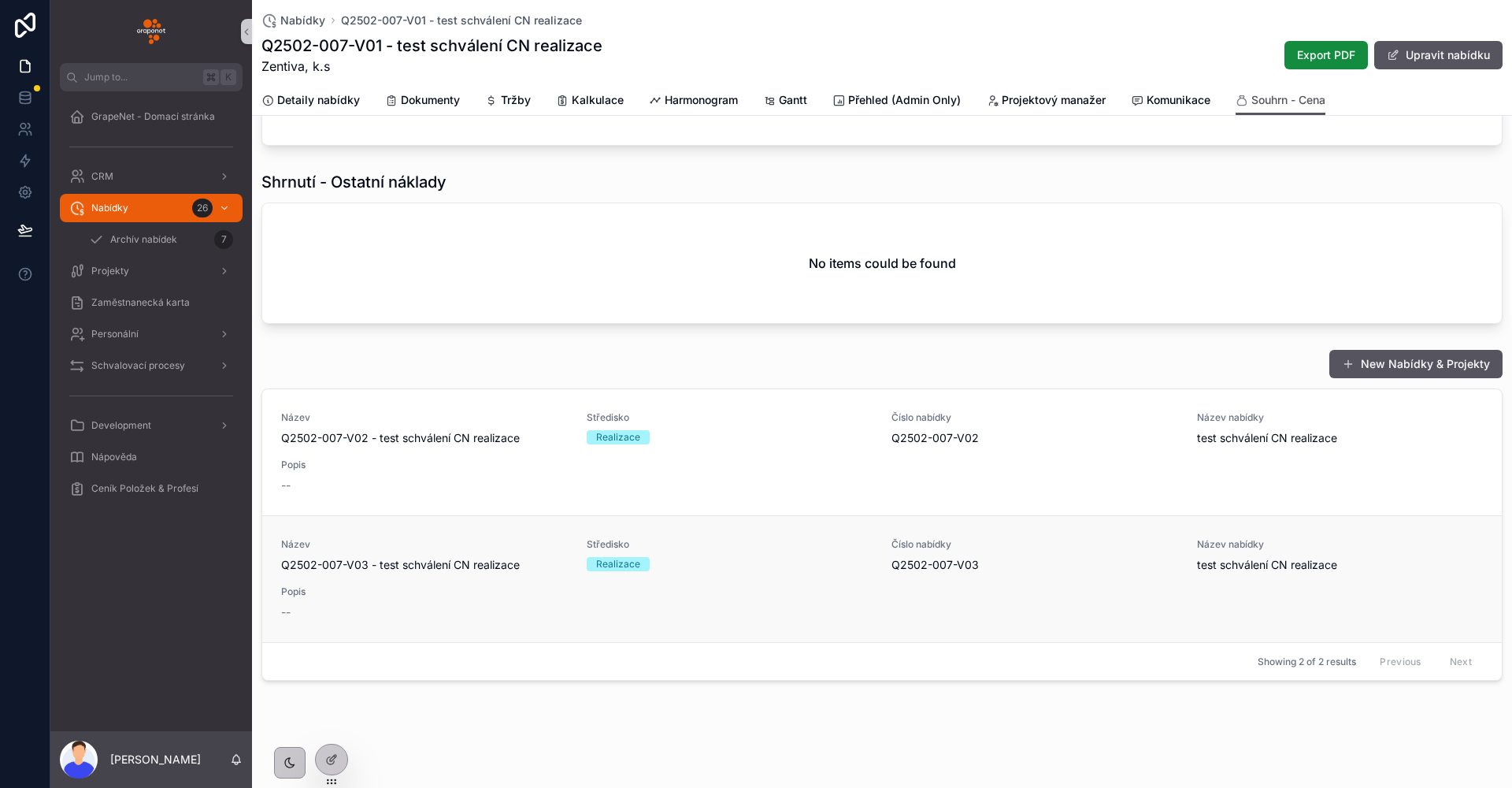
click at [528, 588] on span "Popis" at bounding box center [424, 592] width 287 height 13
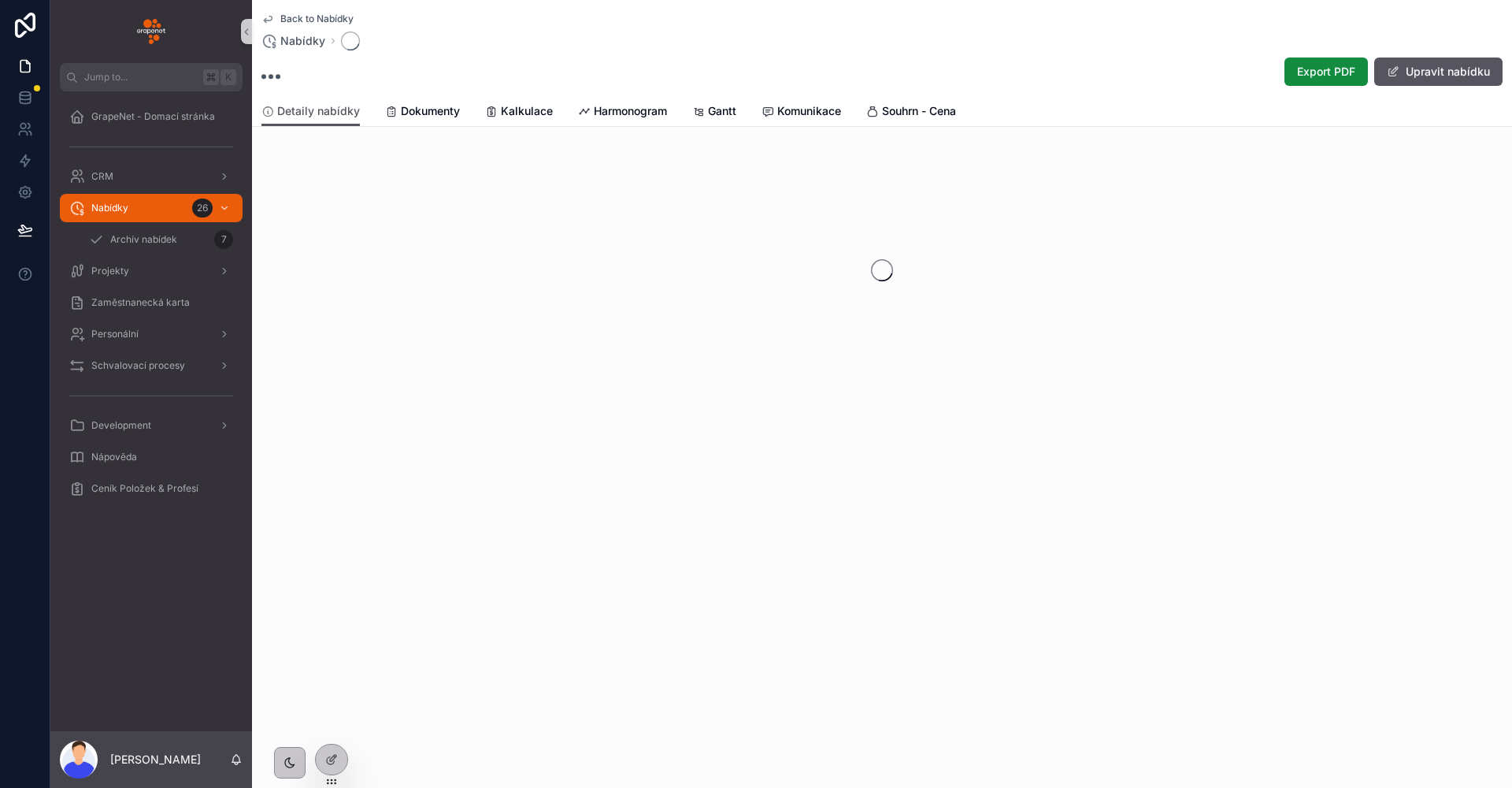
click at [296, 18] on span "Back to Nabídky" at bounding box center [316, 19] width 73 height 13
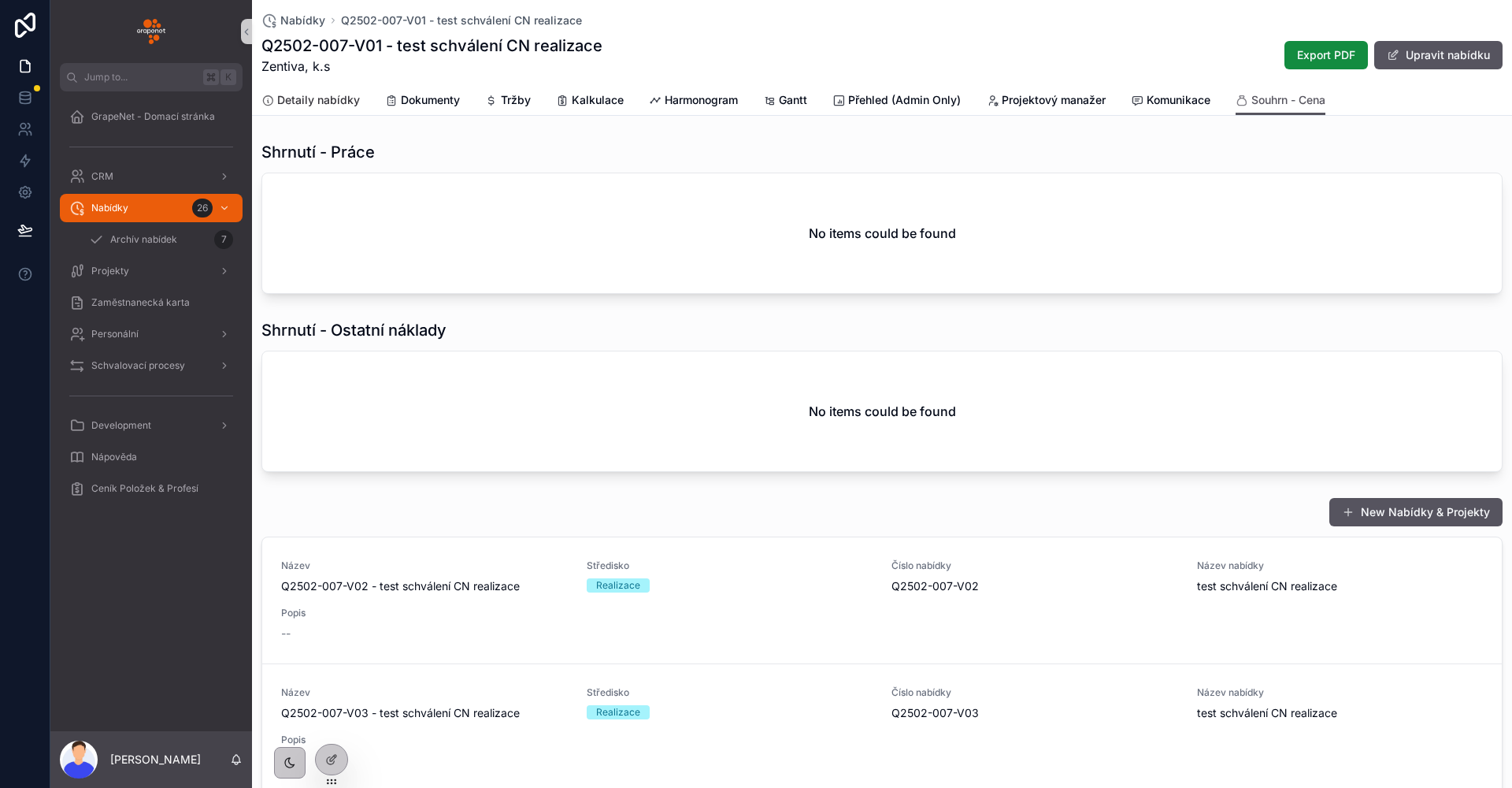
click at [314, 98] on span "Detaily nabídky" at bounding box center [318, 100] width 83 height 15
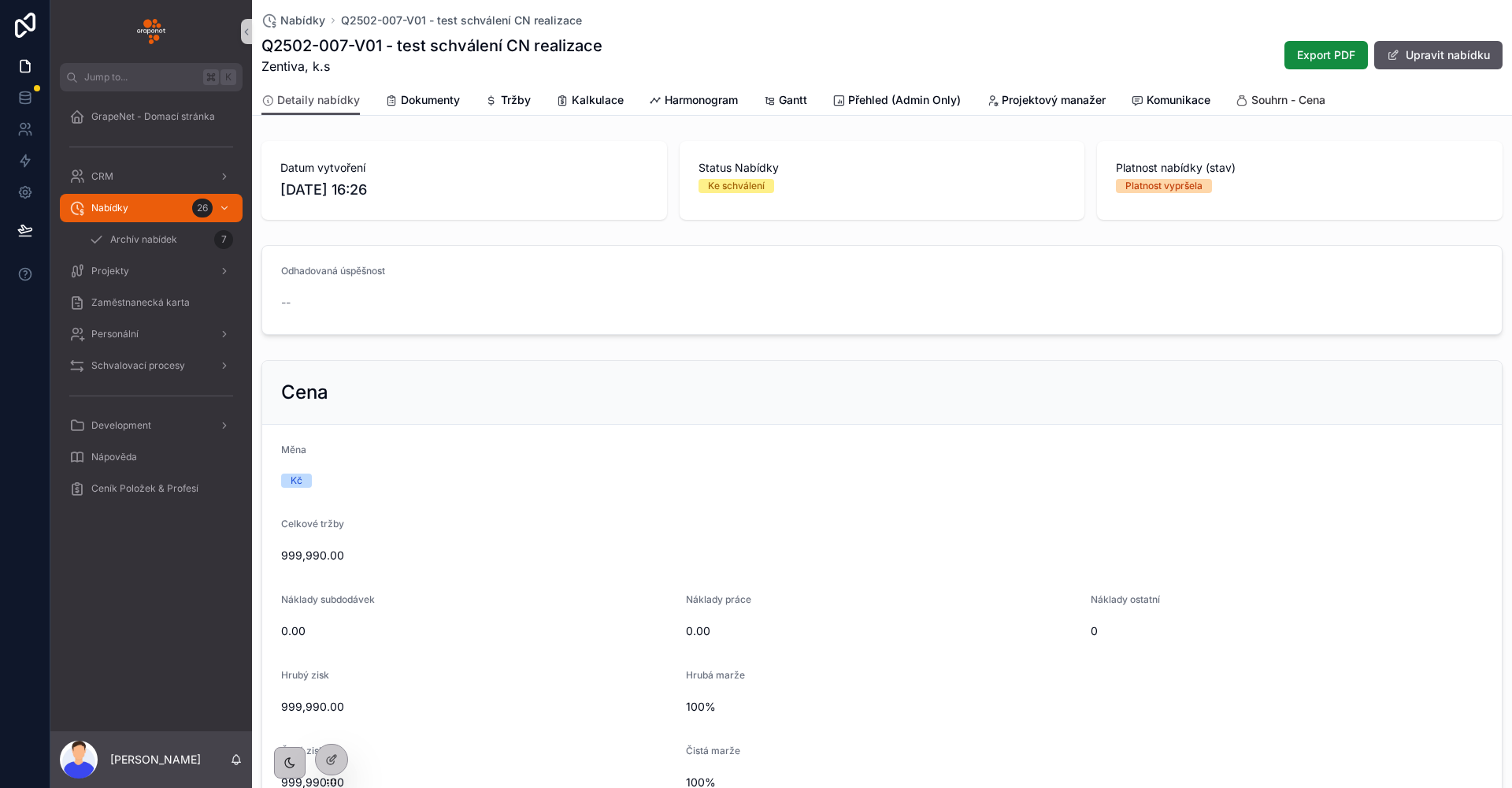
click at [1273, 104] on span "Souhrn - Cena" at bounding box center [1288, 100] width 74 height 15
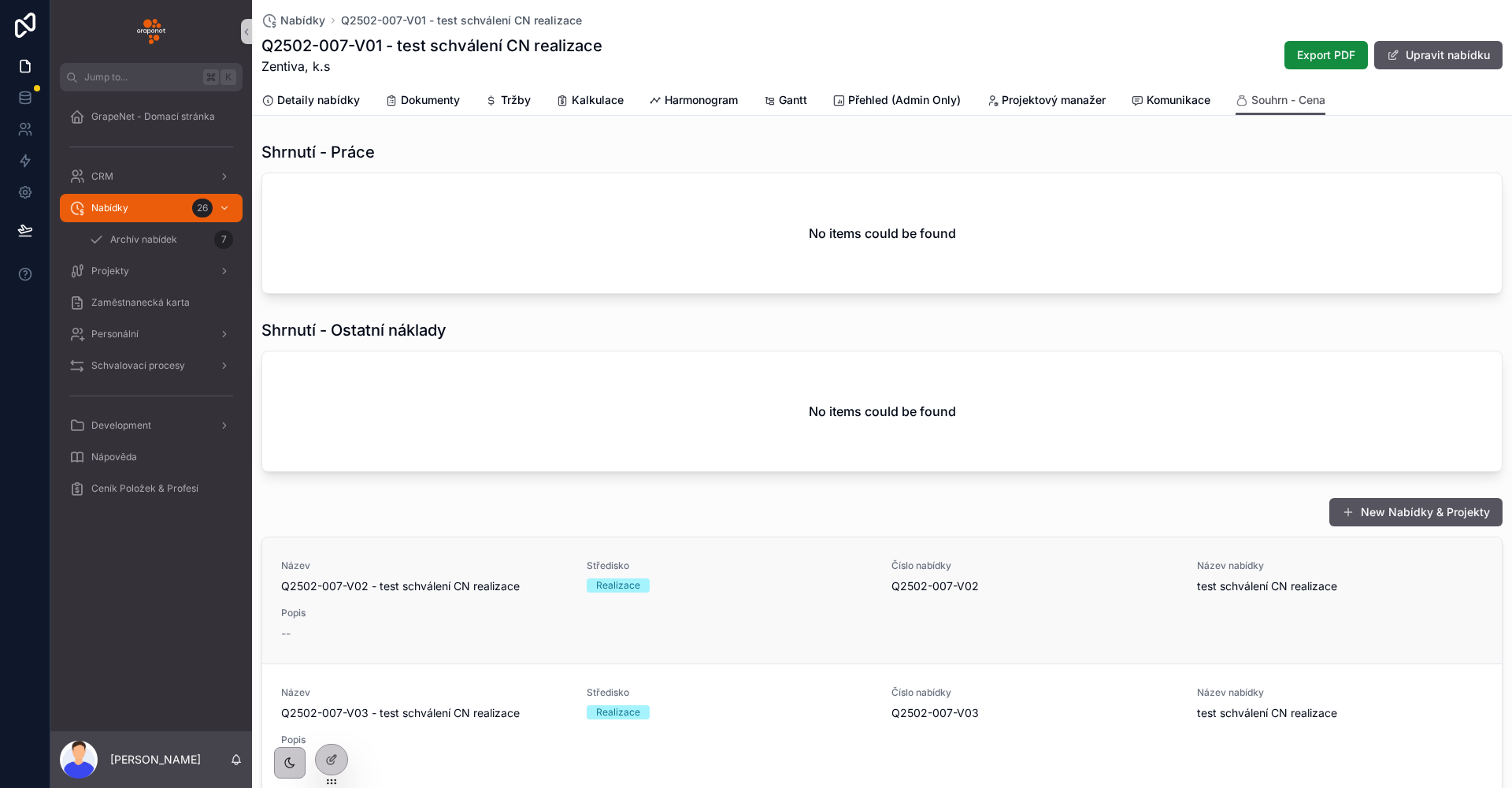
scroll to position [134, 0]
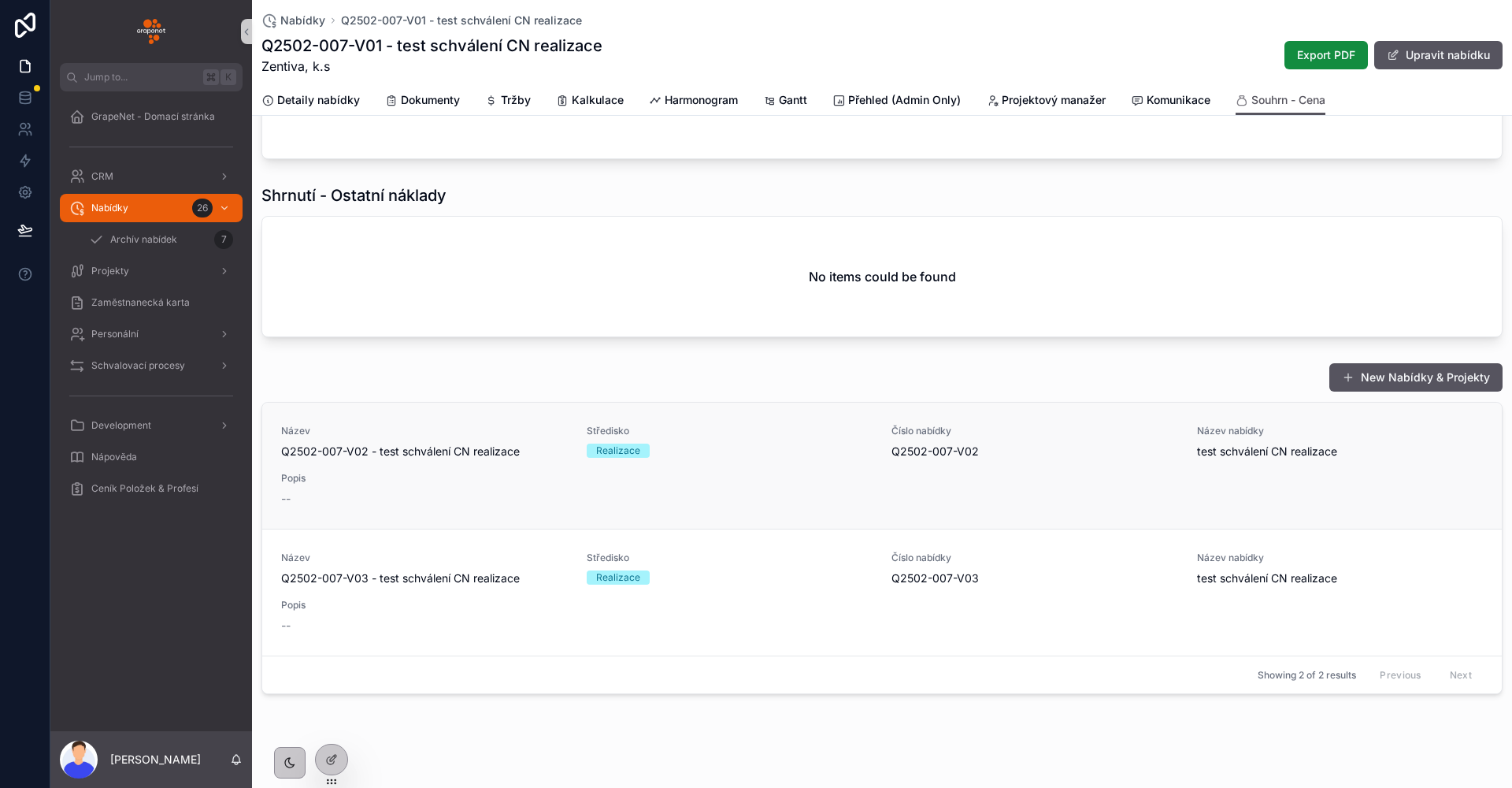
click at [406, 461] on div "Název Q2502-007-V02 - test schválení CN realizace Středisko Realizace Číslo nab…" at bounding box center [881, 465] width 1201 height 82
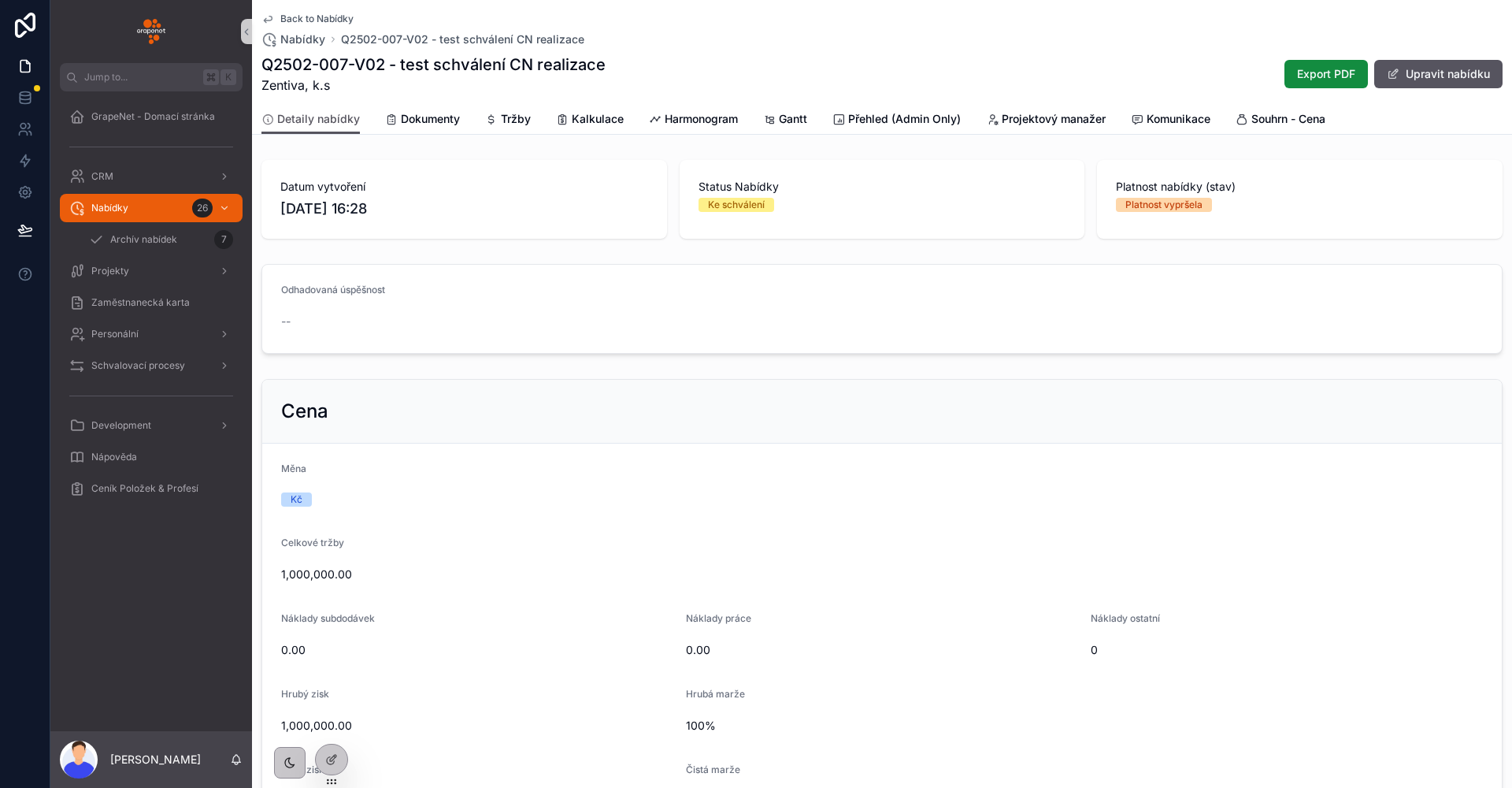
click at [320, 15] on span "Back to Nabídky" at bounding box center [316, 19] width 73 height 13
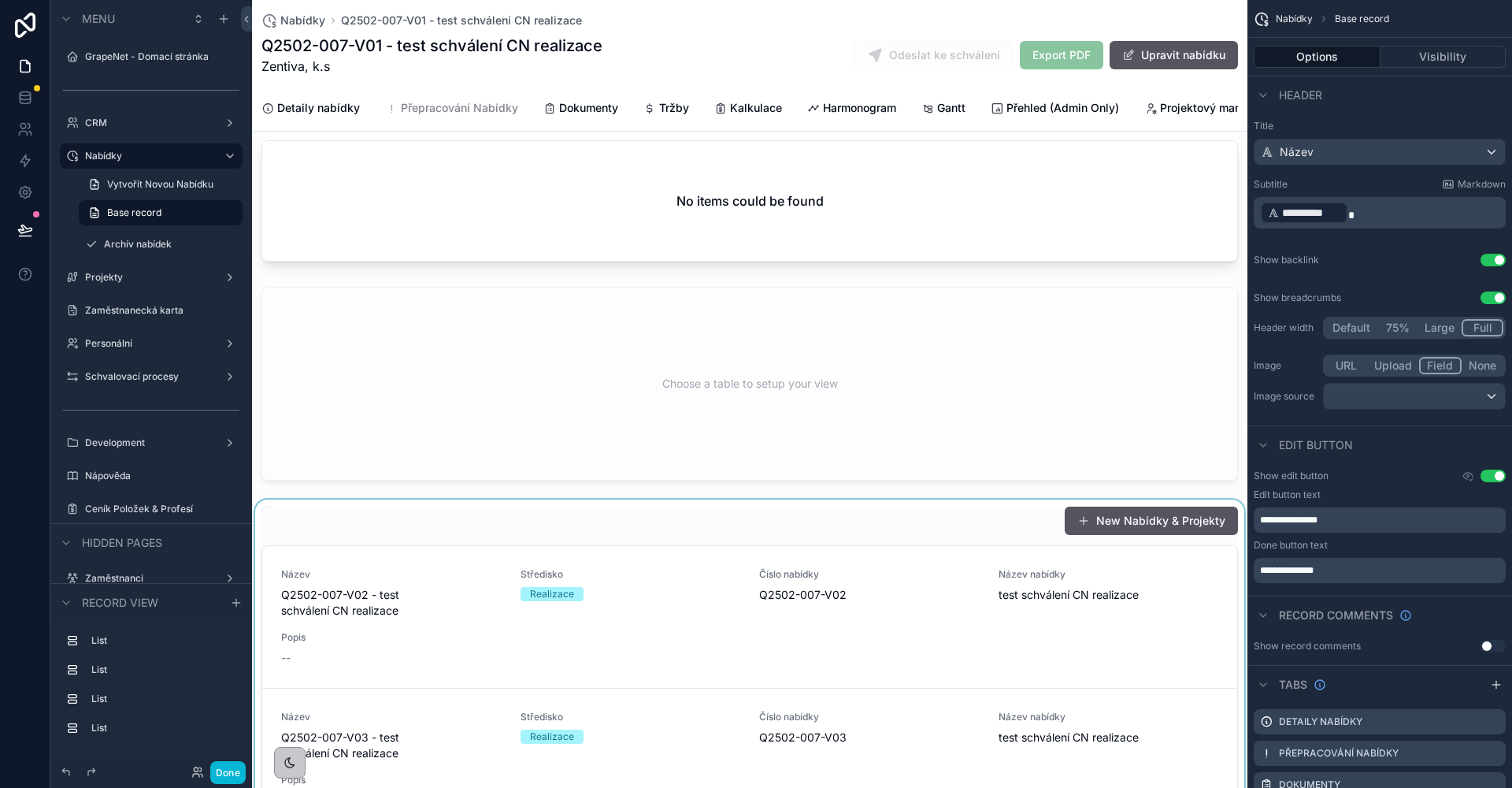
scroll to position [430, 0]
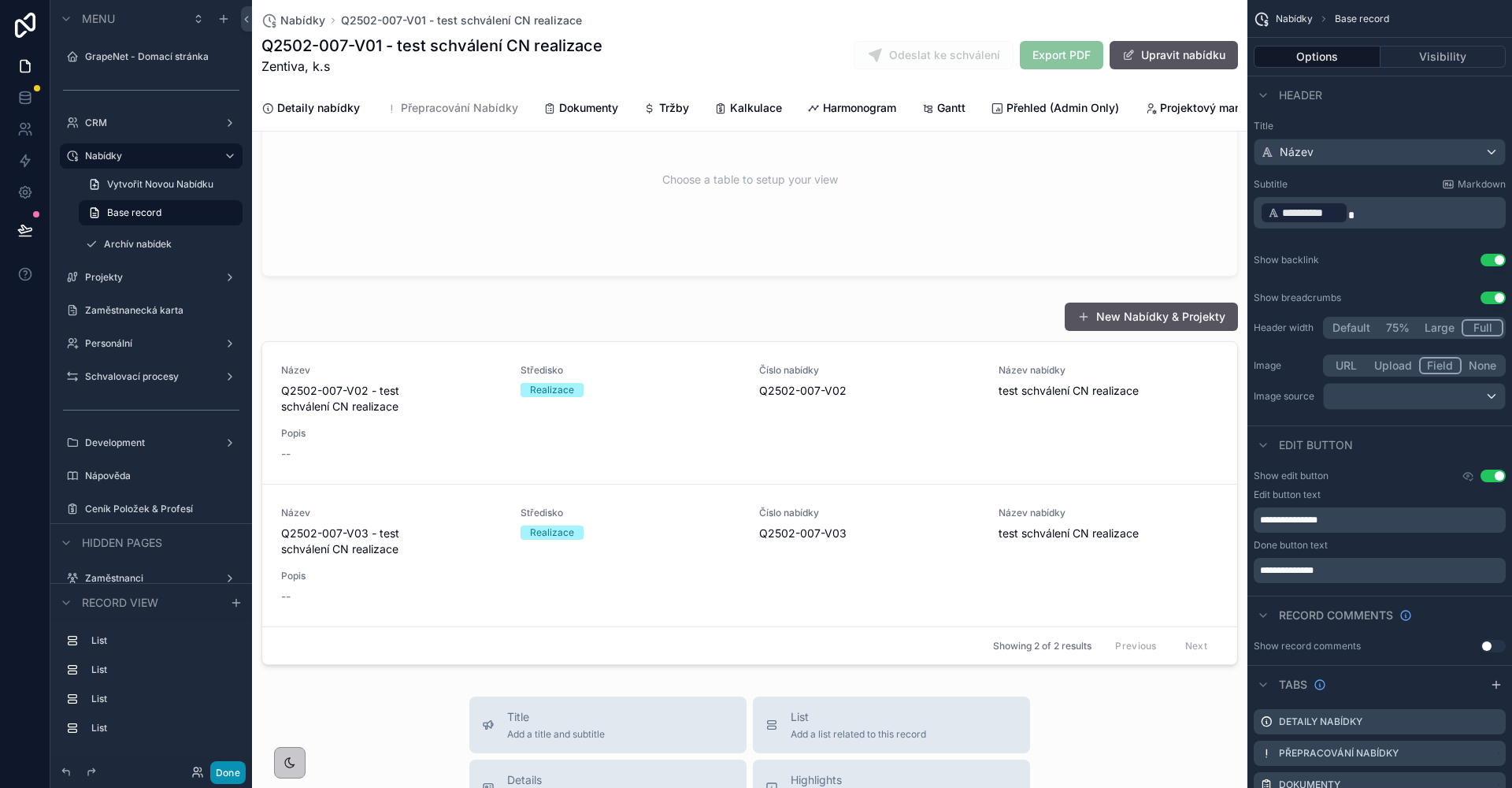
click at [236, 779] on button "Done" at bounding box center [228, 773] width 36 height 23
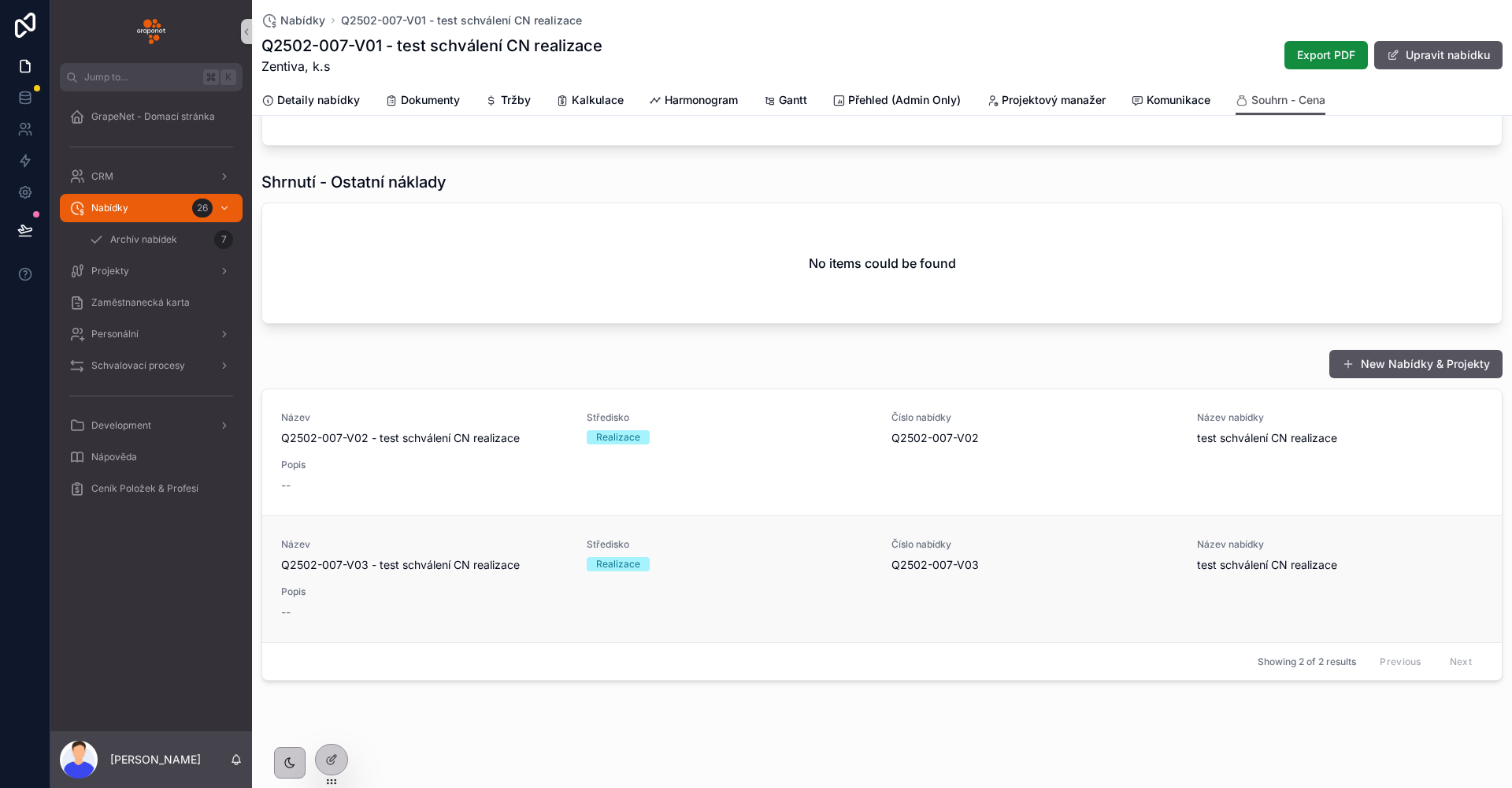
scroll to position [148, 0]
click at [545, 485] on div "--" at bounding box center [424, 484] width 287 height 15
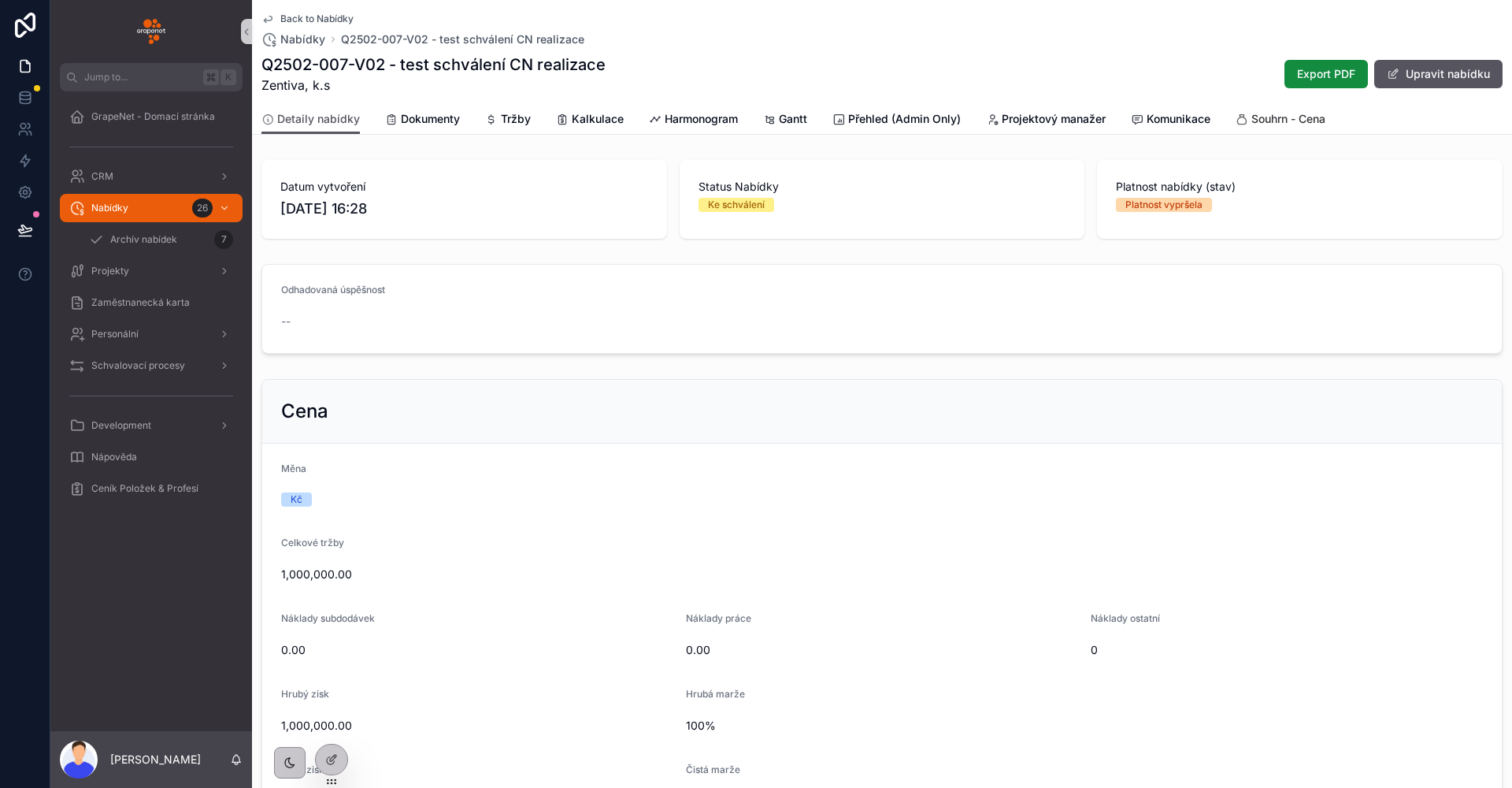
click at [1245, 125] on icon "scrollable content" at bounding box center [1242, 120] width 13 height 13
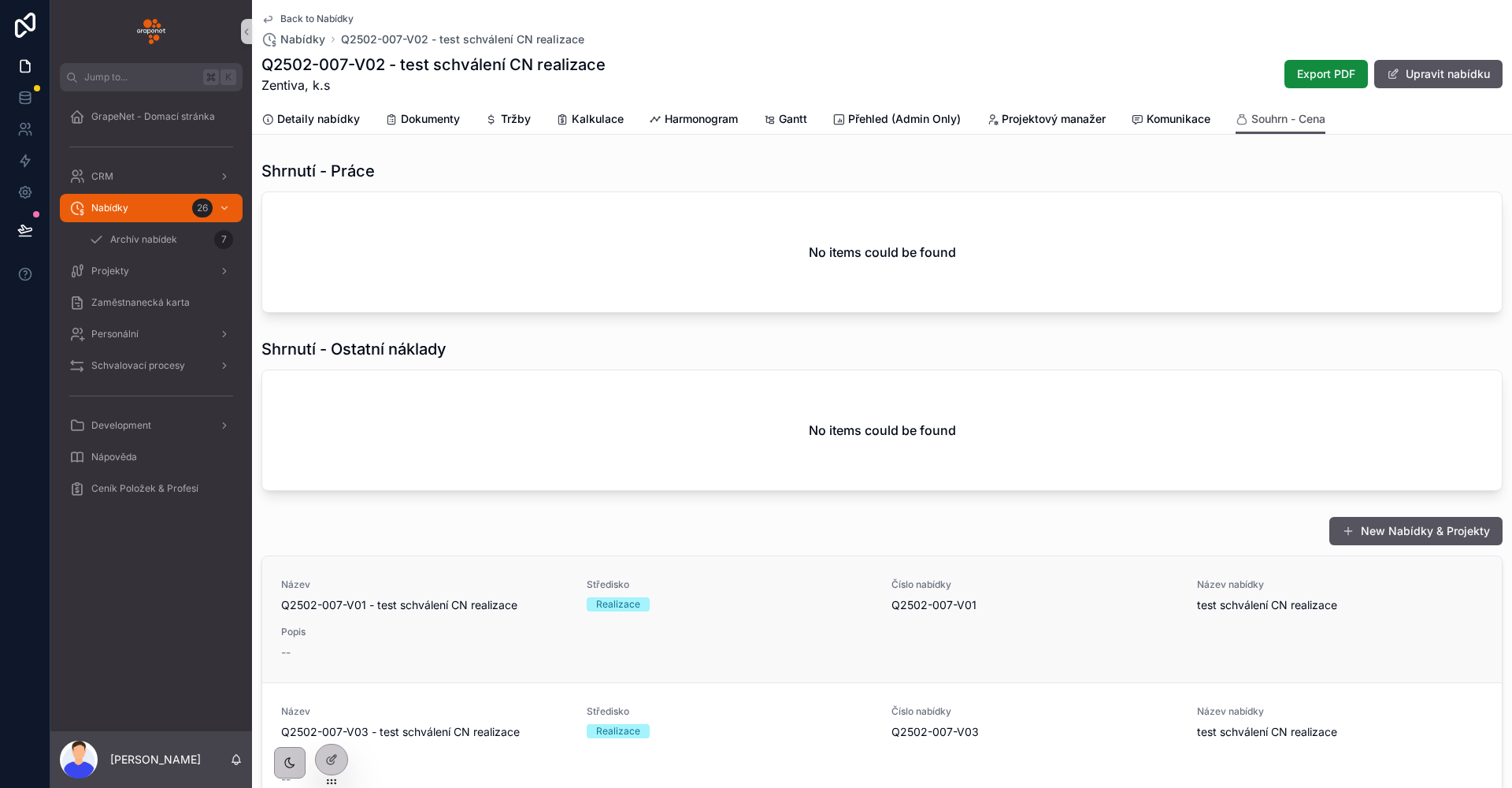
scroll to position [138, 0]
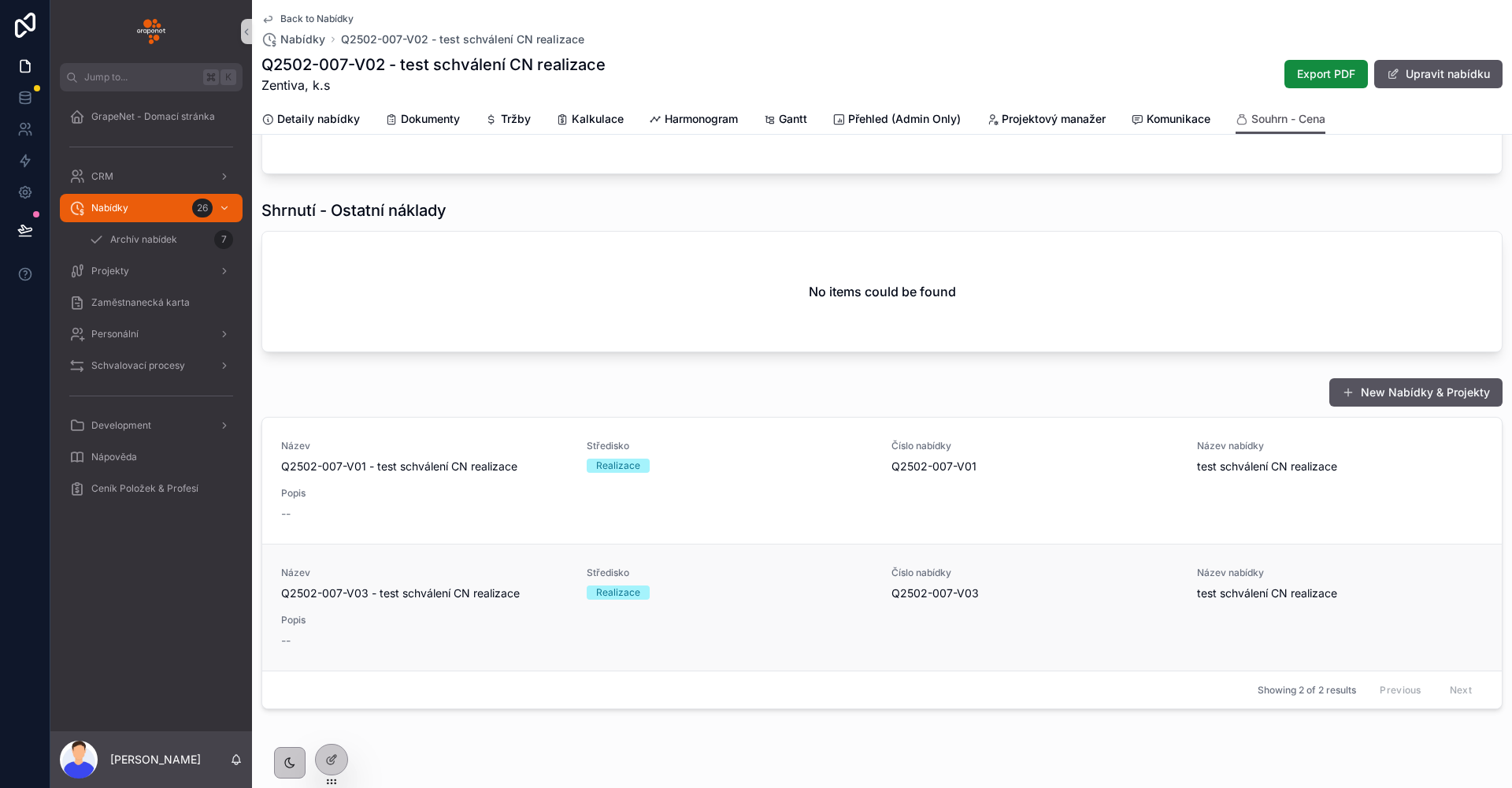
click at [515, 639] on div "--" at bounding box center [424, 640] width 287 height 15
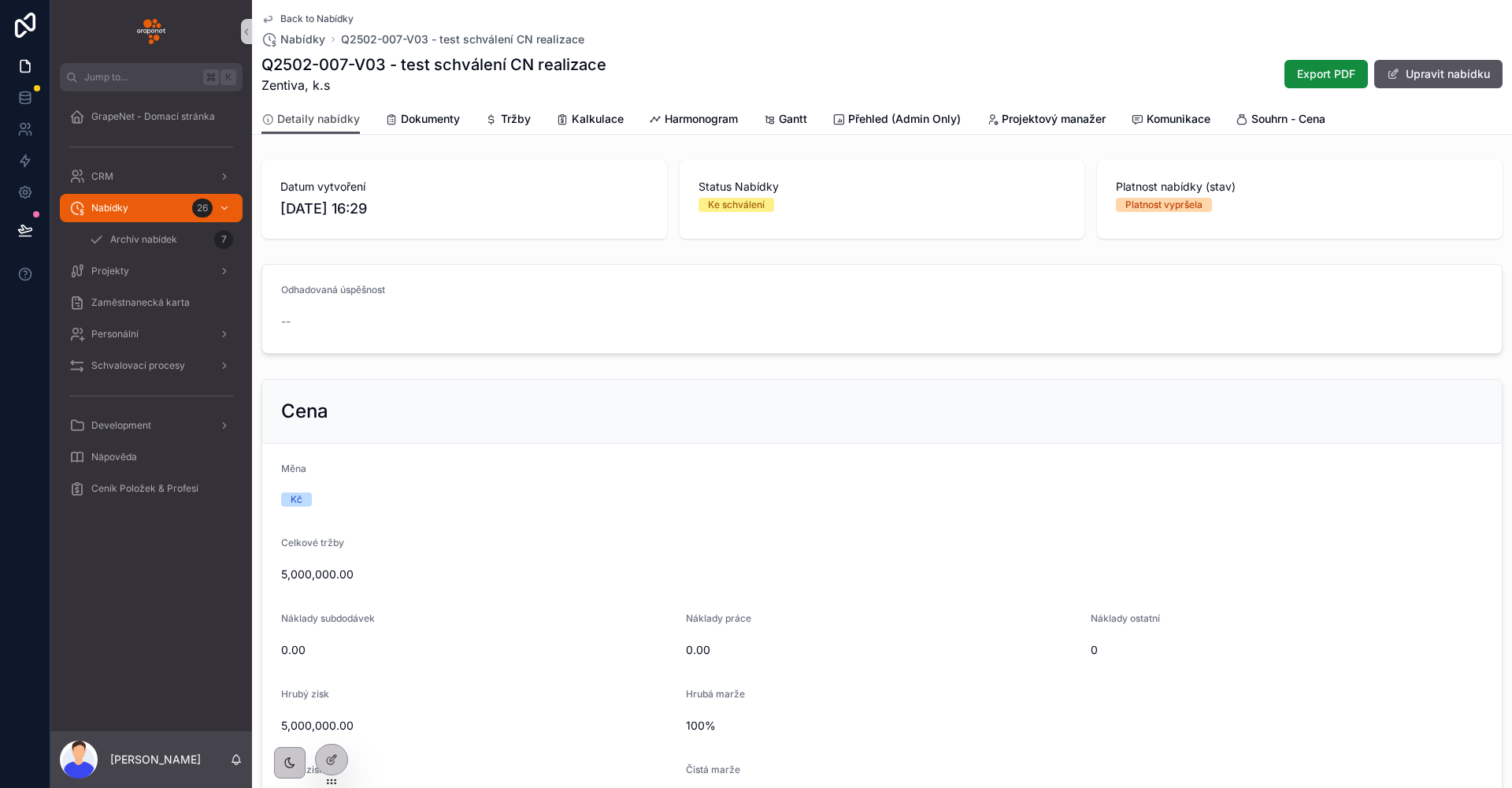
click at [310, 19] on span "Back to Nabídky" at bounding box center [316, 19] width 73 height 13
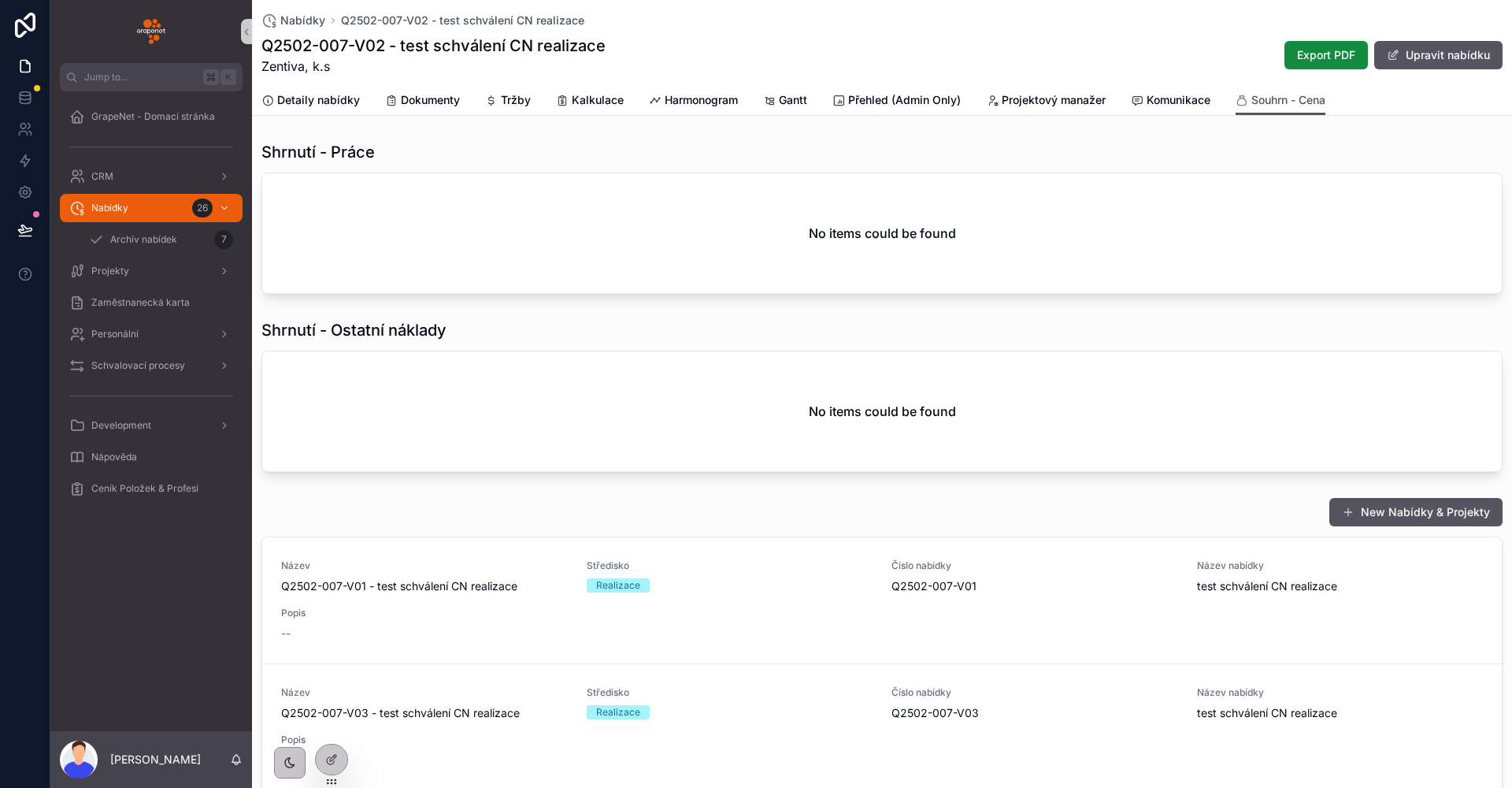
scroll to position [148, 0]
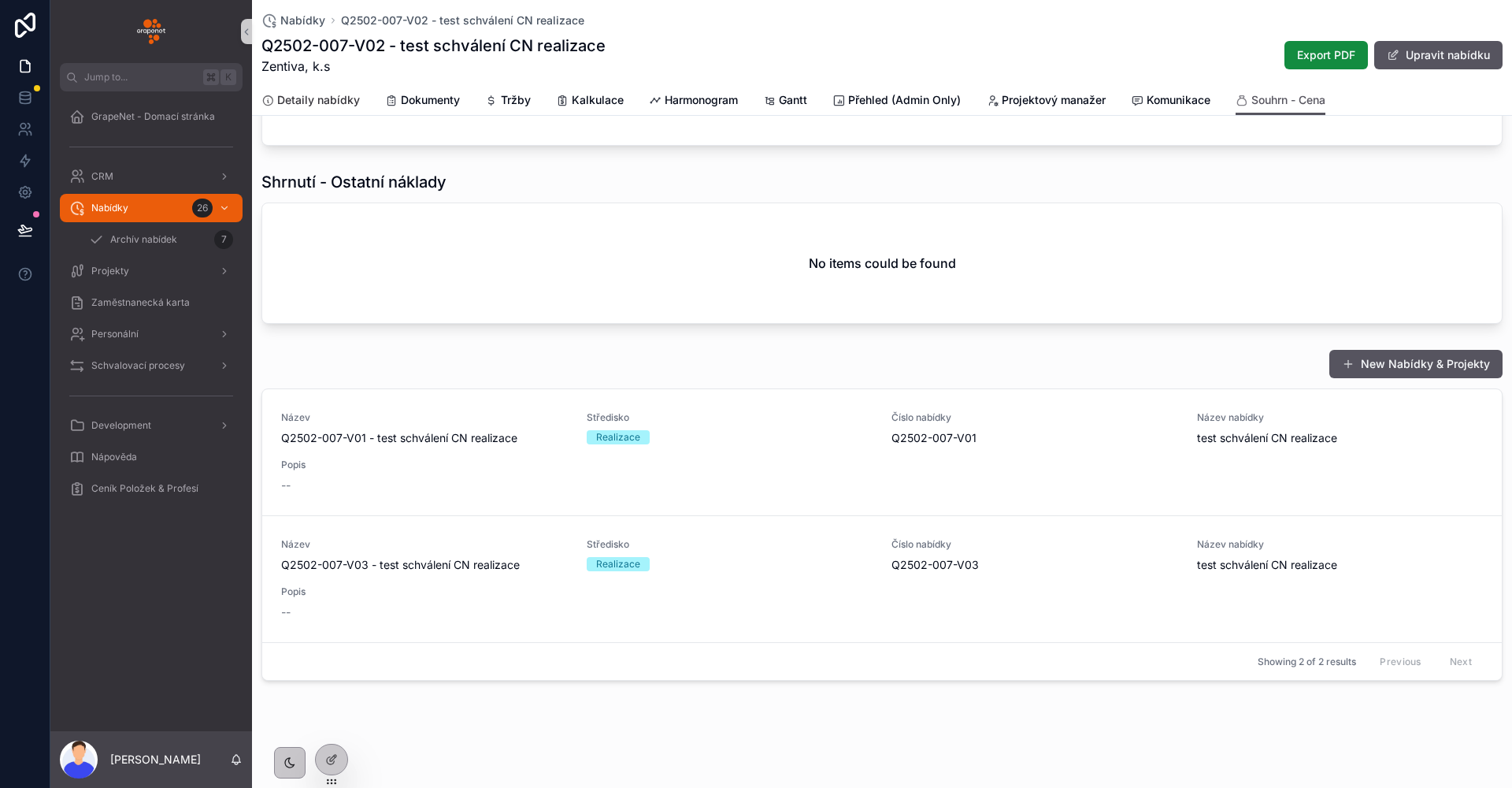
click at [299, 96] on span "Detaily nabídky" at bounding box center [318, 100] width 83 height 15
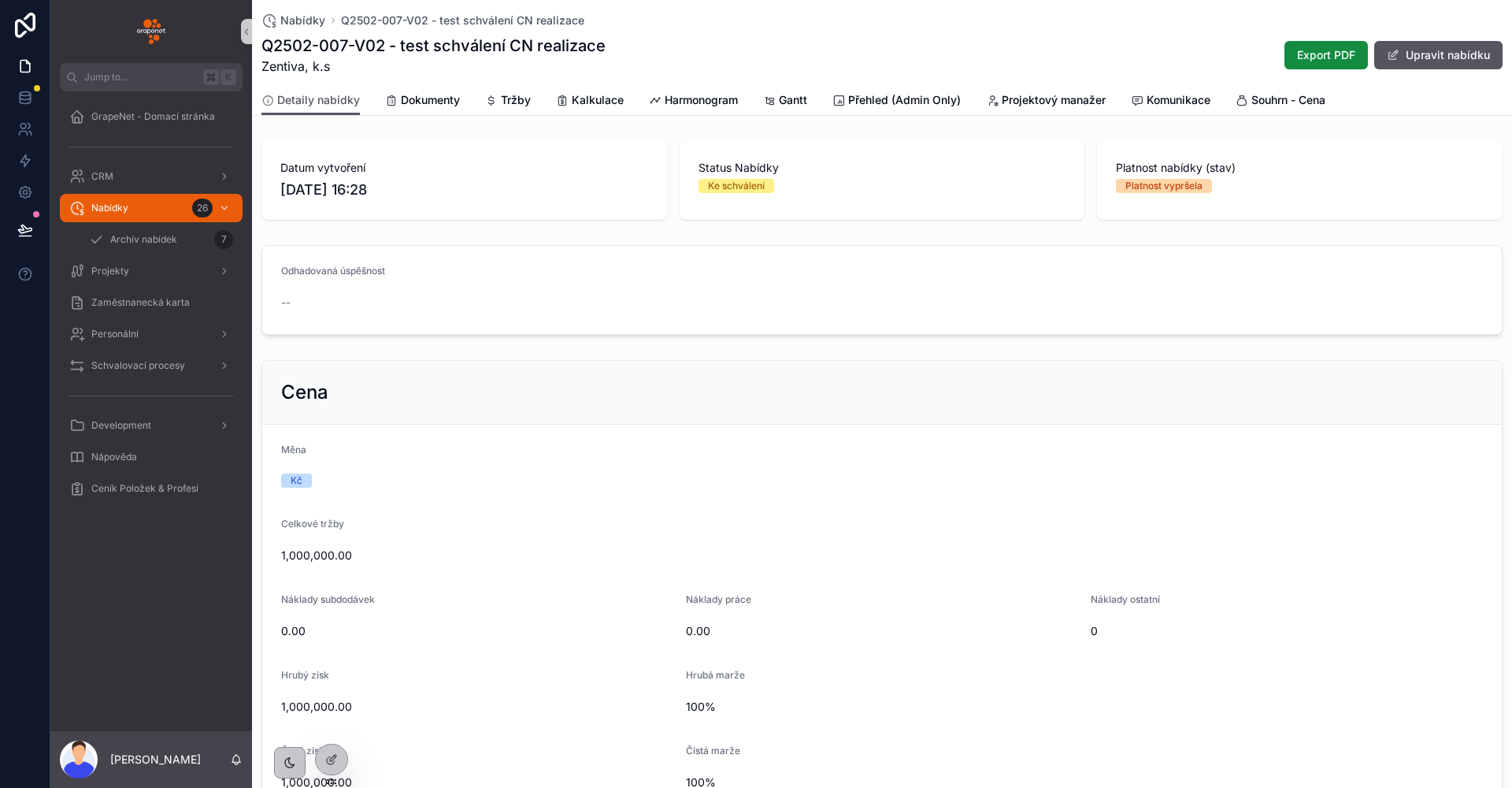
drag, startPoint x: 373, startPoint y: 162, endPoint x: 280, endPoint y: 177, distance: 94.2
click at [283, 178] on div "Datum vytvoření [DATE] 16:28" at bounding box center [464, 180] width 367 height 41
drag, startPoint x: 278, startPoint y: 166, endPoint x: 435, endPoint y: 207, distance: 162.3
click at [435, 207] on div "Datum vytvoření [DATE] 16:28" at bounding box center [464, 180] width 406 height 79
click at [440, 205] on div "Datum vytvoření [DATE] 16:28" at bounding box center [464, 180] width 406 height 79
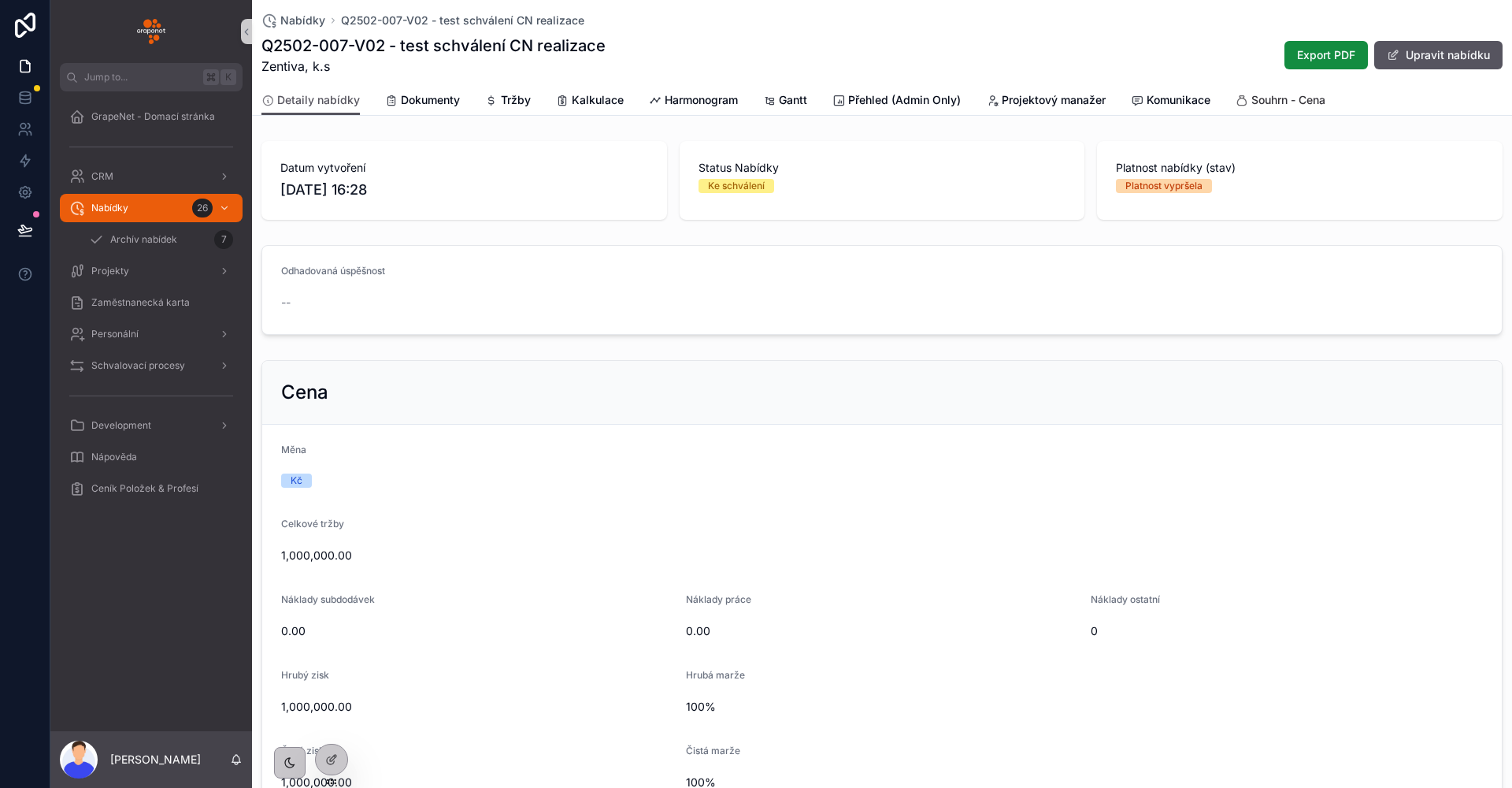
click at [1272, 103] on span "Souhrn - Cena" at bounding box center [1288, 100] width 74 height 15
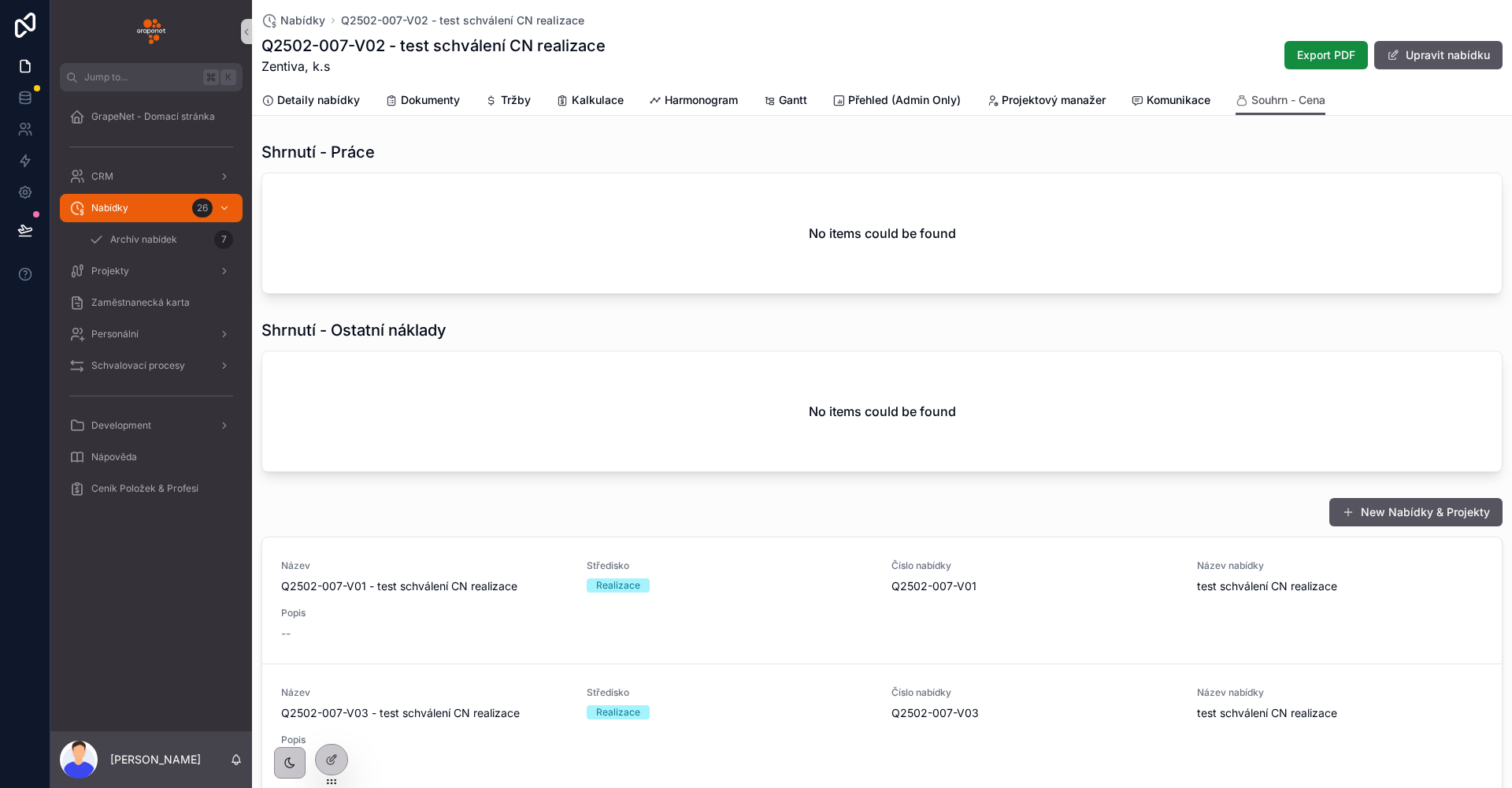
drag, startPoint x: 380, startPoint y: 180, endPoint x: 344, endPoint y: 202, distance: 42.2
click at [380, 179] on div "No items could be found" at bounding box center [881, 233] width 1239 height 120
click at [149, 282] on div "Projekty" at bounding box center [151, 270] width 164 height 25
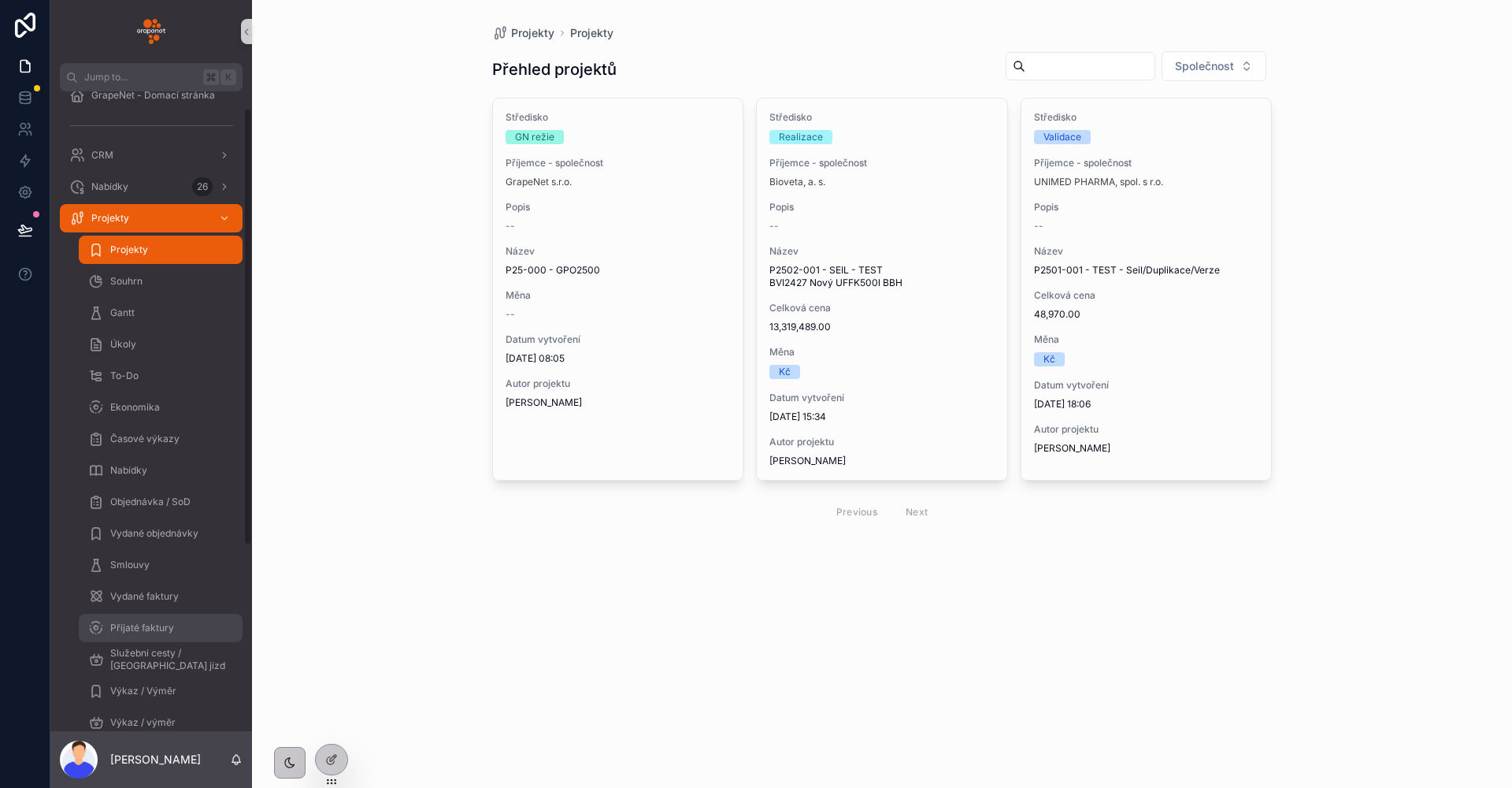
scroll to position [236, 0]
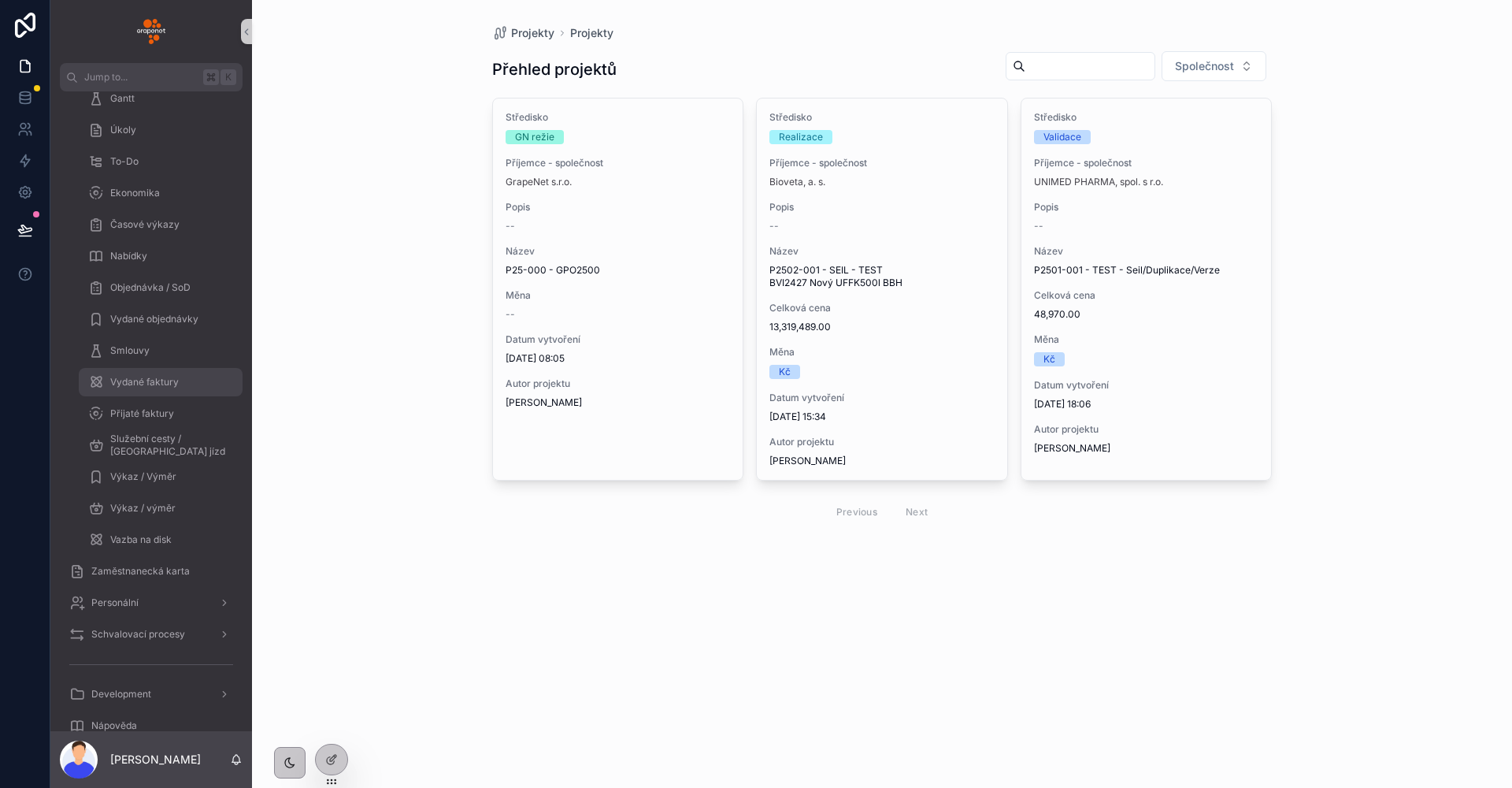
click at [195, 372] on div "Vydané faktury" at bounding box center [160, 381] width 145 height 25
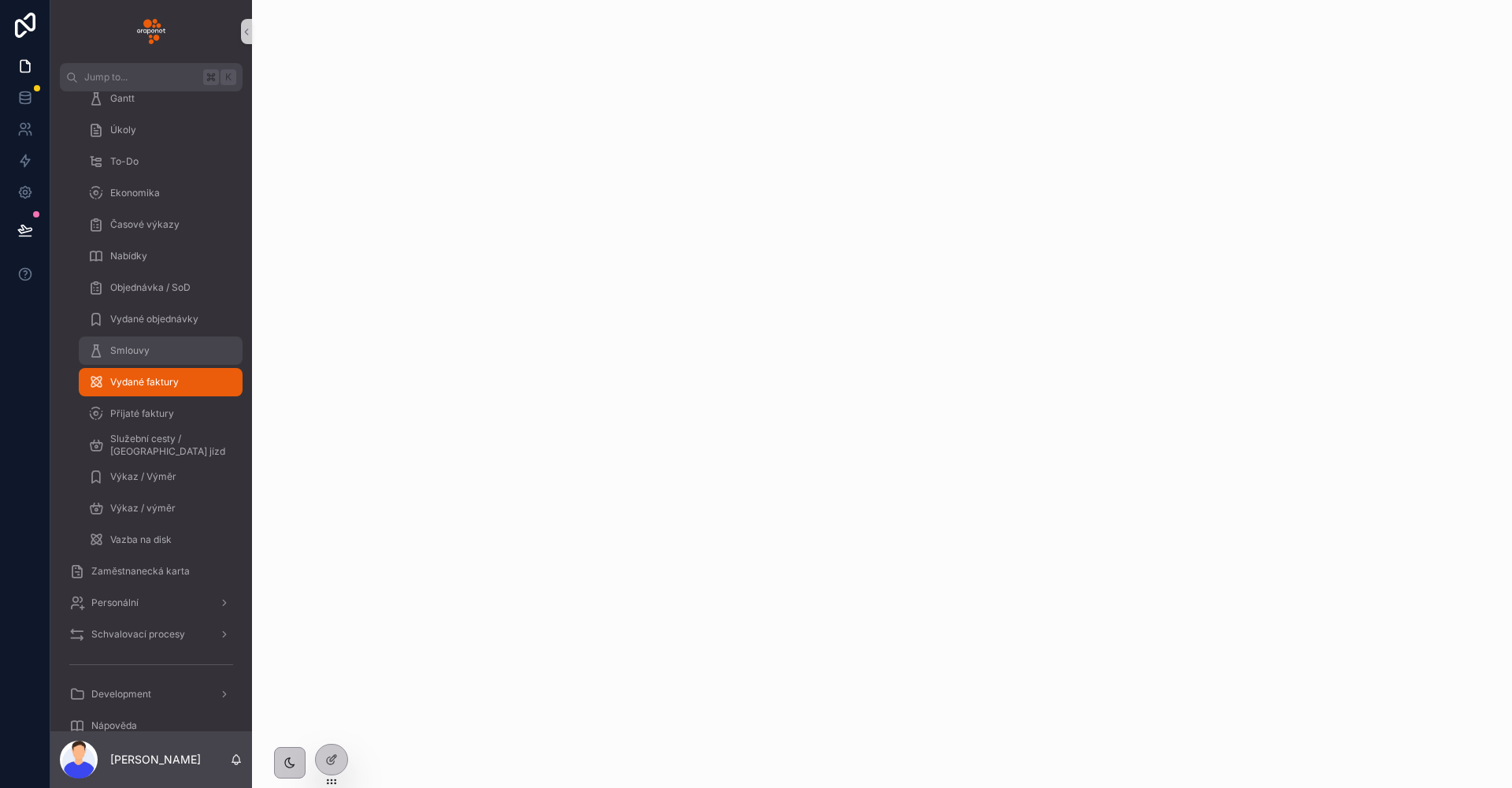
click at [176, 342] on div "Smlouvy" at bounding box center [160, 350] width 145 height 25
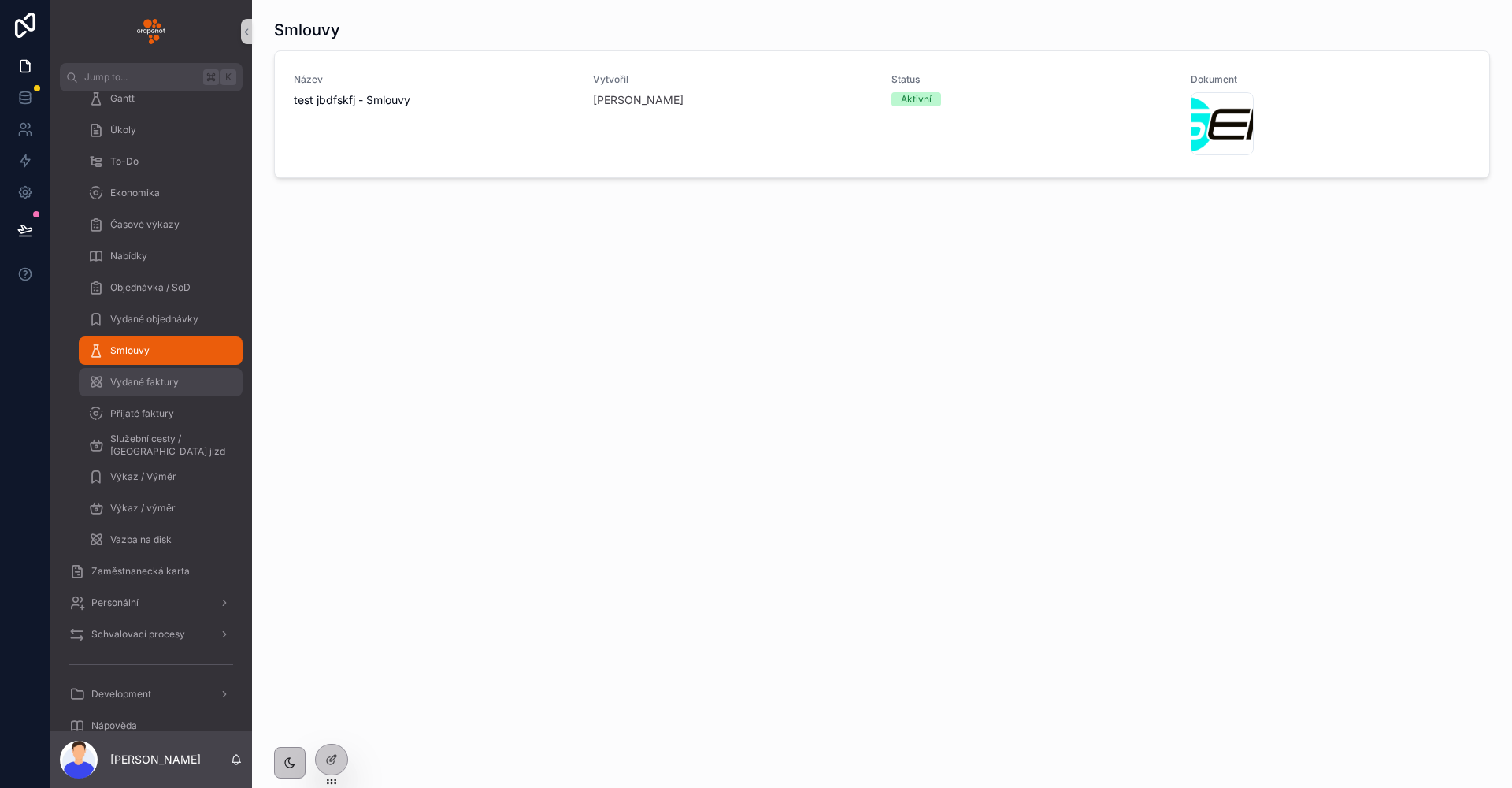
click at [194, 382] on div "Vydané faktury" at bounding box center [160, 381] width 145 height 25
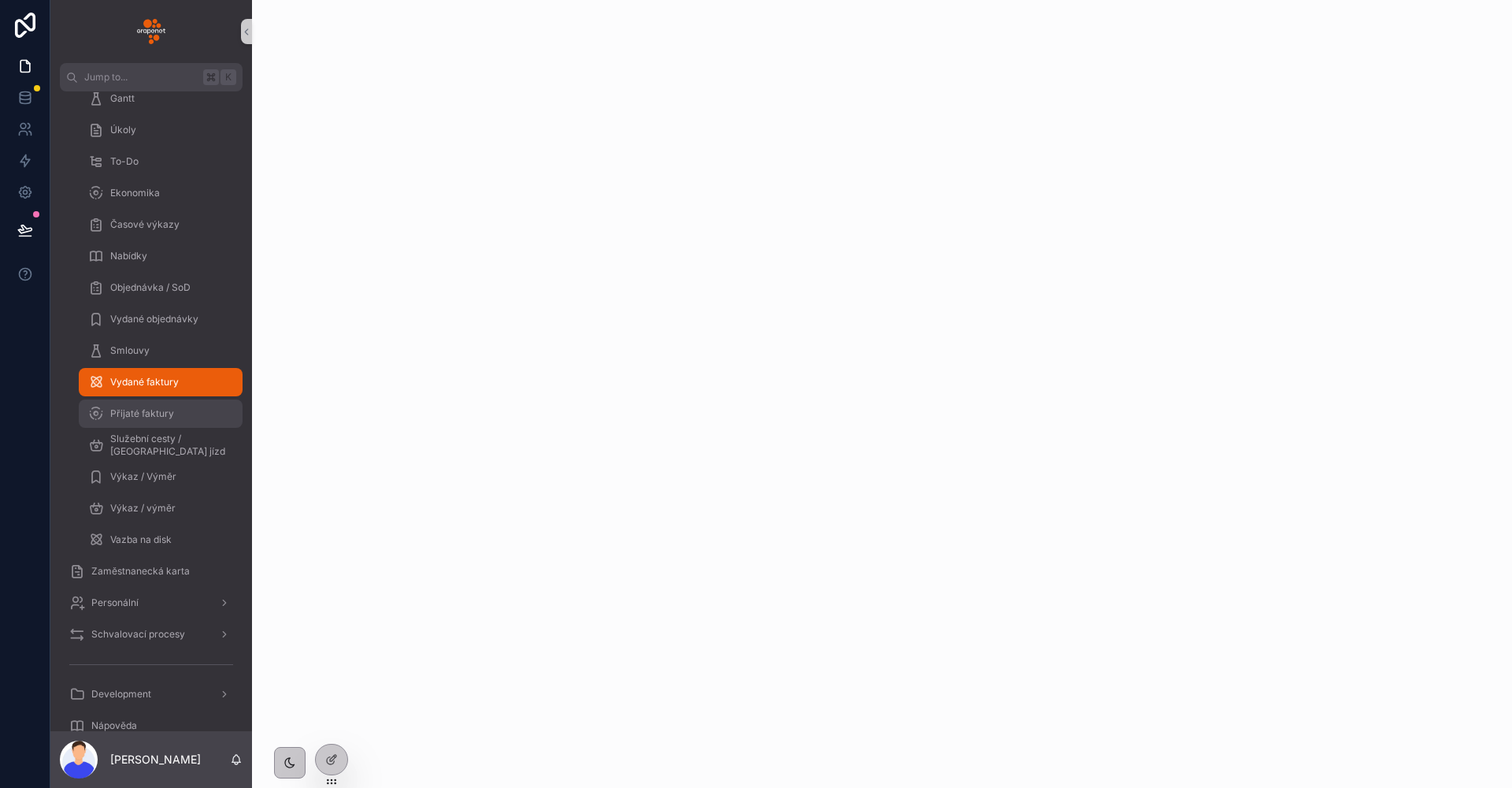
click at [200, 412] on div "Přijaté faktury" at bounding box center [160, 413] width 145 height 25
click at [497, 555] on div "scrollable content" at bounding box center [881, 394] width 1259 height 788
drag, startPoint x: 456, startPoint y: 543, endPoint x: 292, endPoint y: 476, distance: 177.2
click at [292, 476] on div "scrollable content" at bounding box center [881, 394] width 1259 height 788
drag, startPoint x: 299, startPoint y: 476, endPoint x: 414, endPoint y: 485, distance: 115.4
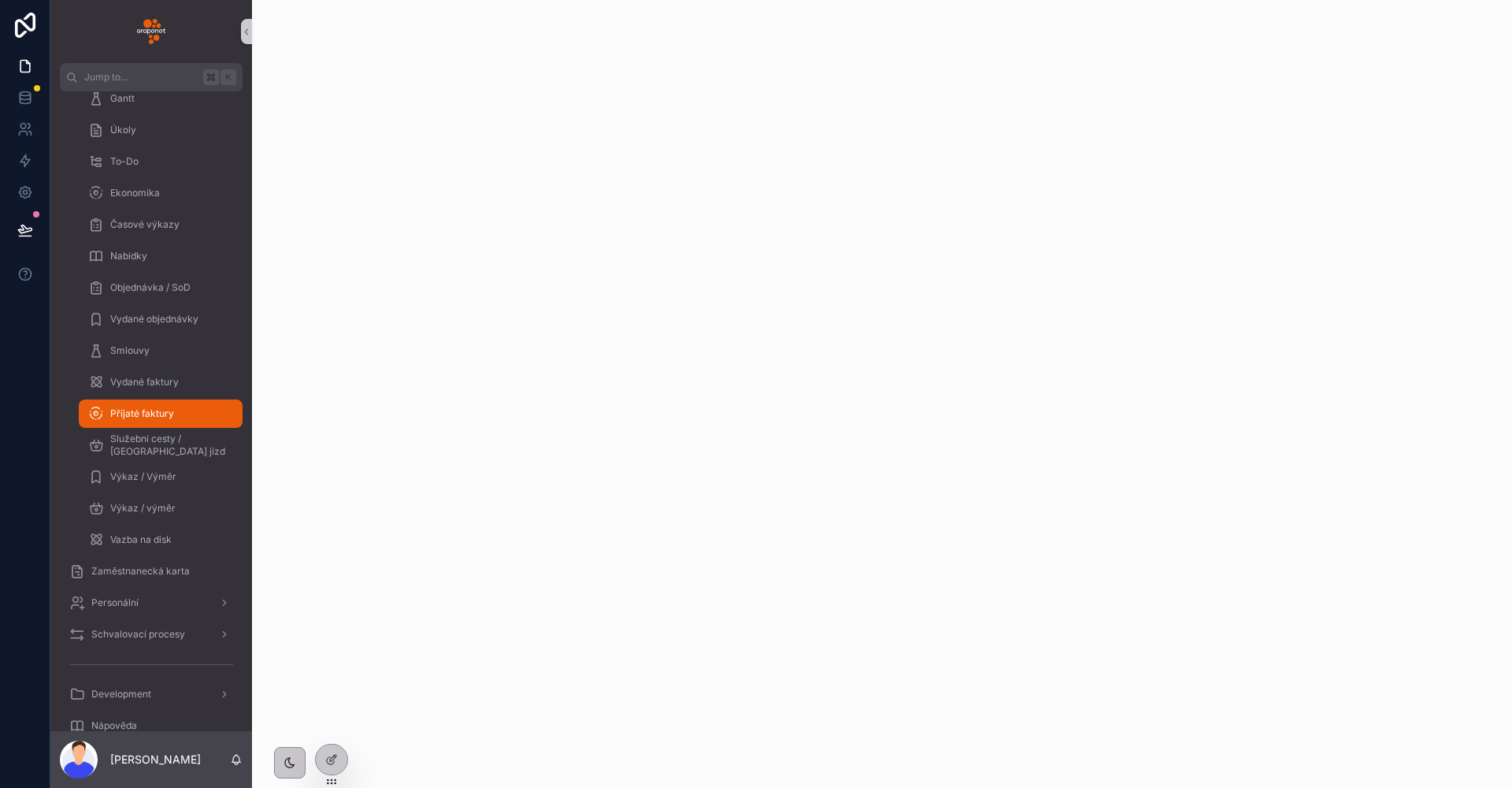
click at [414, 485] on div "scrollable content" at bounding box center [881, 394] width 1259 height 788
drag, startPoint x: 418, startPoint y: 496, endPoint x: 418, endPoint y: 483, distance: 13.0
click at [418, 484] on div "scrollable content" at bounding box center [881, 394] width 1259 height 788
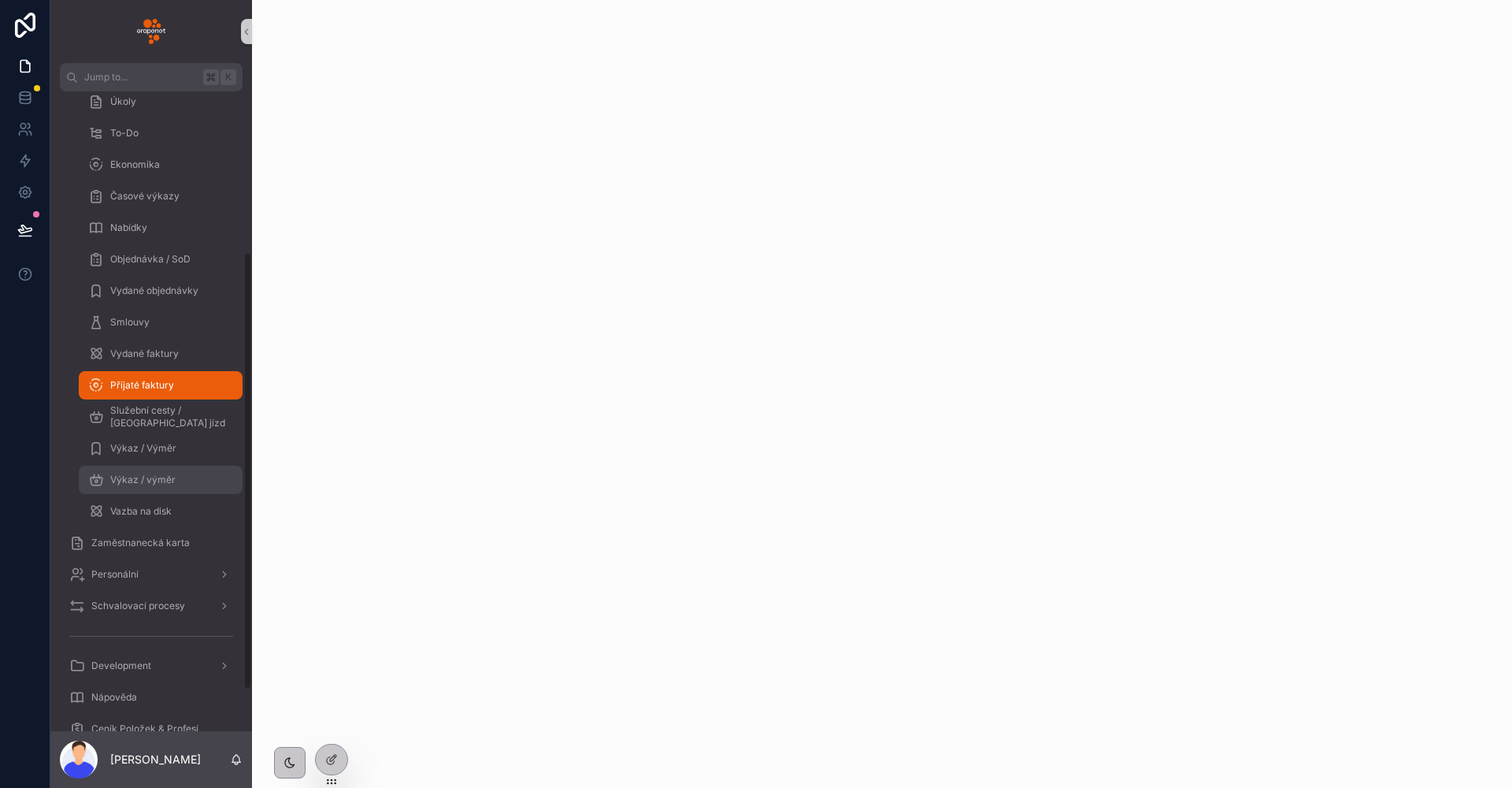
scroll to position [296, 0]
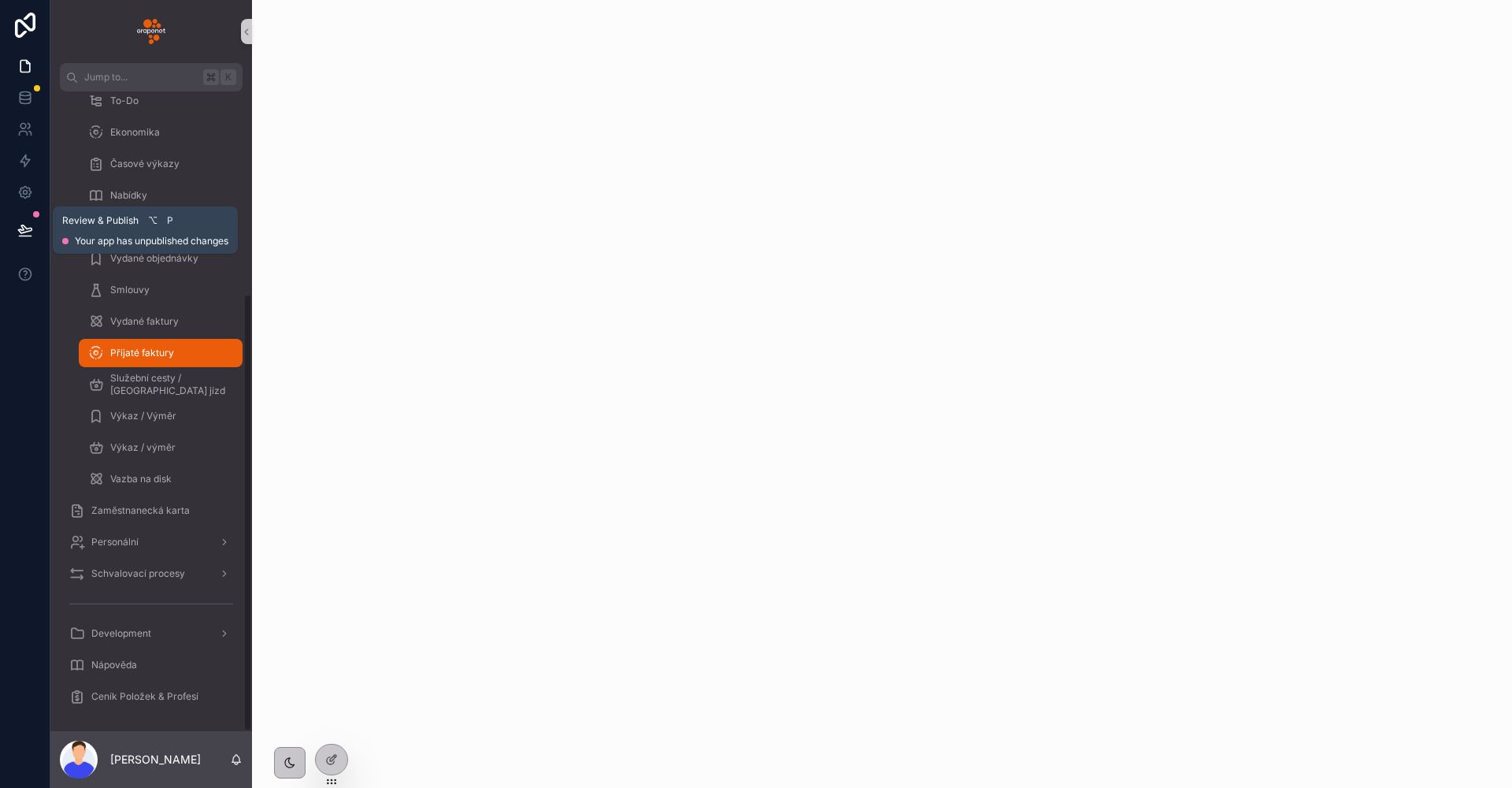
click at [28, 234] on icon at bounding box center [24, 229] width 15 height 15
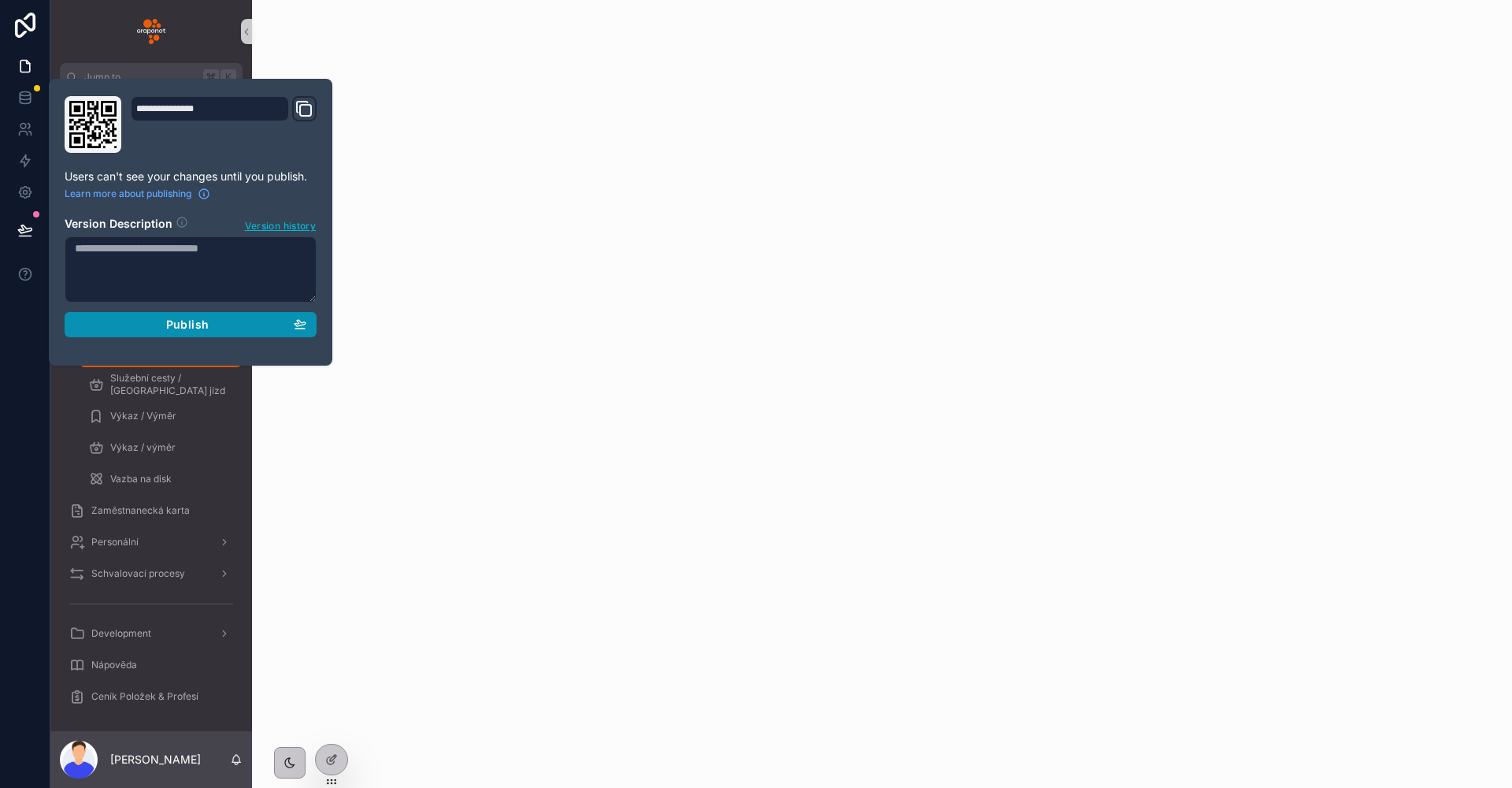
click at [159, 314] on button "Publish" at bounding box center [190, 324] width 252 height 25
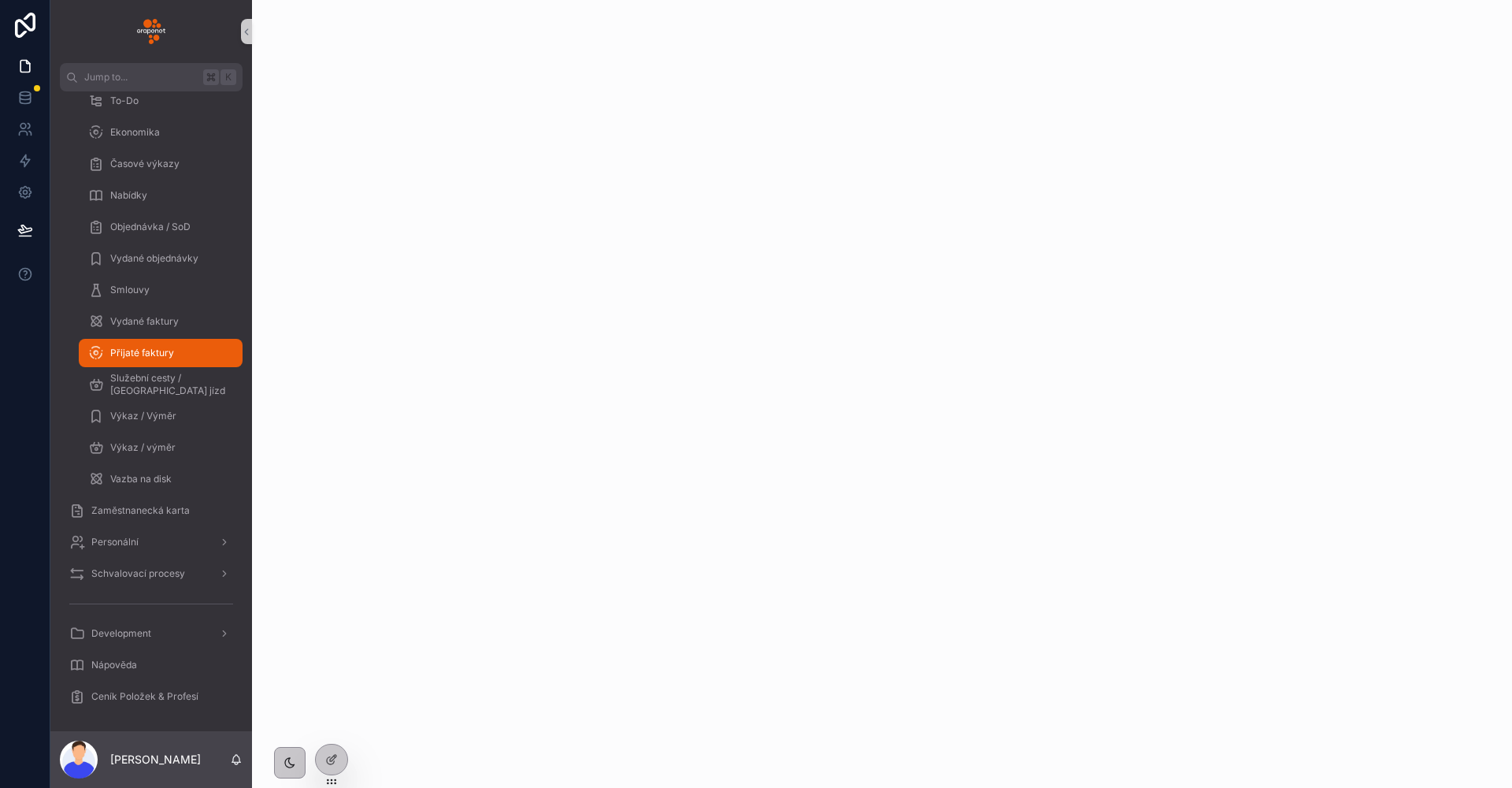
click at [512, 298] on div "scrollable content" at bounding box center [881, 394] width 1259 height 788
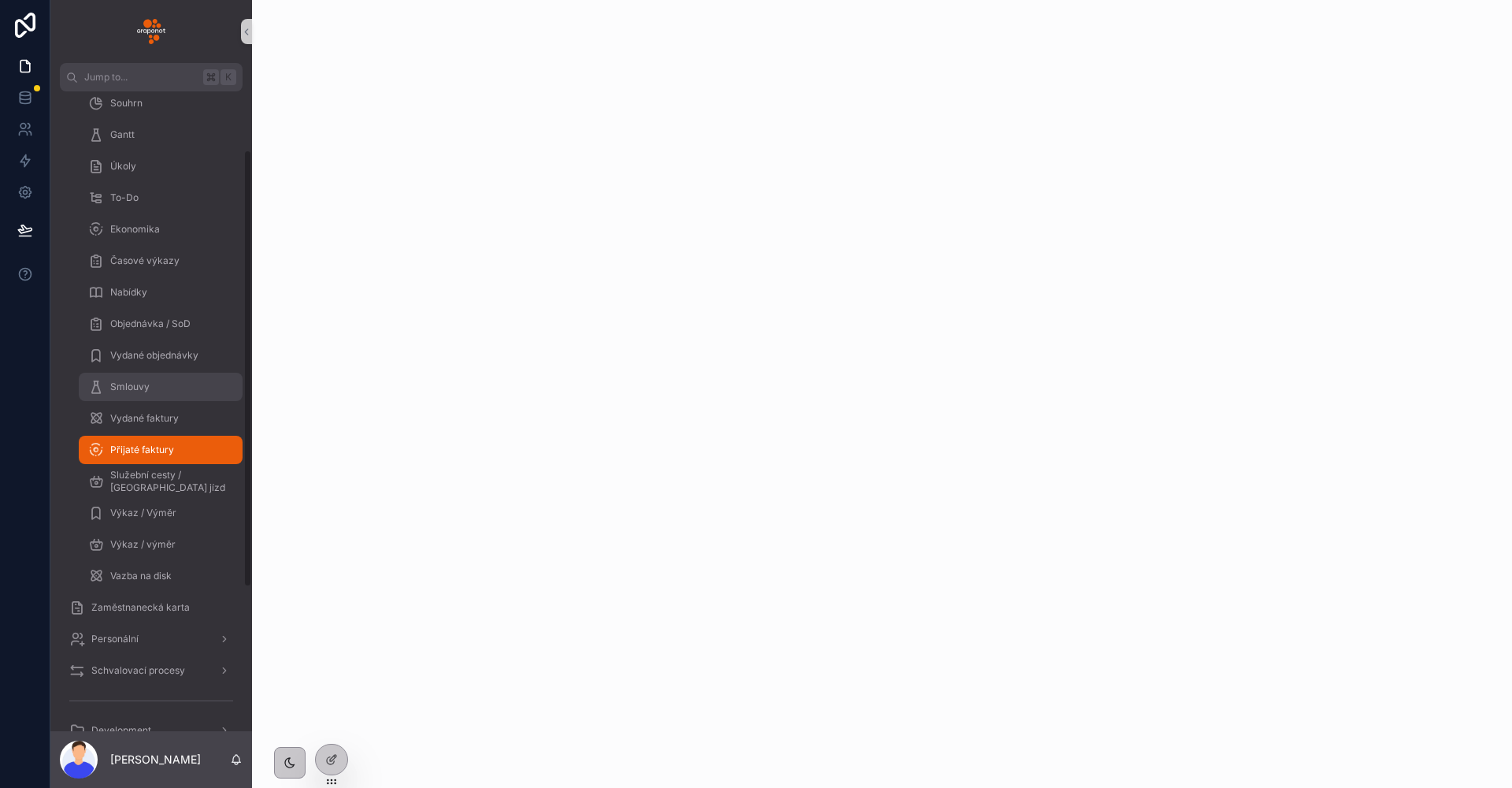
scroll to position [86, 0]
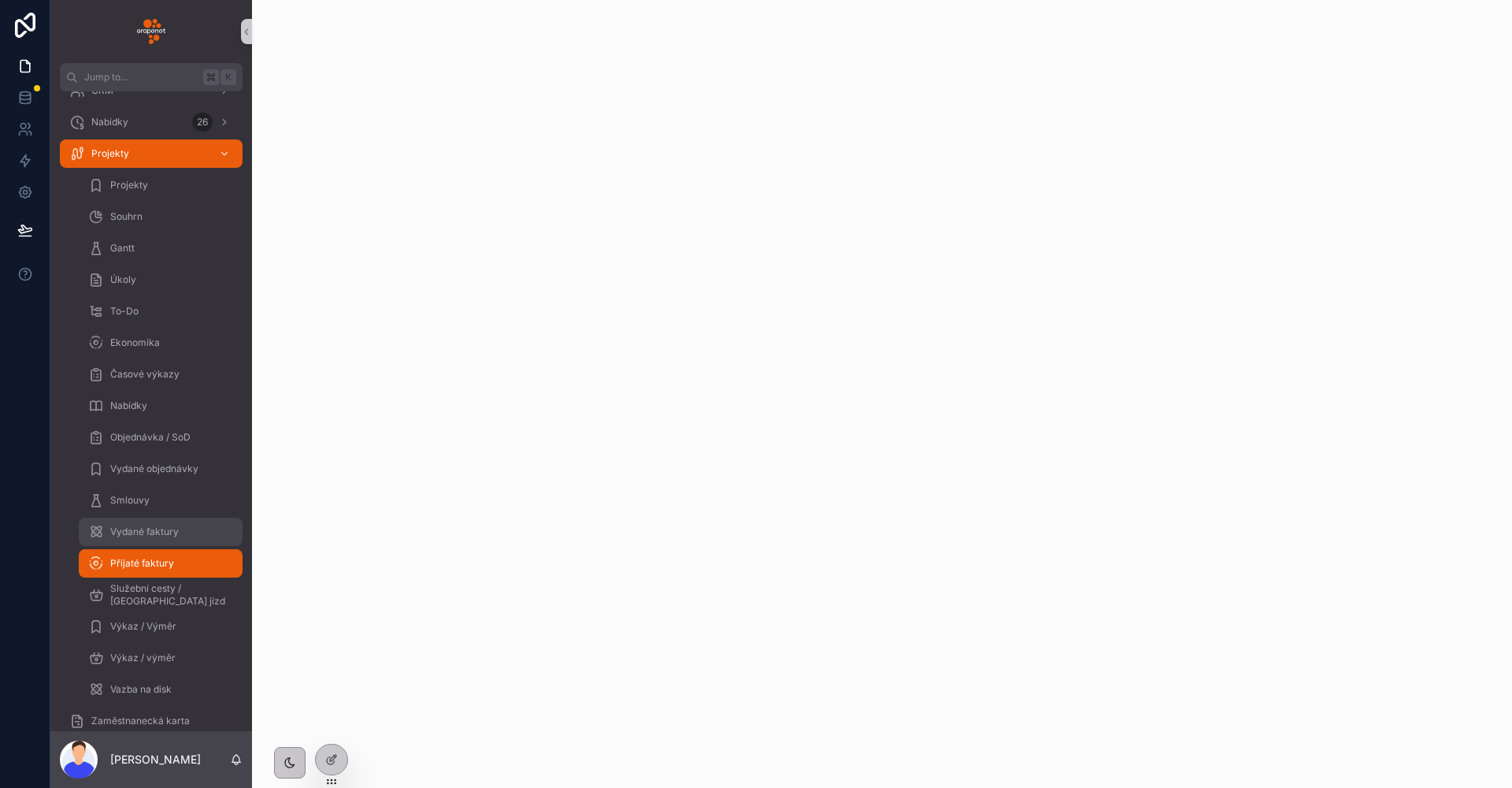
click at [164, 543] on div "Vydané faktury" at bounding box center [160, 531] width 145 height 25
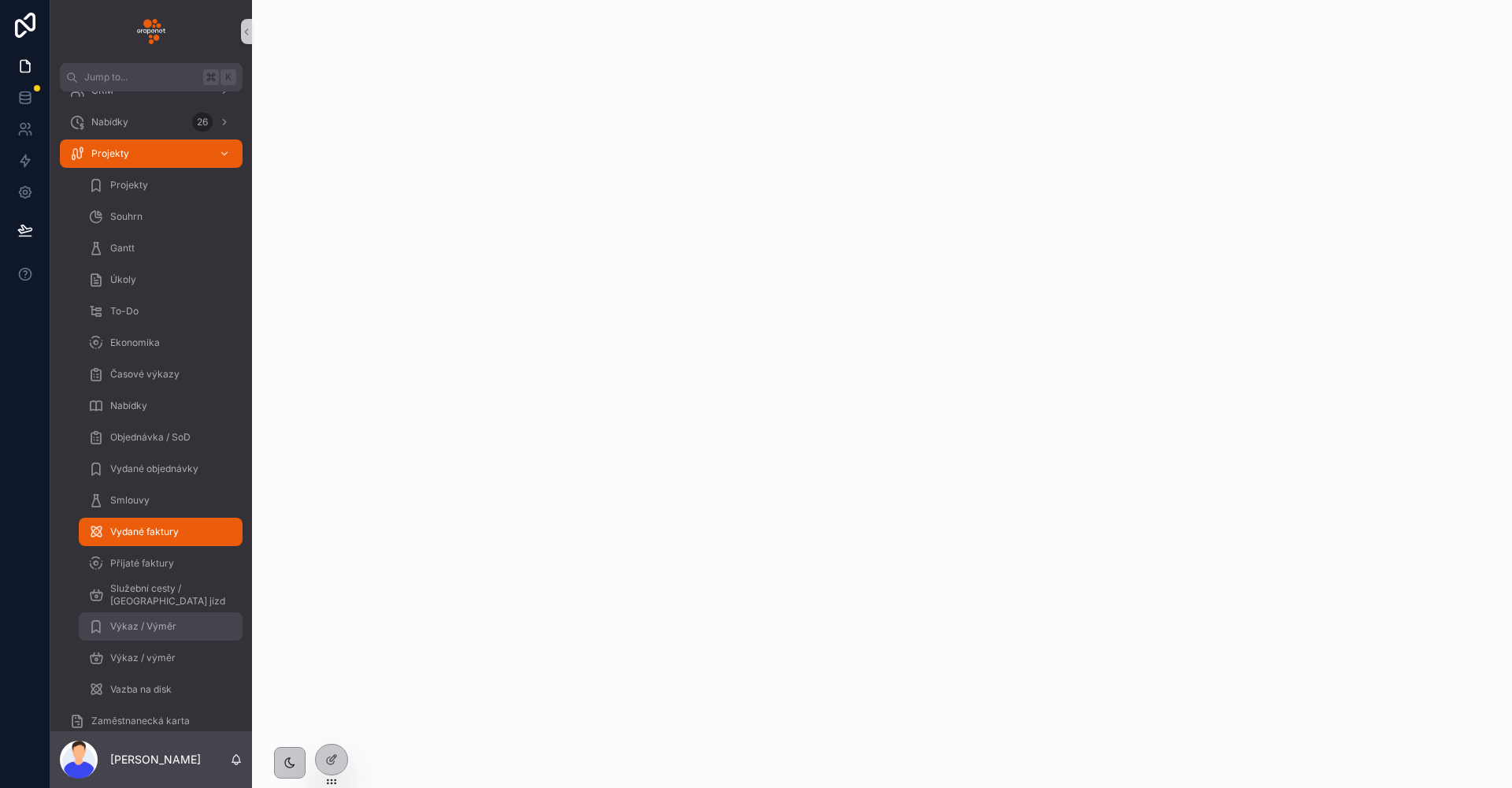
click at [160, 633] on div "Výkaz / Výměr" at bounding box center [160, 626] width 145 height 25
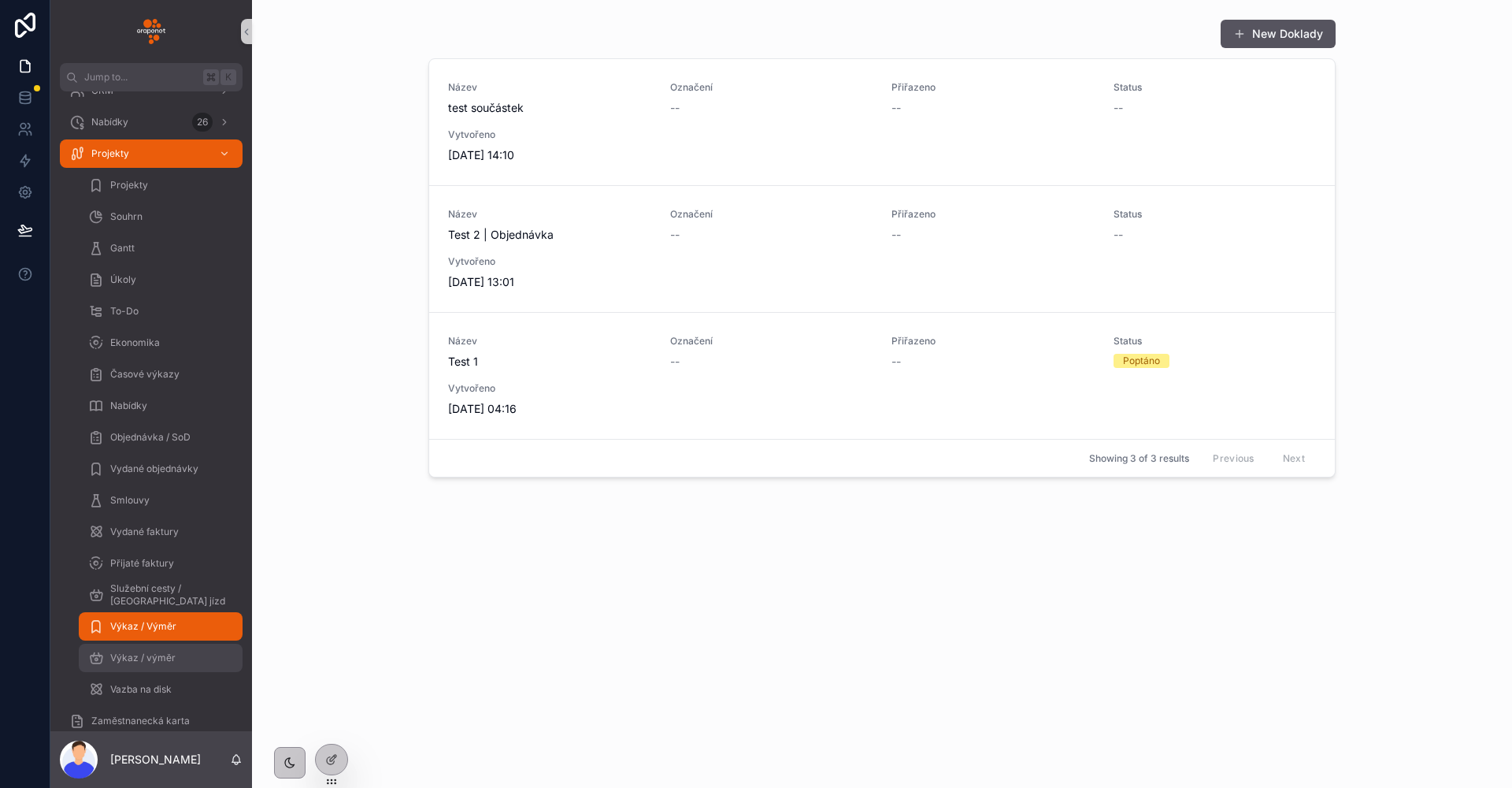
click at [165, 658] on span "Výkaz / výměr" at bounding box center [142, 658] width 66 height 13
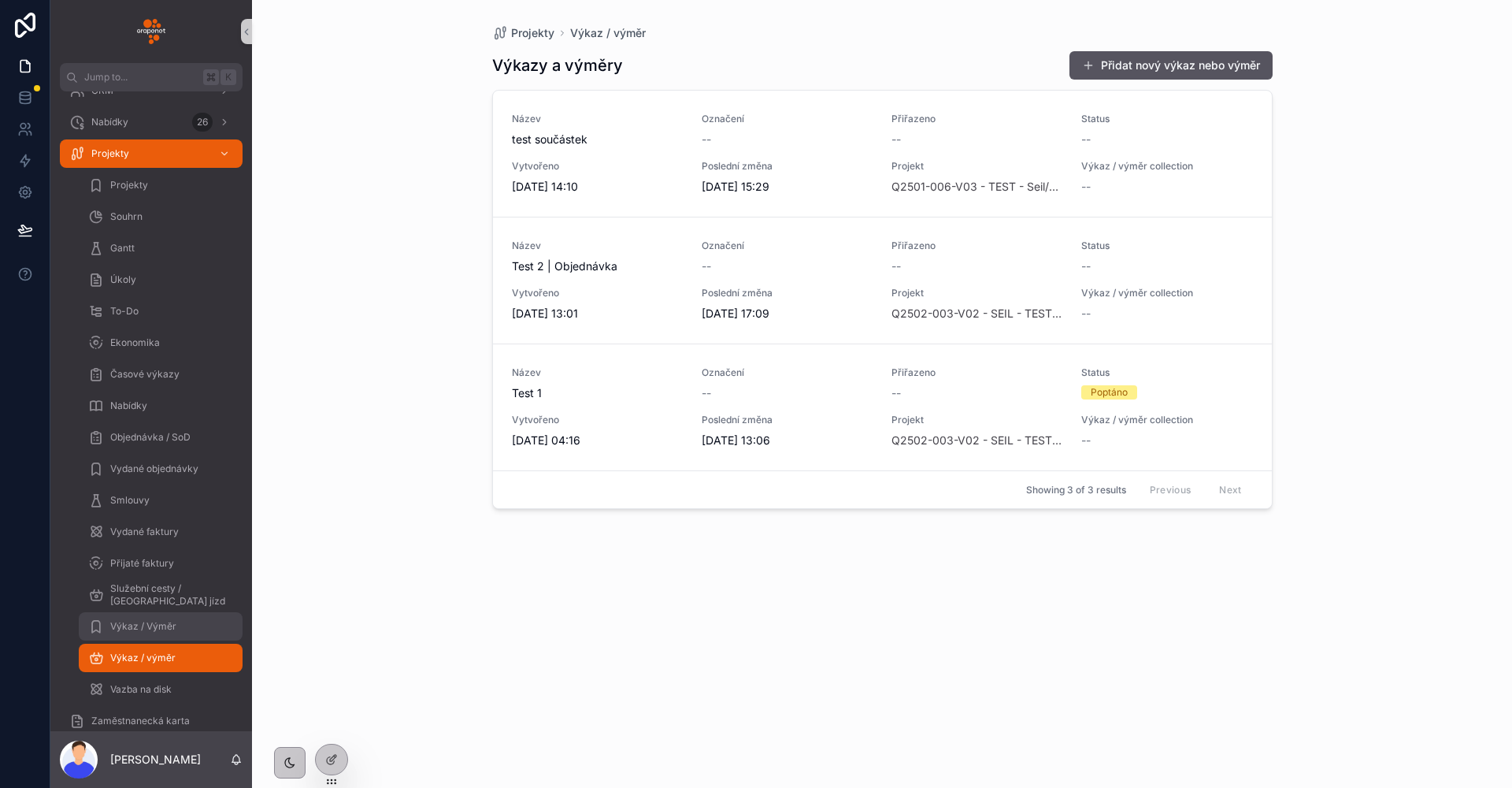
click at [166, 636] on div "Výkaz / Výměr" at bounding box center [160, 626] width 145 height 25
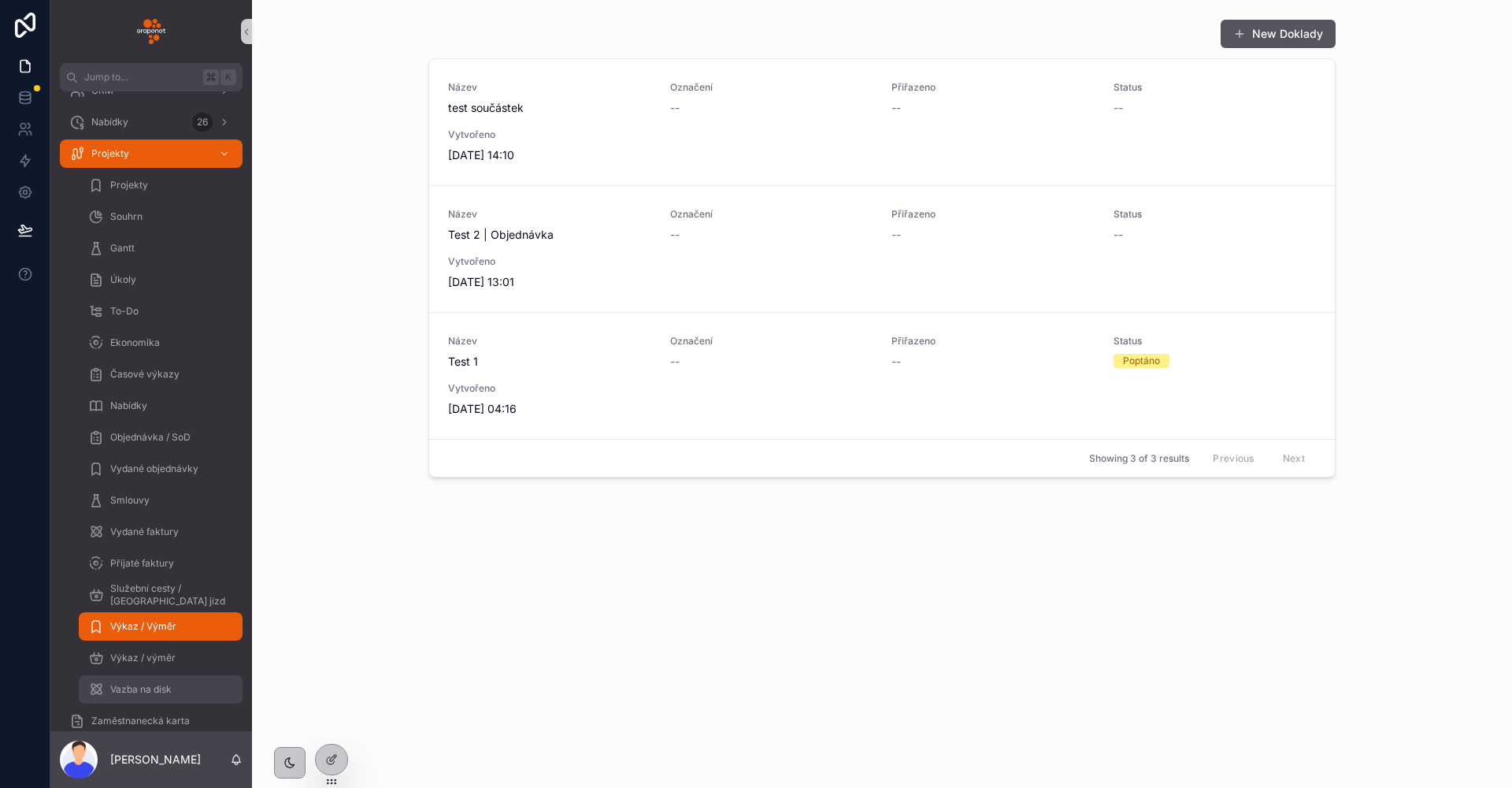
click at [166, 680] on div "Vazba na disk" at bounding box center [160, 689] width 145 height 25
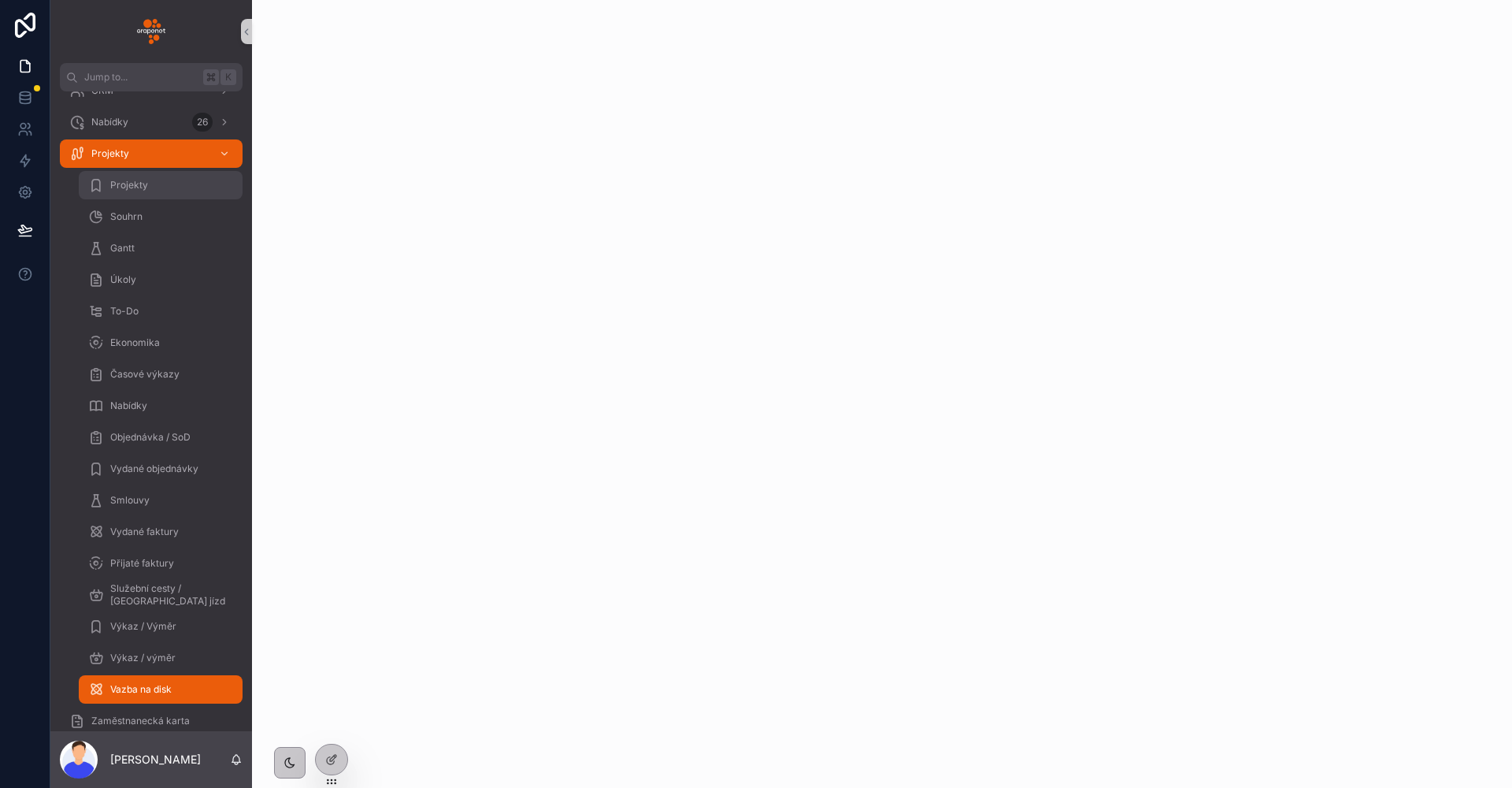
click at [141, 192] on div "Projekty" at bounding box center [160, 185] width 145 height 25
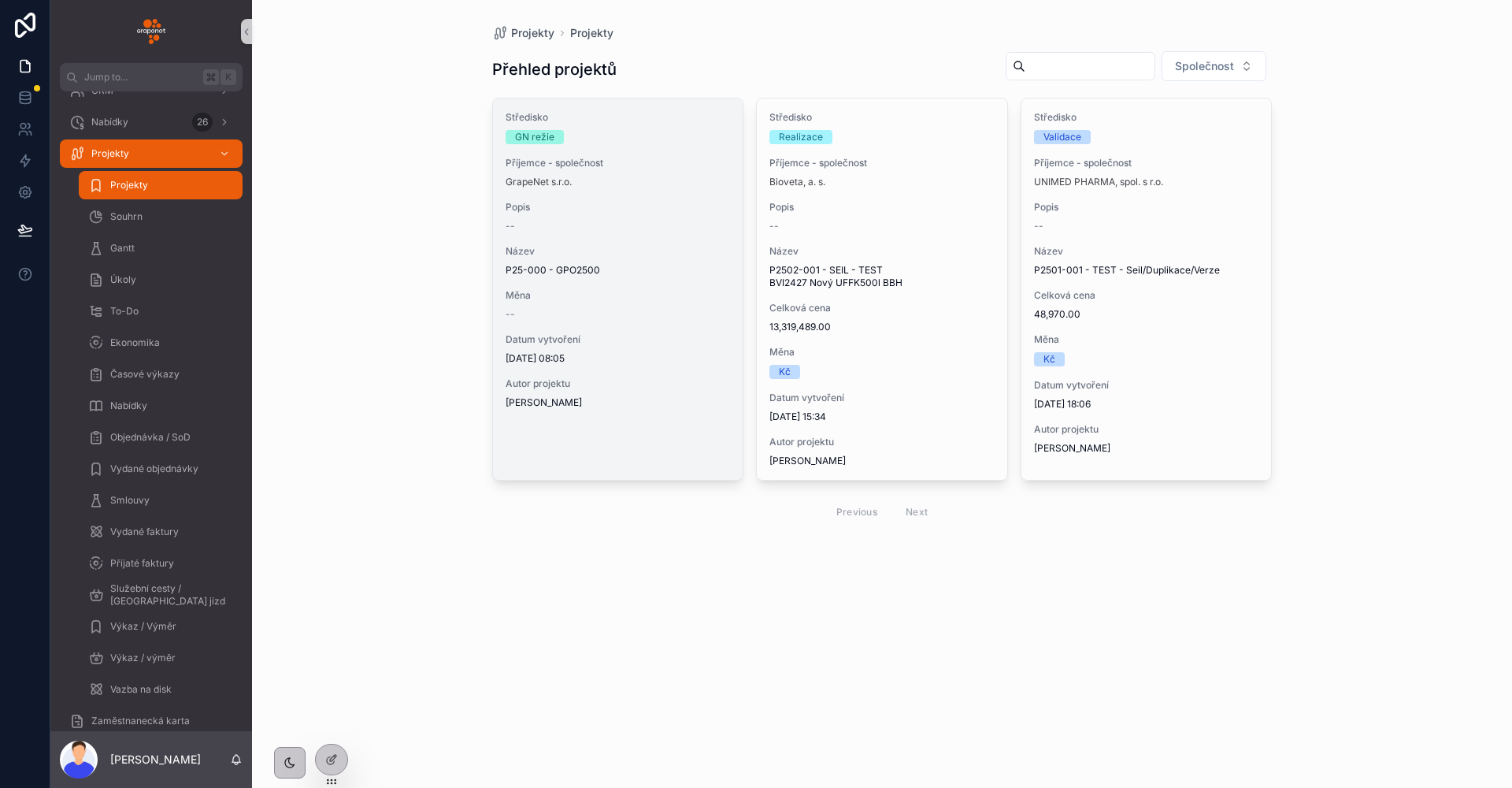
click at [684, 244] on div "Středisko GN režie Příjemce - společnost GrapeNet s.r.o. Popis -- Název P25-000…" at bounding box center [618, 260] width 250 height 323
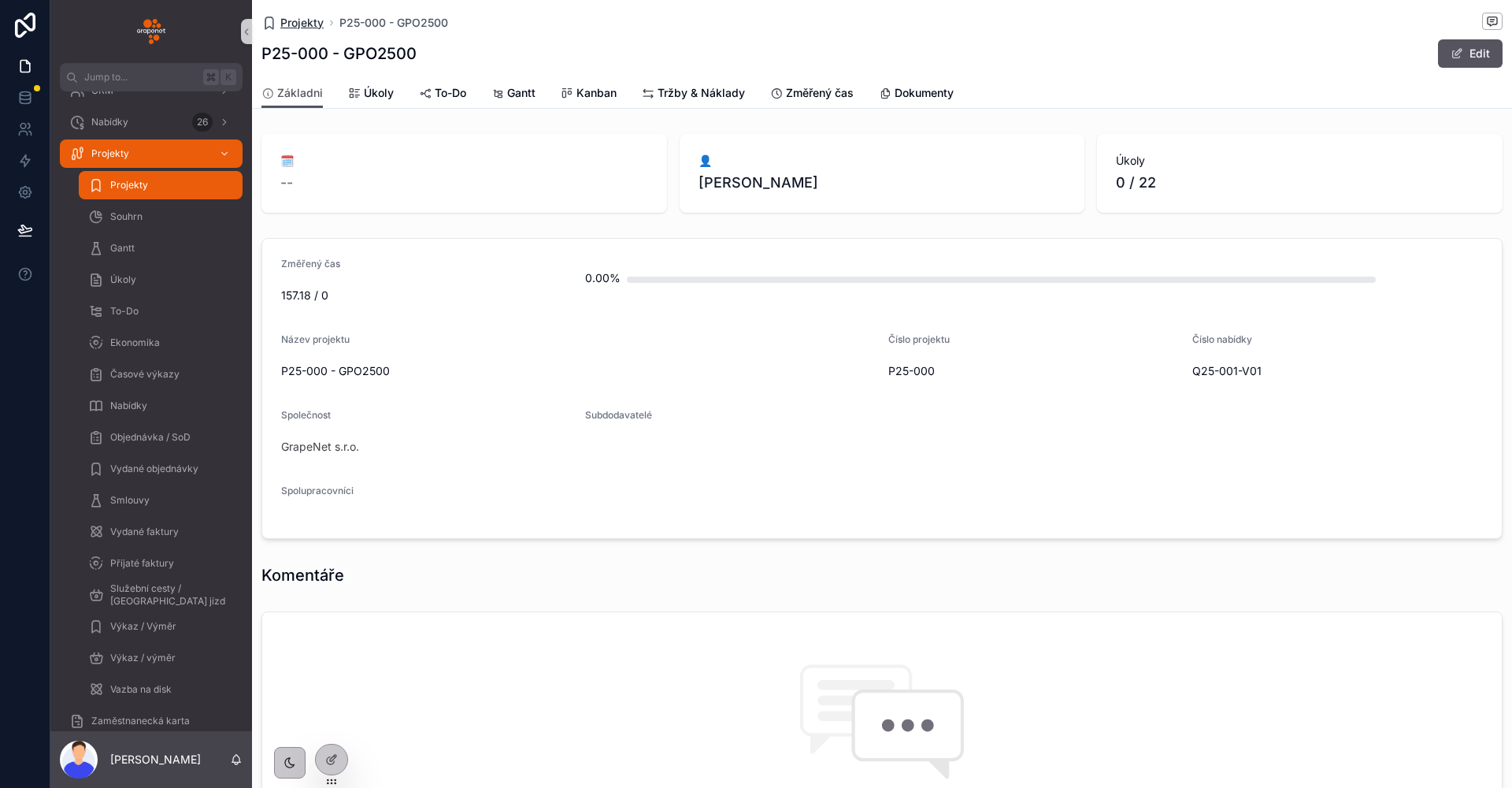
click at [321, 21] on span "Projekty" at bounding box center [301, 22] width 43 height 15
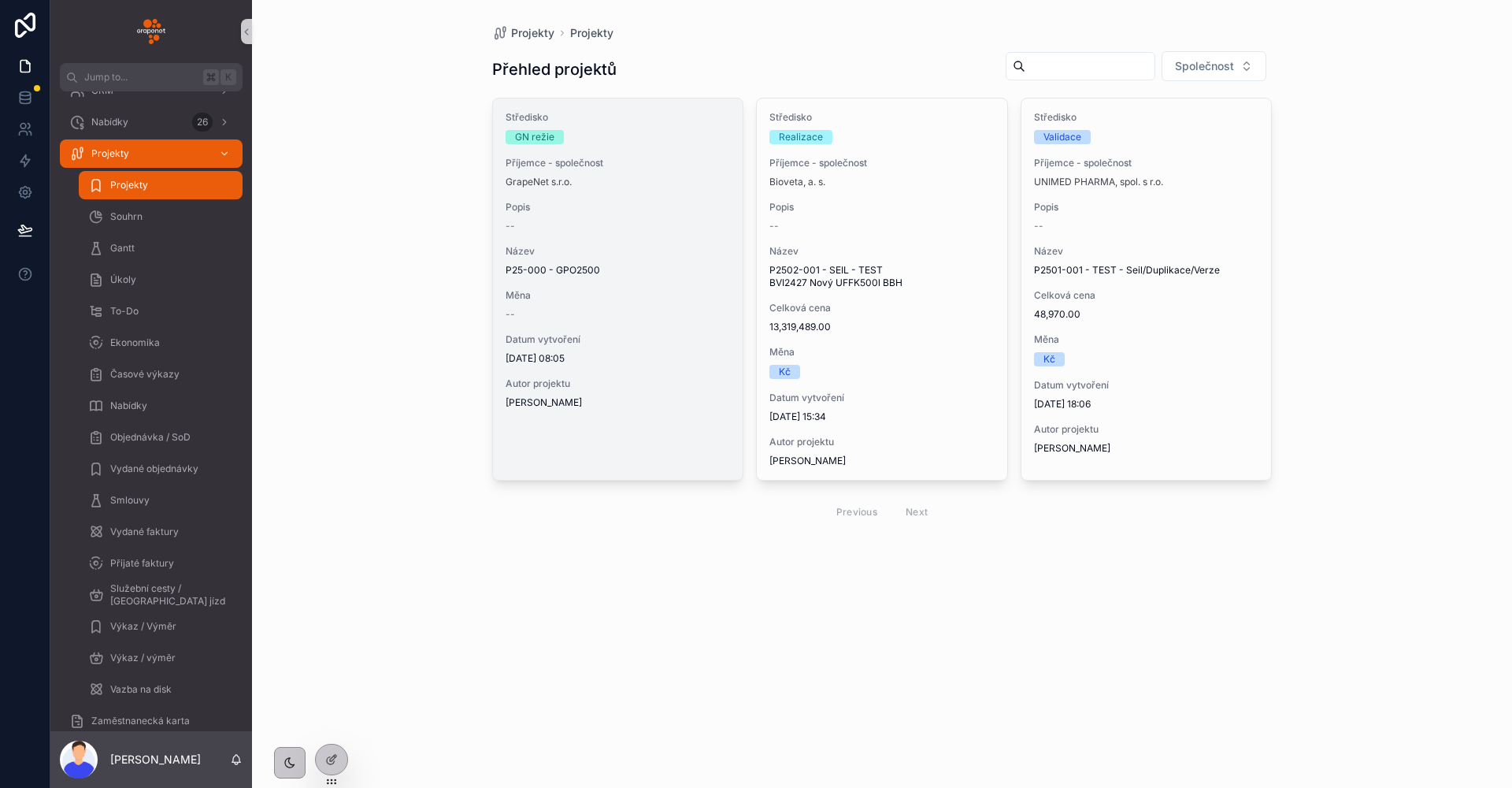
click at [566, 267] on span "P25-000 - GPO2500" at bounding box center [618, 270] width 225 height 13
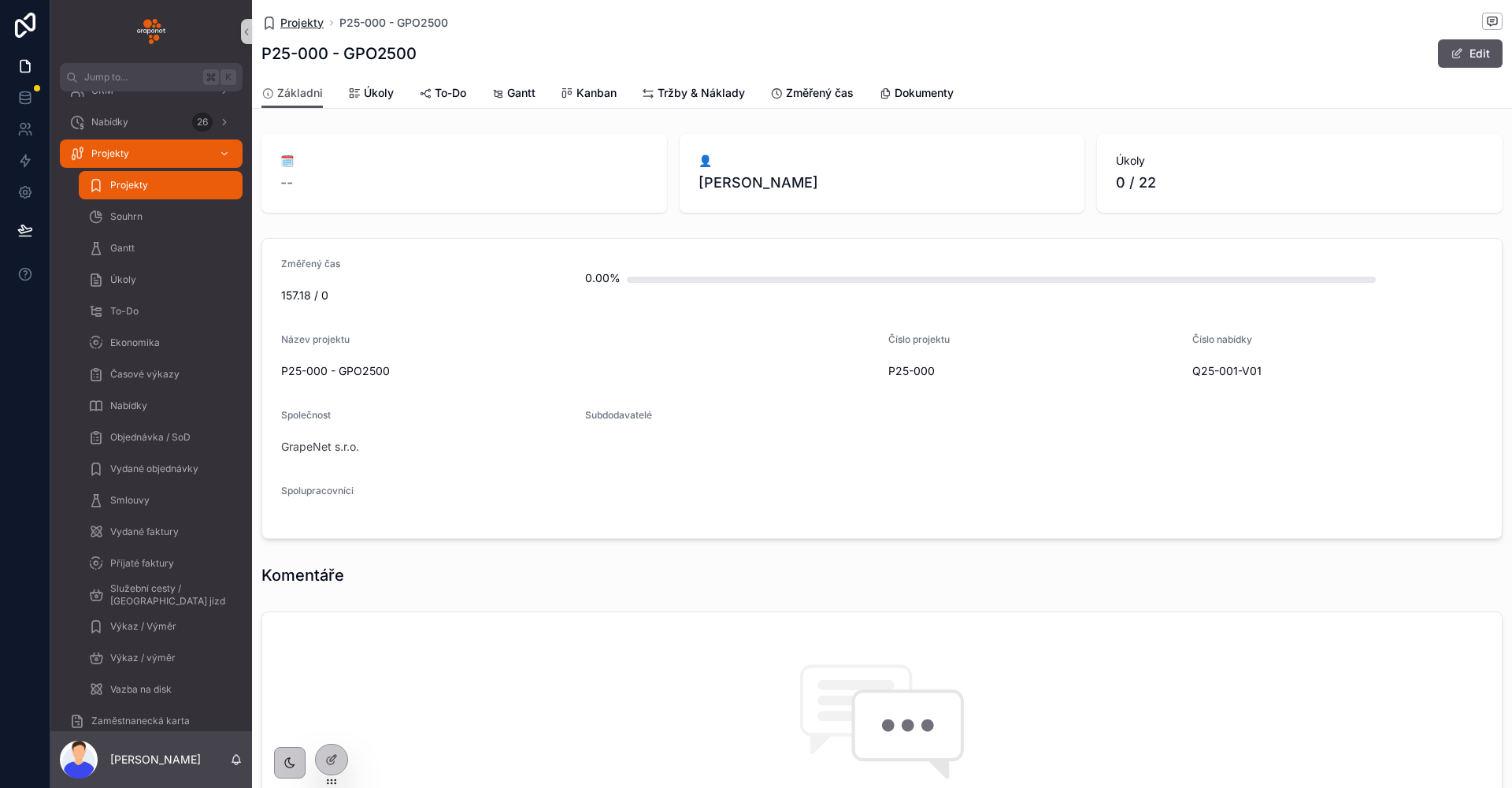
click at [307, 21] on span "Projekty" at bounding box center [301, 22] width 43 height 15
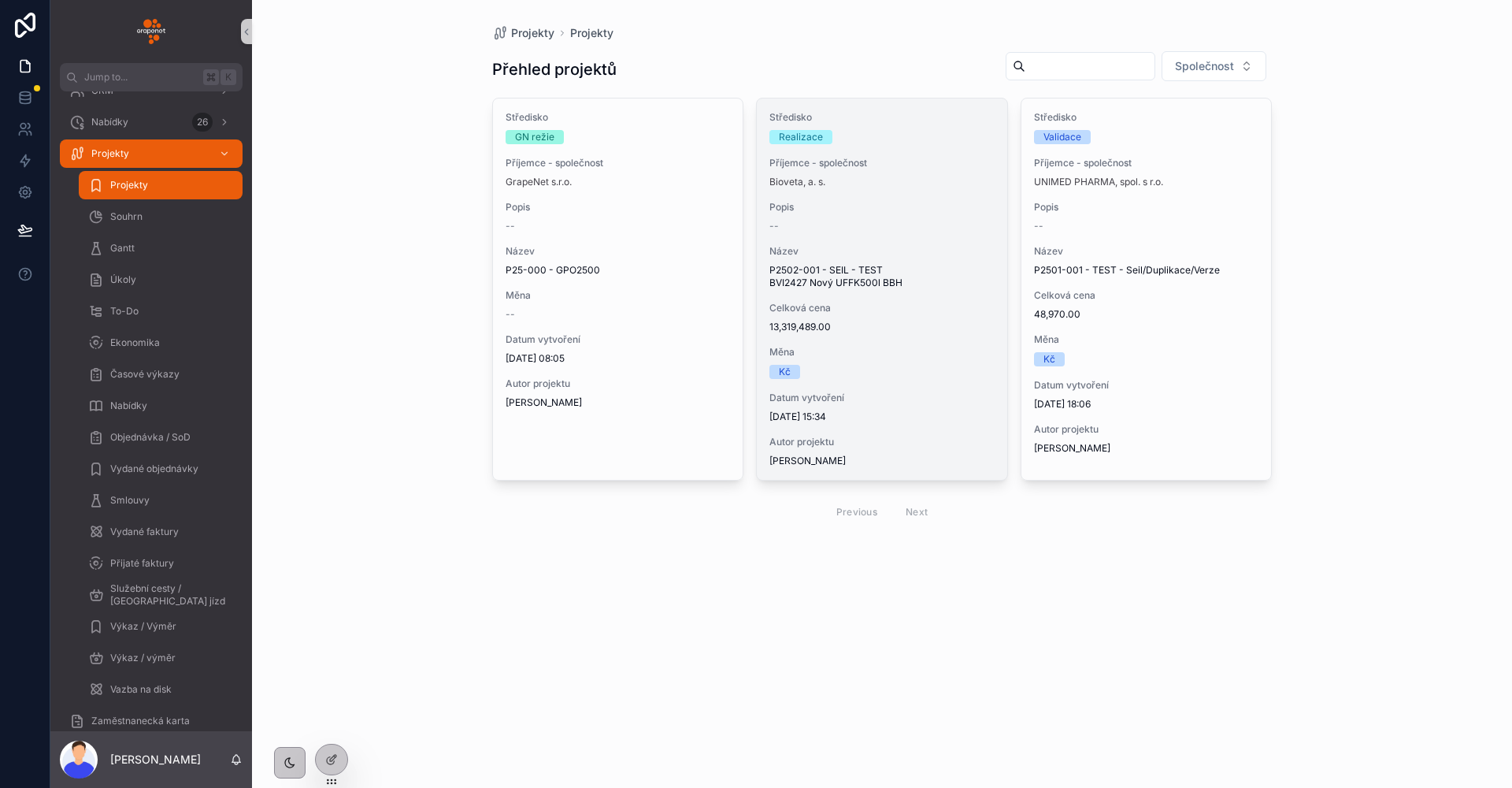
click at [868, 279] on span "P2502-001 - SEIL - TEST BVI2427 Nový UFFK500l BBH" at bounding box center [881, 276] width 225 height 25
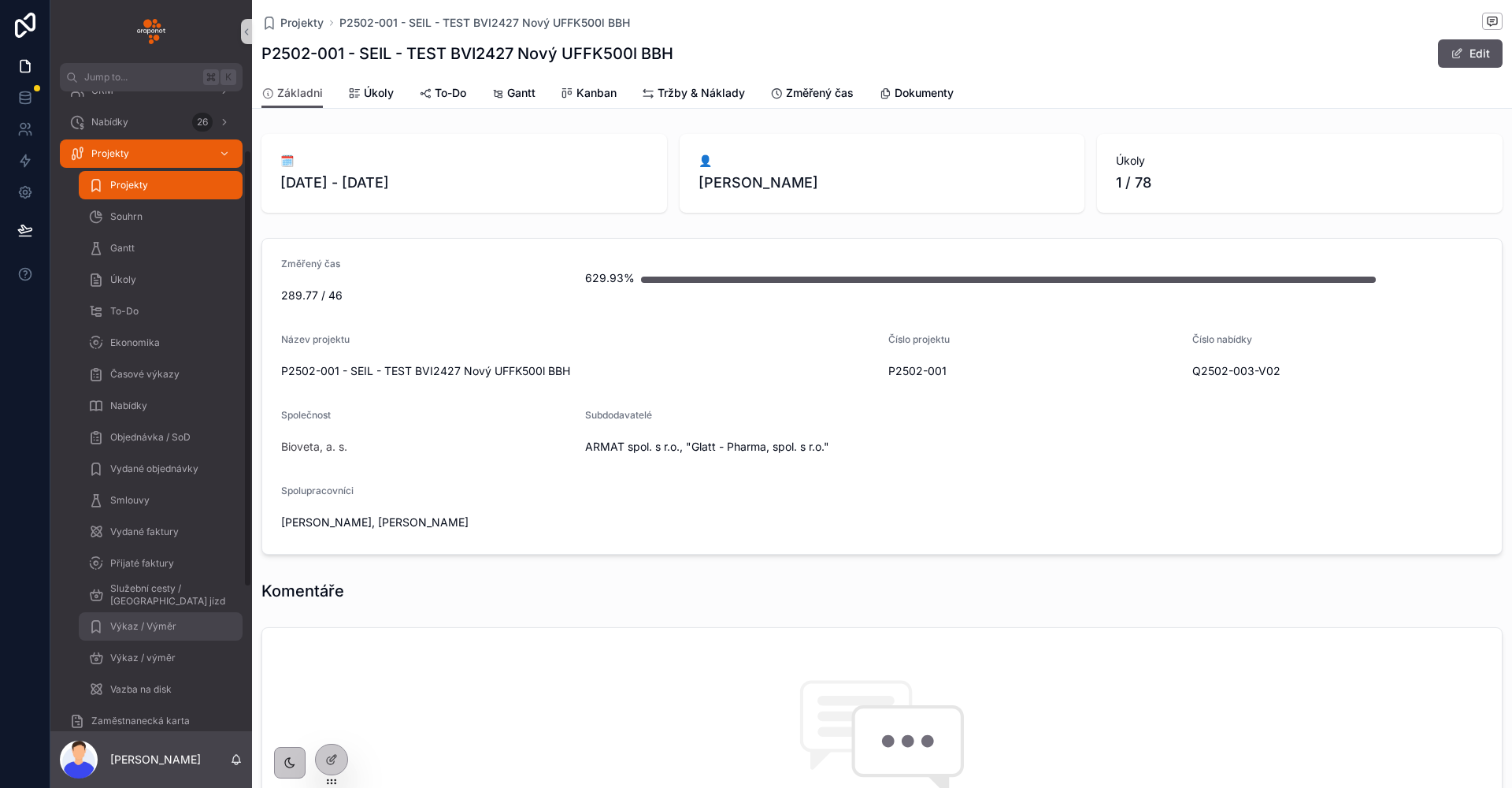
click at [179, 628] on div "Výkaz / Výměr" at bounding box center [160, 626] width 145 height 25
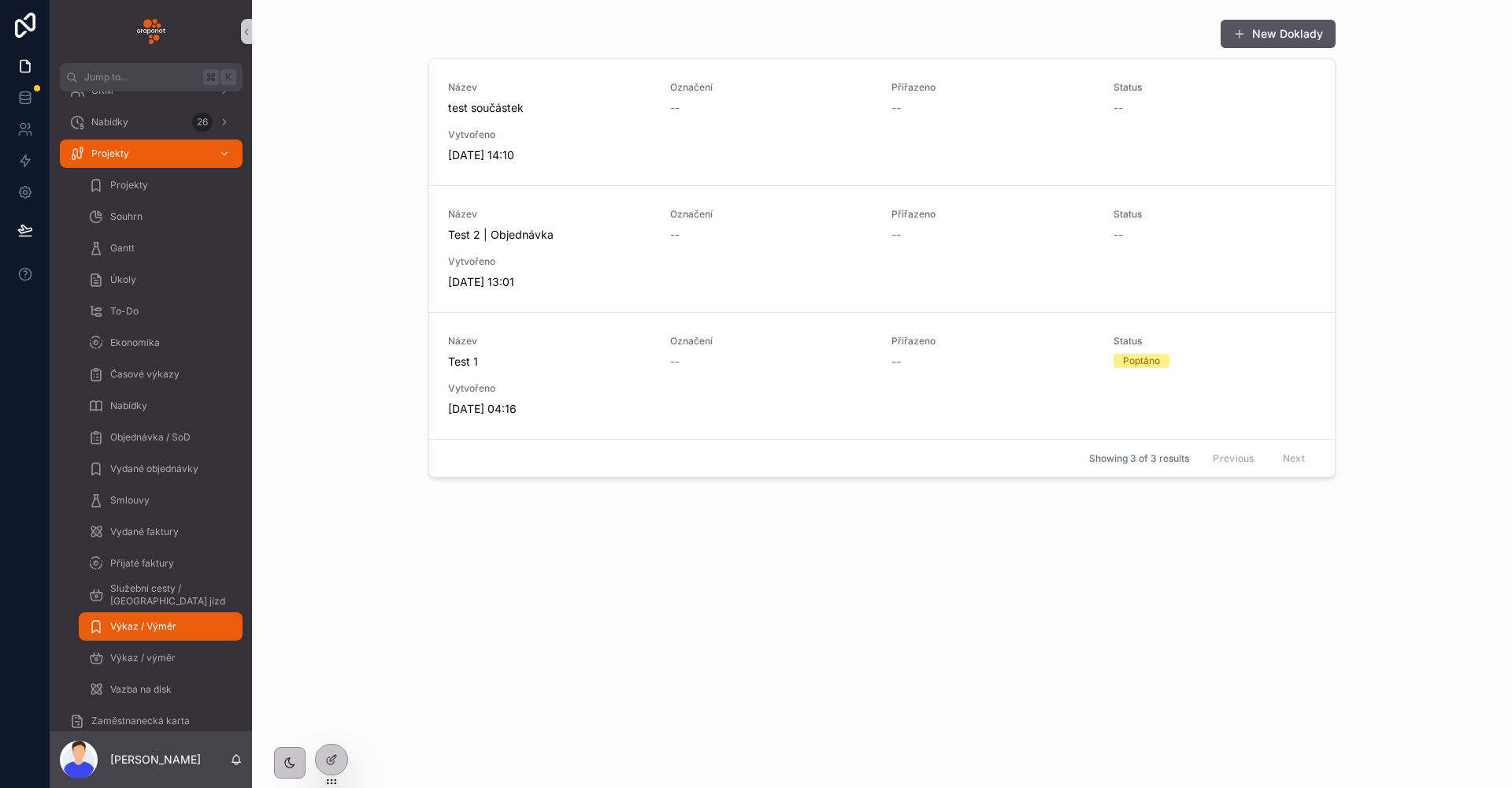
click at [172, 168] on div "Projekty Projekty Souhrn Gantt Úkoly To-Do Ekonomika Časové výkazy Nabídky Obje…" at bounding box center [151, 421] width 202 height 567
click at [172, 175] on div "Projekty" at bounding box center [160, 185] width 145 height 25
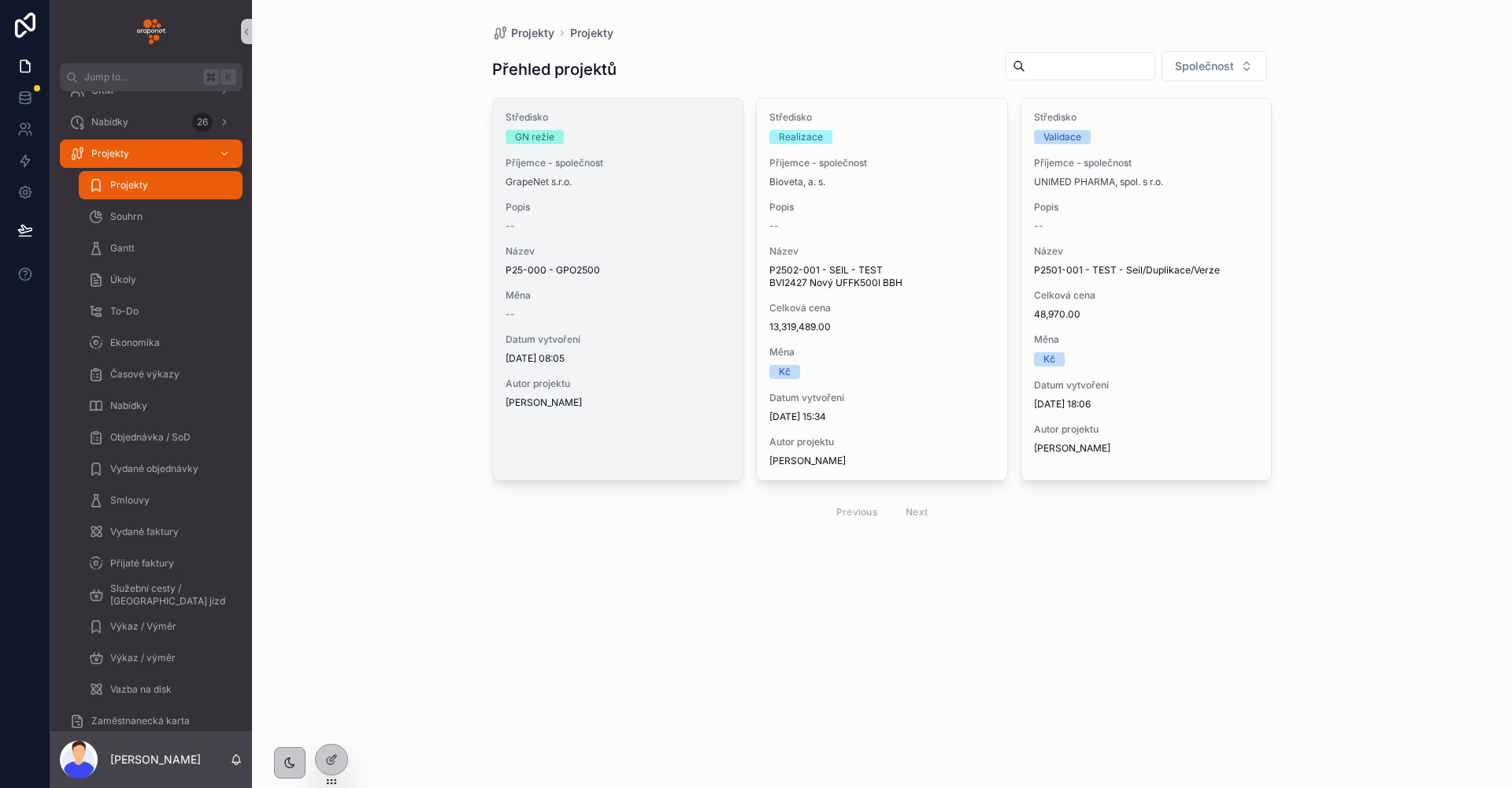
click at [656, 209] on span "Popis" at bounding box center [618, 207] width 225 height 13
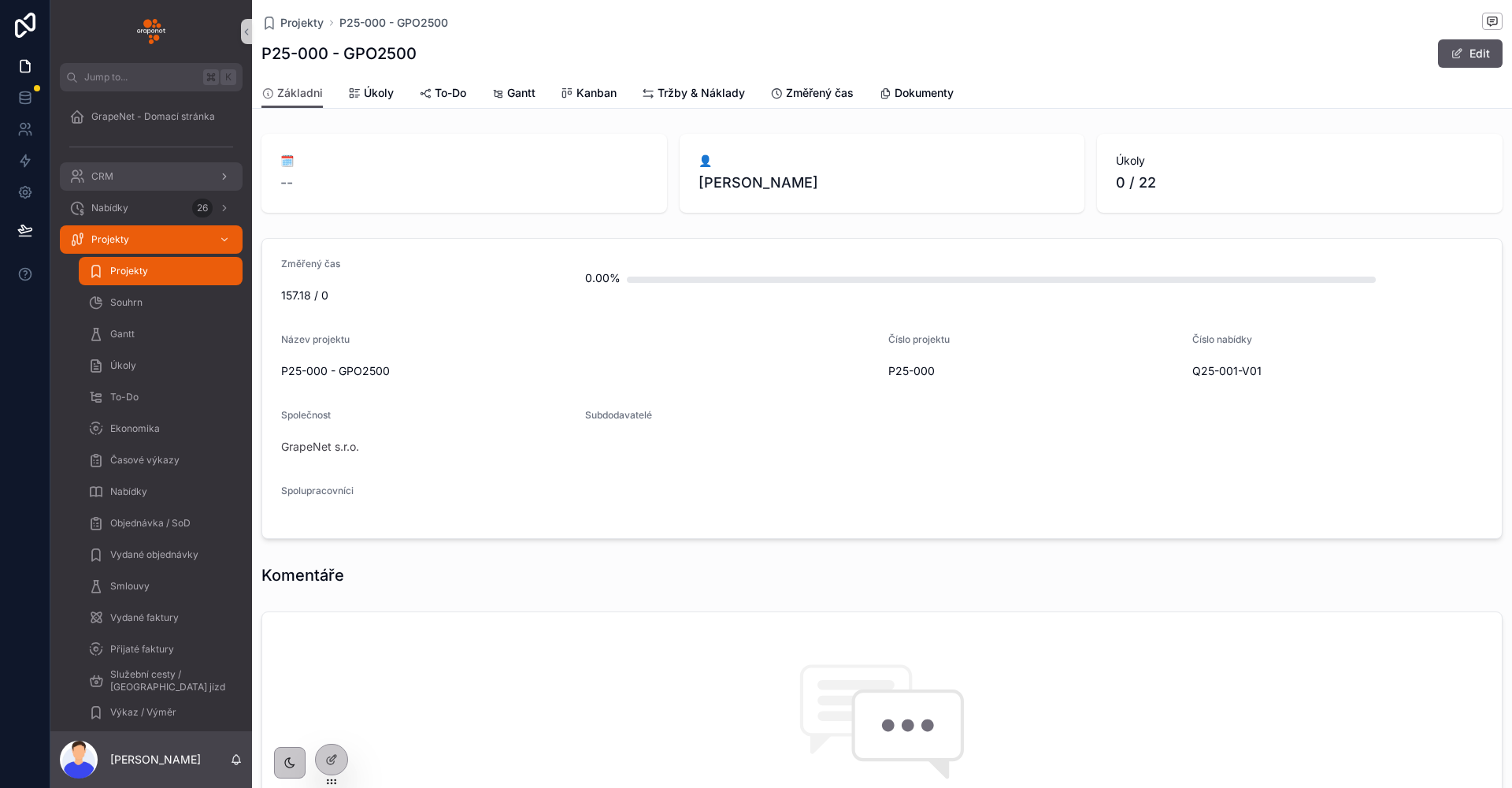
click at [140, 189] on link "CRM" at bounding box center [151, 176] width 183 height 28
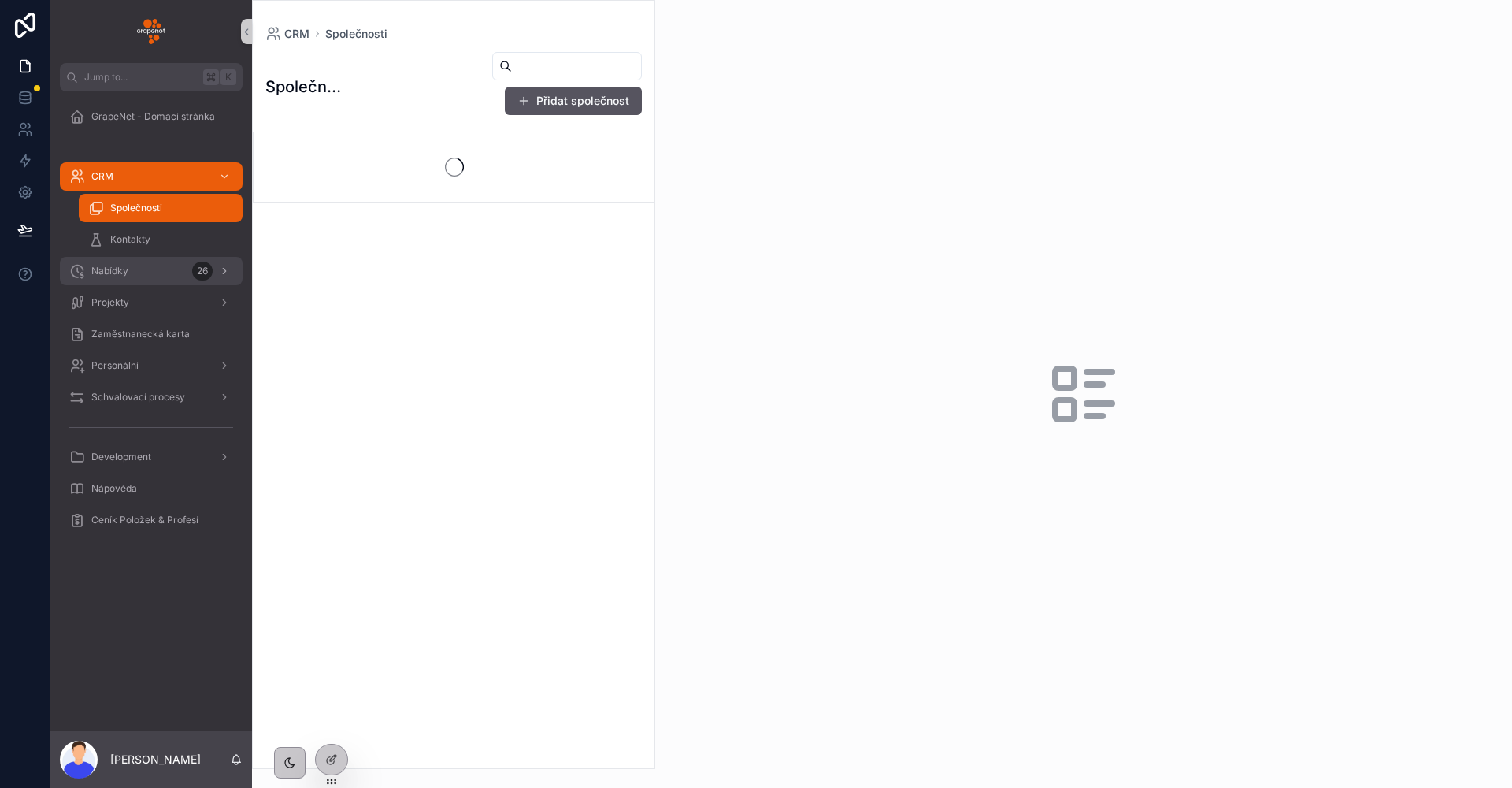
click at [181, 267] on div "Nabídky 26" at bounding box center [151, 270] width 164 height 25
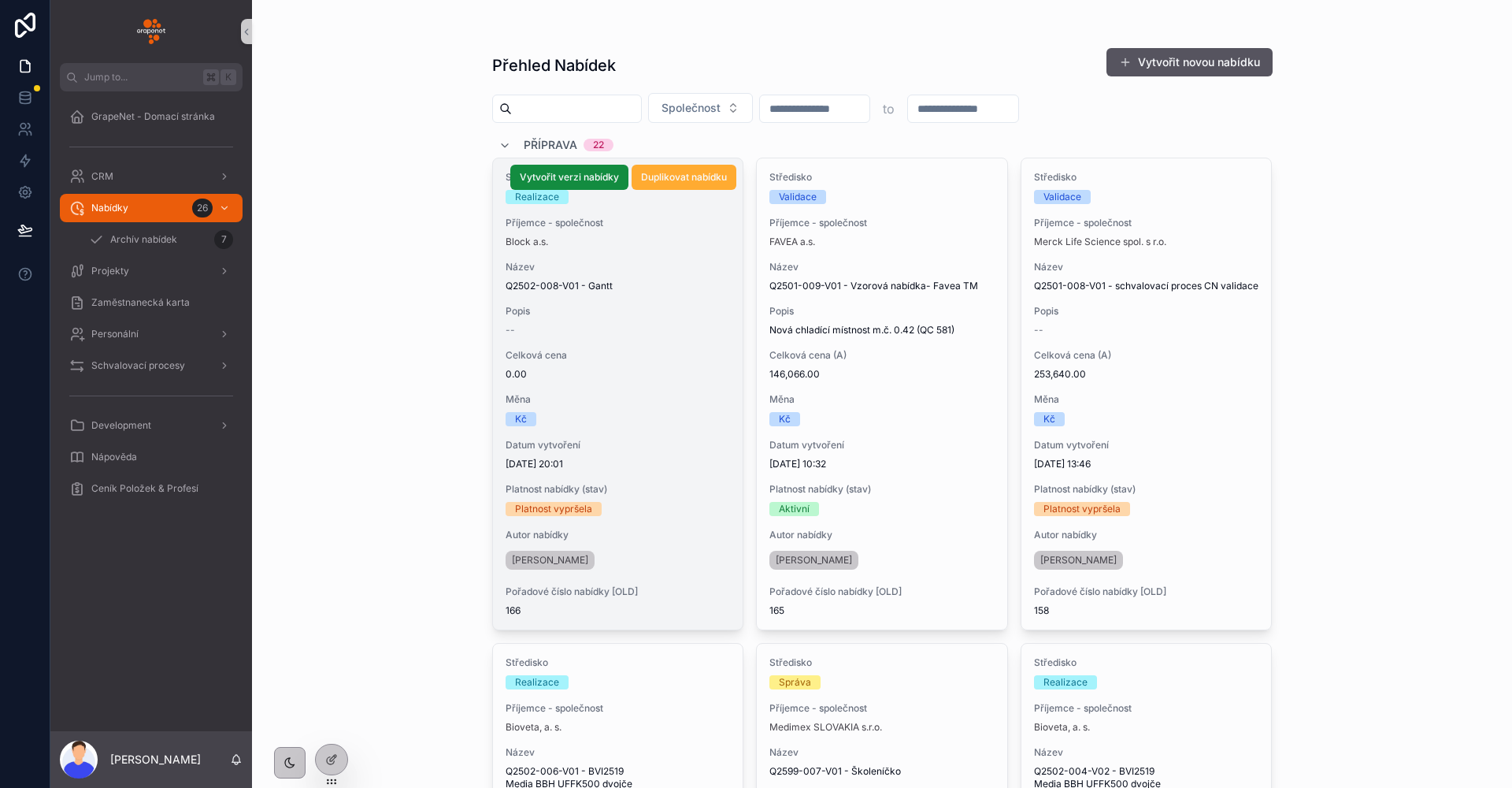
click at [688, 313] on span "Popis" at bounding box center [618, 311] width 225 height 13
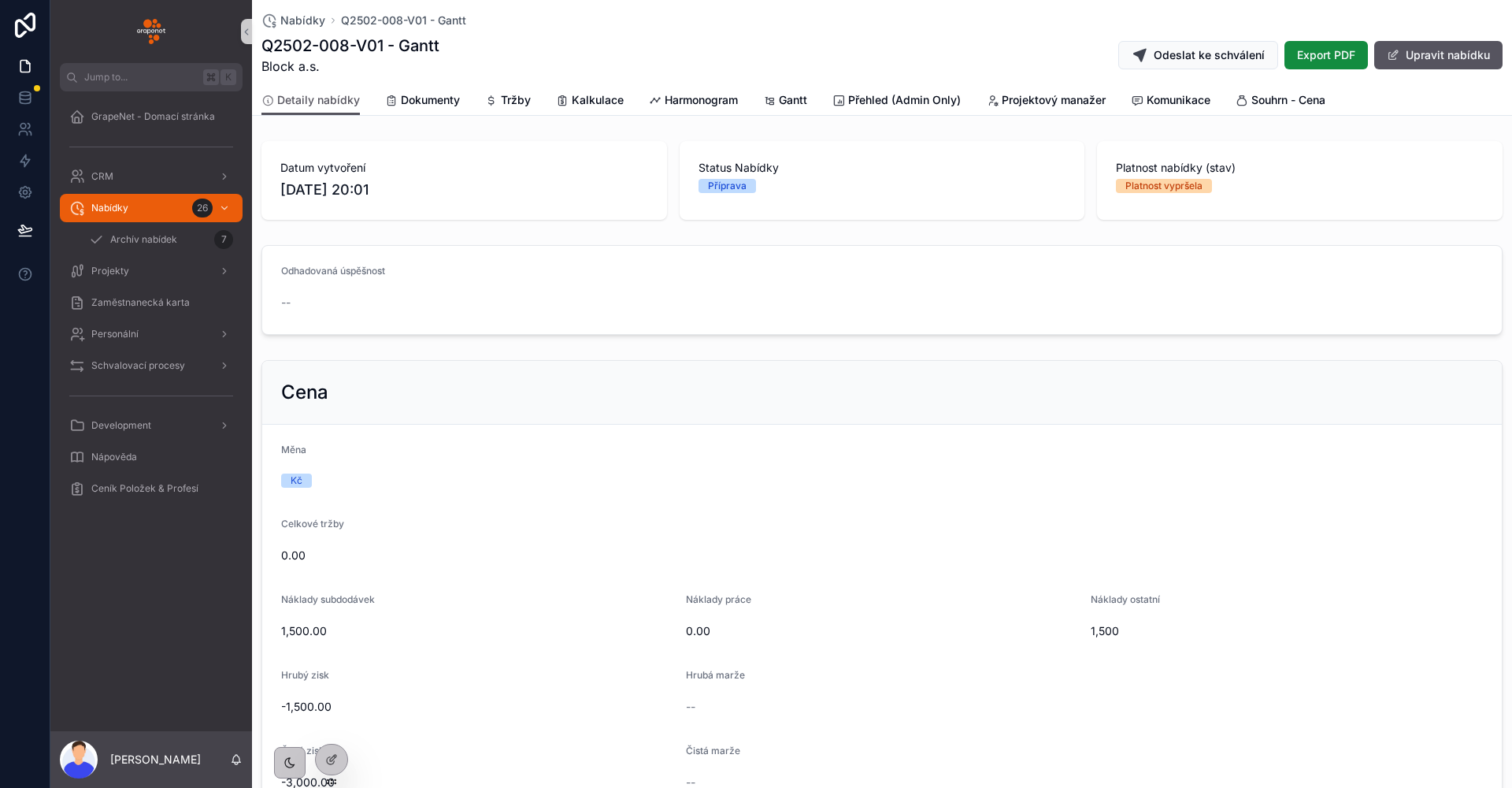
drag, startPoint x: 481, startPoint y: 165, endPoint x: 489, endPoint y: 151, distance: 16.1
click at [484, 156] on div "Datum vytvoření [DATE] 20:01" at bounding box center [464, 180] width 406 height 79
click at [182, 365] on span "Schvalovací procesy" at bounding box center [138, 366] width 94 height 13
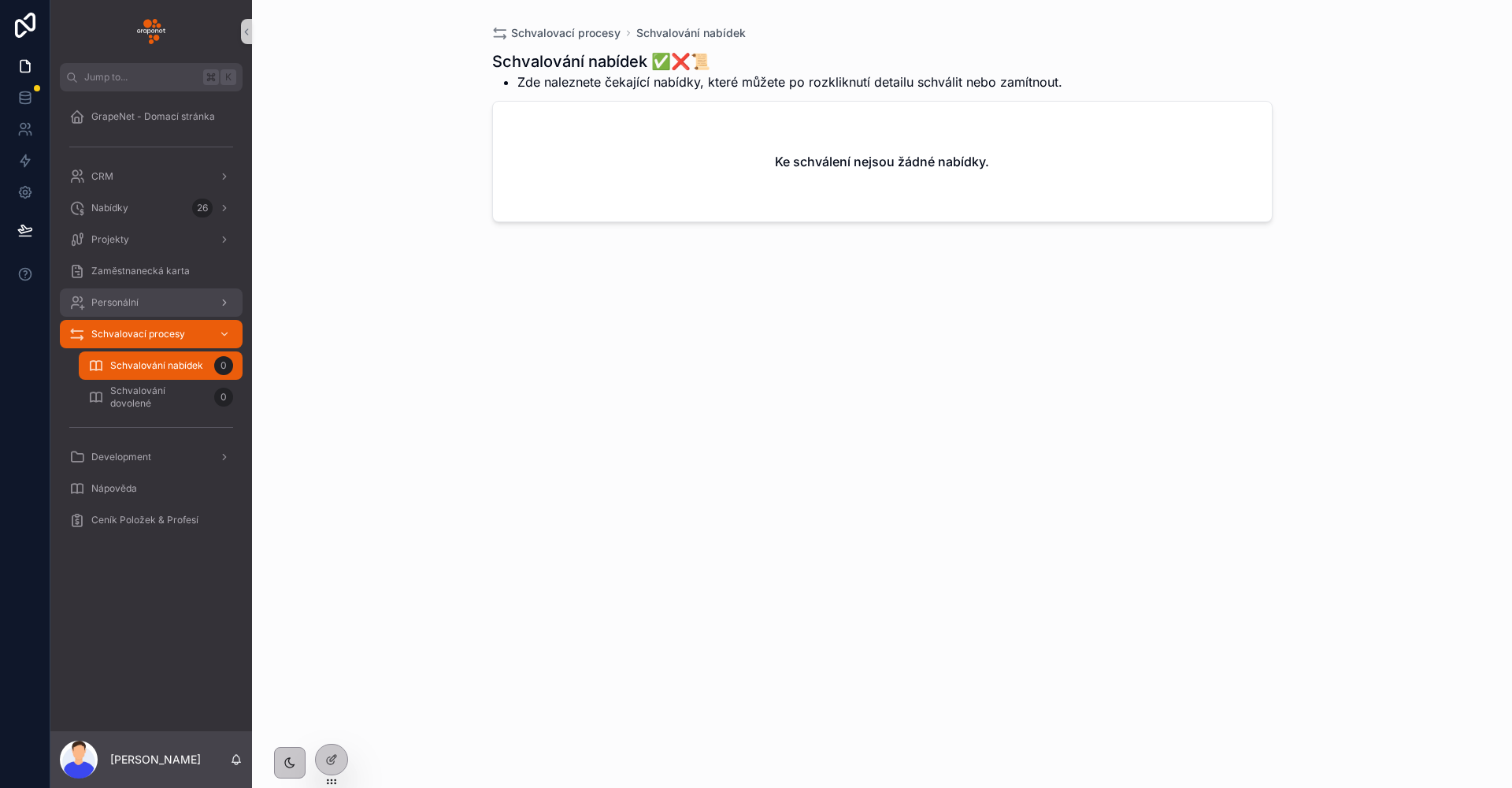
click at [186, 306] on div "Personální" at bounding box center [151, 302] width 164 height 25
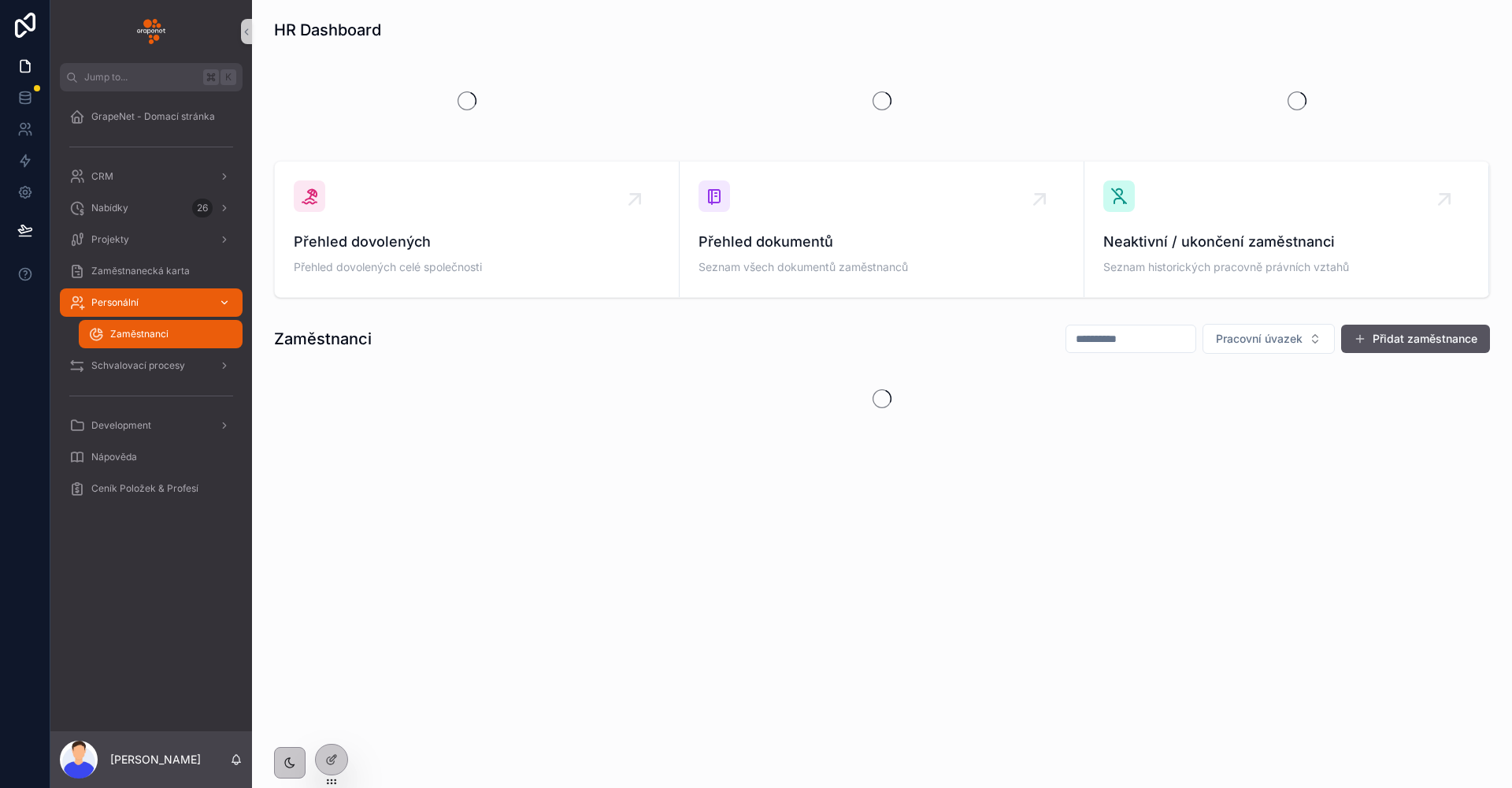
click at [188, 291] on div "Personální" at bounding box center [151, 302] width 164 height 25
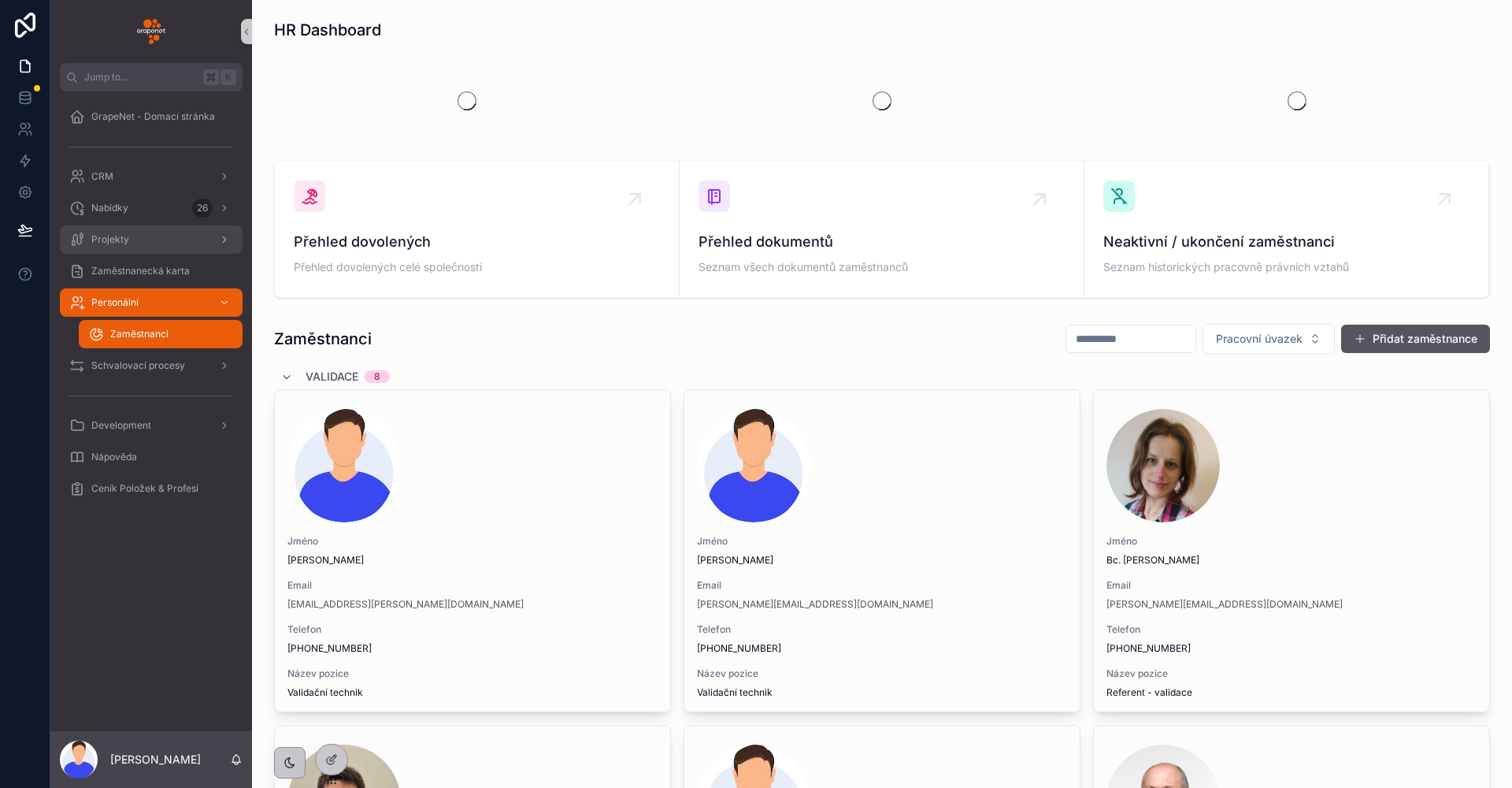
click at [168, 250] on div "Projekty" at bounding box center [151, 239] width 164 height 25
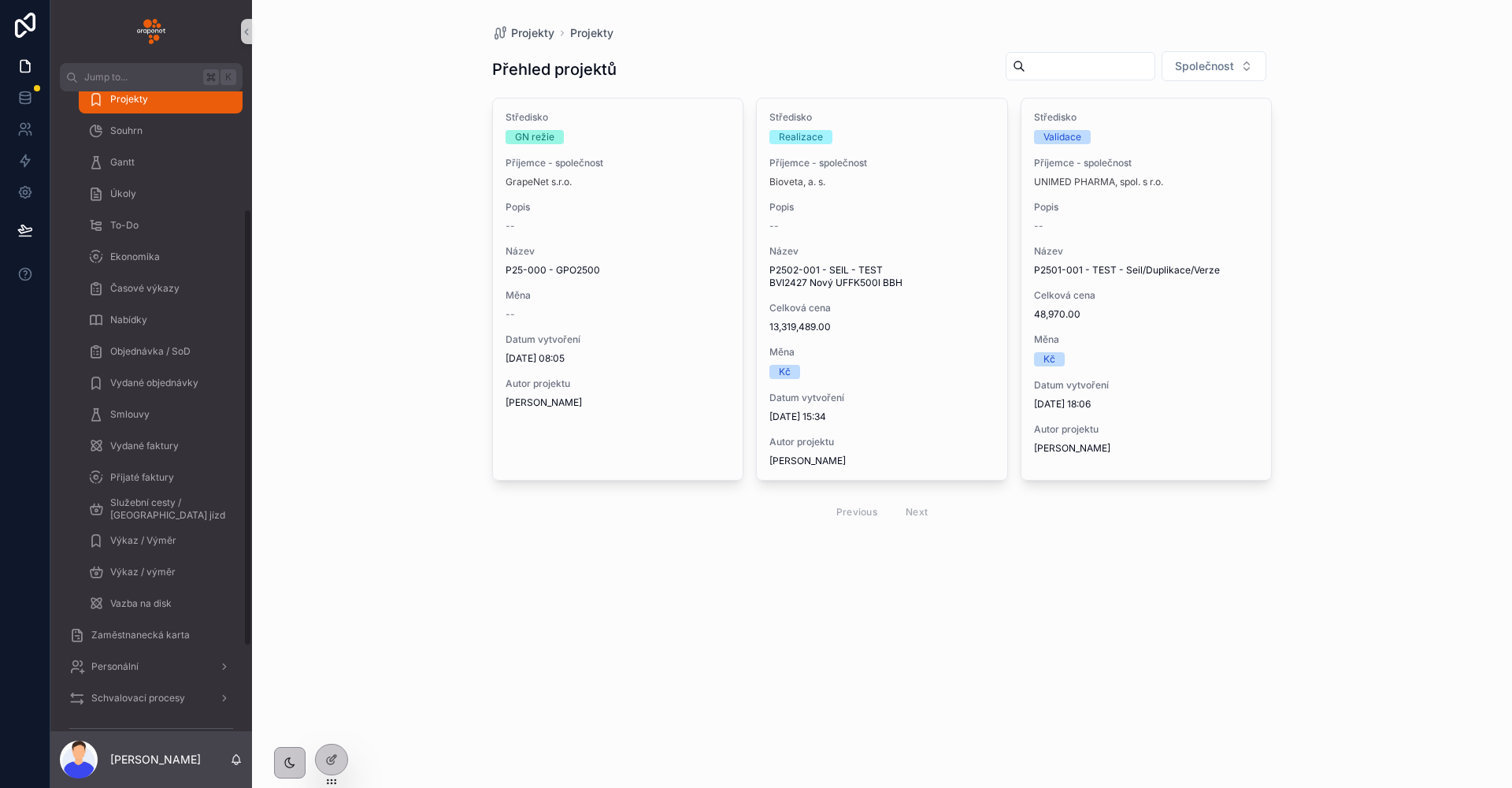
scroll to position [116, 0]
